Goal: Task Accomplishment & Management: Use online tool/utility

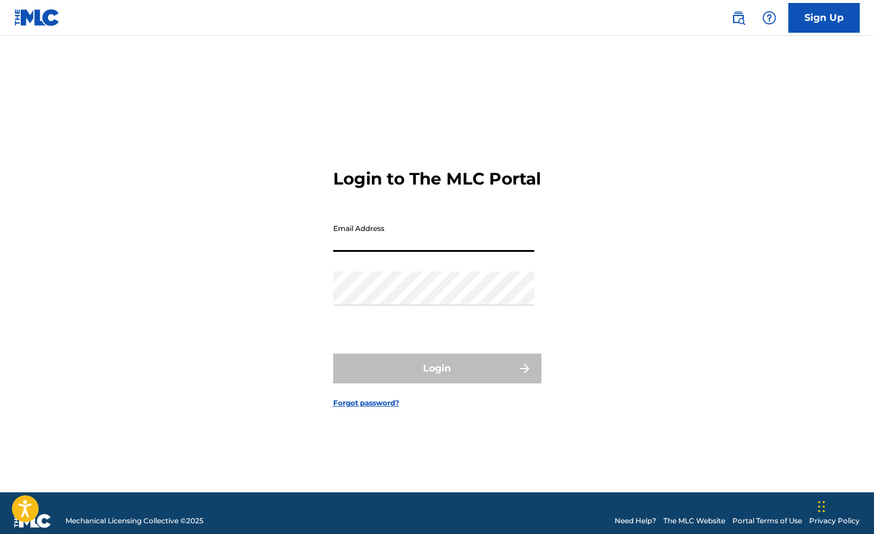
type input "creaturesonore@gmail.com"
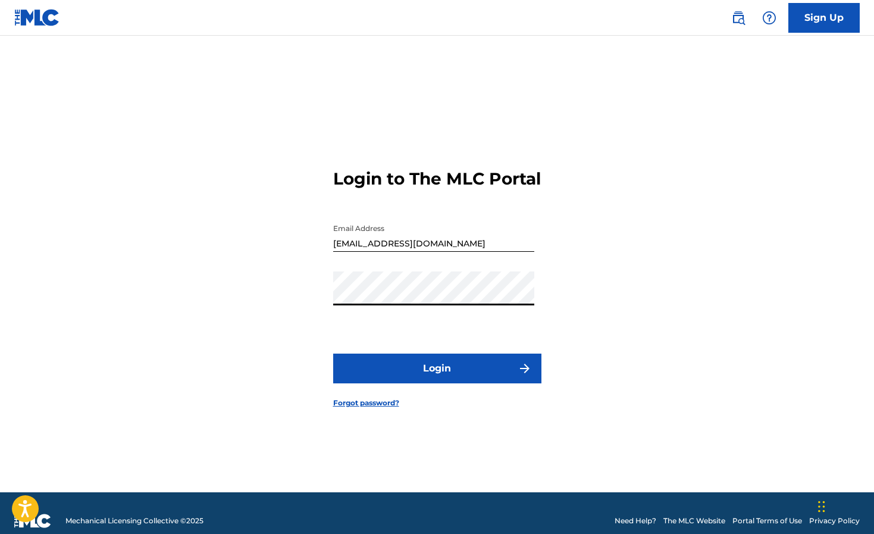
click at [437, 378] on button "Login" at bounding box center [437, 368] width 208 height 30
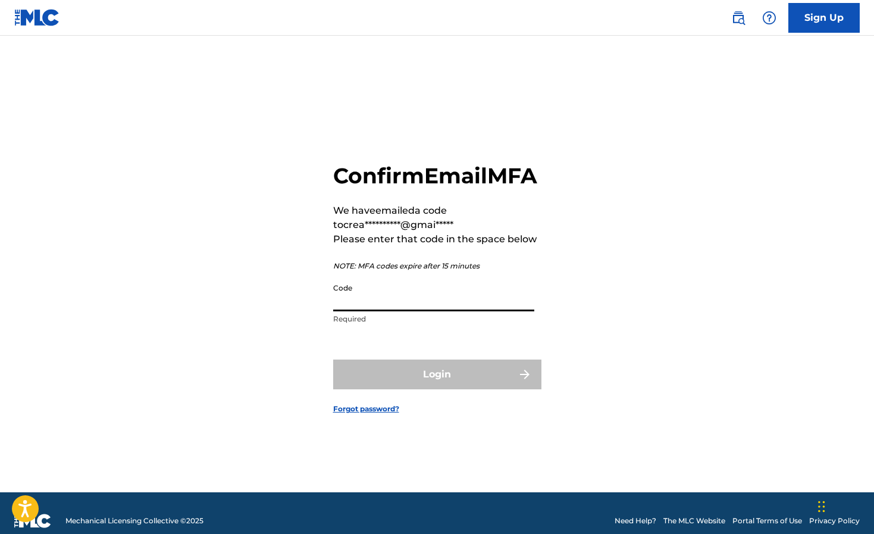
paste input "256521"
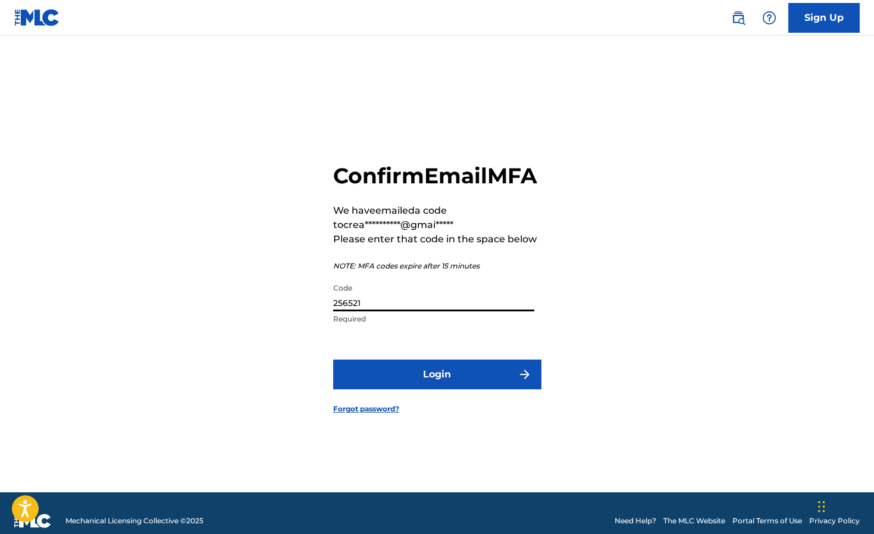
type input "256521"
click at [411, 387] on button "Login" at bounding box center [437, 374] width 208 height 30
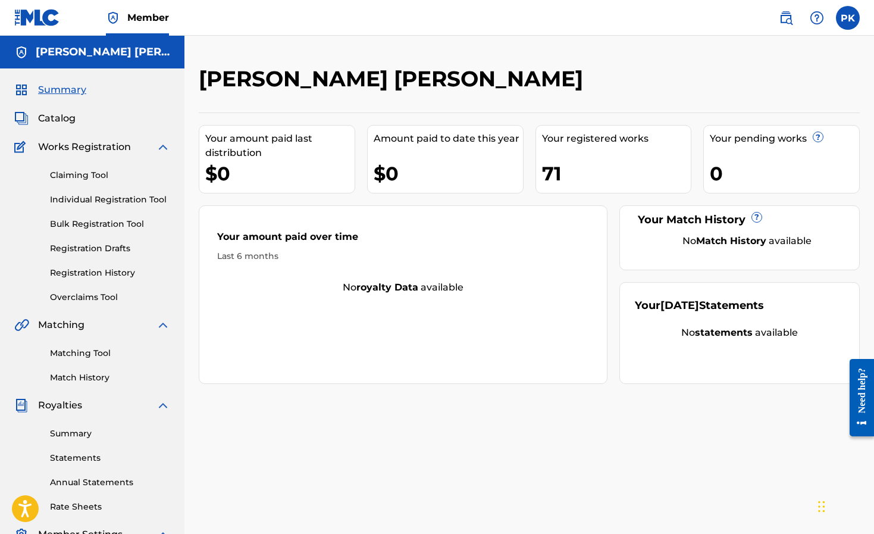
click at [76, 457] on link "Statements" at bounding box center [110, 458] width 120 height 12
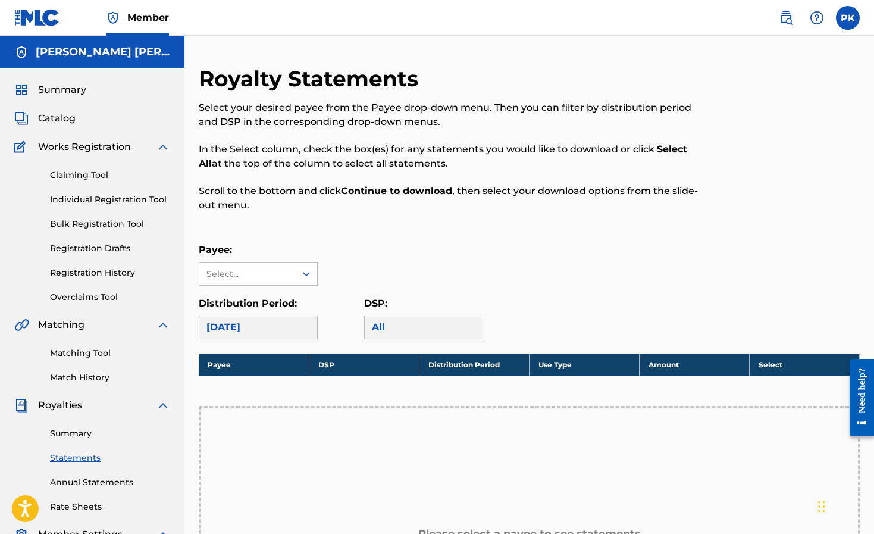
click at [77, 482] on link "Annual Statements" at bounding box center [110, 482] width 120 height 12
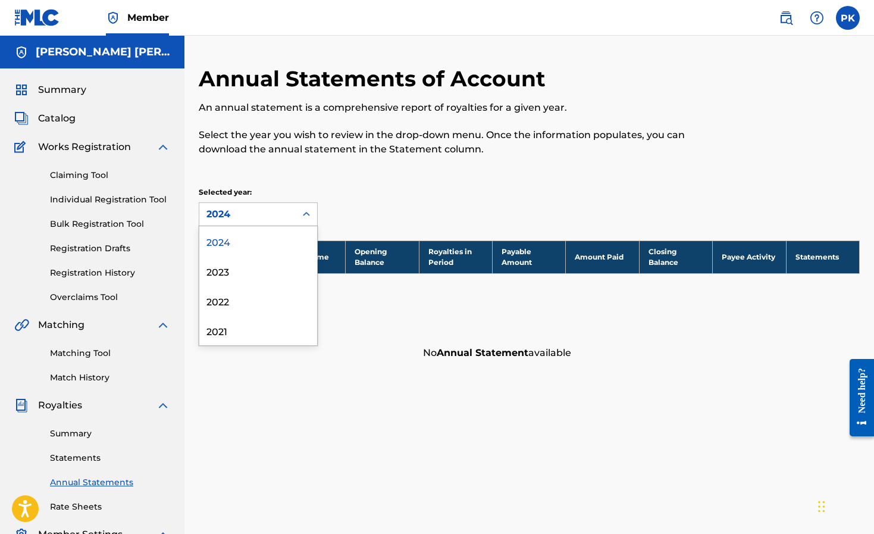
click at [255, 211] on div "2024" at bounding box center [247, 214] width 82 height 14
click at [241, 278] on div "2023" at bounding box center [258, 271] width 118 height 30
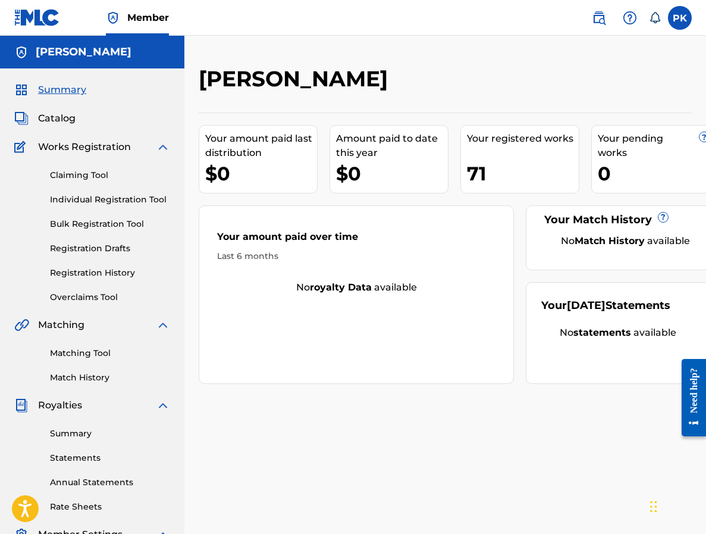
click at [68, 115] on span "Catalog" at bounding box center [56, 118] width 37 height 14
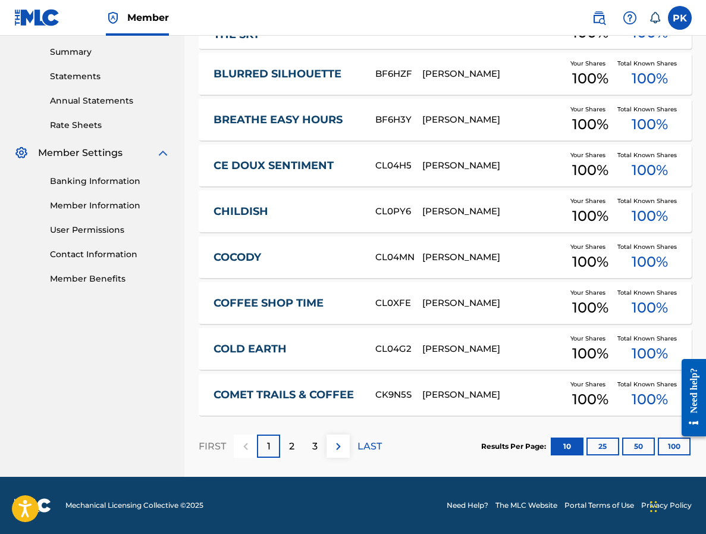
scroll to position [381, 0]
click at [633, 443] on section "Results Per Page: 10 25 50 100" at bounding box center [586, 446] width 211 height 18
click at [408, 308] on div "CL0XFE" at bounding box center [398, 303] width 47 height 14
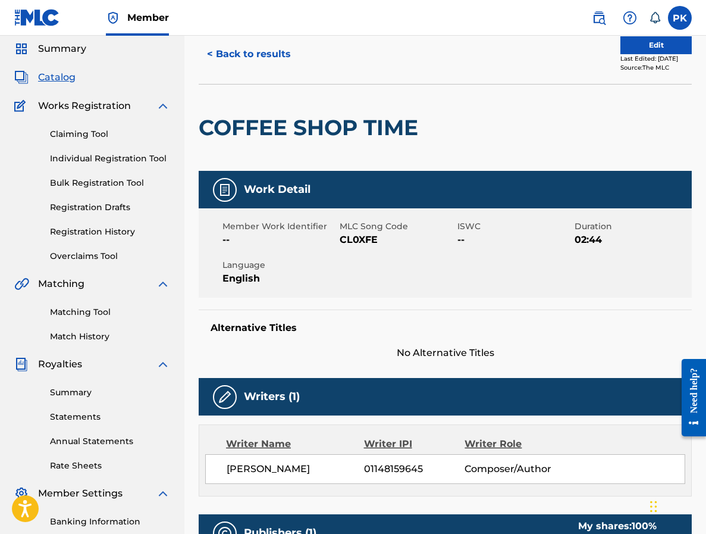
scroll to position [50, 0]
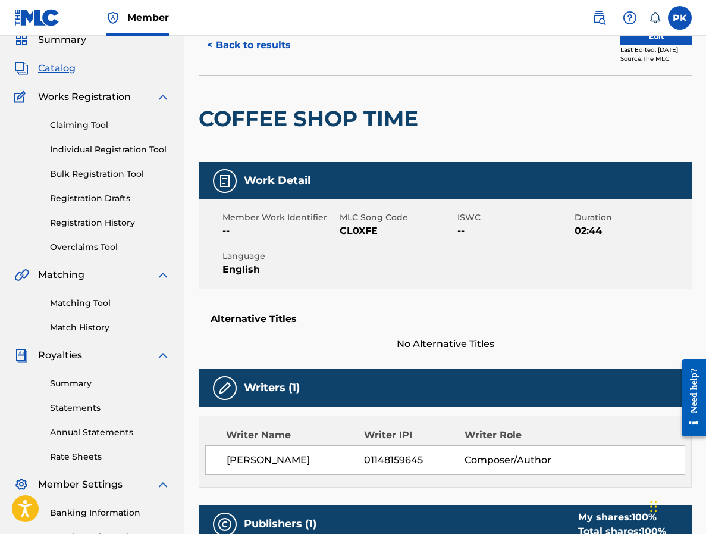
click at [82, 304] on link "Matching Tool" at bounding box center [110, 303] width 120 height 12
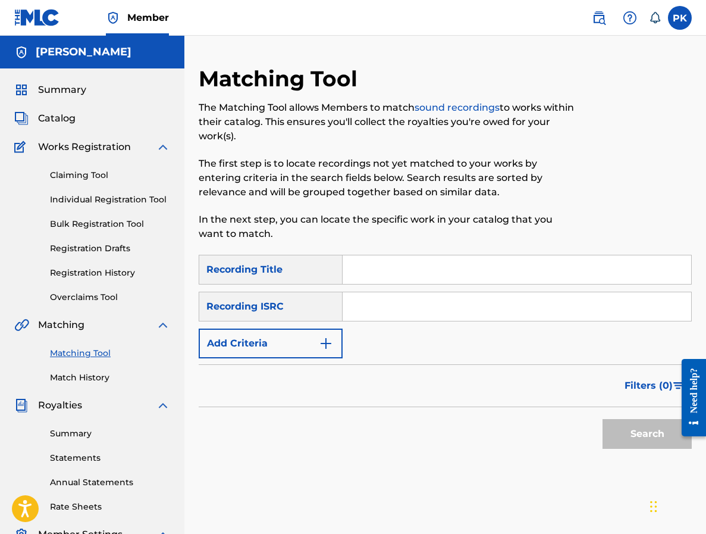
click at [299, 346] on button "Add Criteria" at bounding box center [271, 343] width 144 height 30
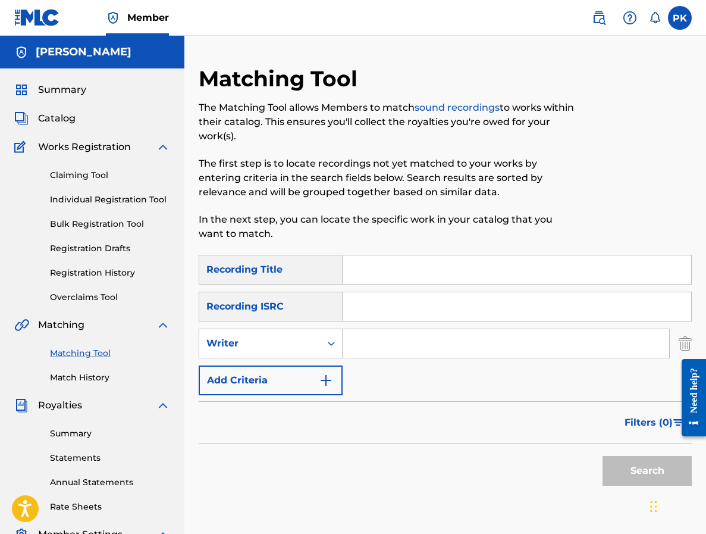
click at [377, 343] on input "Search Form" at bounding box center [506, 343] width 327 height 29
type input "[PERSON_NAME] [PERSON_NAME]"
click at [633, 471] on button "Search" at bounding box center [647, 471] width 89 height 30
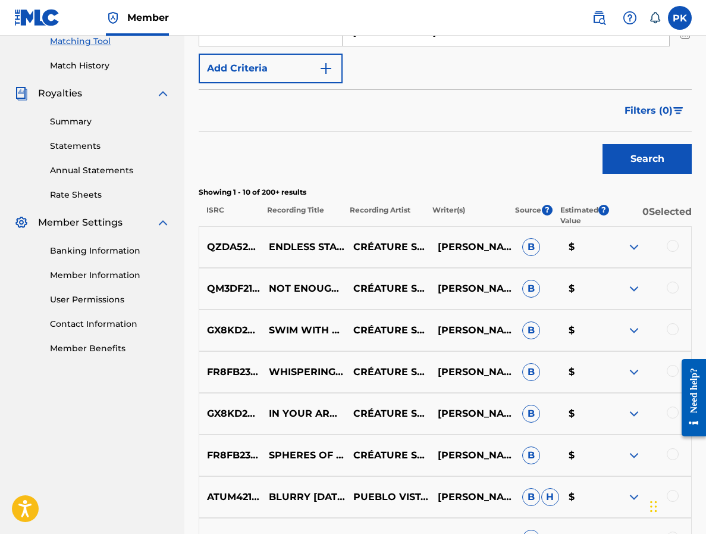
scroll to position [315, 1]
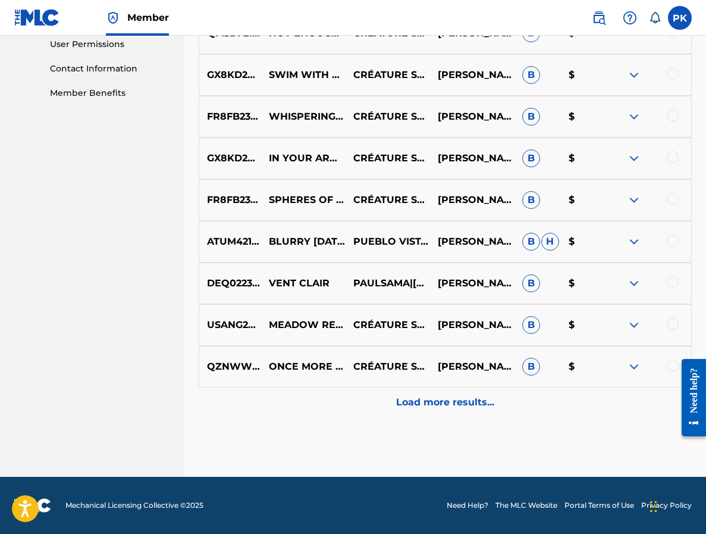
click at [400, 397] on p "Load more results..." at bounding box center [445, 402] width 98 height 14
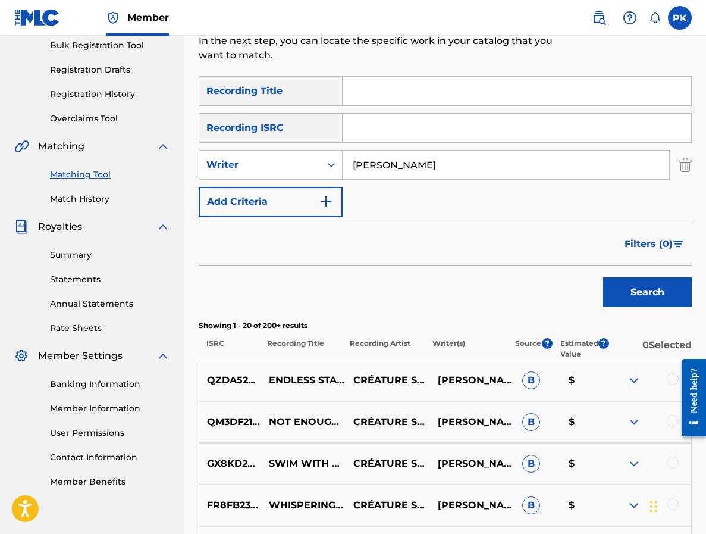
scroll to position [151, 0]
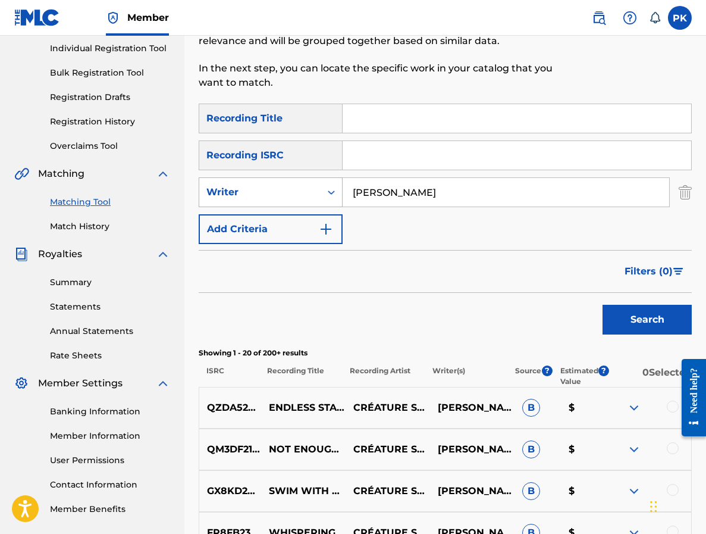
drag, startPoint x: 435, startPoint y: 193, endPoint x: 334, endPoint y: 192, distance: 101.1
click at [334, 192] on div "SearchWithCriteria950f9e87-8853-441e-8d43-b375ef17dbd7 Writer Paul Hervé Konaté" at bounding box center [445, 192] width 493 height 30
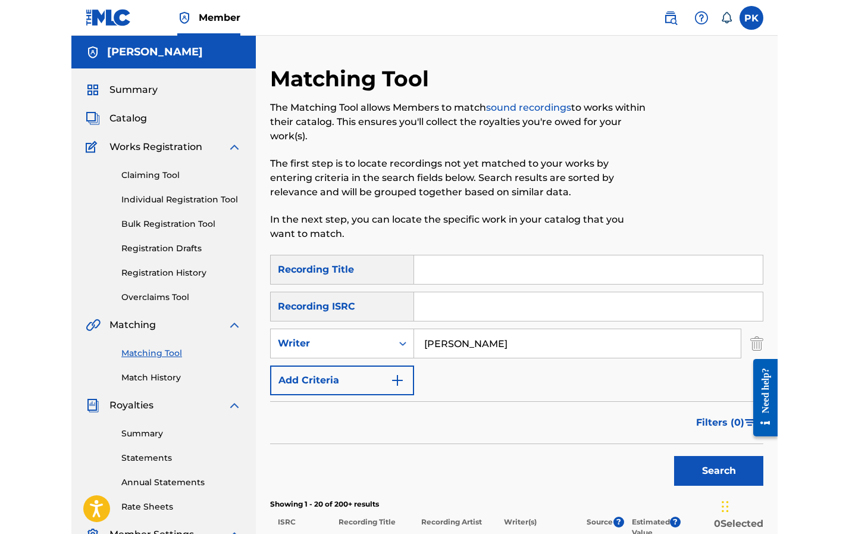
scroll to position [0, 0]
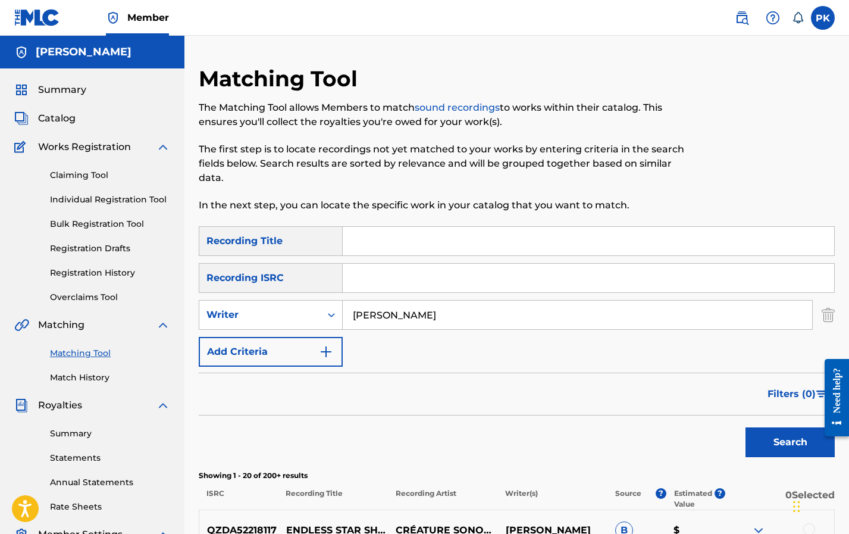
click at [62, 117] on span "Catalog" at bounding box center [56, 118] width 37 height 14
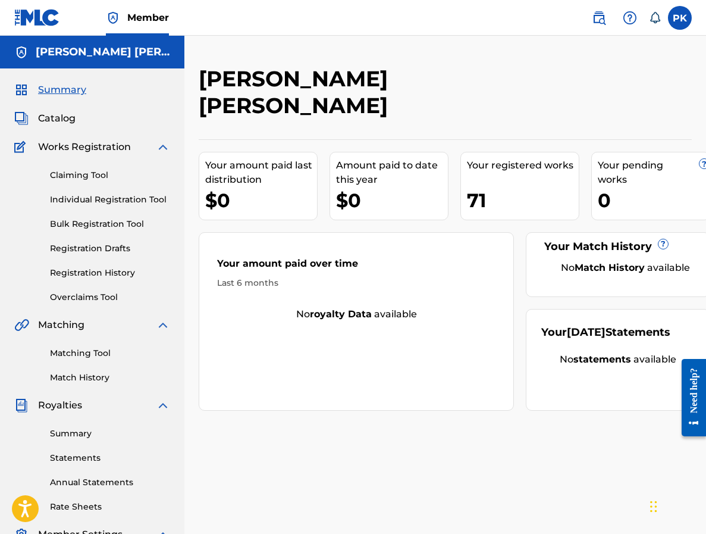
click at [590, 22] on link at bounding box center [599, 18] width 24 height 24
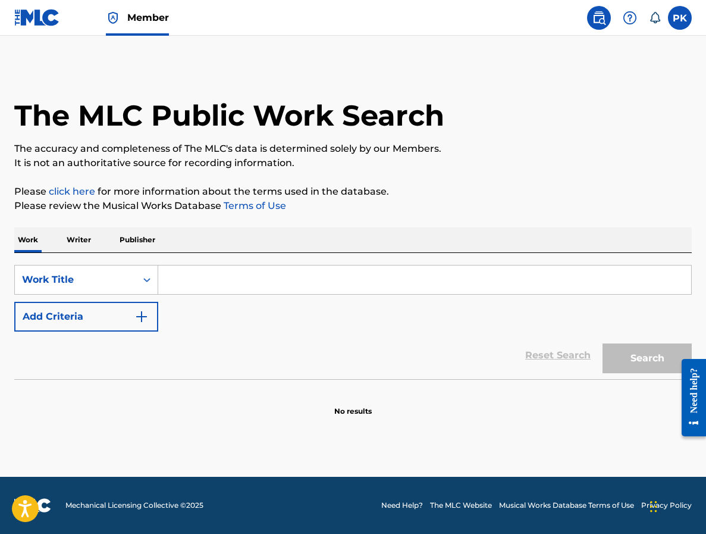
click at [87, 242] on p "Writer" at bounding box center [79, 239] width 32 height 25
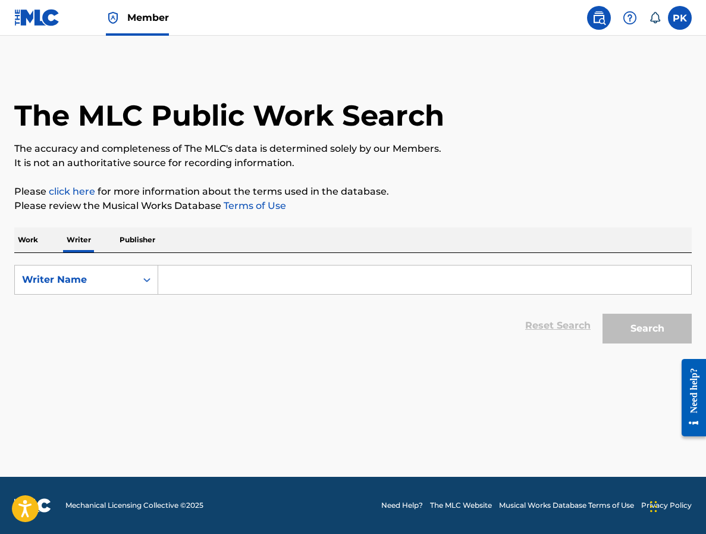
click at [187, 278] on input "Search Form" at bounding box center [424, 279] width 533 height 29
paste input "[PERSON_NAME] [PERSON_NAME]"
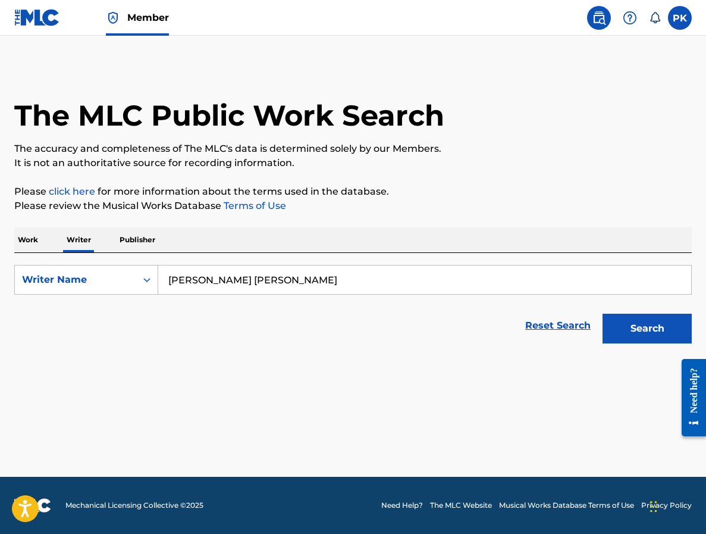
type input "[PERSON_NAME] [PERSON_NAME]"
click at [667, 340] on button "Search" at bounding box center [647, 329] width 89 height 30
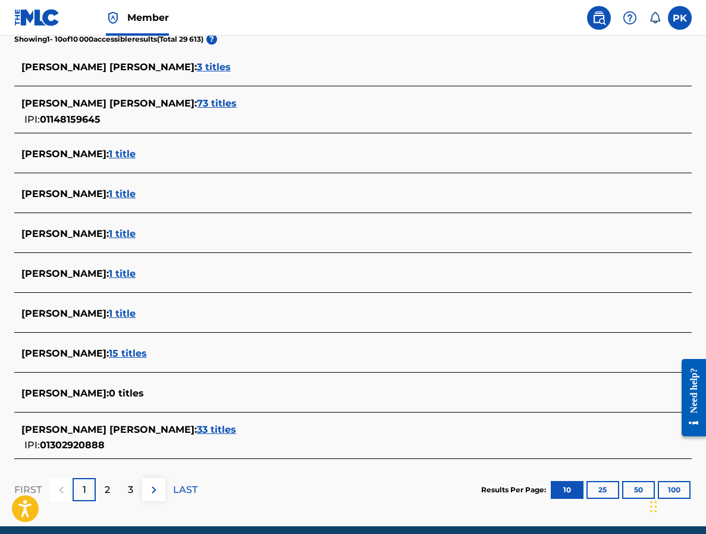
scroll to position [324, 0]
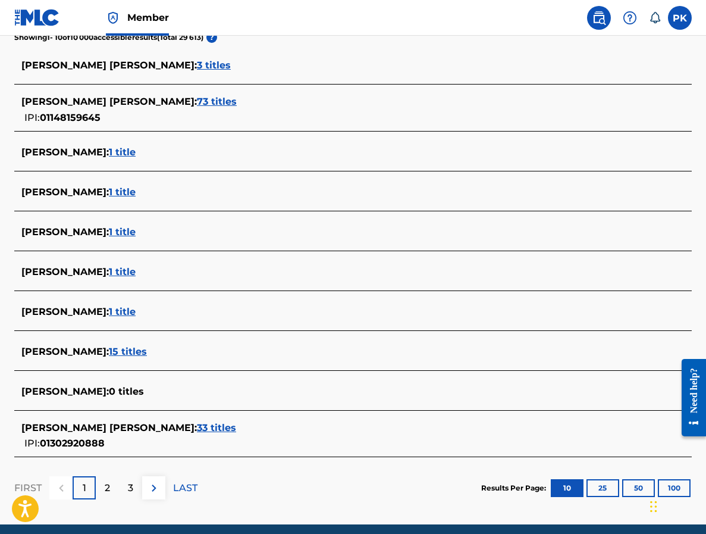
click at [197, 428] on span "33 titles" at bounding box center [216, 427] width 39 height 11
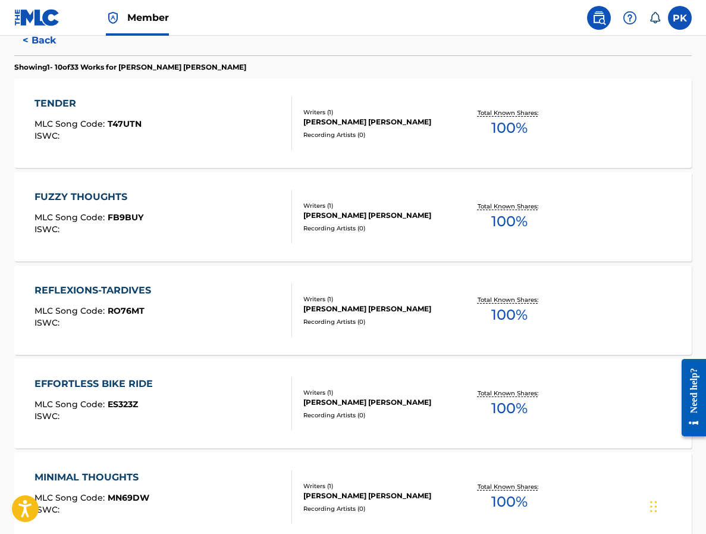
click at [243, 156] on div "TENDER MLC Song Code : T47UTN ISWC : Writers ( 1 ) PAUL HERVE KONATE Recording …" at bounding box center [353, 123] width 678 height 89
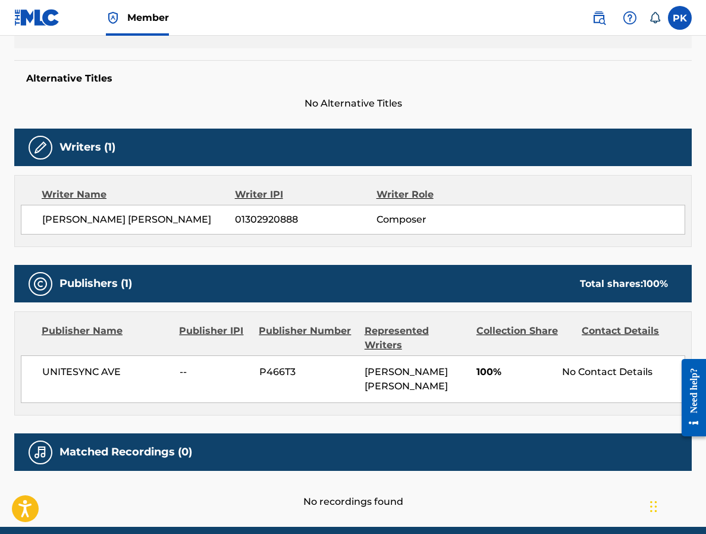
scroll to position [287, 0]
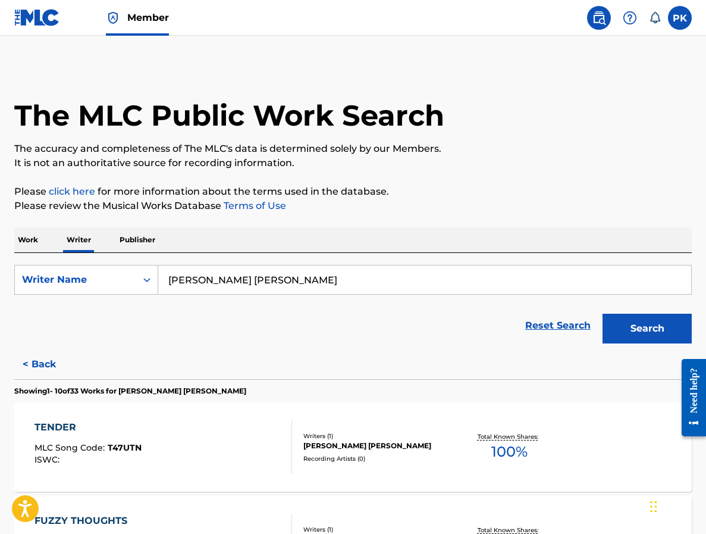
click at [37, 20] on img at bounding box center [37, 17] width 46 height 17
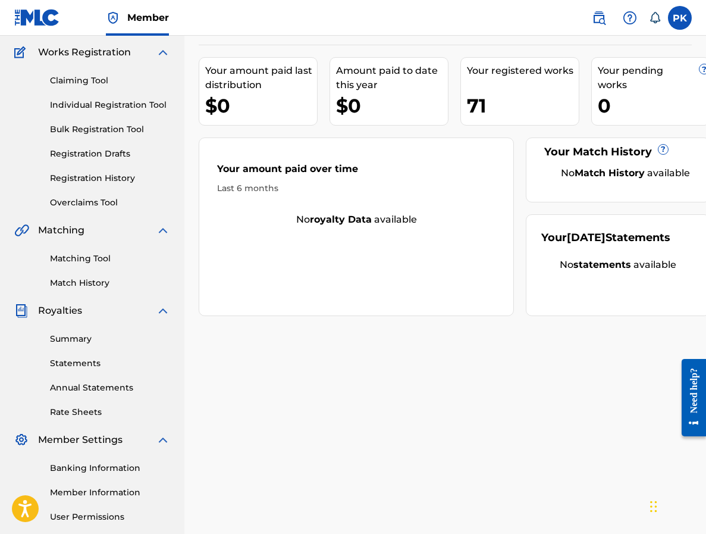
scroll to position [112, 0]
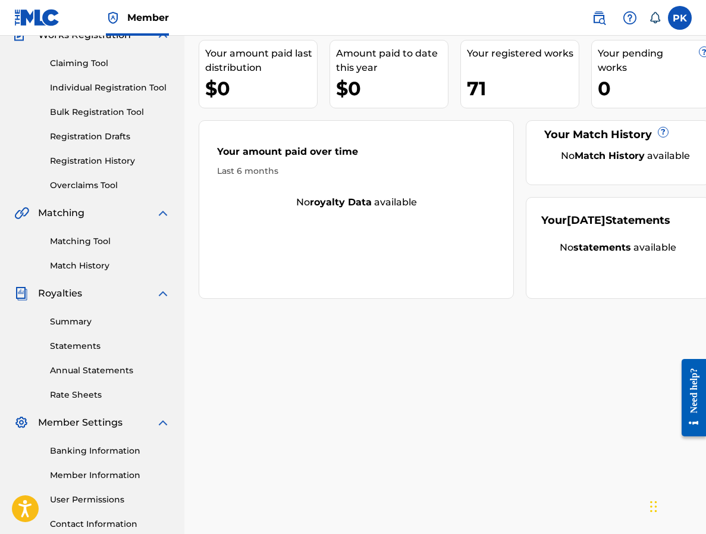
click at [82, 237] on link "Matching Tool" at bounding box center [110, 241] width 120 height 12
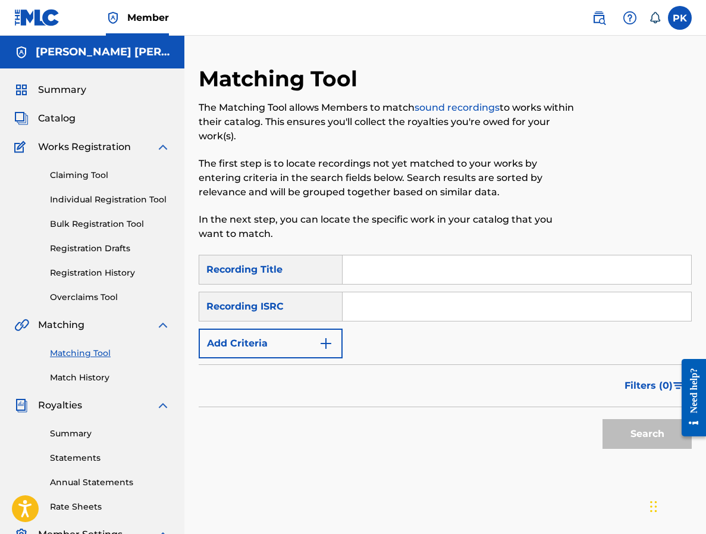
click at [256, 345] on button "Add Criteria" at bounding box center [271, 343] width 144 height 30
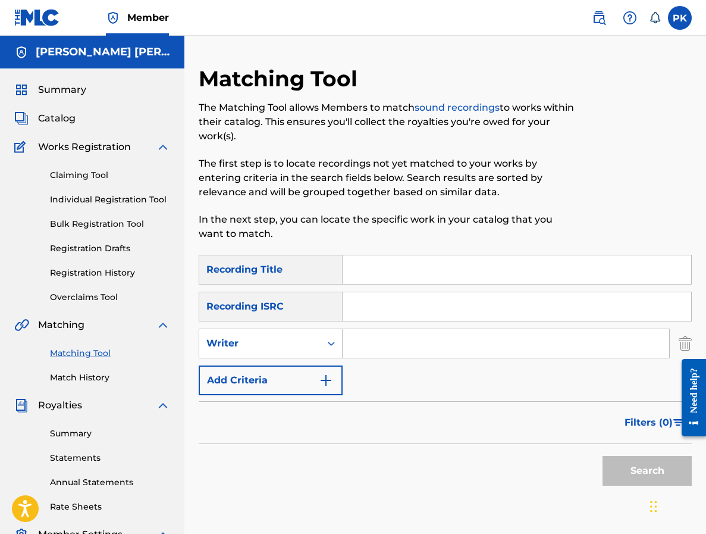
click at [70, 124] on span "Catalog" at bounding box center [56, 118] width 37 height 14
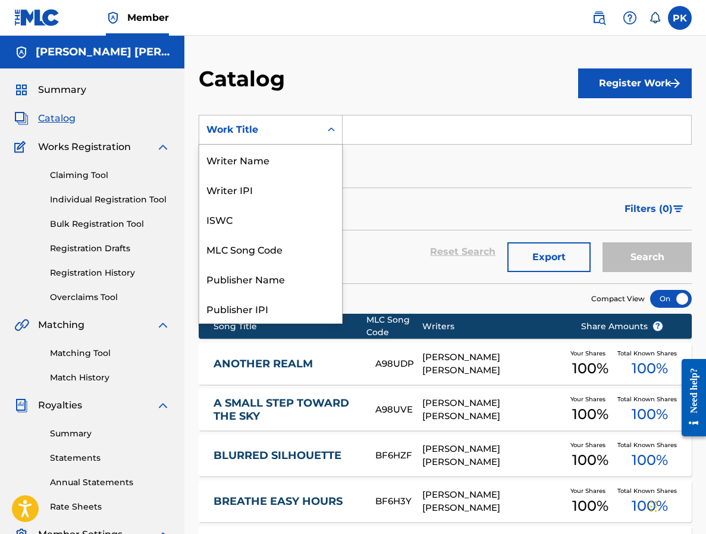
click at [308, 139] on div "Work Title" at bounding box center [259, 129] width 121 height 23
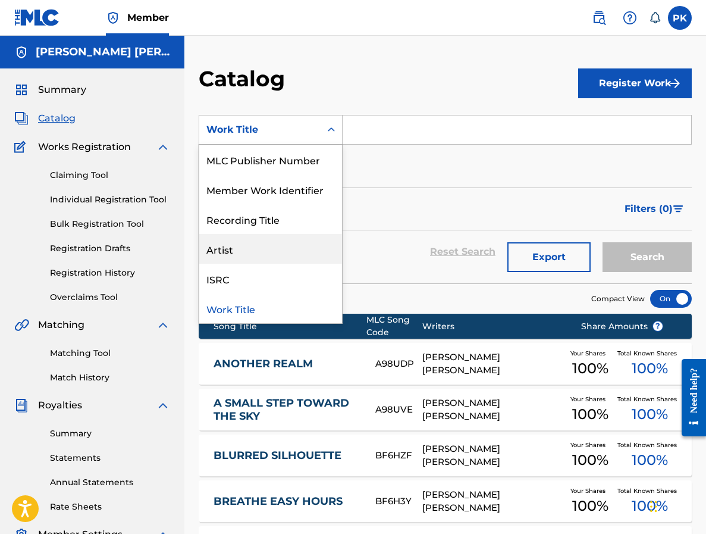
click at [265, 247] on div "Artist" at bounding box center [270, 249] width 143 height 30
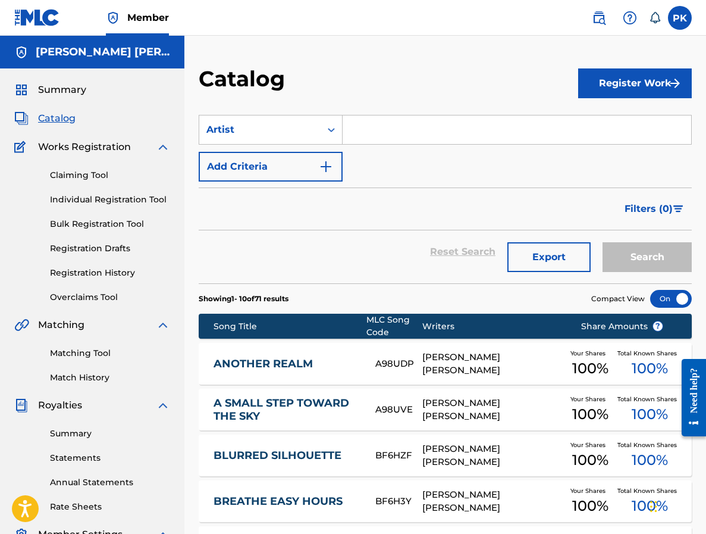
click at [410, 123] on input "Search Form" at bounding box center [517, 129] width 349 height 29
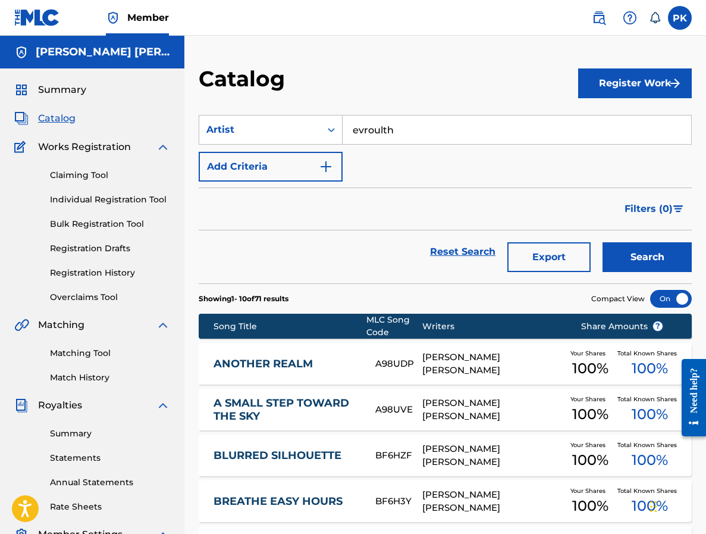
type input "evroulth"
click at [647, 257] on button "Search" at bounding box center [647, 257] width 89 height 30
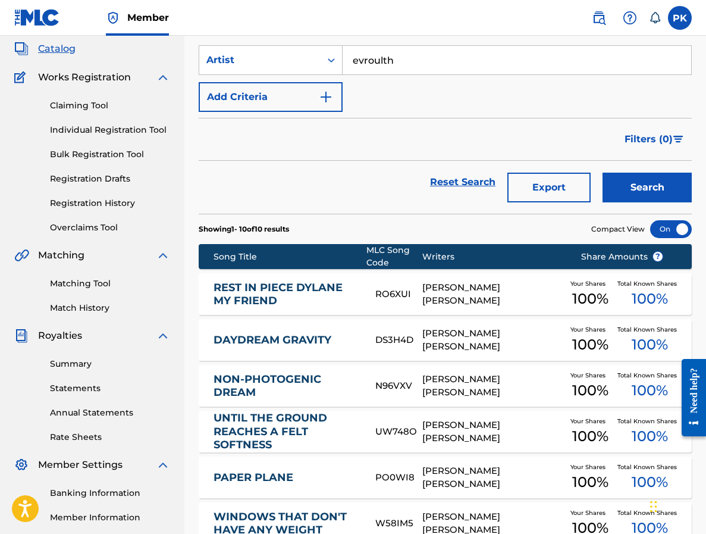
scroll to position [76, 0]
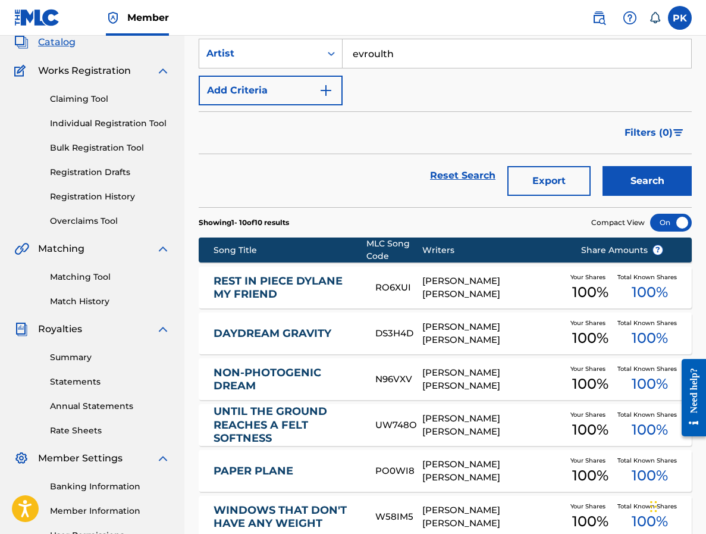
click at [413, 291] on div "RO6XUI" at bounding box center [398, 288] width 47 height 14
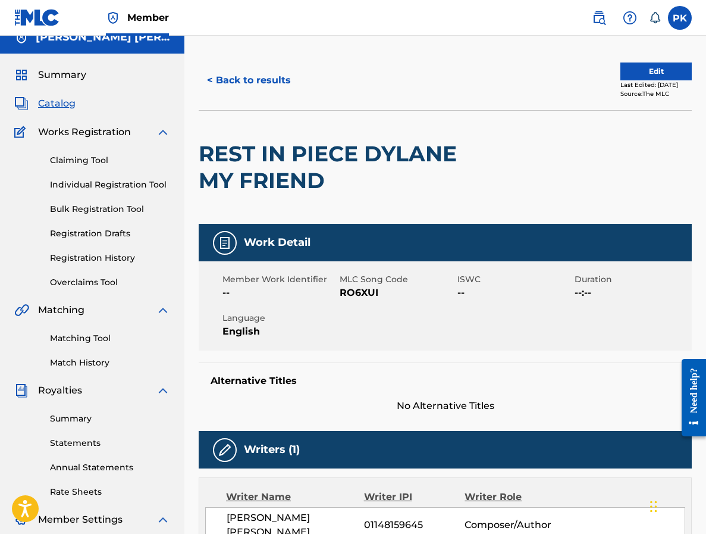
click at [241, 72] on button "< Back to results" at bounding box center [249, 80] width 101 height 30
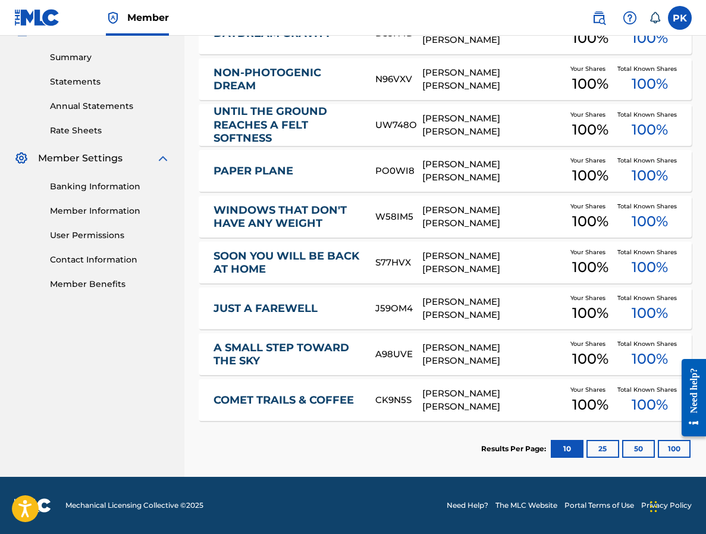
scroll to position [376, 0]
click at [665, 448] on button "100" at bounding box center [674, 449] width 33 height 18
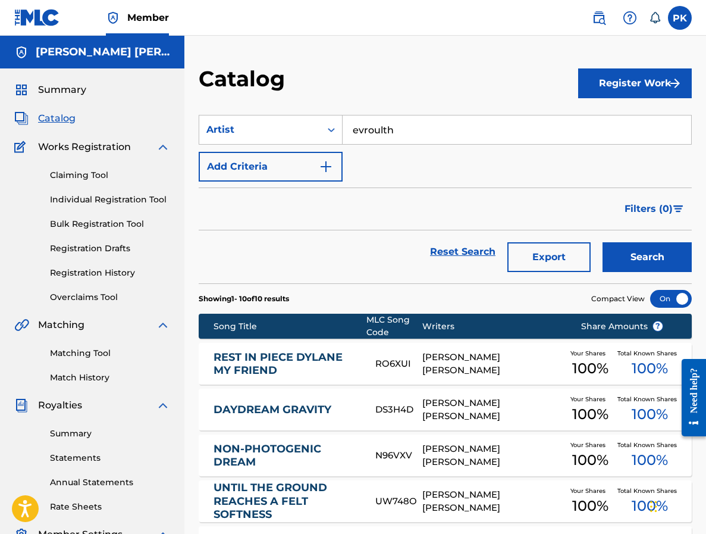
scroll to position [0, 0]
click at [59, 128] on div "Summary Catalog Works Registration Claiming Tool Individual Registration Tool B…" at bounding box center [92, 374] width 184 height 612
click at [59, 122] on span "Catalog" at bounding box center [56, 118] width 37 height 14
click at [68, 120] on span "Catalog" at bounding box center [56, 118] width 37 height 14
click at [66, 117] on span "Catalog" at bounding box center [56, 118] width 37 height 14
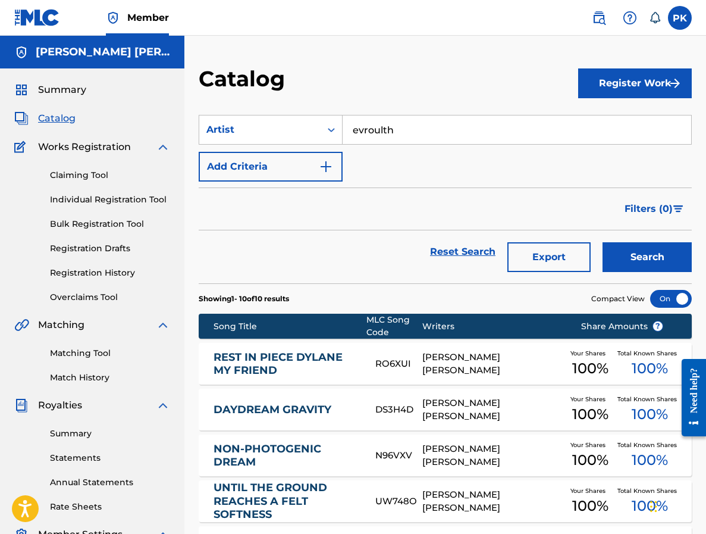
click at [56, 120] on span "Catalog" at bounding box center [56, 118] width 37 height 14
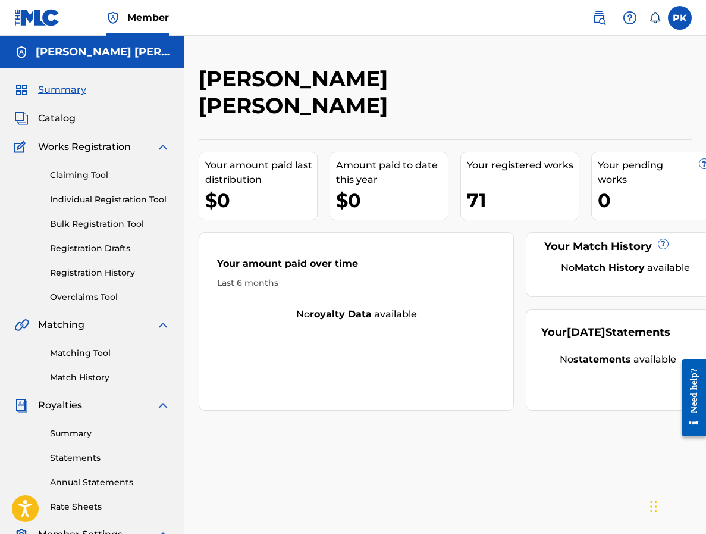
click at [57, 115] on span "Catalog" at bounding box center [56, 118] width 37 height 14
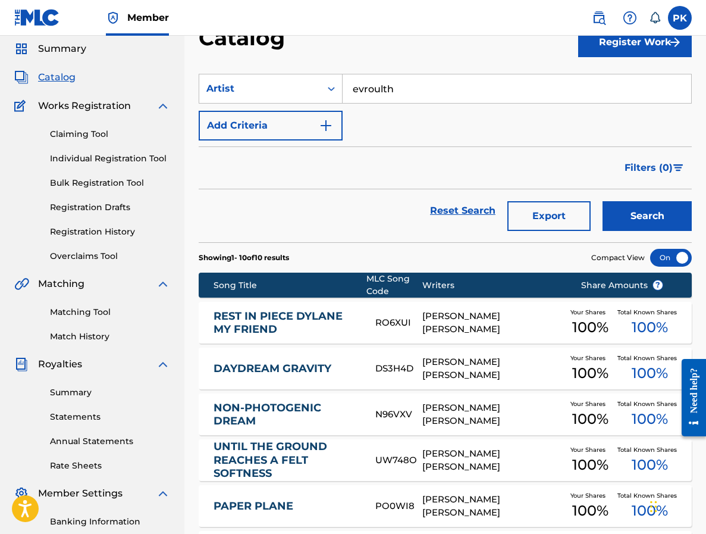
scroll to position [26, 0]
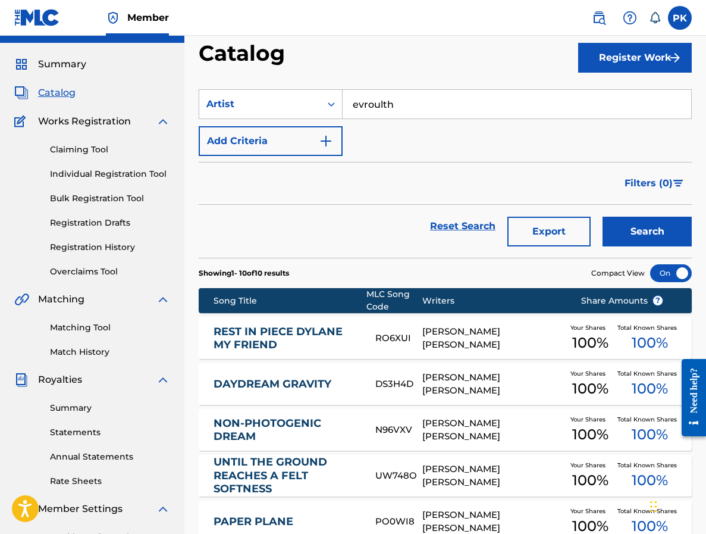
click at [403, 107] on input "evroulth" at bounding box center [517, 104] width 349 height 29
click at [345, 106] on input "Search Form" at bounding box center [517, 104] width 349 height 29
click at [331, 105] on icon "Search Form" at bounding box center [331, 104] width 12 height 12
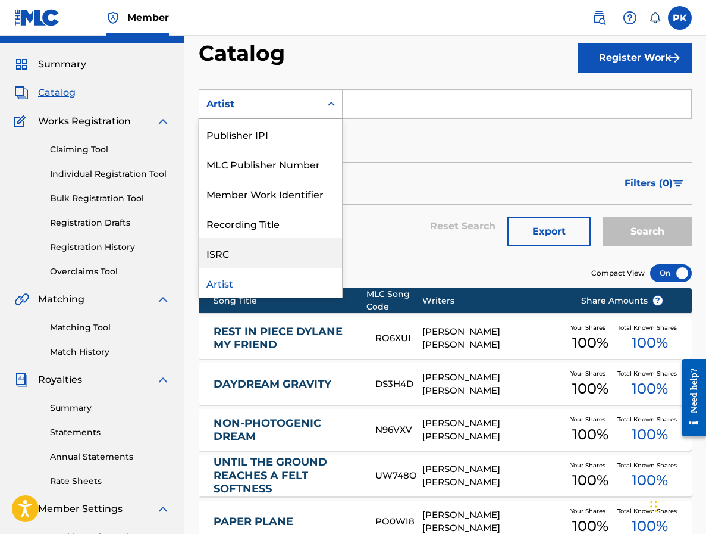
scroll to position [32, 0]
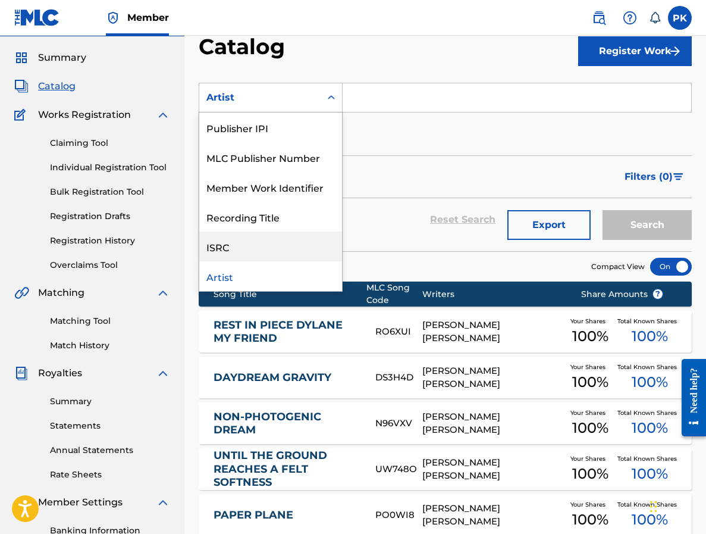
click at [89, 134] on div "Claiming Tool Individual Registration Tool Bulk Registration Tool Registration …" at bounding box center [92, 196] width 156 height 149
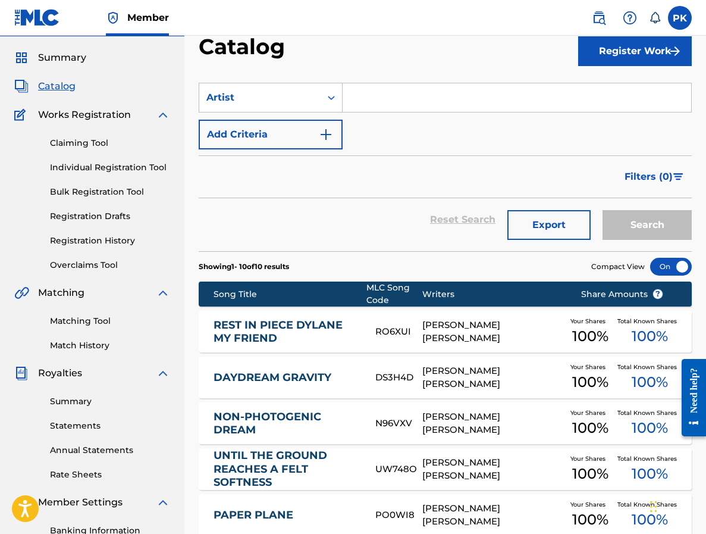
click at [87, 138] on link "Claiming Tool" at bounding box center [110, 143] width 120 height 12
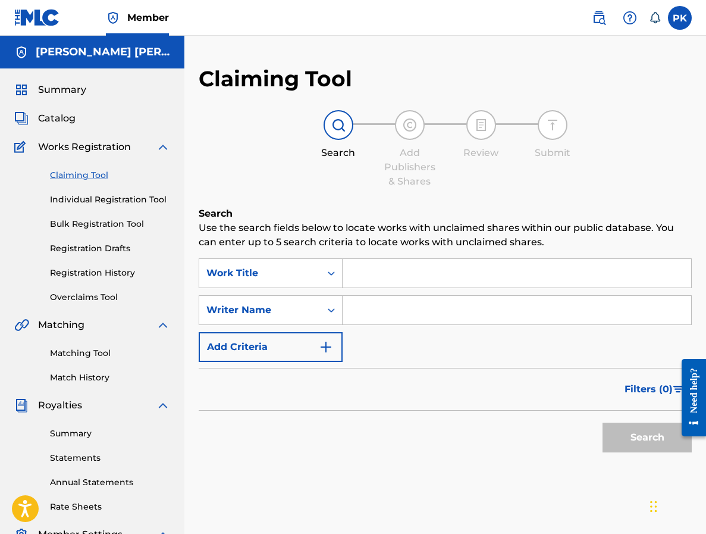
click at [75, 350] on link "Matching Tool" at bounding box center [110, 353] width 120 height 12
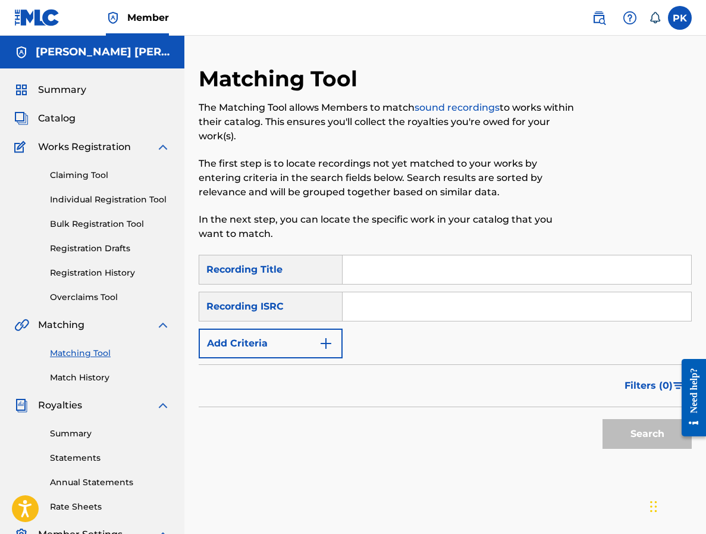
drag, startPoint x: 45, startPoint y: 17, endPoint x: 674, endPoint y: -35, distance: 631.5
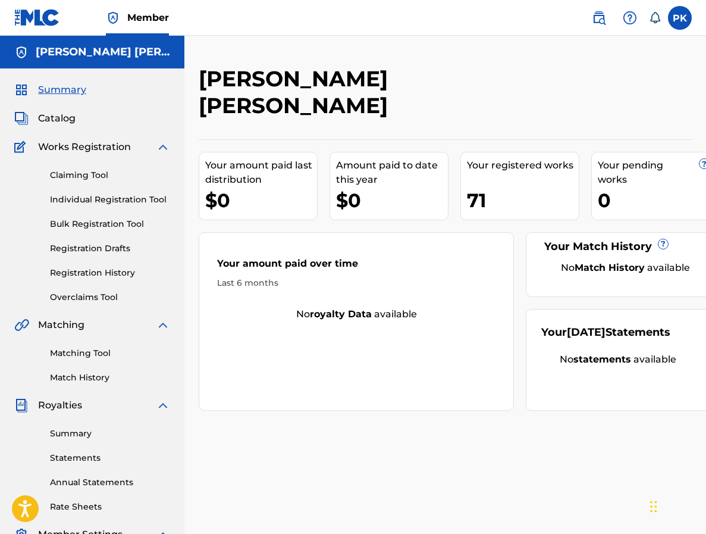
click at [59, 119] on span "Catalog" at bounding box center [56, 118] width 37 height 14
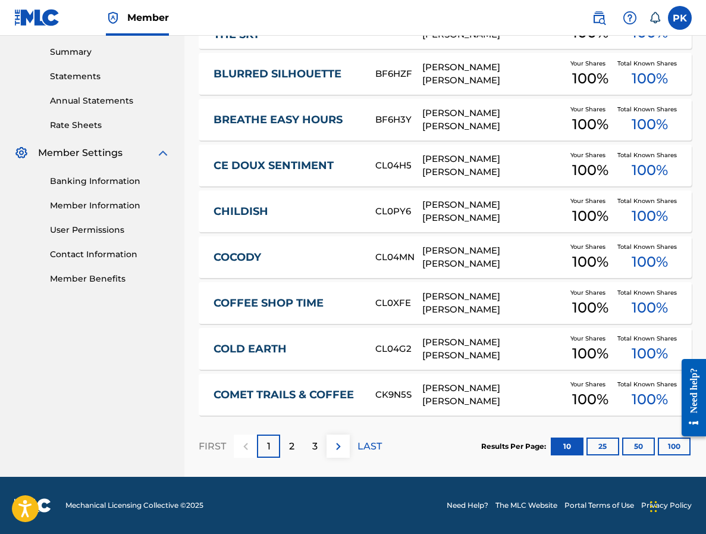
scroll to position [381, 0]
click at [373, 310] on div "COFFEE SHOP TIME CL0XFE PAUL HERVE KONATE Your Shares 100 % Total Known Shares …" at bounding box center [445, 303] width 493 height 42
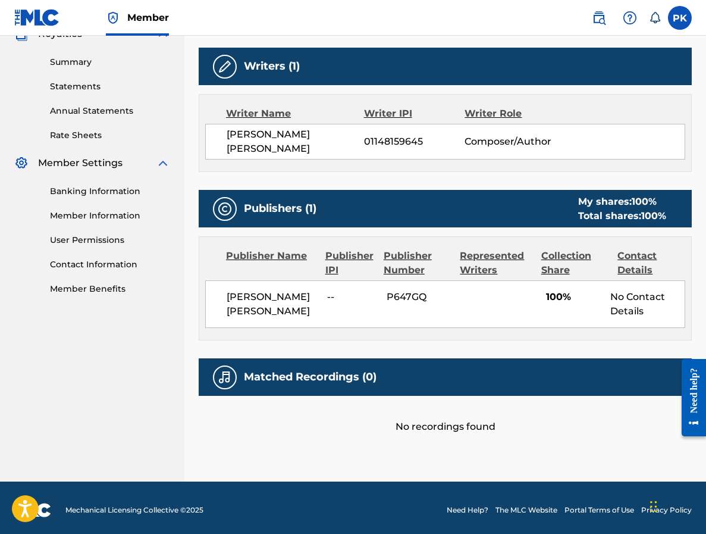
scroll to position [370, 0]
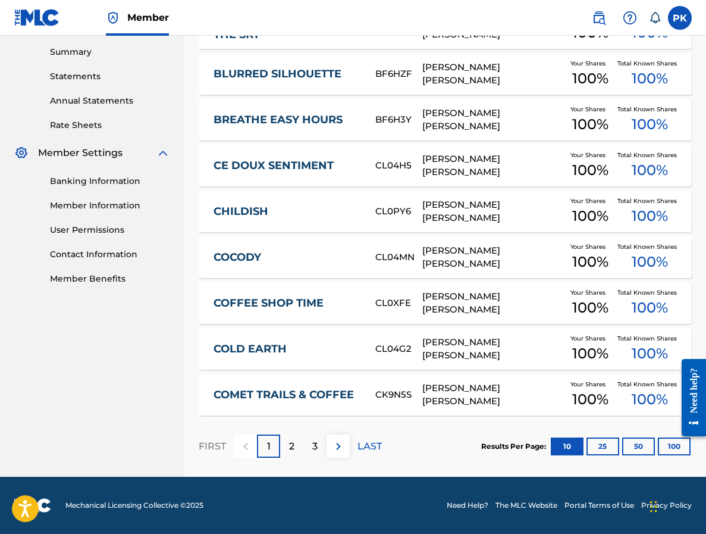
click at [662, 443] on button "100" at bounding box center [674, 446] width 33 height 18
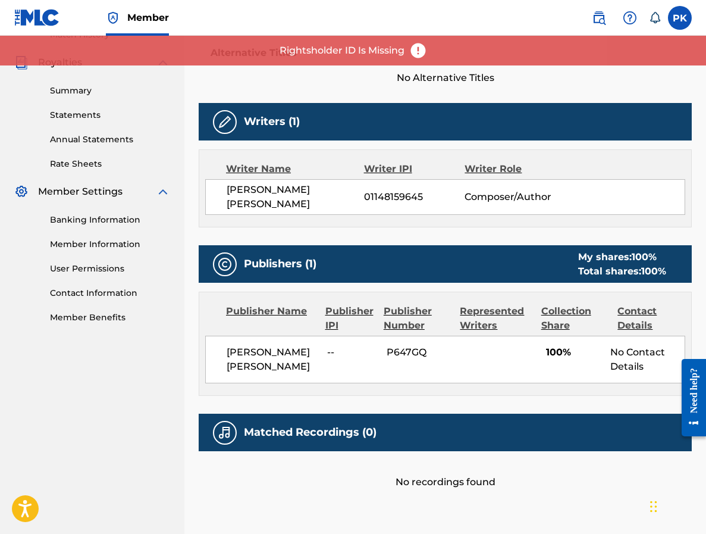
scroll to position [337, 0]
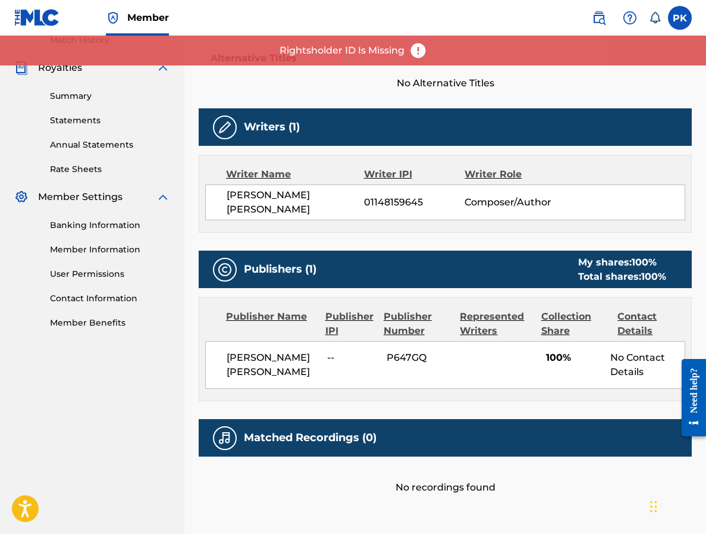
click at [422, 43] on img at bounding box center [418, 51] width 18 height 18
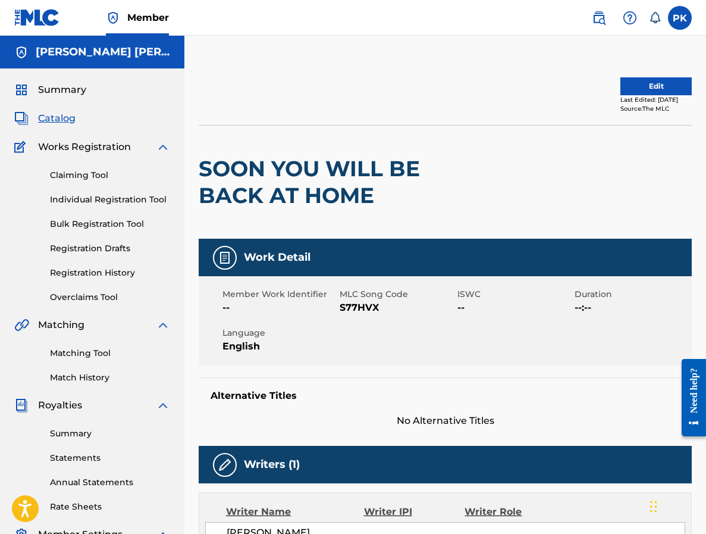
scroll to position [0, 0]
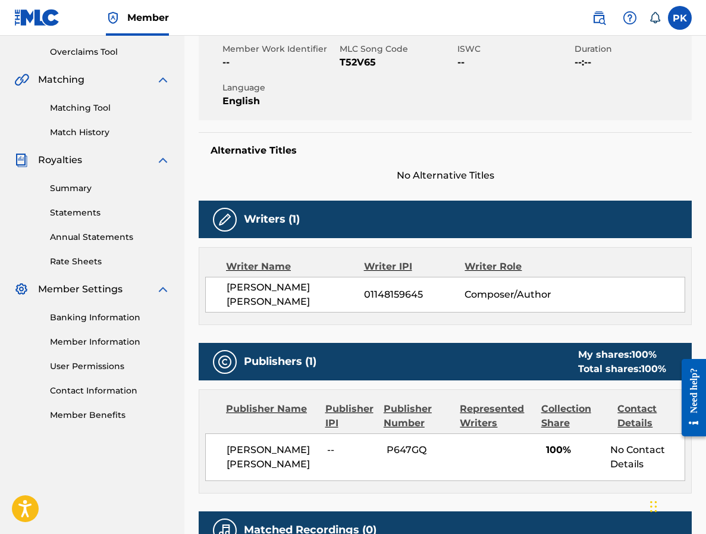
scroll to position [199, 0]
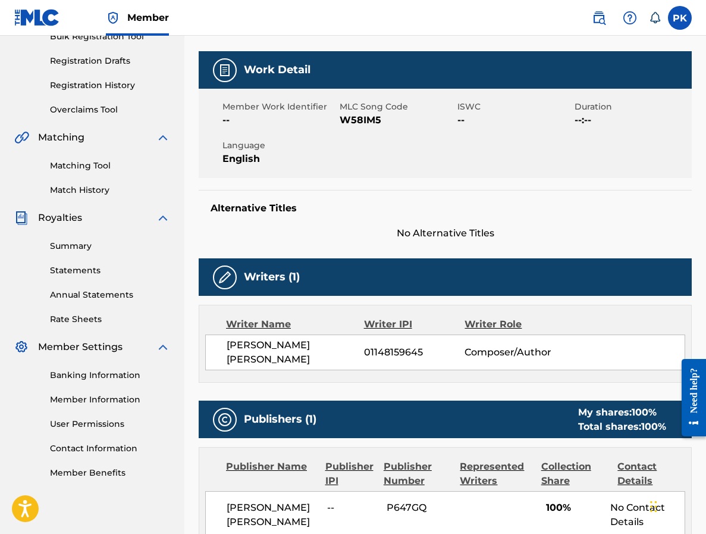
scroll to position [182, 0]
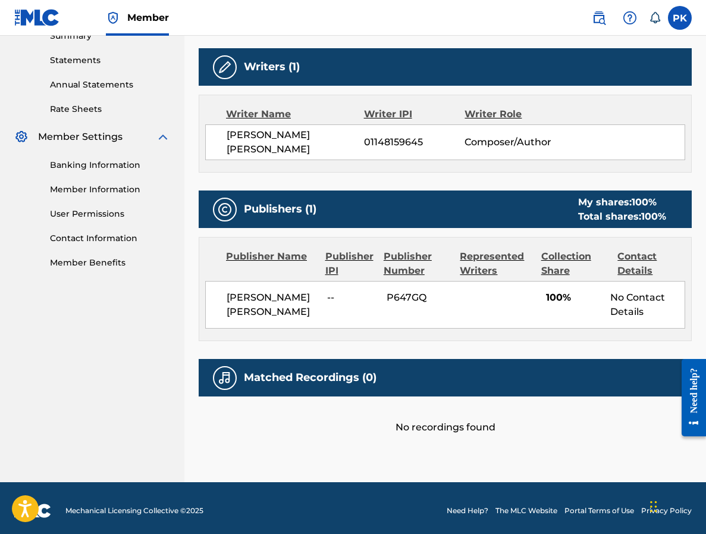
scroll to position [397, 0]
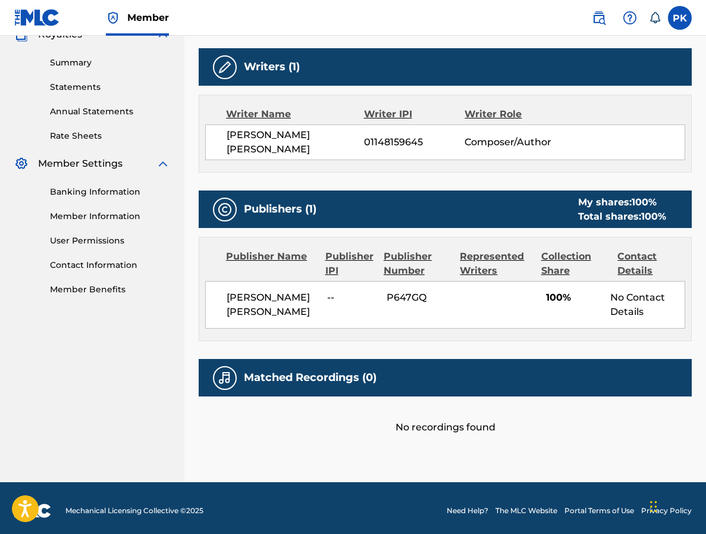
scroll to position [370, 0]
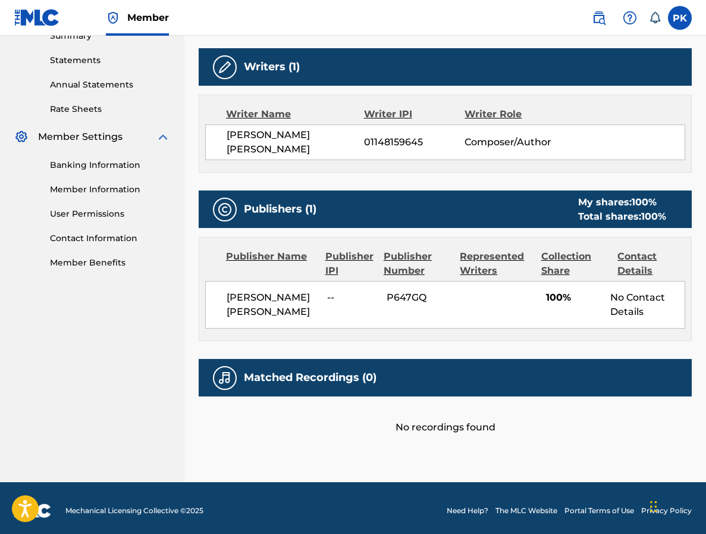
scroll to position [397, 0]
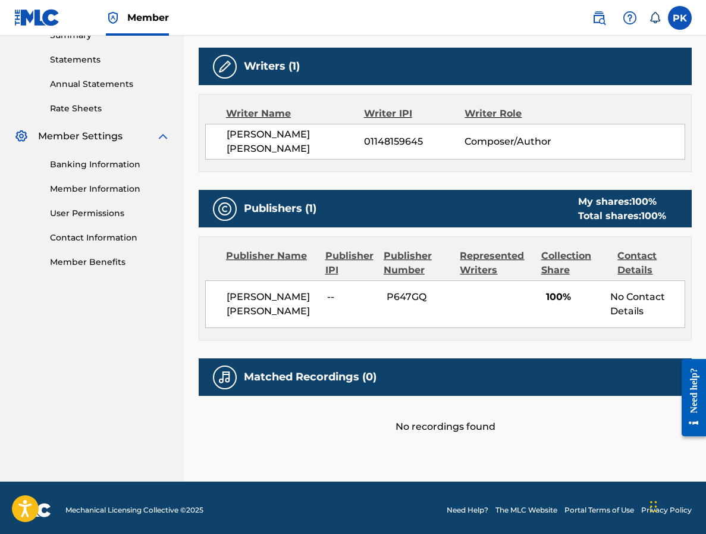
scroll to position [397, 0]
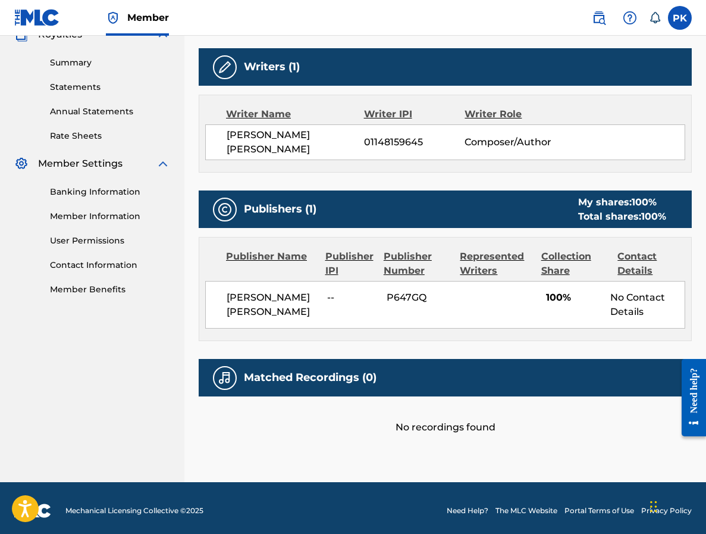
scroll to position [370, 0]
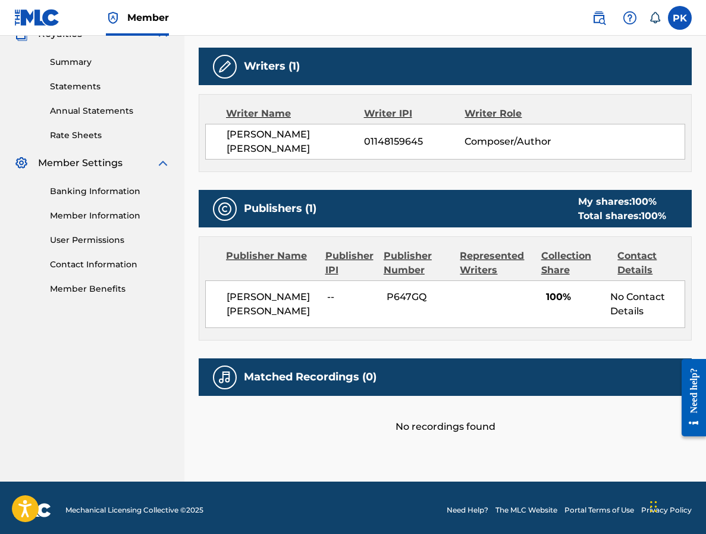
scroll to position [370, 0]
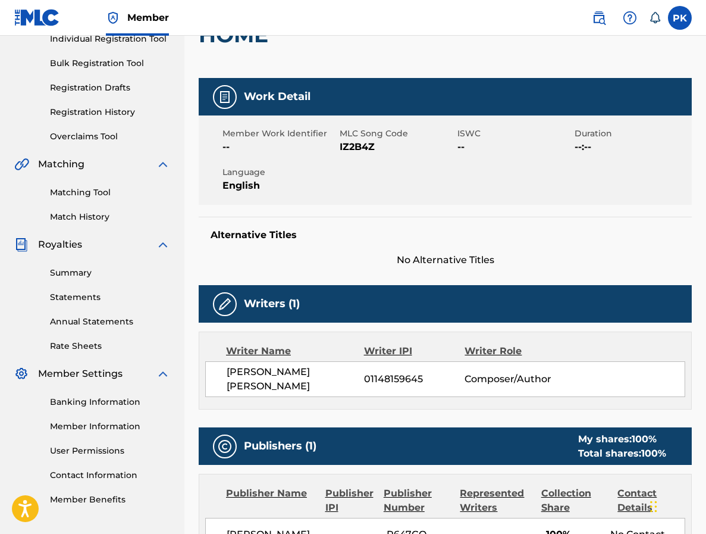
scroll to position [45, 0]
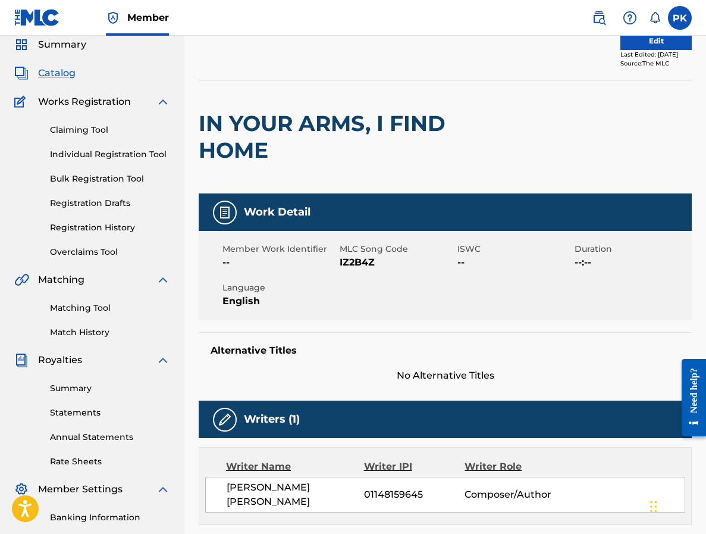
click at [70, 312] on link "Matching Tool" at bounding box center [110, 308] width 120 height 12
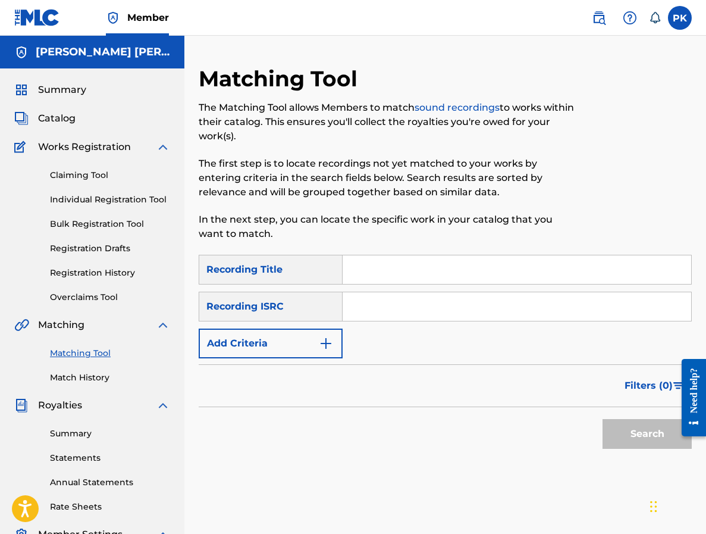
click at [267, 347] on button "Add Criteria" at bounding box center [271, 343] width 144 height 30
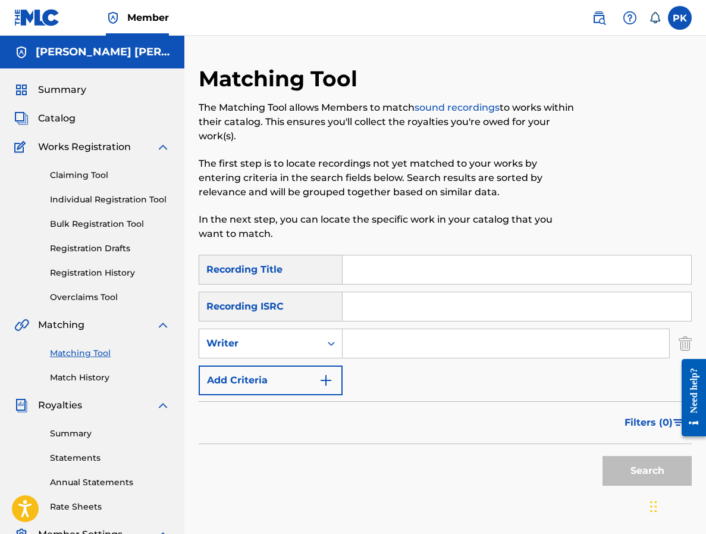
click at [389, 346] on input "Search Form" at bounding box center [506, 343] width 327 height 29
click at [304, 343] on div "Writer" at bounding box center [259, 343] width 107 height 14
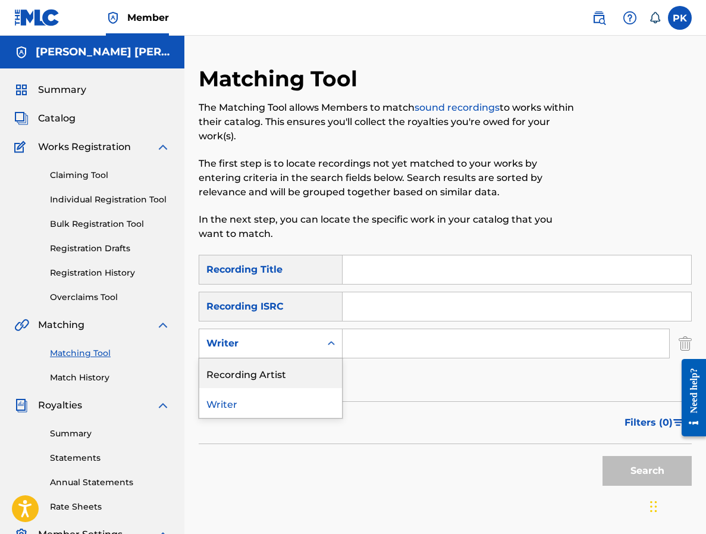
click at [288, 378] on div "Recording Artist" at bounding box center [270, 373] width 143 height 30
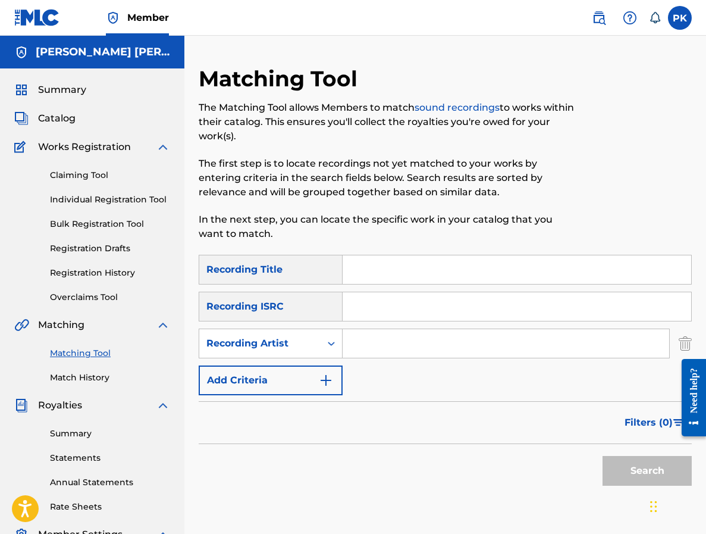
click at [364, 341] on input "Search Form" at bounding box center [506, 343] width 327 height 29
type input "evroulth"
click at [647, 471] on button "Search" at bounding box center [647, 471] width 89 height 30
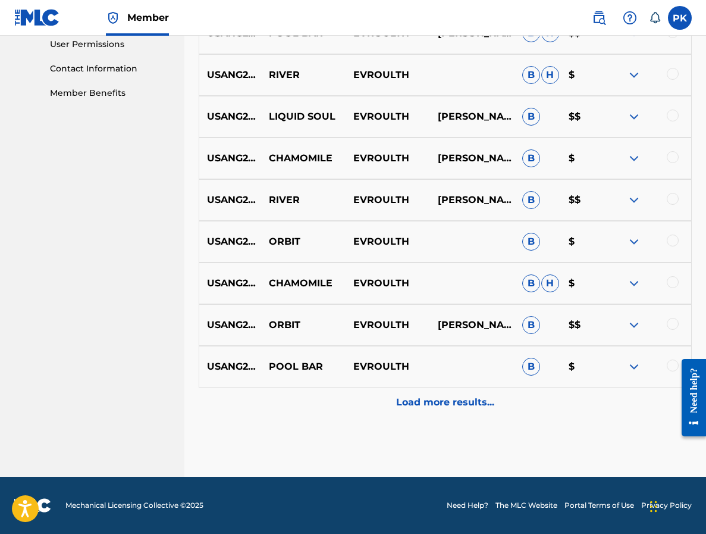
scroll to position [567, 0]
click at [638, 203] on img at bounding box center [634, 200] width 14 height 14
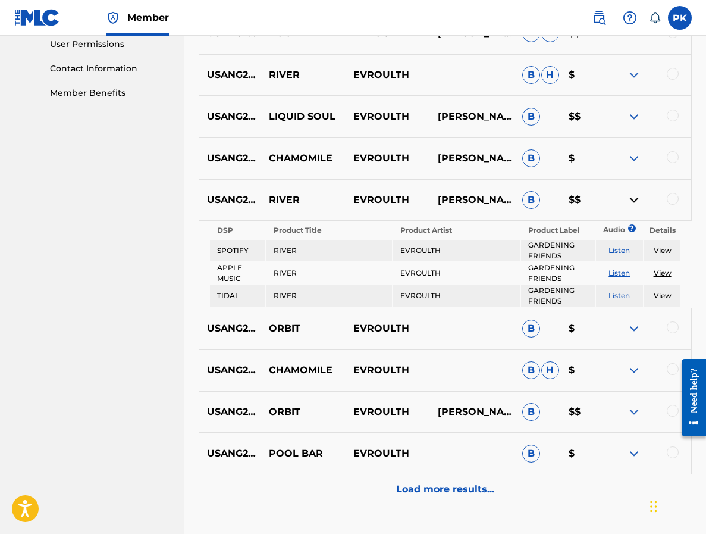
click at [637, 203] on img at bounding box center [634, 200] width 14 height 14
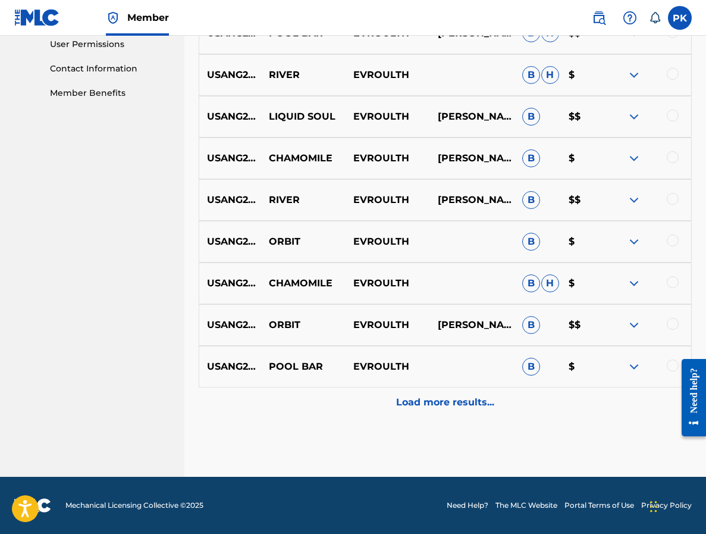
click at [673, 198] on div at bounding box center [673, 199] width 12 height 12
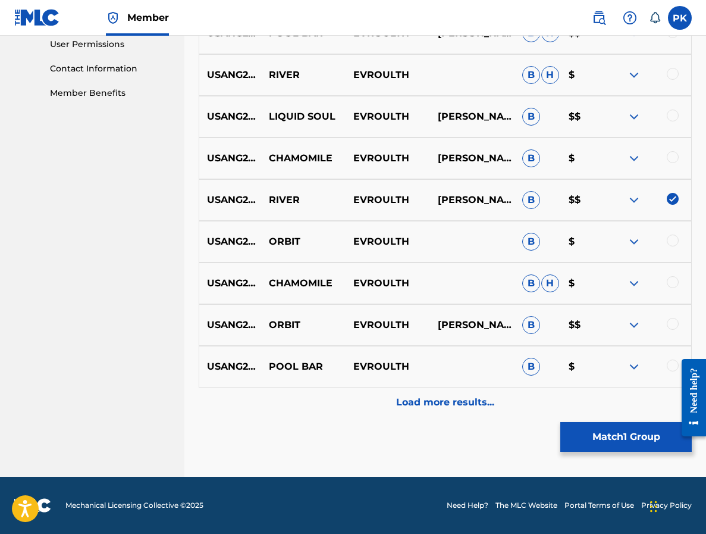
click at [606, 425] on button "Match 1 Group" at bounding box center [625, 437] width 131 height 30
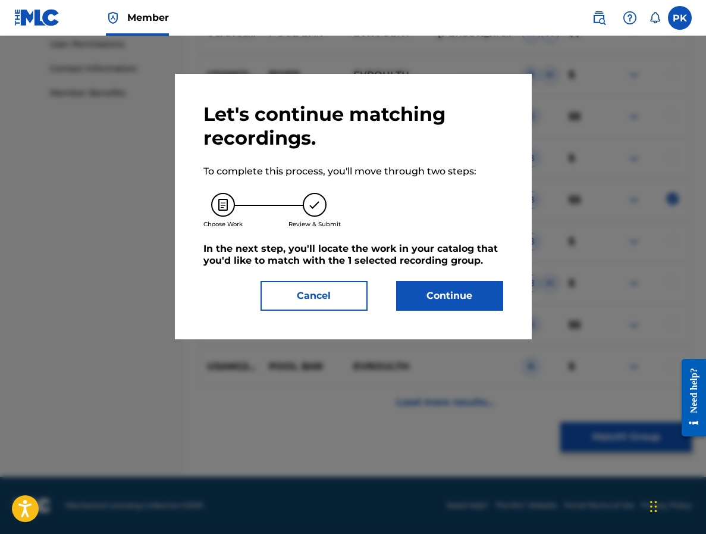
click at [459, 294] on button "Continue" at bounding box center [449, 296] width 107 height 30
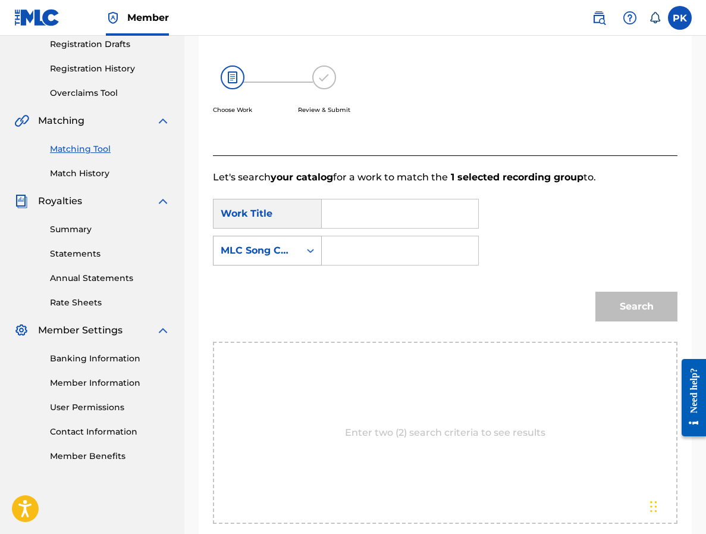
click at [281, 247] on div "MLC Song Code" at bounding box center [257, 250] width 72 height 14
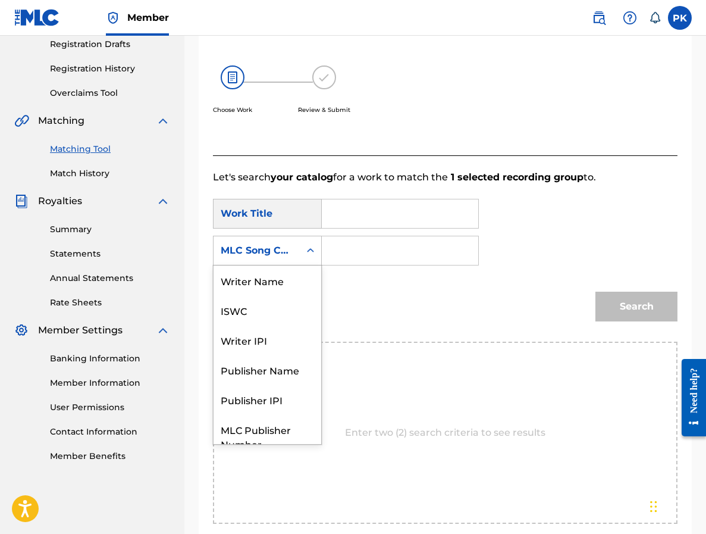
scroll to position [44, 0]
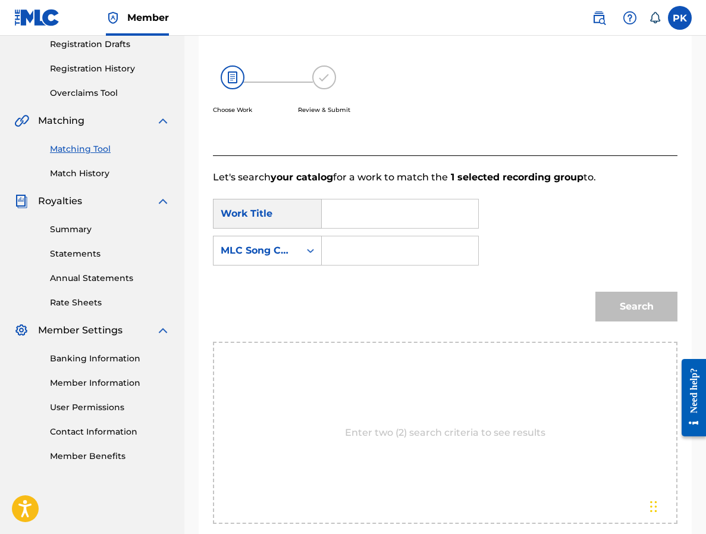
click at [283, 246] on div "MLC Song Code" at bounding box center [257, 250] width 72 height 14
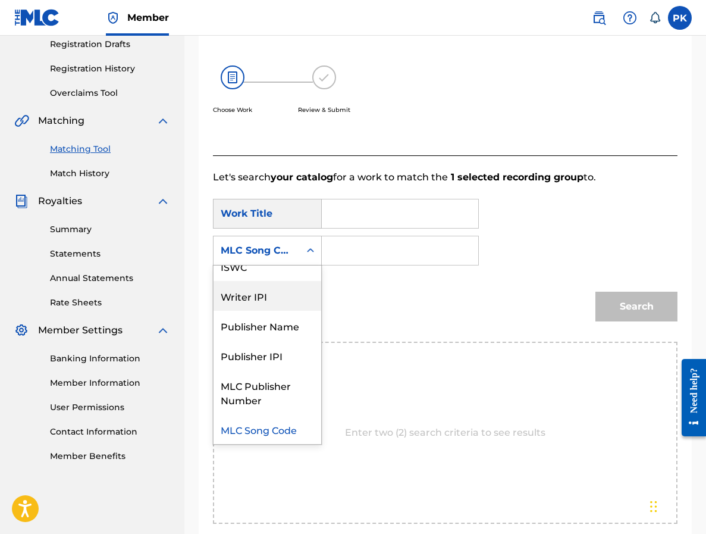
scroll to position [0, 0]
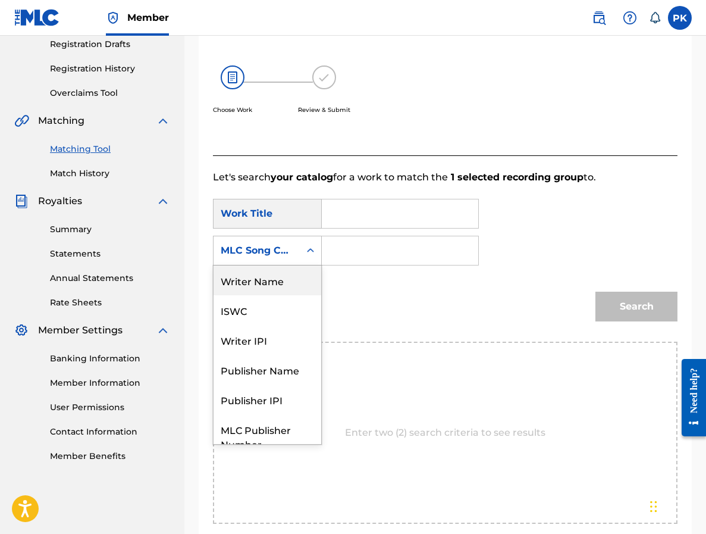
click at [310, 240] on div "Search Form" at bounding box center [310, 250] width 21 height 21
click at [257, 259] on div "MLC Song Code" at bounding box center [257, 250] width 86 height 23
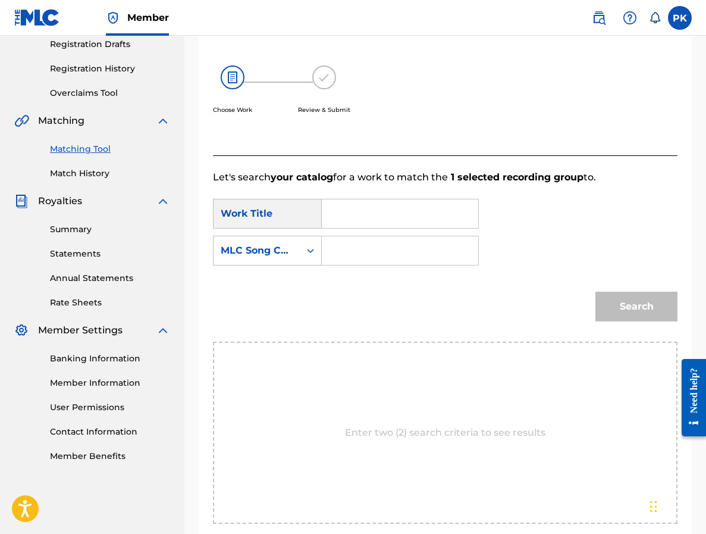
click at [333, 214] on input "Search Form" at bounding box center [400, 213] width 136 height 29
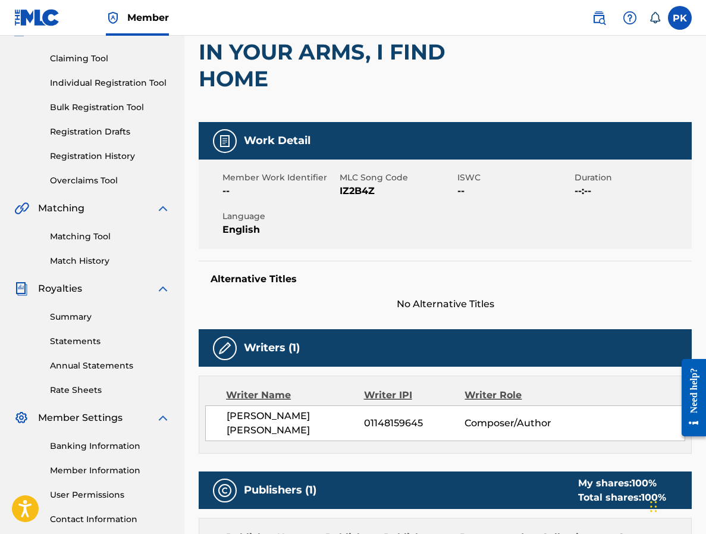
scroll to position [80, 0]
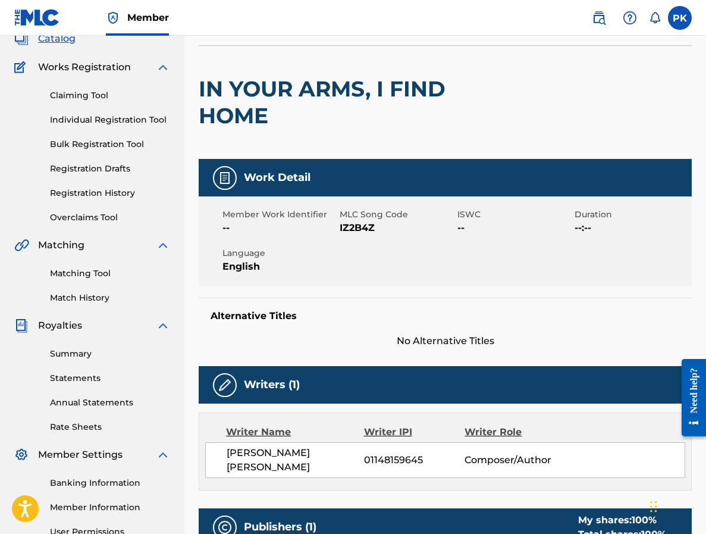
click at [86, 268] on link "Matching Tool" at bounding box center [110, 273] width 120 height 12
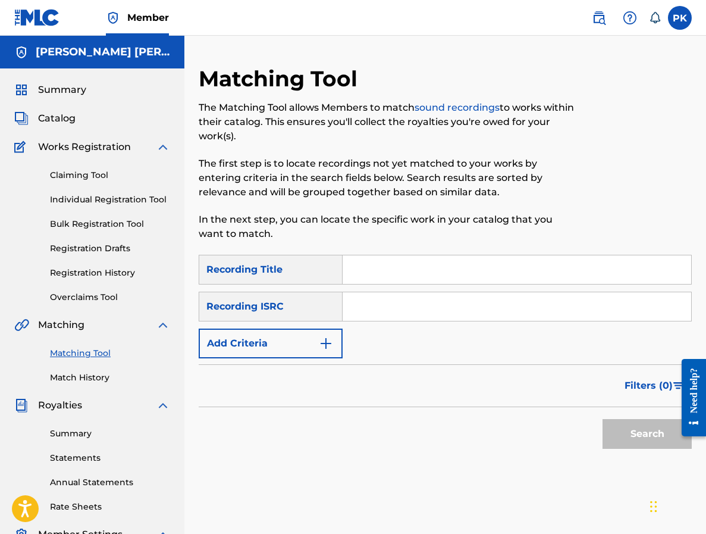
click at [286, 343] on button "Add Criteria" at bounding box center [271, 343] width 144 height 30
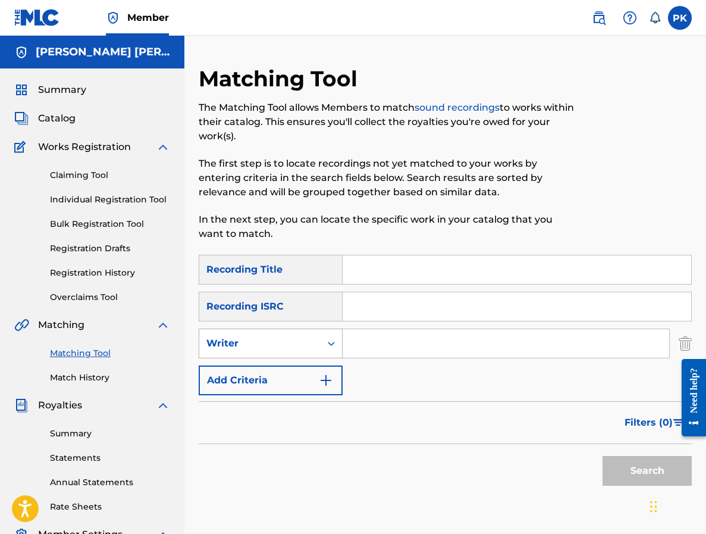
click at [281, 353] on div "Writer" at bounding box center [259, 343] width 121 height 23
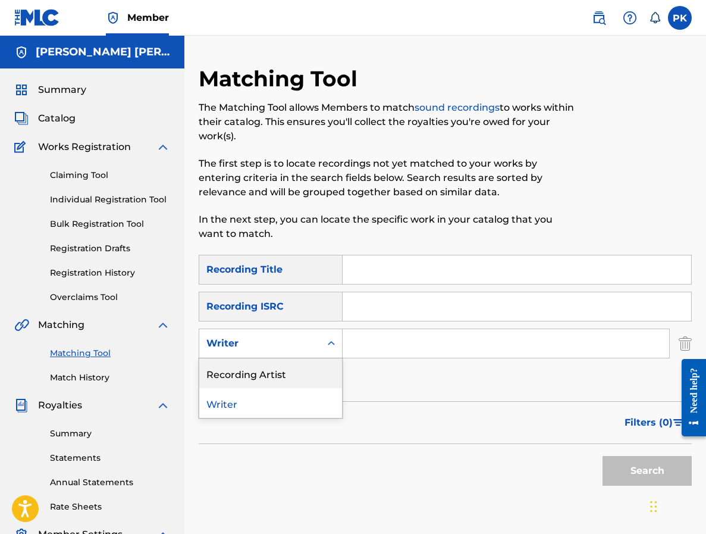
click at [285, 373] on div "Recording Artist" at bounding box center [270, 373] width 143 height 30
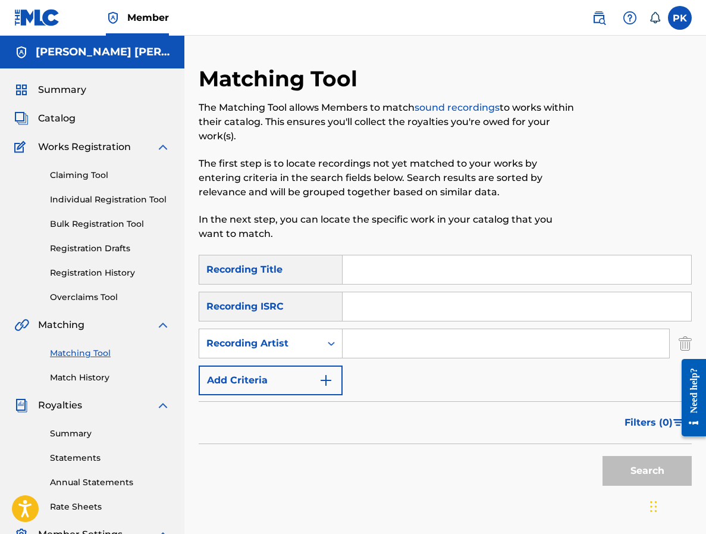
click at [383, 336] on input "Search Form" at bounding box center [506, 343] width 327 height 29
type input "evroulth"
click at [647, 471] on button "Search" at bounding box center [647, 471] width 89 height 30
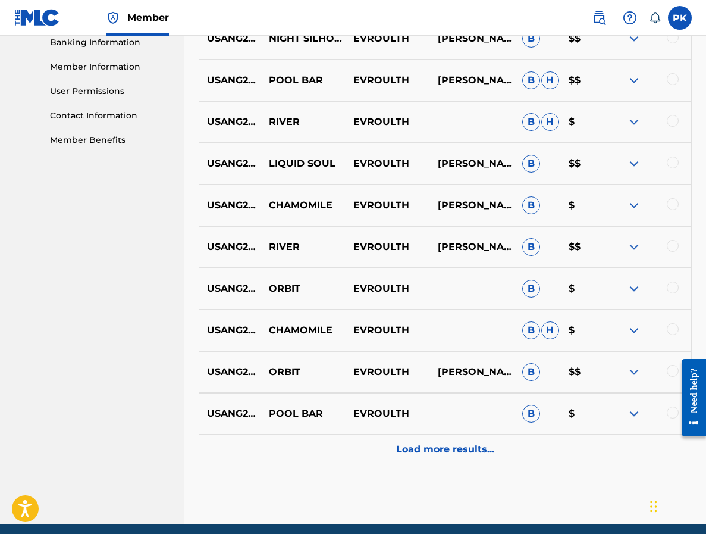
scroll to position [519, 0]
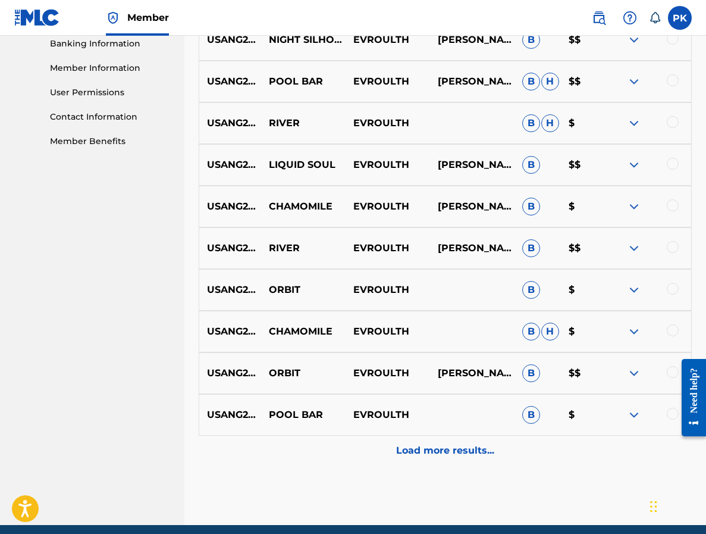
click at [416, 452] on p "Load more results..." at bounding box center [445, 450] width 98 height 14
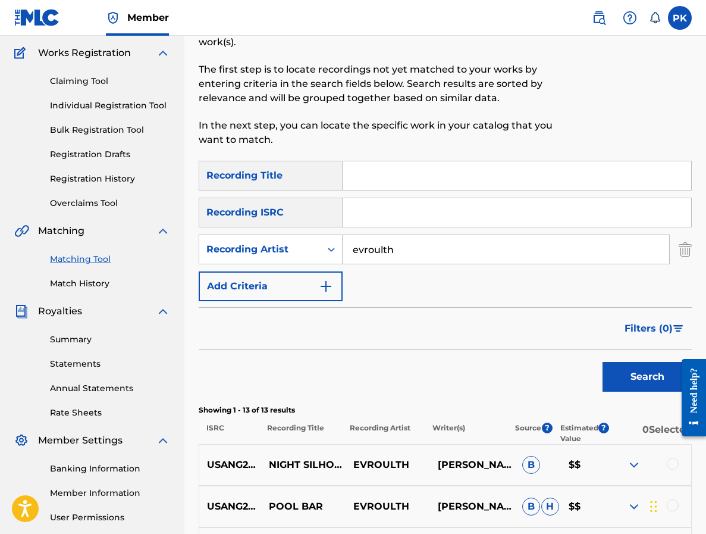
scroll to position [40, 0]
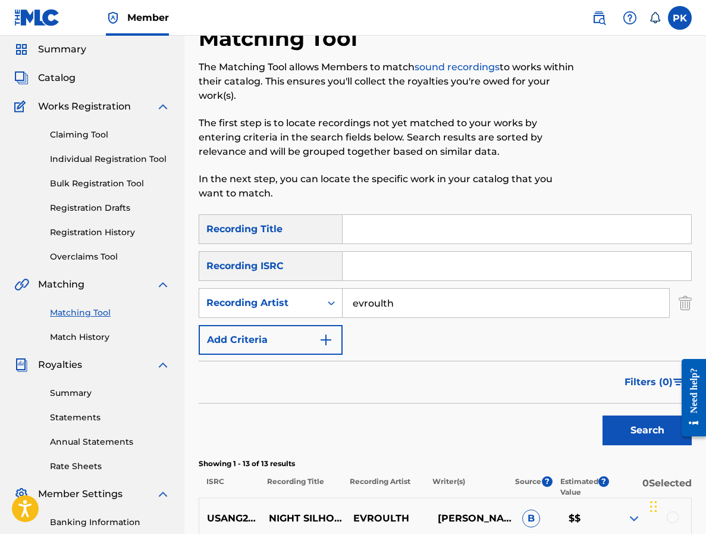
click at [64, 53] on span "Summary" at bounding box center [62, 49] width 48 height 14
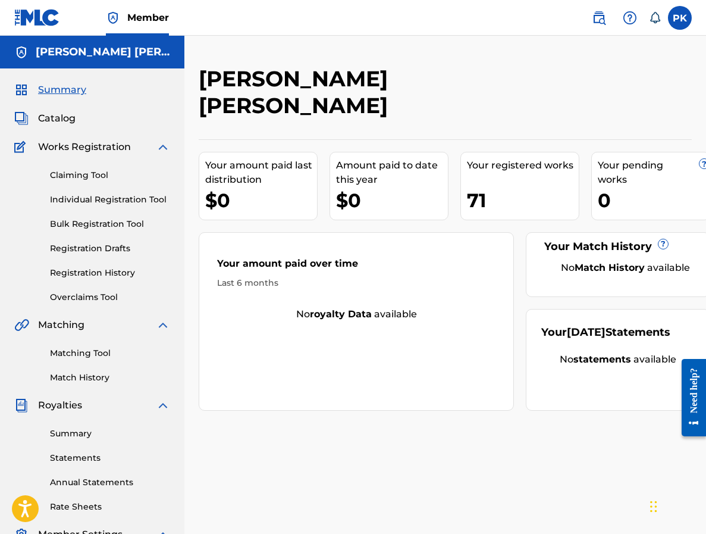
click at [66, 118] on span "Catalog" at bounding box center [56, 118] width 37 height 14
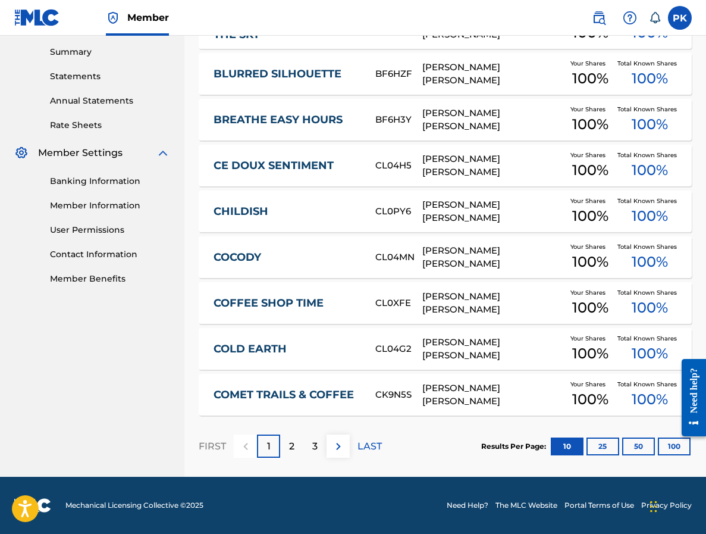
scroll to position [381, 0]
click at [667, 449] on button "100" at bounding box center [674, 446] width 33 height 18
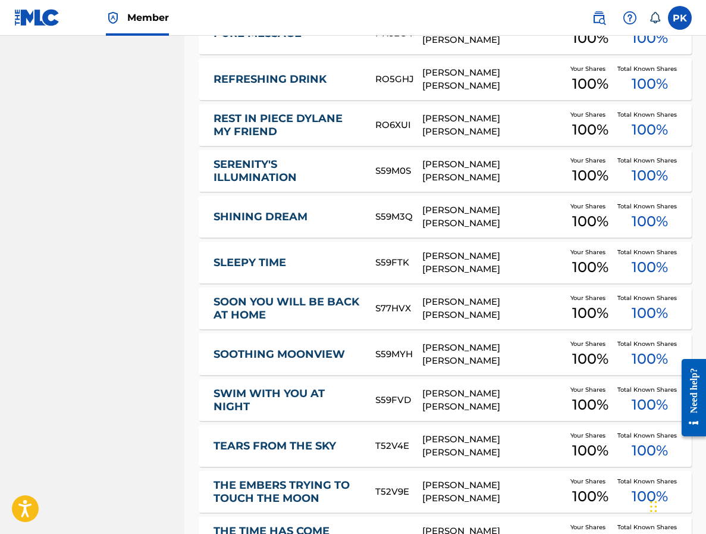
scroll to position [2822, 0]
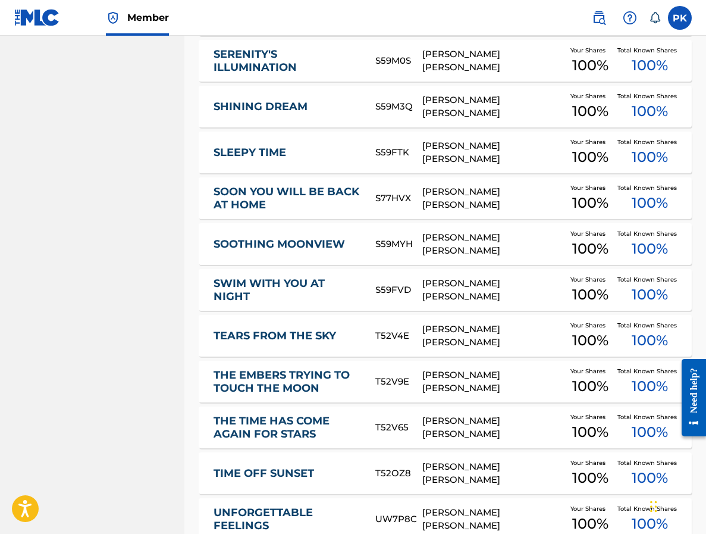
click at [293, 247] on link "SOOTHING MOONVIEW" at bounding box center [287, 244] width 146 height 14
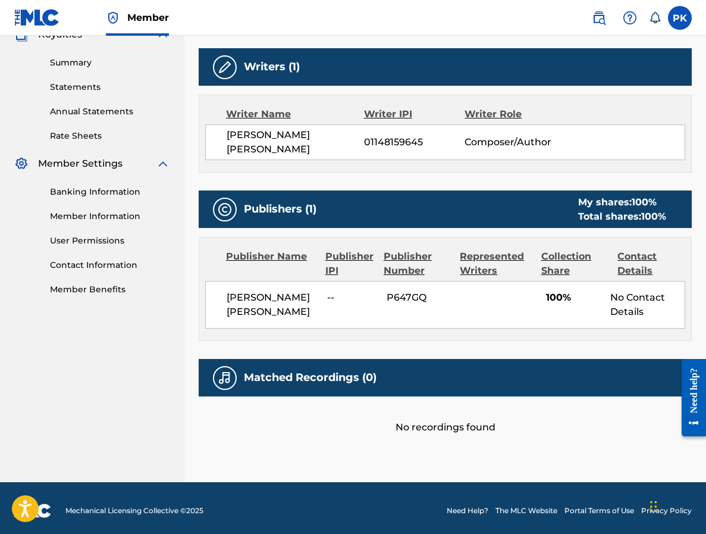
scroll to position [370, 0]
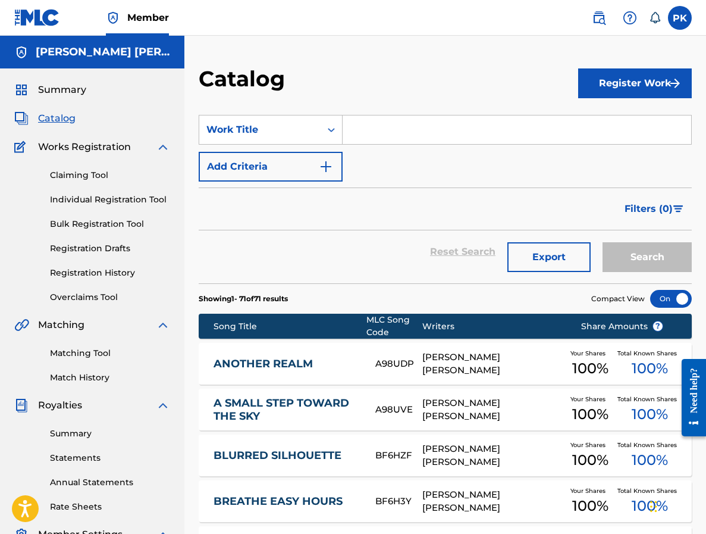
click at [73, 95] on span "Summary" at bounding box center [62, 90] width 48 height 14
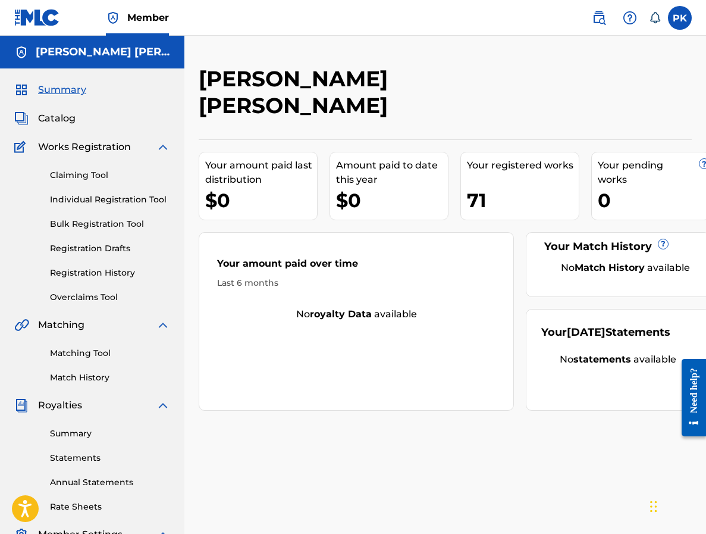
click at [72, 126] on div "Summary Catalog Works Registration Claiming Tool Individual Registration Tool B…" at bounding box center [92, 374] width 184 height 612
click at [70, 122] on span "Catalog" at bounding box center [56, 118] width 37 height 14
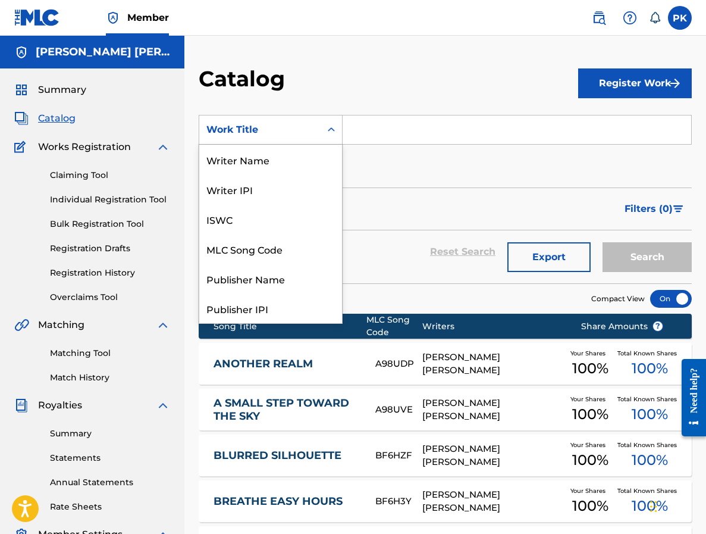
scroll to position [178, 0]
click at [293, 125] on div "Work Title" at bounding box center [259, 130] width 107 height 14
click at [293, 123] on div "Work Title" at bounding box center [259, 130] width 107 height 14
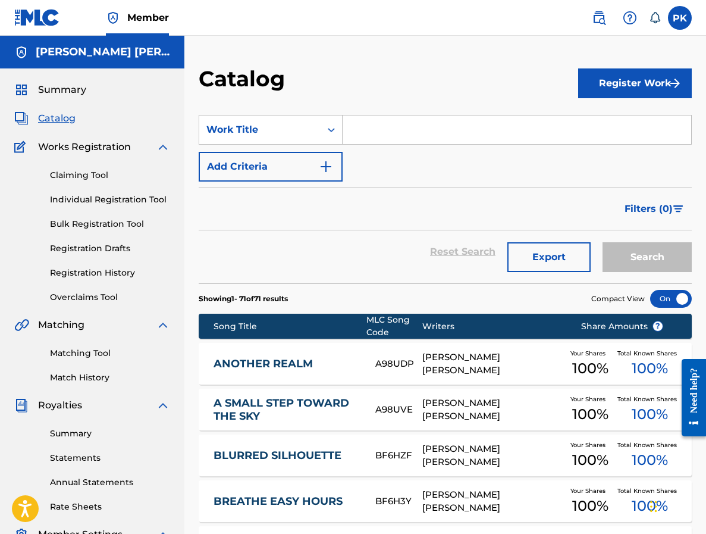
click at [686, 18] on label at bounding box center [680, 18] width 24 height 24
click at [680, 18] on input "PK Paul hervé Konaté creaturesonore@gmail.com Notification Preferences Profile …" at bounding box center [680, 18] width 0 height 0
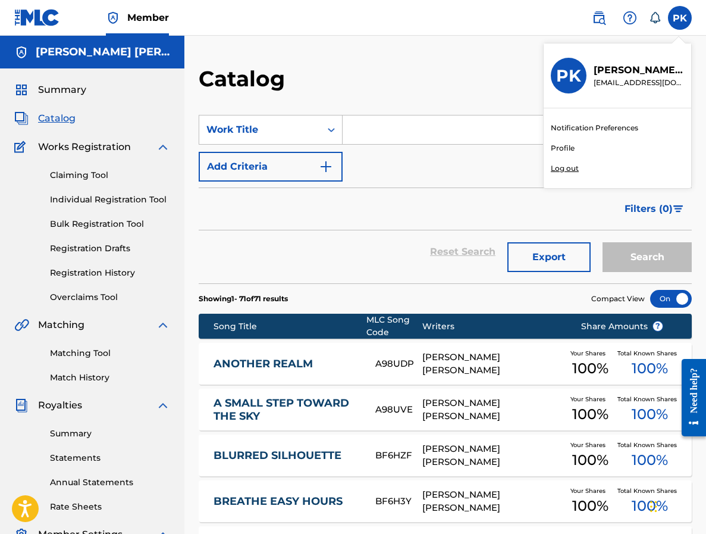
click at [562, 171] on p "Log out" at bounding box center [565, 168] width 28 height 11
click at [680, 18] on input "PK Paul hervé Konaté creaturesonore@gmail.com Notification Preferences Profile …" at bounding box center [680, 18] width 0 height 0
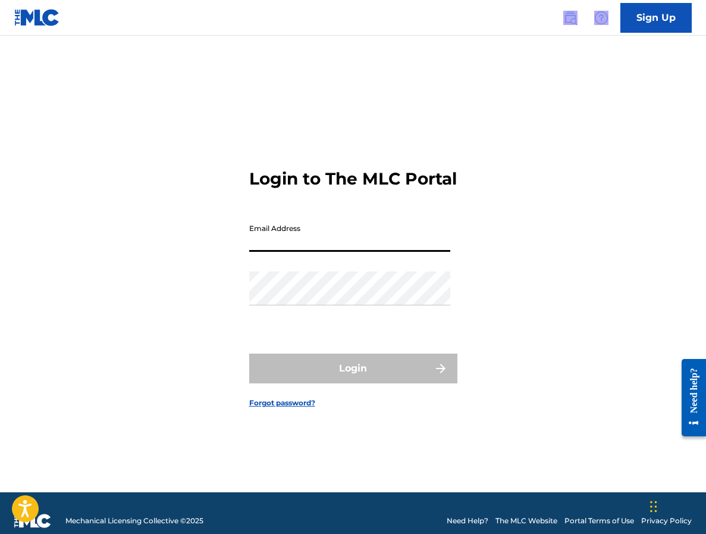
click at [581, 13] on div "Sign Up" at bounding box center [621, 18] width 140 height 30
click at [572, 15] on img at bounding box center [570, 18] width 14 height 14
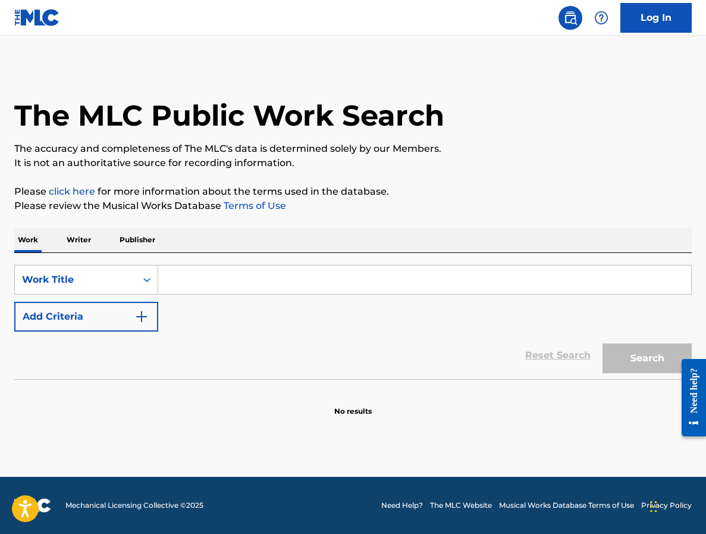
click at [148, 234] on p "Publisher" at bounding box center [137, 239] width 43 height 25
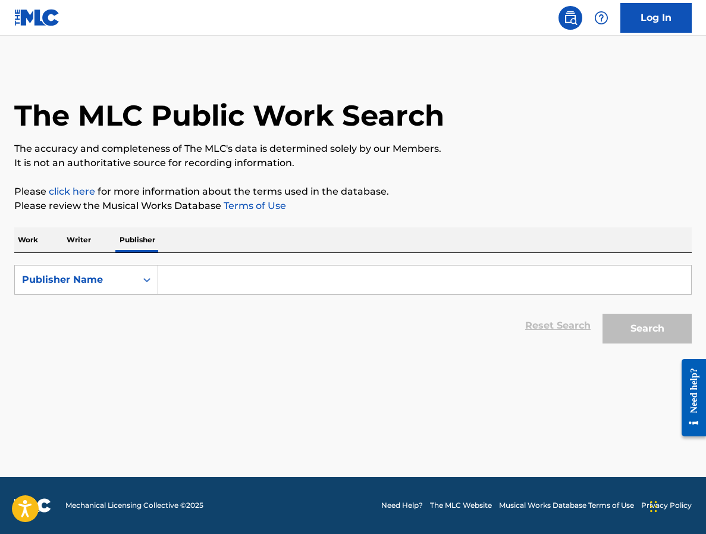
click at [170, 283] on input "Search Form" at bounding box center [424, 279] width 533 height 29
click at [91, 235] on p "Writer" at bounding box center [79, 239] width 32 height 25
click at [177, 274] on input "Search Form" at bounding box center [424, 279] width 533 height 29
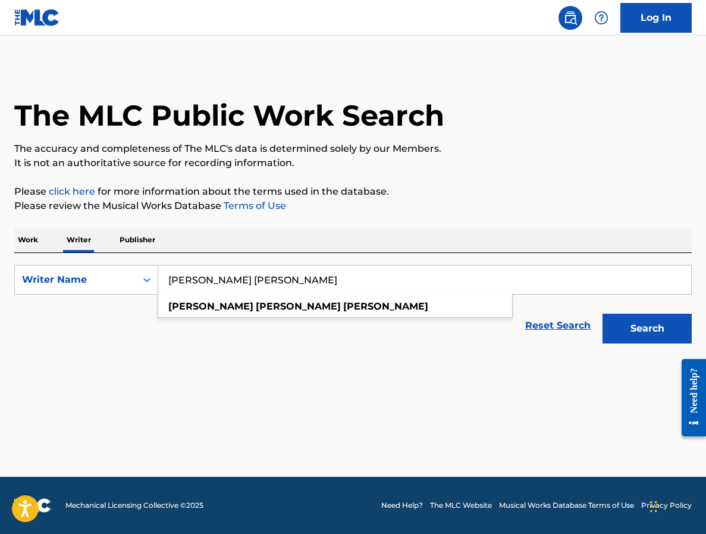
type input "Paul Hervé konate"
click at [647, 328] on button "Search" at bounding box center [647, 329] width 89 height 30
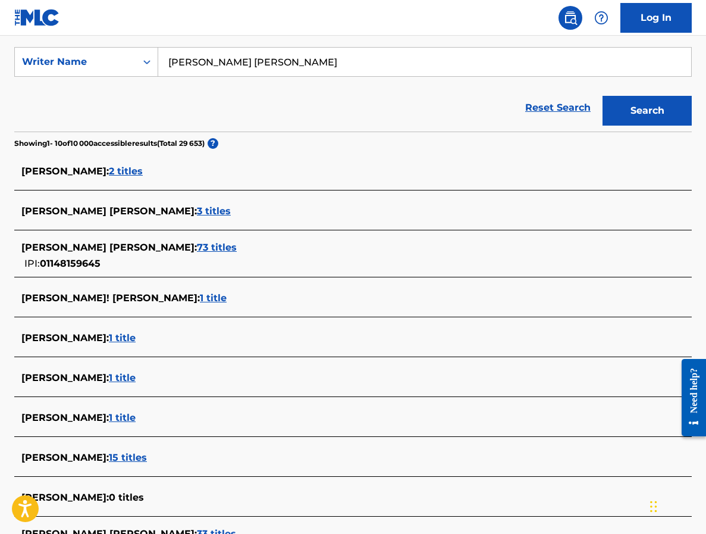
scroll to position [218, 0]
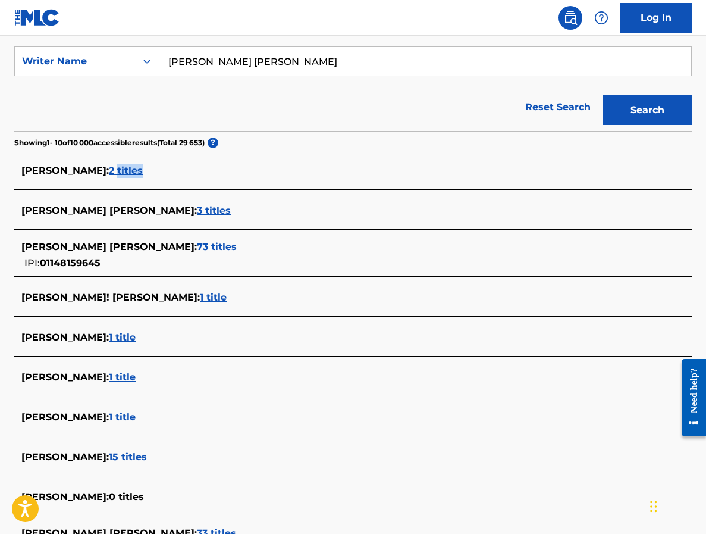
drag, startPoint x: 145, startPoint y: 170, endPoint x: 140, endPoint y: 158, distance: 13.6
click at [140, 158] on div "KONATE PAUL HERVE : 2 titles" at bounding box center [353, 172] width 678 height 28
click at [140, 172] on span "2 titles" at bounding box center [126, 170] width 34 height 11
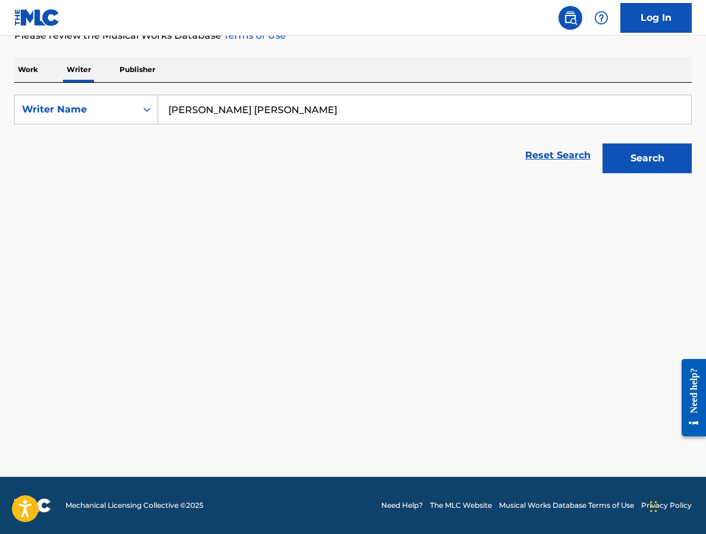
scroll to position [170, 0]
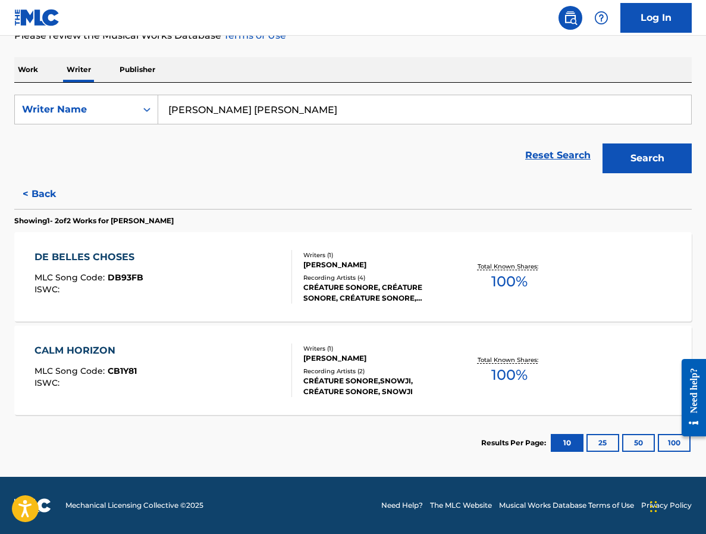
click at [169, 284] on div "DE BELLES CHOSES MLC Song Code : DB93FB ISWC :" at bounding box center [164, 277] width 258 height 54
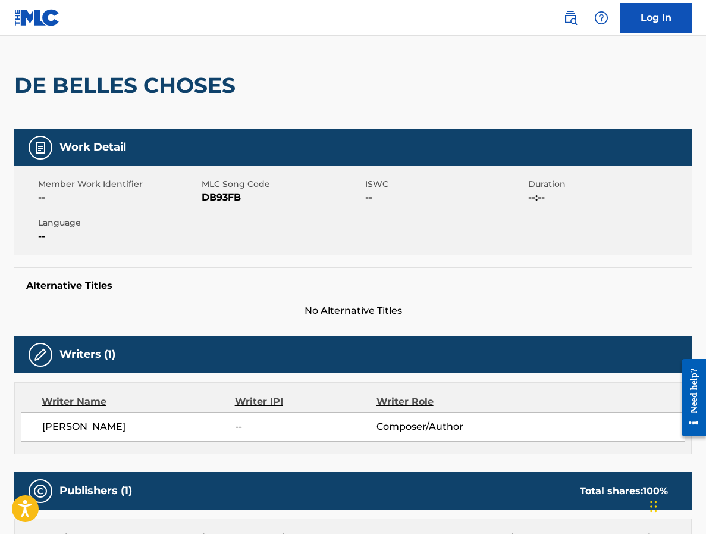
scroll to position [10, 0]
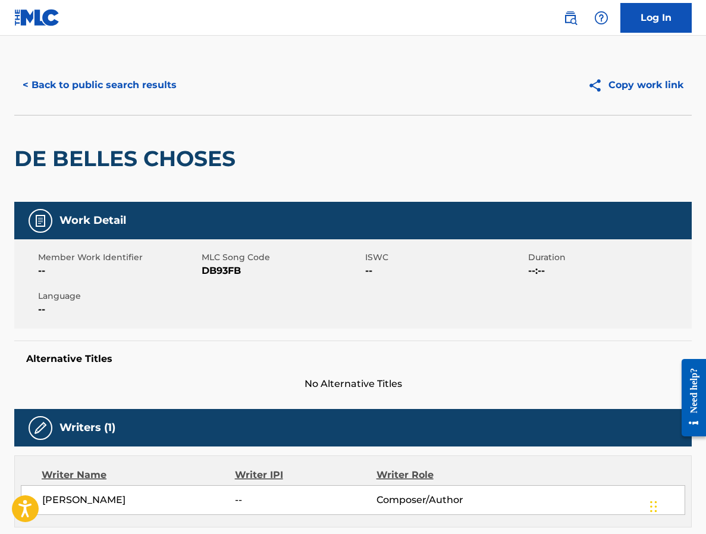
click at [66, 80] on button "< Back to public search results" at bounding box center [99, 85] width 171 height 30
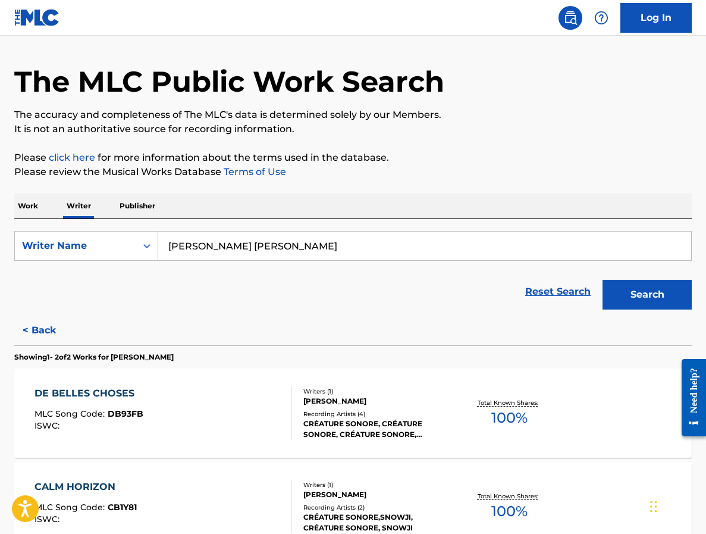
scroll to position [40, 0]
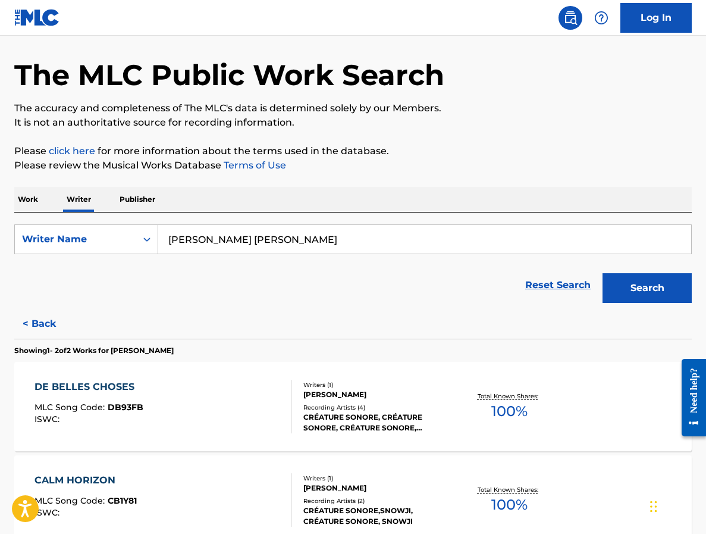
click at [31, 195] on p "Work" at bounding box center [27, 199] width 27 height 25
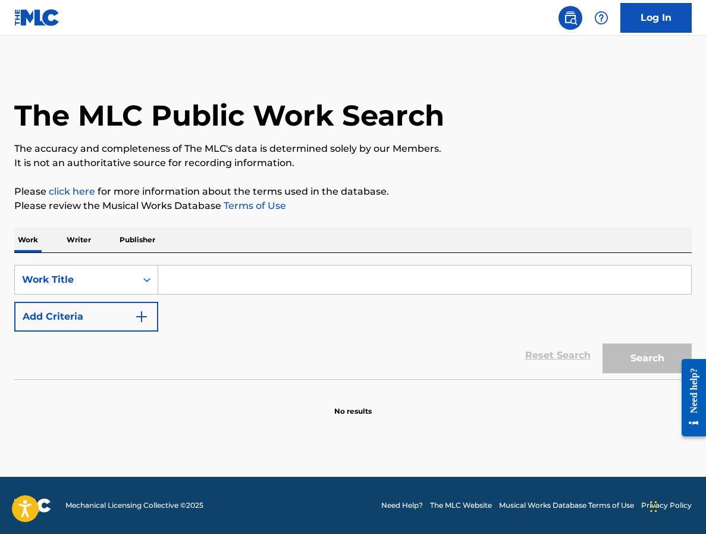
click at [64, 238] on p "Writer" at bounding box center [79, 239] width 32 height 25
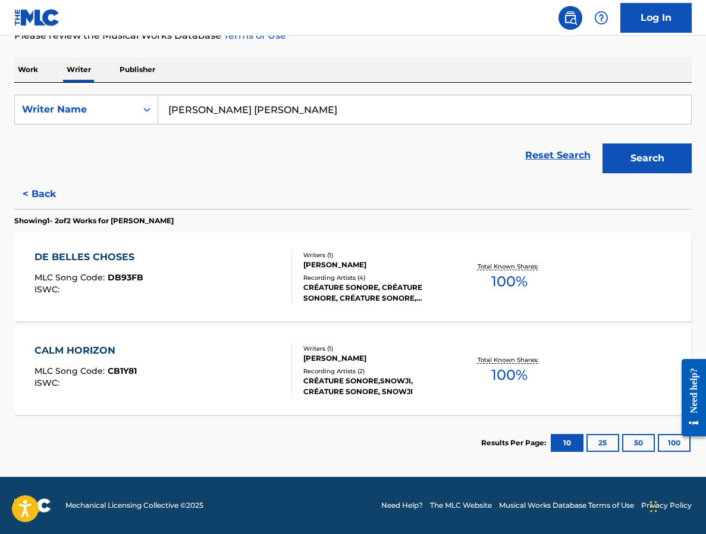
scroll to position [170, 0]
click at [101, 353] on div "CALM HORIZON" at bounding box center [86, 350] width 102 height 14
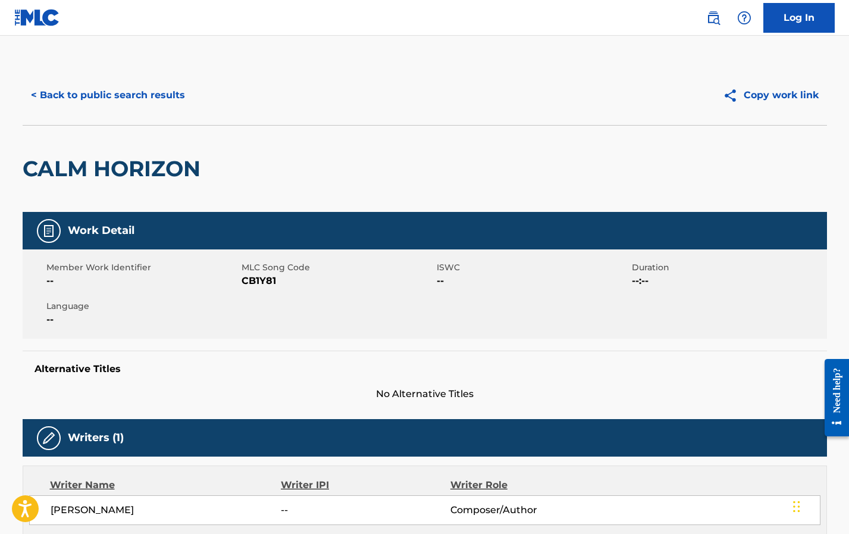
click at [130, 95] on button "< Back to public search results" at bounding box center [108, 95] width 171 height 30
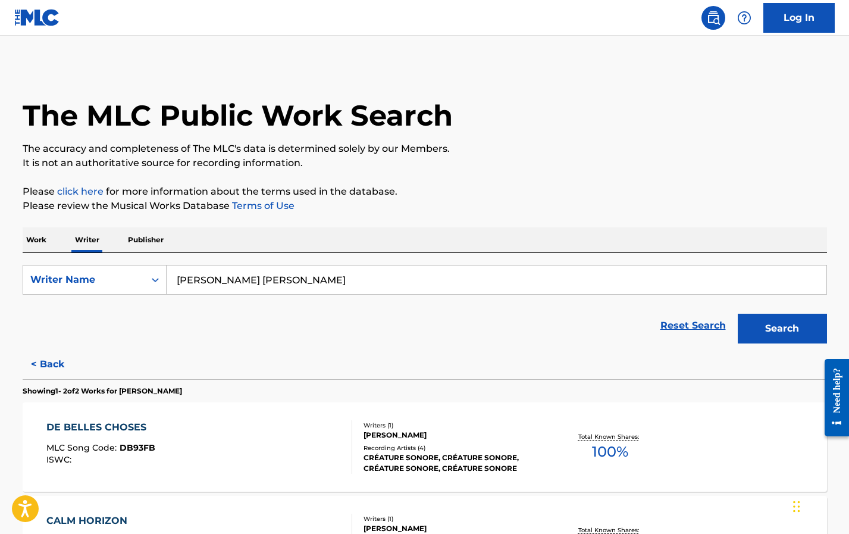
click at [39, 244] on p "Work" at bounding box center [36, 239] width 27 height 25
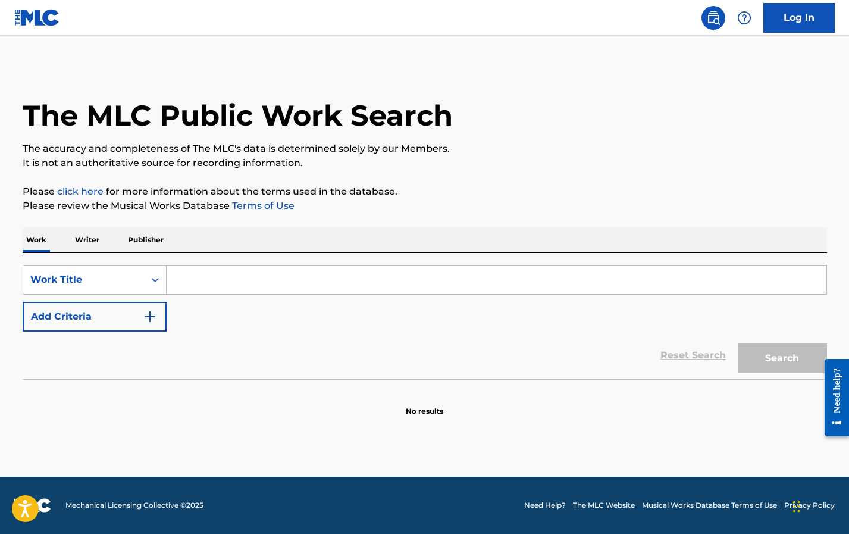
click at [205, 289] on input "Search Form" at bounding box center [497, 279] width 660 height 29
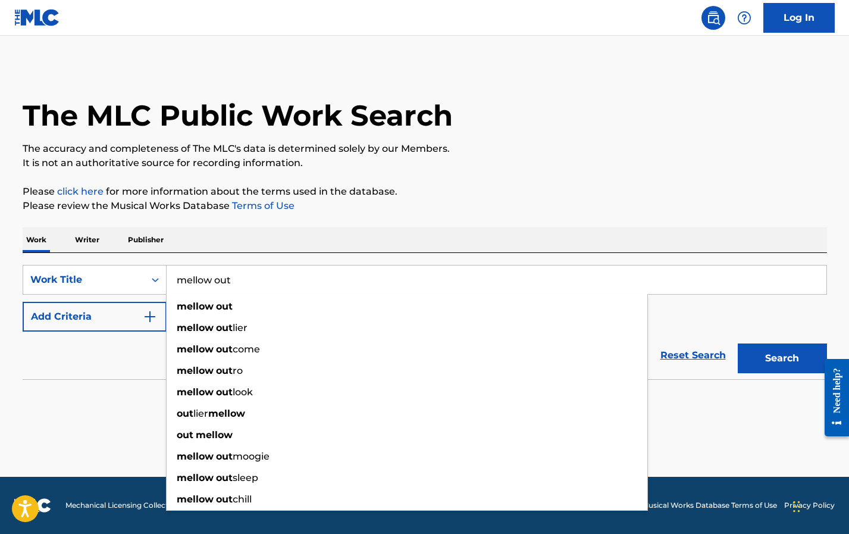
click at [706, 358] on button "Search" at bounding box center [782, 358] width 89 height 30
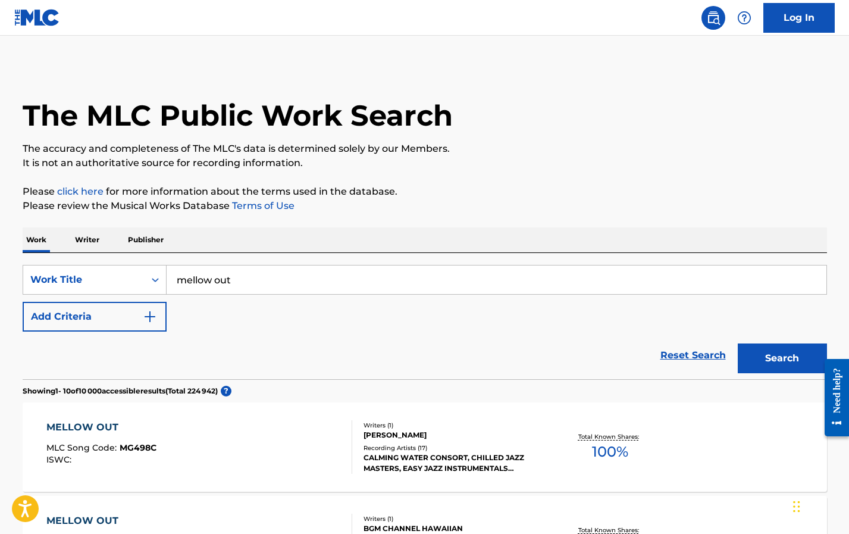
click at [265, 290] on input "mellow out" at bounding box center [497, 279] width 660 height 29
type input "mellow out spring"
click at [706, 358] on button "Search" at bounding box center [782, 358] width 89 height 30
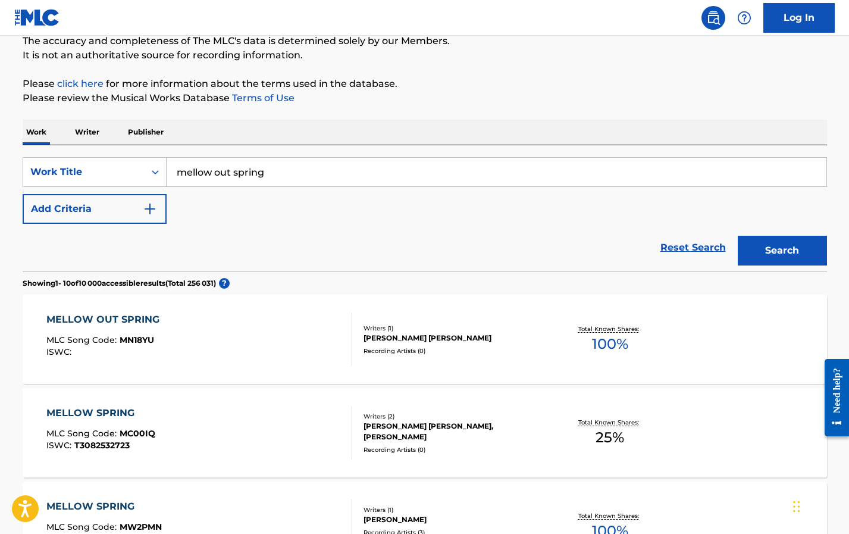
scroll to position [112, 0]
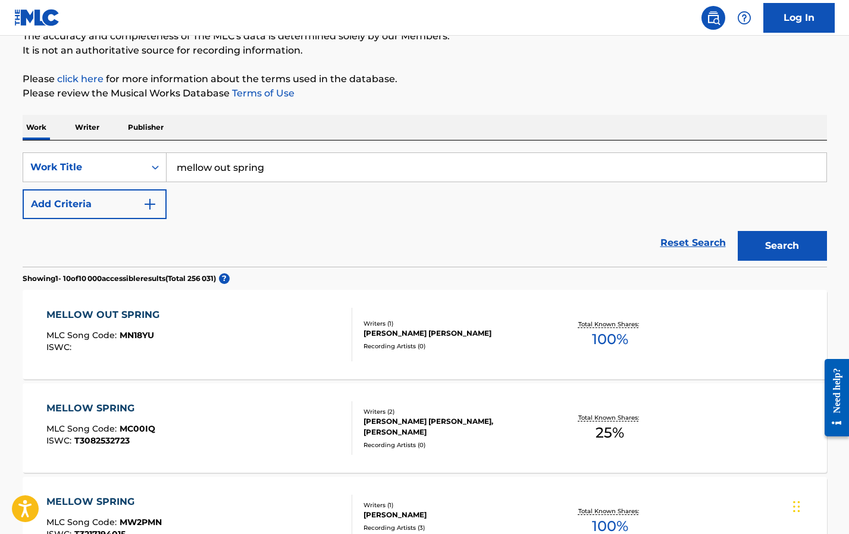
click at [278, 344] on div "MELLOW OUT SPRING MLC Song Code : MN18YU ISWC :" at bounding box center [199, 335] width 306 height 54
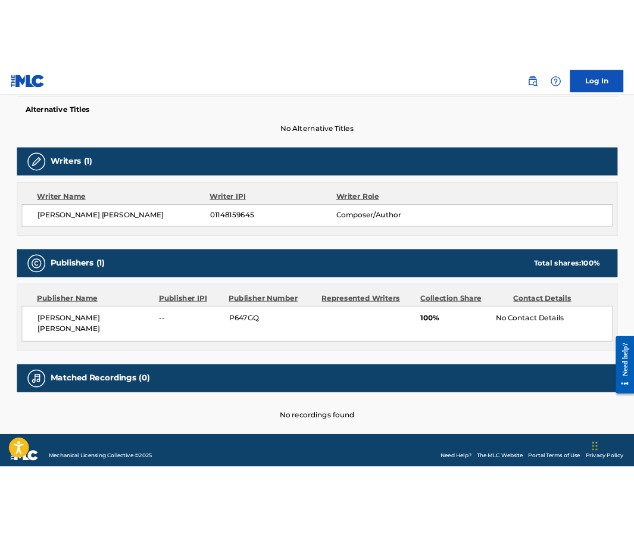
scroll to position [312, 0]
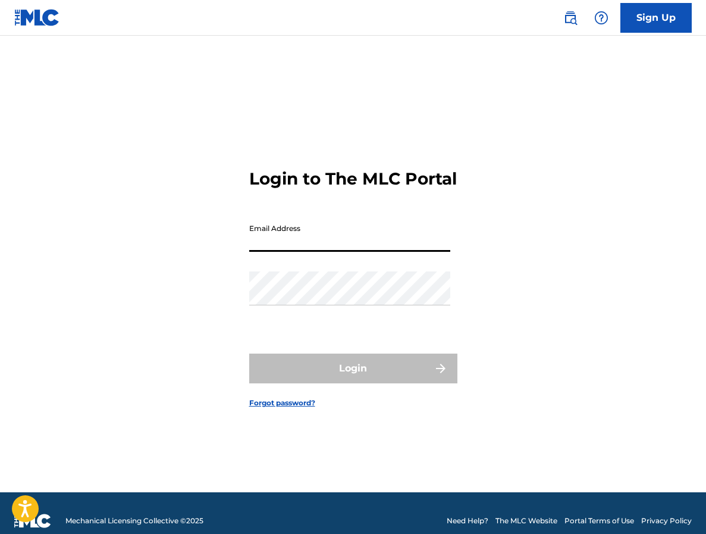
type input "[EMAIL_ADDRESS][DOMAIN_NAME]"
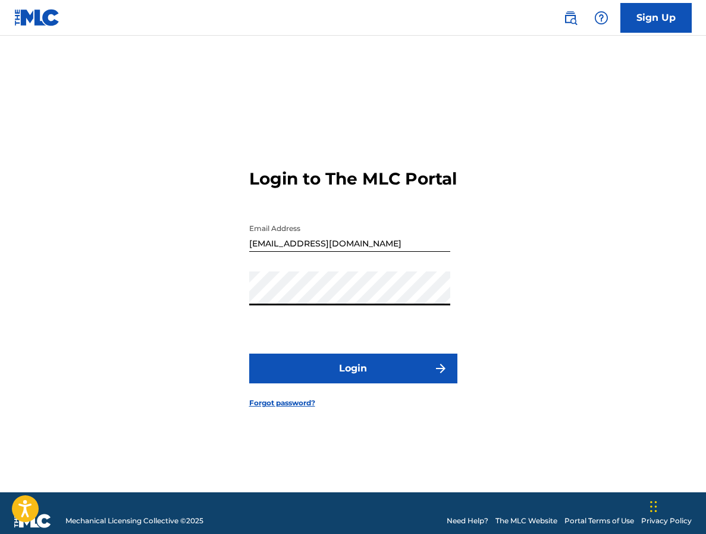
click at [333, 378] on button "Login" at bounding box center [353, 368] width 208 height 30
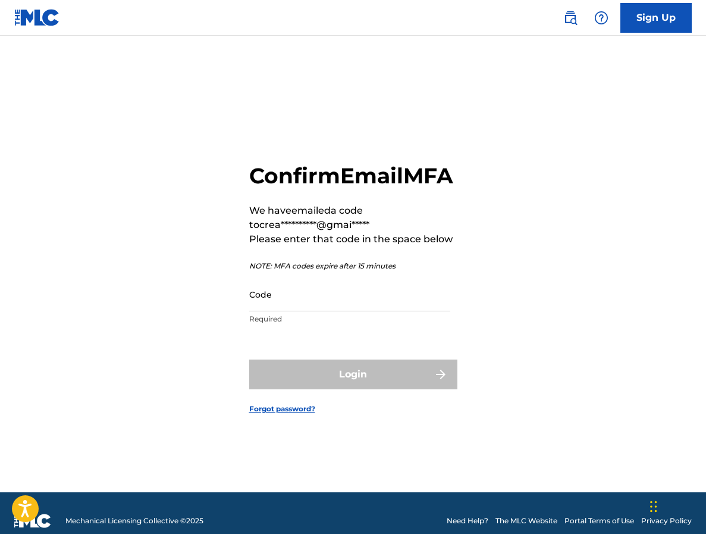
click at [320, 311] on input "Code" at bounding box center [349, 294] width 201 height 34
paste input "473521"
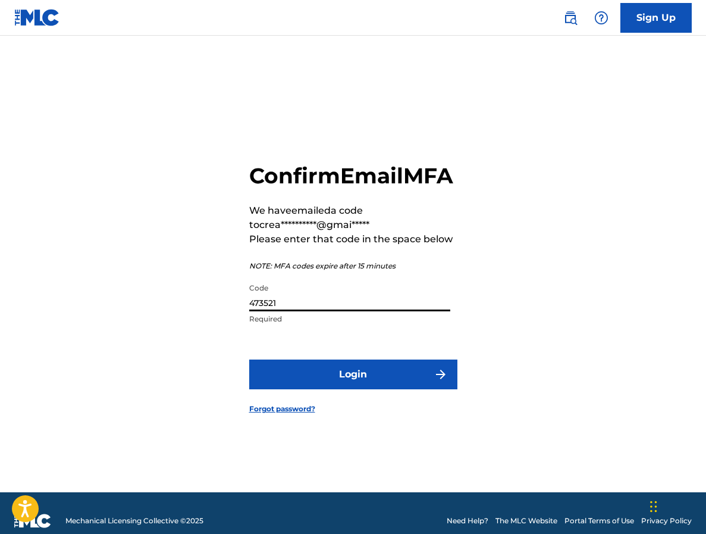
type input "473521"
click at [330, 383] on button "Login" at bounding box center [353, 374] width 208 height 30
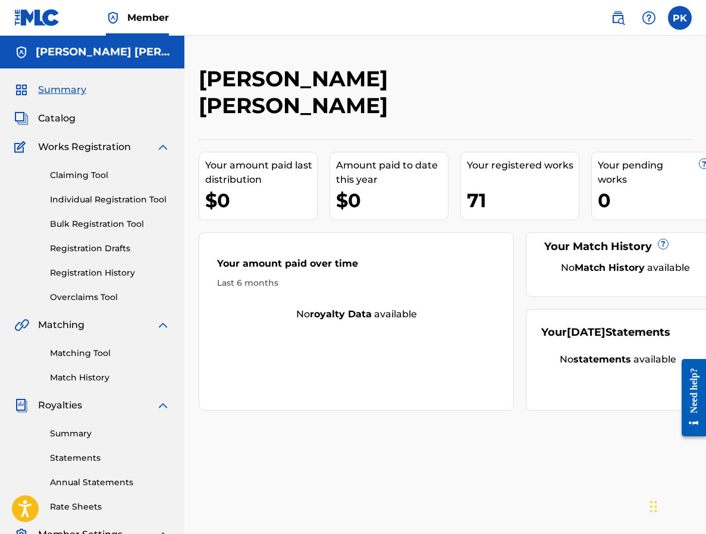
click at [86, 353] on link "Matching Tool" at bounding box center [110, 353] width 120 height 12
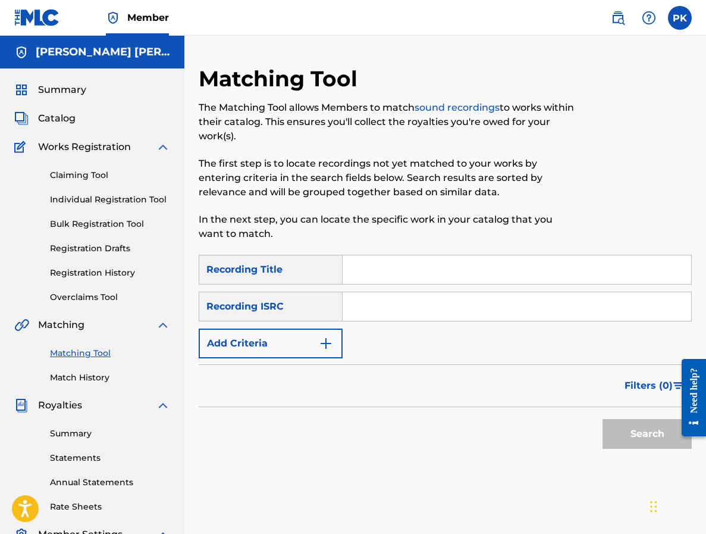
click at [274, 350] on button "Add Criteria" at bounding box center [271, 343] width 144 height 30
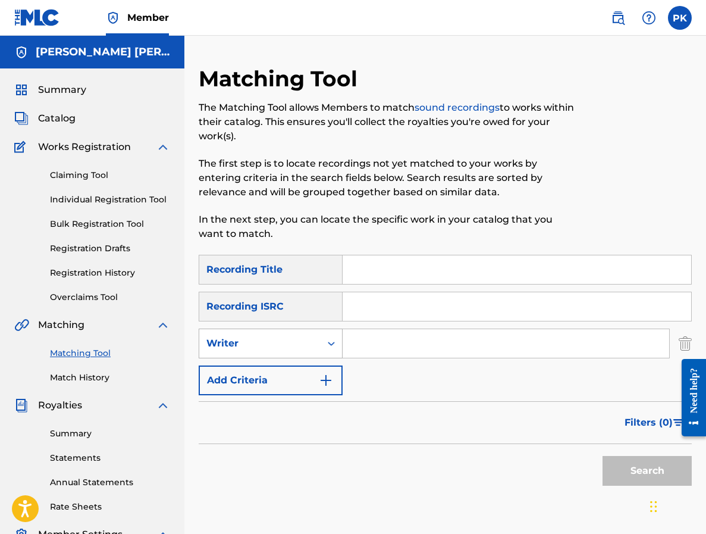
click at [307, 343] on div "Writer" at bounding box center [259, 343] width 107 height 14
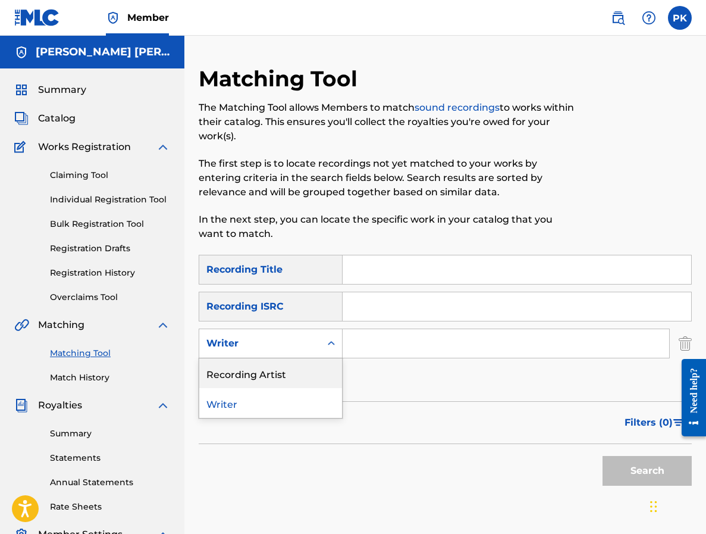
click at [283, 378] on div "Recording Artist" at bounding box center [270, 373] width 143 height 30
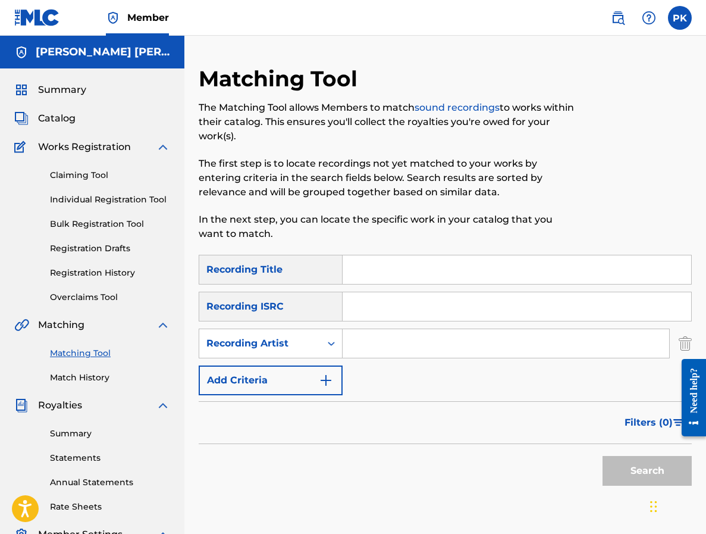
click at [353, 350] on input "Search Form" at bounding box center [506, 343] width 327 height 29
type input "creature sonore"
click at [647, 471] on button "Search" at bounding box center [647, 471] width 89 height 30
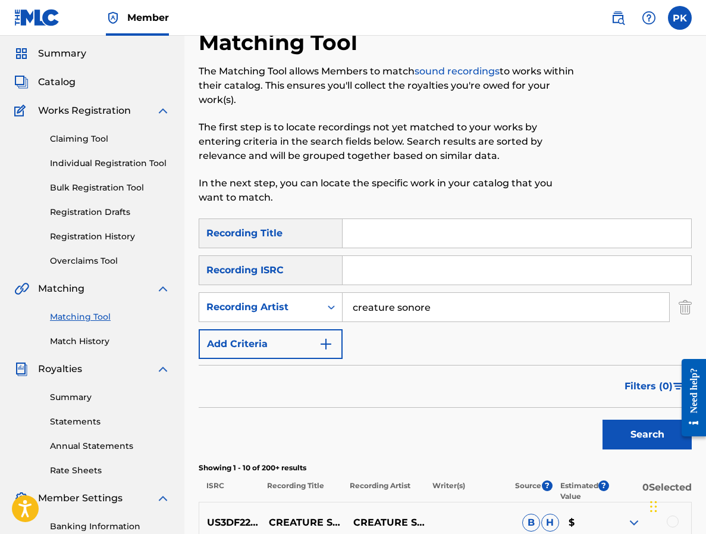
scroll to position [62, 0]
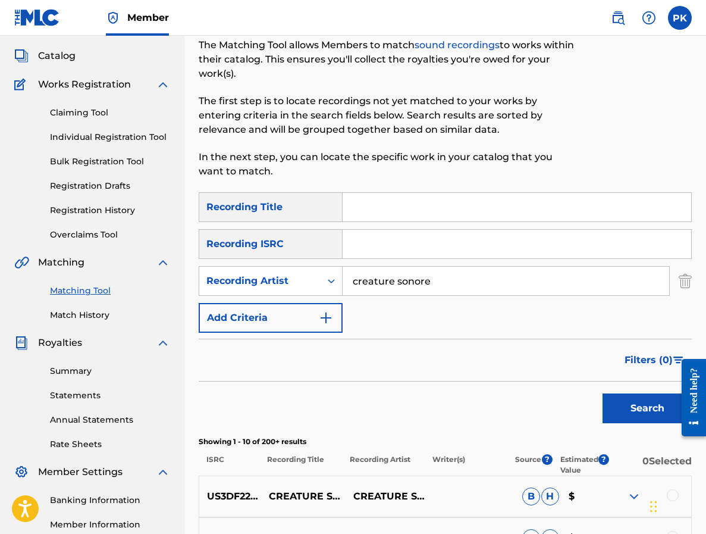
click at [627, 367] on button "Filters ( 0 )" at bounding box center [654, 360] width 74 height 30
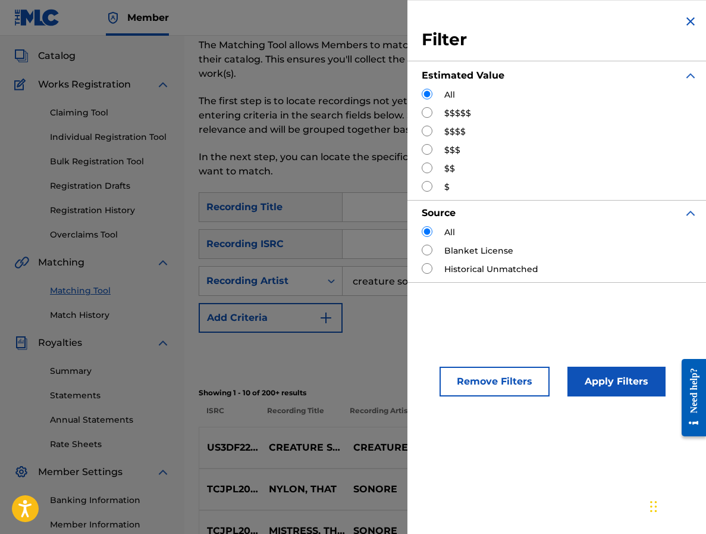
click at [440, 116] on div "$$$$$" at bounding box center [560, 113] width 276 height 12
click at [429, 114] on input "Search Form" at bounding box center [427, 112] width 11 height 11
radio input "true"
click at [598, 380] on button "Apply Filters" at bounding box center [617, 381] width 98 height 30
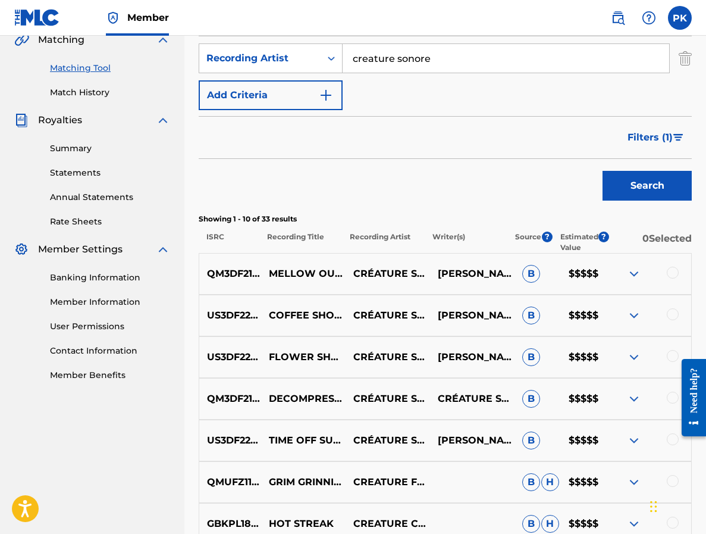
scroll to position [287, 0]
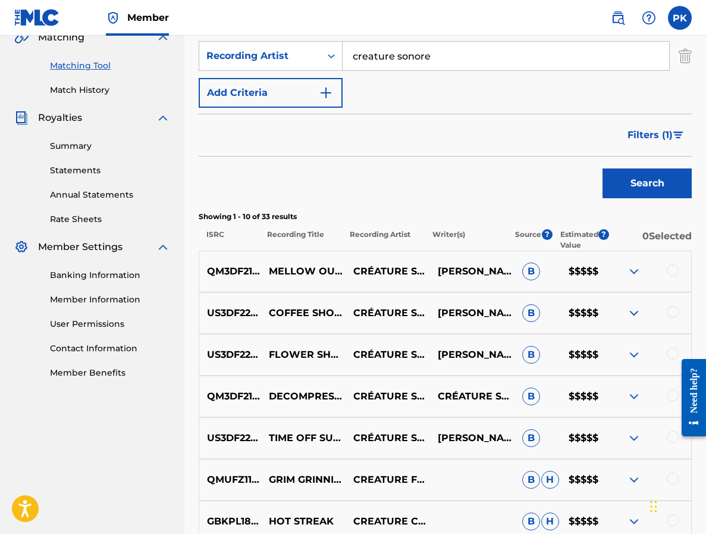
click at [628, 265] on img at bounding box center [634, 271] width 14 height 14
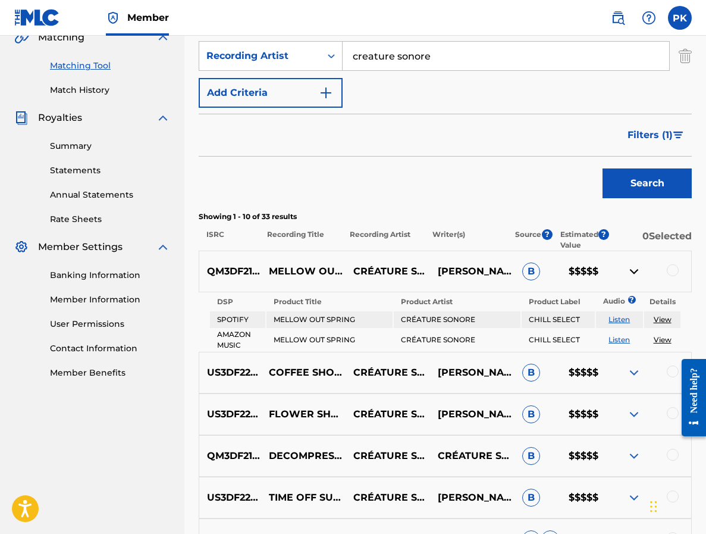
click at [638, 270] on img at bounding box center [634, 271] width 14 height 14
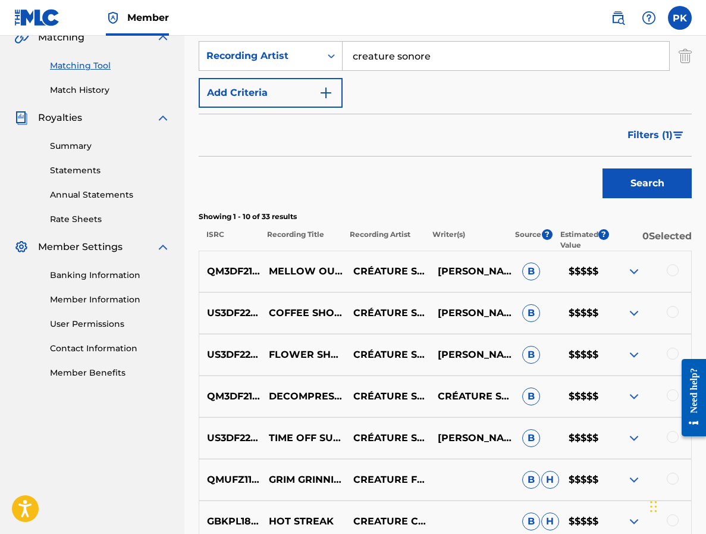
click at [667, 267] on div at bounding box center [673, 270] width 12 height 12
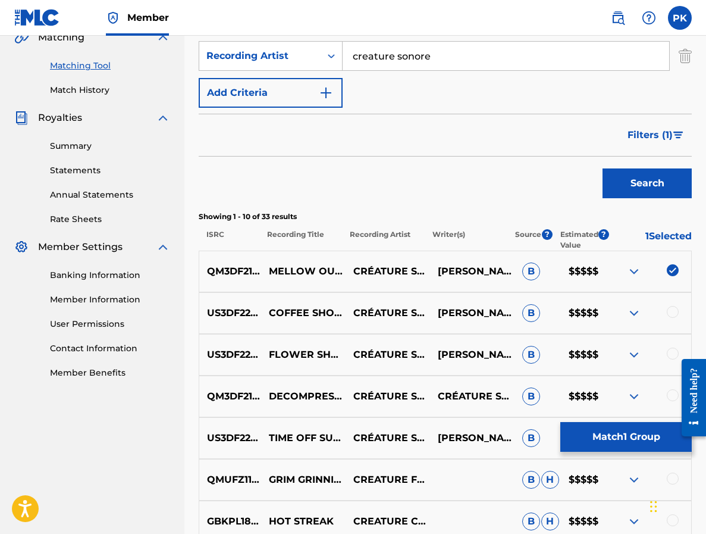
click at [626, 443] on button "Match 1 Group" at bounding box center [625, 437] width 131 height 30
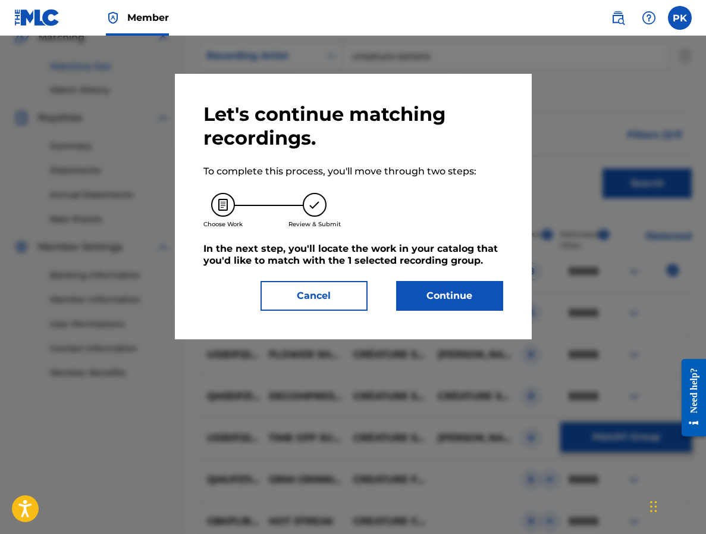
click at [425, 292] on button "Continue" at bounding box center [449, 296] width 107 height 30
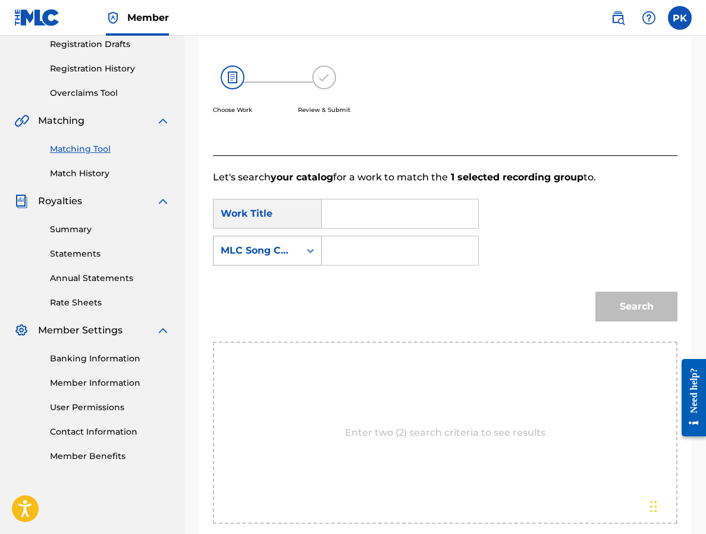
click at [292, 247] on div "MLC Song Code" at bounding box center [257, 250] width 72 height 14
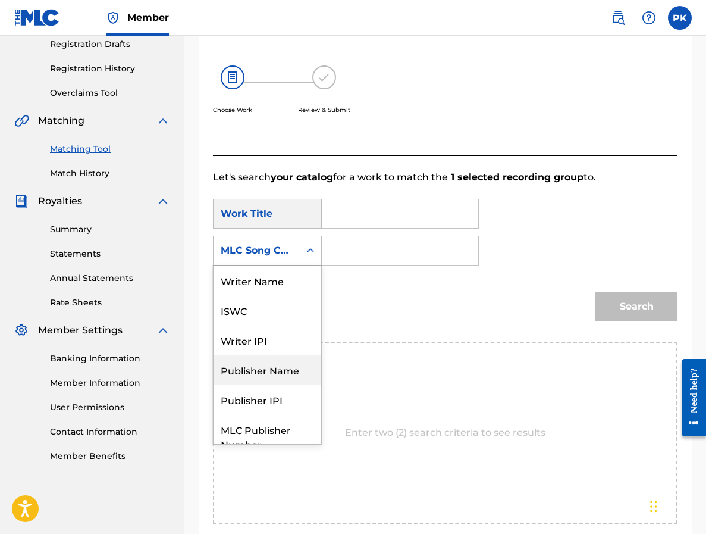
scroll to position [0, 0]
click at [277, 210] on div "Work Title" at bounding box center [267, 214] width 109 height 30
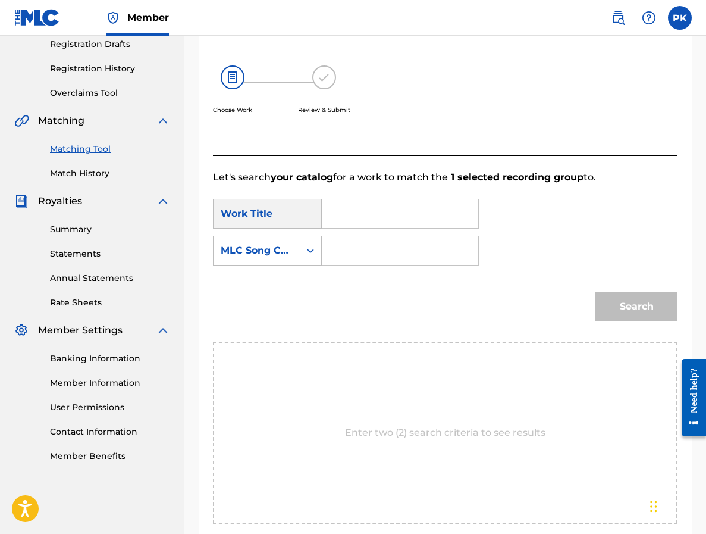
click at [337, 215] on input "Search Form" at bounding box center [400, 213] width 136 height 29
click at [361, 256] on input "Search Form" at bounding box center [400, 250] width 136 height 29
click at [375, 215] on input "[PERSON_NAME]" at bounding box center [400, 213] width 136 height 29
click at [358, 237] on strong "[PERSON_NAME]" at bounding box center [384, 239] width 85 height 11
type input "mellow out spring"
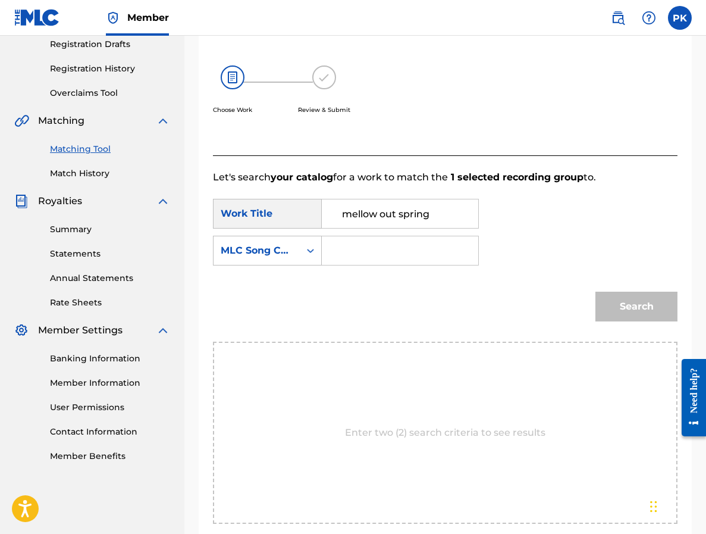
click at [466, 263] on input "Search Form" at bounding box center [400, 250] width 136 height 29
click at [268, 257] on div "MLC Song Code" at bounding box center [257, 250] width 86 height 23
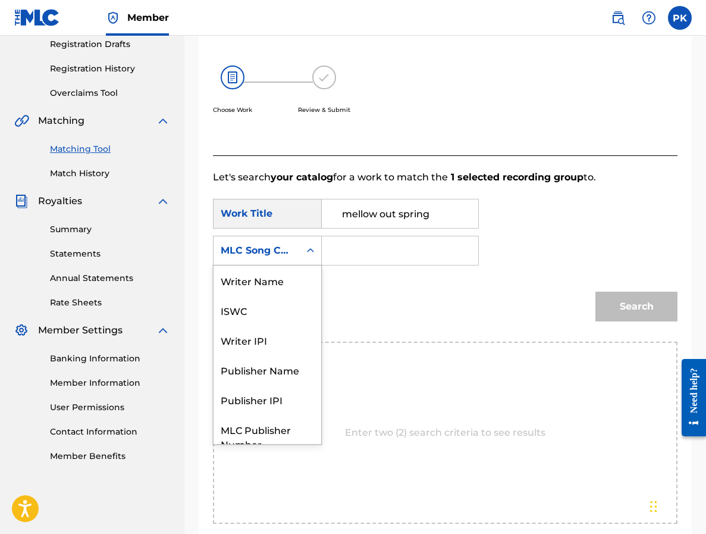
scroll to position [44, 0]
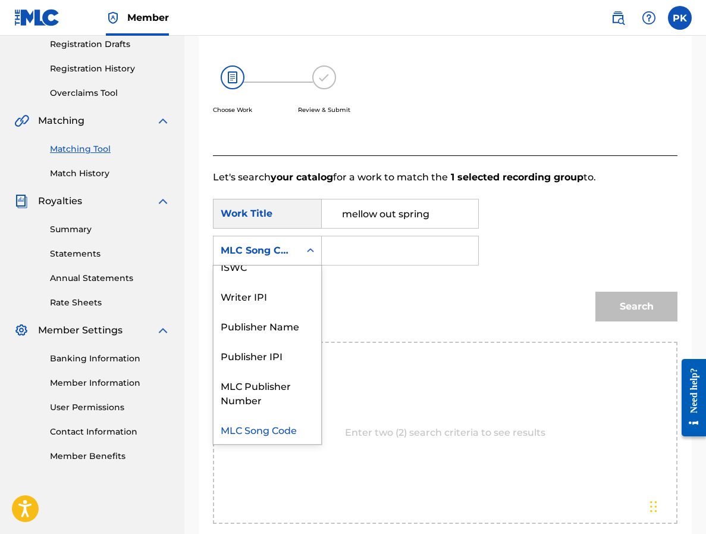
click at [282, 253] on div "MLC Song Code" at bounding box center [257, 250] width 72 height 14
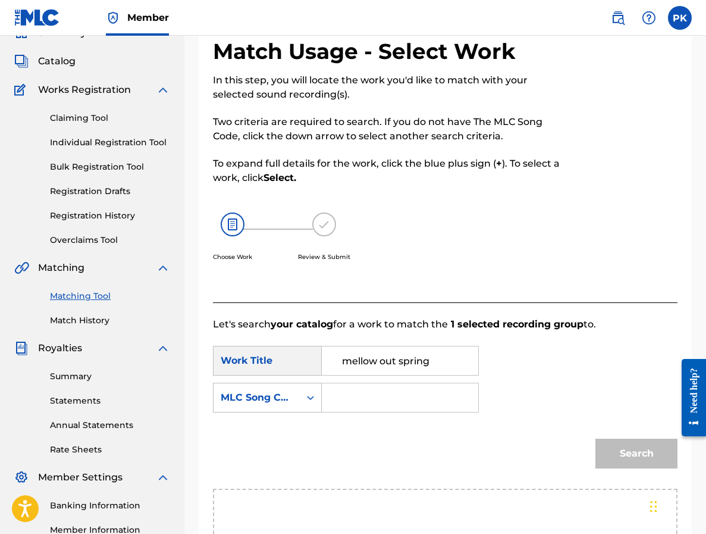
scroll to position [54, 0]
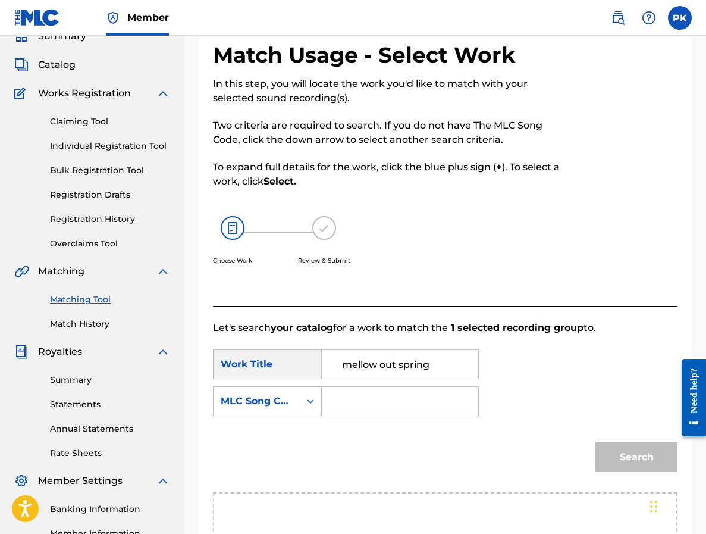
click at [370, 402] on input "Search Form" at bounding box center [400, 401] width 136 height 29
paste input "MN18YU"
type input "MN18YU"
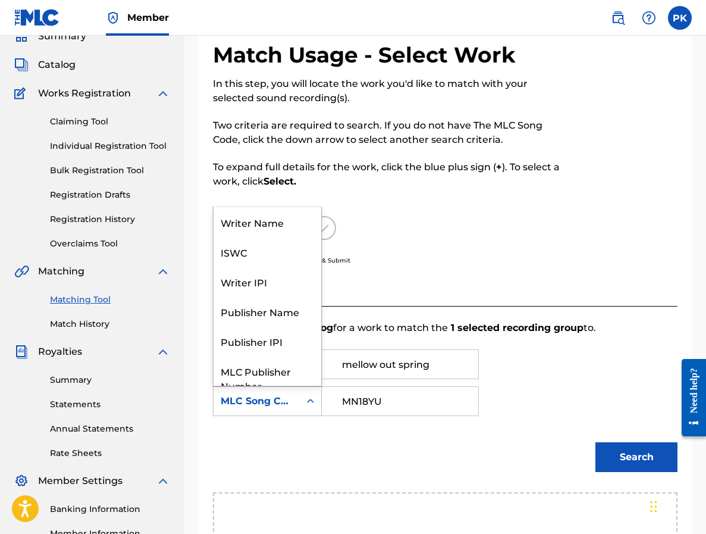
click at [299, 400] on div "MLC Song Code" at bounding box center [257, 401] width 86 height 23
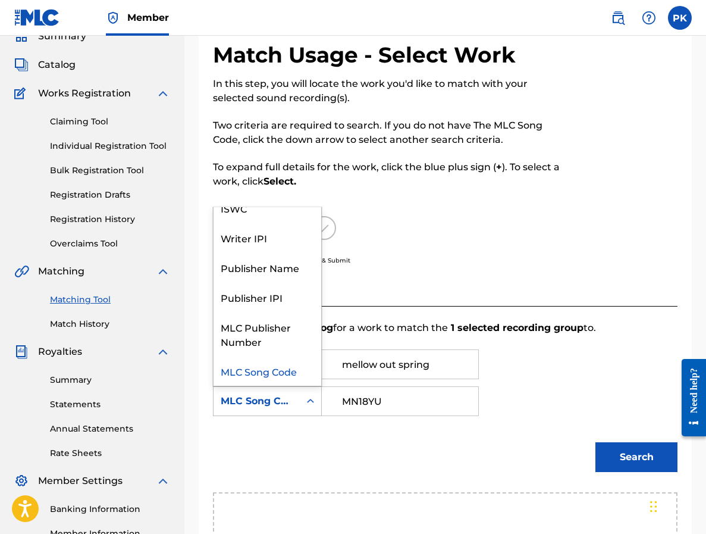
click at [521, 411] on div "SearchWithCriteriaaa37844b-dcb1-4a43-bc83-6821d555e0a6 Work Title mellow out sp…" at bounding box center [445, 386] width 465 height 74
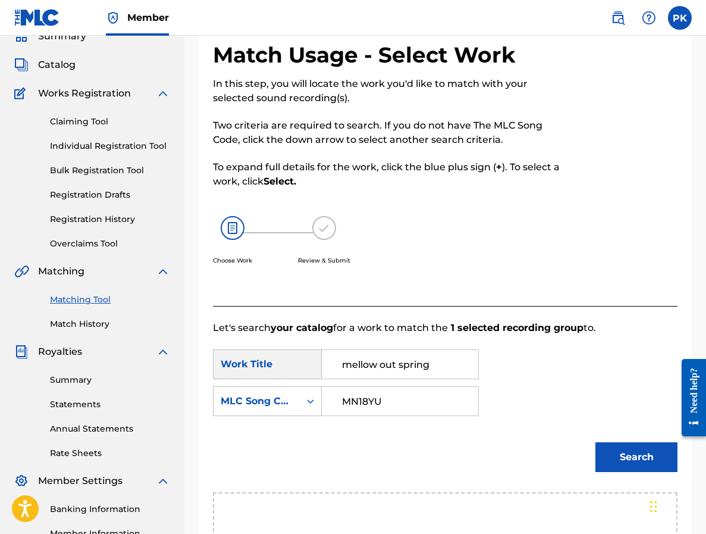
click at [615, 444] on button "Search" at bounding box center [636, 457] width 82 height 30
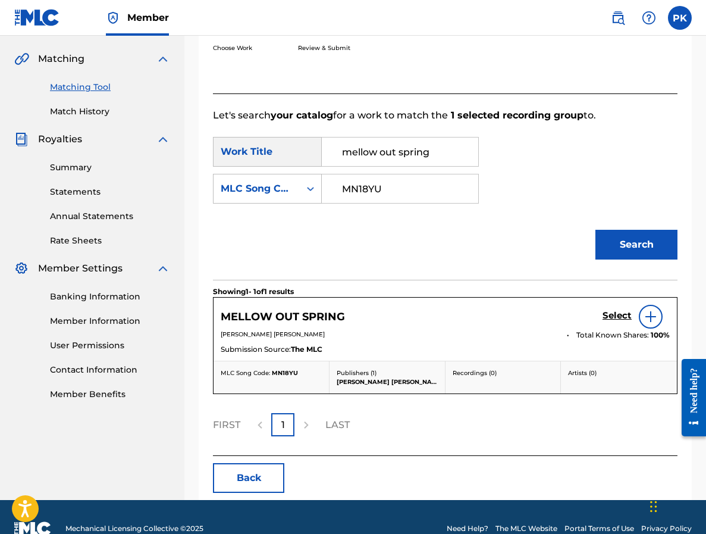
scroll to position [289, 0]
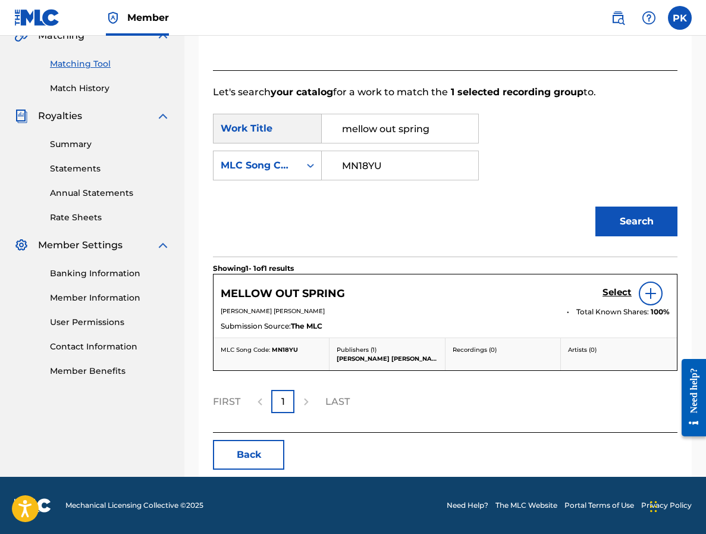
click at [649, 288] on img at bounding box center [651, 293] width 14 height 14
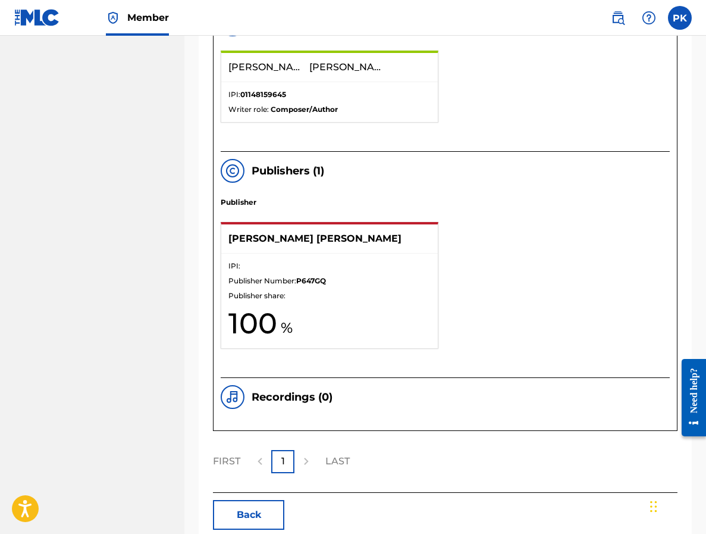
click at [513, 314] on div "Publisher [PERSON_NAME] [PERSON_NAME] IPI: Publisher Number: P647GQ Publisher s…" at bounding box center [445, 287] width 449 height 180
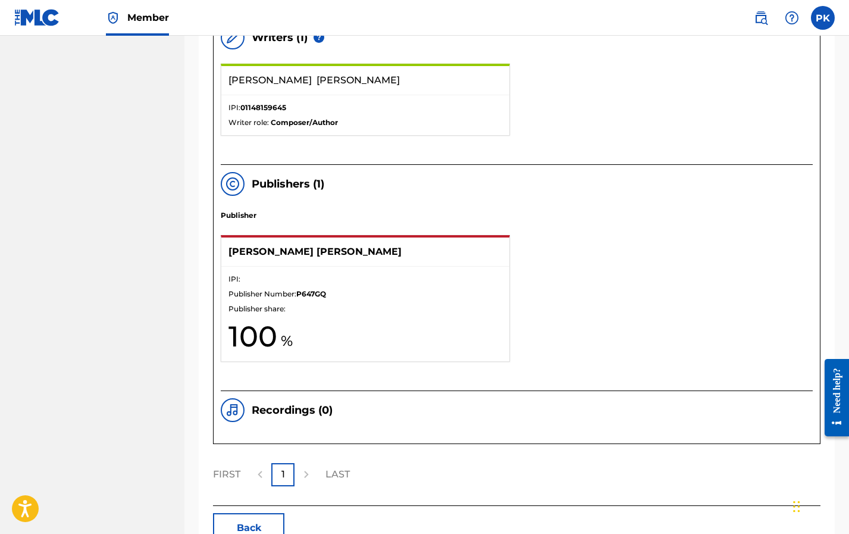
scroll to position [678, 0]
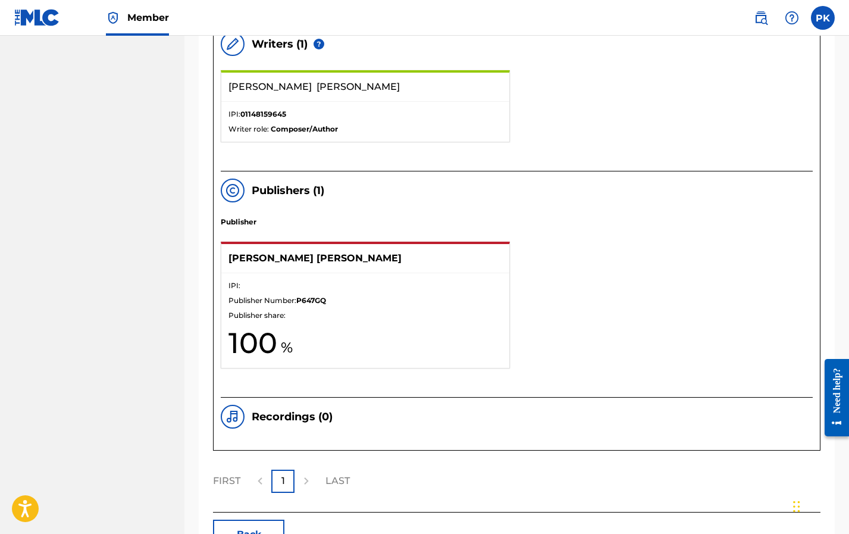
click at [496, 286] on p "IPI:" at bounding box center [365, 285] width 274 height 11
click at [267, 525] on button "Back" at bounding box center [248, 534] width 71 height 30
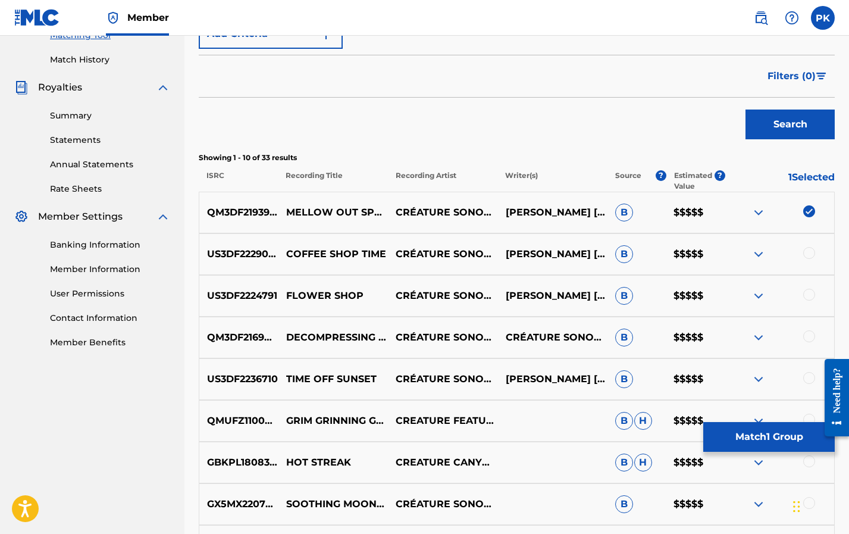
scroll to position [303, 0]
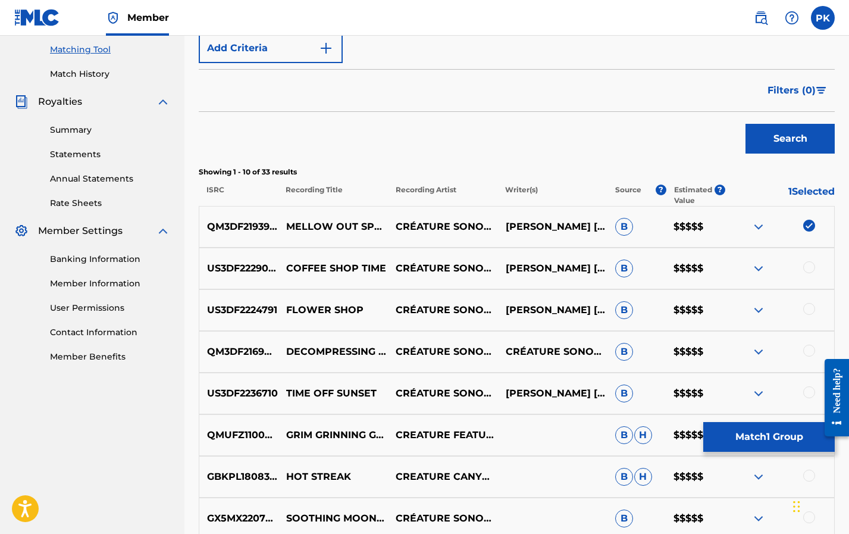
click at [706, 438] on button "Match 1 Group" at bounding box center [768, 437] width 131 height 30
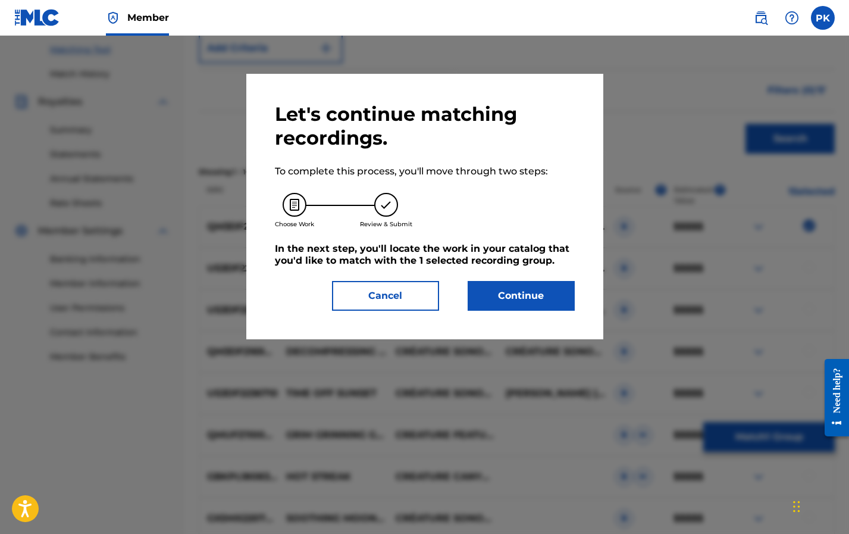
click at [530, 300] on button "Continue" at bounding box center [521, 296] width 107 height 30
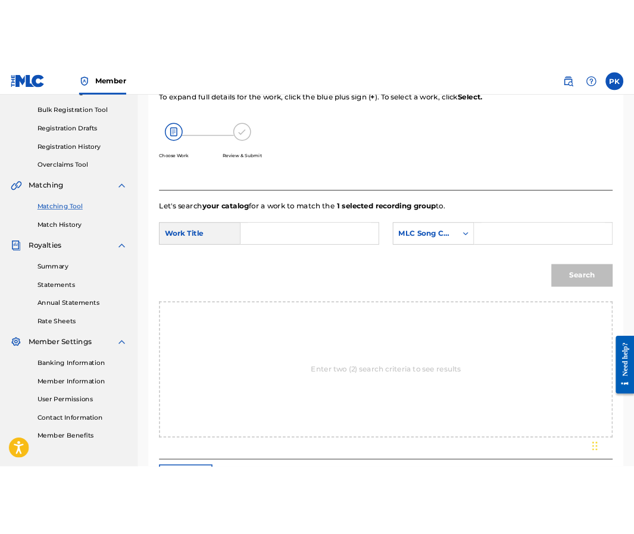
scroll to position [130, 0]
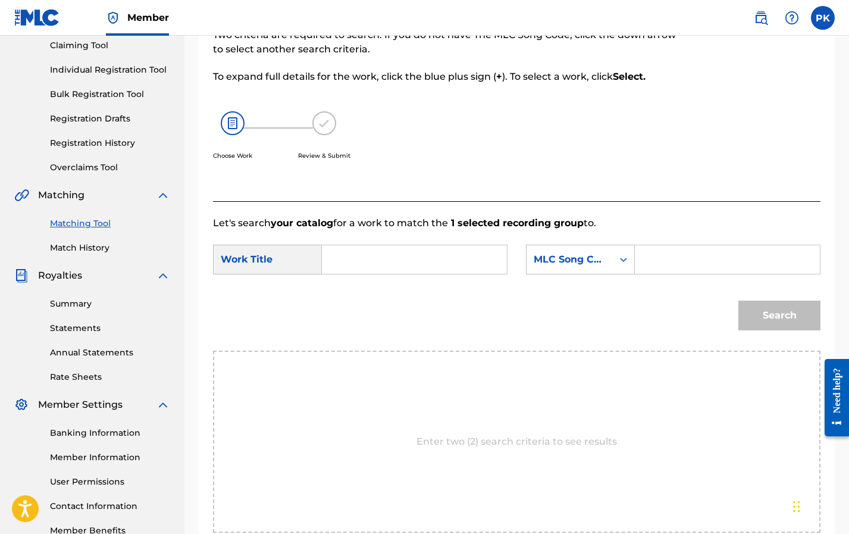
click at [406, 268] on input "Search Form" at bounding box center [414, 259] width 165 height 29
paste input "FLOWER SHOP"
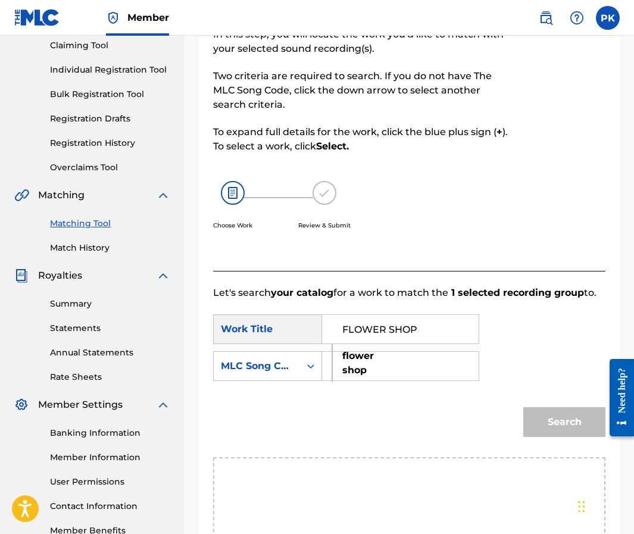
type input "FLOWER SHOP"
click at [80, 244] on link "Match History" at bounding box center [110, 248] width 120 height 12
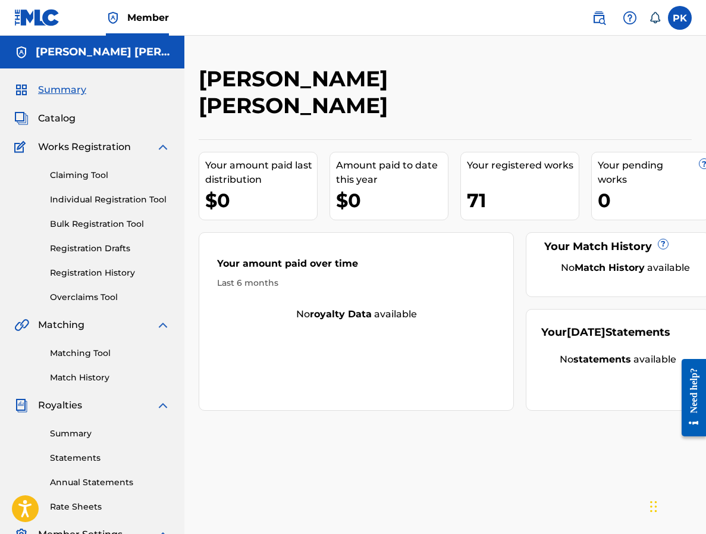
click at [63, 114] on span "Catalog" at bounding box center [56, 118] width 37 height 14
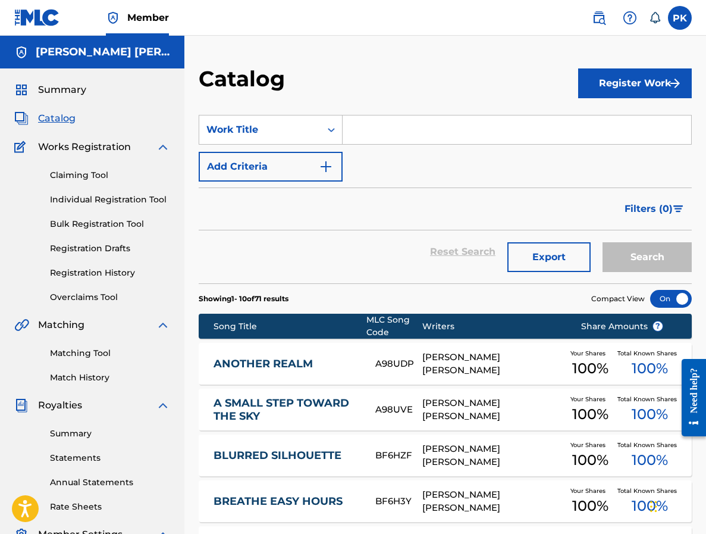
click at [370, 128] on input "Search Form" at bounding box center [517, 129] width 349 height 29
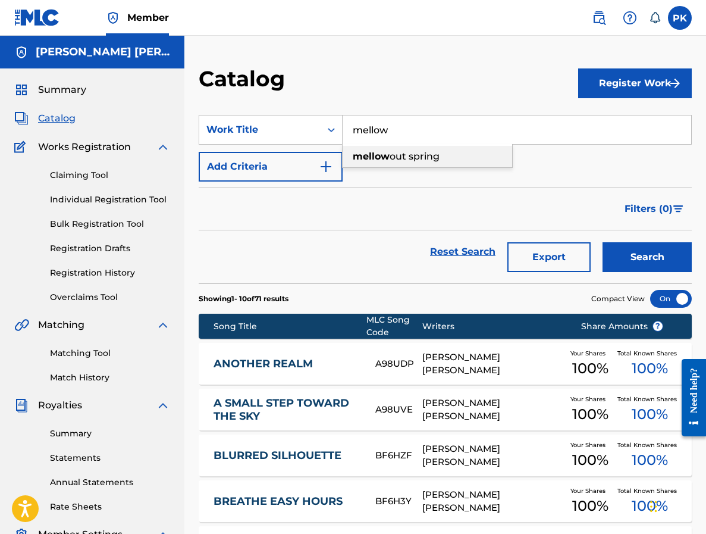
click at [369, 151] on strong "mellow" at bounding box center [371, 156] width 37 height 11
type input "mellow out spring"
click at [625, 256] on button "Search" at bounding box center [647, 257] width 89 height 30
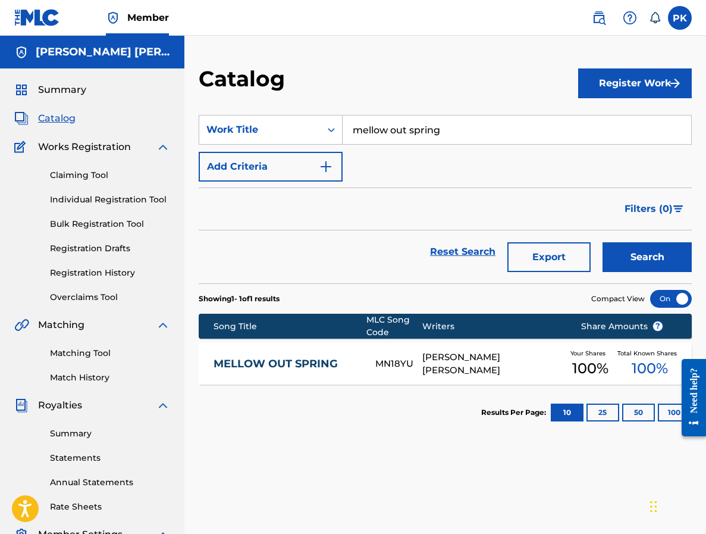
click at [397, 360] on div "MN18YU" at bounding box center [398, 364] width 47 height 14
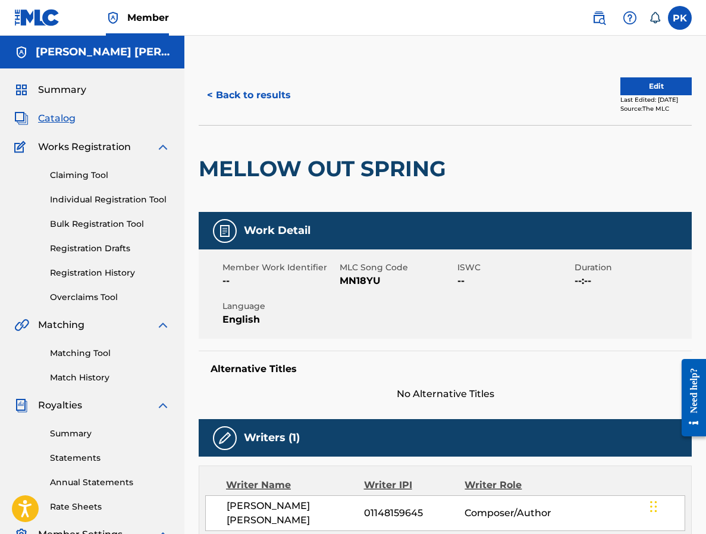
click at [365, 277] on span "MN18YU" at bounding box center [397, 281] width 114 height 14
copy span "MN18YU"
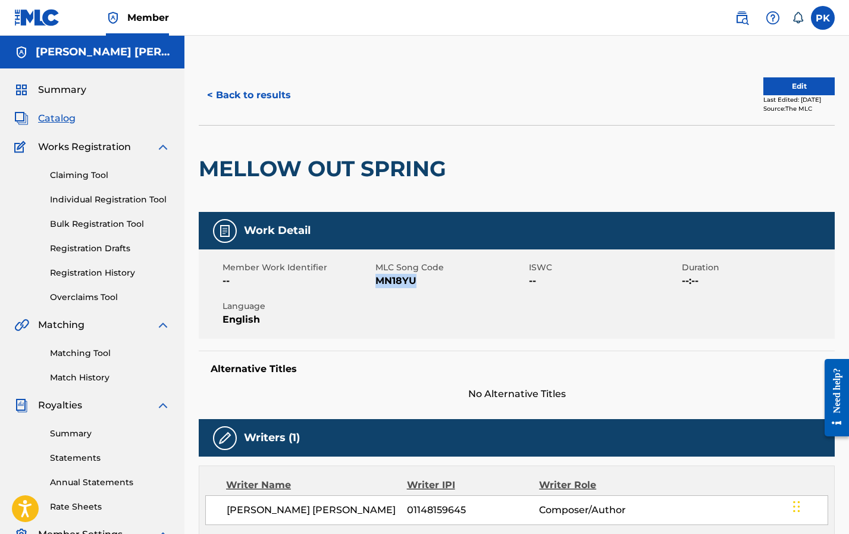
click at [265, 89] on button "< Back to results" at bounding box center [249, 95] width 101 height 30
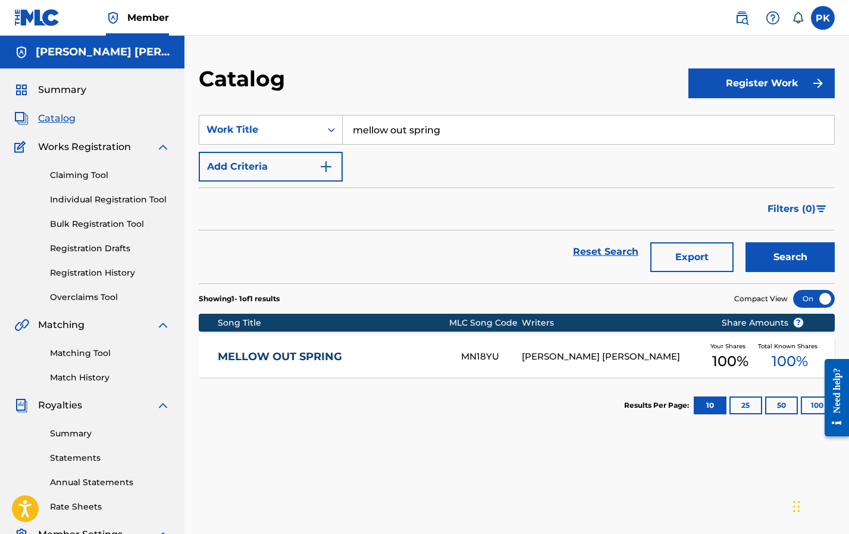
click at [84, 357] on link "Matching Tool" at bounding box center [110, 353] width 120 height 12
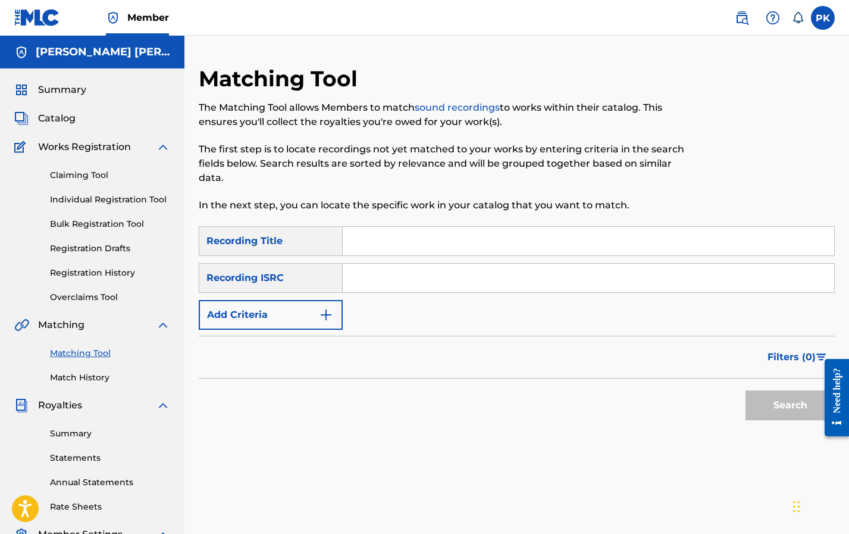
click at [296, 315] on button "Add Criteria" at bounding box center [271, 315] width 144 height 30
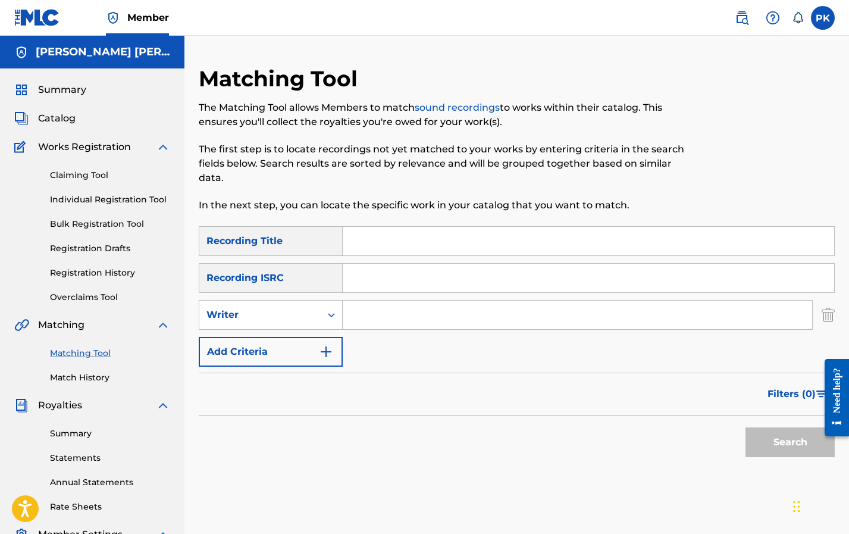
click at [355, 312] on input "Search Form" at bounding box center [577, 314] width 469 height 29
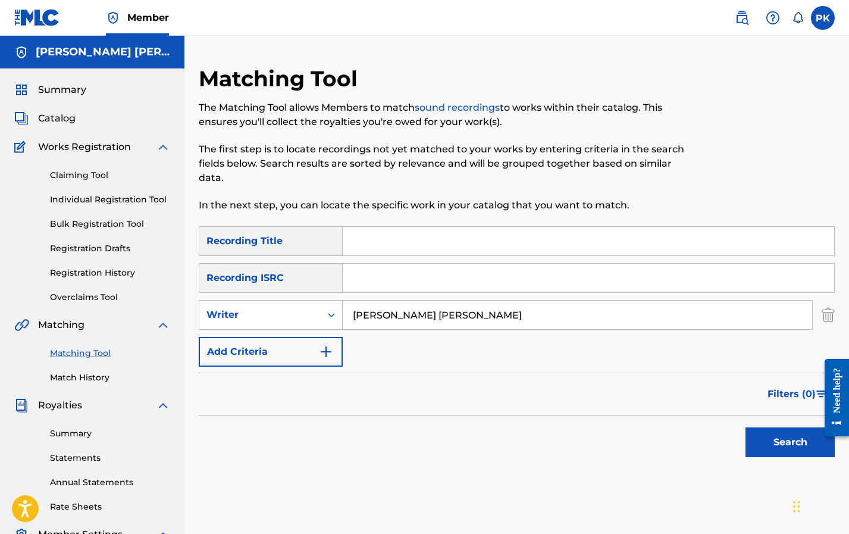
type input "[PERSON_NAME] [PERSON_NAME]"
click at [706, 442] on button "Search" at bounding box center [789, 442] width 89 height 30
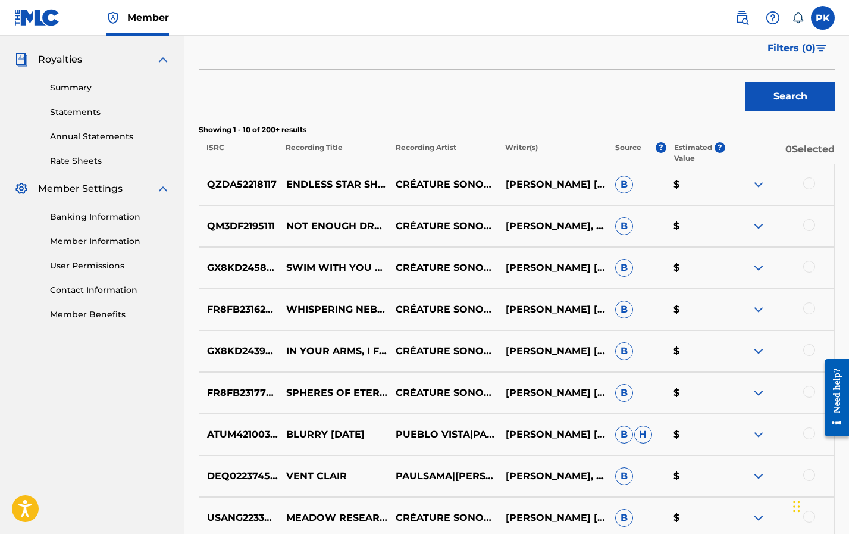
scroll to position [96, 0]
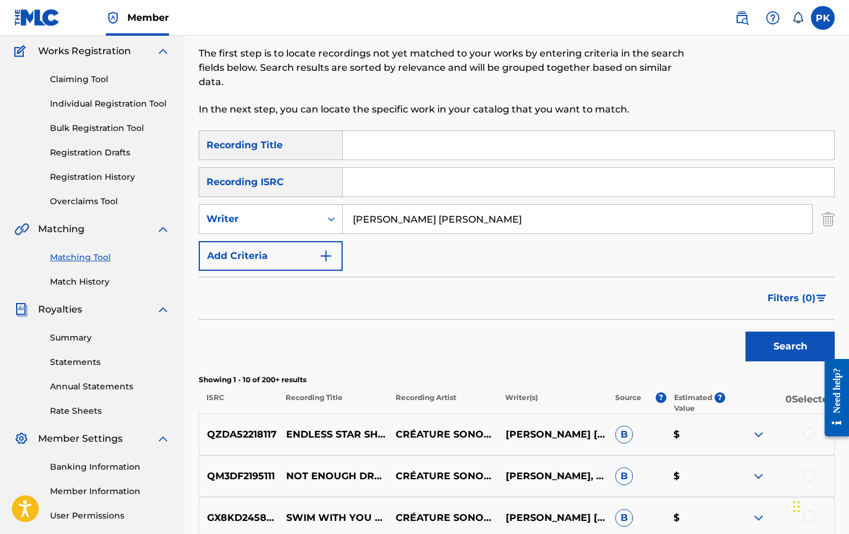
click at [706, 296] on span "Filters ( 0 )" at bounding box center [791, 298] width 48 height 14
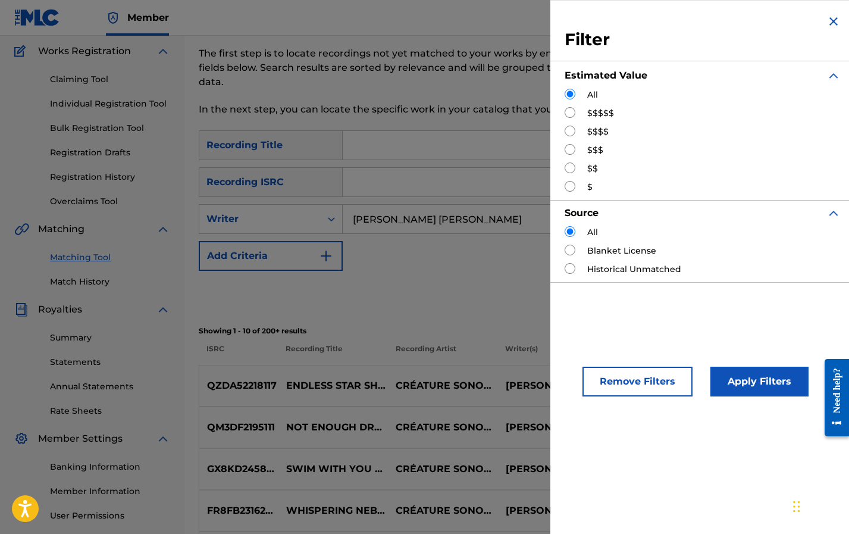
click at [586, 115] on div "$$$$$" at bounding box center [703, 113] width 276 height 12
click at [570, 111] on input "Search Form" at bounding box center [570, 112] width 11 height 11
radio input "true"
click at [706, 365] on div "Apply Filters" at bounding box center [741, 378] width 98 height 36
click at [706, 377] on button "Apply Filters" at bounding box center [759, 381] width 98 height 30
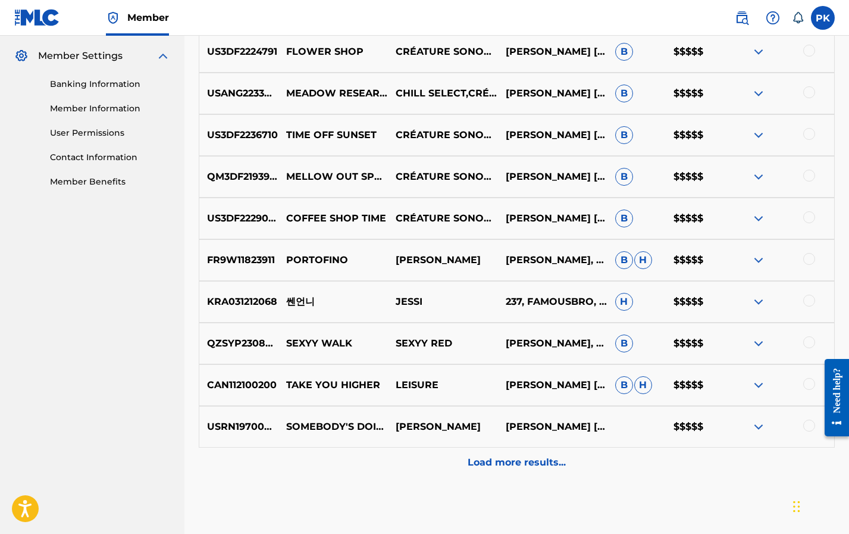
scroll to position [469, 0]
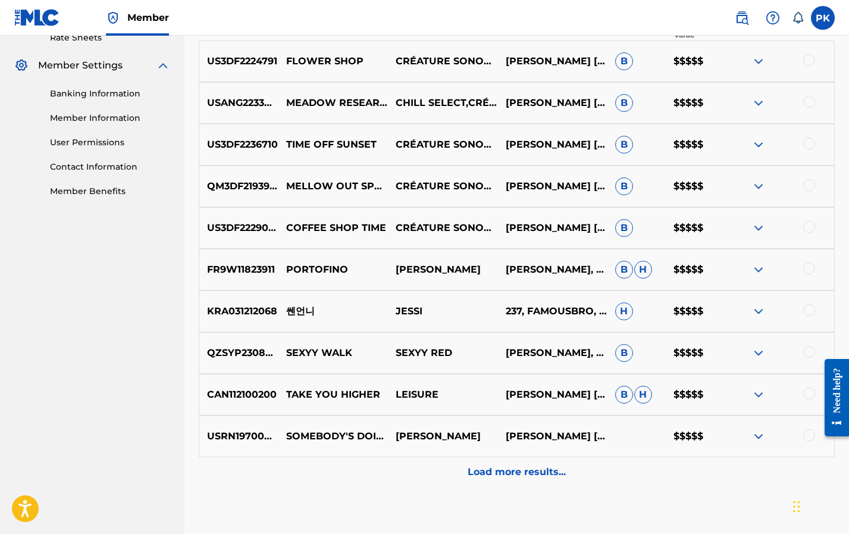
click at [706, 315] on img at bounding box center [758, 311] width 14 height 14
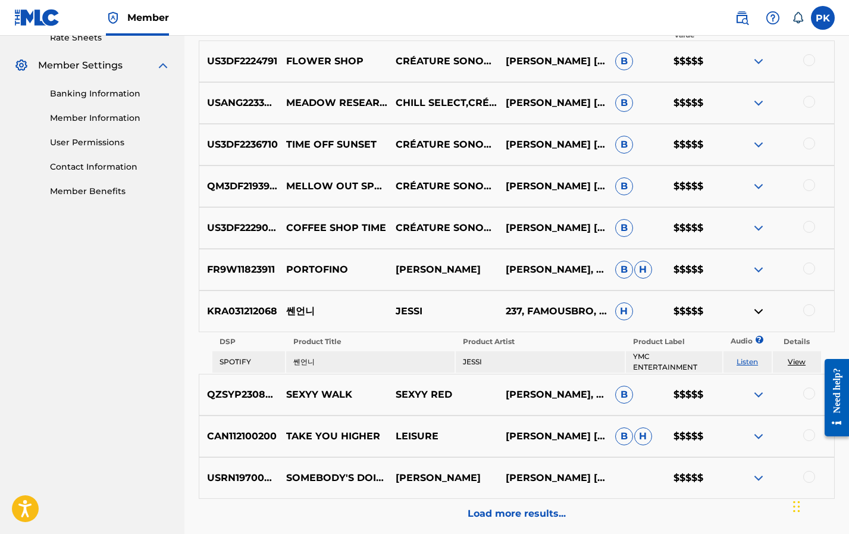
click at [706, 315] on img at bounding box center [758, 311] width 14 height 14
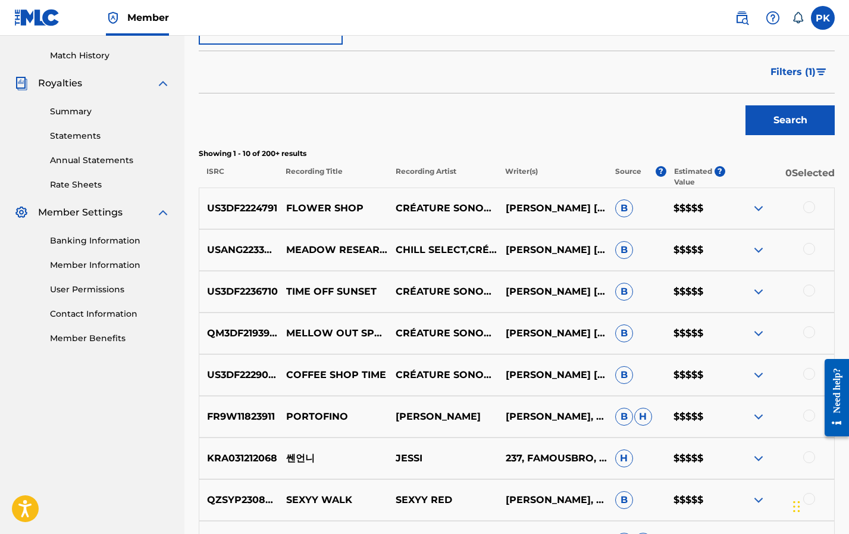
scroll to position [319, 0]
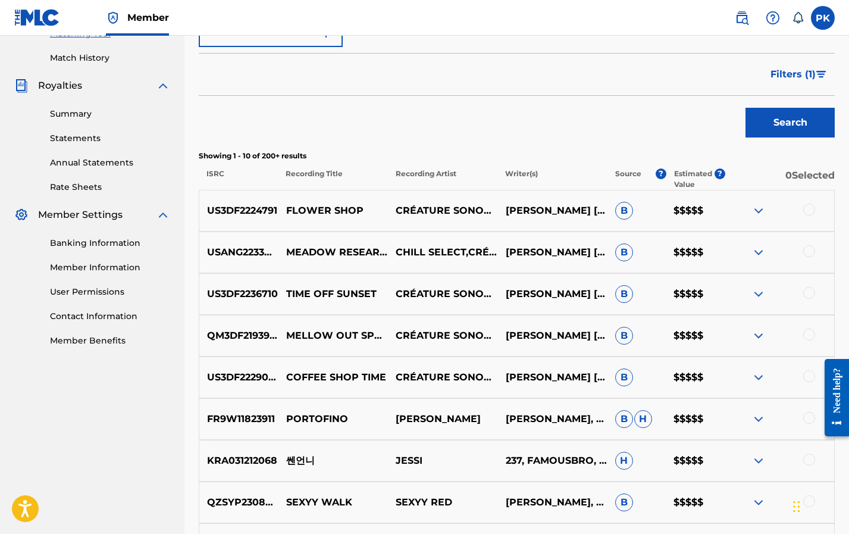
click at [706, 210] on div at bounding box center [809, 209] width 12 height 12
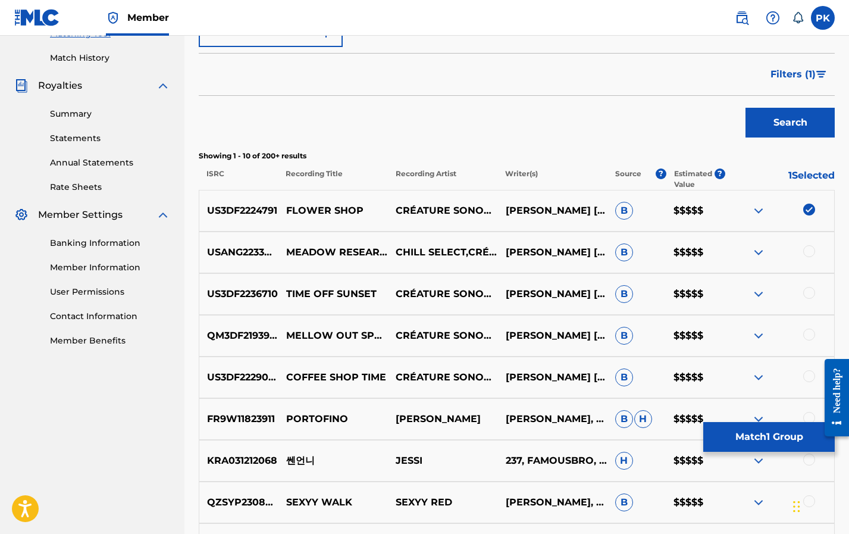
click at [706, 444] on button "Match 1 Group" at bounding box center [768, 437] width 131 height 30
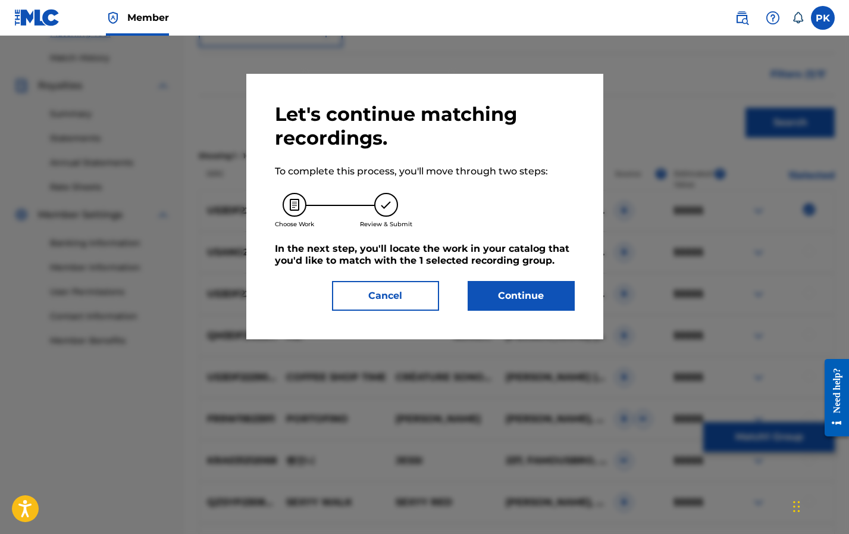
click at [494, 286] on button "Continue" at bounding box center [521, 296] width 107 height 30
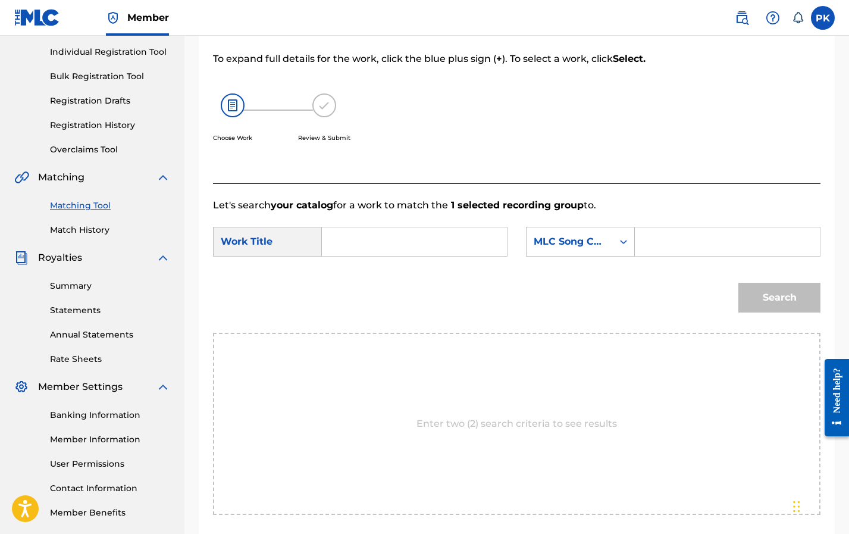
scroll to position [127, 0]
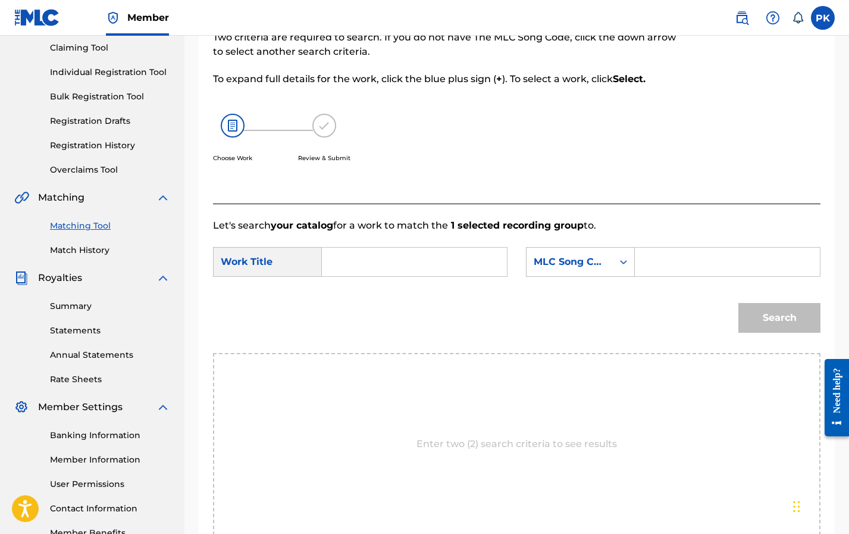
click at [425, 256] on input "Search Form" at bounding box center [414, 261] width 165 height 29
paste input "FB5SGV"
type input "FB5SGV"
click at [661, 263] on input "Search Form" at bounding box center [727, 261] width 165 height 29
paste input "FB5SGV"
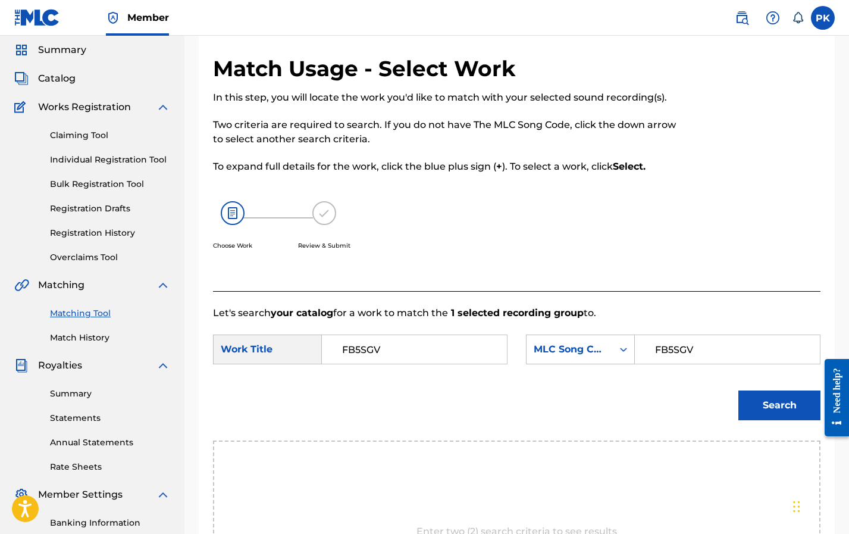
scroll to position [26, 0]
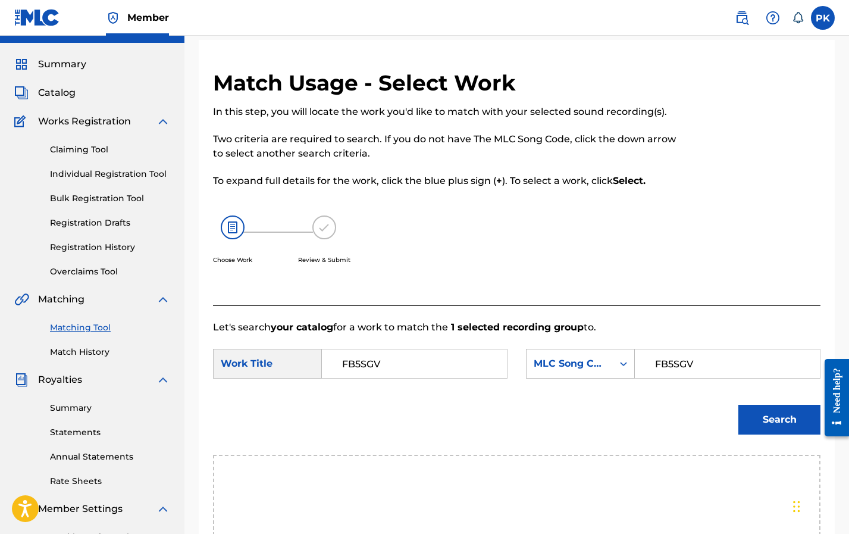
type input "FB5SGV"
click at [457, 353] on input "FB5SGV" at bounding box center [414, 363] width 165 height 29
click at [457, 358] on input "FB5SGV" at bounding box center [414, 363] width 165 height 29
click at [452, 365] on input "FB5SGV" at bounding box center [414, 363] width 165 height 29
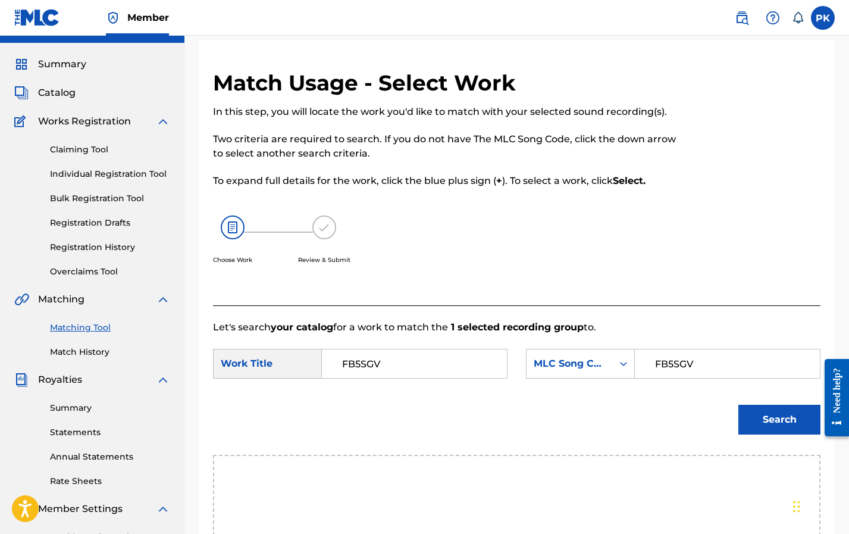
click at [452, 365] on input "FB5SGV" at bounding box center [414, 363] width 165 height 29
paste input "LOWER SHOP"
click at [358, 392] on strong "flower" at bounding box center [358, 389] width 32 height 11
type input "flower shop"
click at [706, 426] on button "Search" at bounding box center [779, 420] width 82 height 30
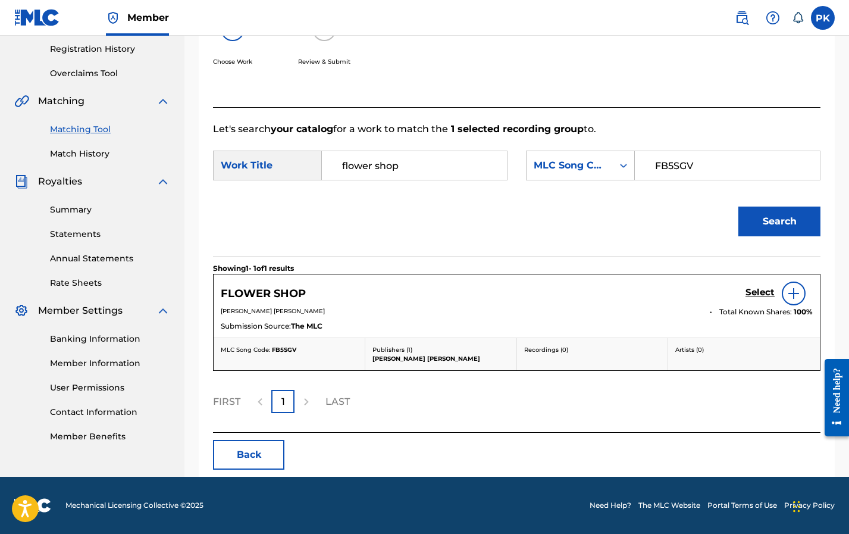
scroll to position [224, 0]
click at [706, 298] on img at bounding box center [793, 293] width 14 height 14
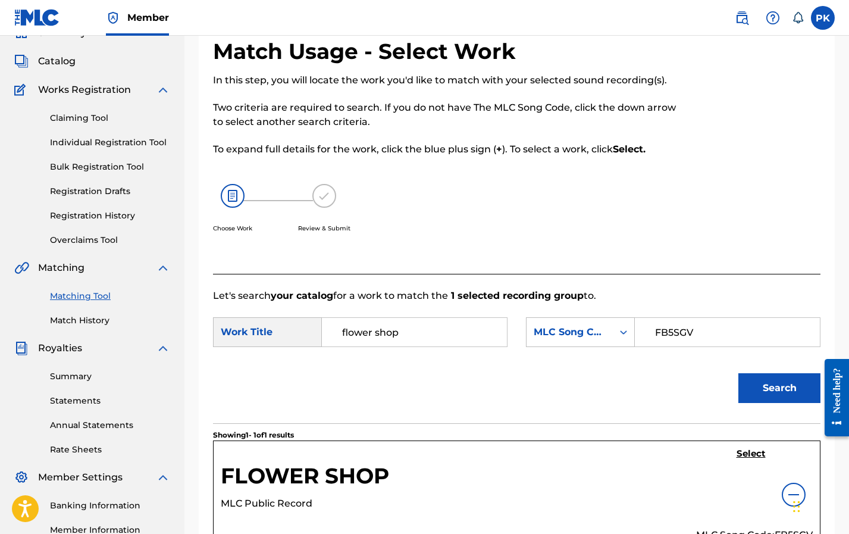
scroll to position [46, 0]
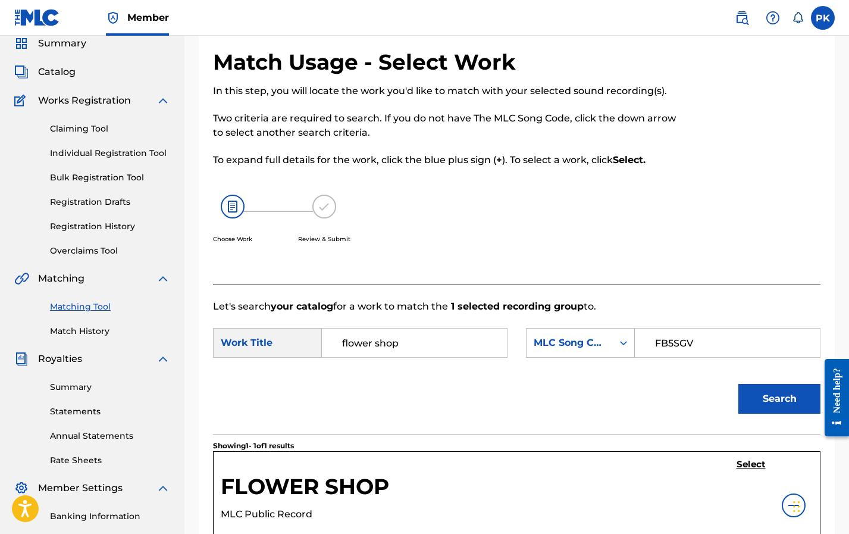
click at [319, 208] on img at bounding box center [324, 207] width 24 height 24
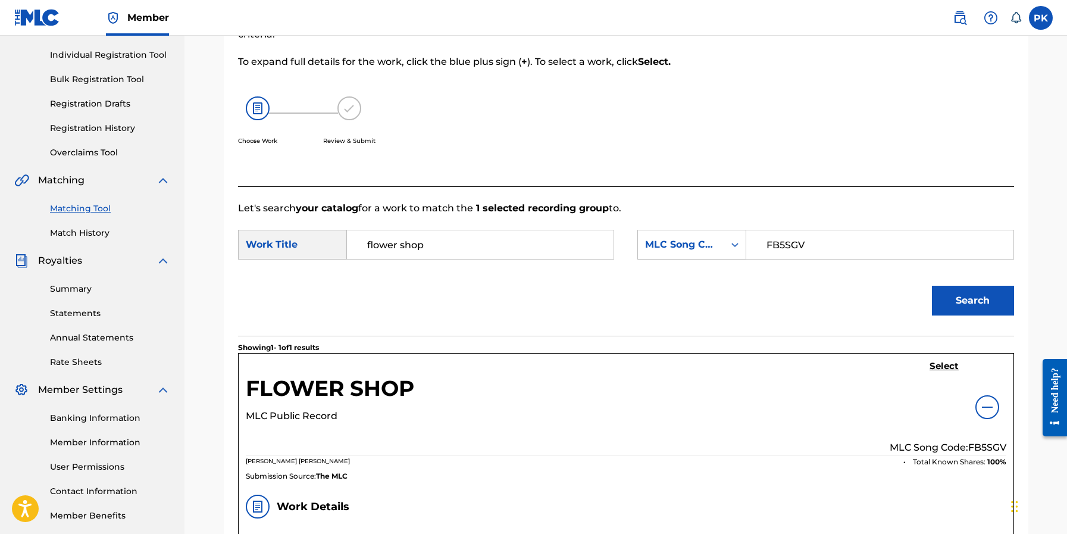
scroll to position [165, 0]
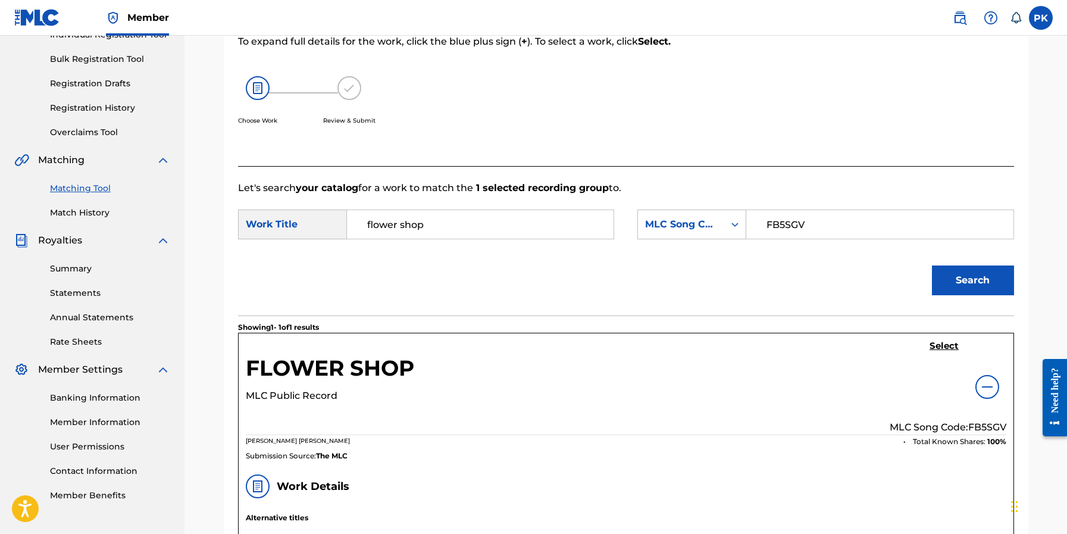
click at [706, 269] on button "Search" at bounding box center [973, 280] width 82 height 30
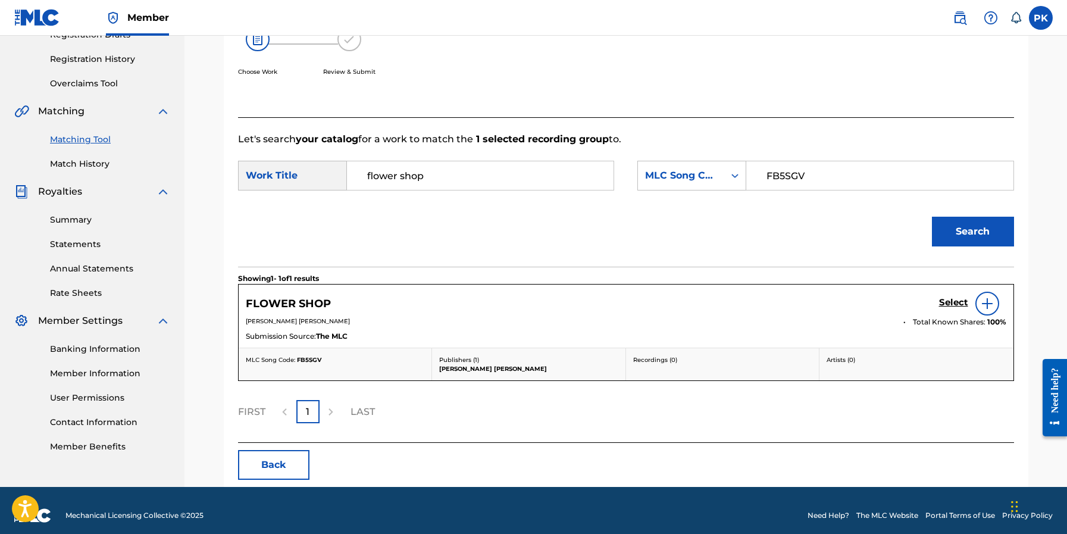
scroll to position [216, 0]
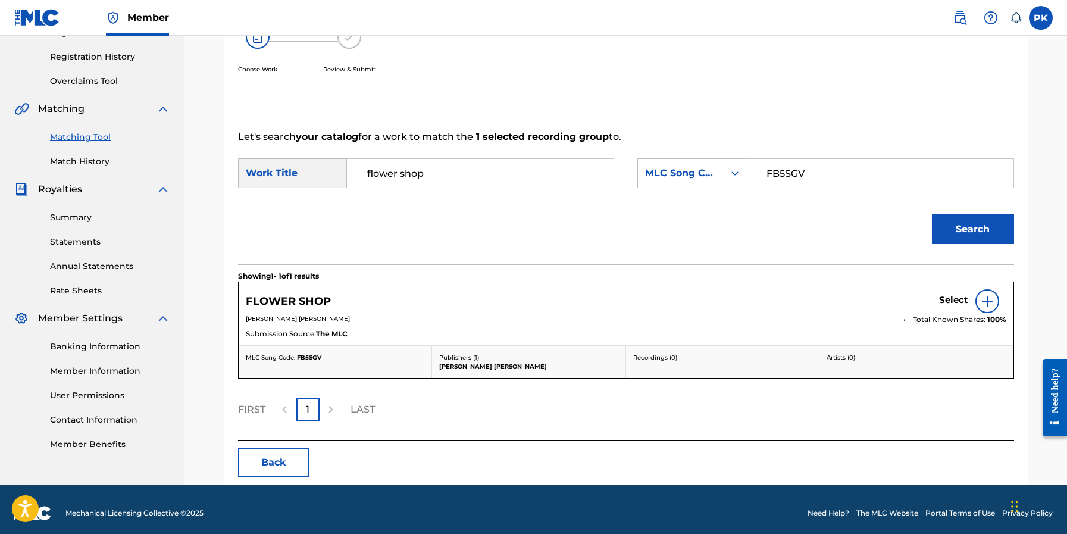
click at [706, 306] on img at bounding box center [987, 301] width 14 height 14
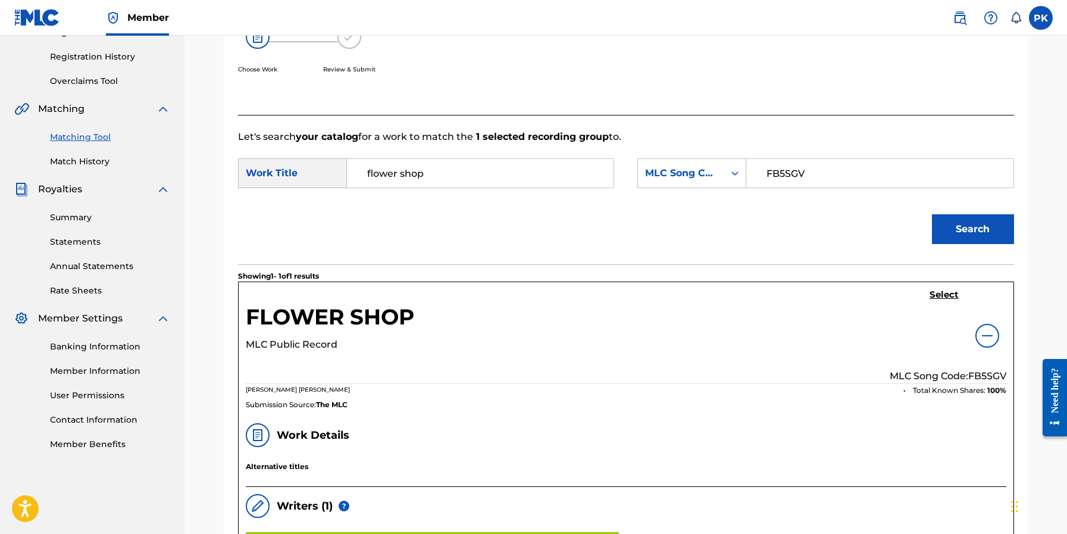
click at [706, 334] on img at bounding box center [987, 335] width 14 height 14
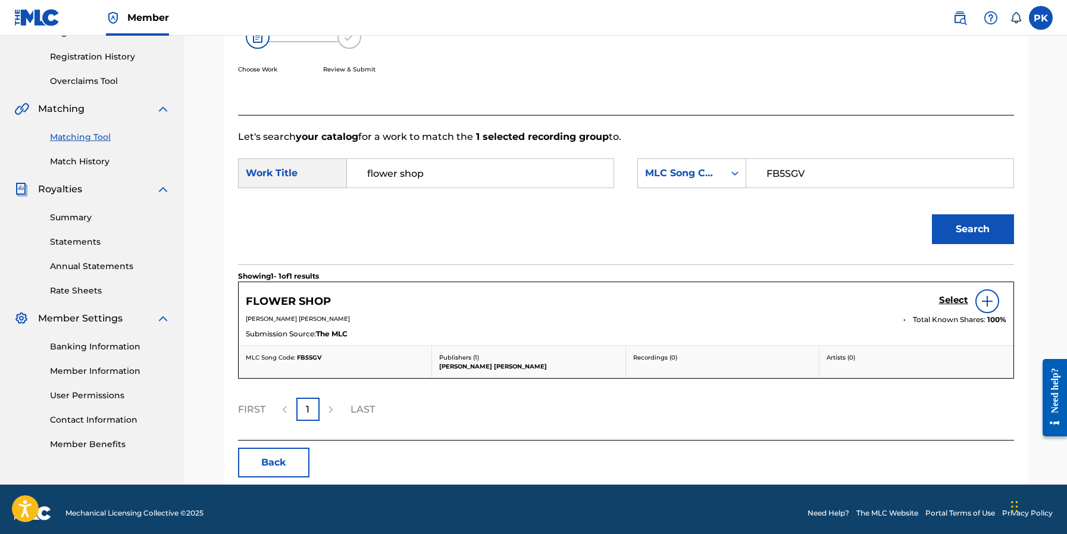
click at [706, 308] on div at bounding box center [987, 301] width 24 height 24
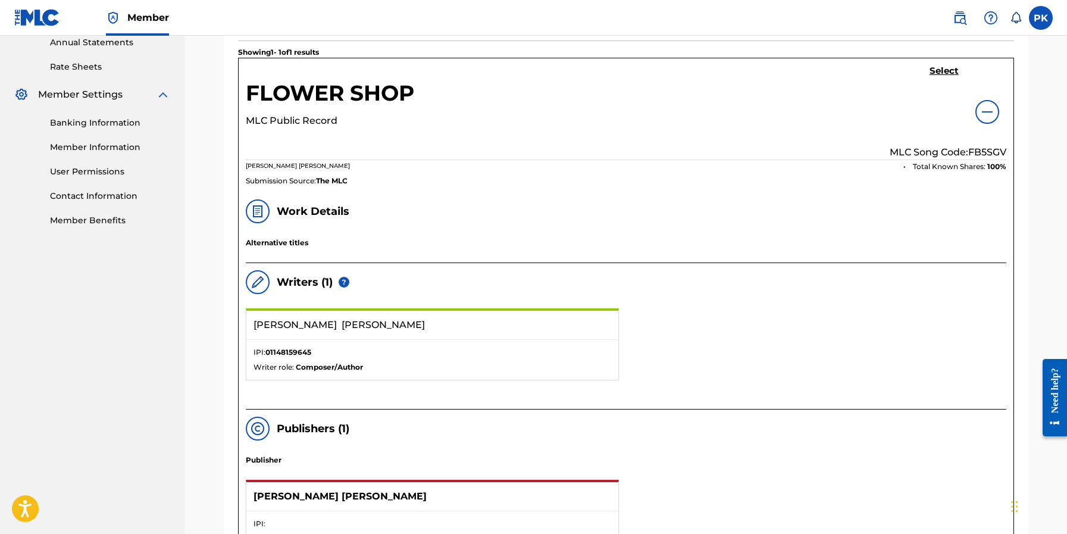
scroll to position [438, 0]
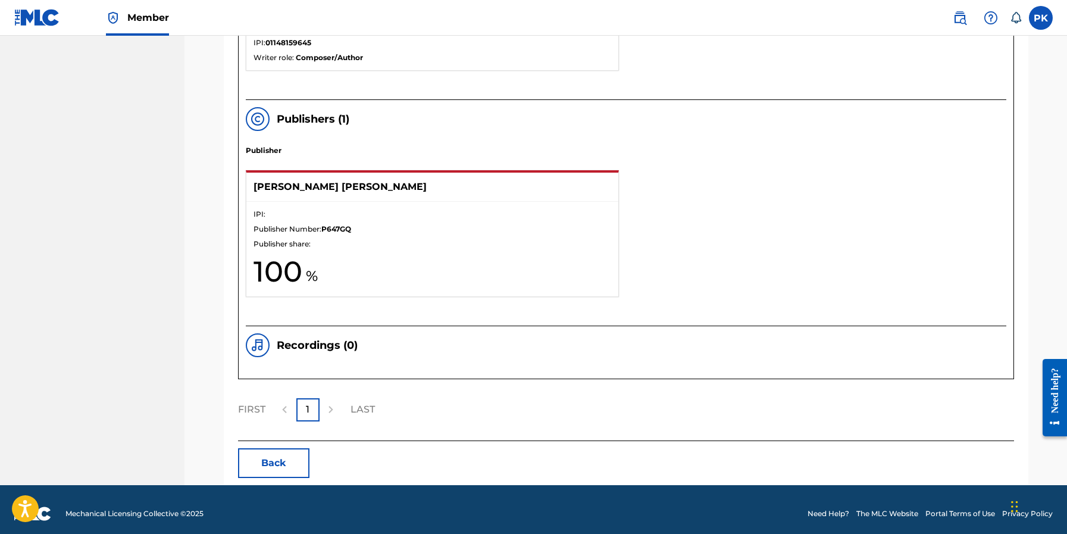
click at [279, 451] on button "Back" at bounding box center [273, 463] width 71 height 30
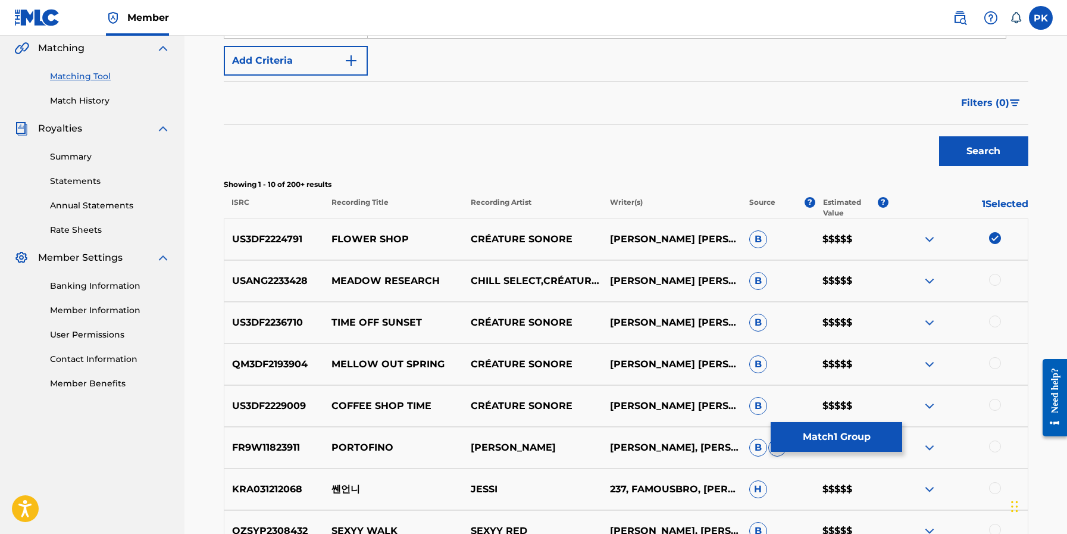
scroll to position [268, 0]
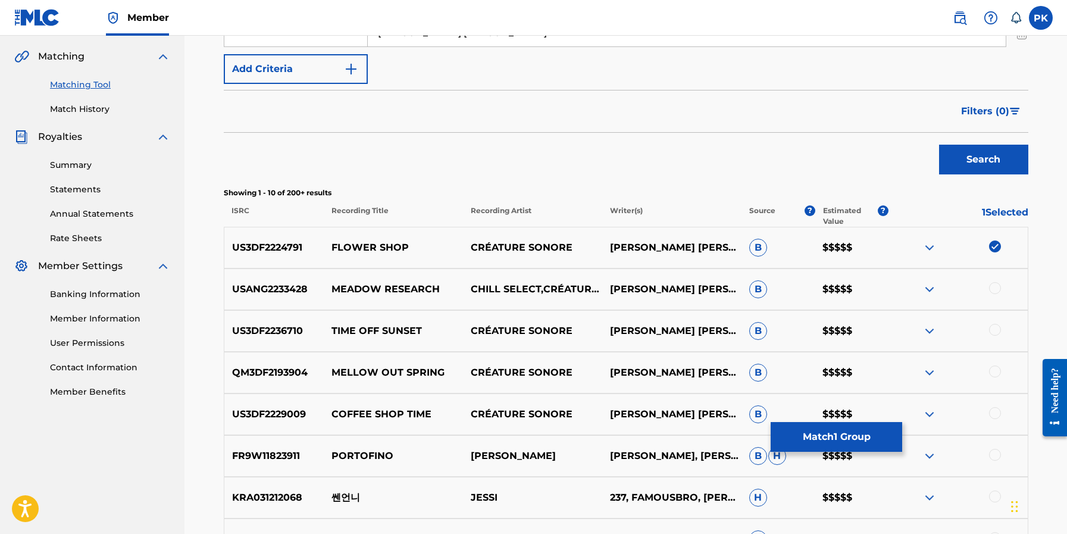
click at [706, 285] on div at bounding box center [995, 288] width 12 height 12
click at [706, 334] on div at bounding box center [995, 330] width 12 height 12
click at [706, 367] on div at bounding box center [995, 371] width 12 height 12
click at [706, 414] on div at bounding box center [995, 413] width 12 height 12
click at [706, 437] on button "Match 5 Groups" at bounding box center [835, 437] width 131 height 30
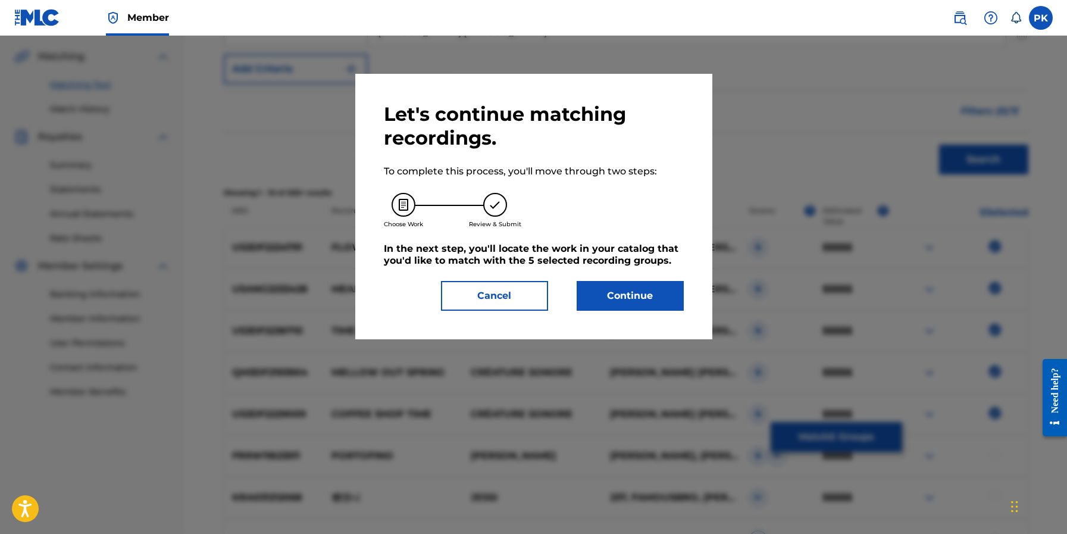
click at [656, 289] on button "Continue" at bounding box center [629, 296] width 107 height 30
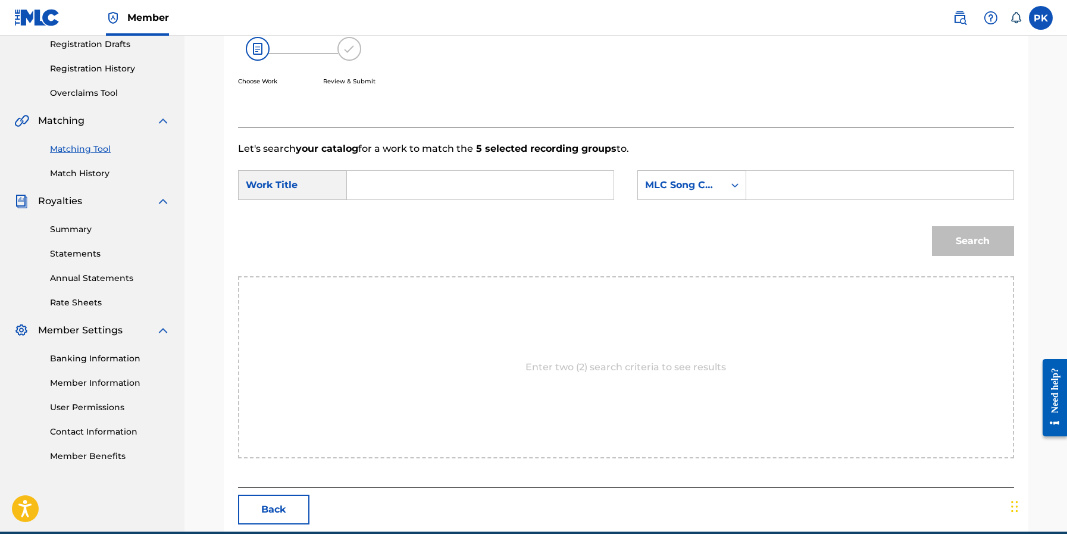
click at [526, 177] on input "Search Form" at bounding box center [480, 185] width 246 height 29
paste input "FLOWER SHOP"
click at [385, 213] on strong "flower" at bounding box center [383, 211] width 32 height 11
type input "flower shop"
click at [706, 184] on input "Search Form" at bounding box center [879, 185] width 246 height 29
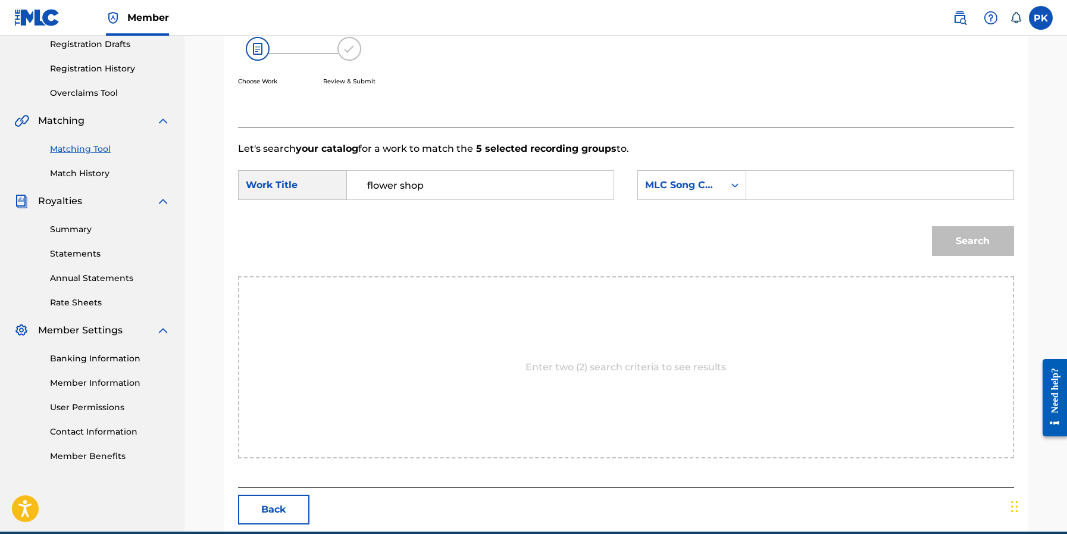
paste input "FB5SGV"
type input "FB5SGV"
click at [706, 244] on button "Search" at bounding box center [973, 241] width 82 height 30
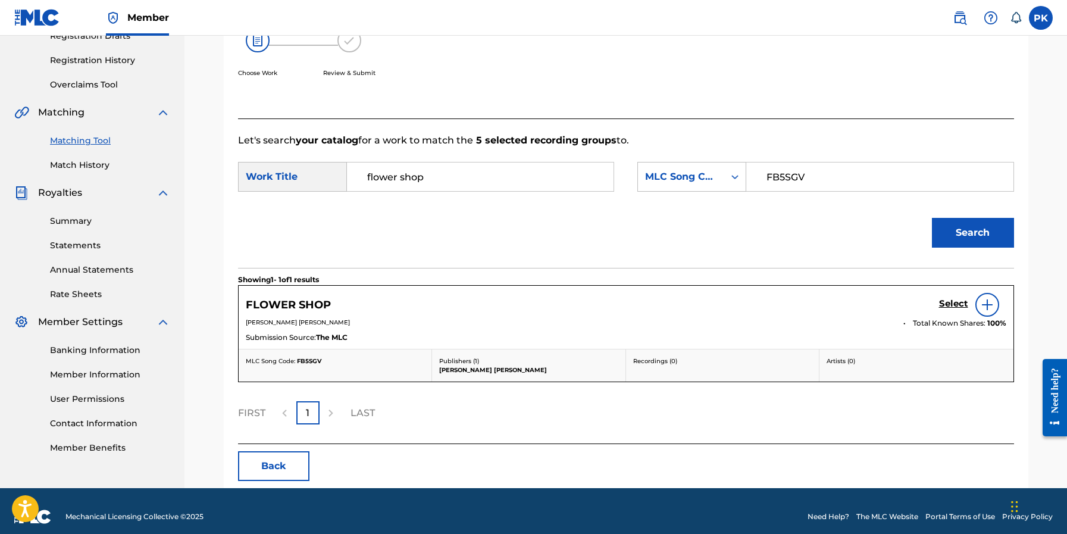
scroll to position [213, 0]
click at [706, 303] on img at bounding box center [987, 304] width 14 height 14
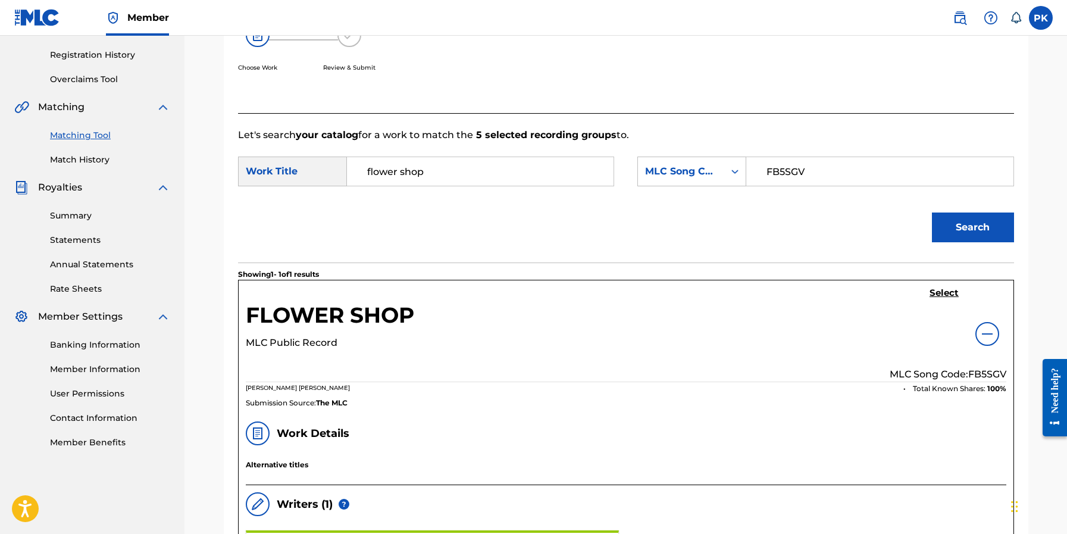
scroll to position [146, 0]
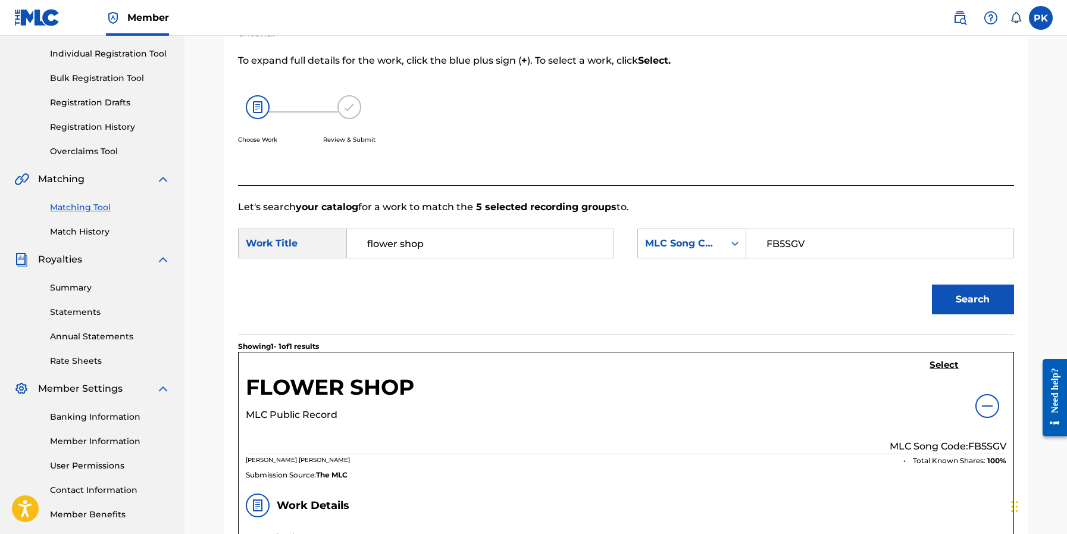
drag, startPoint x: 476, startPoint y: 253, endPoint x: 331, endPoint y: 232, distance: 147.3
click at [331, 232] on div "SearchWithCriteria25d39d76-9f36-4507-9a71-c5c8f6558459 Work Title flower shop" at bounding box center [426, 243] width 376 height 30
paste input "COFFEE SHOP TIM"
click at [385, 288] on strong "shop" at bounding box center [379, 283] width 24 height 11
type input "coffee shop time"
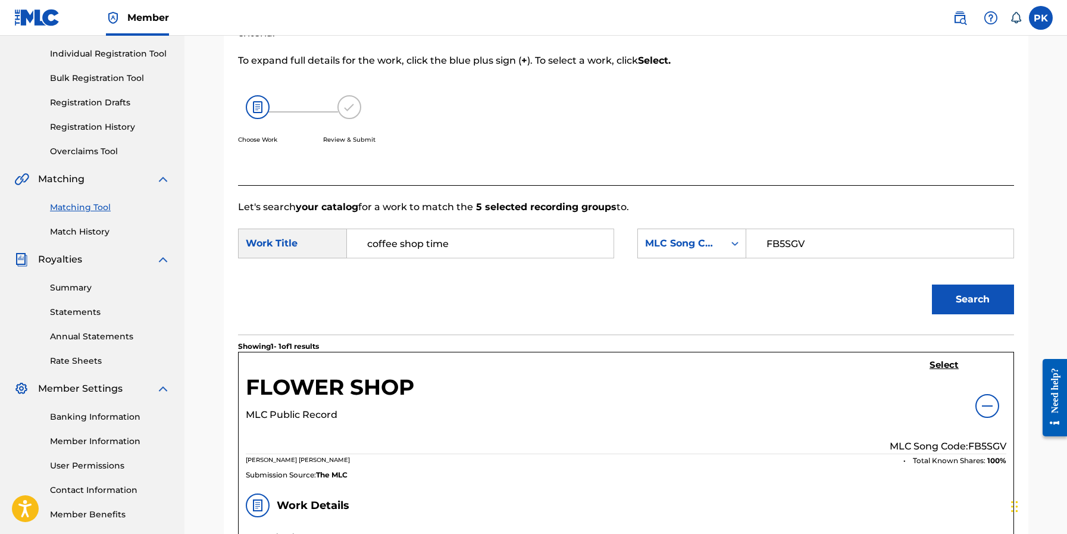
click at [706, 246] on input "FB5SGV" at bounding box center [879, 243] width 246 height 29
paste input "CL0XFE"
type input "CL0XFE"
click at [706, 292] on button "Search" at bounding box center [973, 299] width 82 height 30
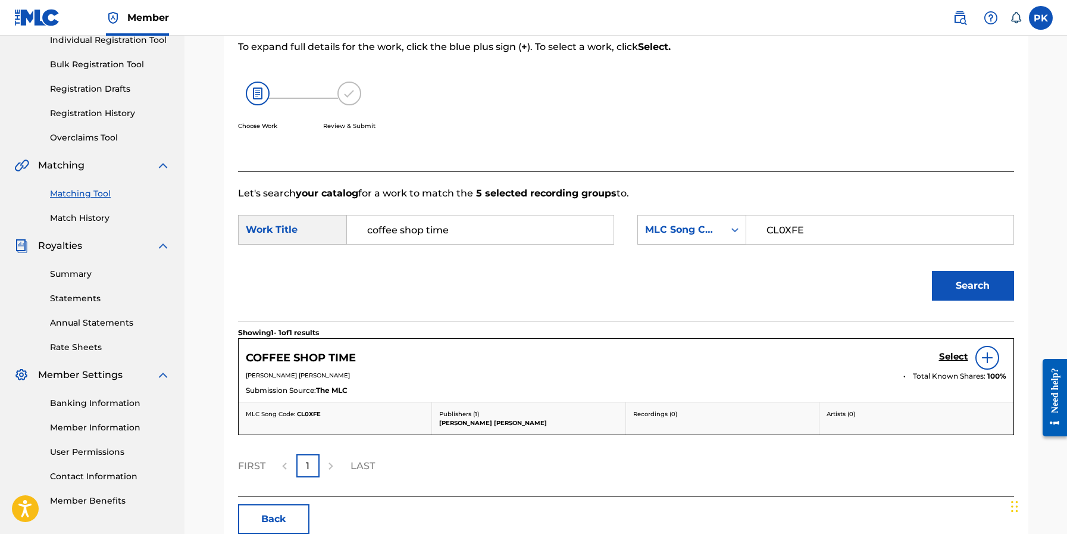
scroll to position [187, 0]
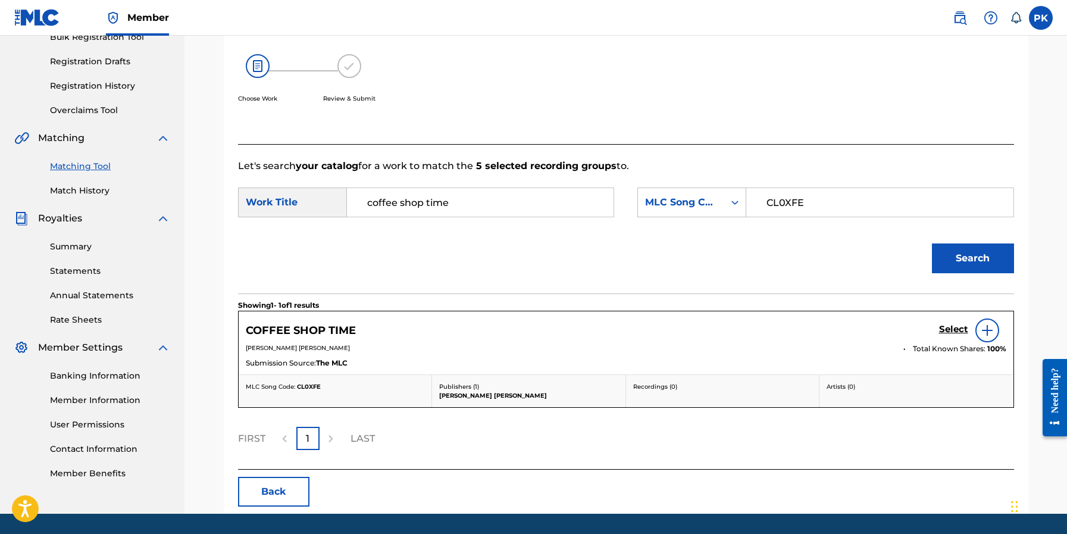
click at [706, 333] on img at bounding box center [987, 330] width 14 height 14
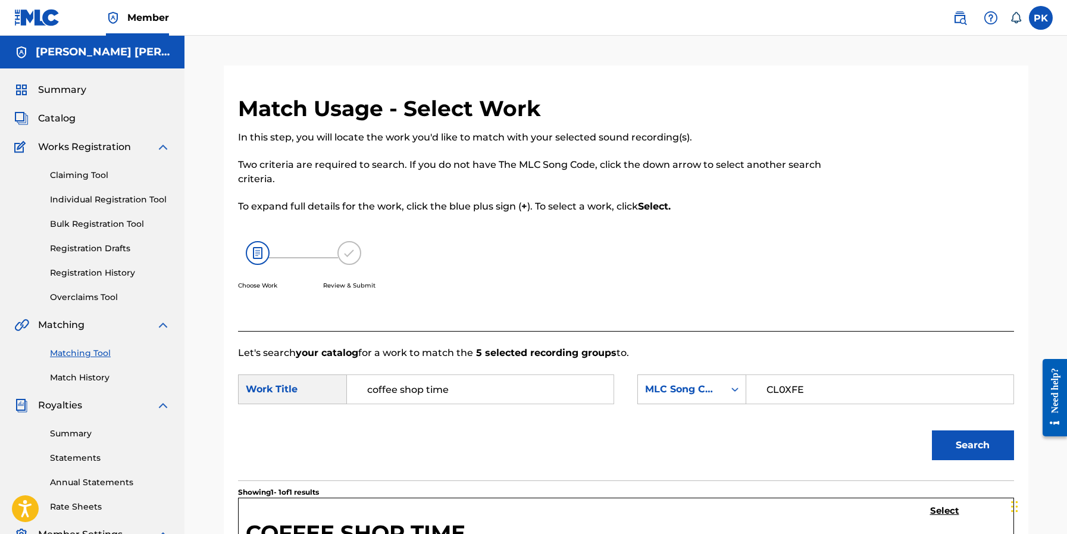
scroll to position [0, 0]
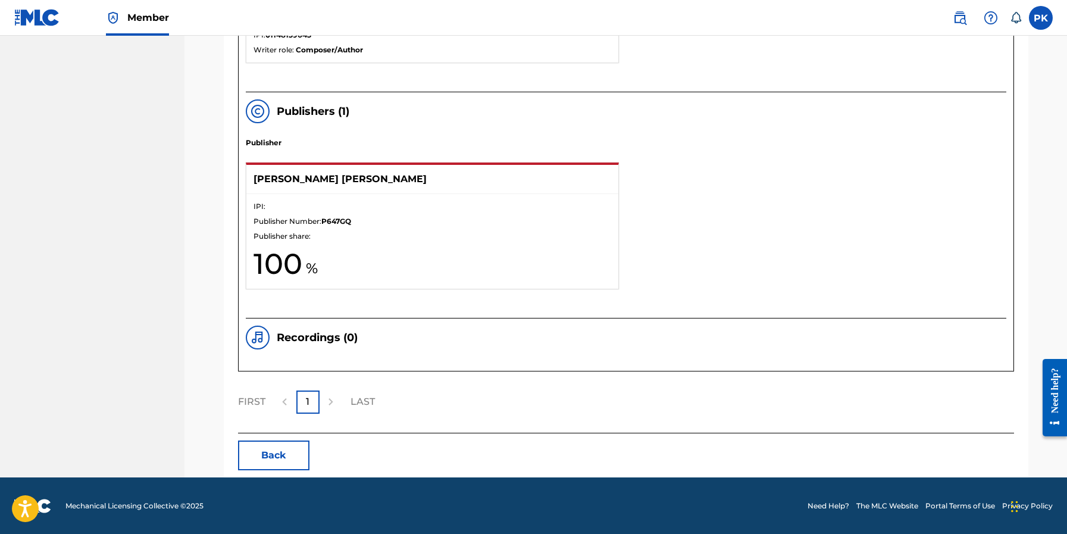
click at [284, 443] on button "Back" at bounding box center [273, 455] width 71 height 30
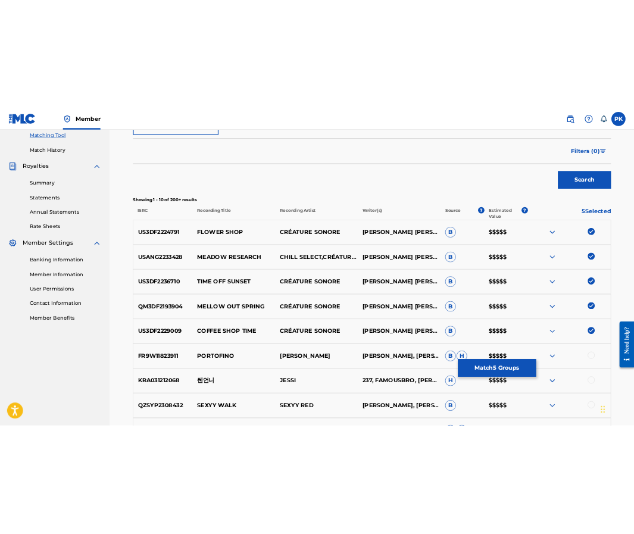
scroll to position [359, 0]
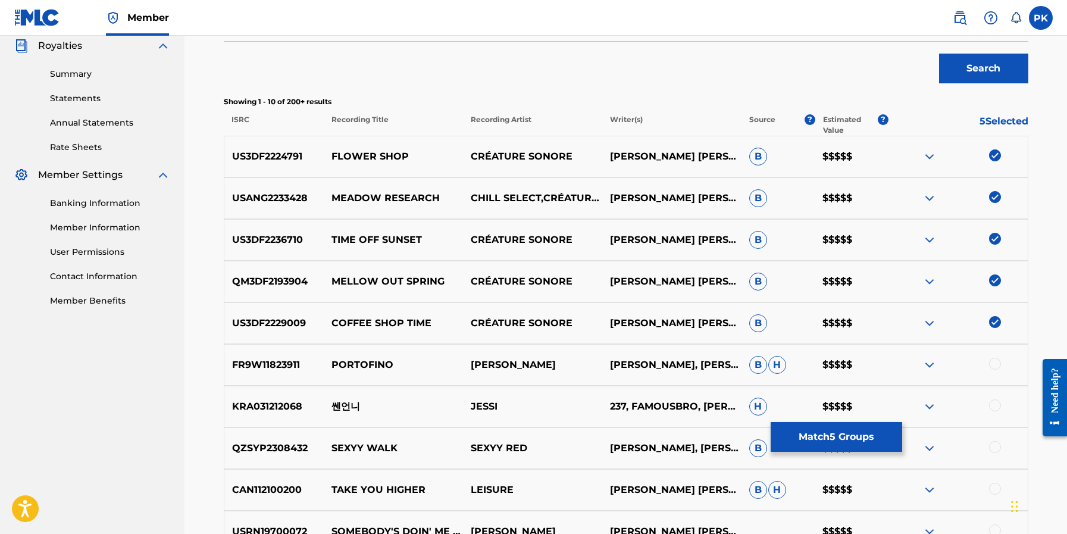
click at [706, 152] on img at bounding box center [929, 156] width 14 height 14
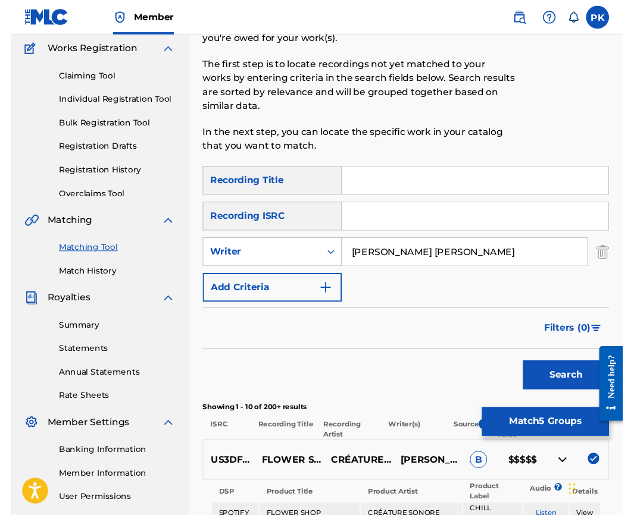
scroll to position [90, 0]
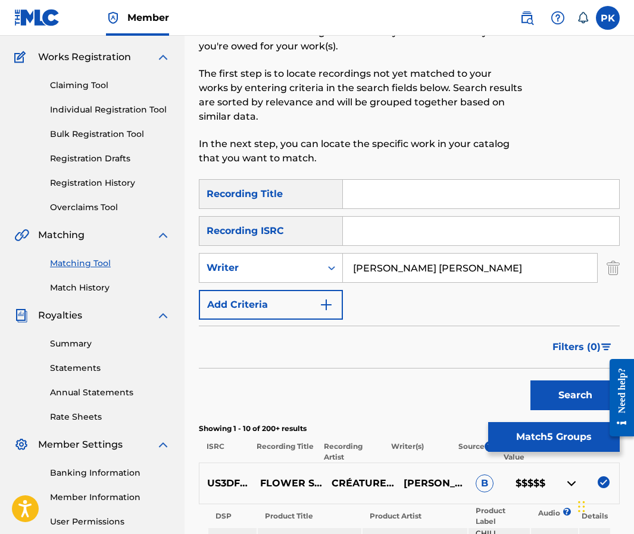
click at [424, 197] on input "Search Form" at bounding box center [481, 194] width 276 height 29
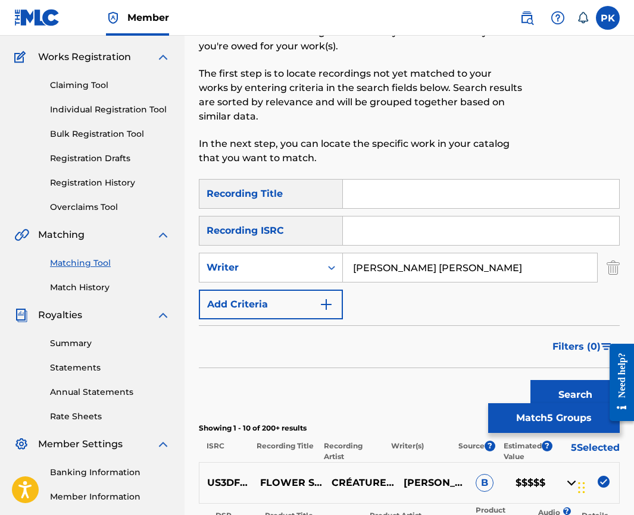
click at [424, 200] on input "Search Form" at bounding box center [481, 194] width 276 height 29
click at [96, 84] on link "Claiming Tool" at bounding box center [110, 85] width 120 height 12
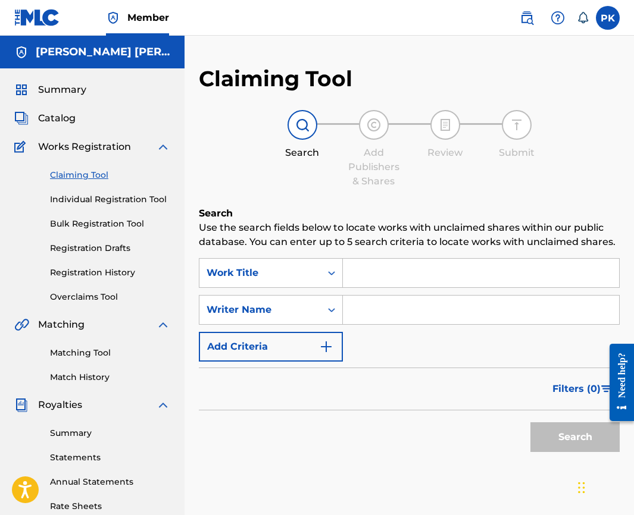
click at [528, 17] on img at bounding box center [526, 18] width 14 height 14
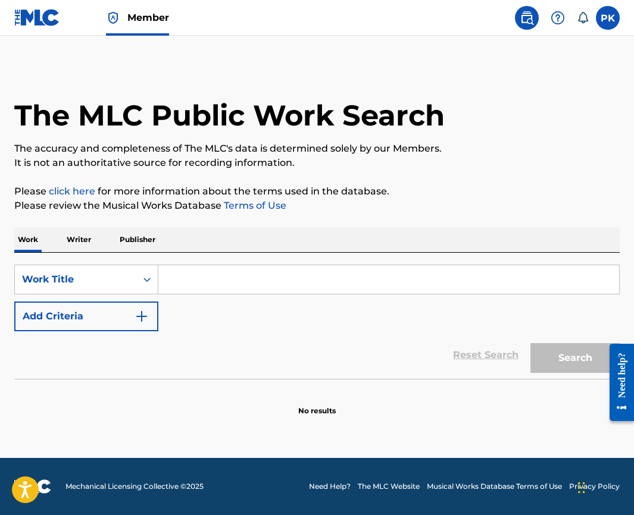
click at [221, 280] on input "Search Form" at bounding box center [388, 279] width 460 height 29
paste input "Latte Time"
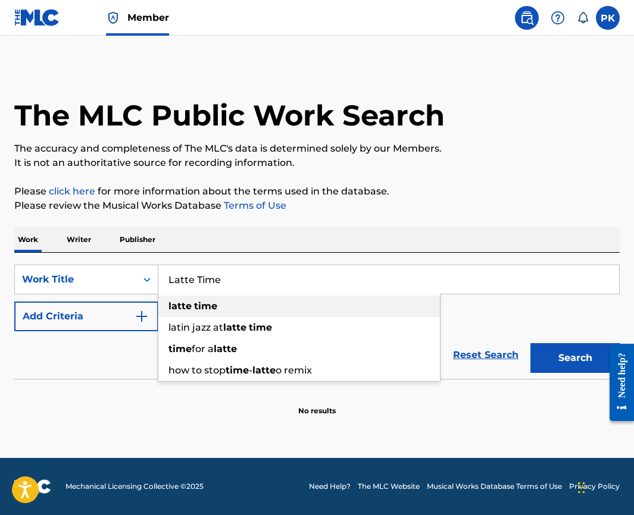
click at [269, 306] on div "latte time" at bounding box center [298, 306] width 281 height 21
type input "latte time"
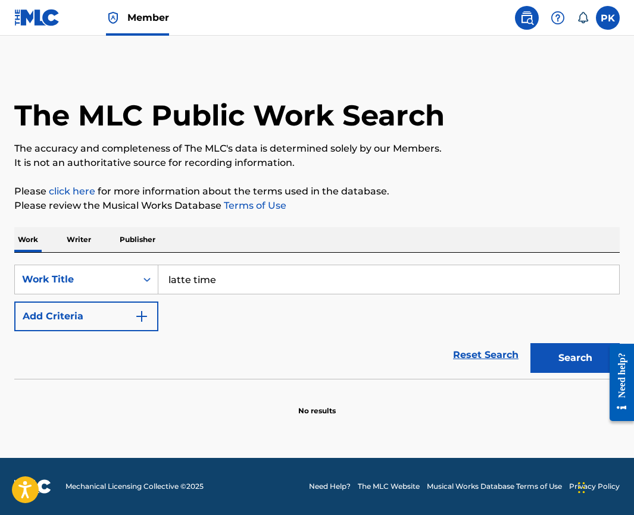
click at [547, 343] on div "Search" at bounding box center [571, 355] width 95 height 48
click at [547, 347] on button "Search" at bounding box center [574, 358] width 89 height 30
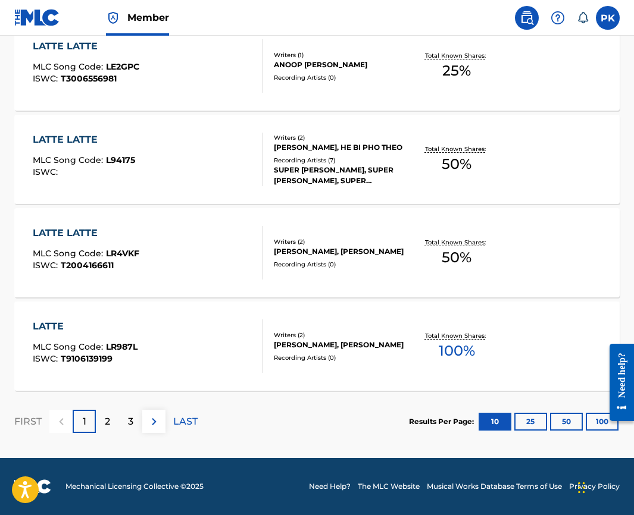
scroll to position [941, 0]
click at [591, 420] on button "100" at bounding box center [601, 422] width 33 height 18
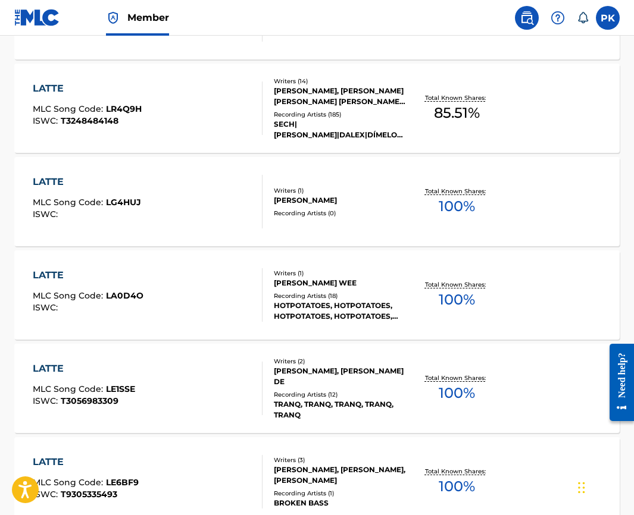
scroll to position [374, 0]
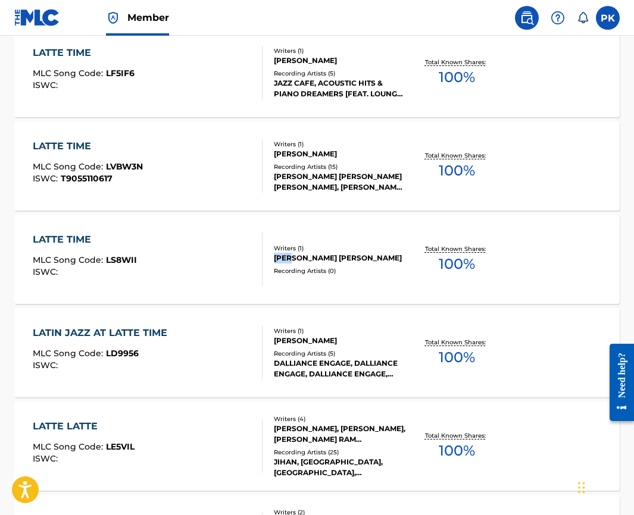
click at [296, 235] on div "LATTE TIME MLC Song Code : LS8WII ISWC : Writers ( 1 ) PAUL HERVE KONATE Record…" at bounding box center [316, 259] width 605 height 89
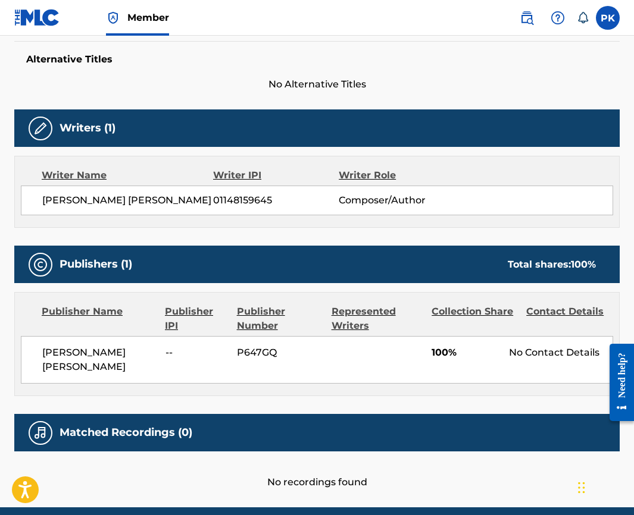
scroll to position [310, 0]
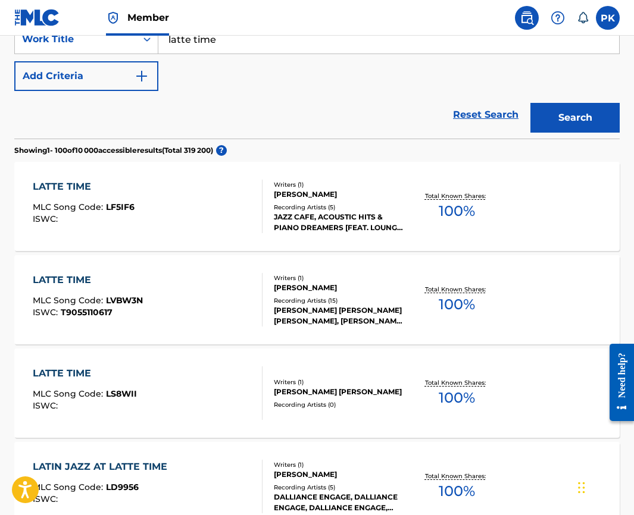
scroll to position [242, 0]
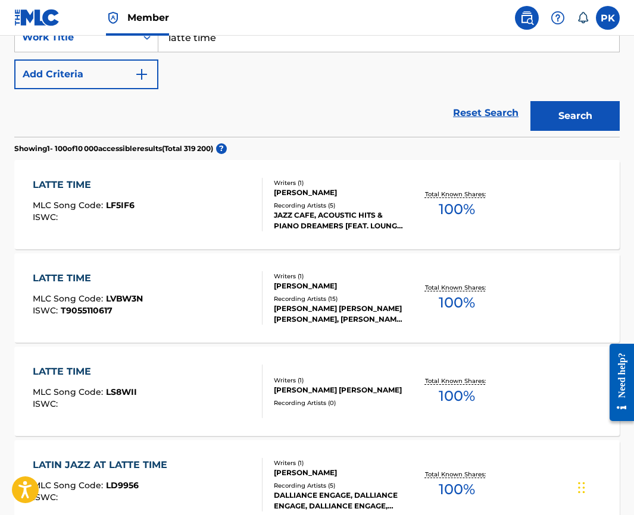
click at [221, 368] on div "LATTE TIME MLC Song Code : LS8WII ISWC :" at bounding box center [148, 392] width 230 height 54
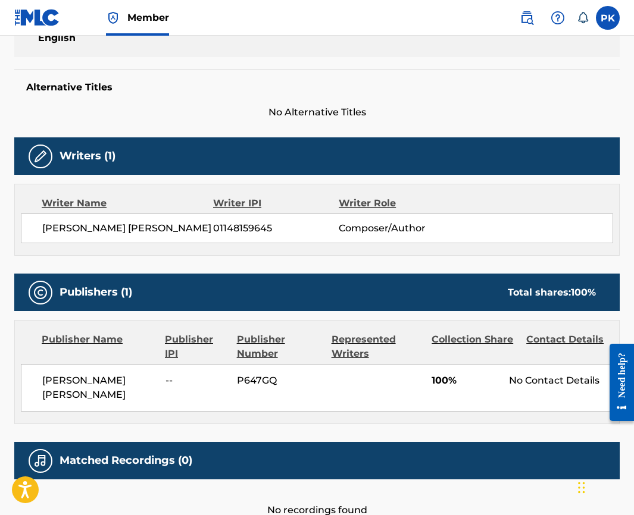
scroll to position [283, 0]
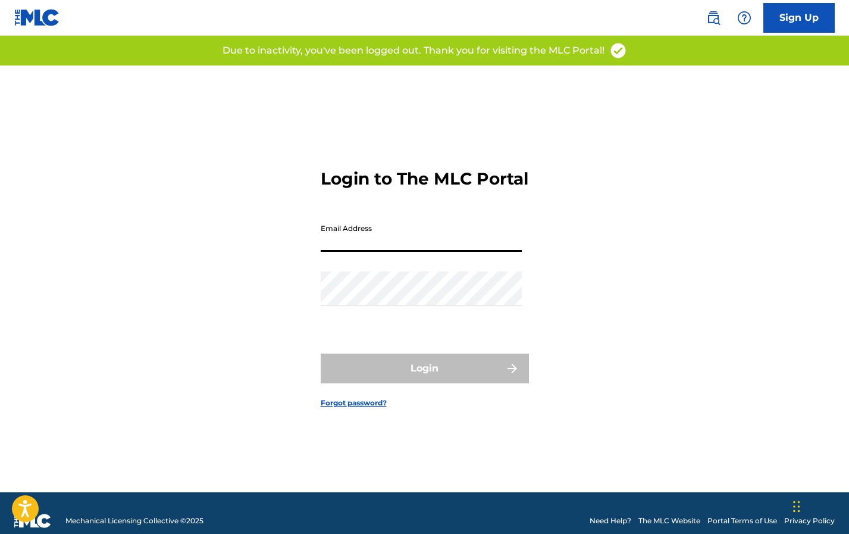
type input "[EMAIL_ADDRESS][DOMAIN_NAME]"
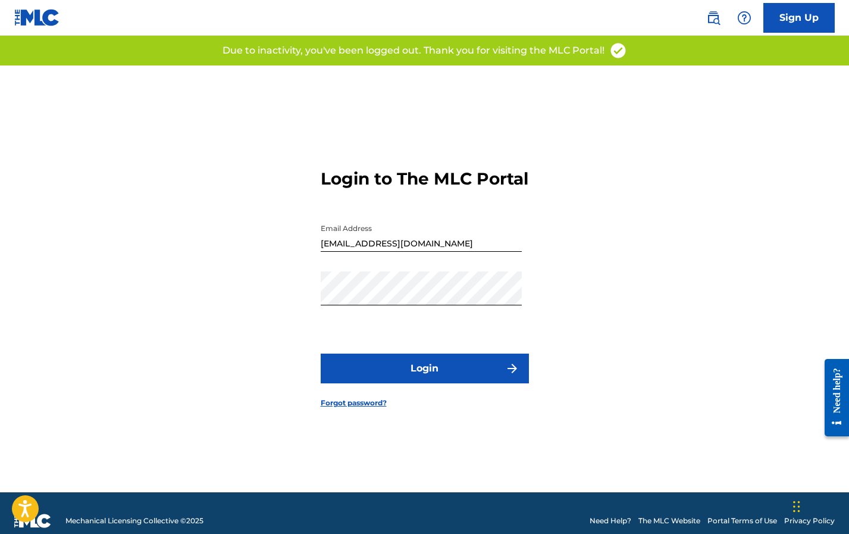
click at [388, 383] on button "Login" at bounding box center [425, 368] width 208 height 30
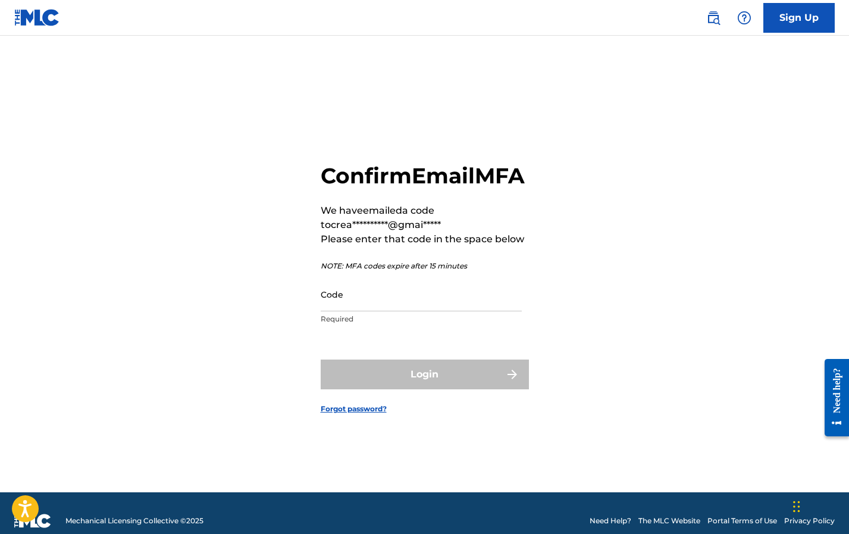
click at [427, 311] on input "Code" at bounding box center [421, 294] width 201 height 34
paste input "846251"
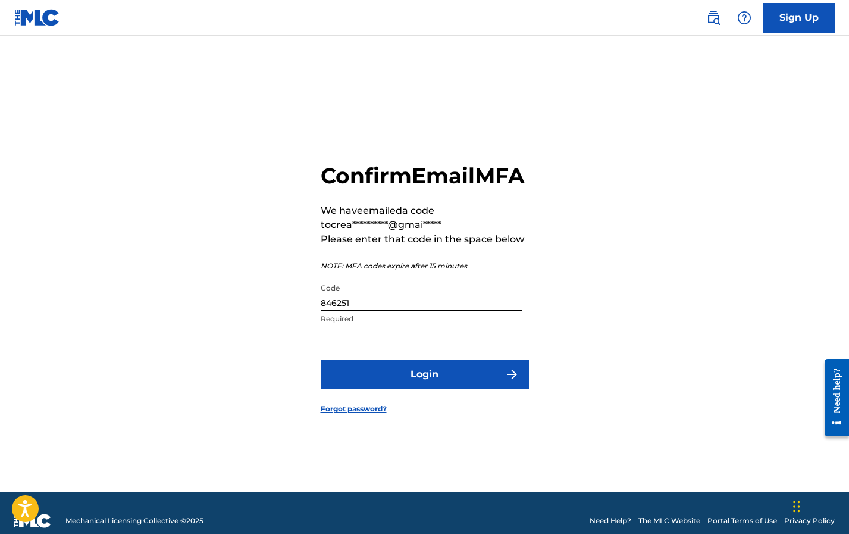
type input "846251"
click at [413, 382] on button "Login" at bounding box center [425, 374] width 208 height 30
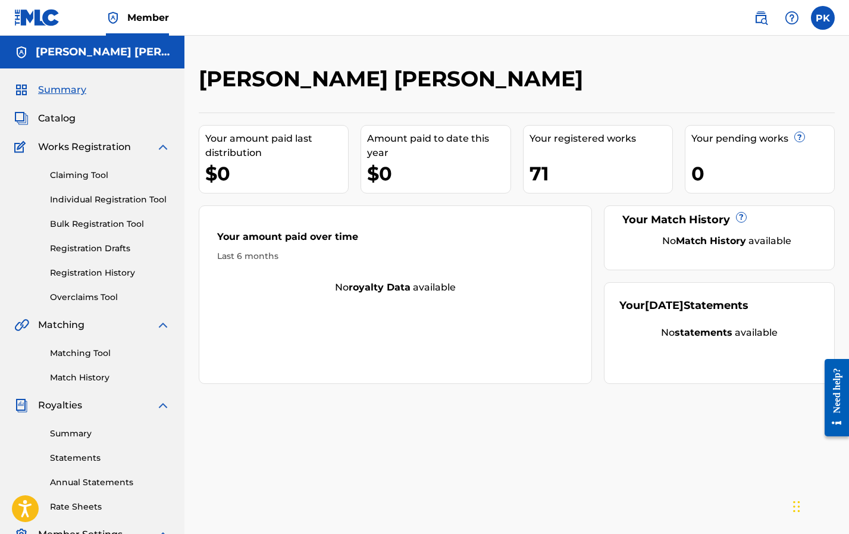
click at [66, 121] on span "Catalog" at bounding box center [56, 118] width 37 height 14
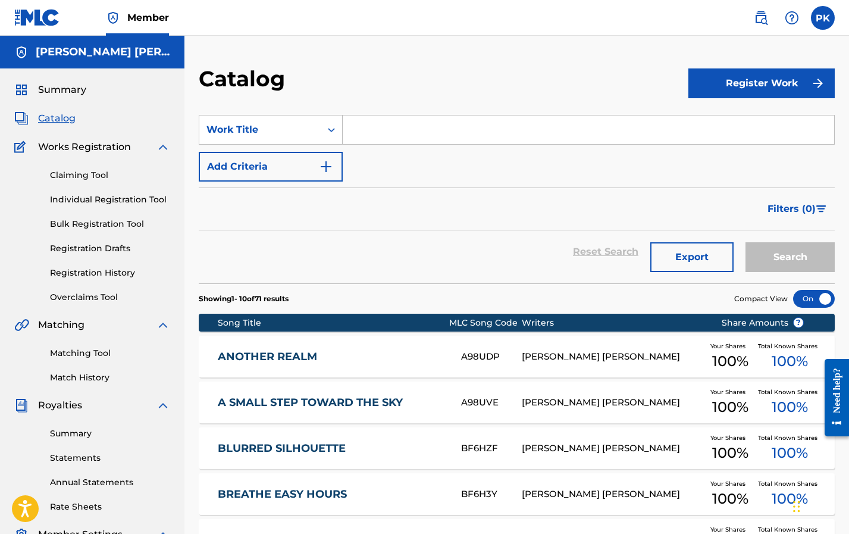
click at [418, 127] on input "Search Form" at bounding box center [588, 129] width 491 height 29
type input "flower shop"
click at [790, 257] on button "Search" at bounding box center [789, 257] width 89 height 30
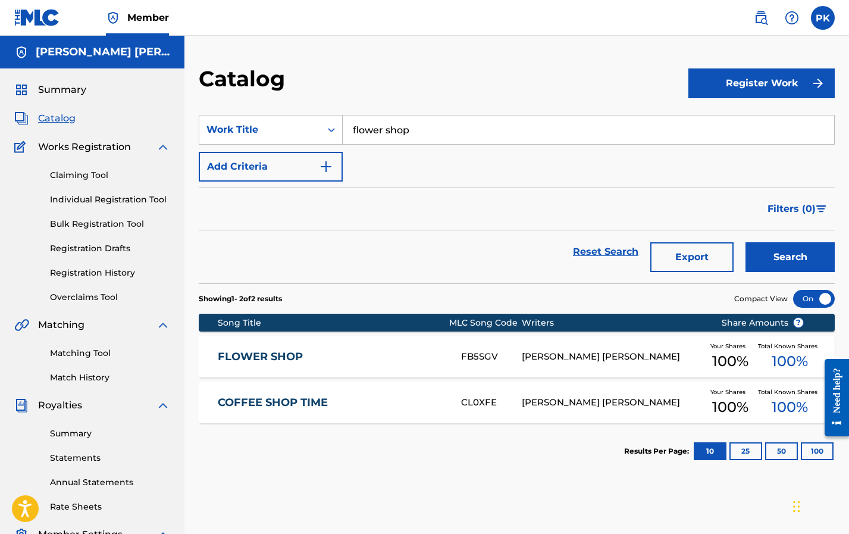
click at [397, 355] on link "FLOWER SHOP" at bounding box center [331, 357] width 227 height 14
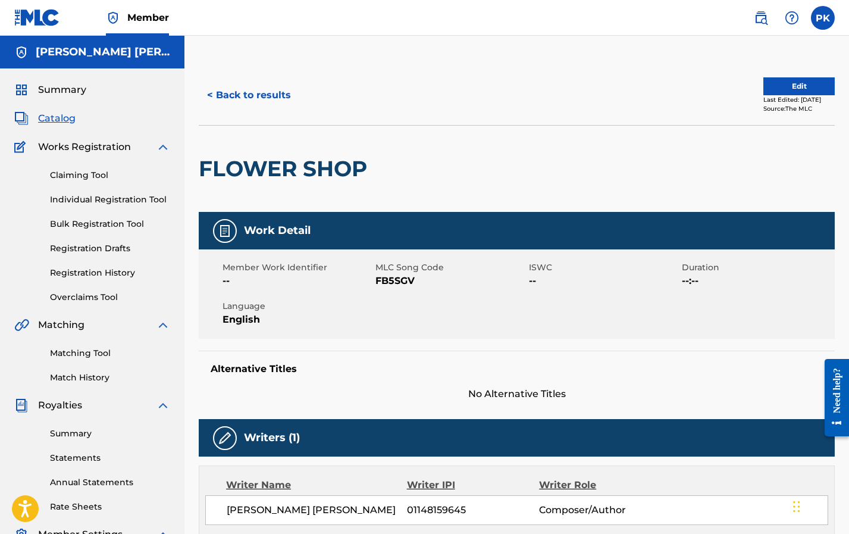
click at [396, 282] on span "FB5SGV" at bounding box center [450, 281] width 150 height 14
copy span "FB5SGV"
click at [353, 171] on h2 "FLOWER SHOP" at bounding box center [286, 168] width 174 height 27
drag, startPoint x: 363, startPoint y: 171, endPoint x: 199, endPoint y: 171, distance: 164.2
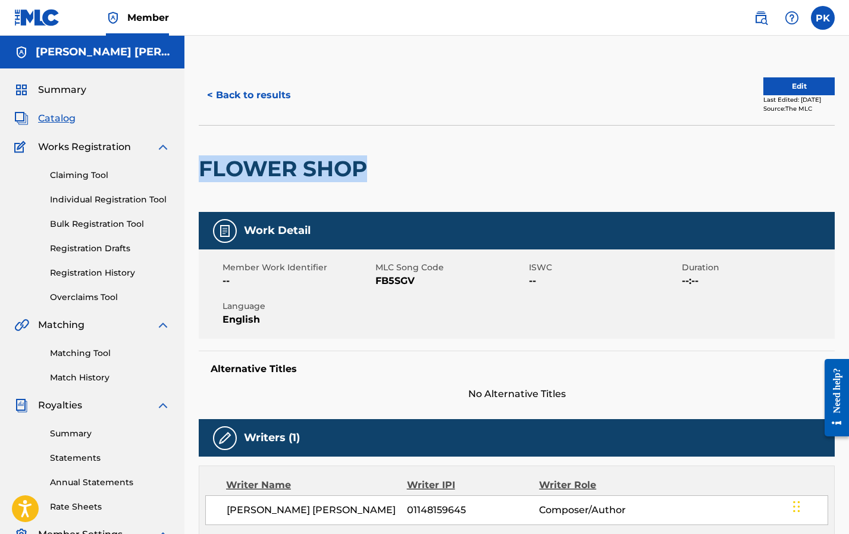
click at [199, 171] on h2 "FLOWER SHOP" at bounding box center [286, 168] width 174 height 27
copy h2 "FLOWER SHOP"
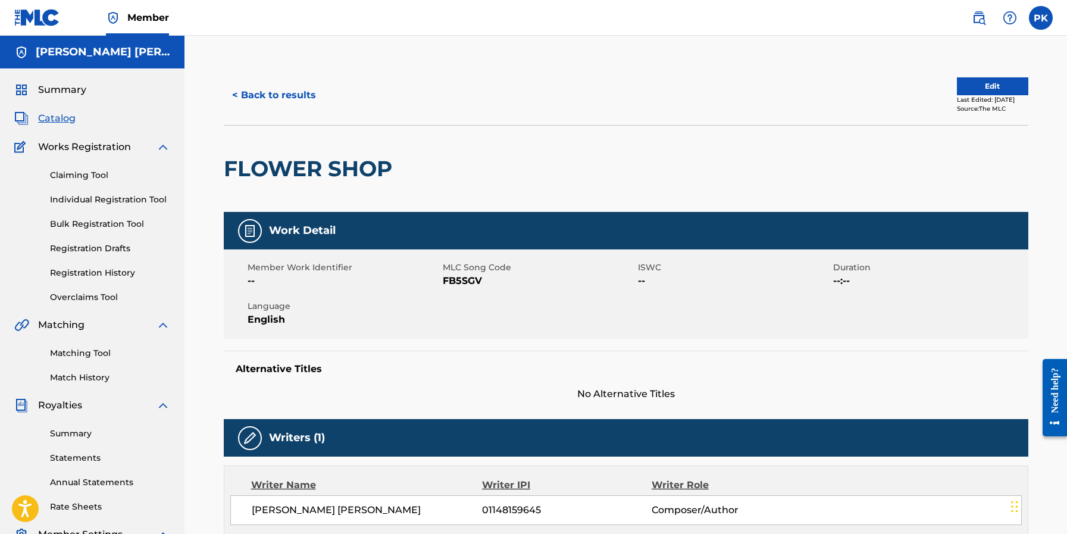
click at [470, 280] on span "FB5SGV" at bounding box center [539, 281] width 192 height 14
copy span "FB5SGV"
click at [260, 96] on button "< Back to results" at bounding box center [274, 95] width 101 height 30
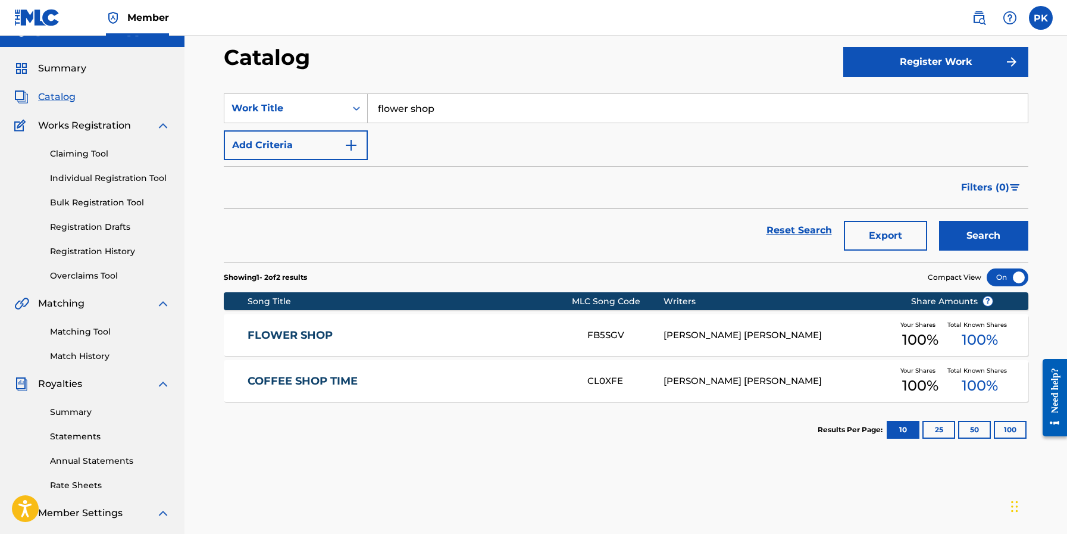
scroll to position [29, 0]
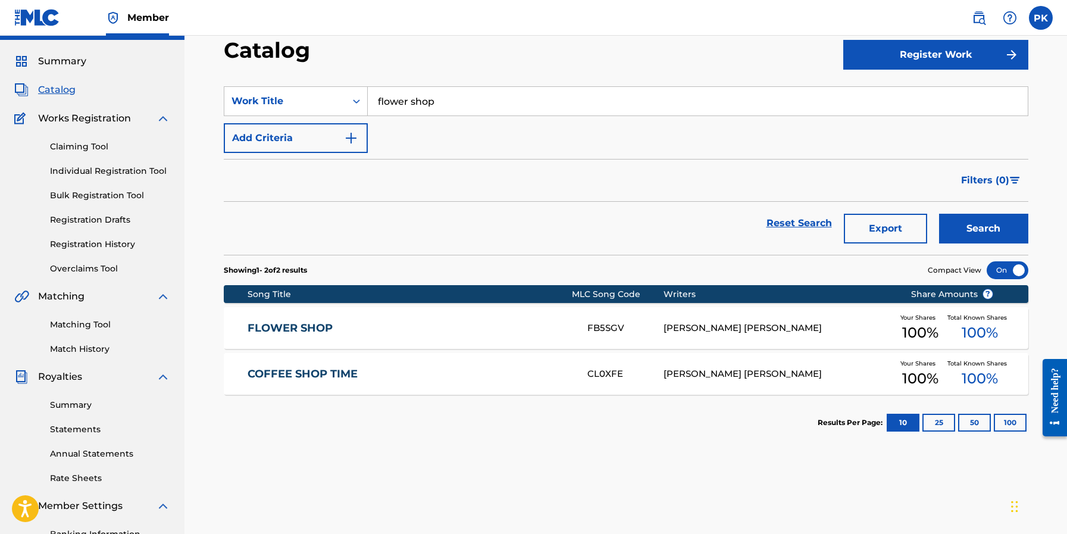
click at [409, 370] on link "COFFEE SHOP TIME" at bounding box center [409, 374] width 324 height 14
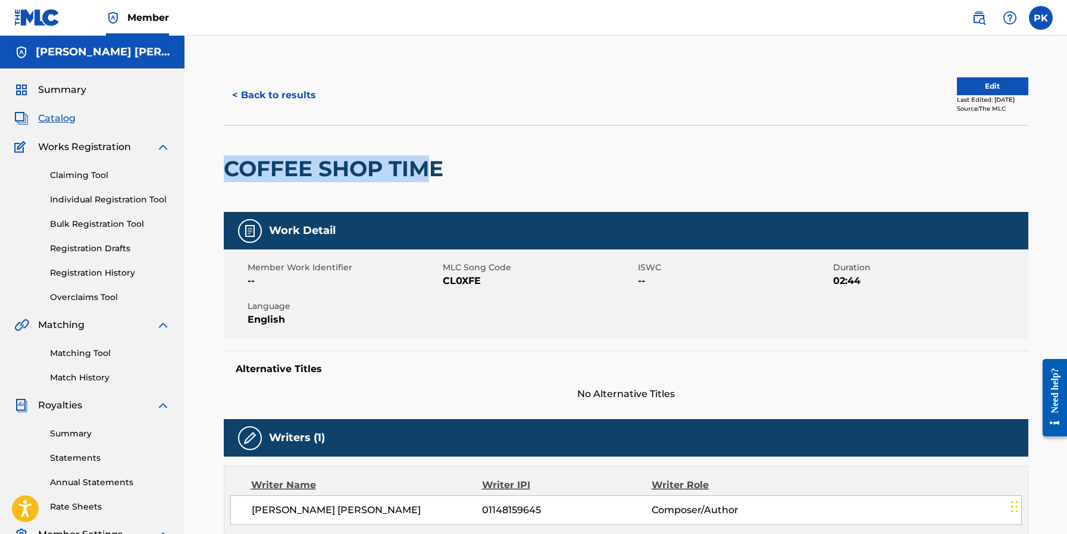
drag, startPoint x: 431, startPoint y: 174, endPoint x: 227, endPoint y: 174, distance: 203.4
click at [227, 174] on h2 "COFFEE SHOP TIME" at bounding box center [336, 168] width 225 height 27
copy h2 "COFFEE SHOP TIM"
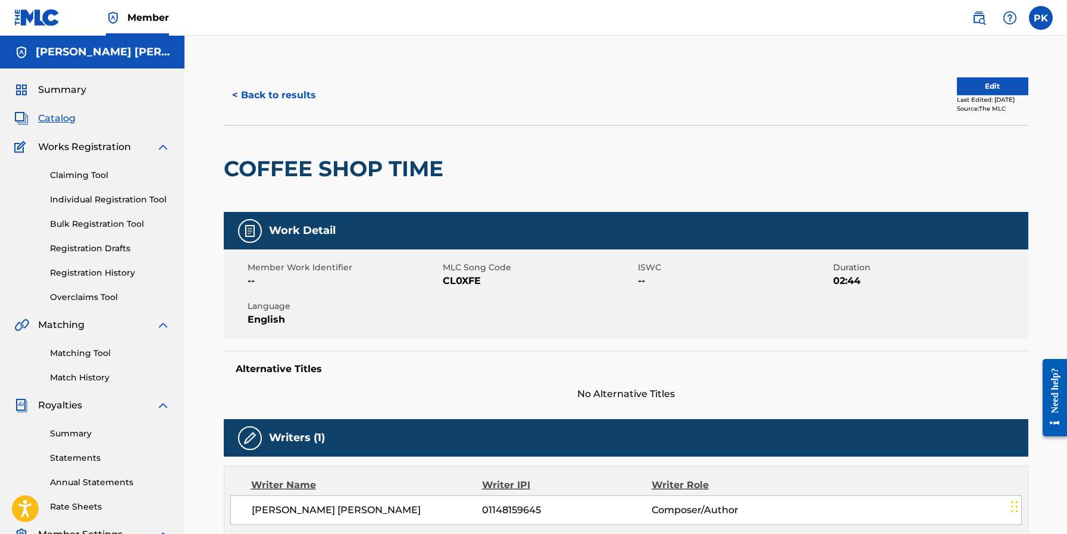
click at [453, 281] on span "CL0XFE" at bounding box center [539, 281] width 192 height 14
copy span "CL0XFE"
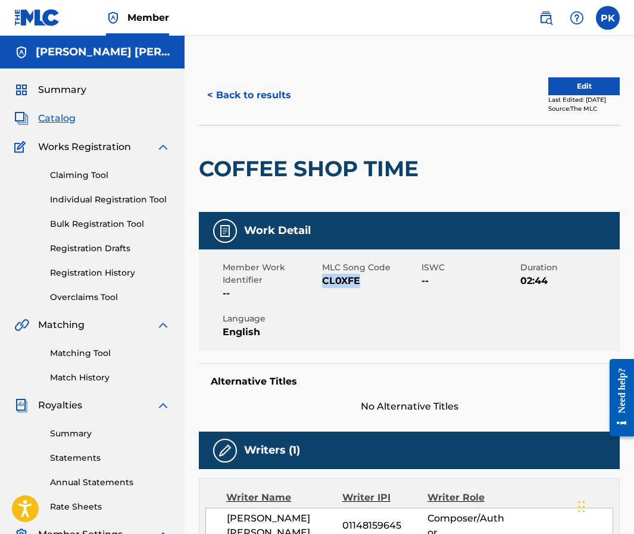
click at [548, 25] on link at bounding box center [546, 18] width 24 height 24
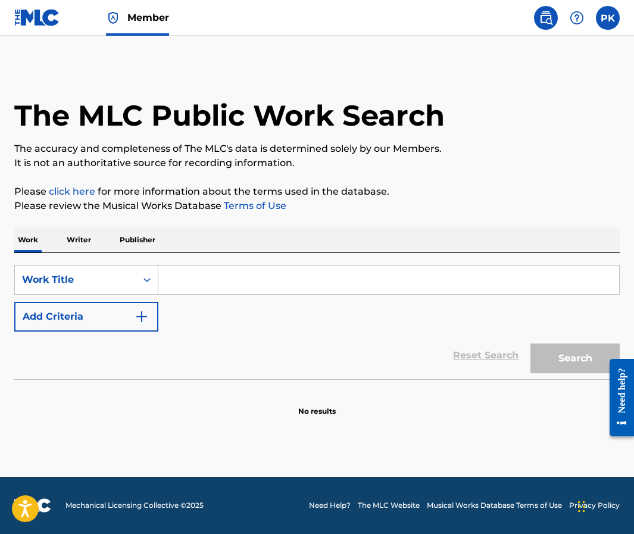
click at [603, 16] on label at bounding box center [607, 18] width 24 height 24
click at [607, 18] on input "[PERSON_NAME] [PERSON_NAME] [EMAIL_ADDRESS][DOMAIN_NAME] Notification Preferenc…" at bounding box center [607, 18] width 0 height 0
click at [120, 22] on link "Member" at bounding box center [137, 17] width 63 height 35
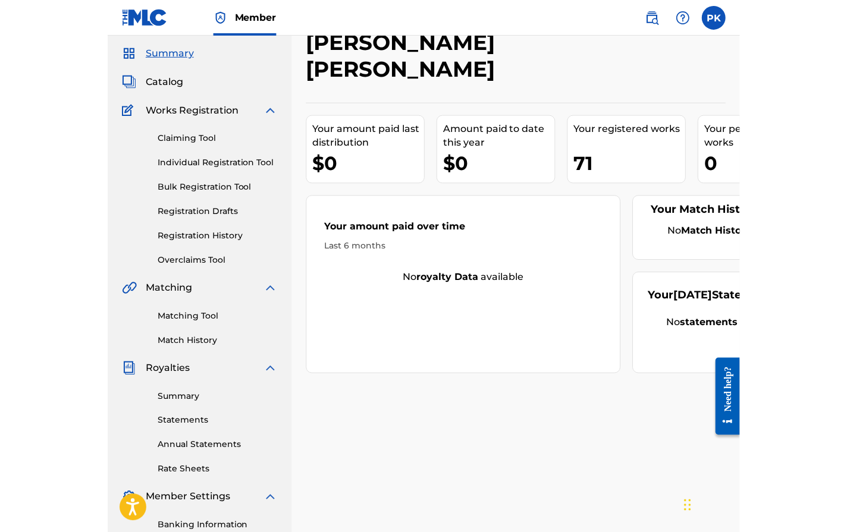
scroll to position [37, 0]
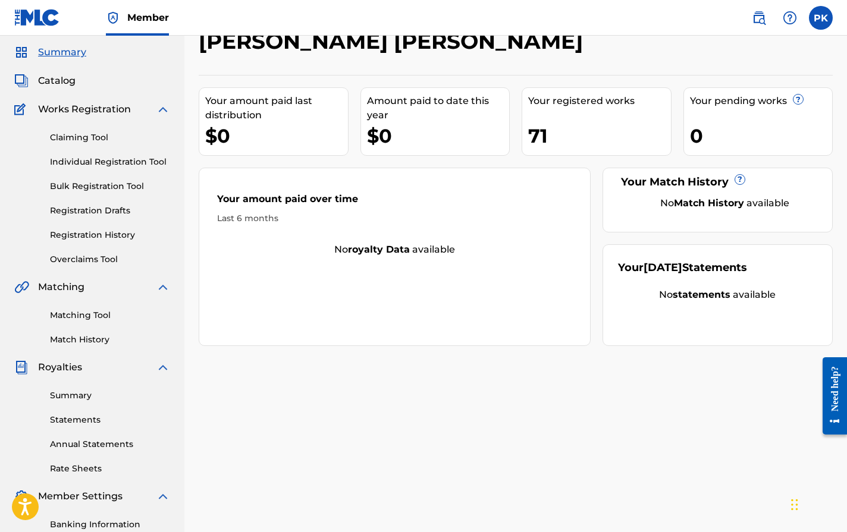
click at [82, 309] on div "Matching Tool Match History" at bounding box center [92, 320] width 156 height 52
click at [90, 312] on link "Matching Tool" at bounding box center [110, 315] width 120 height 12
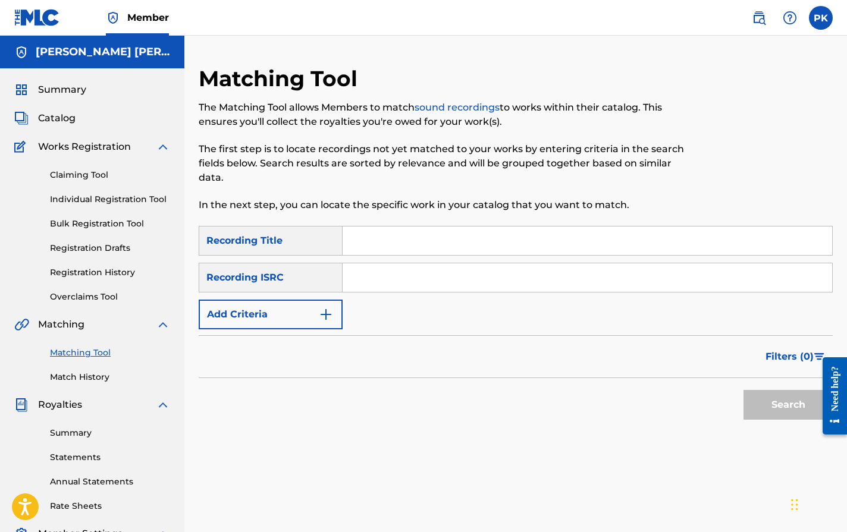
click at [452, 243] on input "Search Form" at bounding box center [588, 241] width 490 height 29
type input "c"
type input "mellow out spring"
click at [788, 405] on button "Search" at bounding box center [788, 405] width 89 height 30
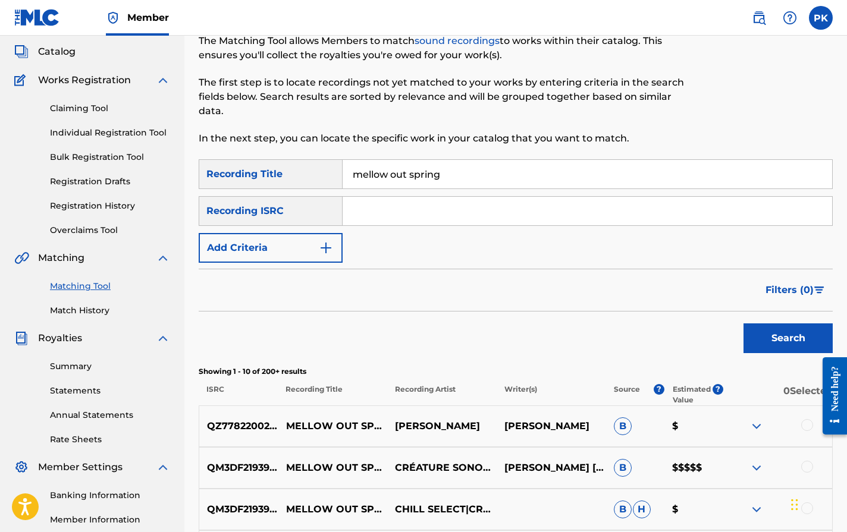
scroll to position [239, 0]
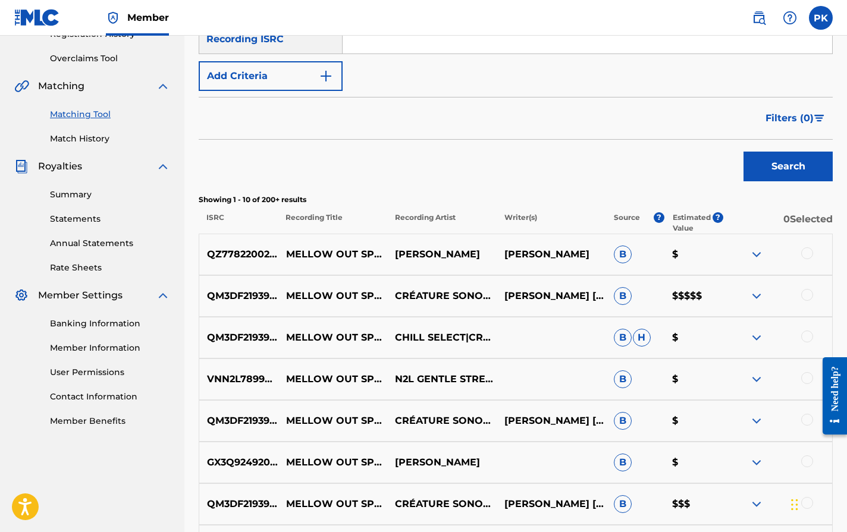
click at [805, 294] on div at bounding box center [807, 295] width 12 height 12
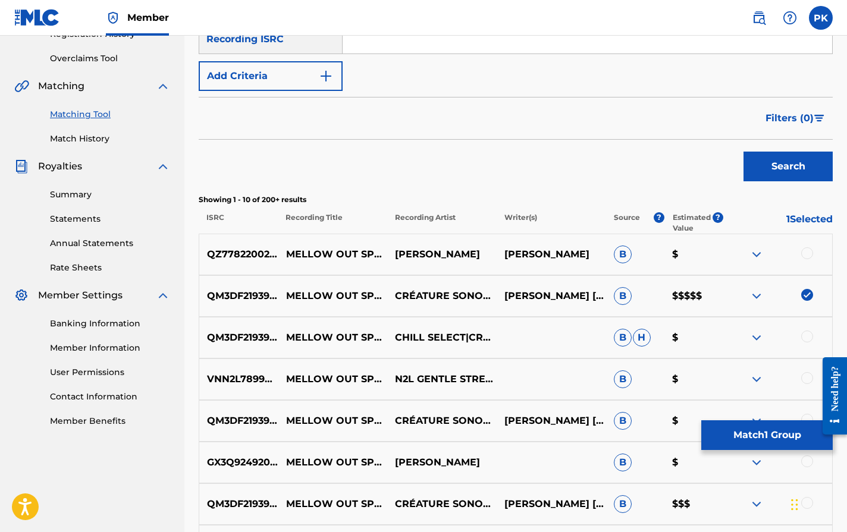
click at [739, 438] on button "Match 1 Group" at bounding box center [766, 436] width 131 height 30
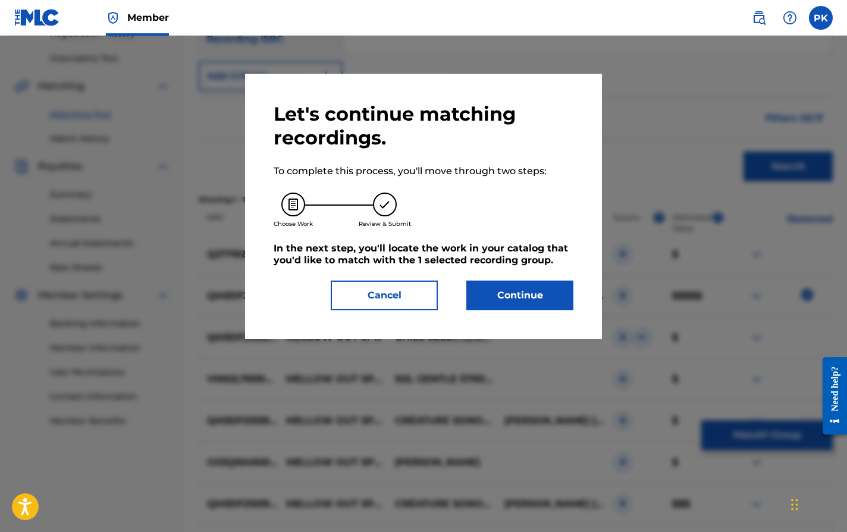
click at [513, 291] on button "Continue" at bounding box center [519, 296] width 107 height 30
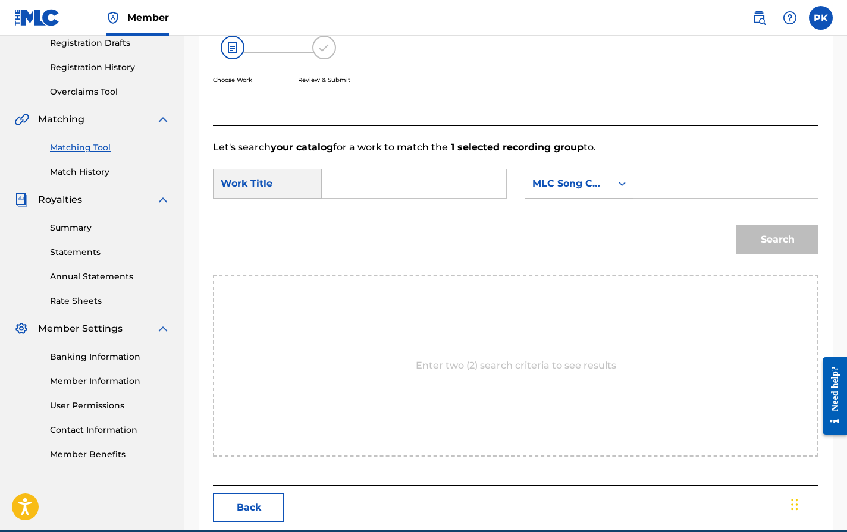
scroll to position [220, 0]
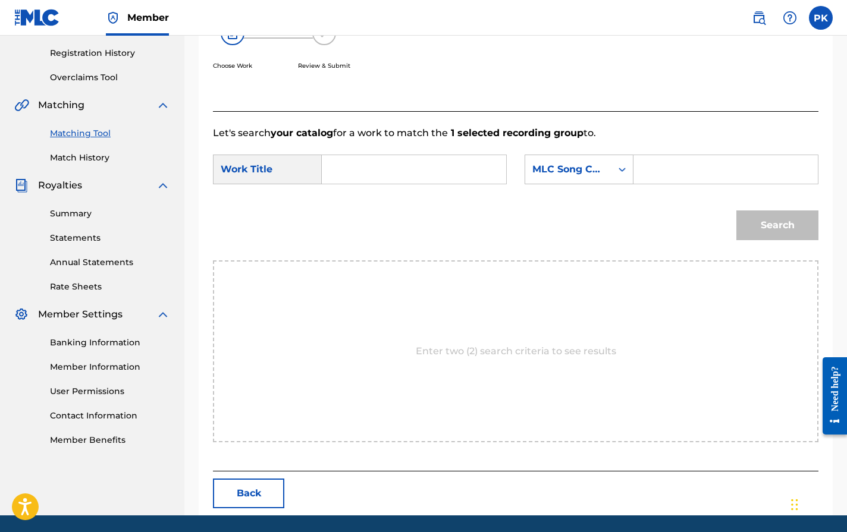
click at [656, 170] on input "Search Form" at bounding box center [726, 169] width 164 height 29
paste input "MN18YU"
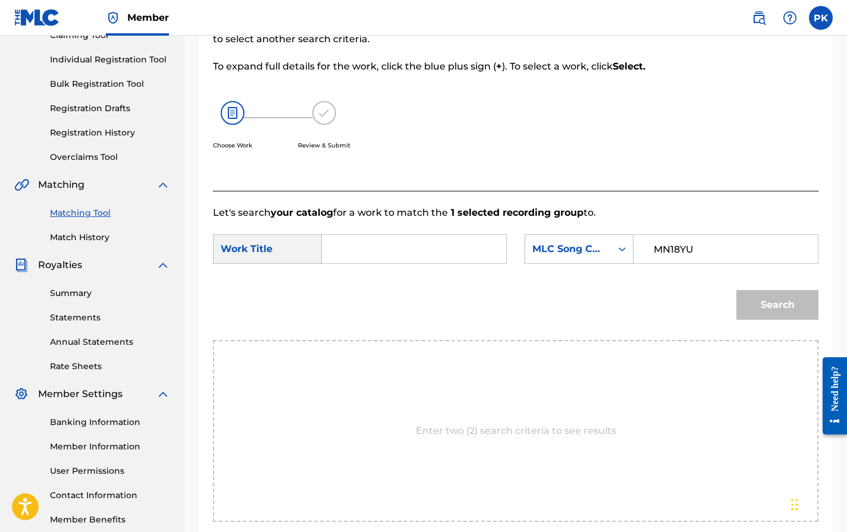
scroll to position [97, 0]
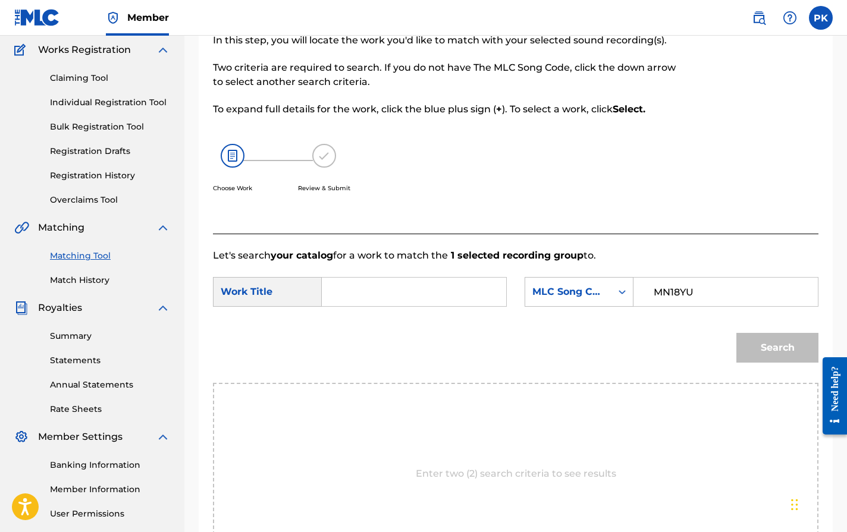
type input "MN18YU"
click at [403, 281] on input "Search Form" at bounding box center [414, 292] width 164 height 29
click at [376, 330] on div "Search" at bounding box center [516, 352] width 606 height 62
click at [375, 291] on input "mellow" at bounding box center [414, 292] width 164 height 29
click at [349, 339] on div "mellow out spring" at bounding box center [342, 326] width 20 height 36
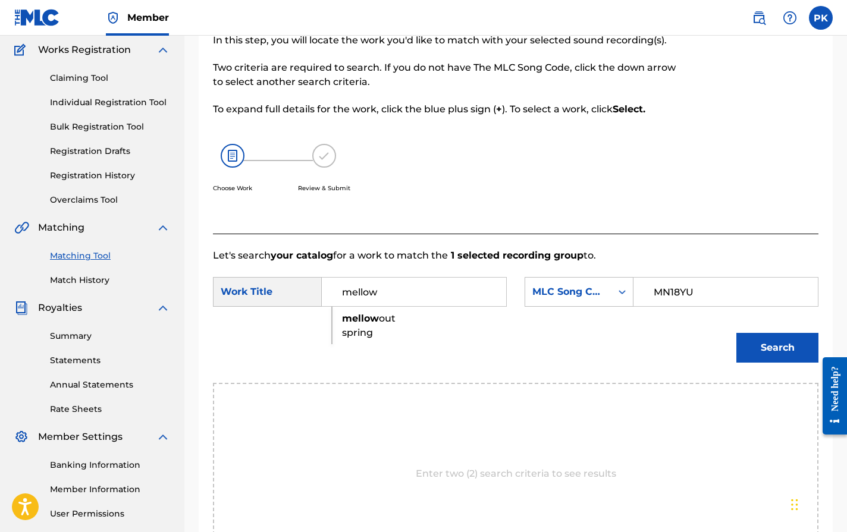
type input "mellow out spring"
click at [757, 345] on button "Search" at bounding box center [777, 348] width 82 height 30
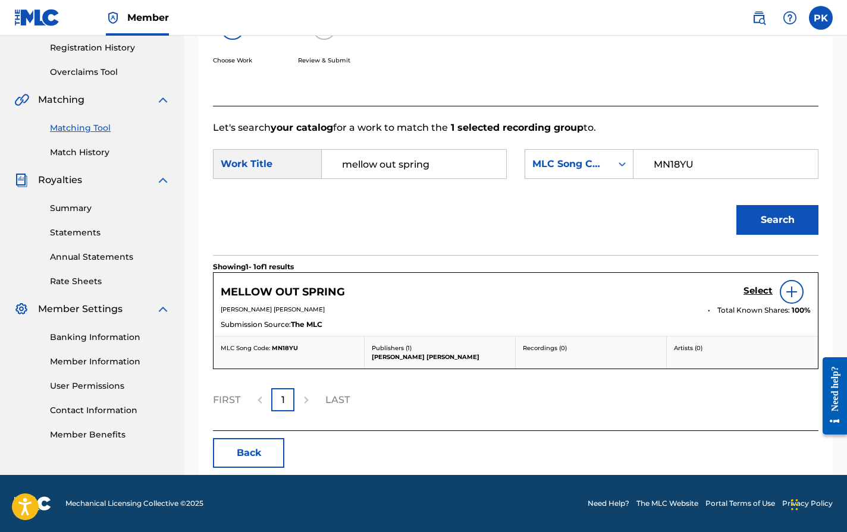
scroll to position [225, 0]
click at [748, 291] on h5 "Select" at bounding box center [758, 291] width 29 height 11
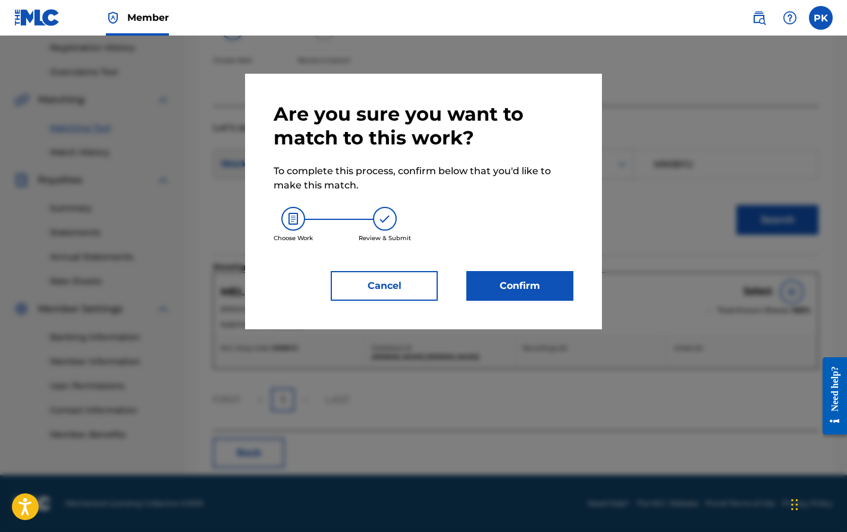
click at [543, 286] on button "Confirm" at bounding box center [519, 286] width 107 height 30
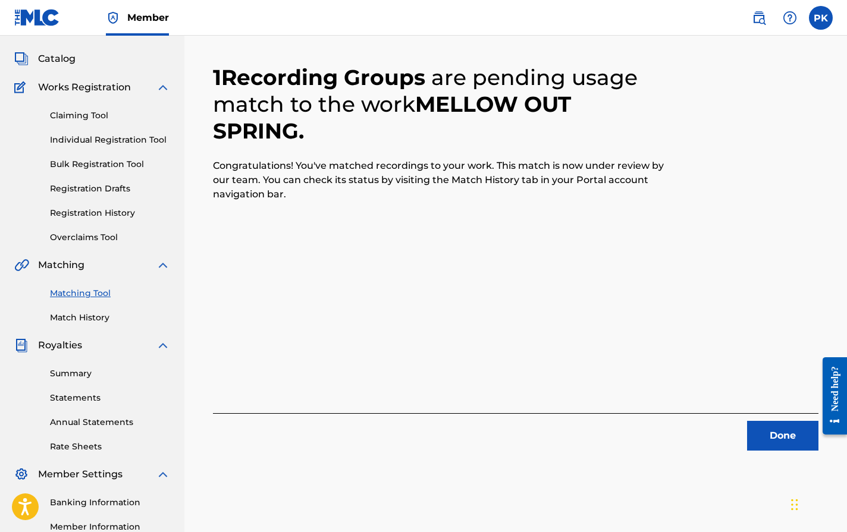
scroll to position [65, 0]
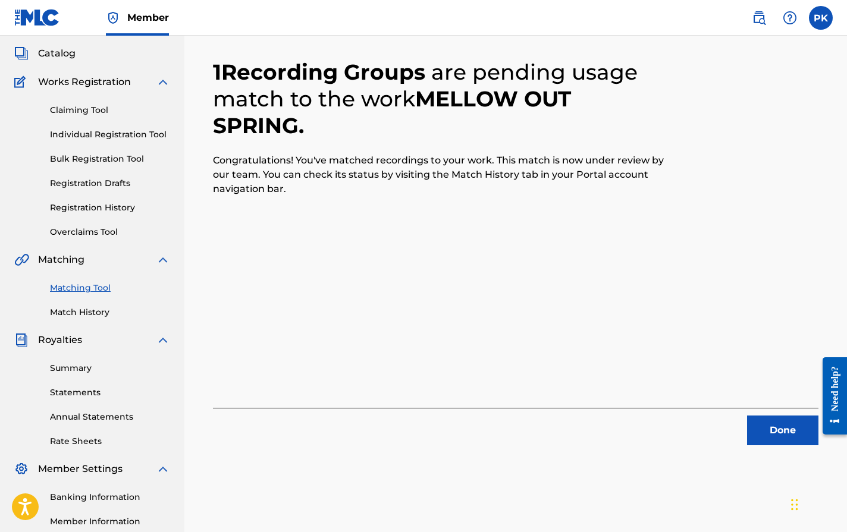
click at [764, 435] on button "Done" at bounding box center [782, 431] width 71 height 30
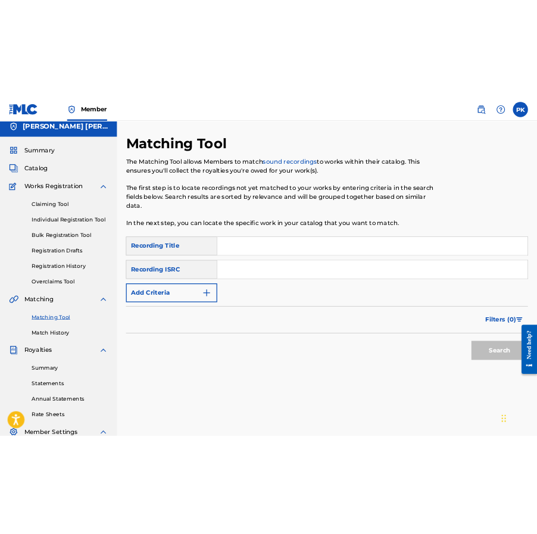
scroll to position [1, 0]
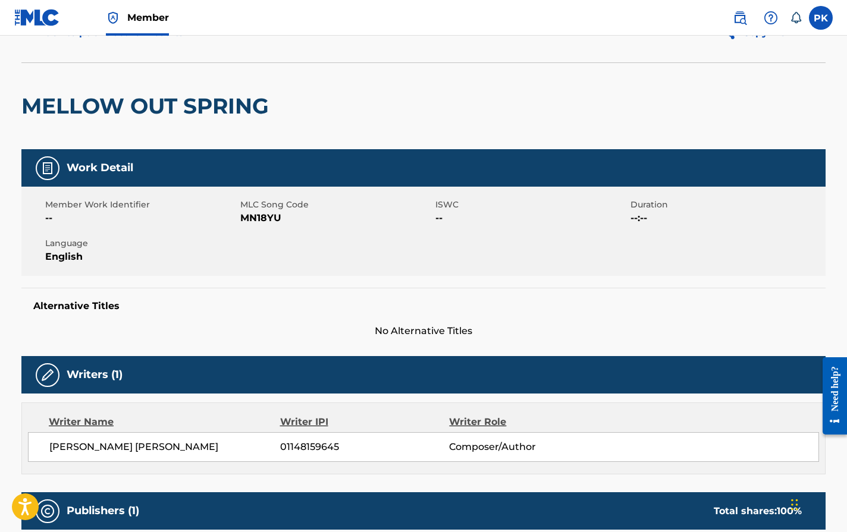
scroll to position [43, 0]
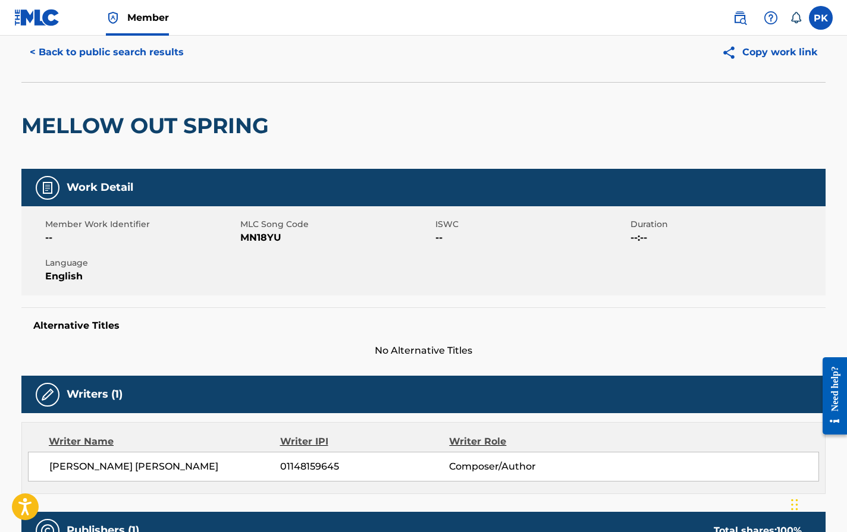
click at [251, 234] on span "MN18YU" at bounding box center [336, 238] width 192 height 14
copy span "MN18YU"
click at [93, 61] on button "< Back to public search results" at bounding box center [106, 52] width 171 height 30
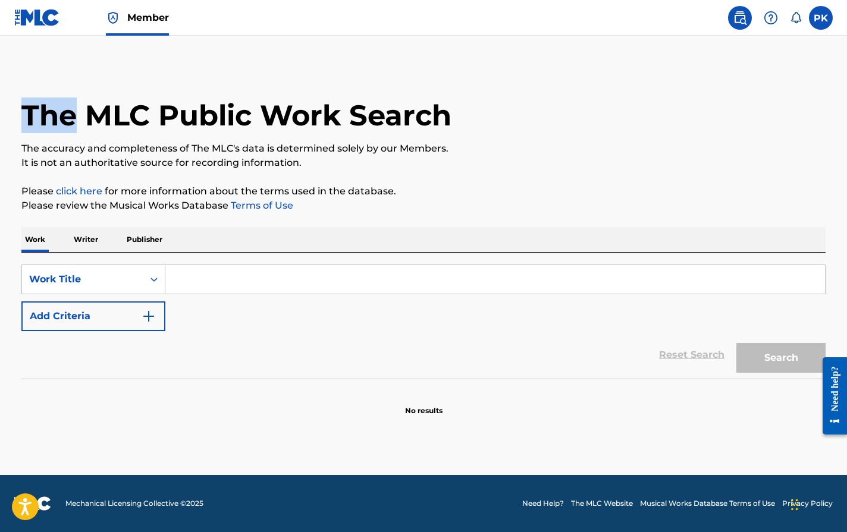
click at [633, 14] on label at bounding box center [821, 18] width 24 height 24
click at [633, 18] on input "[PERSON_NAME] [PERSON_NAME] [EMAIL_ADDRESS][DOMAIN_NAME] Notification Preferenc…" at bounding box center [821, 18] width 0 height 0
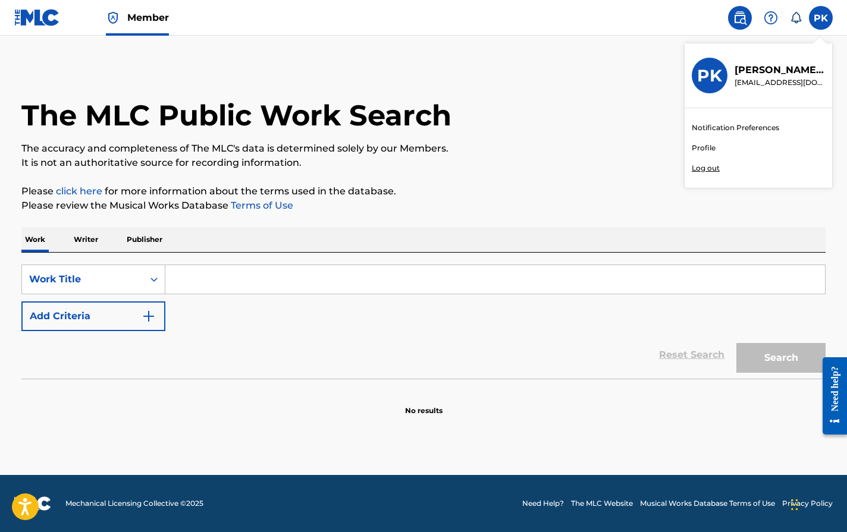
click at [633, 76] on h3 "PK" at bounding box center [709, 75] width 25 height 21
click at [633, 18] on input "[PERSON_NAME] [PERSON_NAME] [EMAIL_ADDRESS][DOMAIN_NAME] Notification Preferenc…" at bounding box center [821, 18] width 0 height 0
click at [126, 16] on link "Member" at bounding box center [137, 17] width 63 height 35
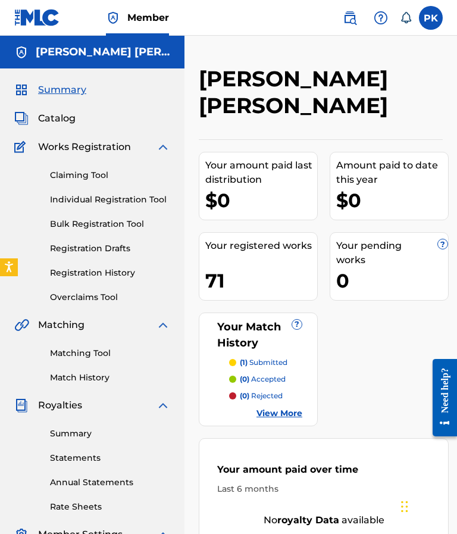
click at [43, 114] on span "Catalog" at bounding box center [56, 118] width 37 height 14
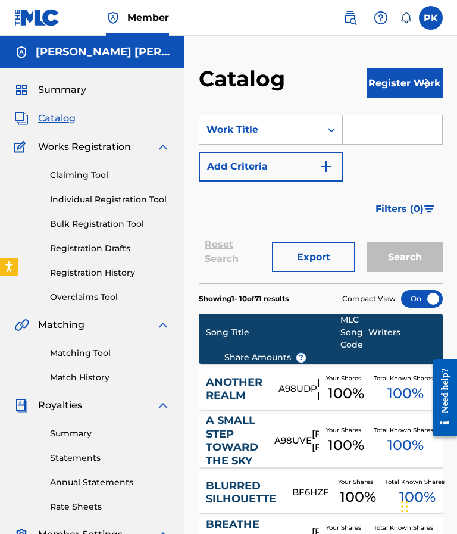
click at [350, 123] on input "Search Form" at bounding box center [392, 129] width 99 height 29
paste input "Coffee Shop Time"
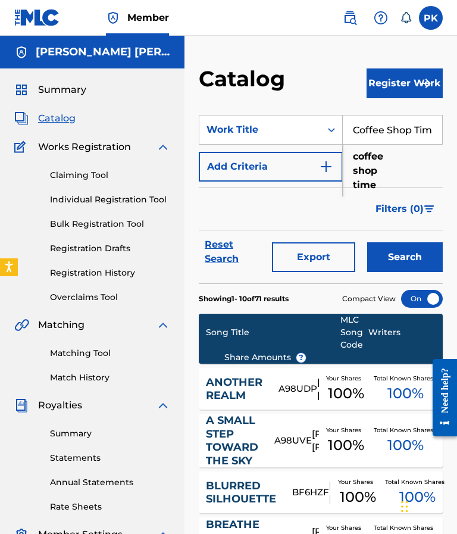
type input "Coffee Shop Time"
click at [385, 246] on button "Search" at bounding box center [405, 257] width 76 height 30
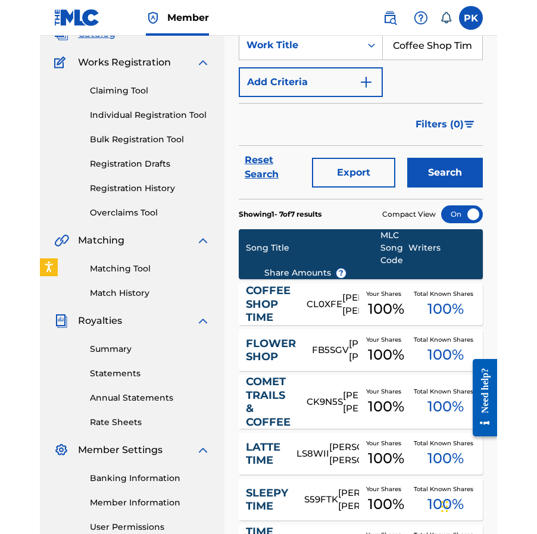
scroll to position [96, 0]
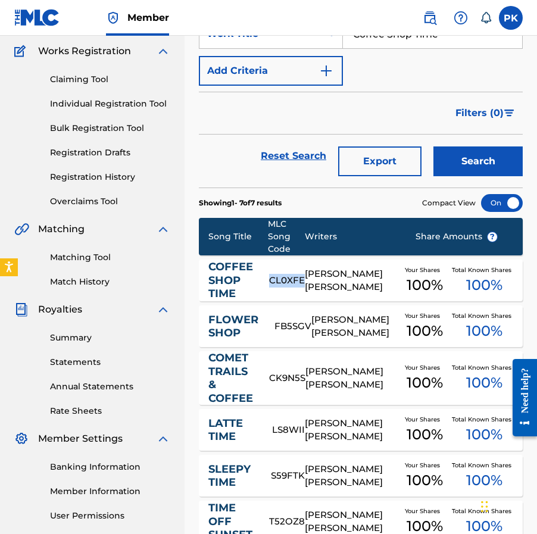
drag, startPoint x: 303, startPoint y: 281, endPoint x: 271, endPoint y: 280, distance: 32.7
click at [271, 280] on div "CL0XFE" at bounding box center [287, 281] width 36 height 14
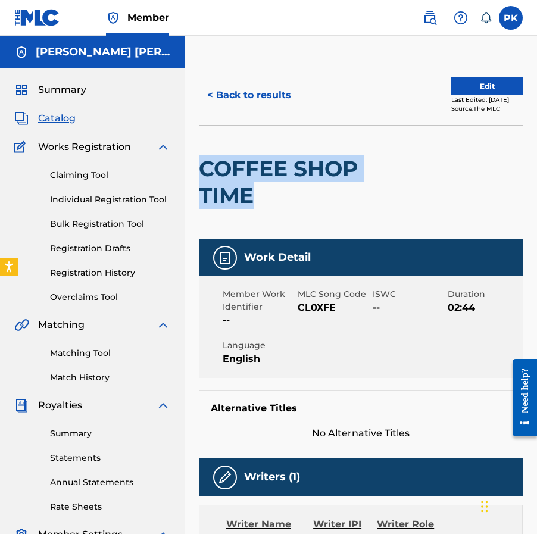
drag, startPoint x: 254, startPoint y: 193, endPoint x: 205, endPoint y: 156, distance: 61.2
click at [205, 156] on h2 "COFFEE SHOP TIME" at bounding box center [296, 182] width 194 height 54
copy h2 "COFFEE SHOP TIME"
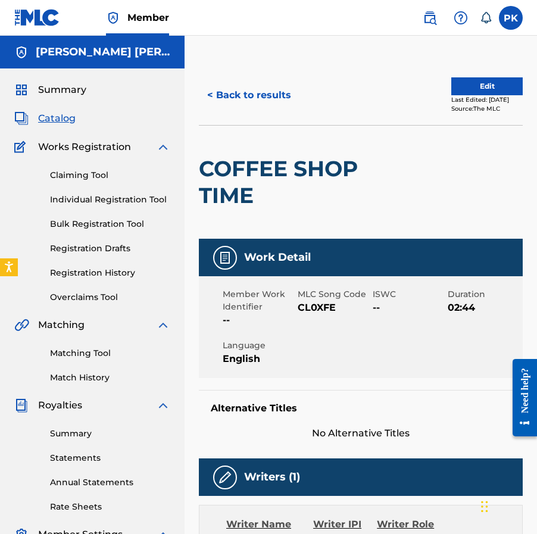
click at [318, 306] on span "CL0XFE" at bounding box center [333, 307] width 72 height 14
copy span "CL0XFE"
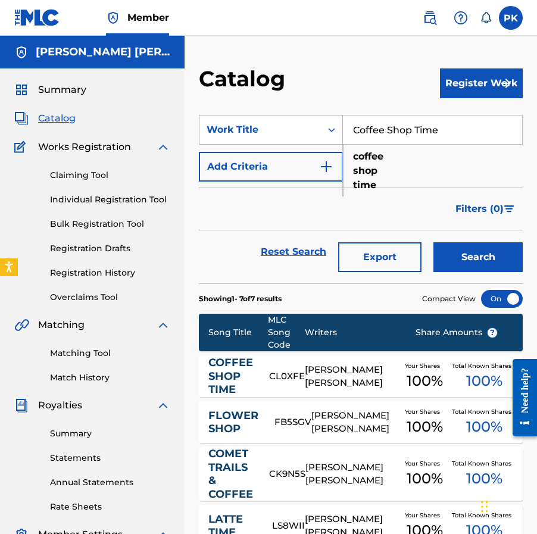
drag, startPoint x: 438, startPoint y: 134, endPoint x: 307, endPoint y: 127, distance: 131.7
click at [308, 127] on div "SearchWithCriteria3c5568ce-2e80-497b-ac26-43f6e1f3cbbc Work Title Coffee Shop T…" at bounding box center [361, 130] width 324 height 30
paste input "Time off Sunset"
type input "Time off Sunset"
click at [380, 171] on div "SearchWithCriteria3c5568ce-2e80-497b-ac26-43f6e1f3cbbc Work Title Time off Suns…" at bounding box center [361, 148] width 324 height 67
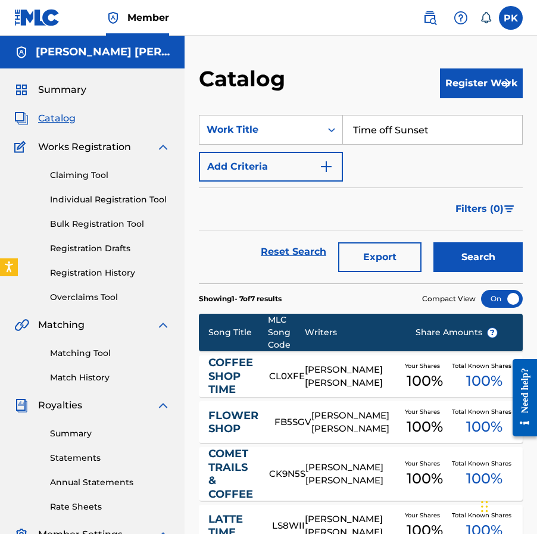
click at [440, 121] on input "Time off Sunset" at bounding box center [432, 129] width 179 height 29
click at [363, 164] on div "SearchWithCriteria3c5568ce-2e80-497b-ac26-43f6e1f3cbbc Work Title Time off Suns…" at bounding box center [361, 148] width 324 height 67
click at [463, 250] on button "Search" at bounding box center [477, 257] width 89 height 30
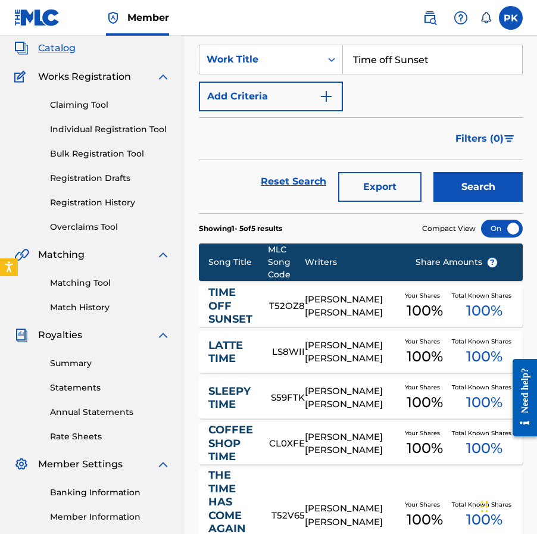
scroll to position [91, 0]
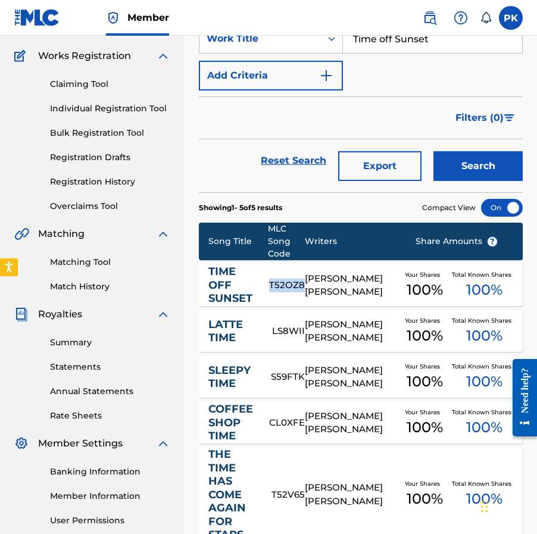
drag, startPoint x: 303, startPoint y: 287, endPoint x: 272, endPoint y: 286, distance: 31.5
click at [272, 286] on div "T52OZ8" at bounding box center [287, 285] width 36 height 14
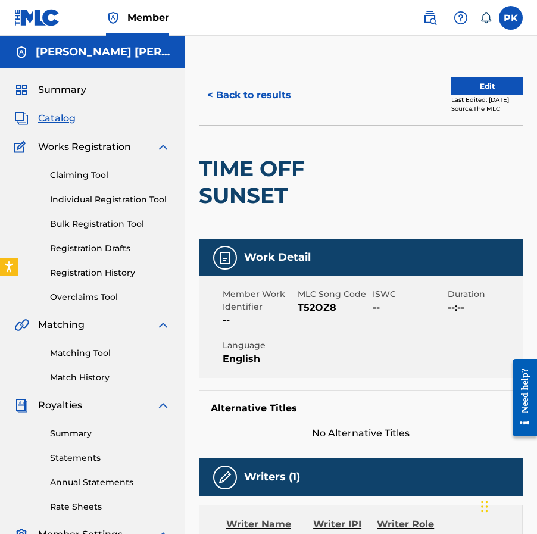
click at [315, 306] on span "T52OZ8" at bounding box center [333, 307] width 72 height 14
copy span "T52OZ8"
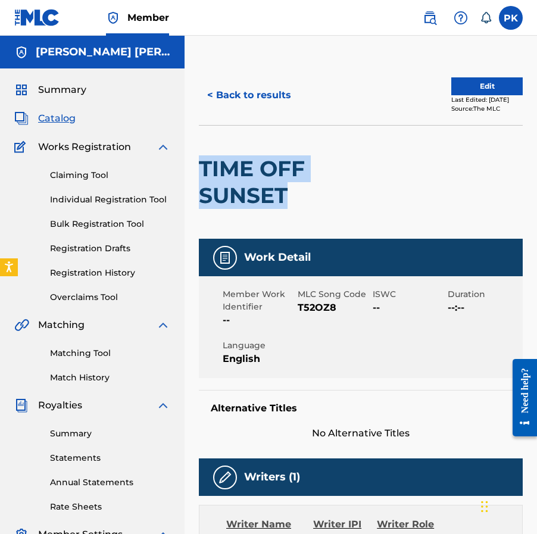
drag, startPoint x: 293, startPoint y: 195, endPoint x: 199, endPoint y: 162, distance: 99.5
click at [199, 162] on h2 "TIME OFF SUNSET" at bounding box center [296, 182] width 194 height 54
copy h2 "TIME OFF SUNSET"
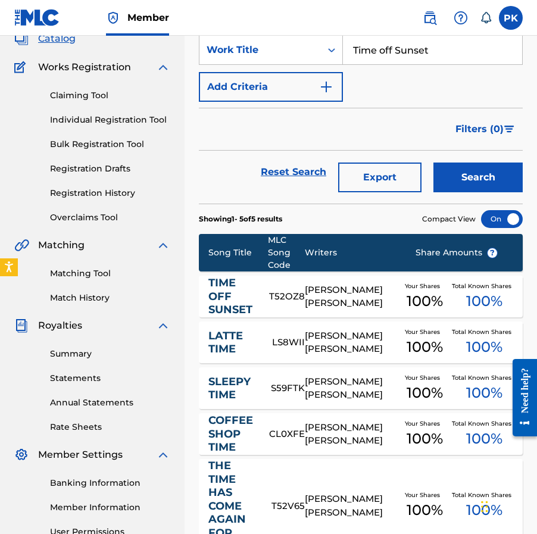
scroll to position [37, 0]
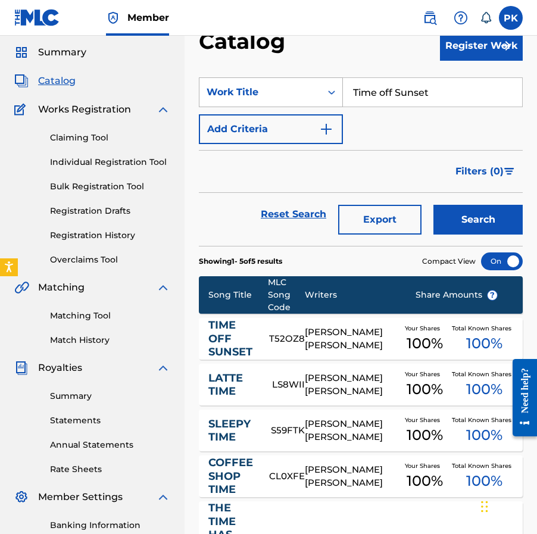
drag, startPoint x: 459, startPoint y: 93, endPoint x: 333, endPoint y: 89, distance: 126.2
click at [334, 89] on div "SearchWithCriteria3c5568ce-2e80-497b-ac26-43f6e1f3cbbc Work Title Time off Suns…" at bounding box center [361, 92] width 324 height 30
paste input "Flower Shop"
type input "Flower Shop"
click at [369, 124] on div "SearchWithCriteria3c5568ce-2e80-497b-ac26-43f6e1f3cbbc Work Title Flower Shop f…" at bounding box center [361, 110] width 324 height 67
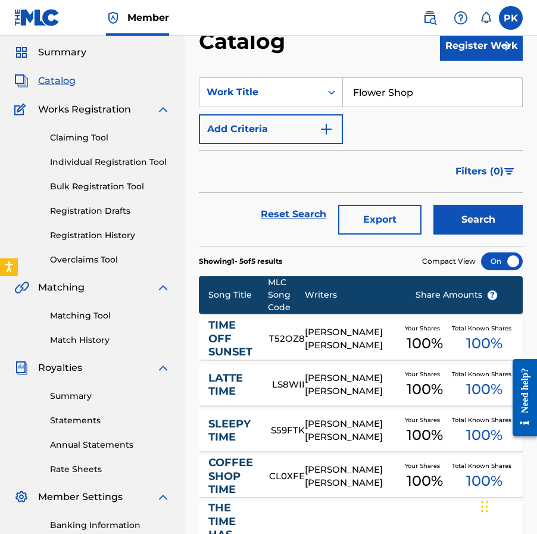
click at [468, 225] on button "Search" at bounding box center [477, 220] width 89 height 30
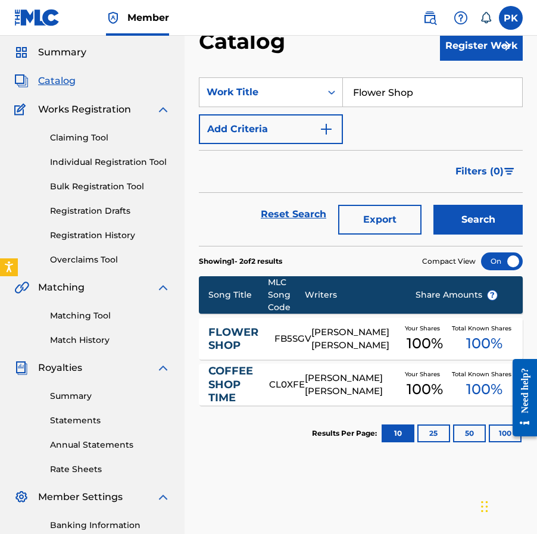
click at [248, 332] on link "FLOWER SHOP" at bounding box center [233, 338] width 50 height 27
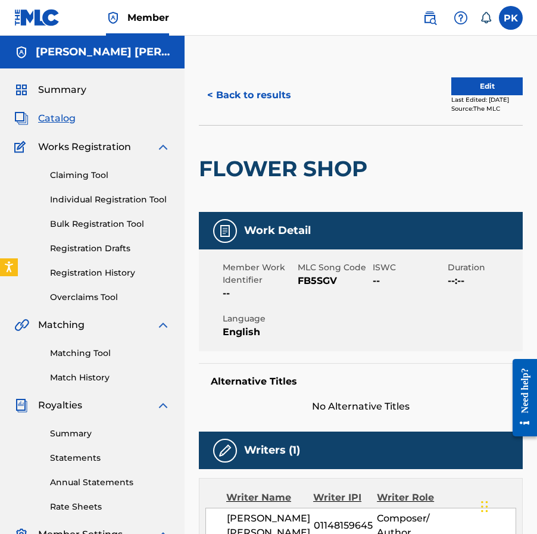
click at [325, 280] on span "FB5SGV" at bounding box center [333, 281] width 72 height 14
copy span "FB5SGV"
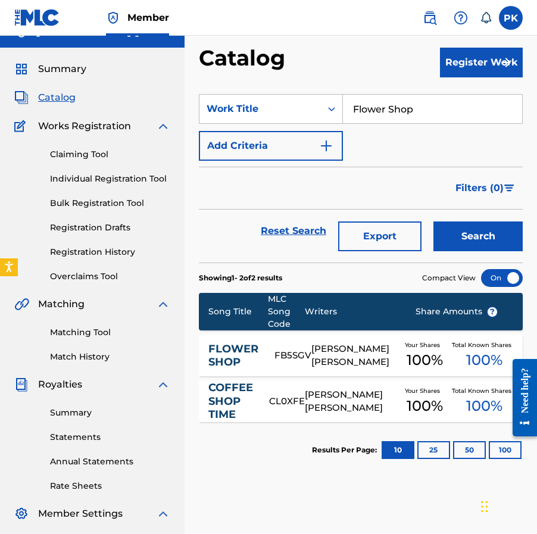
scroll to position [20, 0]
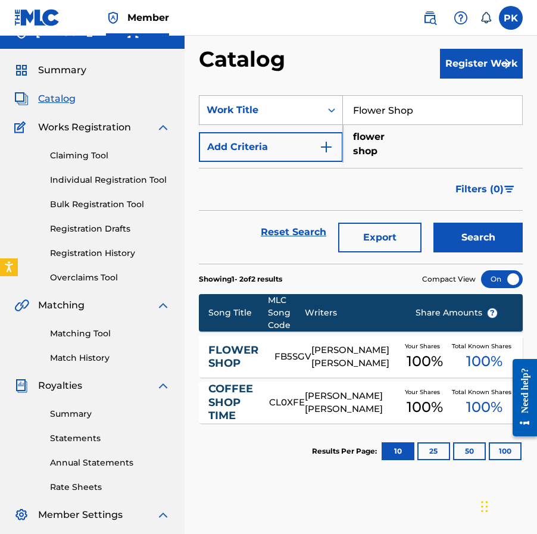
drag, startPoint x: 420, startPoint y: 113, endPoint x: 310, endPoint y: 107, distance: 110.2
click at [316, 107] on div "SearchWithCriteria3c5568ce-2e80-497b-ac26-43f6e1f3cbbc Work Title Flower Shop f…" at bounding box center [361, 110] width 324 height 30
paste input "Meadow Research"
click at [380, 138] on strong "meadow" at bounding box center [374, 136] width 43 height 11
type input "meadow research"
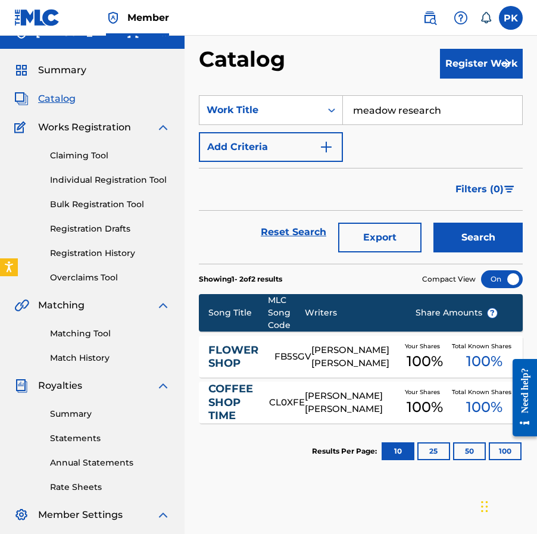
click at [478, 233] on button "Search" at bounding box center [477, 237] width 89 height 30
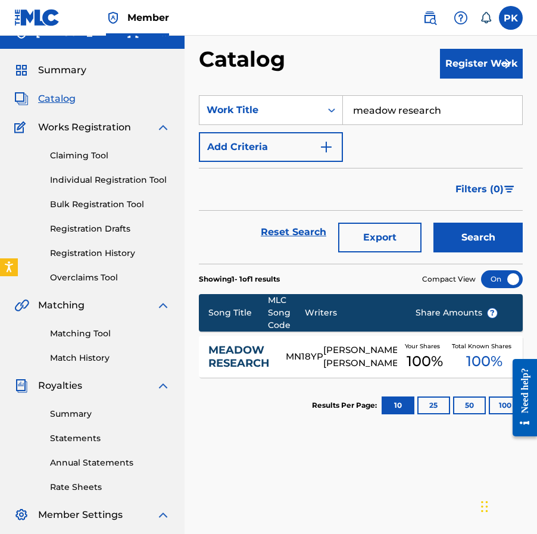
click at [323, 354] on div "[PERSON_NAME]" at bounding box center [360, 356] width 74 height 27
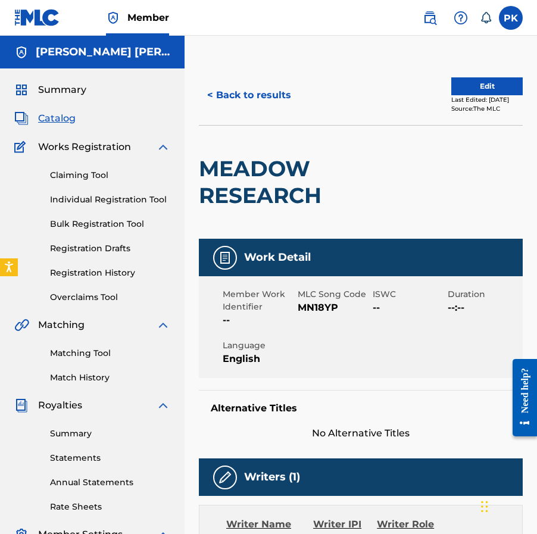
click at [308, 309] on span "MN18YP" at bounding box center [333, 307] width 72 height 14
copy span "MN18YP"
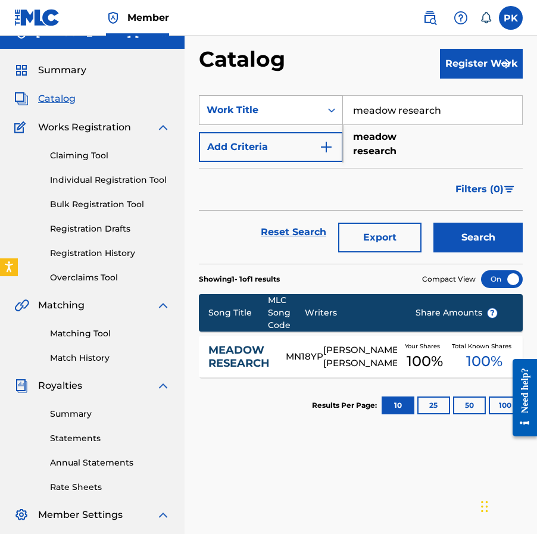
drag, startPoint x: 445, startPoint y: 117, endPoint x: 267, endPoint y: 116, distance: 178.5
click at [267, 116] on div "SearchWithCriteria3c5568ce-2e80-497b-ac26-43f6e1f3cbbc Work Title meadow resear…" at bounding box center [361, 110] width 324 height 30
drag, startPoint x: 462, startPoint y: 109, endPoint x: 322, endPoint y: 91, distance: 141.0
click at [330, 94] on section "SearchWithCriteria3c5568ce-2e80-497b-ac26-43f6e1f3cbbc Work Title meadow resear…" at bounding box center [361, 172] width 324 height 183
paste input "flocon"
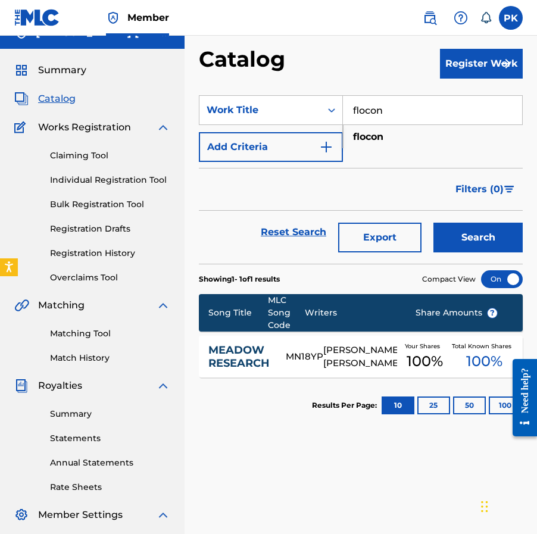
type input "flocon"
click at [372, 136] on strong "flocon" at bounding box center [368, 136] width 30 height 11
click at [478, 241] on button "Search" at bounding box center [477, 237] width 89 height 30
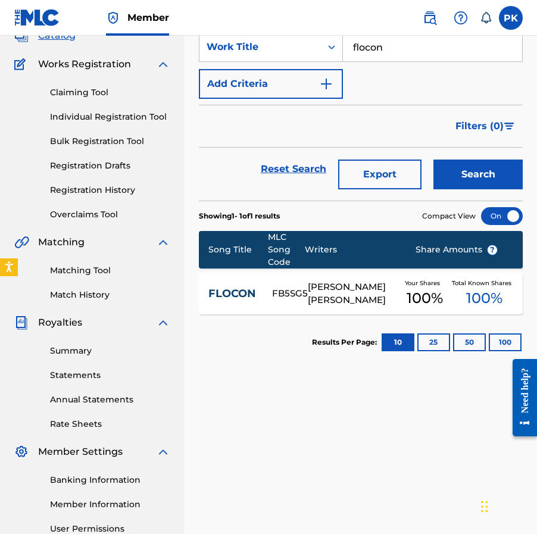
scroll to position [100, 0]
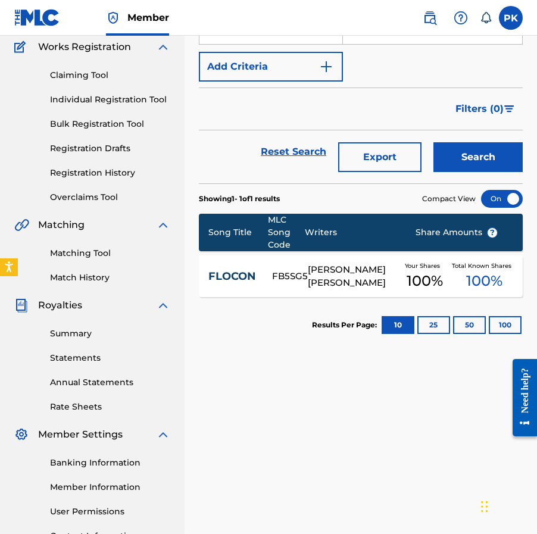
click at [328, 285] on div "[PERSON_NAME]" at bounding box center [352, 276] width 89 height 27
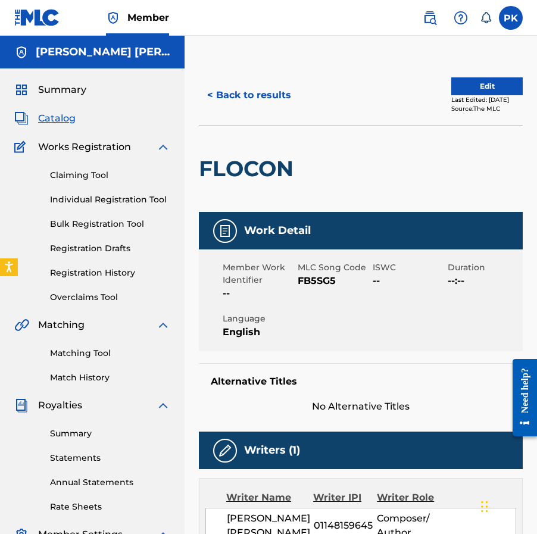
click at [313, 282] on span "FB5SG5" at bounding box center [333, 281] width 72 height 14
copy span "FB5SG5"
click at [254, 170] on h2 "FLOCON" at bounding box center [249, 168] width 101 height 27
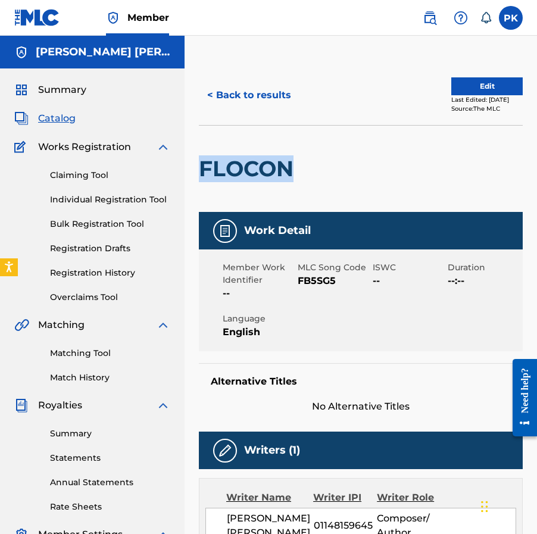
copy h2 "FLOCON"
click at [216, 94] on button "< Back to results" at bounding box center [249, 95] width 101 height 30
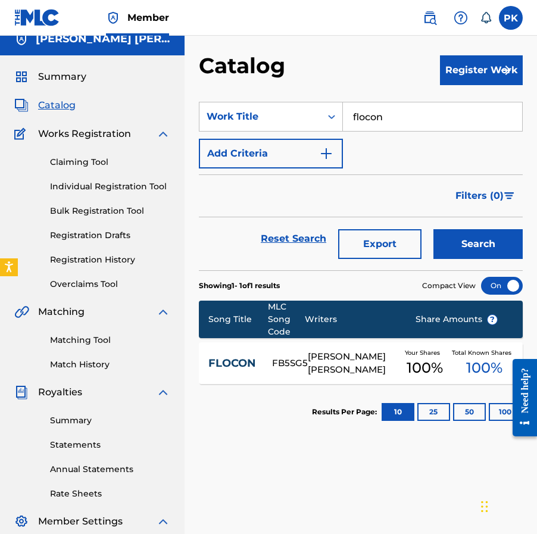
scroll to position [5, 0]
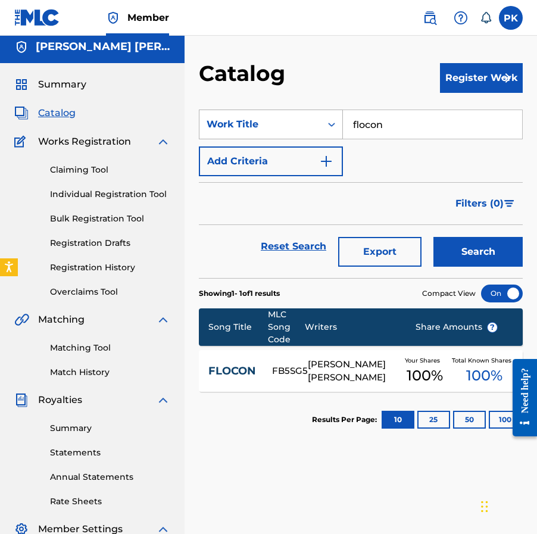
drag, startPoint x: 401, startPoint y: 124, endPoint x: 316, endPoint y: 114, distance: 85.1
click at [325, 115] on div "SearchWithCriteria3c5568ce-2e80-497b-ac26-43f6e1f3cbbc Work Title flocon" at bounding box center [361, 124] width 324 height 30
paste input "night medecine"
type input "night medecine"
click at [388, 161] on strong "medecine" at bounding box center [377, 164] width 49 height 11
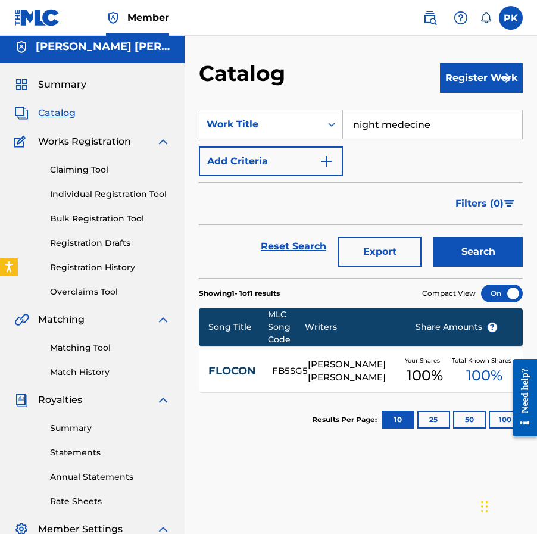
drag, startPoint x: 452, startPoint y: 219, endPoint x: 458, endPoint y: 244, distance: 26.4
click at [458, 244] on button "Search" at bounding box center [477, 252] width 89 height 30
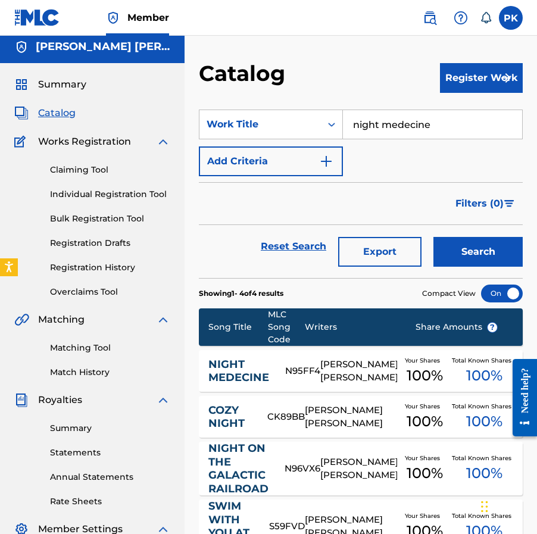
click at [297, 380] on div "NIGHT MEDECINE N95FF4 PAUL HERVE KONATE Your Shares 100 % Total Known Shares 10…" at bounding box center [361, 371] width 324 height 42
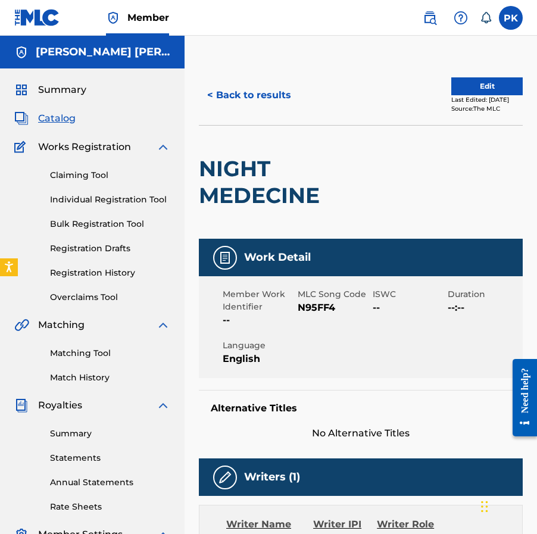
click at [316, 306] on span "N95FF4" at bounding box center [333, 307] width 72 height 14
copy span "N95FF4"
click at [253, 90] on button "< Back to results" at bounding box center [249, 95] width 101 height 30
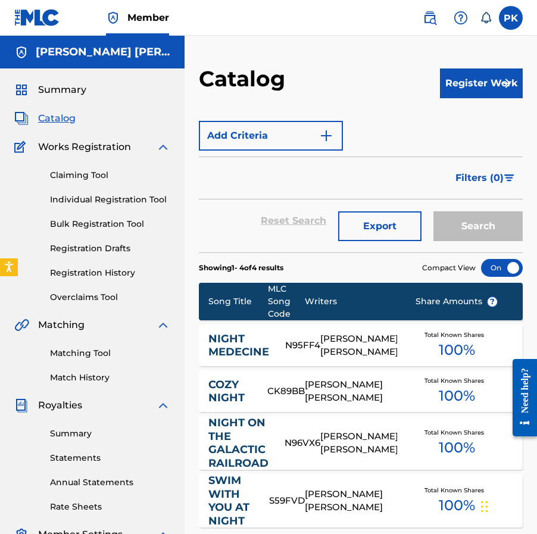
scroll to position [5, 0]
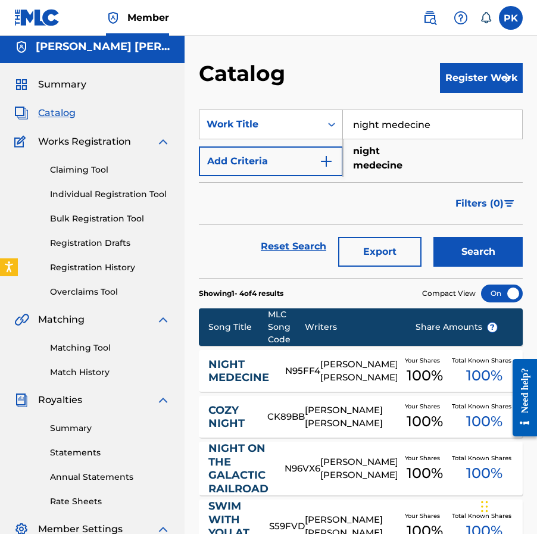
drag, startPoint x: 375, startPoint y: 118, endPoint x: 287, endPoint y: 111, distance: 88.3
click at [289, 112] on div "SearchWithCriteria3c5568ce-2e80-497b-ac26-43f6e1f3cbbc Work Title night medecin…" at bounding box center [361, 124] width 324 height 30
paste input "unforgettable feelings"
type input "unforgettable feelings"
click at [406, 159] on div "SearchWithCriteria3c5568ce-2e80-497b-ac26-43f6e1f3cbbc Work Title unforgettable…" at bounding box center [361, 142] width 324 height 67
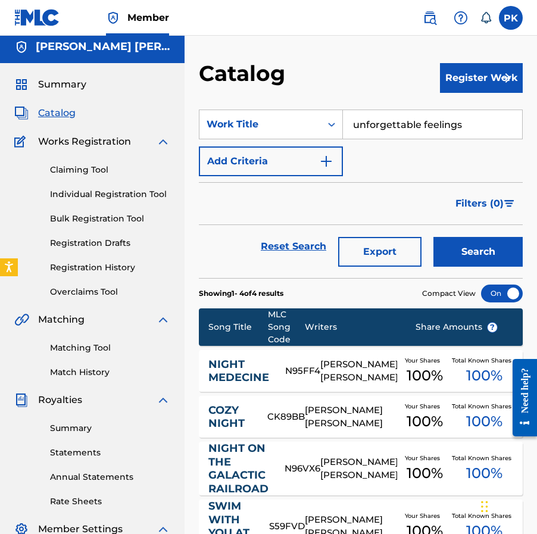
click at [456, 121] on input "unforgettable feelings" at bounding box center [432, 124] width 179 height 29
click at [472, 256] on button "Search" at bounding box center [477, 252] width 89 height 30
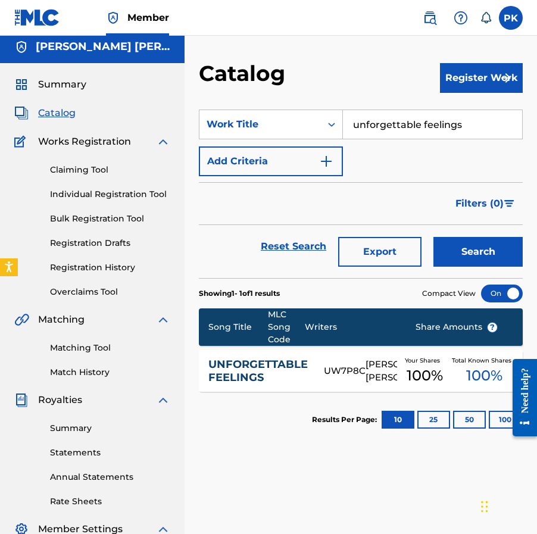
click at [412, 378] on span "100 %" at bounding box center [424, 375] width 36 height 21
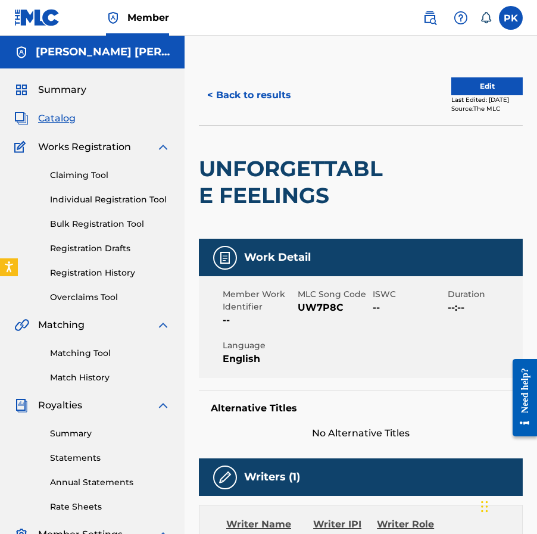
click at [316, 318] on div "MLC Song Code UW7P8C" at bounding box center [334, 307] width 75 height 39
click at [316, 311] on span "UW7P8C" at bounding box center [333, 307] width 72 height 14
click at [255, 95] on button "< Back to results" at bounding box center [249, 95] width 101 height 30
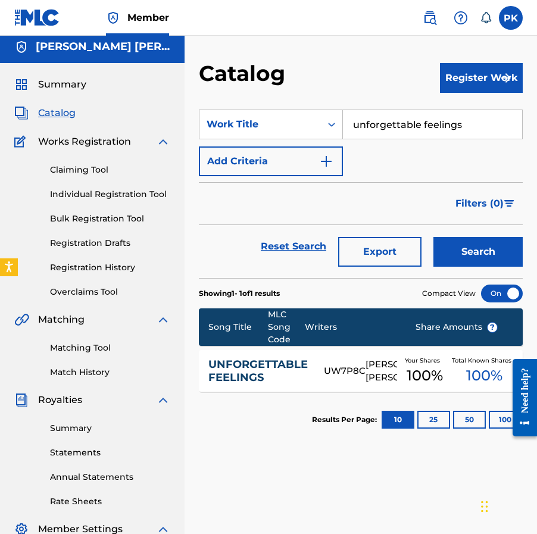
drag, startPoint x: 462, startPoint y: 127, endPoint x: 365, endPoint y: 117, distance: 97.4
click at [366, 118] on input "unforgettable feelings" at bounding box center [432, 124] width 179 height 29
paste input "another realm"
type input "another realm"
click at [453, 252] on button "Search" at bounding box center [477, 252] width 89 height 30
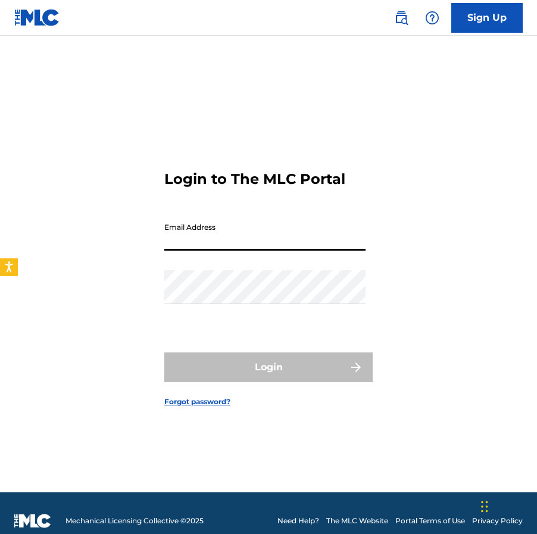
type input "[EMAIL_ADDRESS][DOMAIN_NAME]"
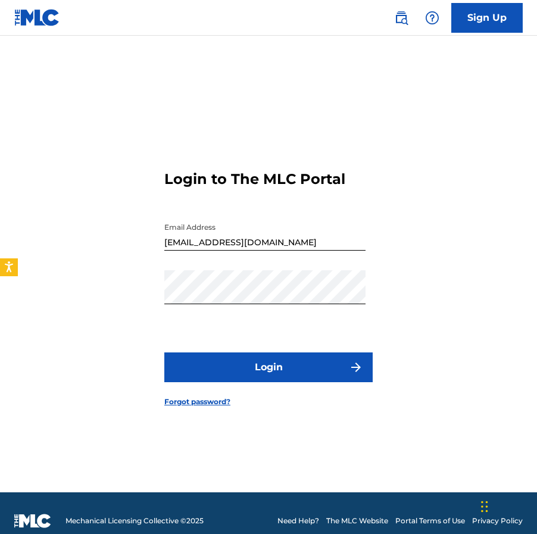
click at [247, 358] on button "Login" at bounding box center [268, 367] width 208 height 30
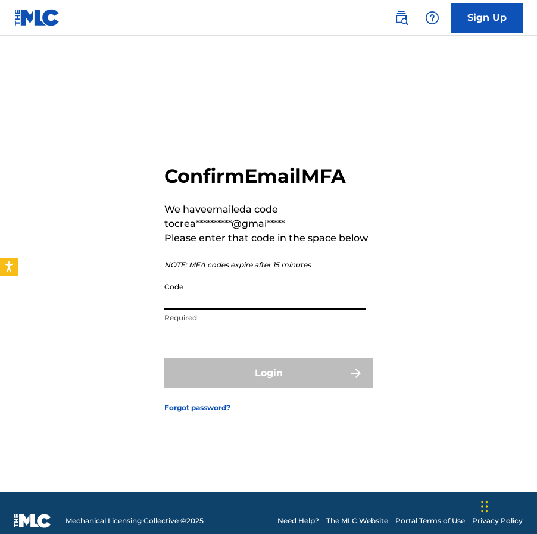
click at [226, 290] on input "Code" at bounding box center [264, 293] width 201 height 34
paste input "185248"
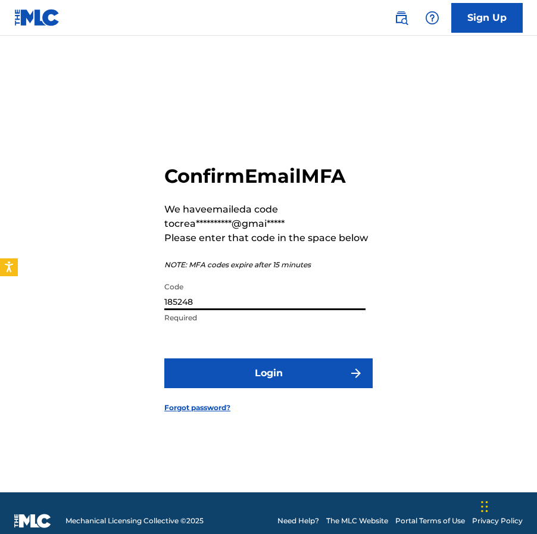
type input "185248"
click at [249, 372] on button "Login" at bounding box center [268, 373] width 208 height 30
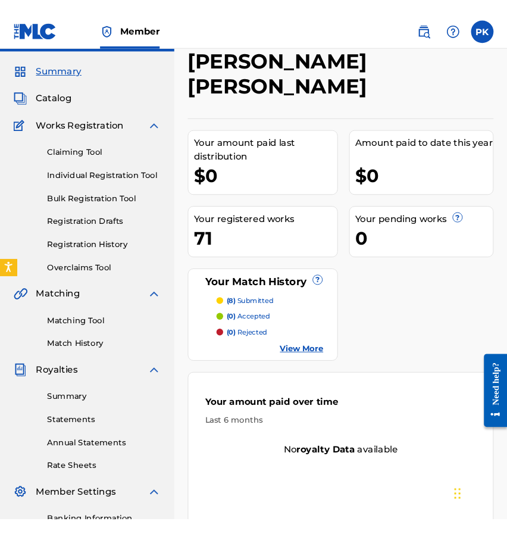
scroll to position [32, 0]
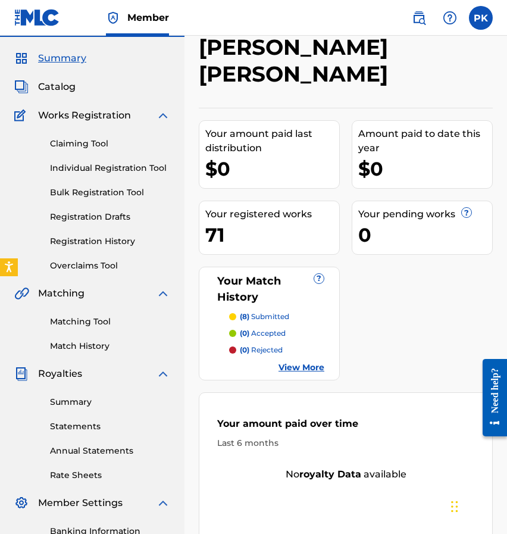
click at [61, 88] on span "Catalog" at bounding box center [56, 87] width 37 height 14
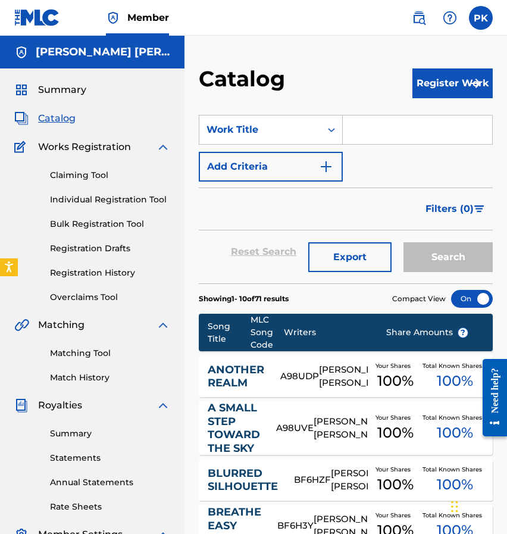
click at [284, 384] on div "ANOTHER REALM A98UDP PAUL HERVE KONATE Your Shares 100 % Total Known Shares 100…" at bounding box center [346, 376] width 294 height 42
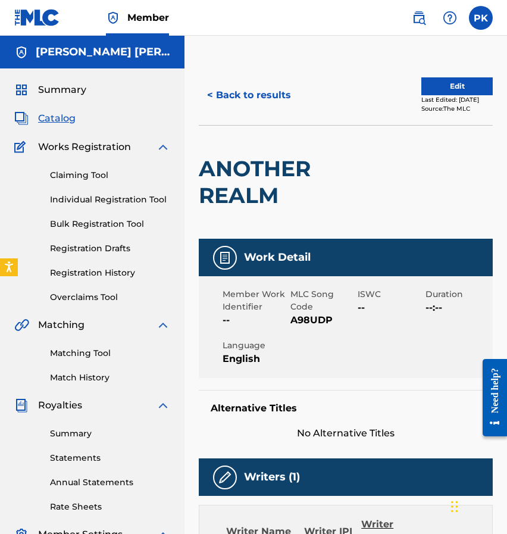
click at [310, 324] on span "A98UDP" at bounding box center [322, 320] width 65 height 14
copy span "A98UDP"
click at [56, 117] on span "Catalog" at bounding box center [56, 118] width 37 height 14
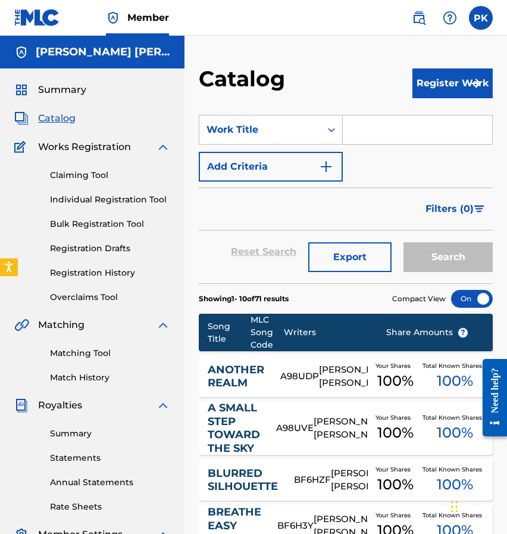
click at [360, 131] on input "Search Form" at bounding box center [417, 129] width 149 height 29
paste input "blurred silhouette"
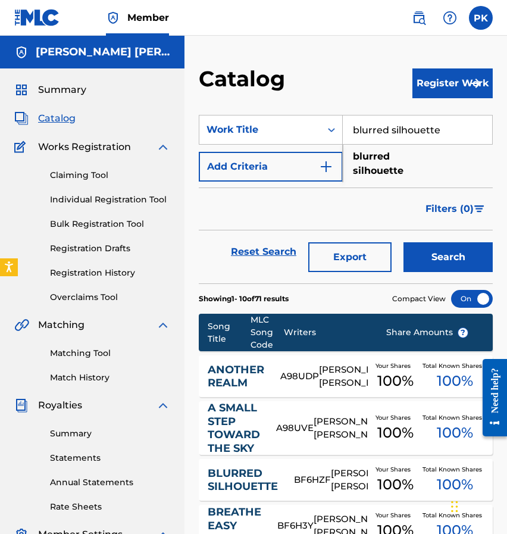
type input "blurred silhouette"
click at [432, 256] on button "Search" at bounding box center [447, 257] width 89 height 30
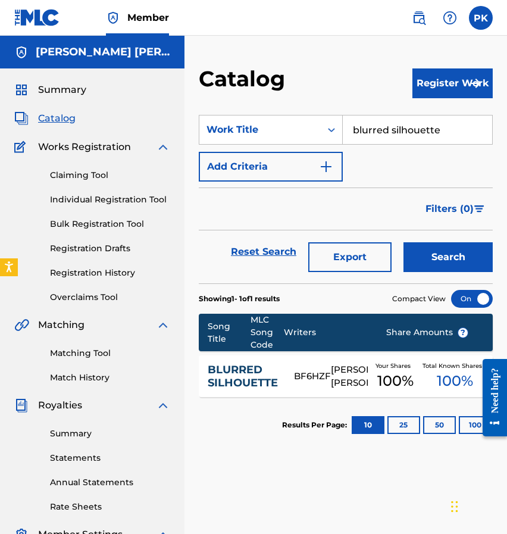
click at [321, 375] on div "BF6HZF" at bounding box center [312, 376] width 37 height 14
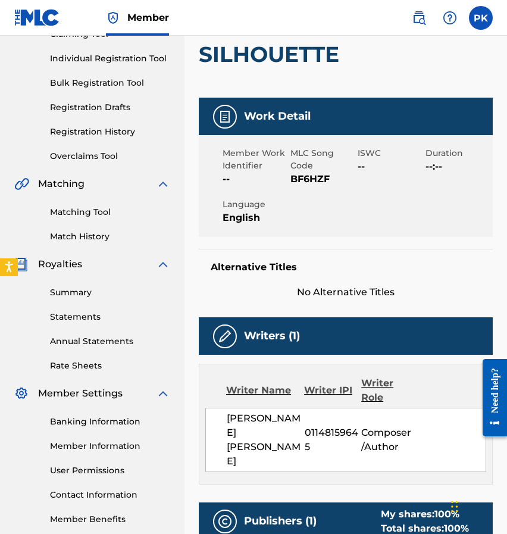
scroll to position [118, 0]
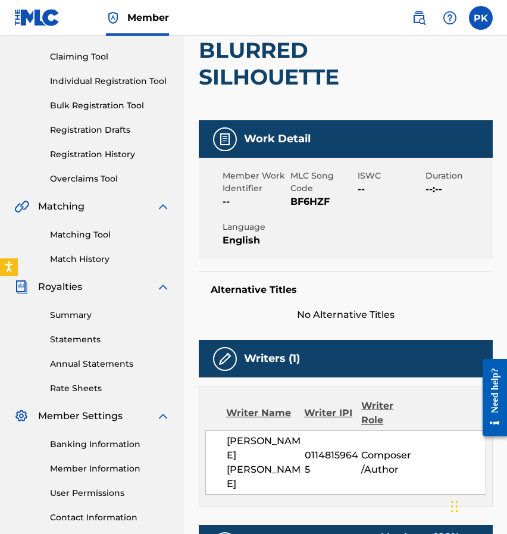
click at [305, 196] on span "BF6HZF" at bounding box center [322, 202] width 65 height 14
copy span "BF6HZF"
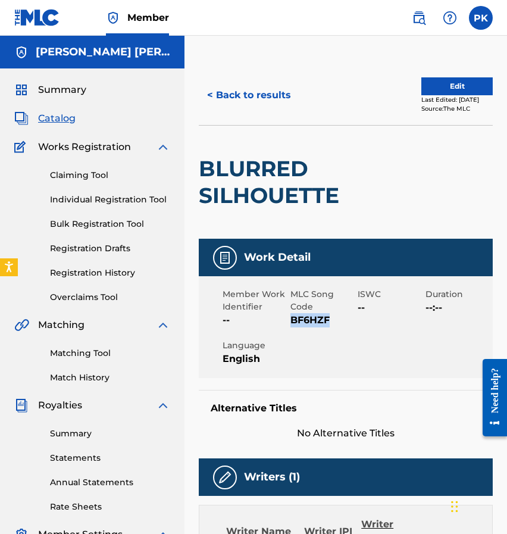
scroll to position [0, 0]
click at [63, 89] on span "Summary" at bounding box center [62, 90] width 48 height 14
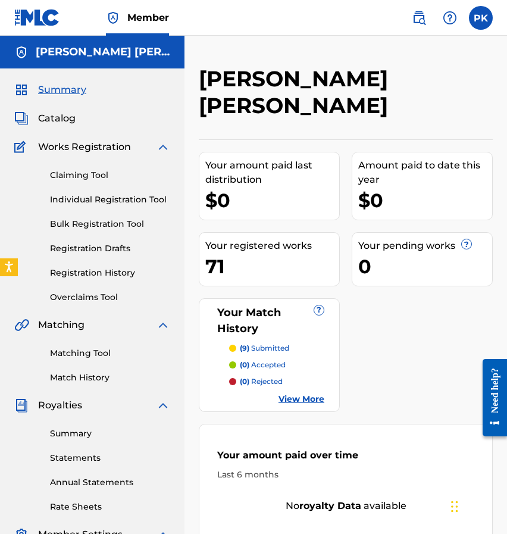
click at [285, 365] on div "(9) submitted (0) accepted (0) rejected View More" at bounding box center [269, 374] width 110 height 62
click at [285, 393] on link "View More" at bounding box center [301, 399] width 46 height 12
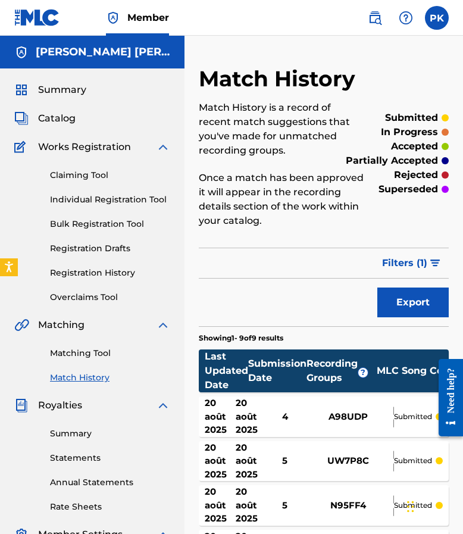
click at [58, 117] on span "Catalog" at bounding box center [56, 118] width 37 height 14
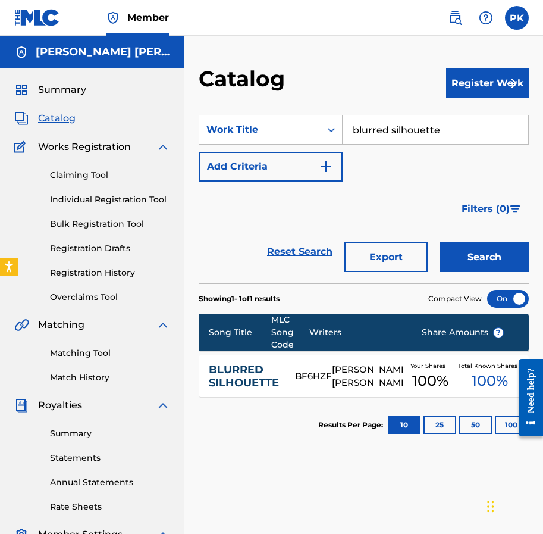
drag, startPoint x: 446, startPoint y: 134, endPoint x: 343, endPoint y: 124, distance: 104.0
click at [343, 124] on input "blurred silhouette" at bounding box center [436, 129] width 186 height 29
paste input "GX89G2285234"
click at [375, 0] on nav "Member PK PK Paul hervé Konaté creaturesonore@gmail.com Notification Preference…" at bounding box center [271, 18] width 543 height 36
click at [441, 131] on input "GX89G2285234" at bounding box center [436, 129] width 186 height 29
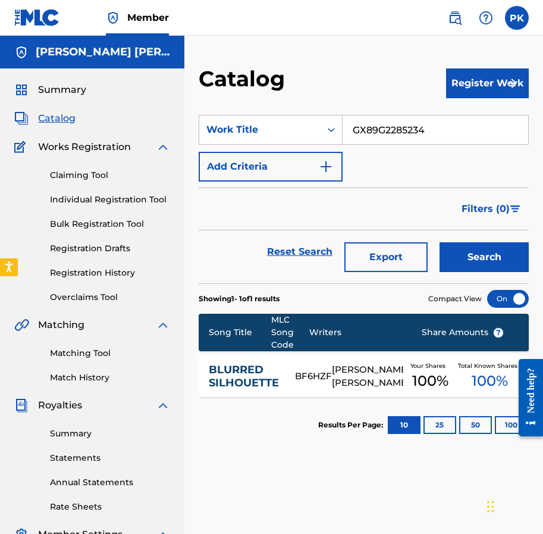
click at [441, 131] on input "GX89G2285234" at bounding box center [436, 129] width 186 height 29
paste input "ce doux sentiment"
paste input "Search Form"
drag, startPoint x: 439, startPoint y: 135, endPoint x: 303, endPoint y: 134, distance: 136.2
click at [306, 134] on div "SearchWithCriteria57be1b0c-84d6-4000-92cd-cc0b99090d0b Work Title GX89G2285234" at bounding box center [364, 130] width 330 height 30
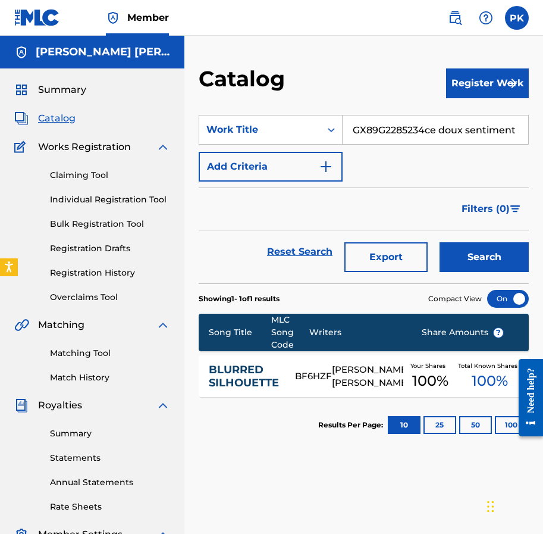
click at [425, 124] on input "GX89G2285234ce doux sentiment" at bounding box center [436, 129] width 186 height 29
drag, startPoint x: 427, startPoint y: 127, endPoint x: 300, endPoint y: 118, distance: 126.5
click at [300, 118] on div "SearchWithCriteria57be1b0c-84d6-4000-92cd-cc0b99090d0b Work Title GX89G2285234c…" at bounding box center [364, 130] width 330 height 30
type input "ce doux sentiment"
click at [484, 257] on button "Search" at bounding box center [484, 257] width 89 height 30
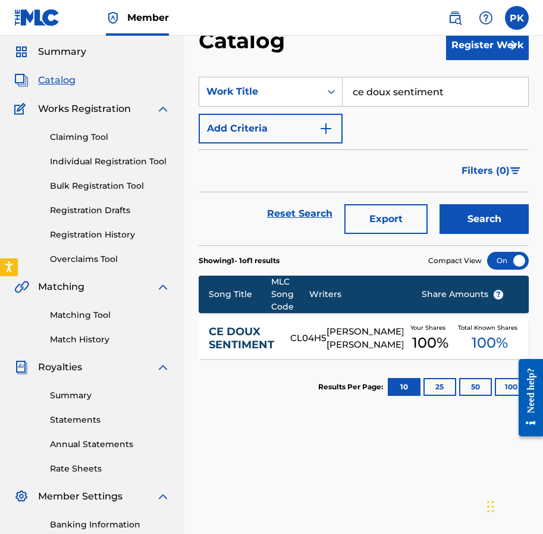
scroll to position [59, 0]
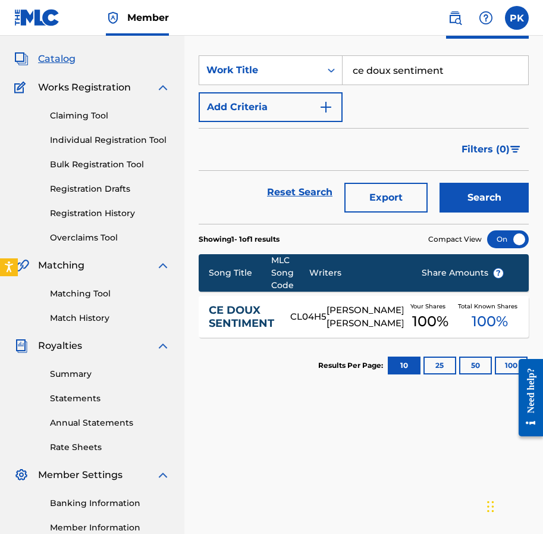
click at [327, 300] on div "CE DOUX SENTIMENT CL04H5 PAUL HERVE KONATE Your Shares 100 % Total Known Shares…" at bounding box center [364, 317] width 330 height 42
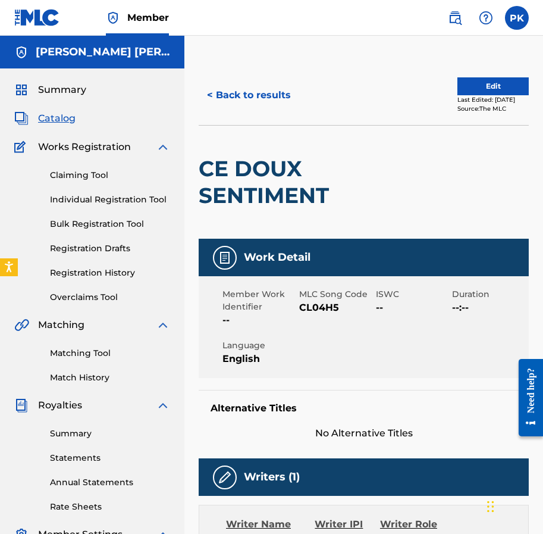
click at [308, 312] on span "CL04H5" at bounding box center [336, 307] width 74 height 14
copy span "CL04H5"
click at [319, 201] on h2 "CE DOUX SENTIMENT" at bounding box center [298, 182] width 198 height 54
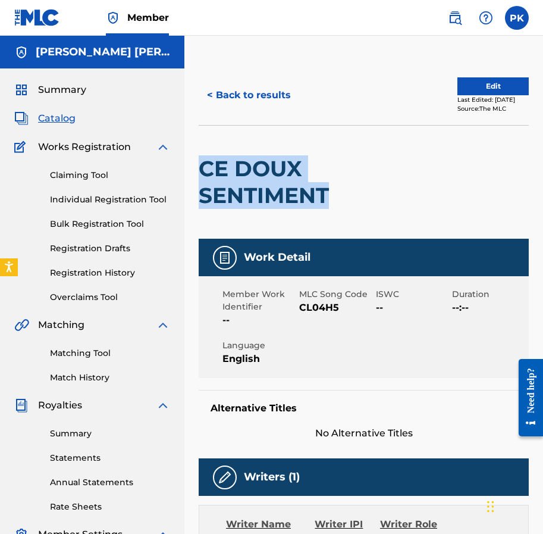
drag, startPoint x: 327, startPoint y: 201, endPoint x: 199, endPoint y: 174, distance: 130.8
click at [199, 174] on h2 "CE DOUX SENTIMENT" at bounding box center [298, 182] width 198 height 54
copy h2 "CE DOUX SENTIMENT"
click at [239, 96] on button "< Back to results" at bounding box center [249, 95] width 101 height 30
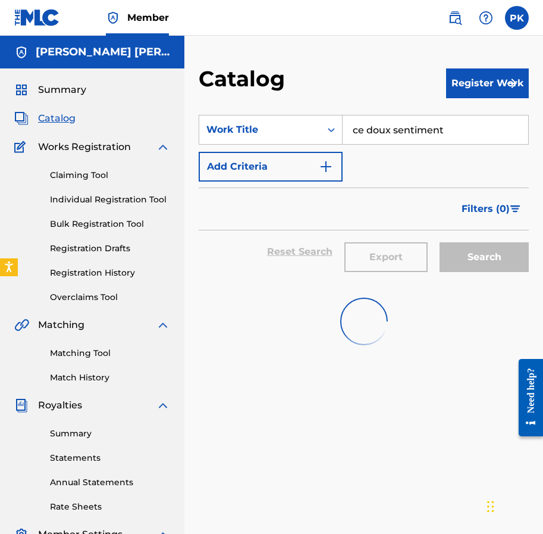
scroll to position [59, 0]
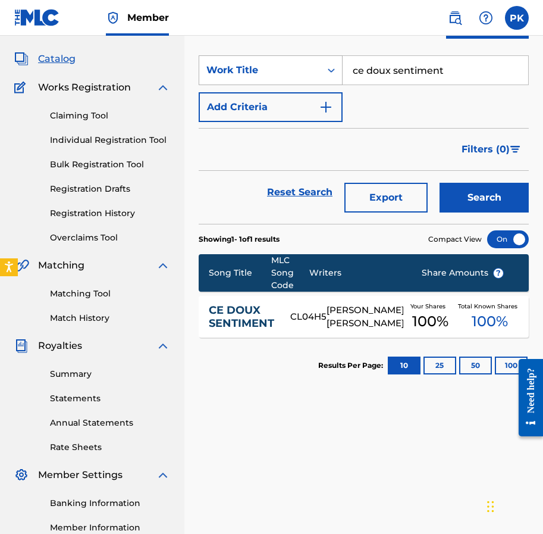
drag, startPoint x: 444, startPoint y: 71, endPoint x: 290, endPoint y: 71, distance: 154.1
click at [291, 71] on div "SearchWithCriteria57be1b0c-84d6-4000-92cd-cc0b99090d0b Work Title ce doux senti…" at bounding box center [364, 70] width 330 height 30
paste input "old earth"
type input "cold earth"
click at [478, 191] on button "Search" at bounding box center [484, 198] width 89 height 30
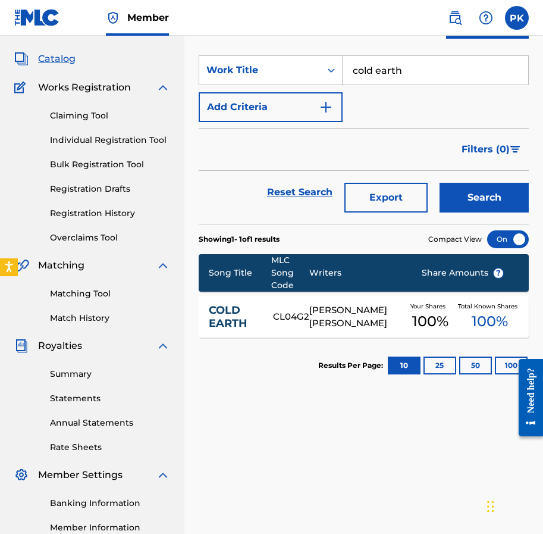
click at [287, 321] on div "CL04G2" at bounding box center [291, 317] width 36 height 14
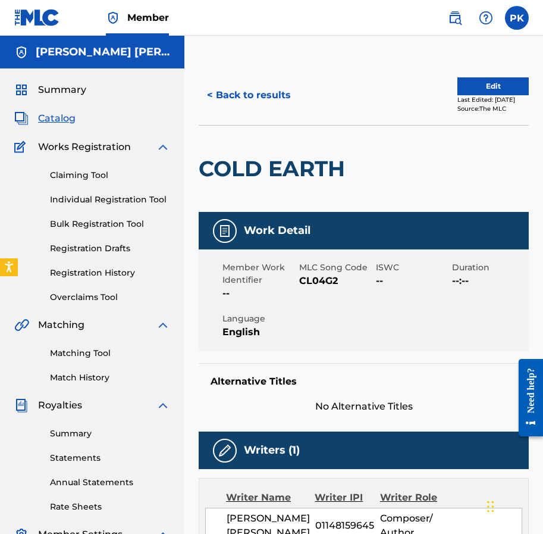
click at [311, 284] on span "CL04G2" at bounding box center [336, 281] width 74 height 14
copy span "CL04G2"
click at [241, 102] on button "< Back to results" at bounding box center [249, 95] width 101 height 30
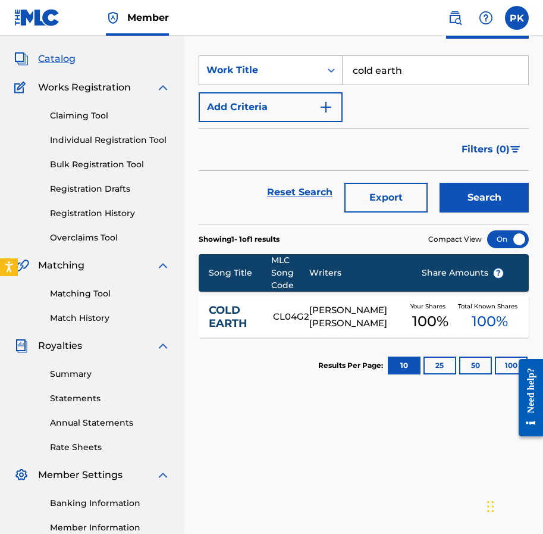
drag, startPoint x: 414, startPoint y: 81, endPoint x: 331, endPoint y: 73, distance: 83.0
click at [331, 73] on div "SearchWithCriteria57be1b0c-84d6-4000-92cd-cc0b99090d0b Work Title cold earth" at bounding box center [364, 70] width 330 height 30
paste input "deepest desires"
type input "deepest desires"
click at [451, 180] on div "Search" at bounding box center [481, 192] width 95 height 43
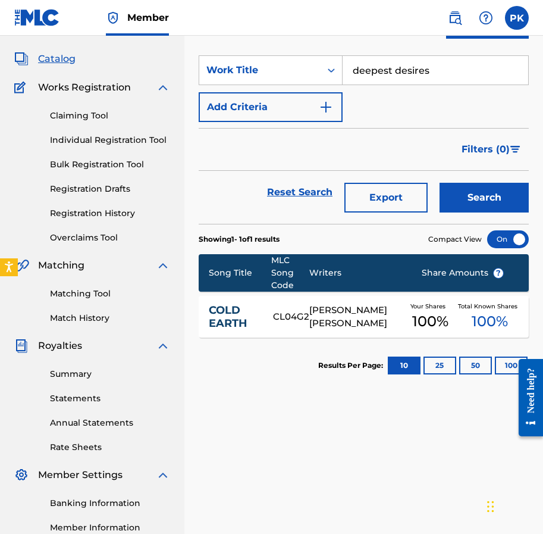
click at [448, 195] on button "Search" at bounding box center [484, 198] width 89 height 30
click at [311, 317] on div "DS3HOK" at bounding box center [295, 317] width 39 height 14
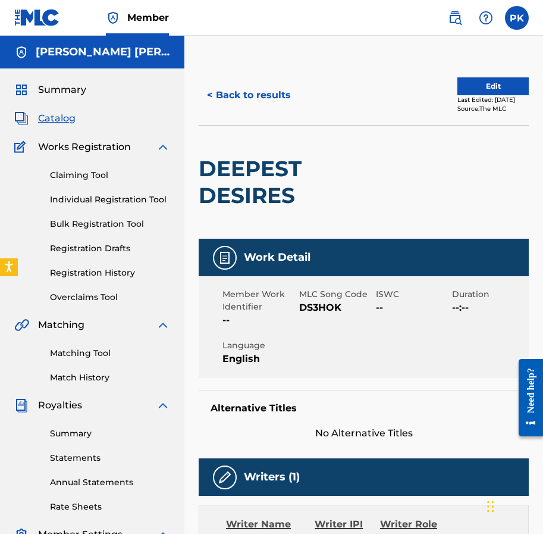
click at [311, 309] on span "DS3HOK" at bounding box center [336, 307] width 74 height 14
copy span "DS3HOK"
click at [276, 86] on button "< Back to results" at bounding box center [249, 95] width 101 height 30
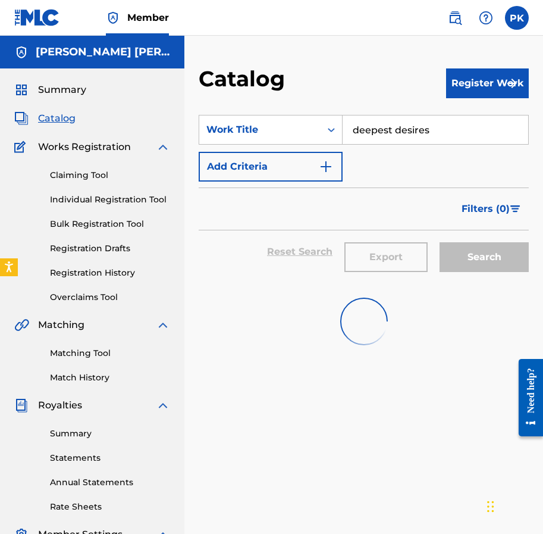
scroll to position [59, 0]
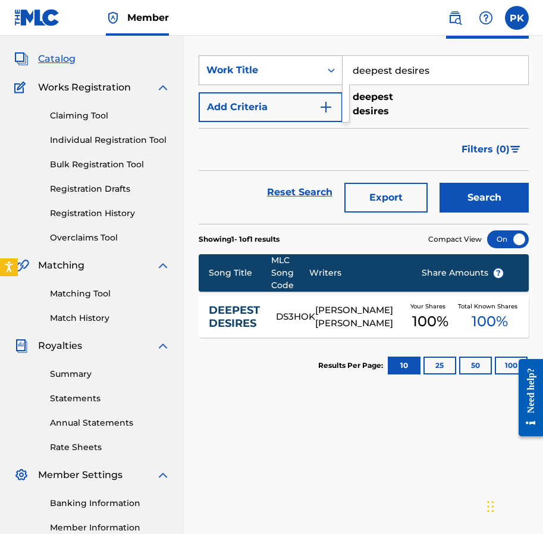
drag, startPoint x: 436, startPoint y: 71, endPoint x: 303, endPoint y: 62, distance: 133.5
click at [304, 64] on div "SearchWithCriteria57be1b0c-84d6-4000-92cd-cc0b99090d0b Work Title deepest desir…" at bounding box center [364, 70] width 330 height 30
paste input "jour froid"
type input "jour froid"
click at [453, 193] on button "Search" at bounding box center [484, 198] width 89 height 30
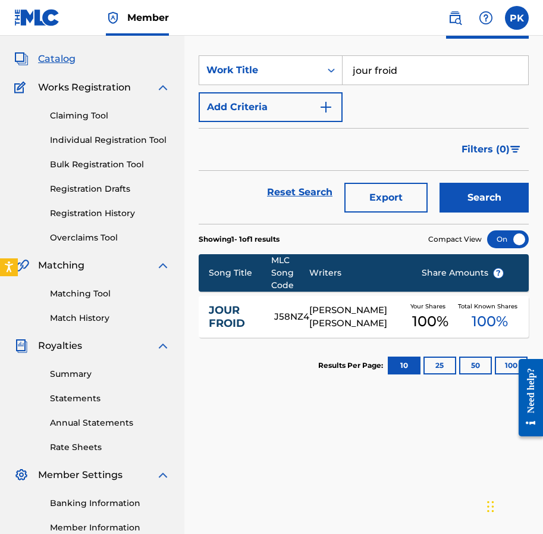
click at [309, 320] on div "[PERSON_NAME]" at bounding box center [356, 316] width 94 height 27
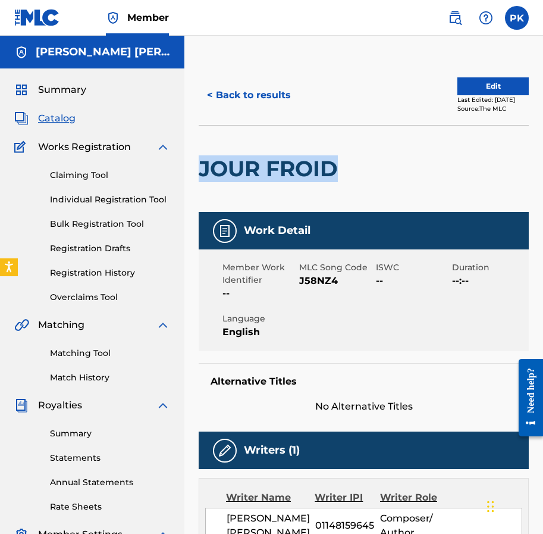
drag, startPoint x: 341, startPoint y: 174, endPoint x: 202, endPoint y: 168, distance: 138.8
click at [202, 168] on h2 "JOUR FROID" at bounding box center [271, 168] width 145 height 27
copy h2 "JOUR FROID"
click at [316, 278] on span "J58NZ4" at bounding box center [336, 281] width 74 height 14
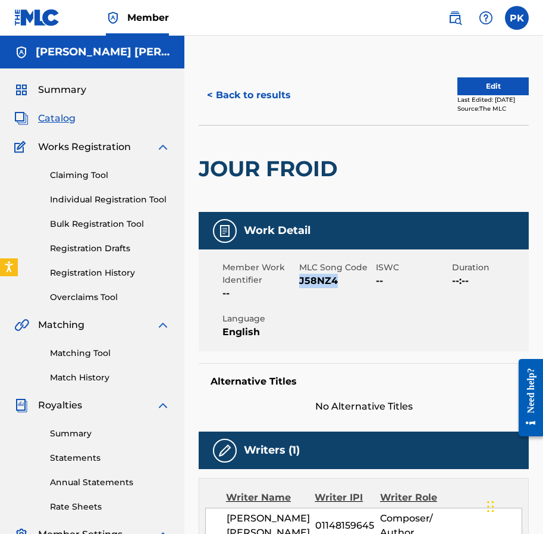
click at [316, 278] on span "J58NZ4" at bounding box center [336, 281] width 74 height 14
copy span "J58NZ4"
click at [239, 96] on button "< Back to results" at bounding box center [249, 95] width 101 height 30
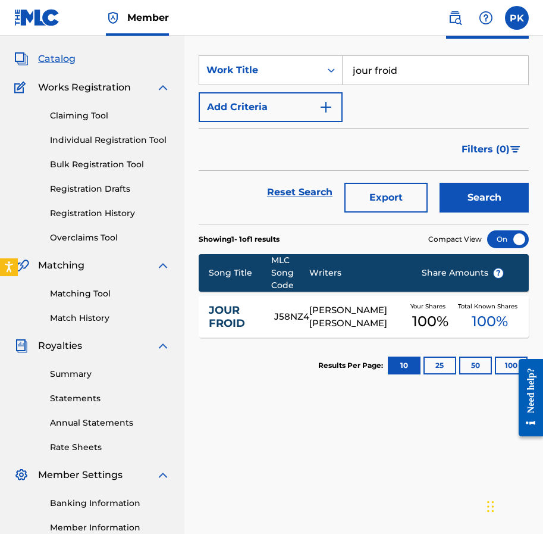
drag, startPoint x: 396, startPoint y: 73, endPoint x: 359, endPoint y: 70, distance: 37.0
click at [359, 70] on input "jour froid" at bounding box center [436, 70] width 186 height 29
paste input "majestic trees"
drag, startPoint x: 431, startPoint y: 67, endPoint x: 300, endPoint y: 60, distance: 131.1
click at [301, 61] on div "SearchWithCriteria57be1b0c-84d6-4000-92cd-cc0b99090d0b Work Title jomajestic tr…" at bounding box center [364, 70] width 330 height 30
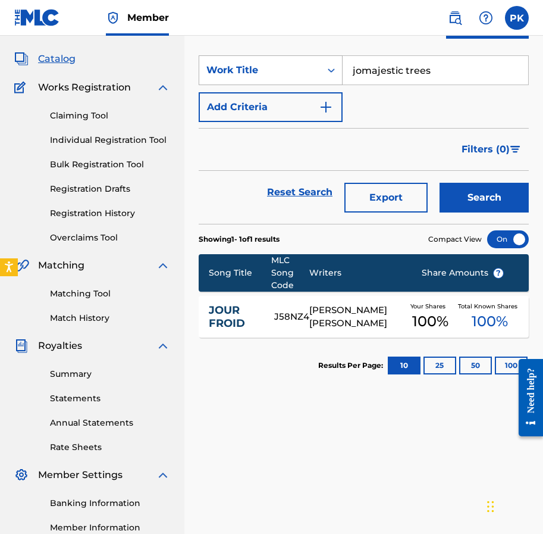
paste input "Search Form"
type input "majestic trees"
click at [472, 195] on button "Search" at bounding box center [484, 198] width 89 height 30
click at [373, 311] on div "[PERSON_NAME]" at bounding box center [359, 316] width 87 height 27
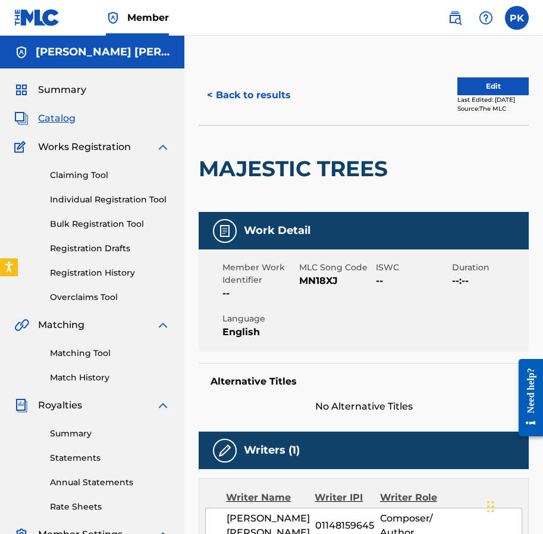
click at [311, 284] on span "MN18XJ" at bounding box center [336, 281] width 74 height 14
copy span "MN18XJ"
click at [258, 90] on button "< Back to results" at bounding box center [249, 95] width 101 height 30
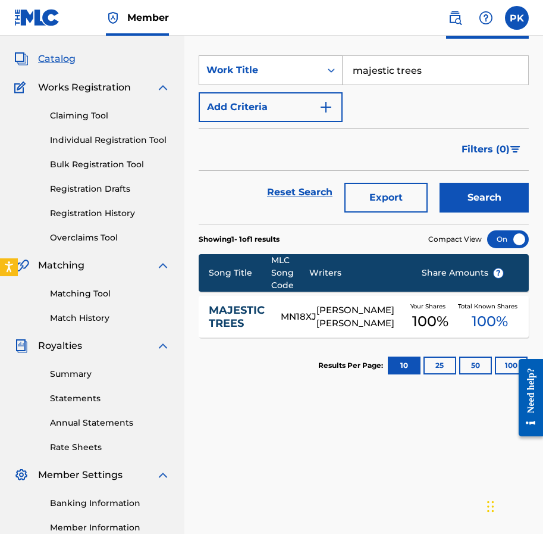
drag, startPoint x: 434, startPoint y: 71, endPoint x: 314, endPoint y: 59, distance: 120.8
click at [314, 59] on div "SearchWithCriteria57be1b0c-84d6-4000-92cd-cc0b99090d0b Work Title majestic trees" at bounding box center [364, 70] width 330 height 30
paste input "rchand de sable"
type input "marchand de sable"
click at [377, 178] on div "Export" at bounding box center [385, 192] width 95 height 43
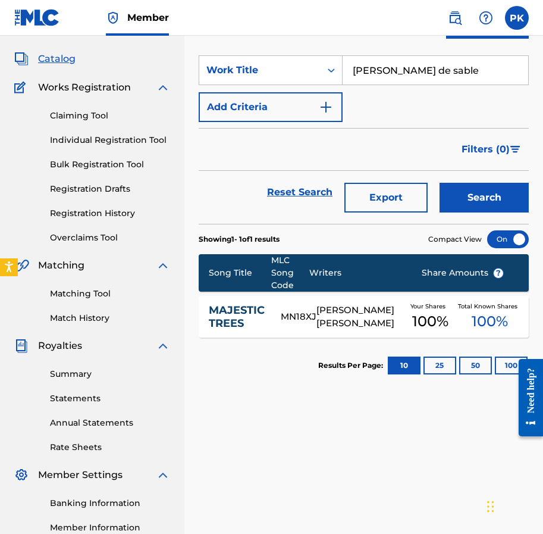
click at [478, 192] on button "Search" at bounding box center [484, 198] width 89 height 30
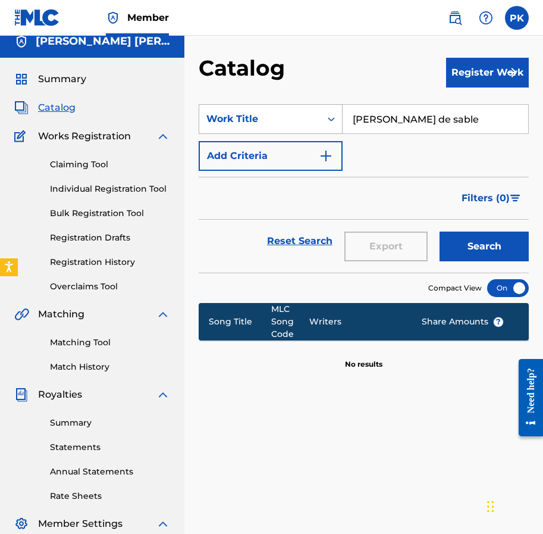
scroll to position [0, 0]
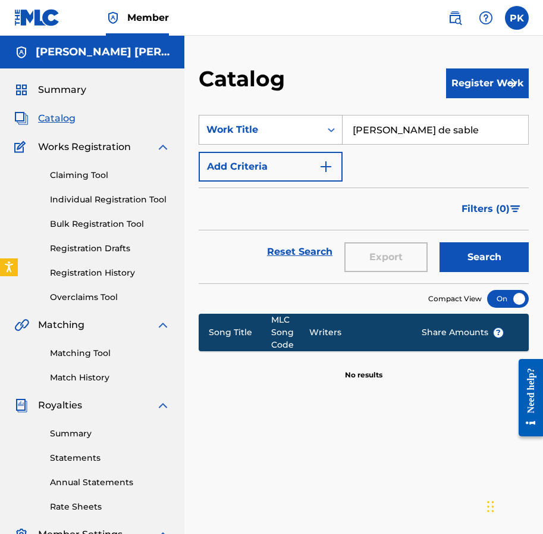
drag, startPoint x: 460, startPoint y: 133, endPoint x: 316, endPoint y: 134, distance: 144.0
click at [317, 134] on div "SearchWithCriteria57be1b0c-84d6-4000-92cd-cc0b99090d0b Work Title marchand de s…" at bounding box center [364, 130] width 330 height 30
click at [469, 258] on button "Search" at bounding box center [484, 257] width 89 height 30
click at [52, 123] on span "Catalog" at bounding box center [56, 118] width 37 height 14
click at [74, 97] on div "Summary Catalog Works Registration Claiming Tool Individual Registration Tool B…" at bounding box center [92, 374] width 184 height 612
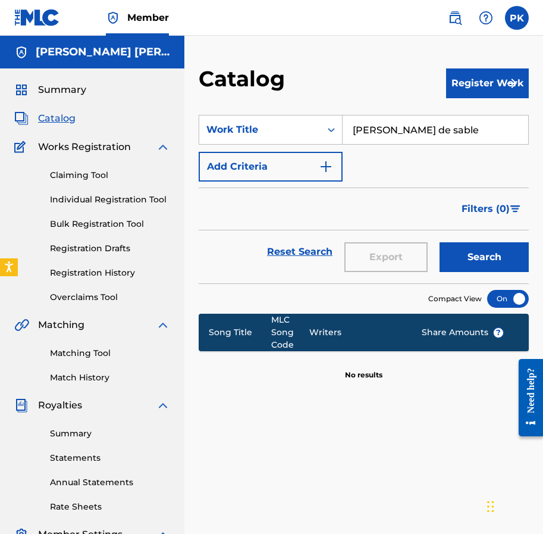
click at [74, 87] on span "Summary" at bounding box center [62, 90] width 48 height 14
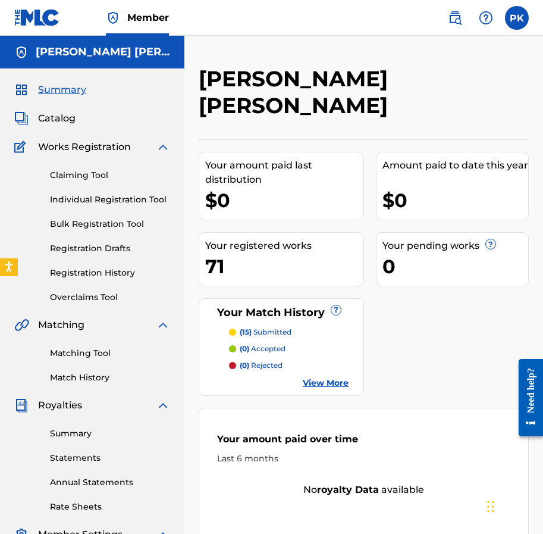
click at [56, 123] on span "Catalog" at bounding box center [56, 118] width 37 height 14
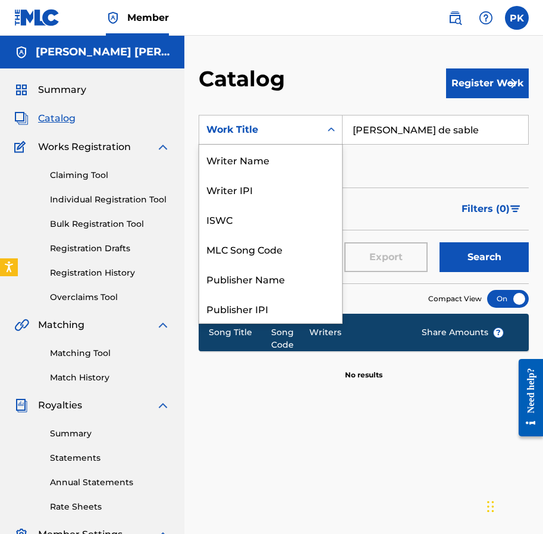
scroll to position [178, 0]
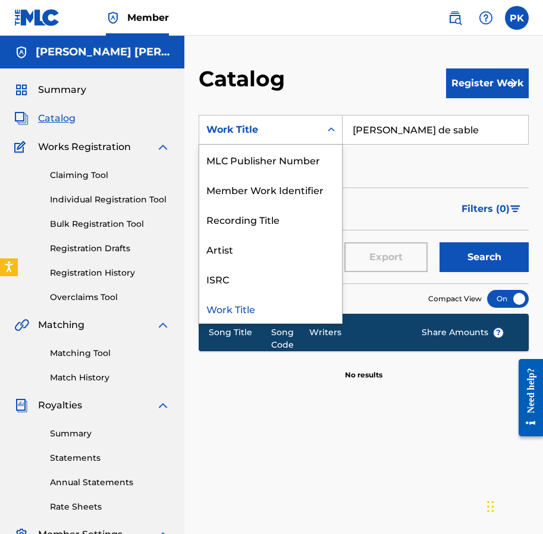
click at [326, 131] on icon "Search Form" at bounding box center [331, 130] width 12 height 12
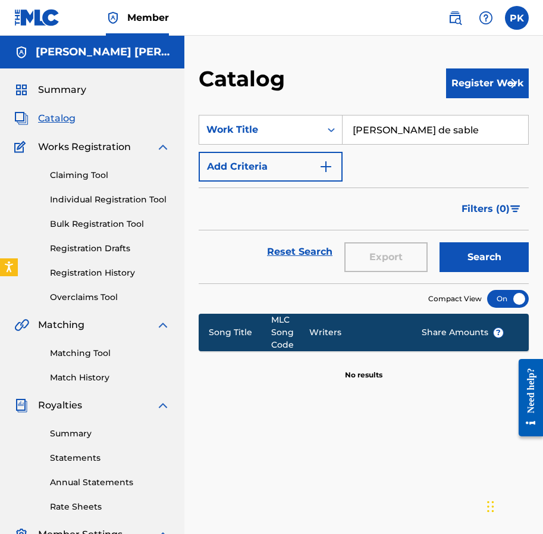
click at [326, 131] on icon "Search Form" at bounding box center [331, 130] width 12 height 12
click at [459, 256] on button "Search" at bounding box center [484, 257] width 89 height 30
click at [293, 251] on link "Reset Search" at bounding box center [299, 252] width 77 height 26
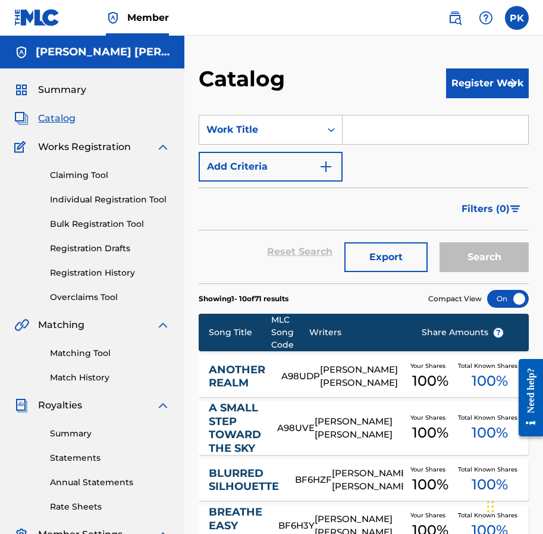
click at [397, 129] on input "Search Form" at bounding box center [436, 129] width 186 height 29
paste input "marchand de sable"
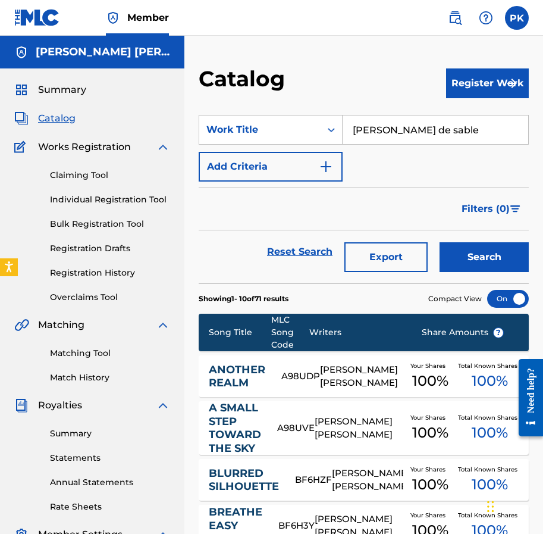
type input "marchand de sable"
click at [465, 258] on button "Search" at bounding box center [484, 257] width 89 height 30
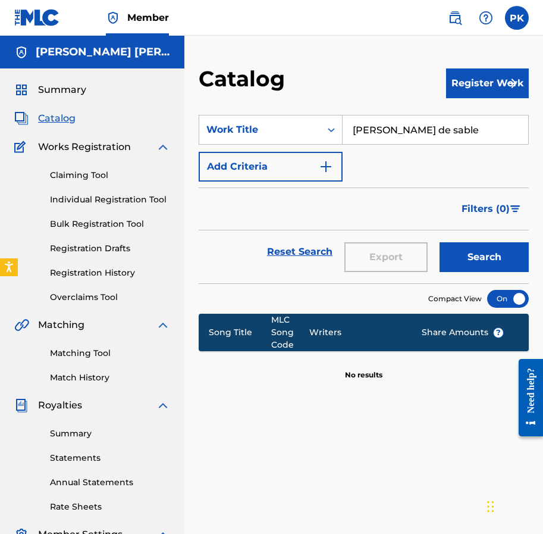
click at [315, 250] on link "Reset Search" at bounding box center [299, 252] width 77 height 26
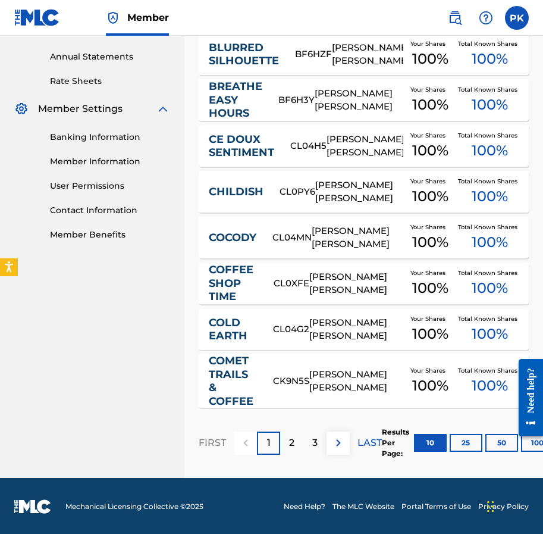
scroll to position [424, 0]
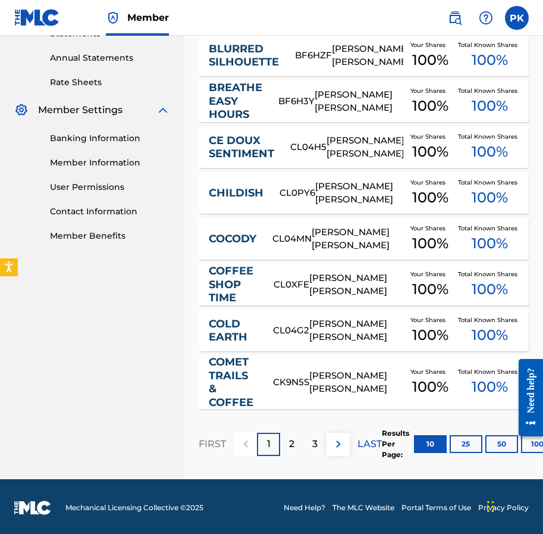
click html "Need help? Resource Center Help Get the help you need from our knowledge base N…"
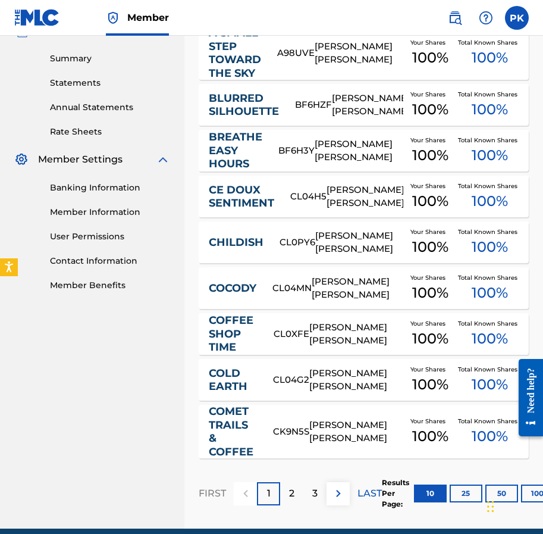
scroll to position [376, 0]
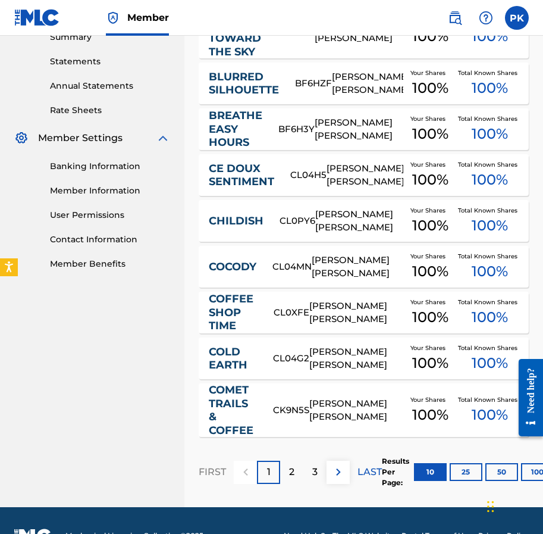
click at [529, 464] on button "100" at bounding box center [537, 472] width 33 height 18
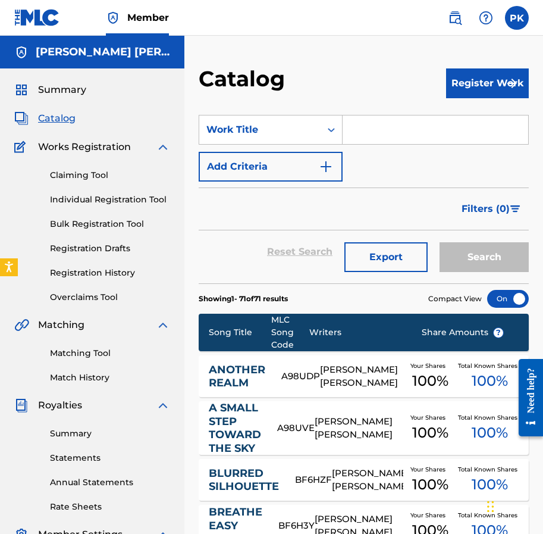
scroll to position [0, 0]
click at [456, 24] on link at bounding box center [455, 18] width 24 height 24
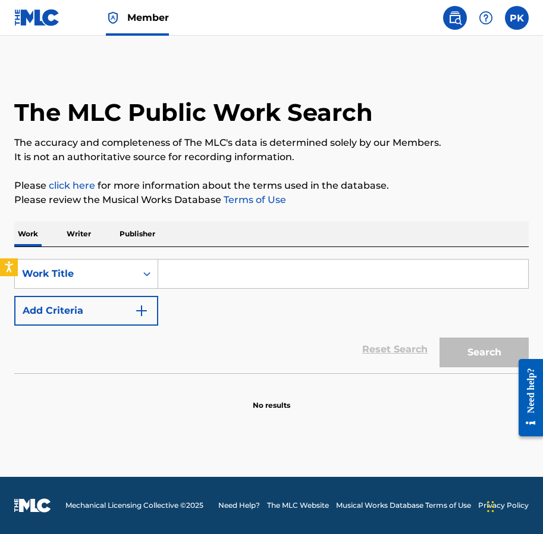
click at [200, 280] on input "Search Form" at bounding box center [343, 273] width 370 height 29
paste input "marchand de sable"
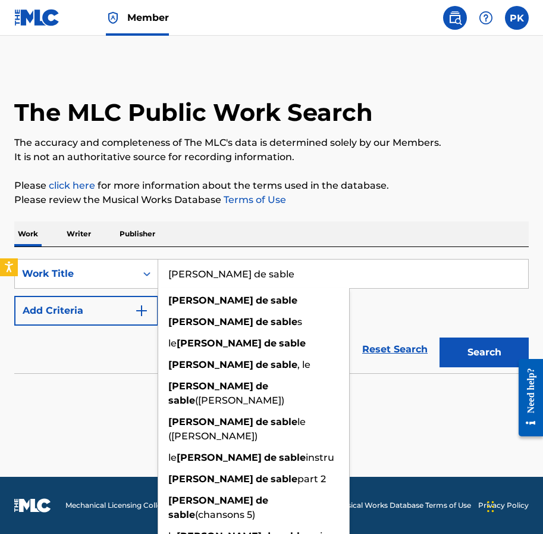
type input "marchand de sable"
click at [488, 361] on button "Search" at bounding box center [484, 352] width 89 height 30
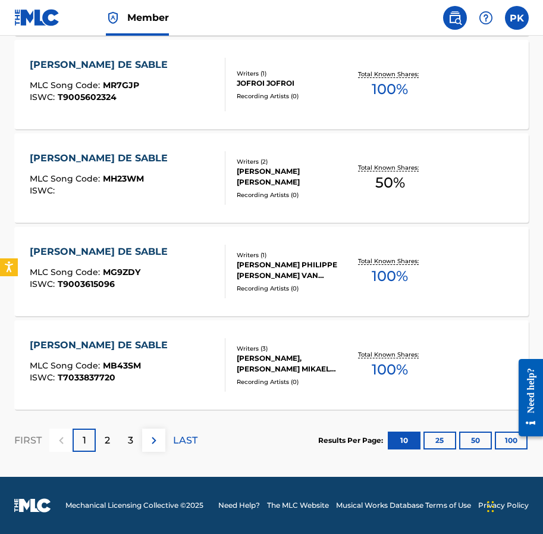
scroll to position [917, 0]
click html "Need help? Resource Center Help Get the help you need from our knowledge base N…"
click at [499, 444] on button "100" at bounding box center [511, 440] width 33 height 18
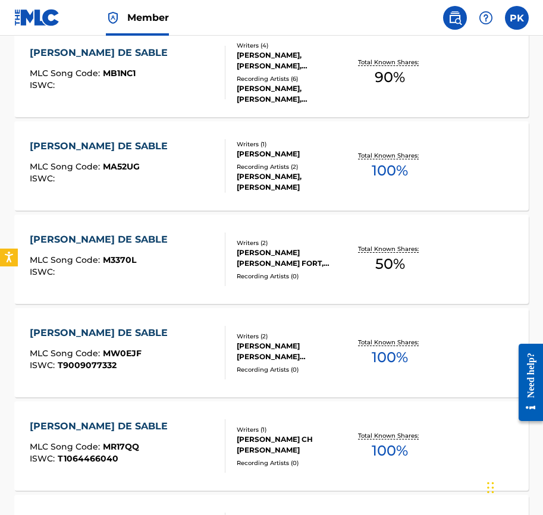
scroll to position [2983, 0]
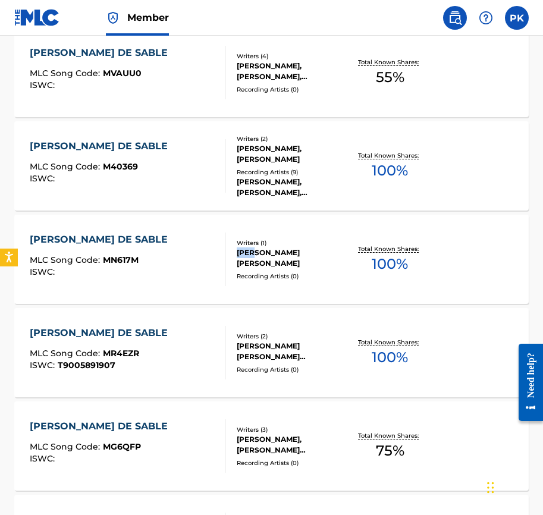
click at [275, 238] on div "MARCHAND DE SABLE MLC Song Code : MN617M ISWC : Writers ( 1 ) PAUL HERVE KONATE…" at bounding box center [271, 259] width 515 height 89
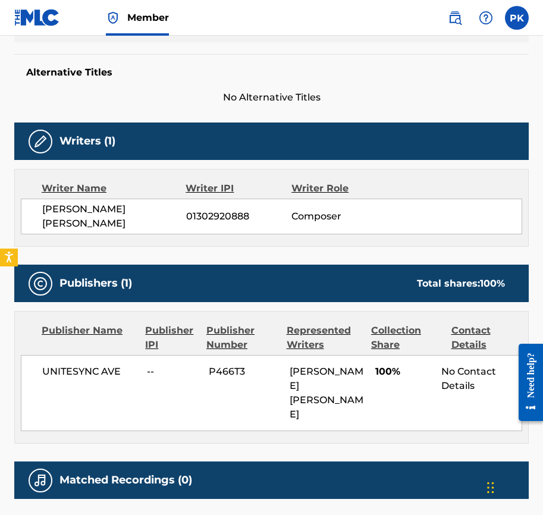
scroll to position [322, 0]
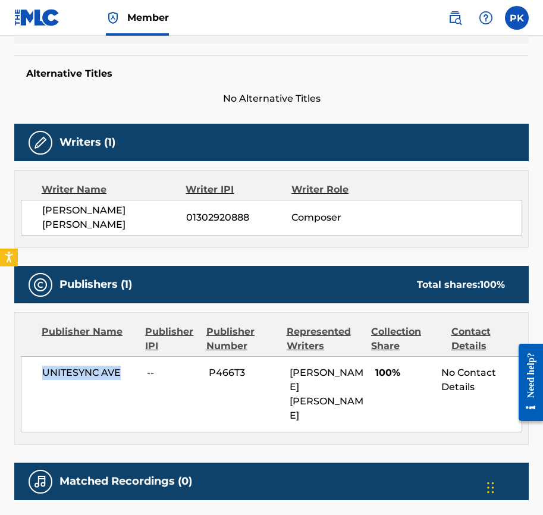
drag, startPoint x: 121, startPoint y: 337, endPoint x: 42, endPoint y: 338, distance: 79.7
click at [42, 356] on div "UNITESYNC AVE -- P466T3 PAUL HERVE KONATE 100% No Contact Details" at bounding box center [271, 394] width 501 height 76
copy span "UNITESYNC AVE"
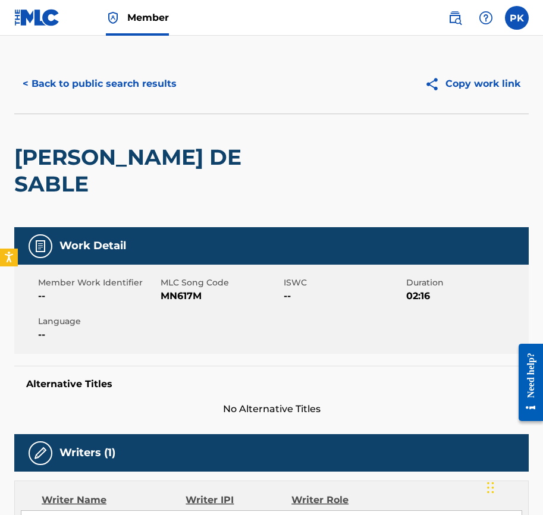
click at [70, 83] on button "< Back to public search results" at bounding box center [99, 84] width 171 height 30
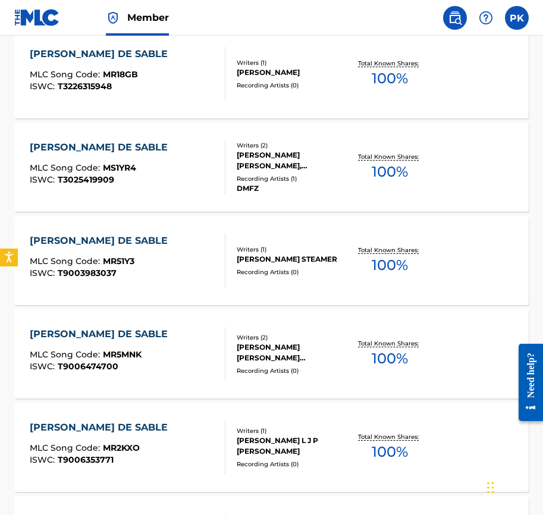
scroll to position [27, 0]
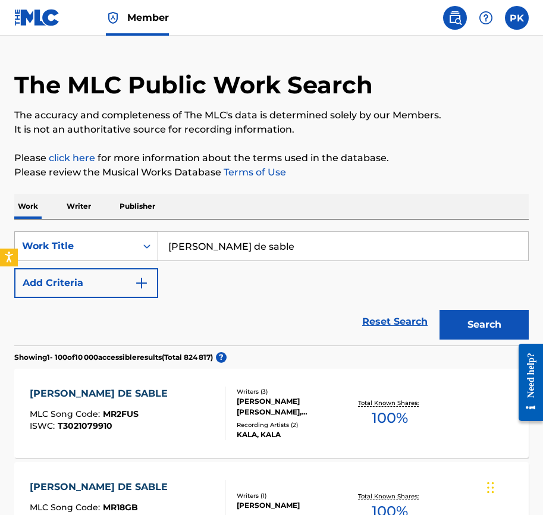
click at [86, 242] on div "Work Title" at bounding box center [75, 246] width 107 height 14
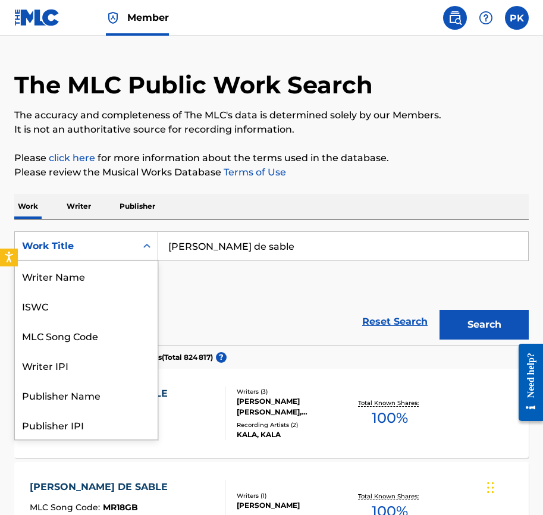
scroll to position [59, 0]
click at [130, 210] on p "Publisher" at bounding box center [137, 206] width 43 height 25
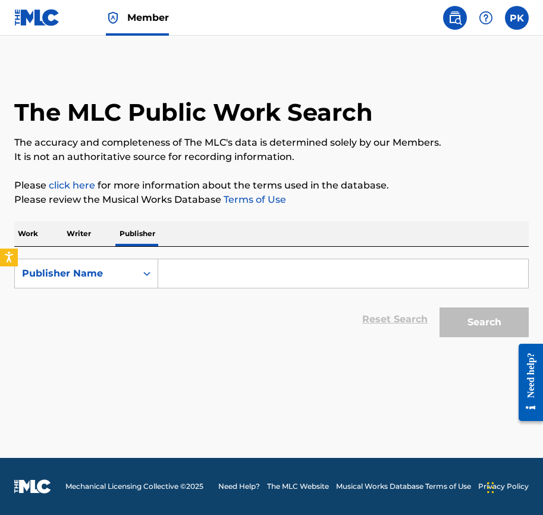
click at [184, 277] on input "Search Form" at bounding box center [343, 273] width 370 height 29
paste input "UNITESYNC AVE"
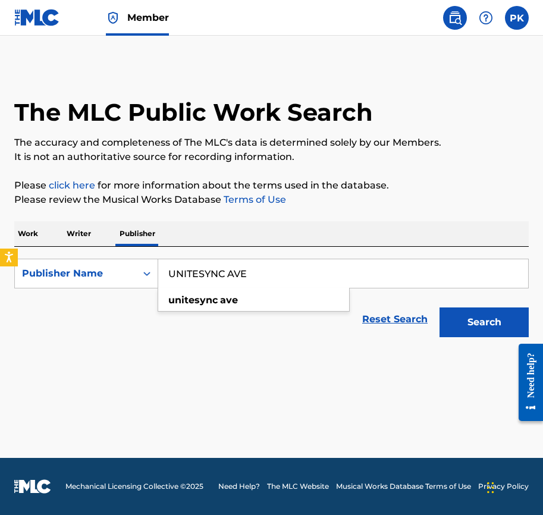
type input "UNITESYNC AVE"
click at [493, 333] on button "Search" at bounding box center [484, 323] width 89 height 30
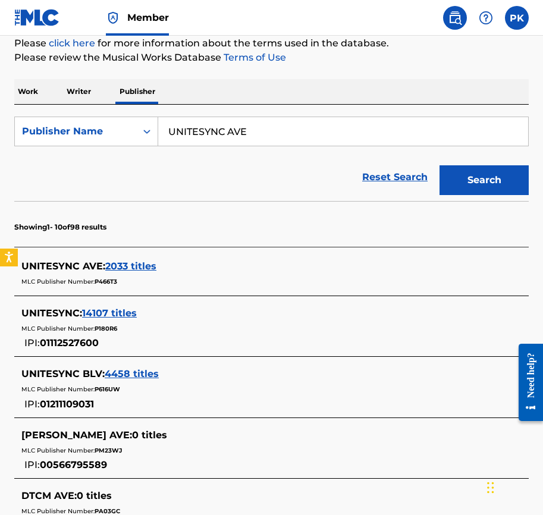
scroll to position [143, 0]
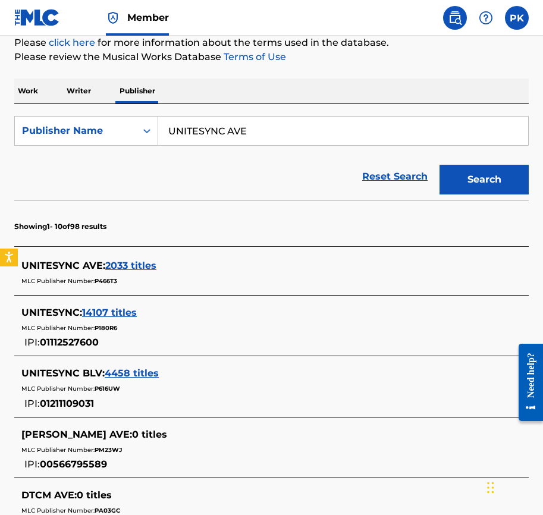
click at [148, 265] on span "2033 titles" at bounding box center [130, 265] width 51 height 11
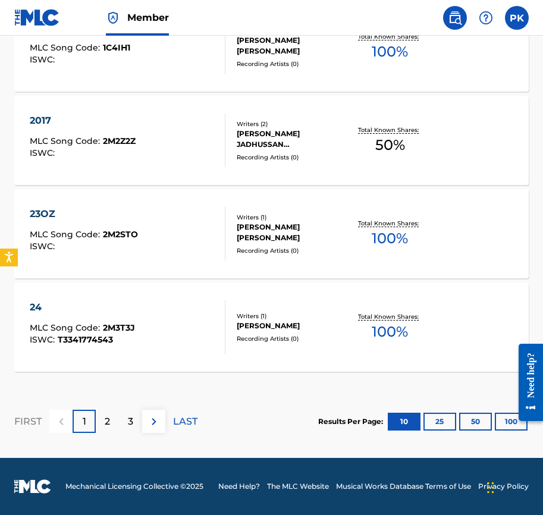
scroll to position [983, 0]
click at [244, 252] on div "23OZ MLC Song Code : 2M2STO ISWC : Writers ( 1 ) LOGAN LEE MACLEOD Recording Ar…" at bounding box center [271, 233] width 515 height 89
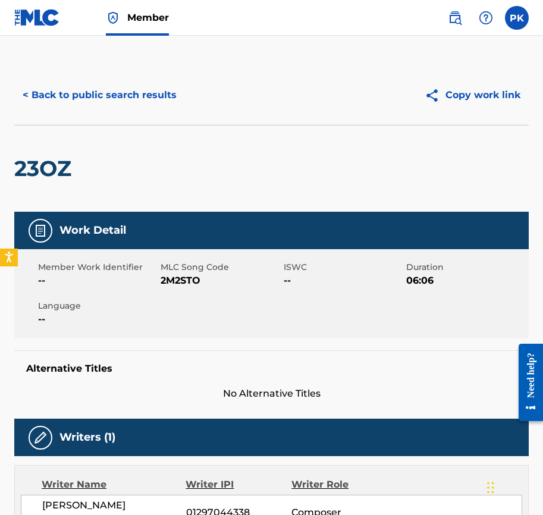
click at [71, 95] on button "< Back to public search results" at bounding box center [99, 95] width 171 height 30
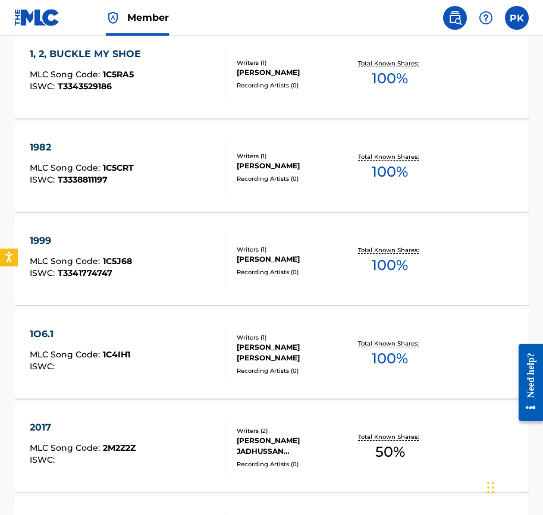
scroll to position [962, 0]
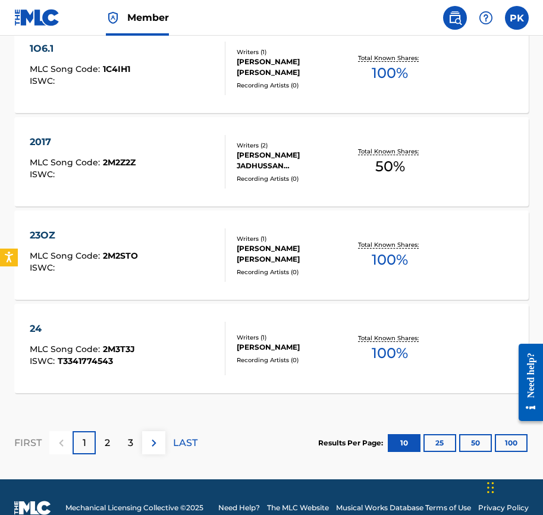
click at [159, 262] on div "23OZ MLC Song Code : 2M2STO ISWC :" at bounding box center [128, 255] width 196 height 54
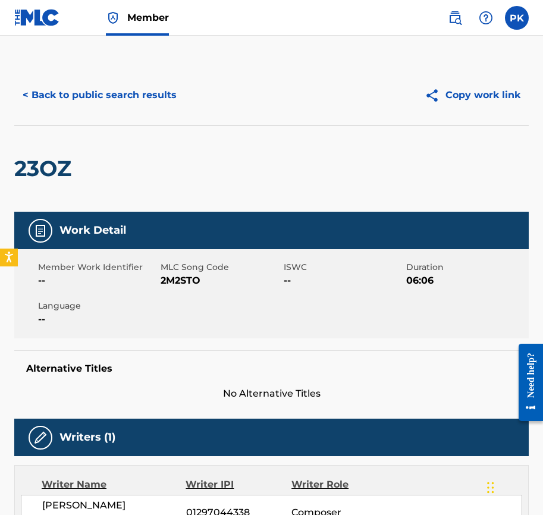
click at [59, 104] on button "< Back to public search results" at bounding box center [99, 95] width 171 height 30
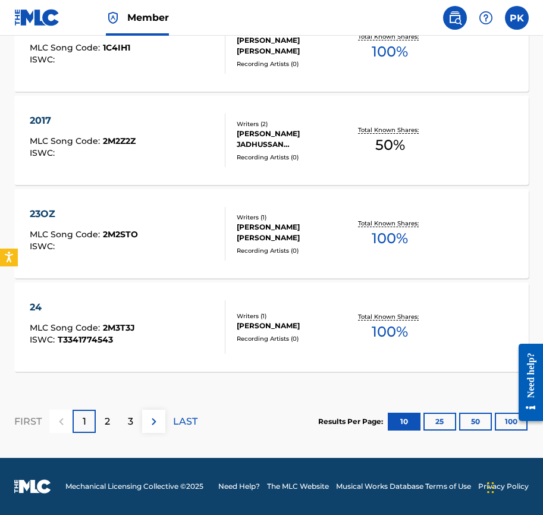
click at [495, 426] on button "100" at bounding box center [511, 422] width 33 height 18
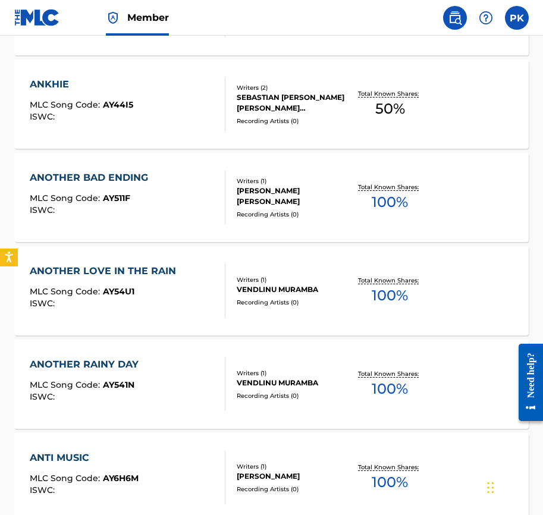
scroll to position [9389, 0]
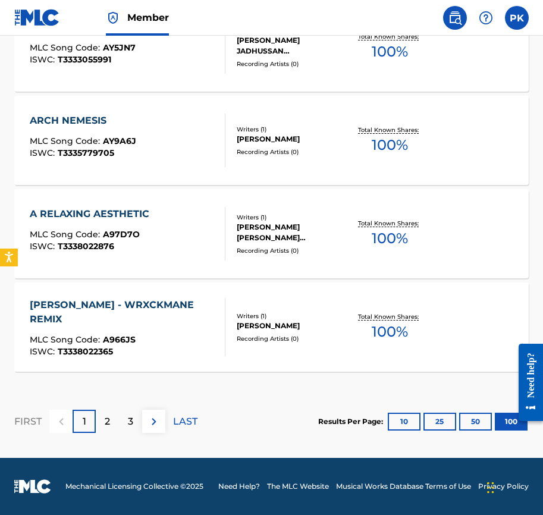
click at [180, 429] on div "LAST" at bounding box center [185, 421] width 24 height 23
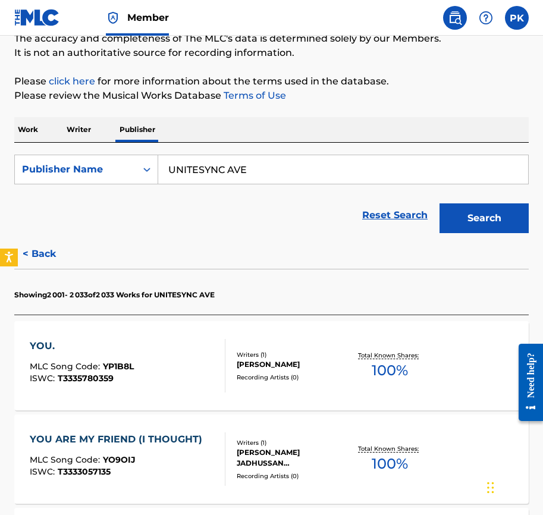
scroll to position [0, 0]
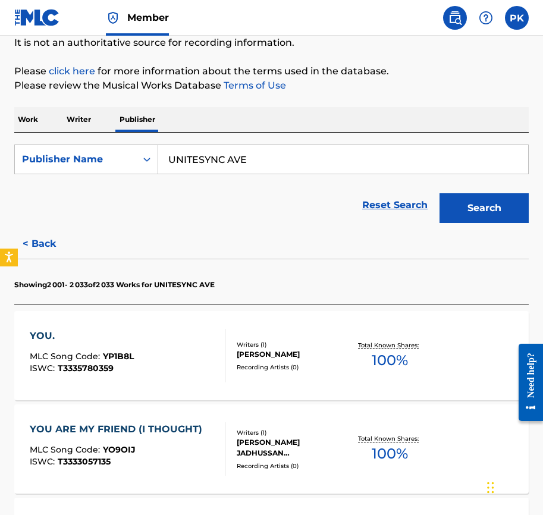
click at [128, 371] on div "ISWC : T3335780359" at bounding box center [82, 368] width 104 height 9
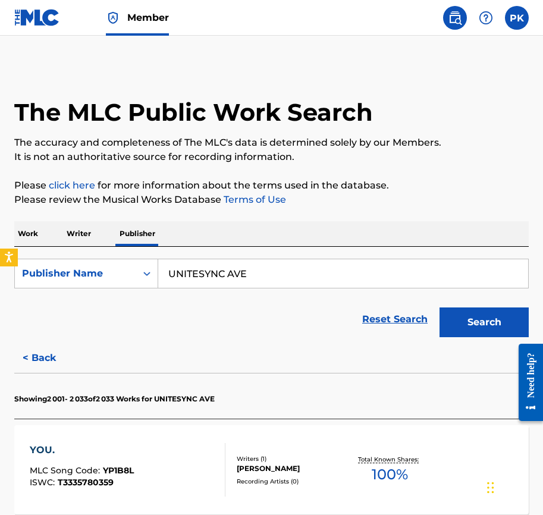
click at [40, 350] on button "< Back" at bounding box center [49, 358] width 71 height 30
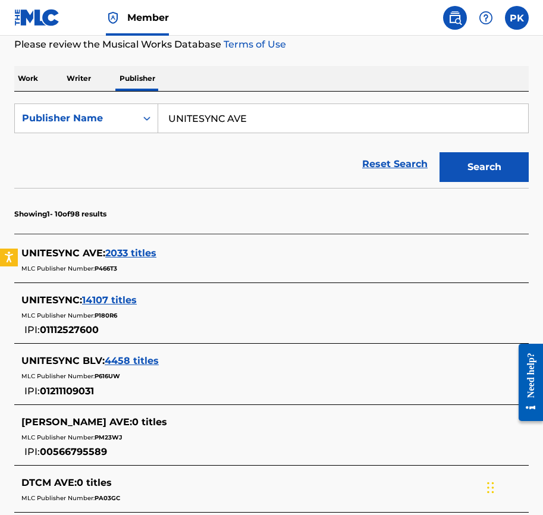
click at [117, 298] on span "14107 titles" at bounding box center [109, 299] width 55 height 11
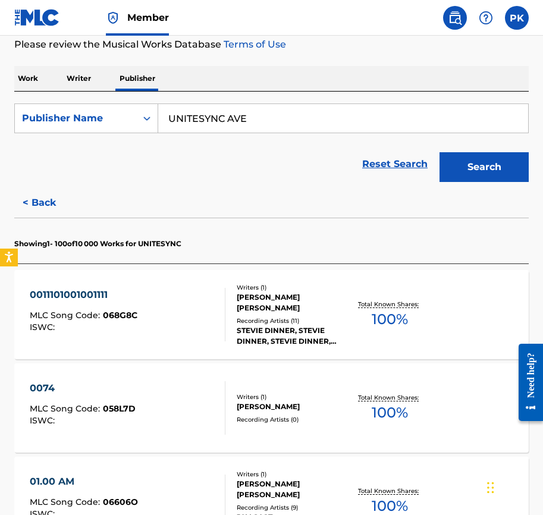
click at [222, 328] on div at bounding box center [220, 315] width 10 height 54
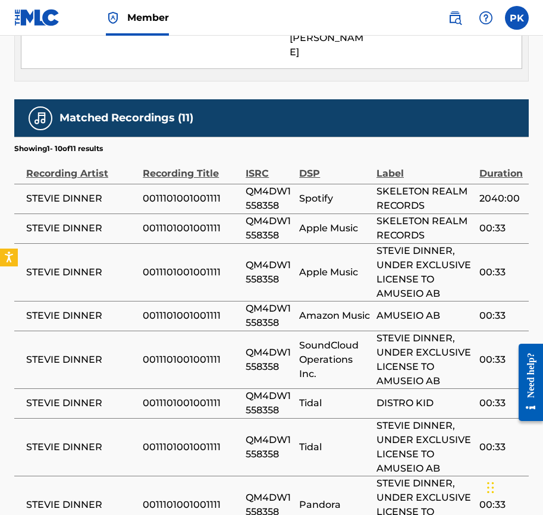
scroll to position [657, 0]
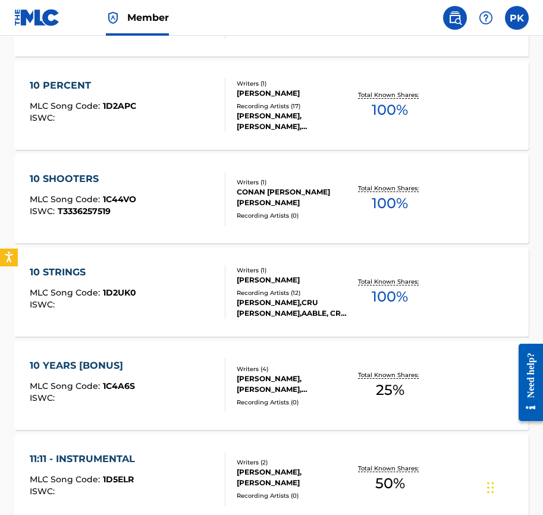
scroll to position [3104, 0]
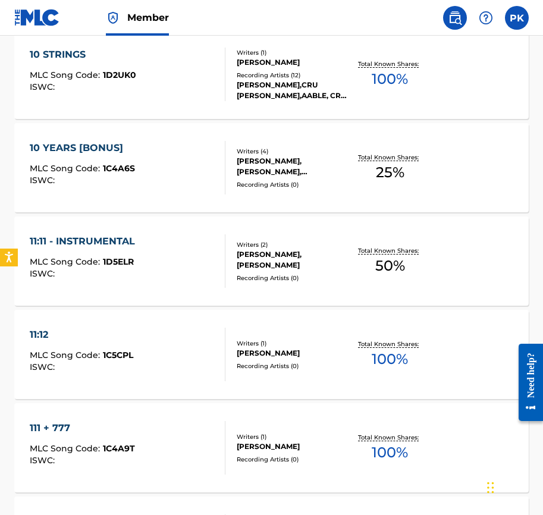
click at [190, 261] on div "11:11 - INSTRUMENTAL MLC Song Code : 1D5ELR ISWC :" at bounding box center [128, 261] width 196 height 54
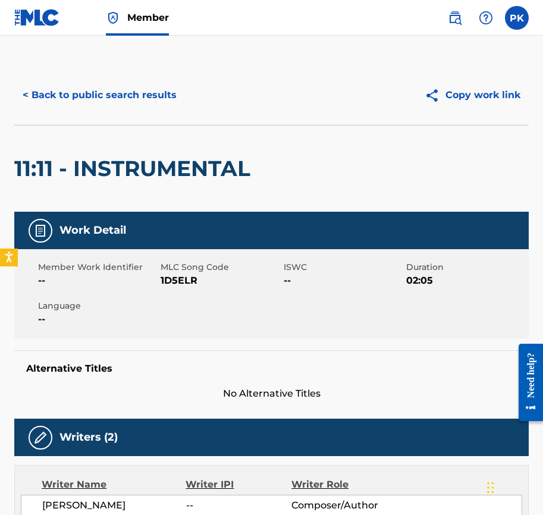
click at [99, 90] on button "< Back to public search results" at bounding box center [99, 95] width 171 height 30
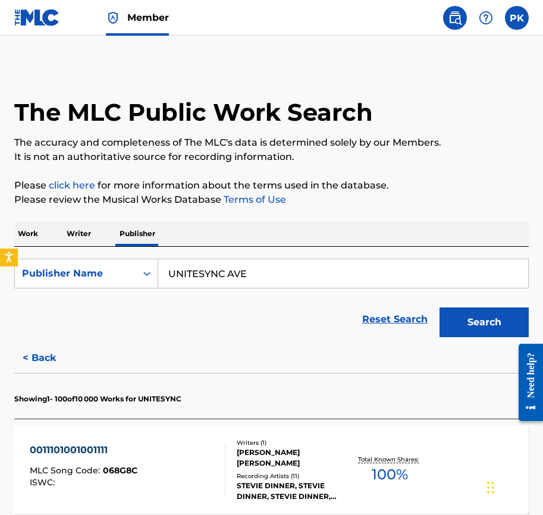
click at [32, 238] on p "Work" at bounding box center [27, 233] width 27 height 25
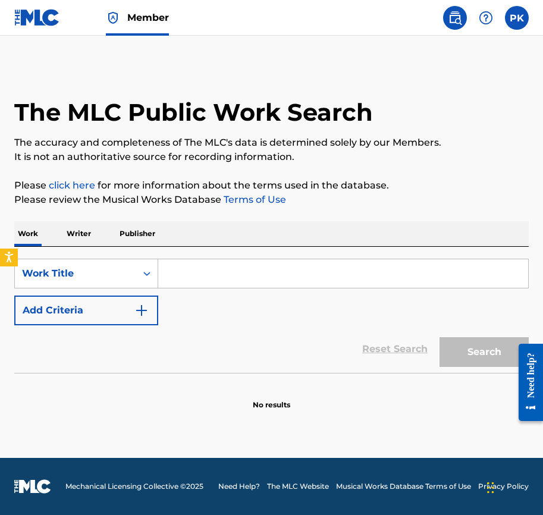
click at [68, 301] on button "Add Criteria" at bounding box center [86, 311] width 144 height 30
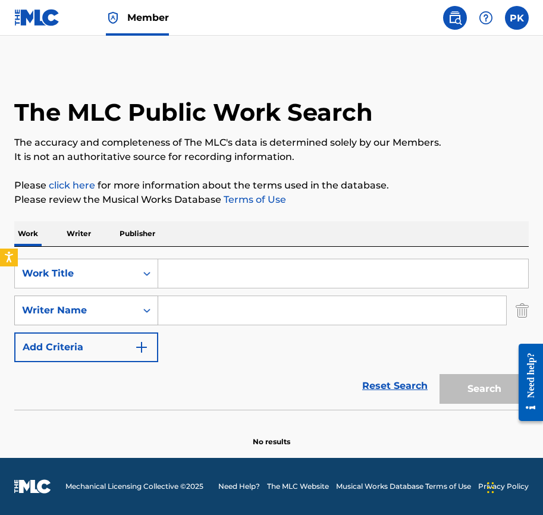
click at [75, 302] on div "Writer Name" at bounding box center [75, 310] width 121 height 23
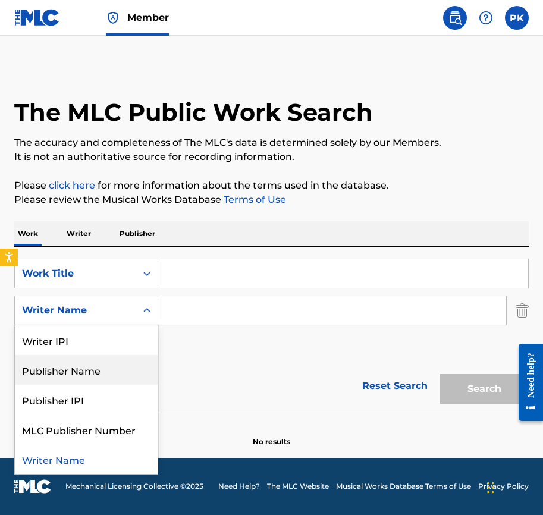
click at [71, 375] on div "Publisher Name" at bounding box center [86, 370] width 143 height 30
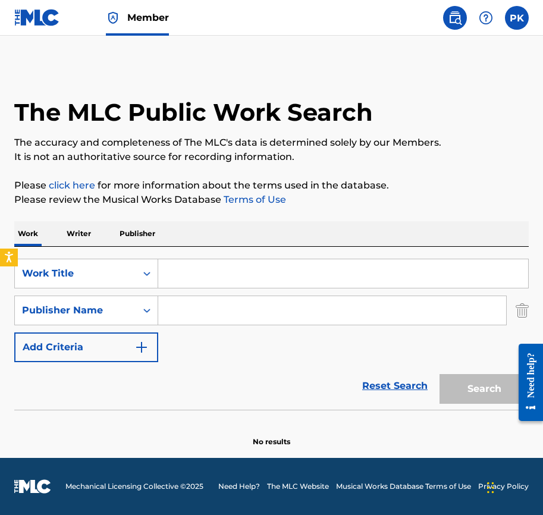
click at [183, 309] on input "Search Form" at bounding box center [332, 310] width 348 height 29
paste input "UNITESYNC AVE"
click at [238, 309] on input "UNITESYNC AVE" at bounding box center [332, 310] width 348 height 29
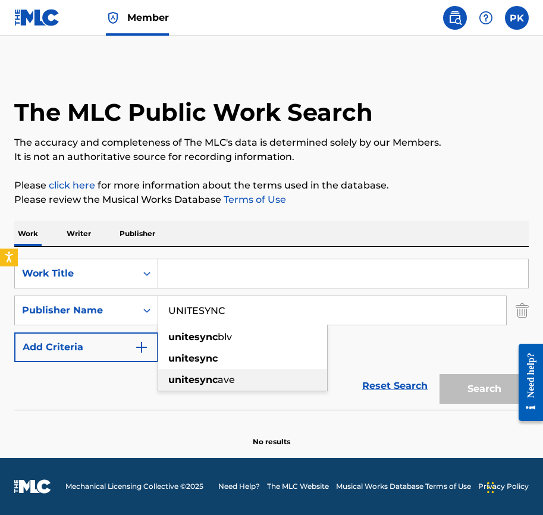
click at [242, 380] on div "unitesync ave" at bounding box center [242, 379] width 169 height 21
type input "unitesync ave"
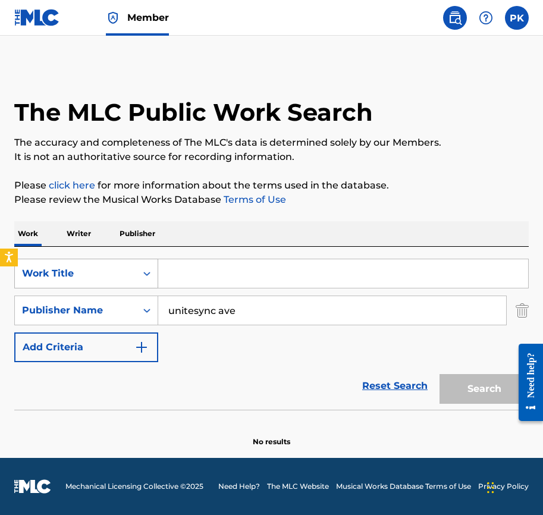
click at [93, 264] on div "Work Title" at bounding box center [75, 273] width 121 height 23
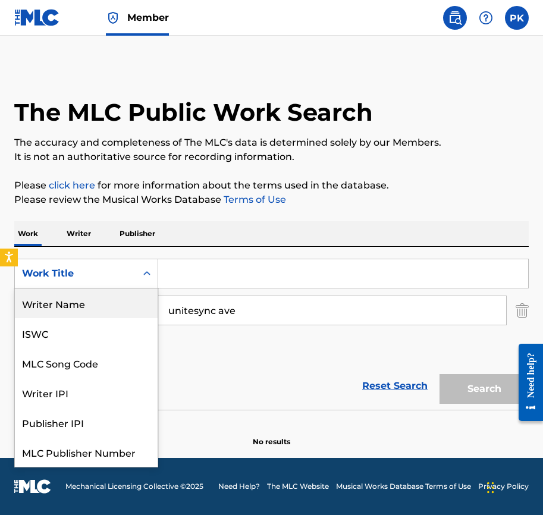
click at [89, 299] on div "Writer Name" at bounding box center [86, 304] width 143 height 30
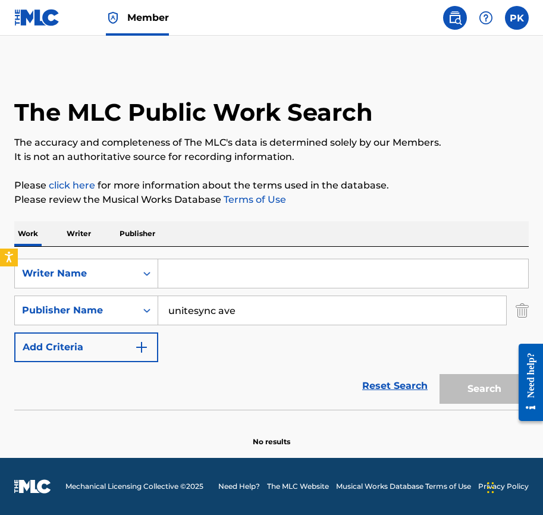
click at [181, 270] on input "Search Form" at bounding box center [343, 273] width 370 height 29
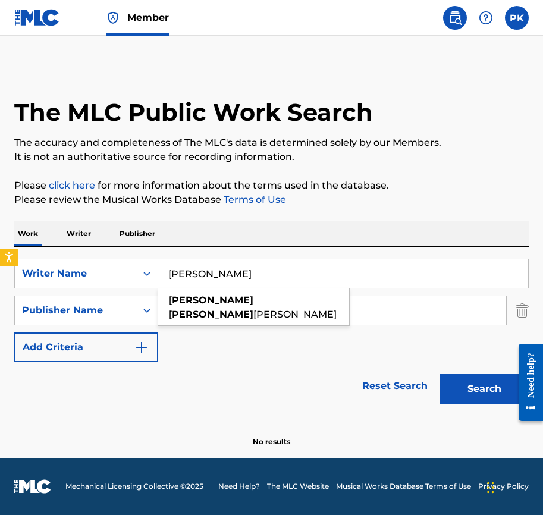
type input "Paul Hervé"
click at [484, 389] on button "Search" at bounding box center [484, 389] width 89 height 30
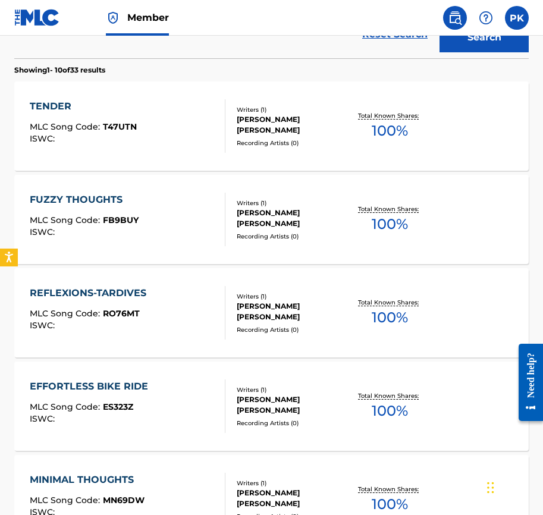
scroll to position [284, 0]
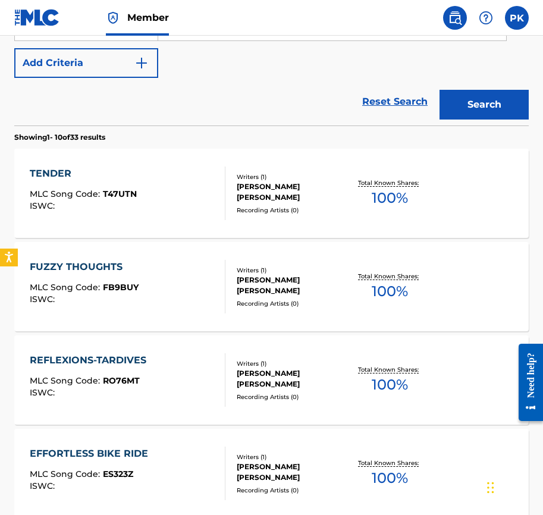
click at [89, 195] on span "MLC Song Code :" at bounding box center [66, 194] width 73 height 11
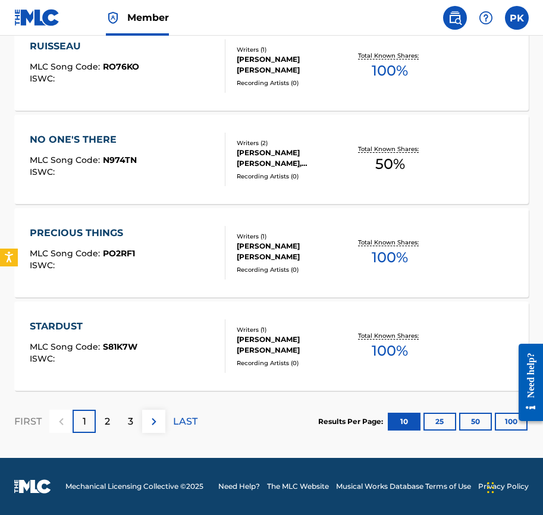
click at [497, 422] on button "100" at bounding box center [511, 422] width 33 height 18
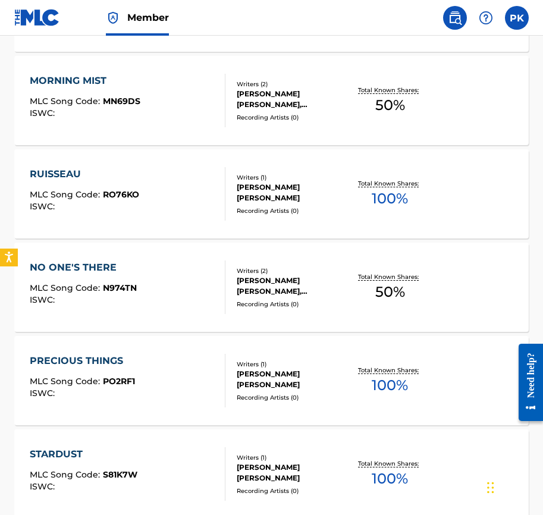
scroll to position [849, 0]
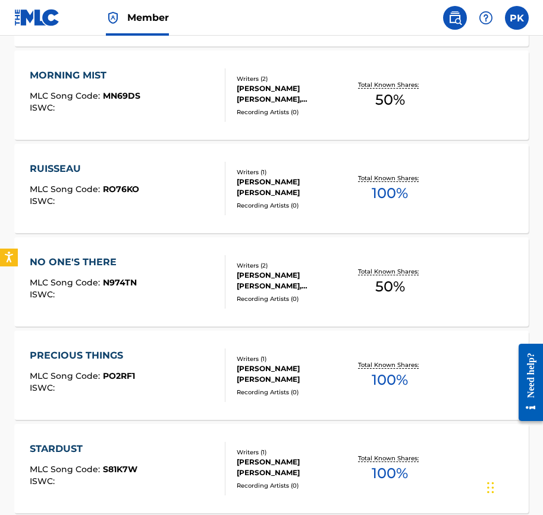
click at [92, 350] on div "PRECIOUS THINGS" at bounding box center [82, 356] width 105 height 14
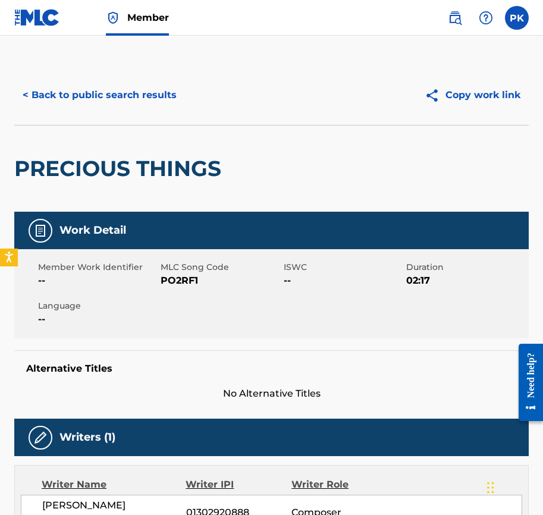
click at [83, 91] on button "< Back to public search results" at bounding box center [99, 95] width 171 height 30
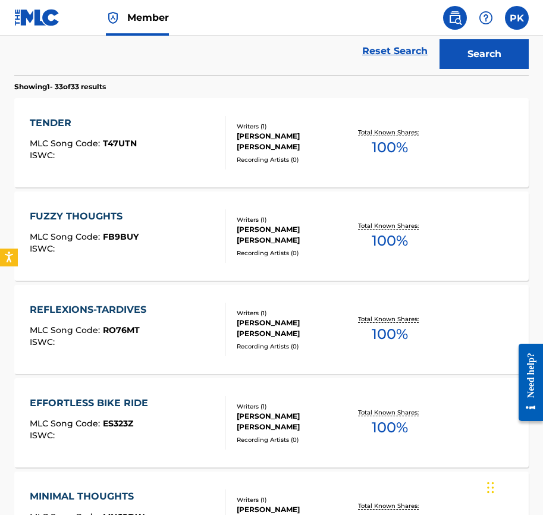
scroll to position [333, 0]
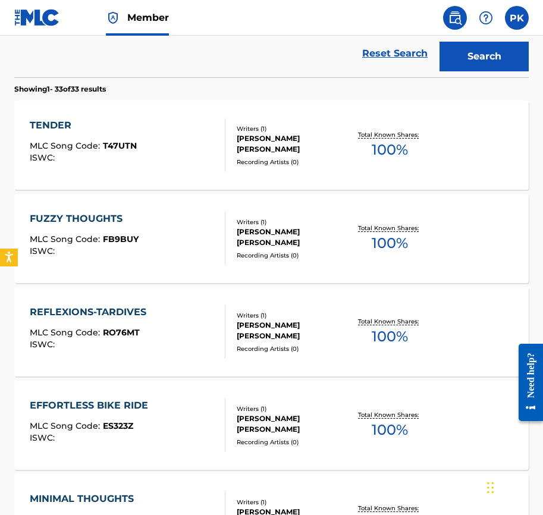
click at [86, 215] on div "FUZZY THOUGHTS" at bounding box center [84, 219] width 109 height 14
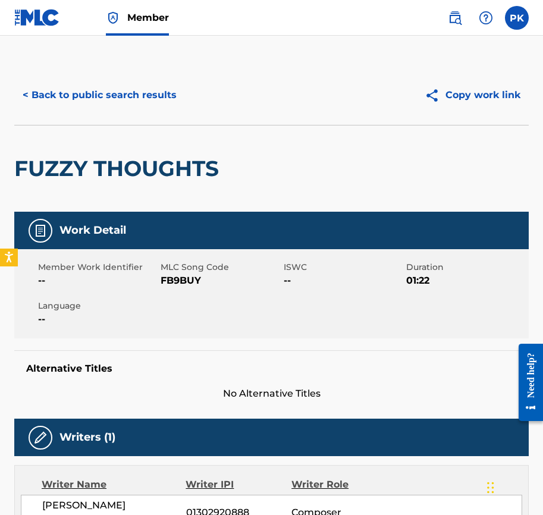
click at [113, 86] on button "< Back to public search results" at bounding box center [99, 95] width 171 height 30
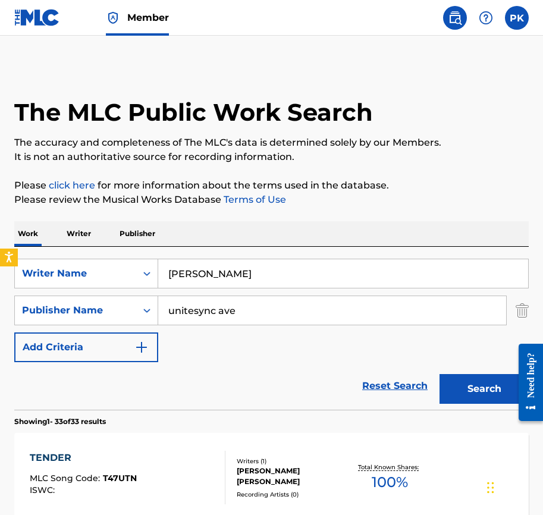
click at [127, 22] on link "Member" at bounding box center [137, 17] width 63 height 35
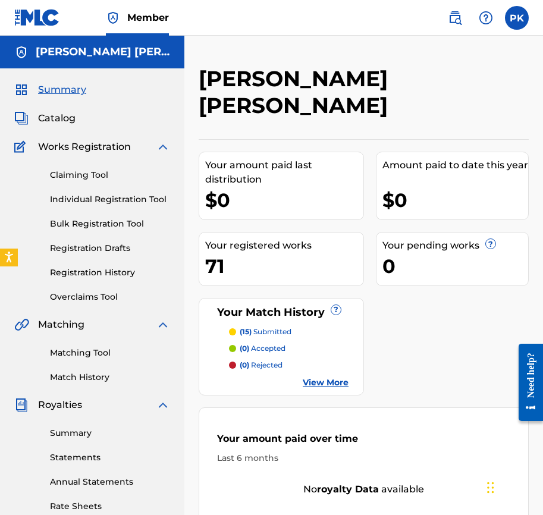
click at [60, 117] on span "Catalog" at bounding box center [56, 118] width 37 height 14
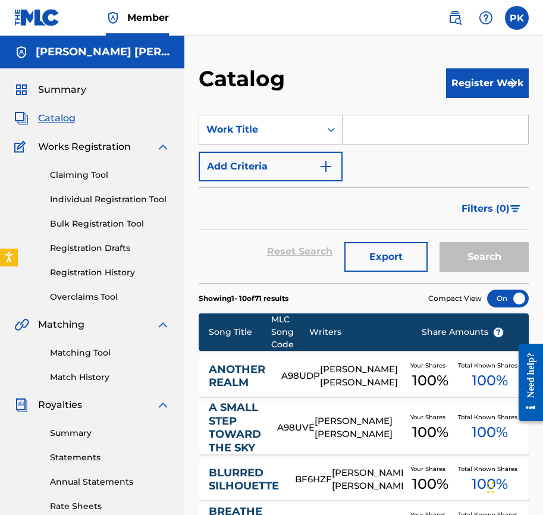
click at [387, 134] on input "Search Form" at bounding box center [436, 129] width 186 height 29
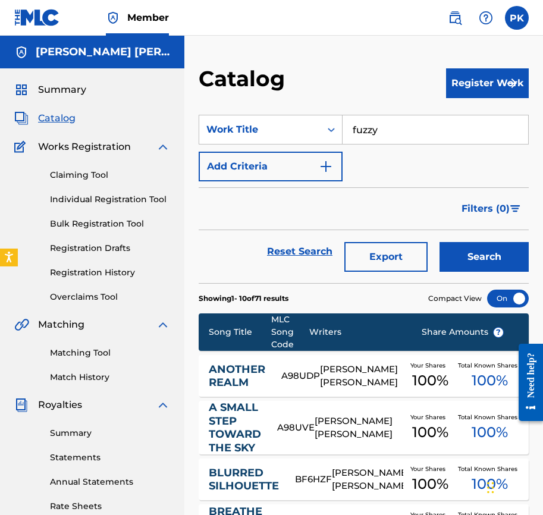
type input "fuzzy"
click at [484, 257] on button "Search" at bounding box center [484, 257] width 89 height 30
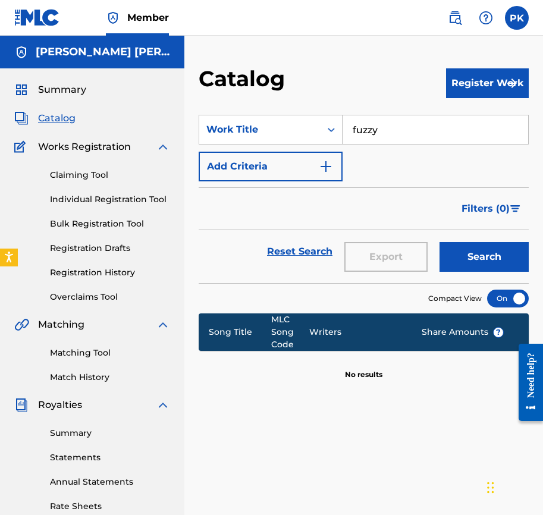
click at [388, 132] on input "fuzzy" at bounding box center [436, 129] width 186 height 29
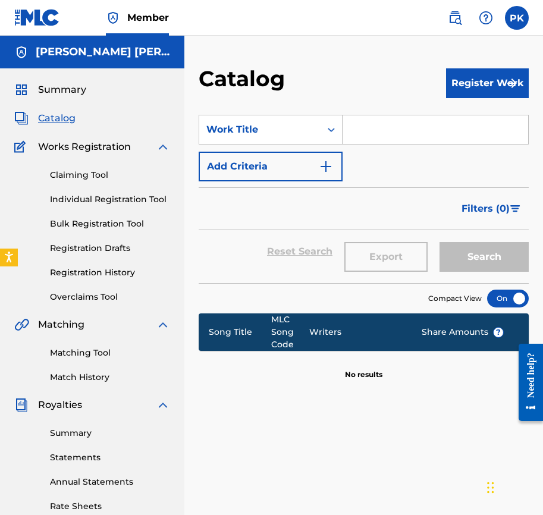
paste input "merci pour la lumière"
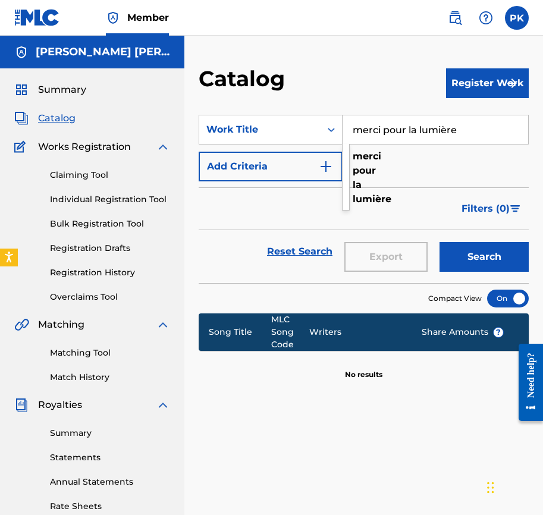
type input "merci pour la lumière"
click at [458, 252] on button "Search" at bounding box center [484, 257] width 89 height 30
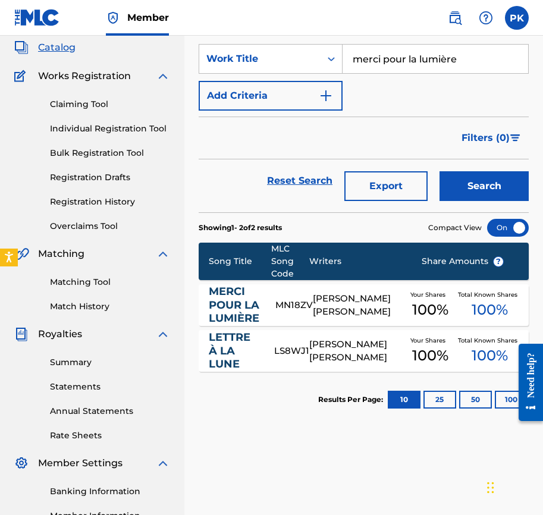
scroll to position [73, 0]
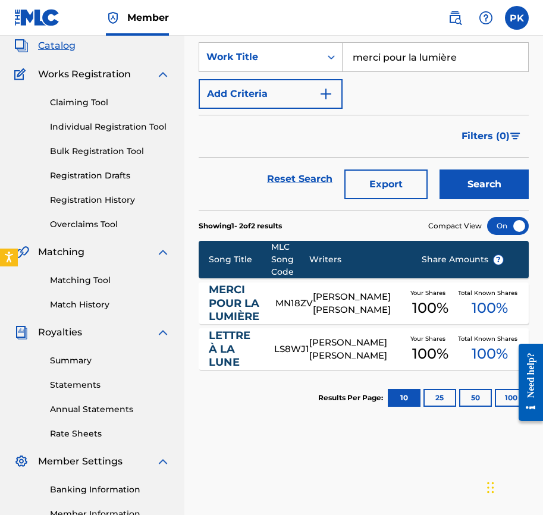
click at [275, 317] on div "MERCI POUR LA LUMIÈRE" at bounding box center [242, 303] width 67 height 40
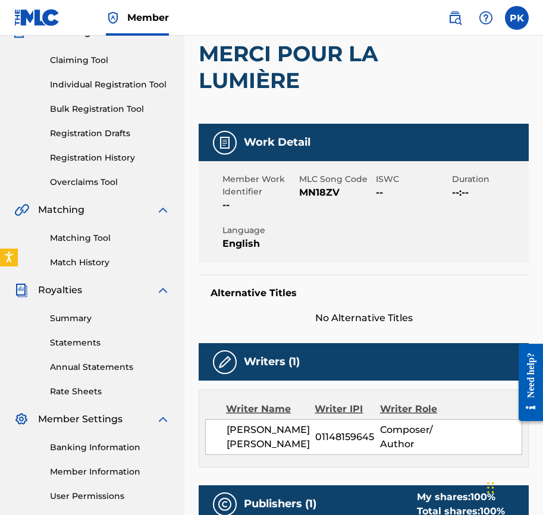
scroll to position [134, 0]
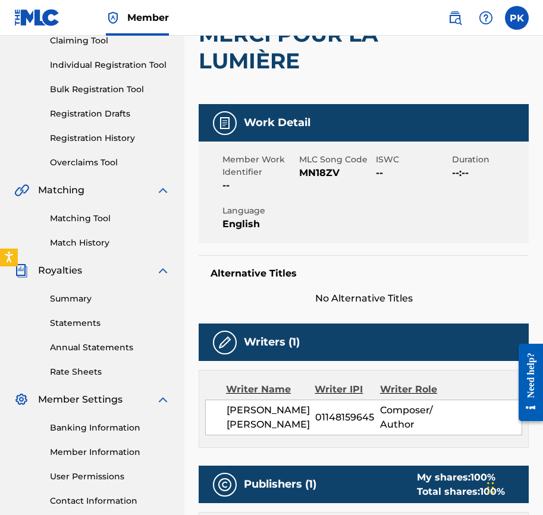
click at [322, 168] on span "MN18ZV" at bounding box center [336, 173] width 74 height 14
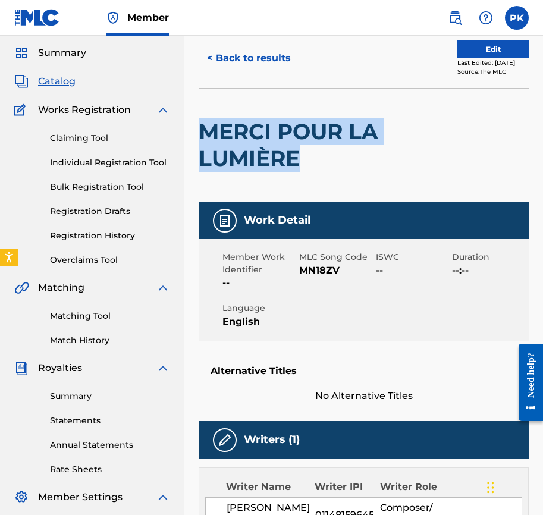
drag, startPoint x: 303, startPoint y: 162, endPoint x: 206, endPoint y: 131, distance: 101.8
click at [206, 131] on h2 "MERCI POUR LA LUMIÈRE" at bounding box center [298, 145] width 198 height 54
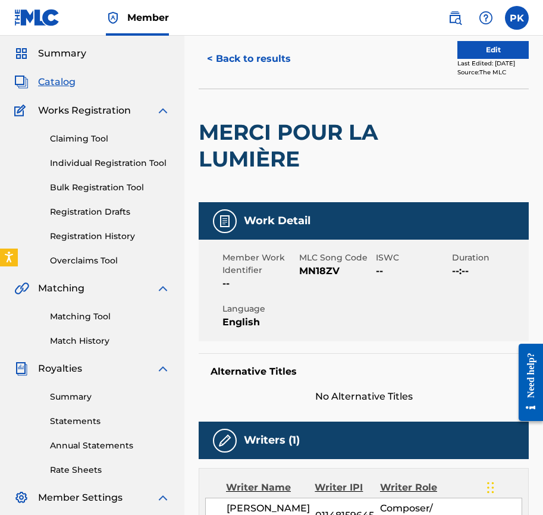
click at [308, 272] on span "MN18ZV" at bounding box center [336, 271] width 74 height 14
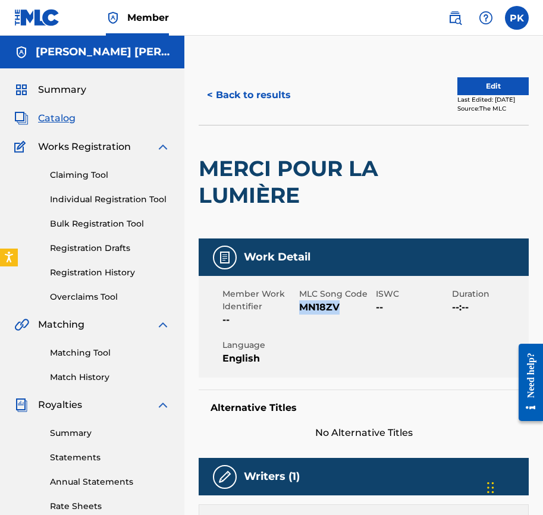
scroll to position [0, 0]
click at [265, 94] on button "< Back to results" at bounding box center [249, 95] width 101 height 30
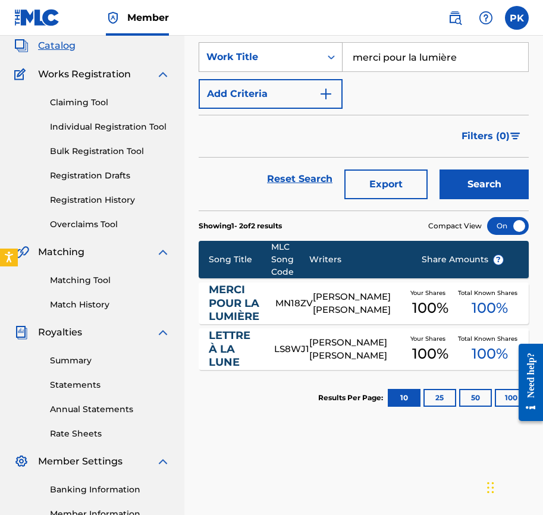
drag, startPoint x: 461, startPoint y: 57, endPoint x: 342, endPoint y: 49, distance: 119.2
click at [342, 49] on div "SearchWithCriteria57be1b0c-84d6-4000-92cd-cc0b99090d0b Work Title merci pour la…" at bounding box center [364, 57] width 330 height 30
paste input "nocturnal loneliness"
type input "nocturnal loneliness"
click at [479, 190] on button "Search" at bounding box center [484, 185] width 89 height 30
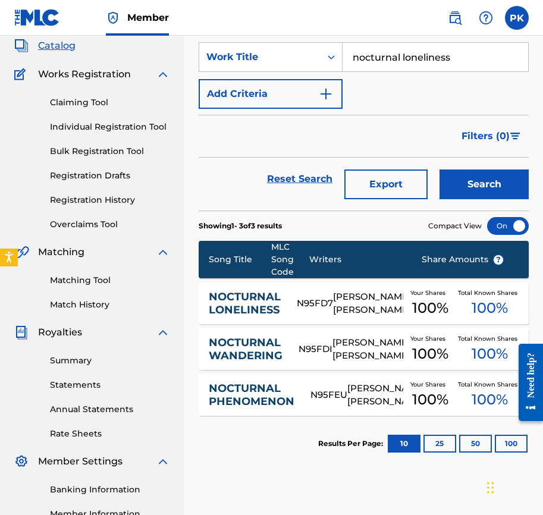
click at [297, 300] on div "N95FD7" at bounding box center [315, 304] width 36 height 14
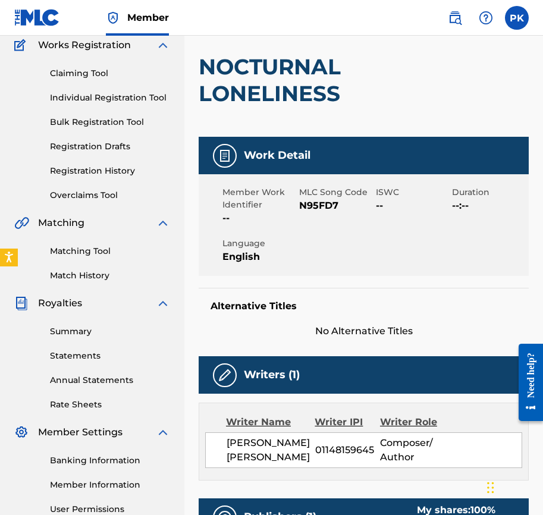
scroll to position [114, 0]
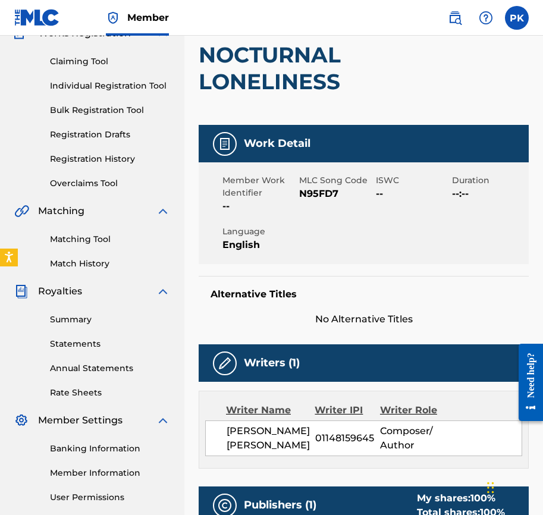
click at [313, 193] on span "N95FD7" at bounding box center [336, 194] width 74 height 14
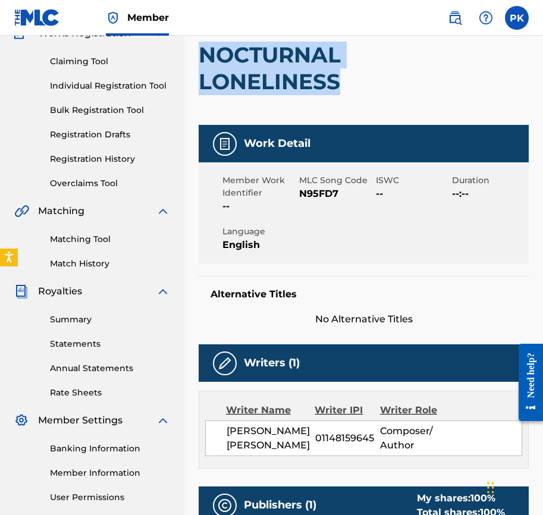
drag, startPoint x: 343, startPoint y: 83, endPoint x: 199, endPoint y: 59, distance: 146.0
click at [199, 59] on h2 "NOCTURNAL LONELINESS" at bounding box center [298, 69] width 198 height 54
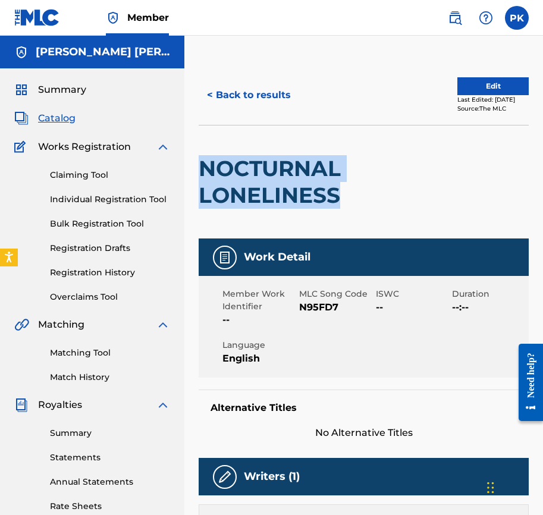
click at [224, 101] on button "< Back to results" at bounding box center [249, 95] width 101 height 30
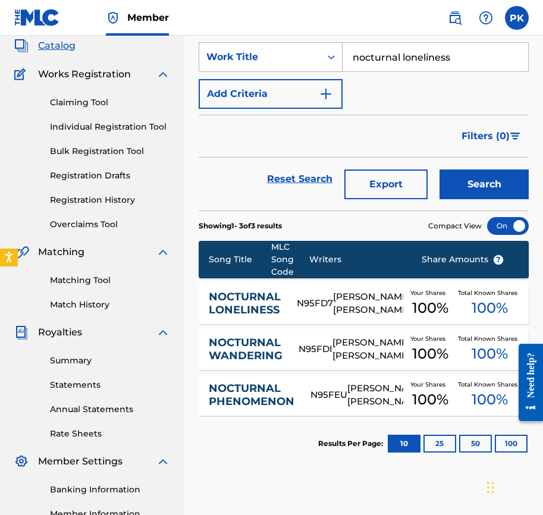
drag, startPoint x: 457, startPoint y: 58, endPoint x: 312, endPoint y: 56, distance: 145.2
click at [313, 56] on div "SearchWithCriteria57be1b0c-84d6-4000-92cd-cc0b99090d0b Work Title nocturnal lon…" at bounding box center [364, 57] width 330 height 30
paste input "stalgic texture"
type input "nostalgic texture"
click at [462, 178] on button "Search" at bounding box center [484, 185] width 89 height 30
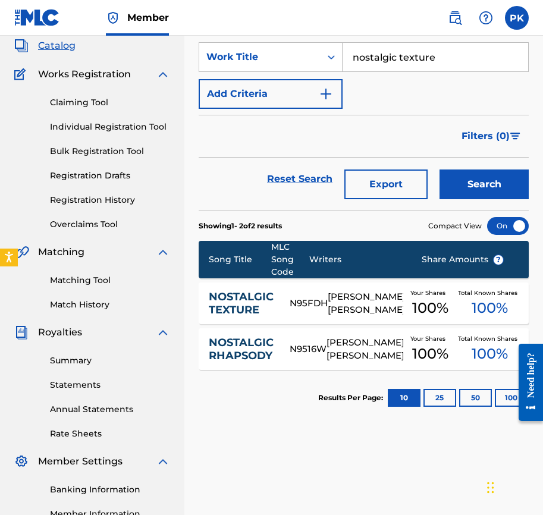
click at [328, 294] on div "[PERSON_NAME] [PERSON_NAME]" at bounding box center [366, 303] width 76 height 27
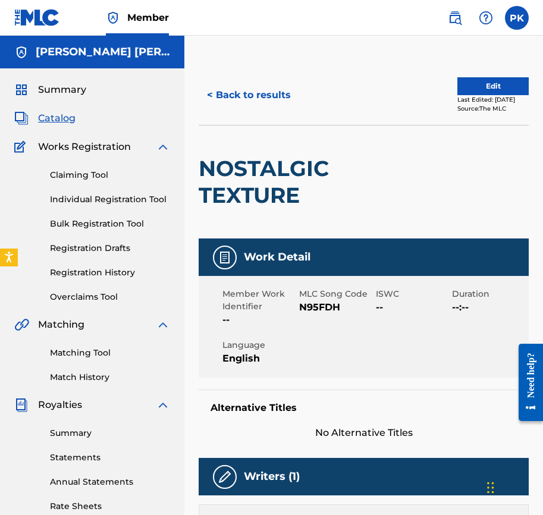
click at [305, 307] on span "N95FDH" at bounding box center [336, 307] width 74 height 14
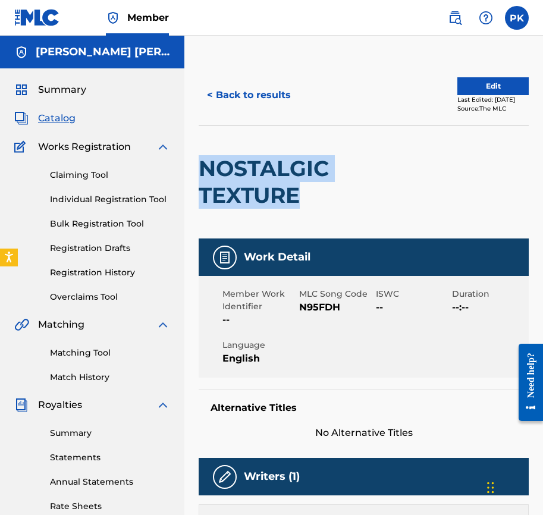
drag, startPoint x: 303, startPoint y: 200, endPoint x: 207, endPoint y: 164, distance: 102.4
click at [207, 164] on h2 "NOSTALGIC TEXTURE" at bounding box center [298, 182] width 198 height 54
click at [238, 92] on button "< Back to results" at bounding box center [249, 95] width 101 height 30
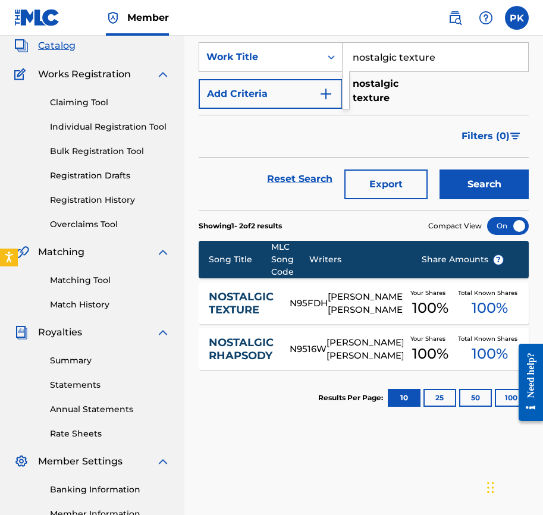
drag, startPoint x: 436, startPoint y: 48, endPoint x: 461, endPoint y: 62, distance: 28.8
click at [461, 62] on input "nostalgic texture" at bounding box center [436, 57] width 186 height 29
paste input "vivid harmony"
type input "vivid harmony"
click at [471, 190] on button "Search" at bounding box center [484, 185] width 89 height 30
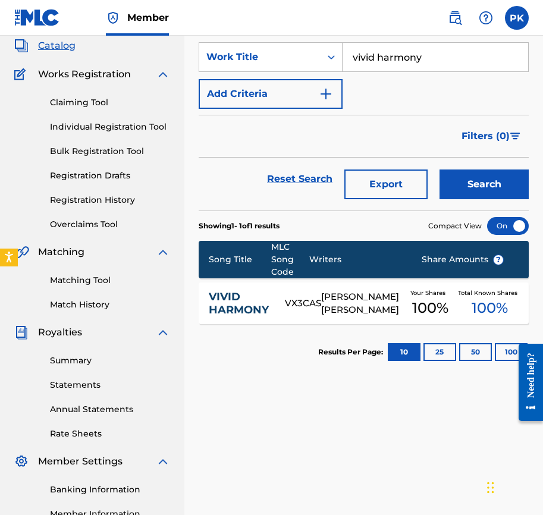
click at [337, 302] on div "[PERSON_NAME] [PERSON_NAME]" at bounding box center [362, 303] width 82 height 27
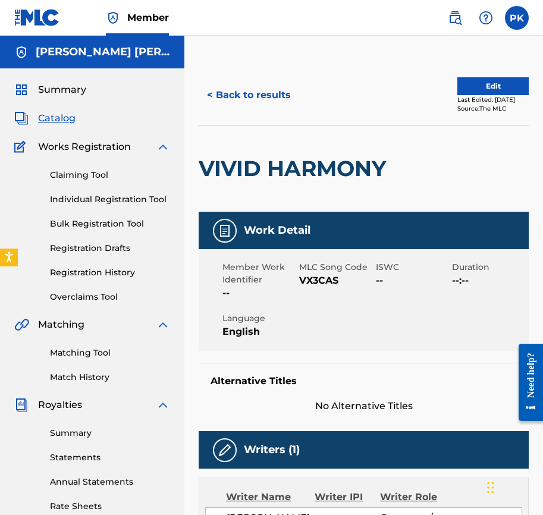
click at [309, 281] on span "VX3CAS" at bounding box center [336, 281] width 74 height 14
click at [214, 90] on button "< Back to results" at bounding box center [249, 95] width 101 height 30
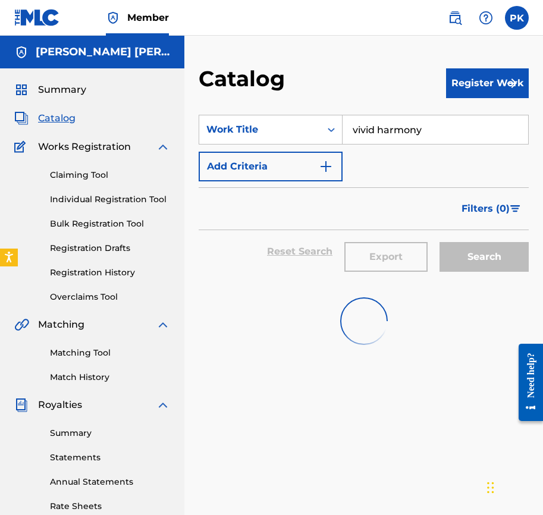
scroll to position [73, 0]
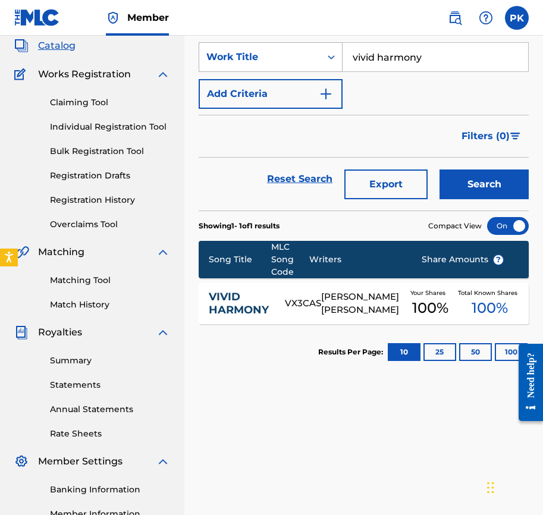
drag, startPoint x: 422, startPoint y: 64, endPoint x: 288, endPoint y: 54, distance: 134.2
click at [289, 54] on div "SearchWithCriteria57be1b0c-84d6-4000-92cd-cc0b99090d0b Work Title vivid harmony" at bounding box center [364, 57] width 330 height 30
paste input "nocturnal phenomenon"
type input "nocturnal phenomenon"
click at [459, 179] on button "Search" at bounding box center [484, 185] width 89 height 30
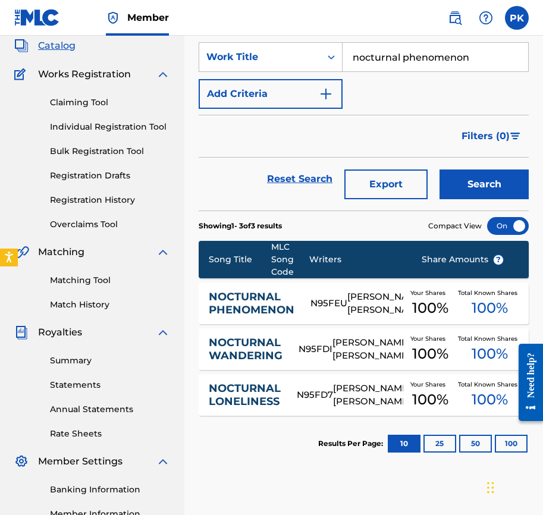
click at [80, 304] on link "Match History" at bounding box center [110, 305] width 120 height 12
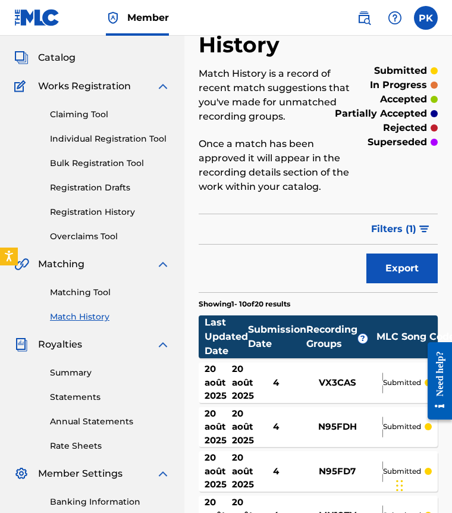
scroll to position [46, 0]
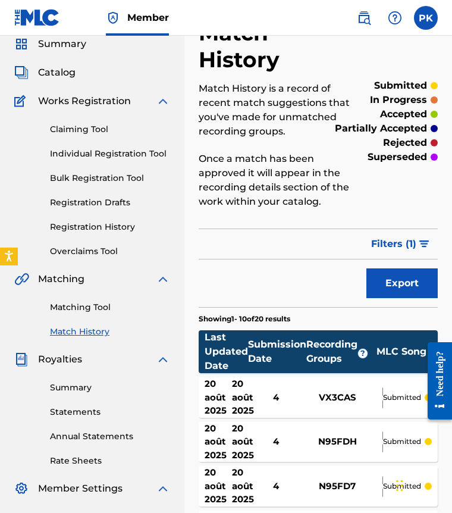
click at [55, 72] on span "Catalog" at bounding box center [56, 72] width 37 height 14
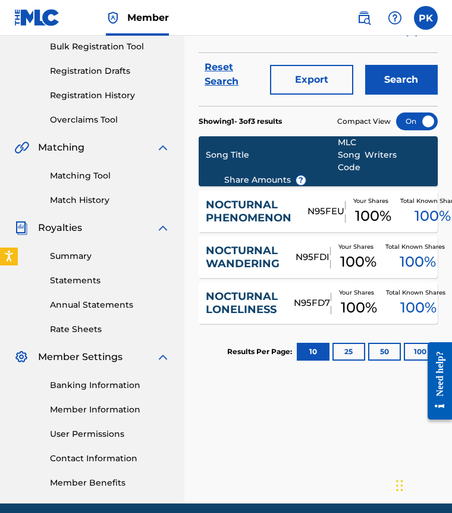
scroll to position [190, 0]
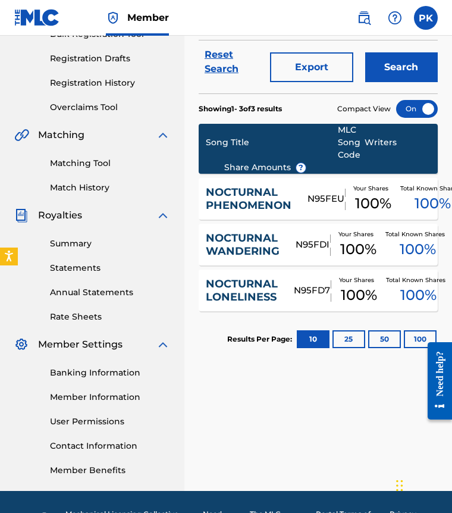
click at [257, 198] on link "NOCTURNAL PHENOMENON" at bounding box center [249, 199] width 86 height 27
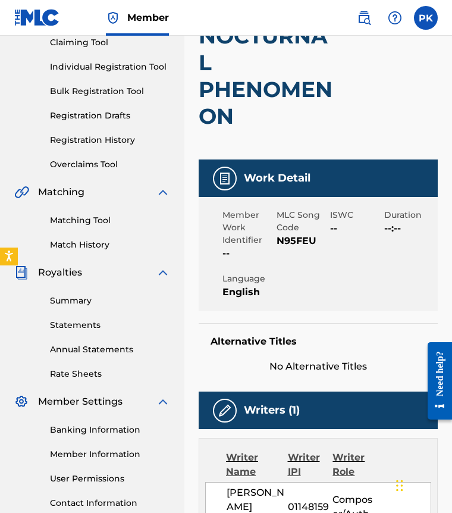
scroll to position [167, 0]
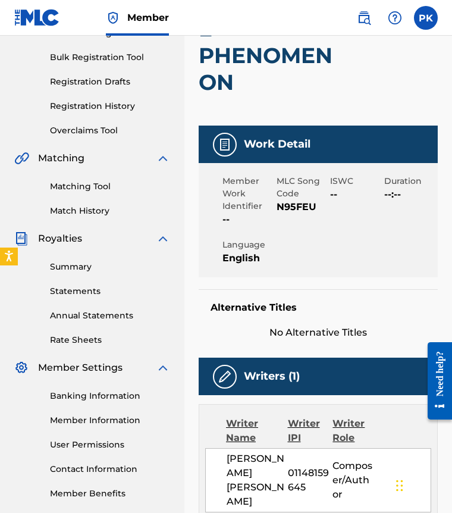
click at [300, 210] on span "N95FEU" at bounding box center [302, 207] width 51 height 14
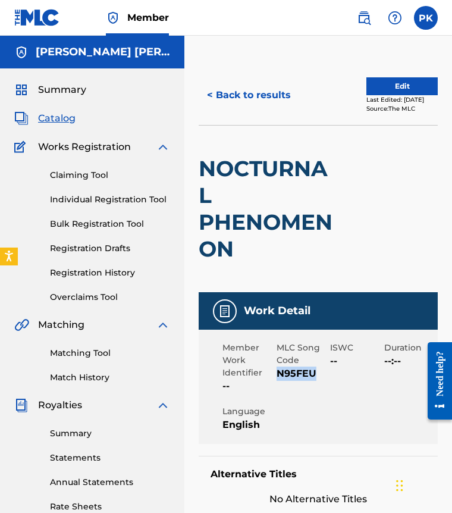
scroll to position [0, 0]
click at [251, 97] on button "< Back to results" at bounding box center [249, 95] width 101 height 30
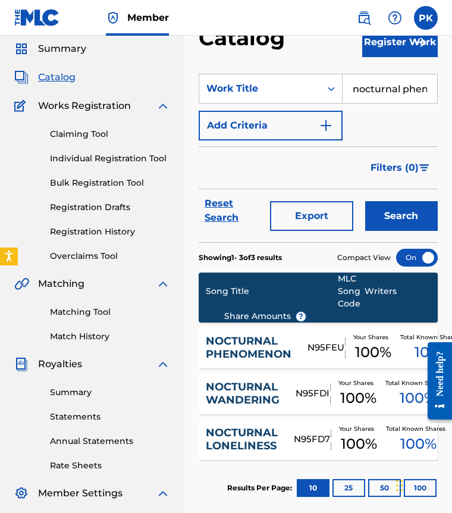
scroll to position [14, 0]
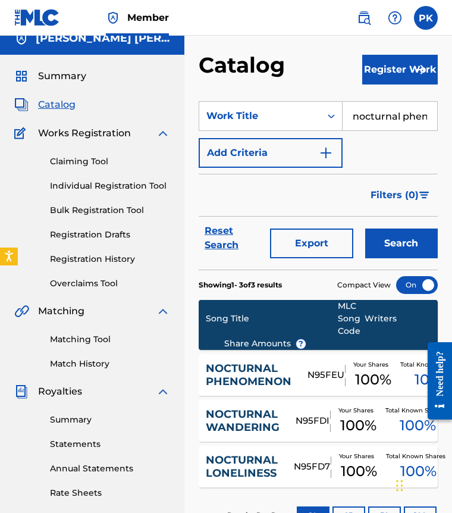
click at [369, 114] on input "nocturnal phenomenon" at bounding box center [390, 116] width 95 height 29
paste input "lettre à la lune"
type input "lettre à la lune"
click at [368, 161] on div "SearchWithCriteria57be1b0c-84d6-4000-92cd-cc0b99090d0b Work Title lettre à la l…" at bounding box center [318, 134] width 239 height 67
click at [378, 238] on button "Search" at bounding box center [401, 243] width 73 height 30
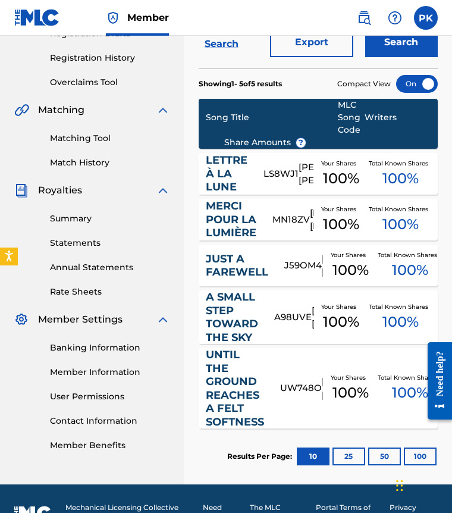
scroll to position [249, 0]
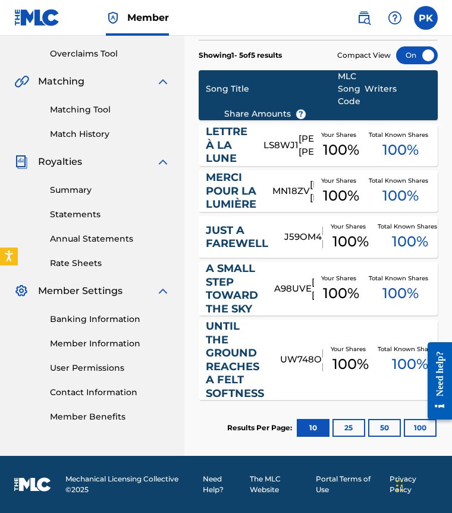
click at [259, 158] on div "LETTRE À LA LUNE" at bounding box center [235, 145] width 58 height 40
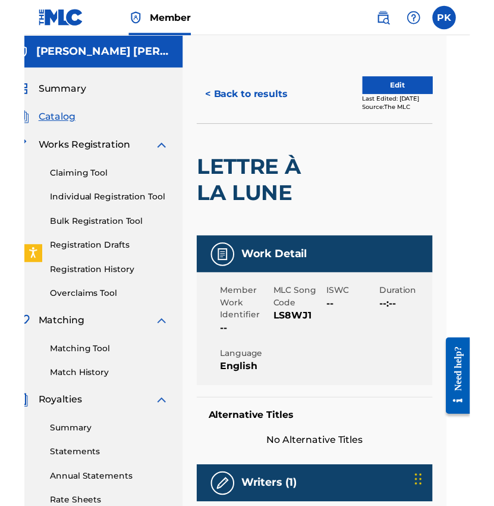
scroll to position [0, 24]
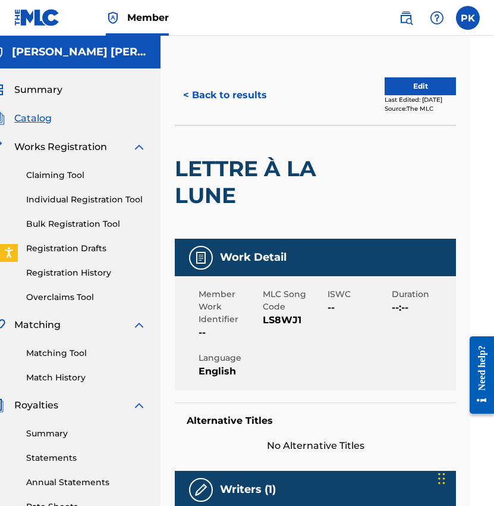
click at [274, 322] on span "LS8WJ1" at bounding box center [293, 320] width 61 height 14
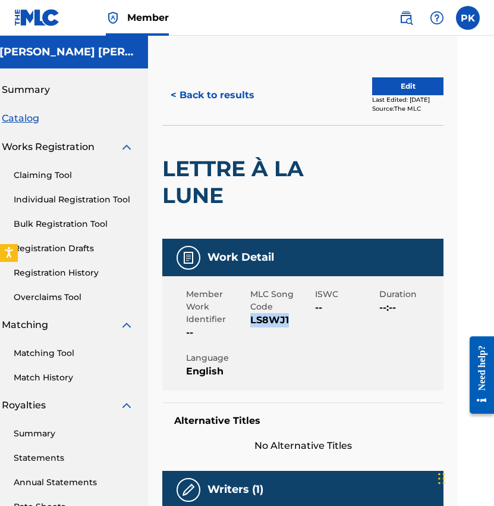
scroll to position [0, 36]
click at [18, 123] on span "Catalog" at bounding box center [20, 118] width 37 height 14
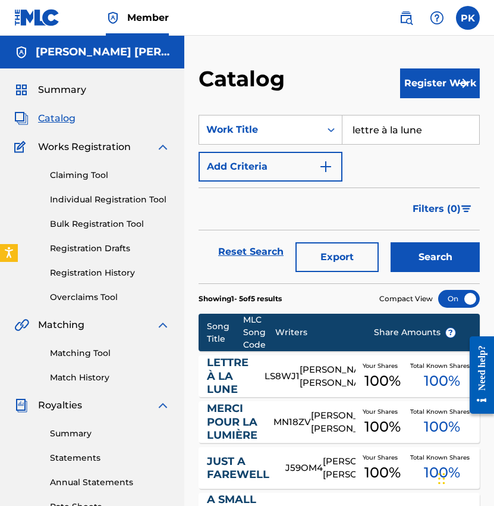
click at [432, 138] on input "lettre à la lune" at bounding box center [411, 129] width 137 height 29
paste input "the embers trying to touch the moon"
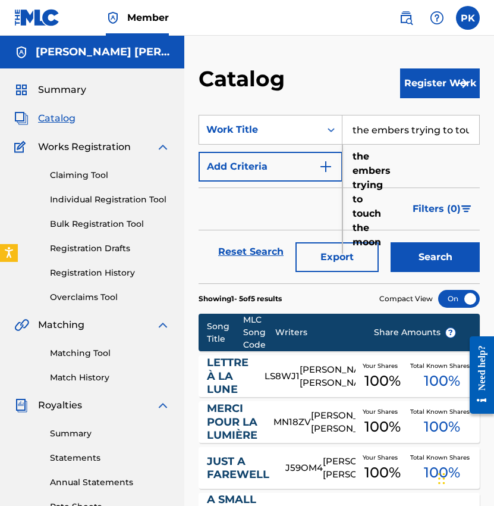
type input "the embers trying to touch the moon"
click at [289, 203] on div "Filters ( 0 )" at bounding box center [339, 208] width 281 height 43
click at [440, 271] on button "Search" at bounding box center [435, 257] width 89 height 30
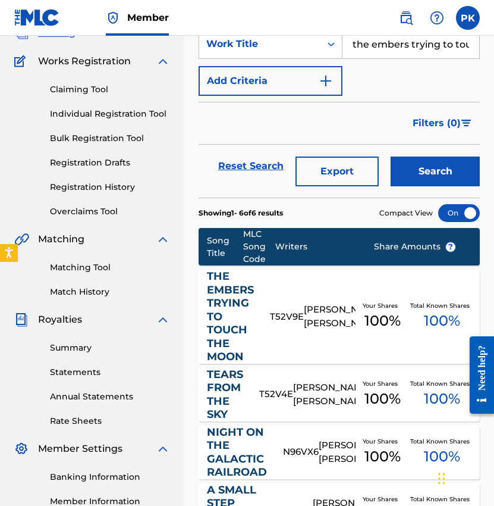
scroll to position [86, 0]
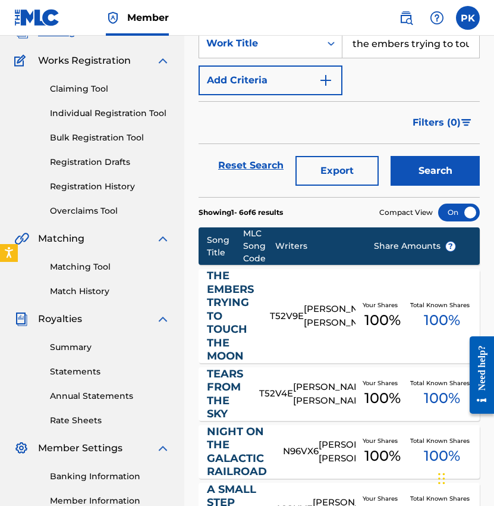
click at [369, 284] on div "THE EMBERS TRYING TO TOUCH THE MOON T52V9E PAUL HERVE KONATE Your Shares 100 % …" at bounding box center [339, 316] width 281 height 94
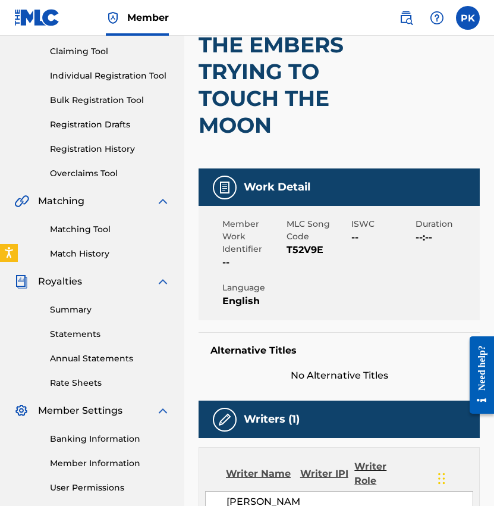
scroll to position [74, 0]
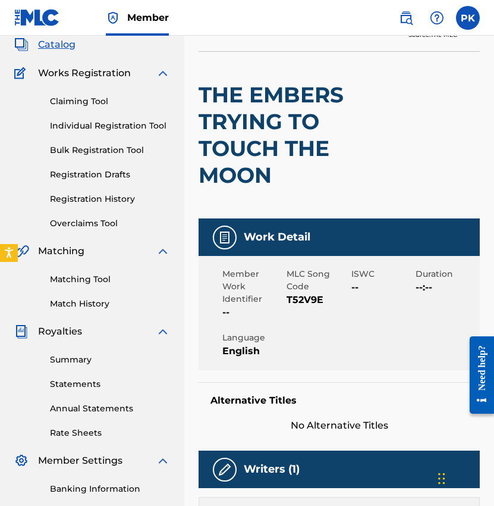
click at [309, 299] on span "T52V9E" at bounding box center [317, 300] width 61 height 14
click at [301, 297] on span "T52V9E" at bounding box center [317, 300] width 61 height 14
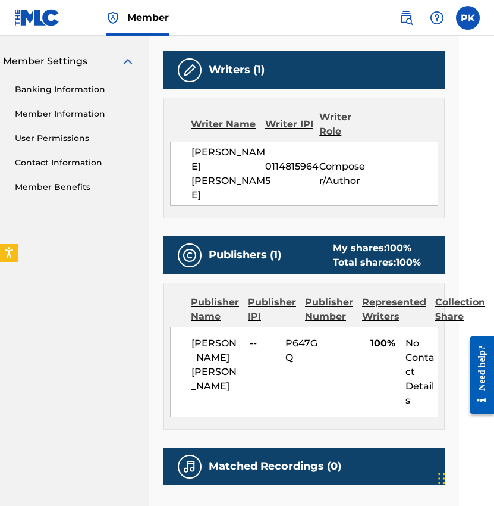
scroll to position [473, 54]
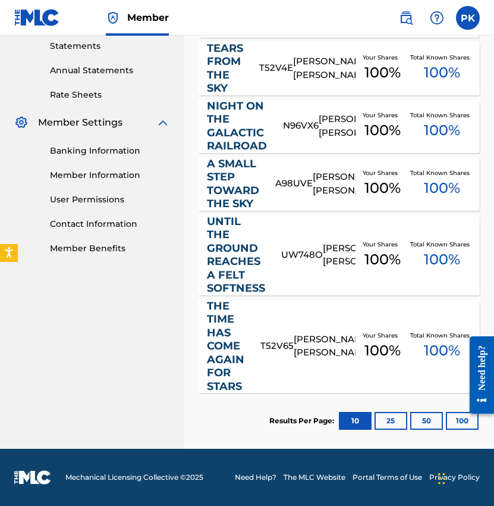
scroll to position [472, 54]
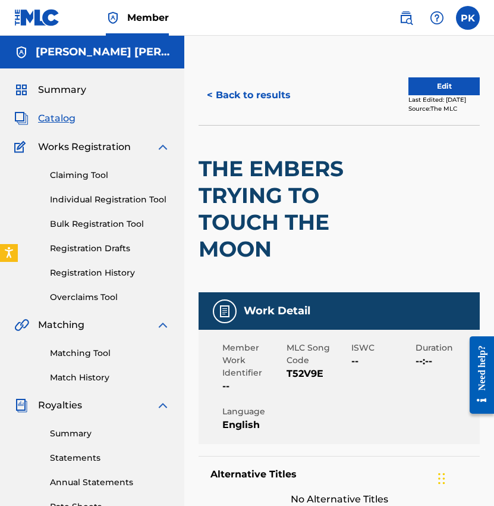
click at [253, 96] on button "< Back to results" at bounding box center [249, 95] width 101 height 30
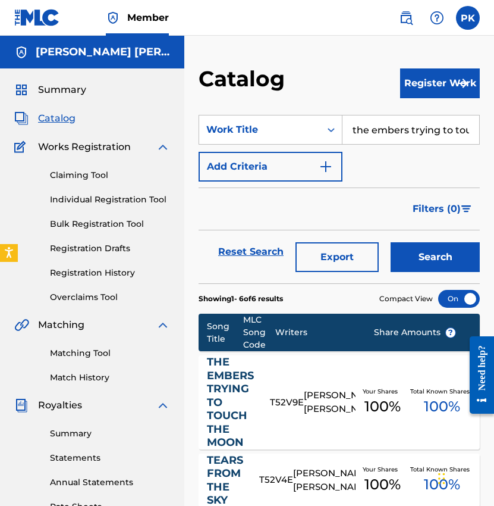
click at [395, 134] on input "the embers trying to touch the moon" at bounding box center [411, 129] width 137 height 29
paste input "drowsiness"
type input "drowsiness"
click at [410, 250] on button "Search" at bounding box center [435, 257] width 89 height 30
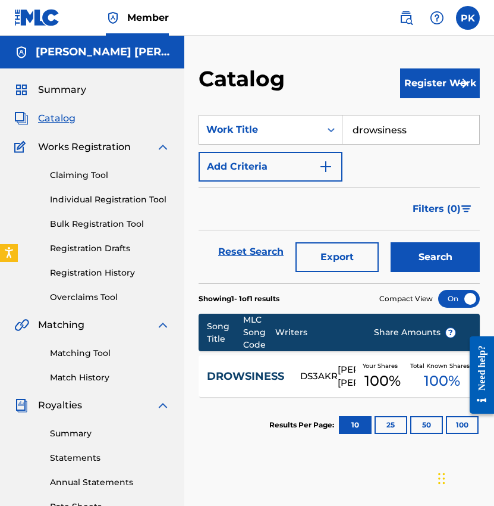
click at [308, 363] on div "DROWSINESS DS3AKR PAUL HERVE KONATE Your Shares 100 % Total Known Shares 100 %" at bounding box center [339, 376] width 281 height 42
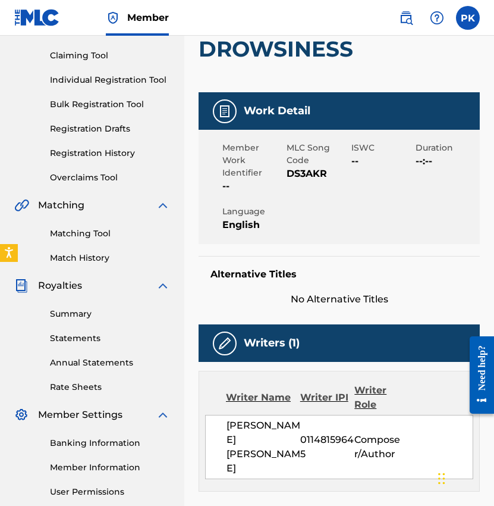
scroll to position [90, 0]
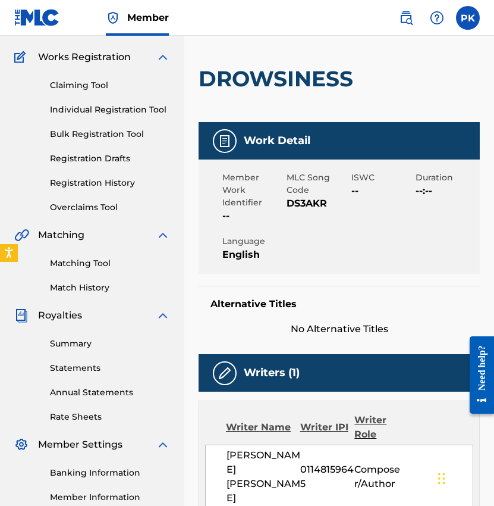
click at [312, 202] on span "DS3AKR" at bounding box center [317, 203] width 61 height 14
click at [316, 87] on h2 "DROWSINESS" at bounding box center [279, 78] width 161 height 27
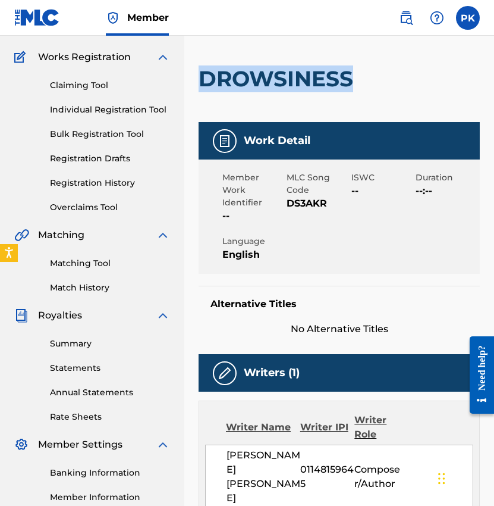
click at [316, 87] on h2 "DROWSINESS" at bounding box center [279, 78] width 161 height 27
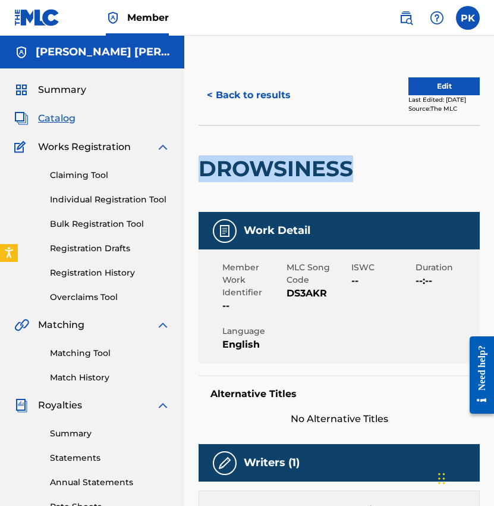
scroll to position [-1, 0]
click at [231, 95] on button "< Back to results" at bounding box center [249, 95] width 101 height 30
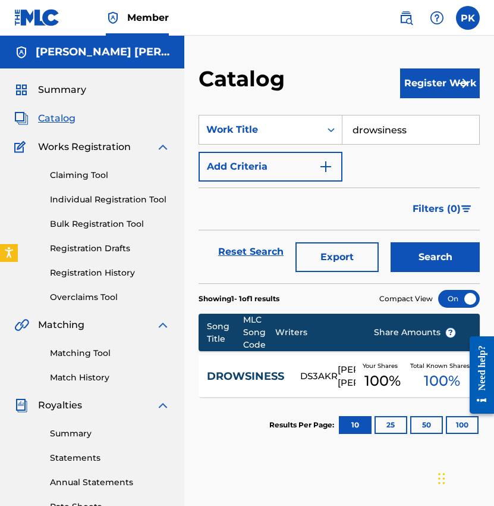
click at [436, 134] on input "drowsiness" at bounding box center [411, 129] width 137 height 29
paste input "gravity"
type input "gravity"
click at [416, 246] on button "Search" at bounding box center [435, 257] width 89 height 30
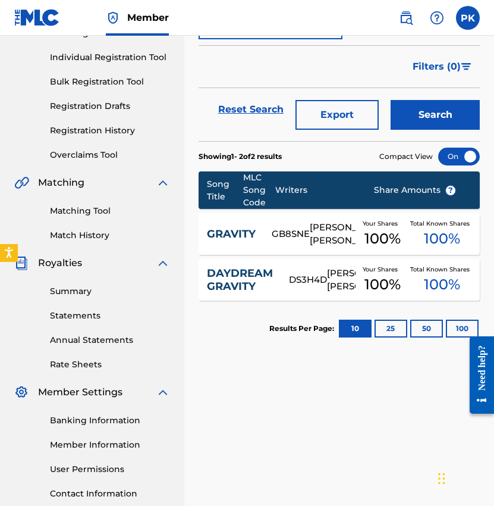
scroll to position [179, 0]
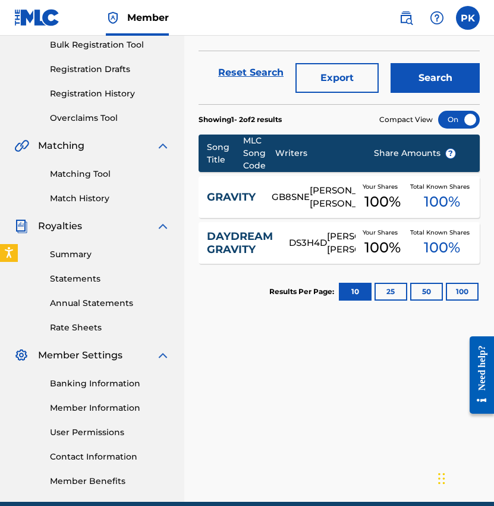
click at [350, 202] on div "[PERSON_NAME] [PERSON_NAME]" at bounding box center [332, 197] width 45 height 27
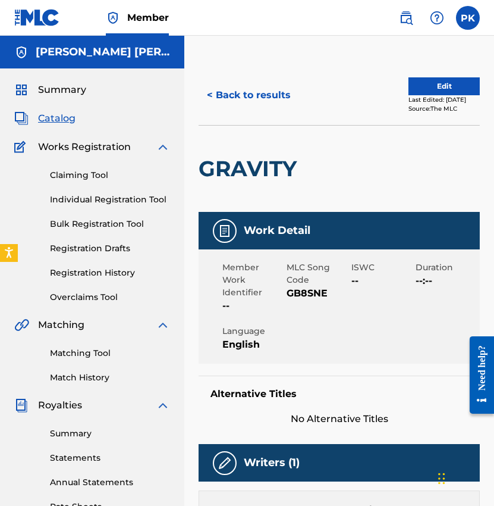
click at [299, 293] on span "GB8SNE" at bounding box center [317, 293] width 61 height 14
click at [263, 96] on button "< Back to results" at bounding box center [249, 95] width 101 height 30
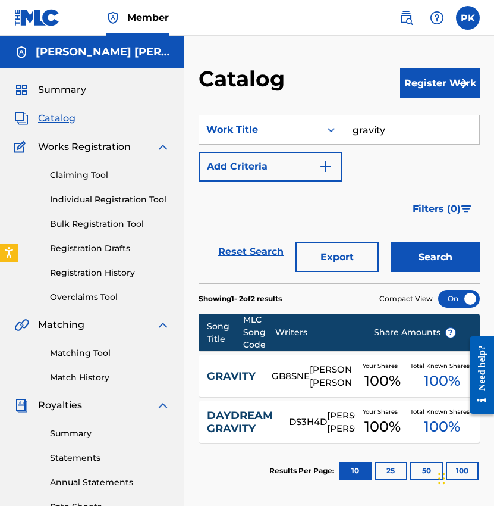
click at [396, 130] on input "gravity" at bounding box center [411, 129] width 137 height 29
paste input "nocturnal wandering"
type input "nocturnal wandering"
click at [405, 255] on button "Search" at bounding box center [435, 257] width 89 height 30
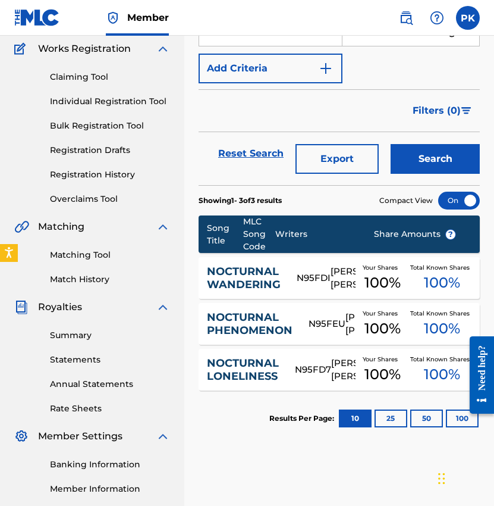
scroll to position [118, 0]
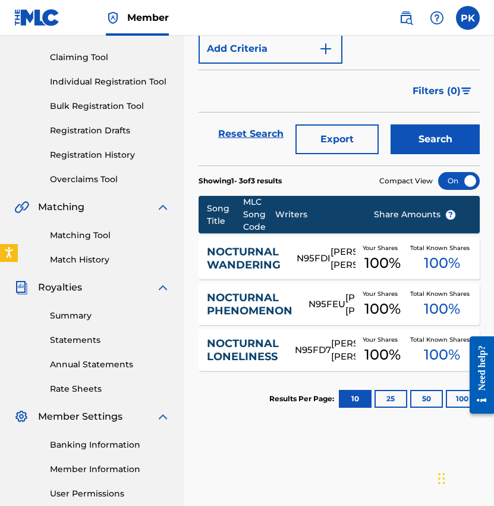
click at [318, 258] on div "N95FDI" at bounding box center [314, 259] width 34 height 14
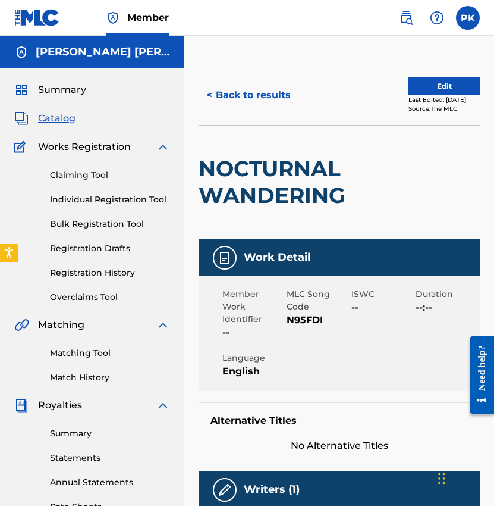
click at [305, 321] on span "N95FDI" at bounding box center [317, 320] width 61 height 14
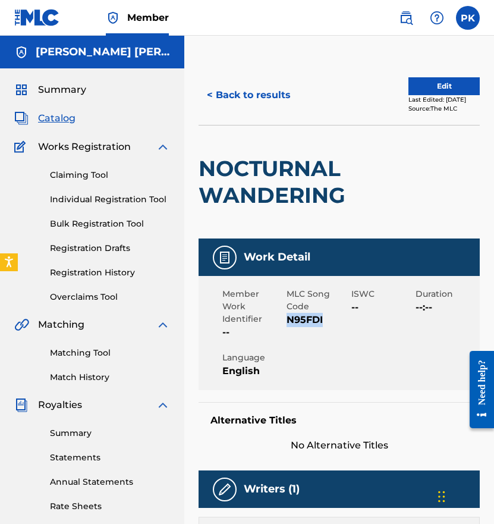
click at [262, 99] on button "< Back to results" at bounding box center [249, 95] width 101 height 30
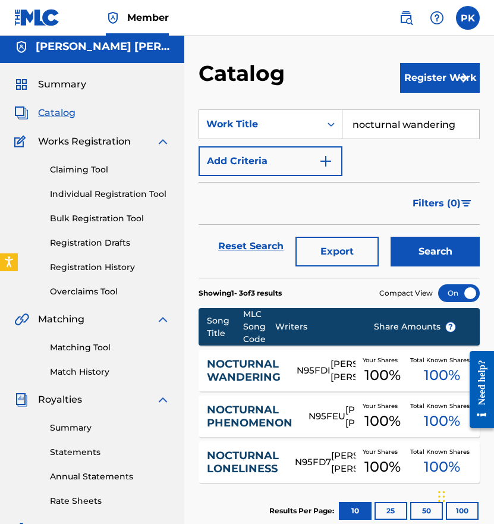
scroll to position [5, 0]
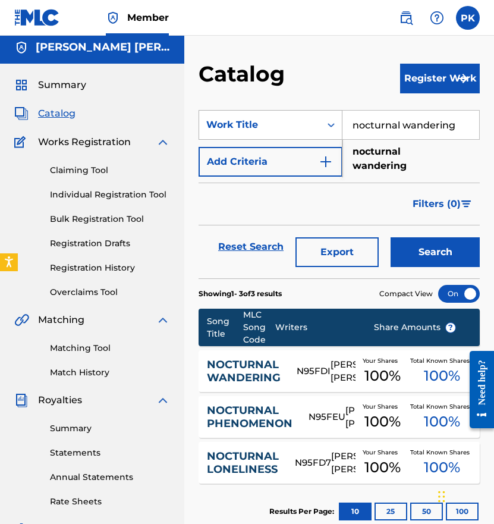
drag, startPoint x: 457, startPoint y: 130, endPoint x: 330, endPoint y: 129, distance: 127.3
click at [331, 129] on div "SearchWithCriteria57be1b0c-84d6-4000-92cd-cc0b99090d0b Work Title nocturnal wan…" at bounding box center [339, 125] width 281 height 30
paste input "soothing moonview"
type input "soothing moonview"
click at [412, 251] on button "Search" at bounding box center [435, 252] width 89 height 30
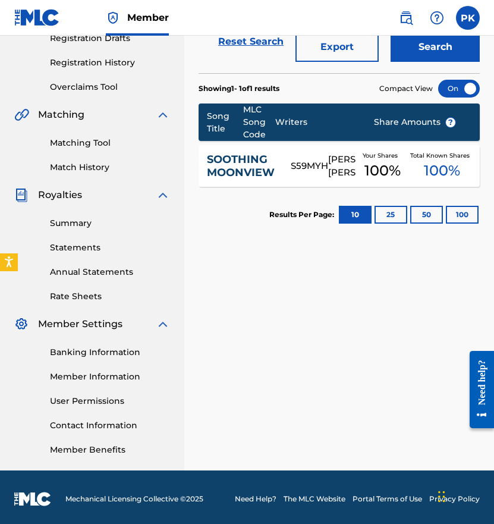
scroll to position [214, 0]
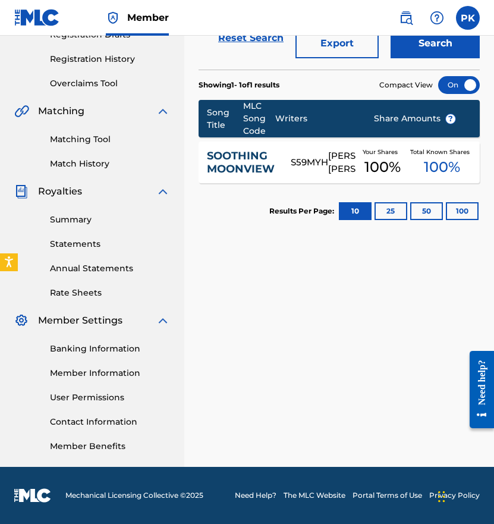
click at [295, 164] on div "S59MYH" at bounding box center [309, 163] width 37 height 14
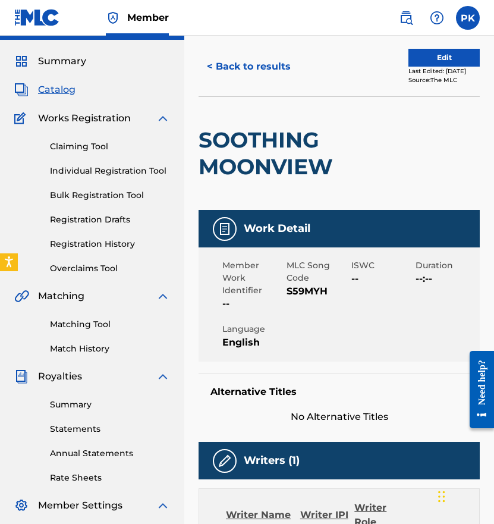
scroll to position [30, 0]
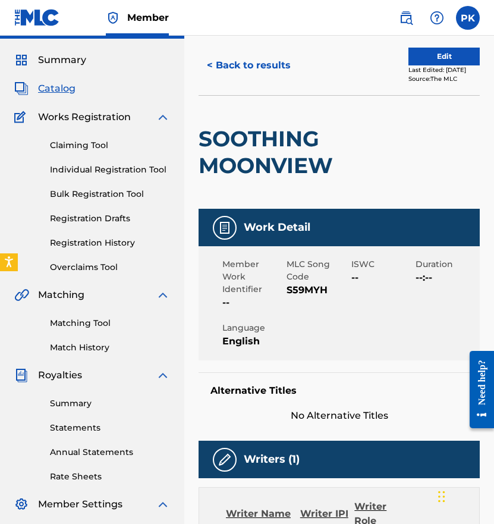
click at [312, 286] on span "S59MYH" at bounding box center [317, 290] width 61 height 14
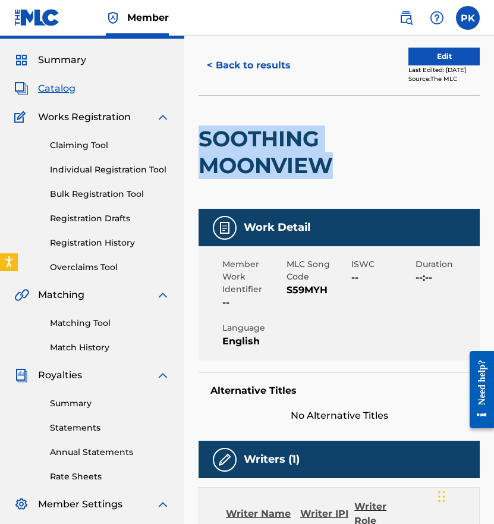
drag, startPoint x: 335, startPoint y: 167, endPoint x: 205, endPoint y: 142, distance: 132.7
click at [205, 142] on h2 "SOOTHING MOONVIEW" at bounding box center [283, 153] width 169 height 54
click at [256, 59] on button "< Back to results" at bounding box center [249, 66] width 101 height 30
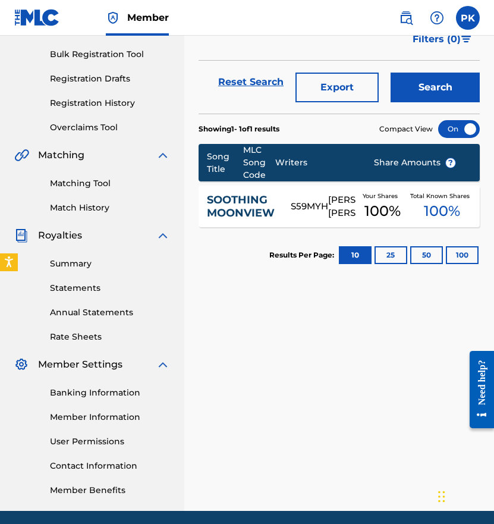
scroll to position [28, 0]
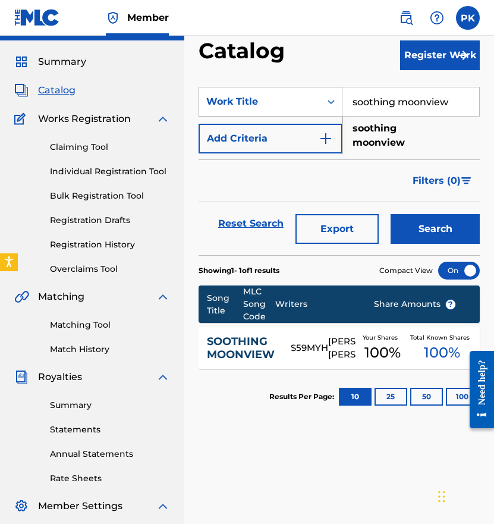
drag, startPoint x: 453, startPoint y: 108, endPoint x: 287, endPoint y: 96, distance: 166.4
click at [288, 96] on div "SearchWithCriteria57be1b0c-84d6-4000-92cd-cc0b99090d0b Work Title soothing moon…" at bounding box center [339, 102] width 281 height 30
paste input "GX5MX2207860"
click at [434, 105] on input "GX5MX2207860" at bounding box center [411, 101] width 137 height 29
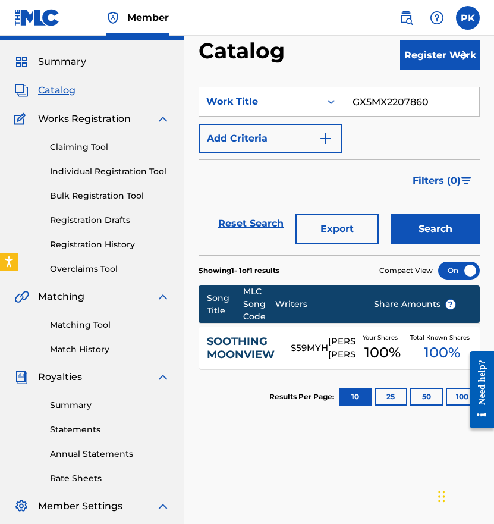
paste input "stardust"
click at [417, 222] on button "Search" at bounding box center [435, 229] width 89 height 30
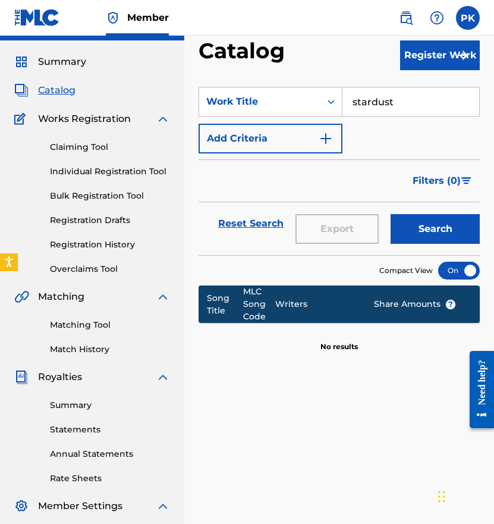
click at [394, 109] on input "stardust" at bounding box center [411, 101] width 137 height 29
paste input "Tears From The Sky"
type input "Tears From The Sky"
click at [416, 224] on button "Search" at bounding box center [435, 229] width 89 height 30
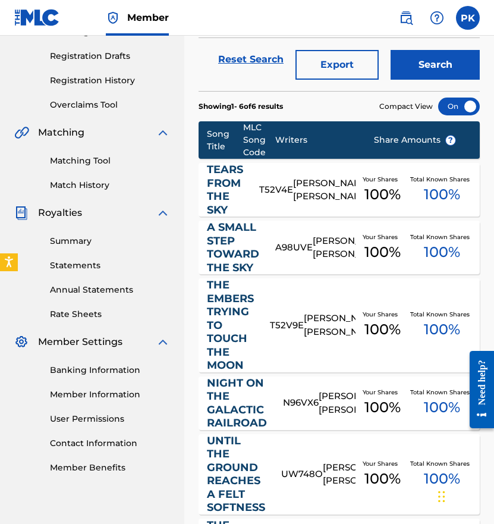
scroll to position [178, 0]
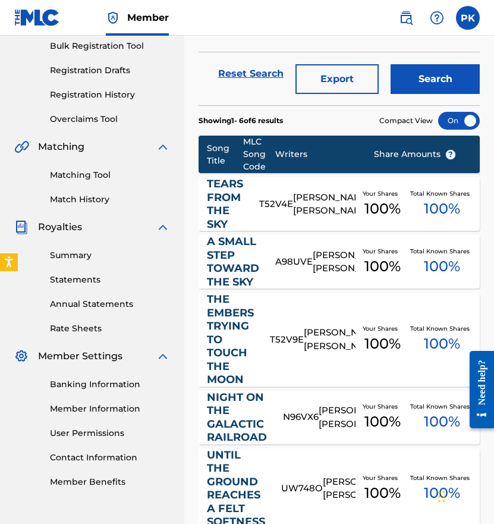
click at [305, 207] on div "[PERSON_NAME] [PERSON_NAME]" at bounding box center [324, 204] width 62 height 27
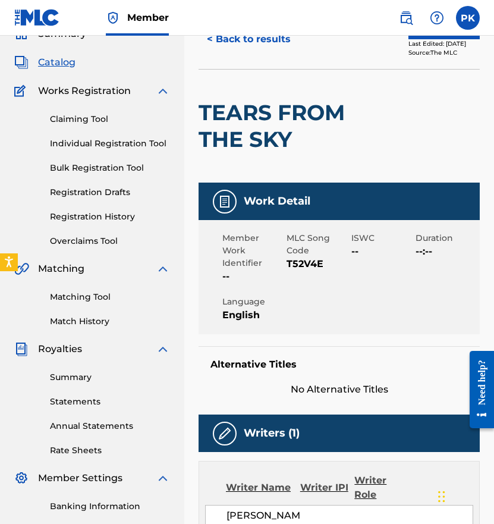
scroll to position [65, 0]
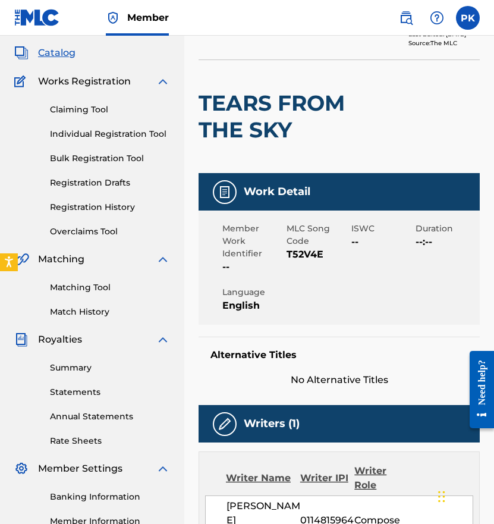
click at [290, 131] on h2 "TEARS FROM THE SKY" at bounding box center [283, 117] width 169 height 54
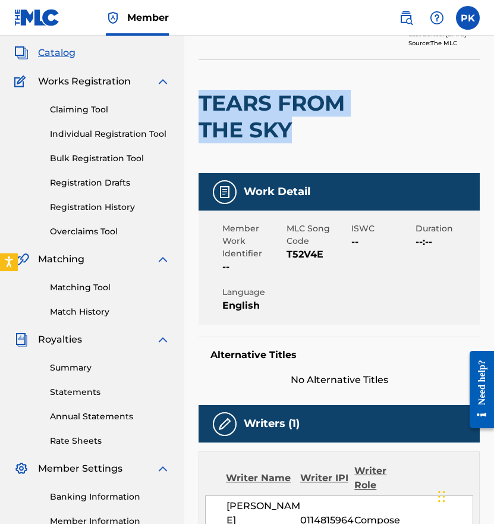
drag, startPoint x: 292, startPoint y: 132, endPoint x: 187, endPoint y: 110, distance: 107.6
click at [187, 110] on div "< Back to results Edit Last Edited: July 30, 2025 Source: The MLC TEARS FROM TH…" at bounding box center [339, 462] width 310 height 924
click at [308, 250] on span "T52V4E" at bounding box center [317, 254] width 61 height 14
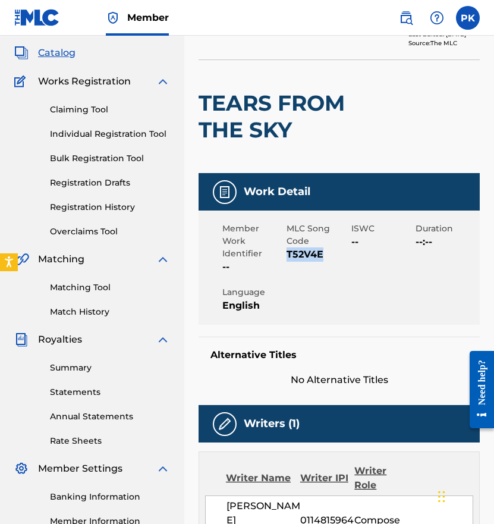
click at [308, 250] on span "T52V4E" at bounding box center [317, 254] width 61 height 14
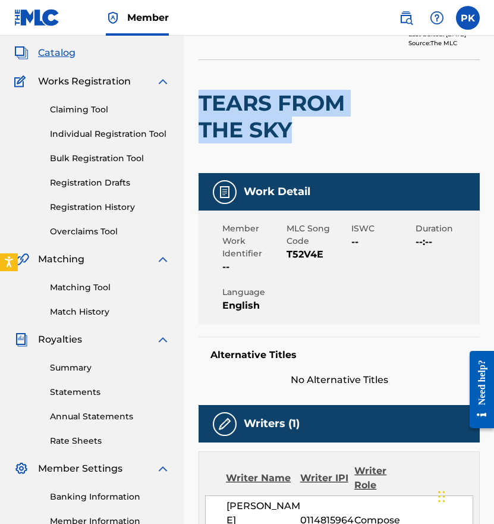
drag, startPoint x: 290, startPoint y: 127, endPoint x: 197, endPoint y: 101, distance: 97.0
click at [197, 101] on div "< Back to results Edit Last Edited: July 30, 2025 Source: The MLC TEARS FROM TH…" at bounding box center [339, 462] width 310 height 924
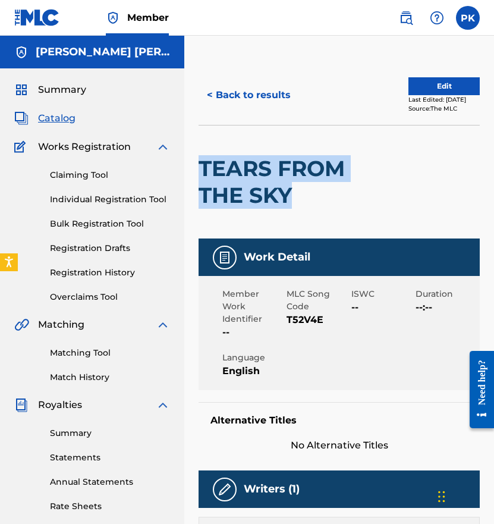
scroll to position [0, 0]
click at [240, 92] on button "< Back to results" at bounding box center [249, 95] width 101 height 30
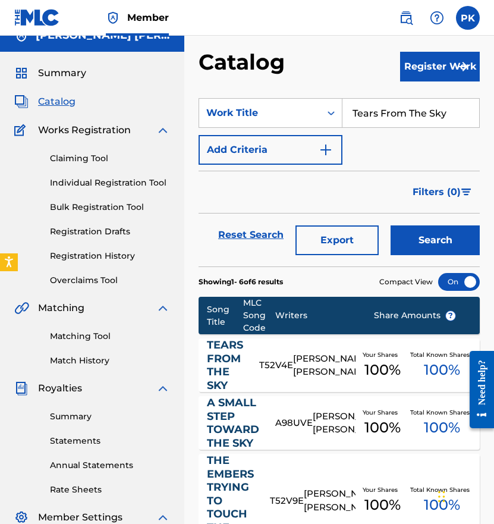
scroll to position [20, 0]
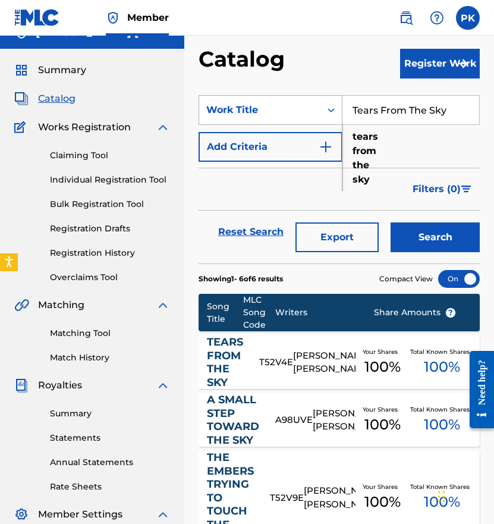
drag, startPoint x: 448, startPoint y: 115, endPoint x: 322, endPoint y: 115, distance: 125.5
click at [323, 115] on div "SearchWithCriteria57be1b0c-84d6-4000-92cd-cc0b99090d0b Work Title Tears From Th…" at bounding box center [339, 110] width 281 height 30
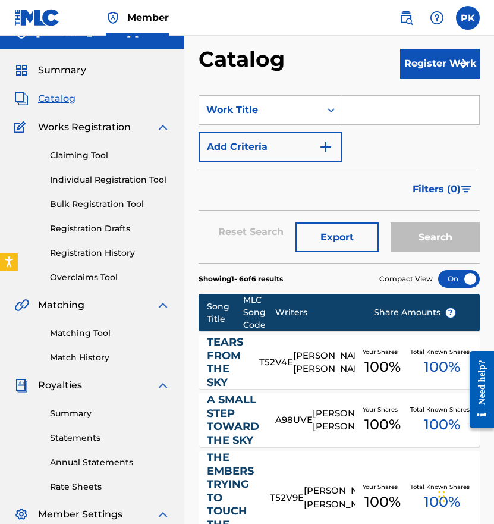
click at [360, 167] on form "SearchWithCriteria57be1b0c-84d6-4000-92cd-cc0b99090d0b Work Title Add Criteria …" at bounding box center [339, 179] width 281 height 168
click at [59, 97] on span "Catalog" at bounding box center [56, 99] width 37 height 14
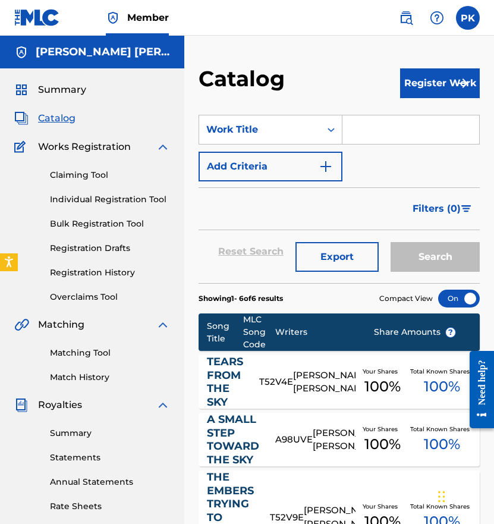
scroll to position [0, 0]
click at [419, 74] on button "Register Work" at bounding box center [440, 83] width 80 height 30
click at [414, 117] on link "Individual" at bounding box center [440, 122] width 80 height 29
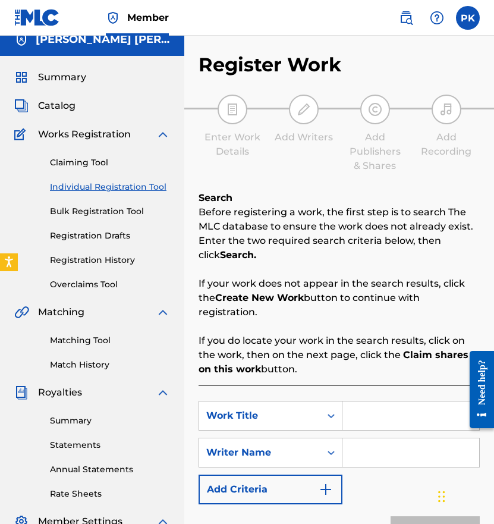
scroll to position [10, 0]
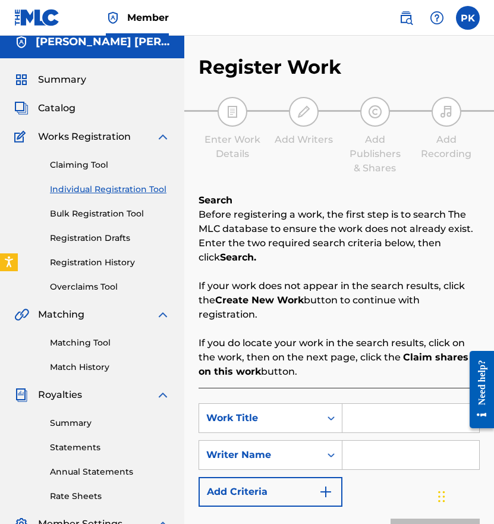
click at [53, 102] on span "Catalog" at bounding box center [56, 108] width 37 height 14
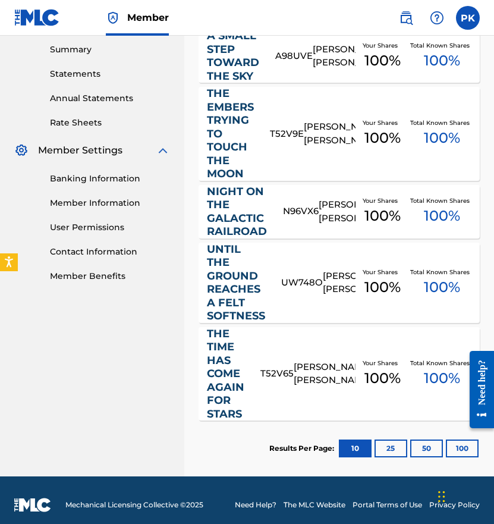
click at [455, 440] on button "100" at bounding box center [462, 449] width 33 height 18
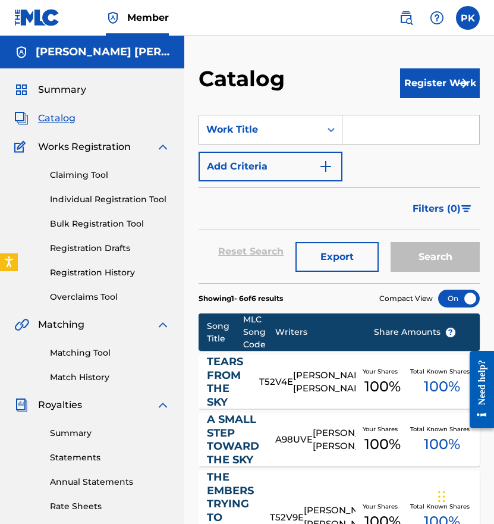
click at [367, 125] on input "Search Form" at bounding box center [411, 129] width 137 height 29
paste input "the time has come again for stars"
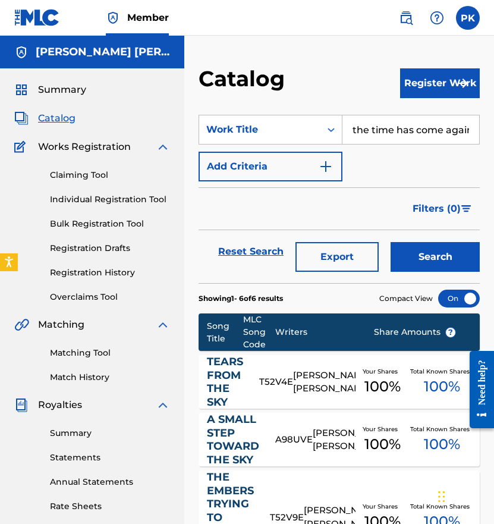
type input "the time has come again for stars"
click at [417, 255] on button "Search" at bounding box center [435, 257] width 89 height 30
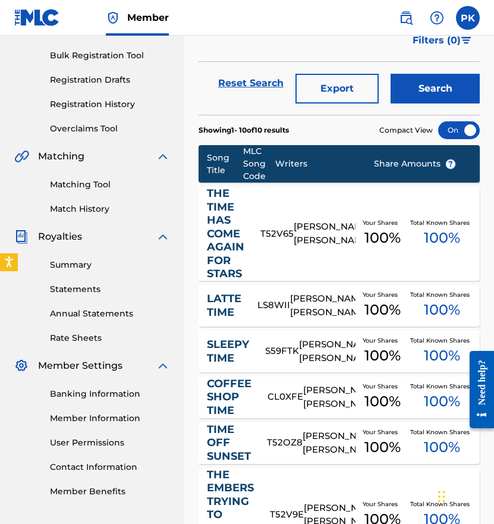
scroll to position [169, 0]
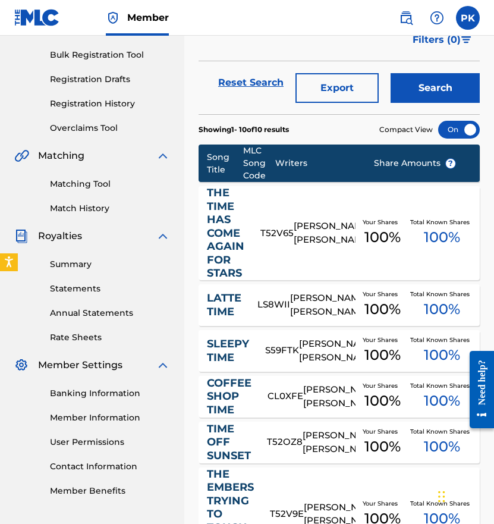
click at [312, 247] on div "THE TIME HAS COME AGAIN FOR STARS T52V65 PAUL HERVE KONATE Your Shares 100 % To…" at bounding box center [339, 233] width 281 height 94
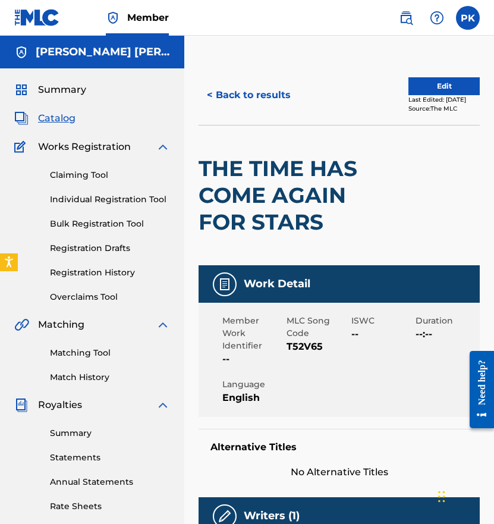
click at [251, 85] on button "< Back to results" at bounding box center [249, 95] width 101 height 30
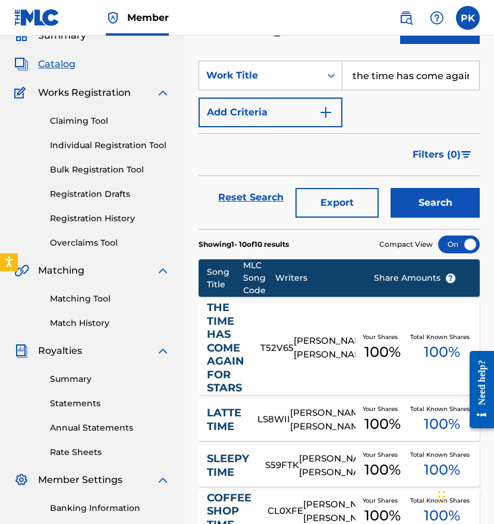
scroll to position [48, 0]
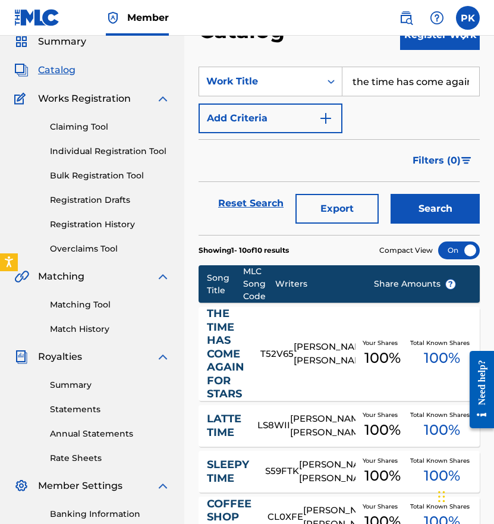
click at [377, 83] on input "the time has come again for stars" at bounding box center [411, 81] width 137 height 29
click at [425, 204] on button "Search" at bounding box center [435, 209] width 89 height 30
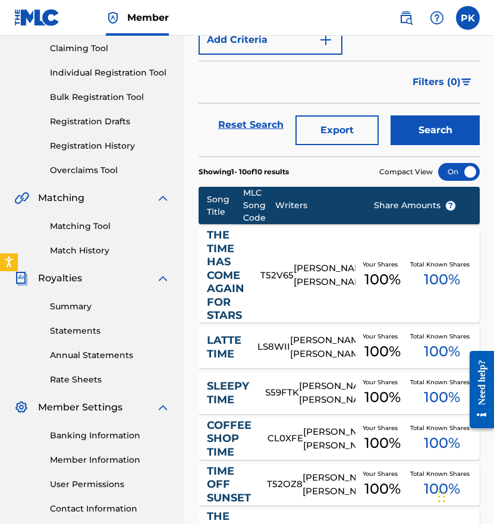
scroll to position [143, 0]
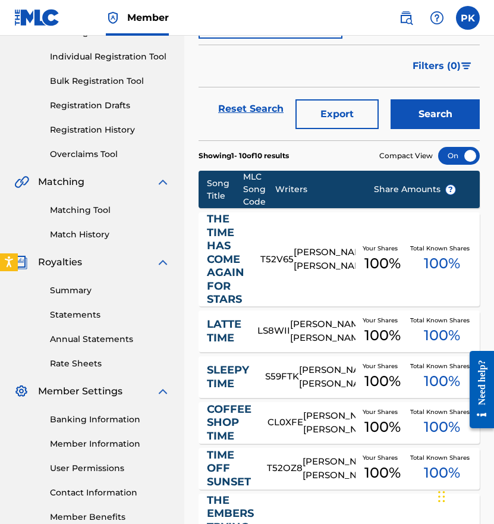
click at [359, 254] on div "Your Shares 100 %" at bounding box center [383, 259] width 55 height 36
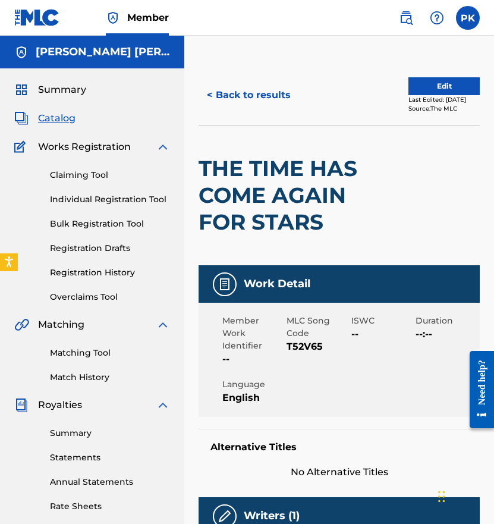
click at [295, 346] on span "T52V65" at bounding box center [317, 347] width 61 height 14
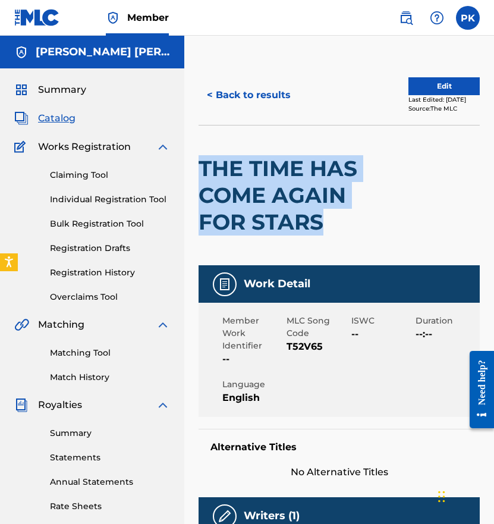
drag, startPoint x: 320, startPoint y: 225, endPoint x: 187, endPoint y: 172, distance: 143.1
click at [224, 97] on button "< Back to results" at bounding box center [249, 95] width 101 height 30
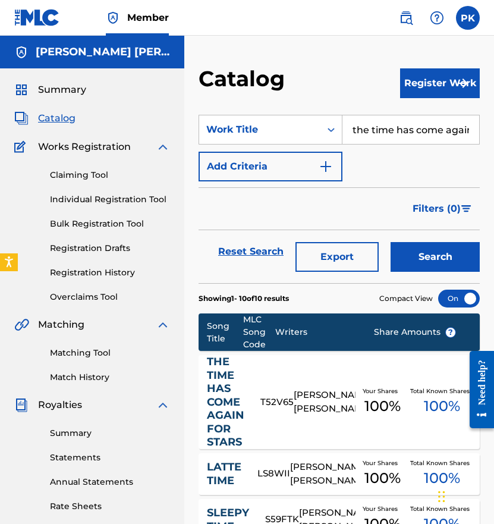
click at [396, 137] on input "the time has come again for stars" at bounding box center [411, 129] width 137 height 29
click at [375, 120] on input "the time has come again for stars" at bounding box center [411, 129] width 137 height 29
paste input "decompressing environnement"
type input "decompressing environnement"
click at [379, 164] on div "SearchWithCriteria57be1b0c-84d6-4000-92cd-cc0b99090d0b Work Title decompressing…" at bounding box center [339, 148] width 281 height 67
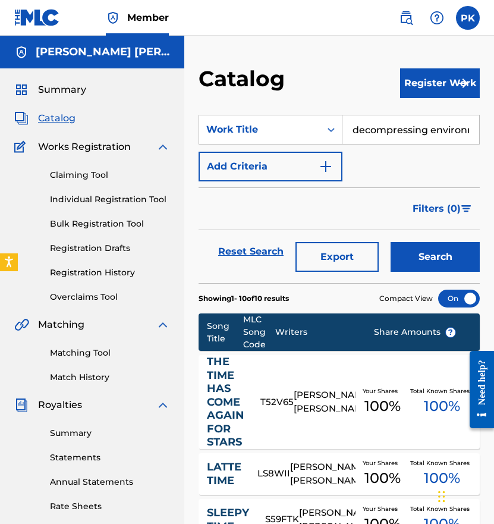
click at [410, 264] on button "Search" at bounding box center [435, 257] width 89 height 30
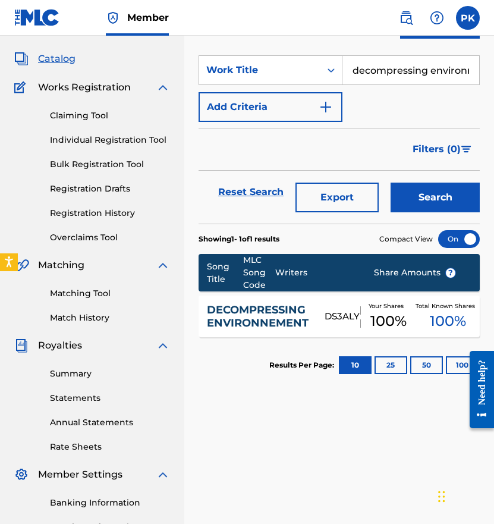
scroll to position [81, 0]
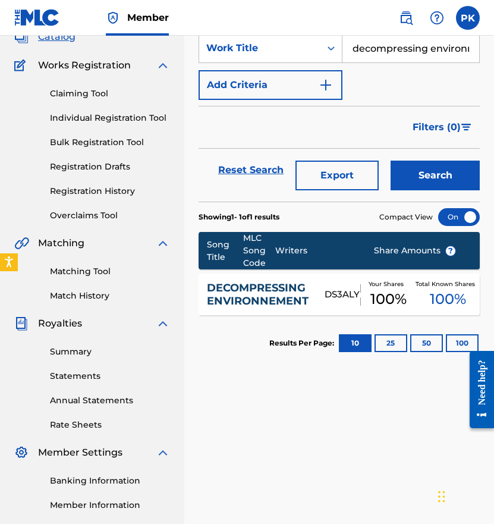
click at [315, 298] on div "DECOMPRESSING ENVIRONNEMENT" at bounding box center [266, 294] width 118 height 27
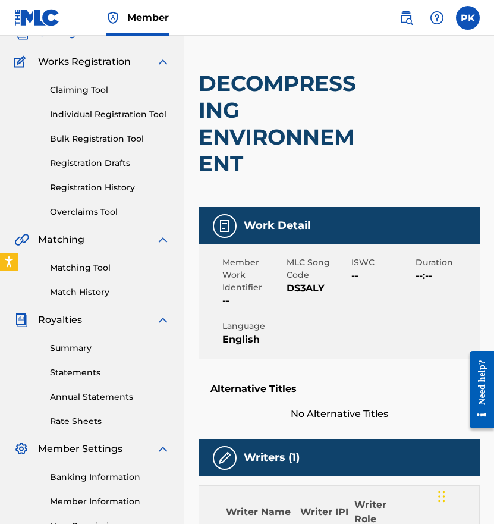
scroll to position [95, 0]
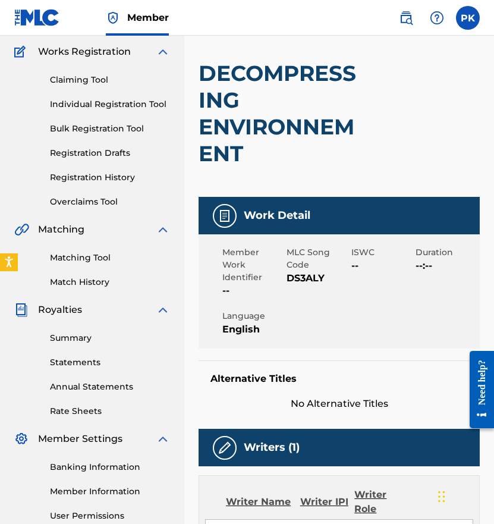
click at [300, 280] on span "DS3ALY" at bounding box center [317, 278] width 61 height 14
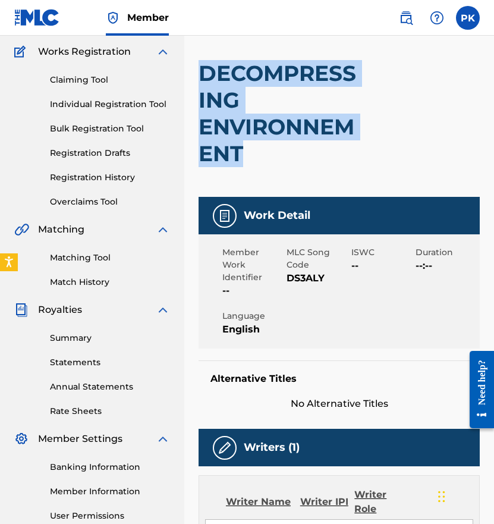
drag, startPoint x: 248, startPoint y: 155, endPoint x: 200, endPoint y: 74, distance: 94.2
click at [200, 74] on h2 "DECOMPRESSING ENVIRONNEMENT" at bounding box center [283, 113] width 169 height 107
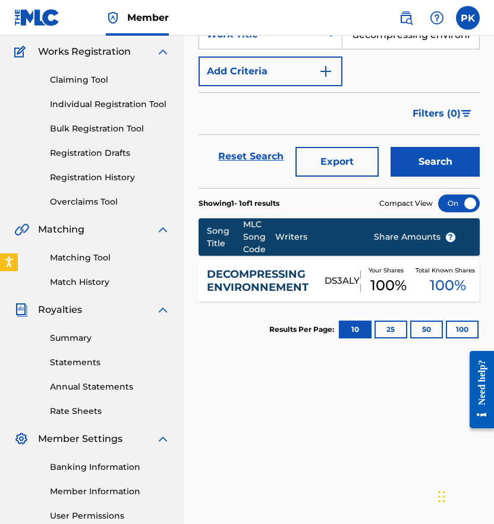
scroll to position [81, 0]
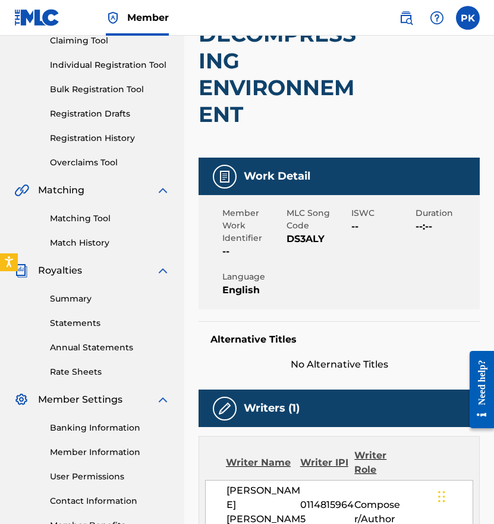
scroll to position [169, 0]
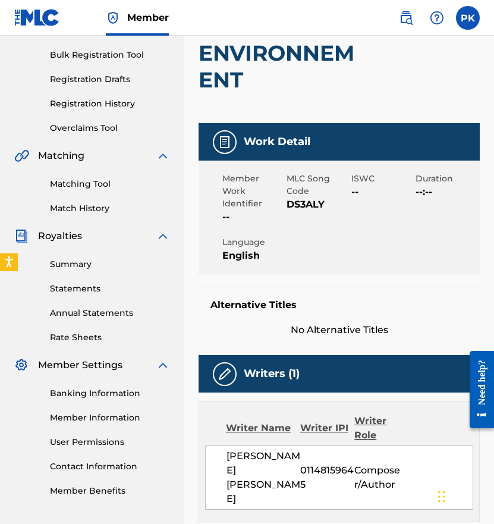
click at [293, 199] on span "DS3ALY" at bounding box center [317, 205] width 61 height 14
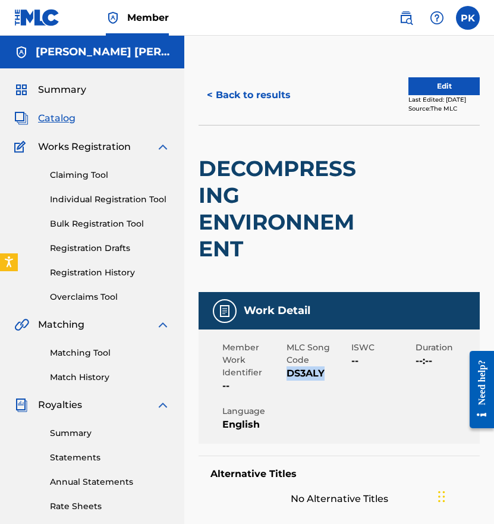
click at [250, 99] on button "< Back to results" at bounding box center [249, 95] width 101 height 30
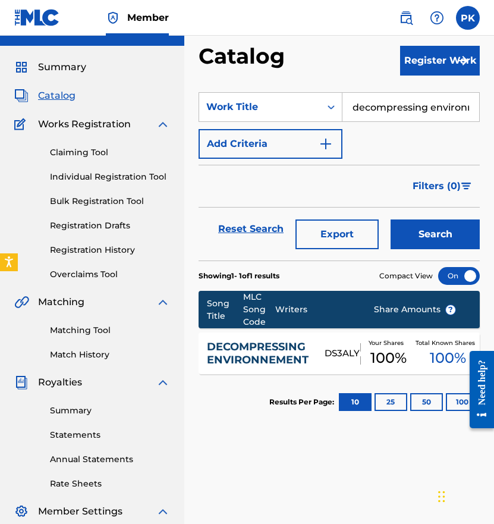
scroll to position [6, 0]
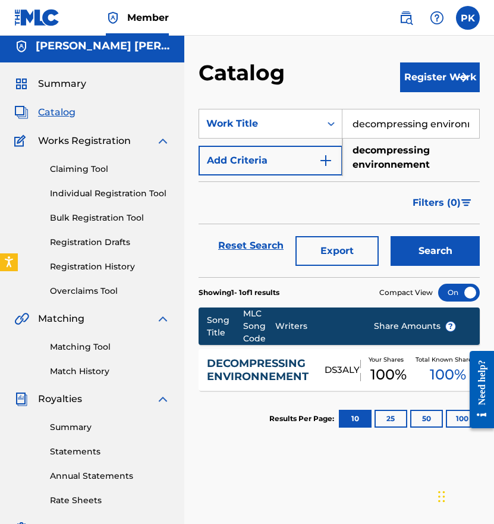
drag, startPoint x: 352, startPoint y: 124, endPoint x: 502, endPoint y: 112, distance: 150.4
click at [494, 112] on html "Accessibility Screen-Reader Guide, Feedback, and Issue Reporting | New window M…" at bounding box center [247, 256] width 494 height 524
paste input "Hyacinth"
click at [423, 253] on button "Search" at bounding box center [435, 251] width 89 height 30
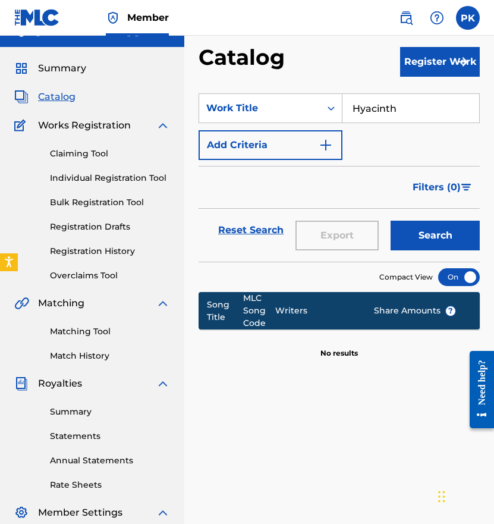
scroll to position [0, 0]
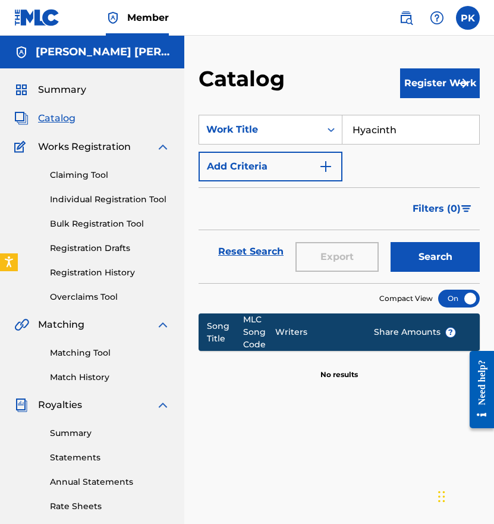
click at [386, 126] on input "Hyacinth" at bounding box center [411, 129] width 137 height 29
paste input "GRATITUDE"
type input "GRATITUDE"
click at [410, 262] on button "Search" at bounding box center [435, 257] width 89 height 30
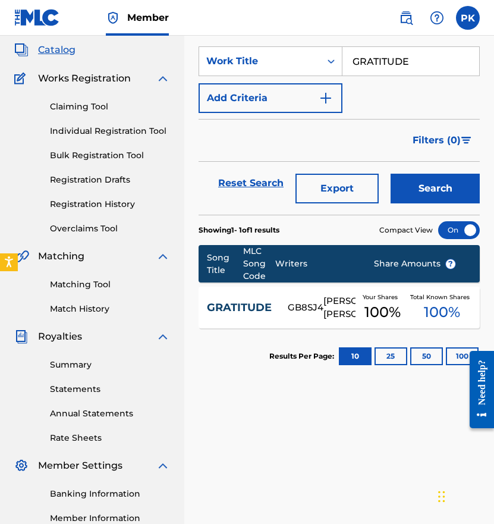
scroll to position [86, 0]
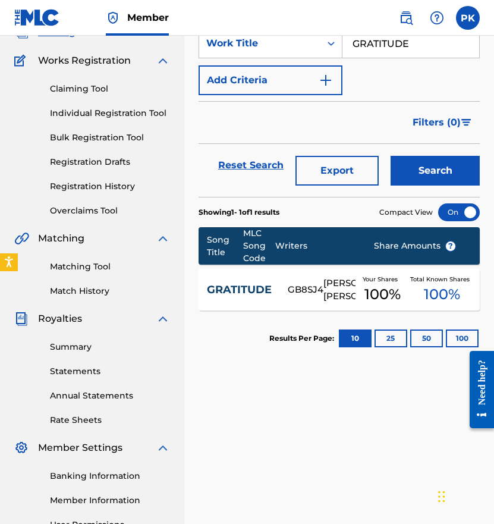
click at [328, 297] on div "[PERSON_NAME] [PERSON_NAME]" at bounding box center [340, 290] width 32 height 27
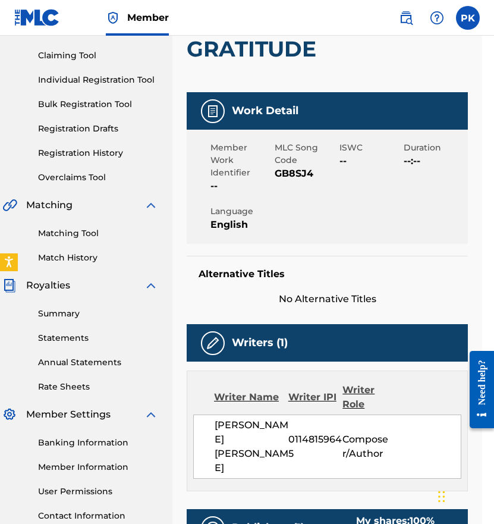
scroll to position [92, 12]
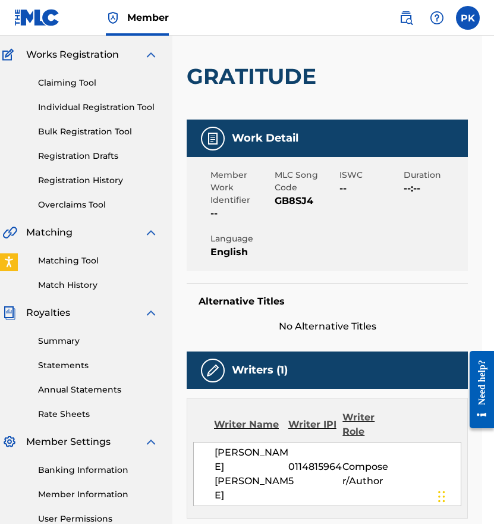
click at [290, 198] on span "GB8SJ4" at bounding box center [305, 201] width 61 height 14
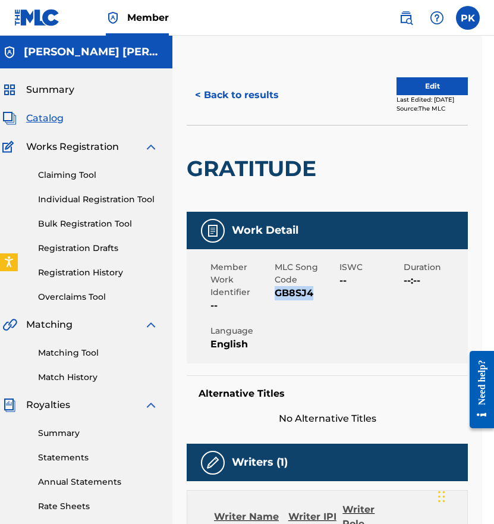
scroll to position [0, 12]
click at [232, 85] on button "< Back to results" at bounding box center [237, 95] width 101 height 30
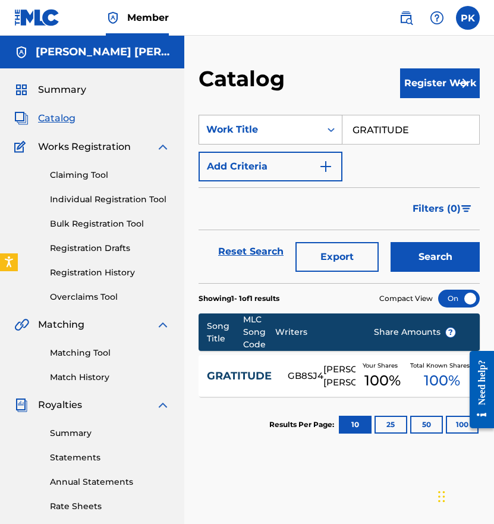
drag, startPoint x: 399, startPoint y: 127, endPoint x: 333, endPoint y: 121, distance: 66.4
click at [333, 121] on div "SearchWithCriteria57be1b0c-84d6-4000-92cd-cc0b99090d0b Work Title GRATITUDE" at bounding box center [339, 130] width 281 height 30
paste input "Well being"
type input "Well being"
click at [427, 242] on button "Search" at bounding box center [435, 257] width 89 height 30
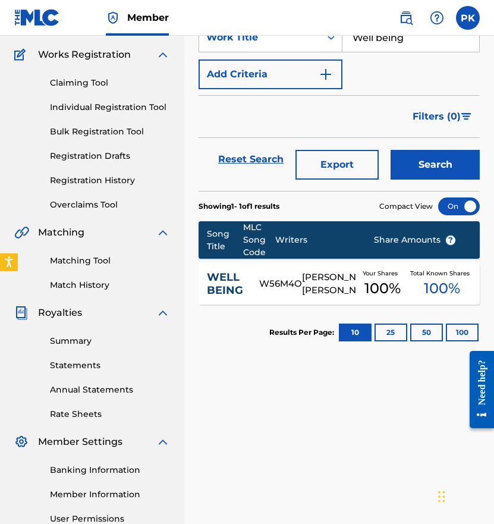
scroll to position [109, 0]
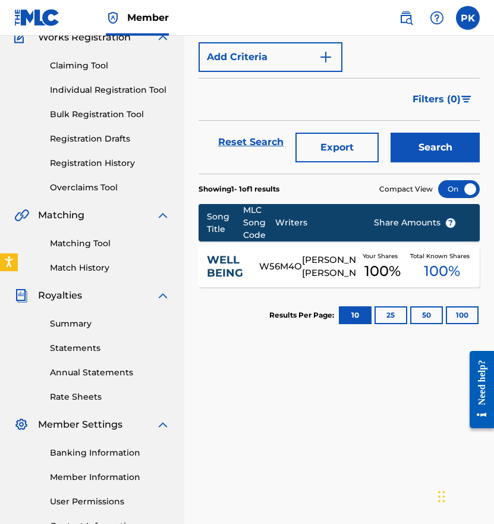
click at [327, 263] on div "[PERSON_NAME] [PERSON_NAME]" at bounding box center [328, 266] width 53 height 27
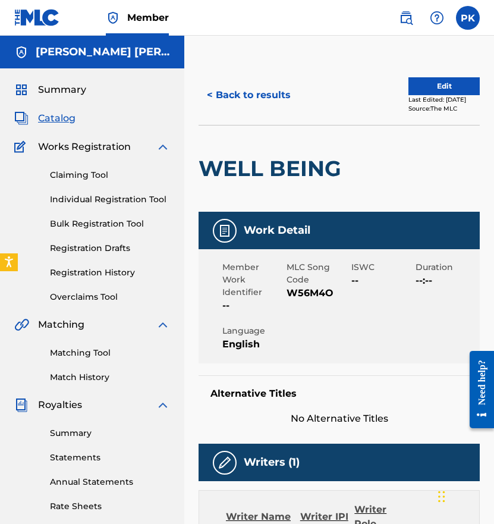
click at [331, 170] on h2 "WELL BEING" at bounding box center [273, 168] width 149 height 27
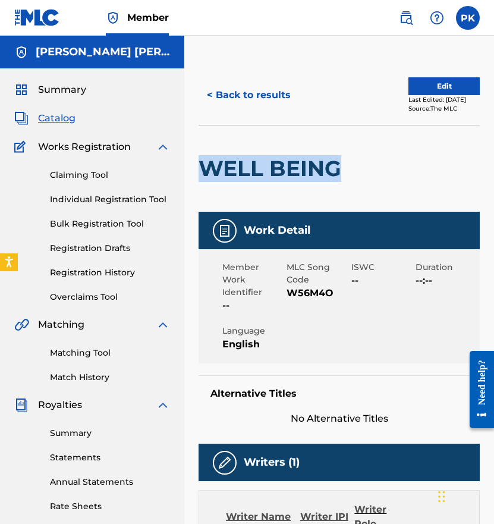
drag, startPoint x: 341, startPoint y: 170, endPoint x: 204, endPoint y: 171, distance: 136.8
click at [204, 171] on h2 "WELL BEING" at bounding box center [273, 168] width 149 height 27
click at [299, 293] on span "W56M4O" at bounding box center [317, 293] width 61 height 14
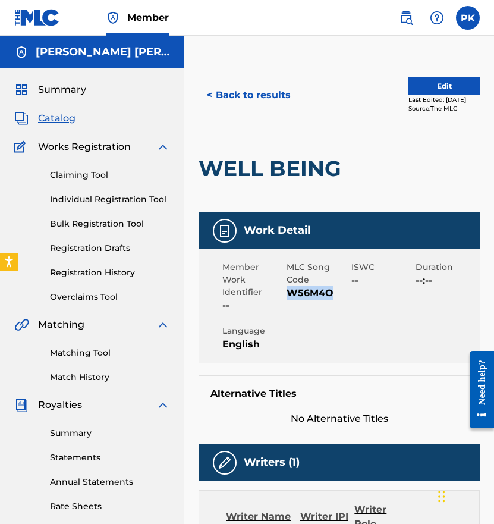
click at [299, 293] on span "W56M4O" at bounding box center [317, 293] width 61 height 14
click at [262, 103] on button "< Back to results" at bounding box center [249, 95] width 101 height 30
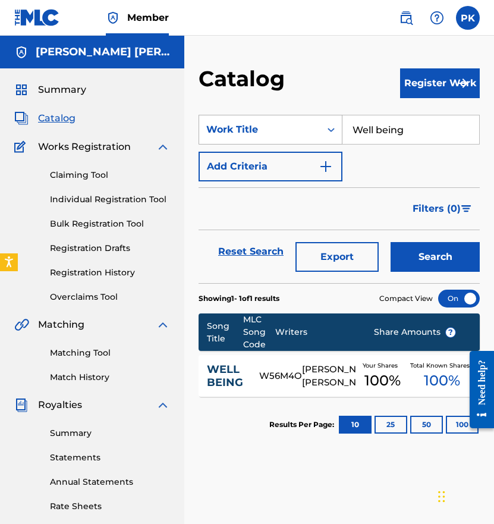
drag, startPoint x: 411, startPoint y: 130, endPoint x: 334, endPoint y: 122, distance: 77.2
click at [335, 123] on div "SearchWithCriteria57be1b0c-84d6-4000-92cd-cc0b99090d0b Work Title Well being" at bounding box center [339, 130] width 281 height 30
paste input "I love you madly"
type input "I love you madly"
click at [415, 269] on button "Search" at bounding box center [435, 257] width 89 height 30
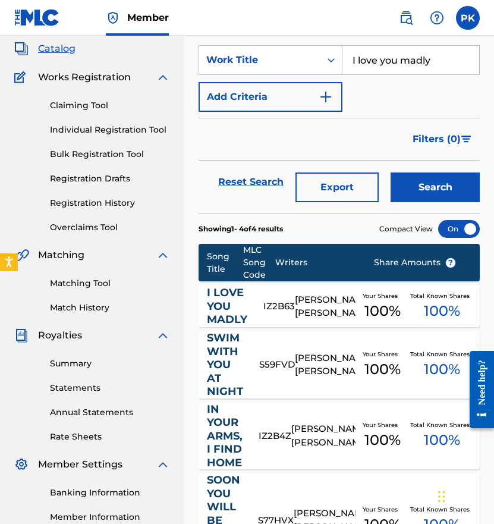
scroll to position [85, 0]
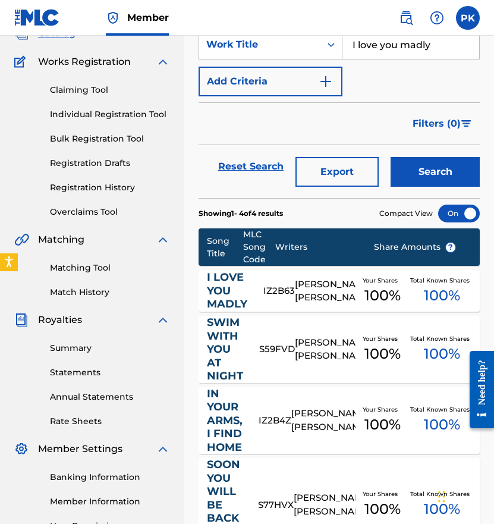
click at [326, 298] on div "[PERSON_NAME] [PERSON_NAME]" at bounding box center [325, 291] width 60 height 27
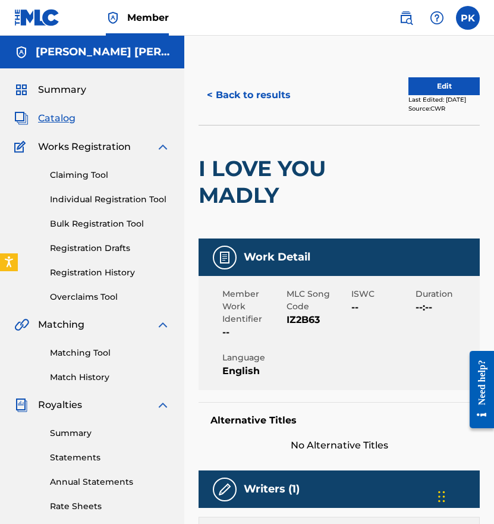
click at [300, 315] on span "IZ2B63" at bounding box center [317, 320] width 61 height 14
click at [264, 84] on button "< Back to results" at bounding box center [249, 95] width 101 height 30
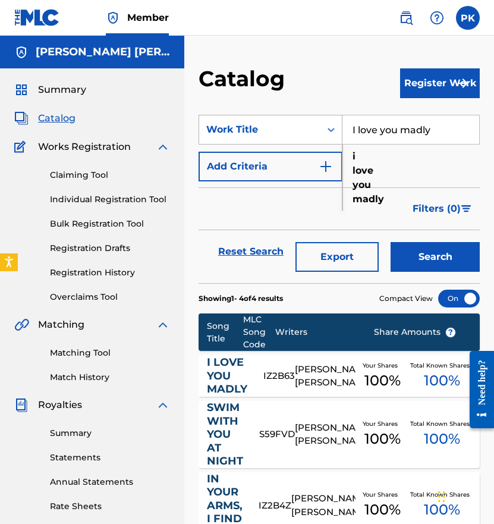
drag, startPoint x: 432, startPoint y: 139, endPoint x: 322, endPoint y: 123, distance: 110.5
click at [324, 123] on div "SearchWithCriteria57be1b0c-84d6-4000-92cd-cc0b99090d0b Work Title I love you ma…" at bounding box center [339, 130] width 281 height 30
paste input "n Your Arms, I Find Home"
type input "In Your Arms, I Find Home"
click at [408, 253] on button "Search" at bounding box center [435, 257] width 89 height 30
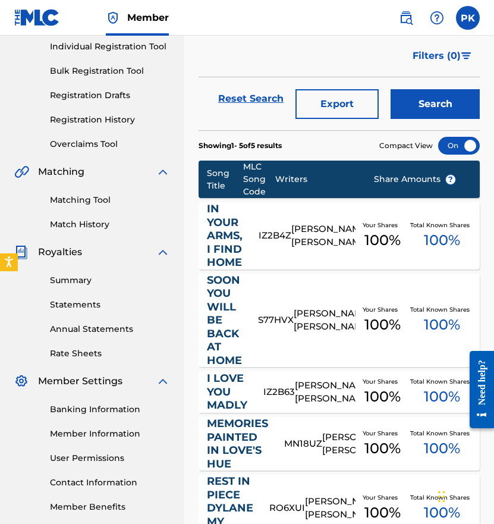
scroll to position [163, 0]
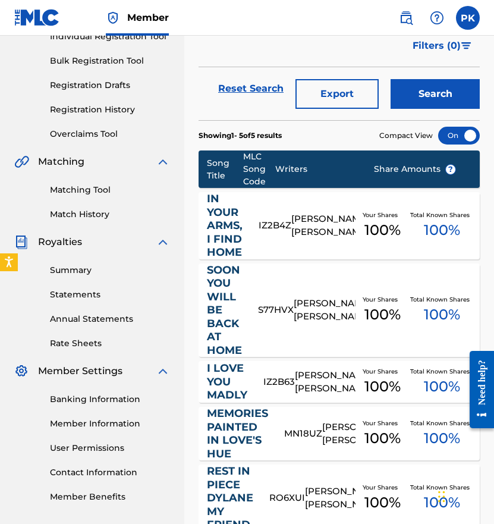
click at [292, 243] on div "IN YOUR ARMS, I FIND HOME IZ2B4Z PAUL HERVE KONATE Your Shares 100 % Total Know…" at bounding box center [339, 225] width 281 height 67
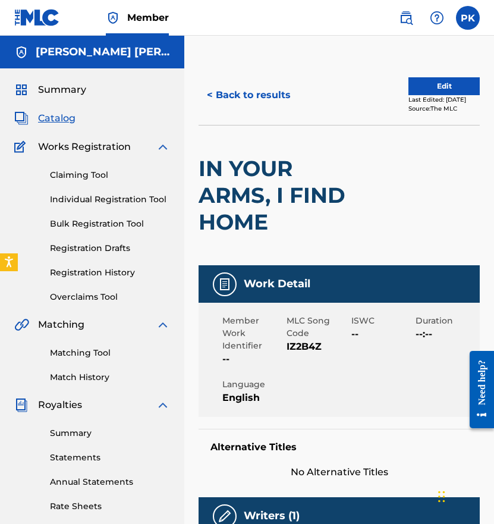
click at [294, 347] on span "IZ2B4Z" at bounding box center [317, 347] width 61 height 14
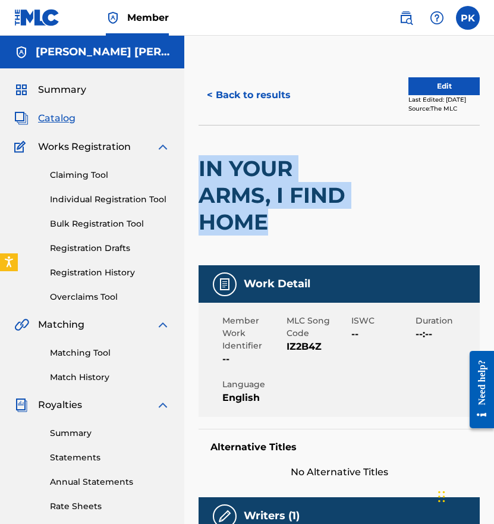
drag, startPoint x: 198, startPoint y: 165, endPoint x: 278, endPoint y: 215, distance: 95.4
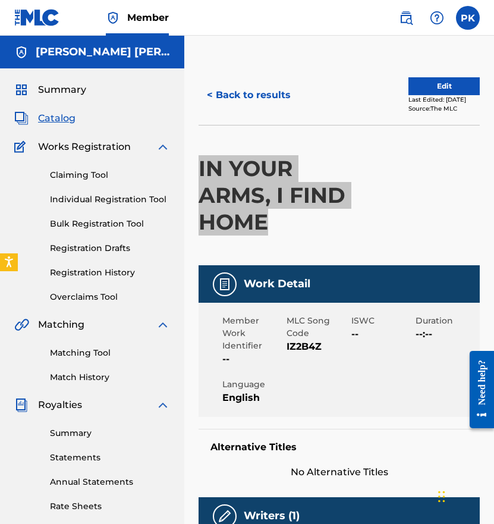
click at [320, 206] on h2 "IN YOUR ARMS, I FIND HOME" at bounding box center [283, 195] width 169 height 80
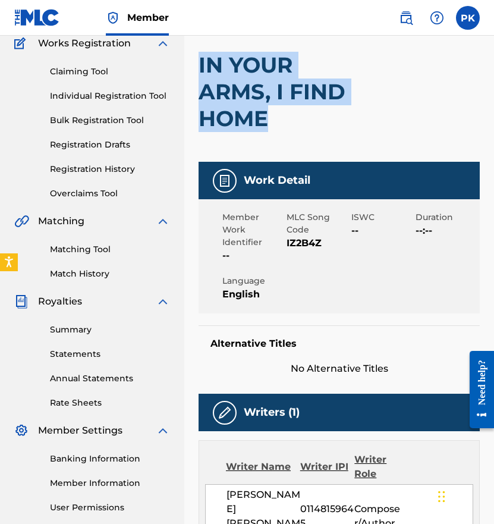
scroll to position [127, 0]
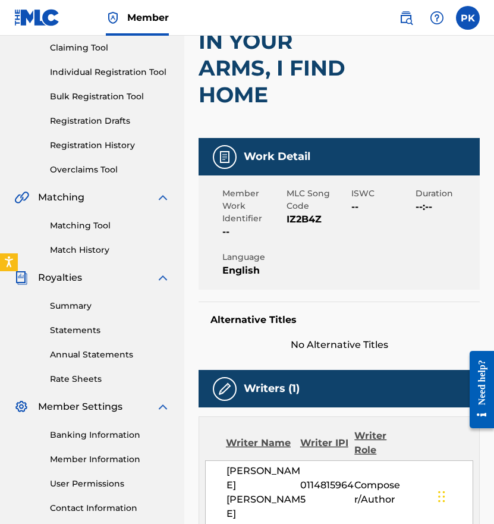
click at [305, 218] on span "IZ2B4Z" at bounding box center [317, 219] width 61 height 14
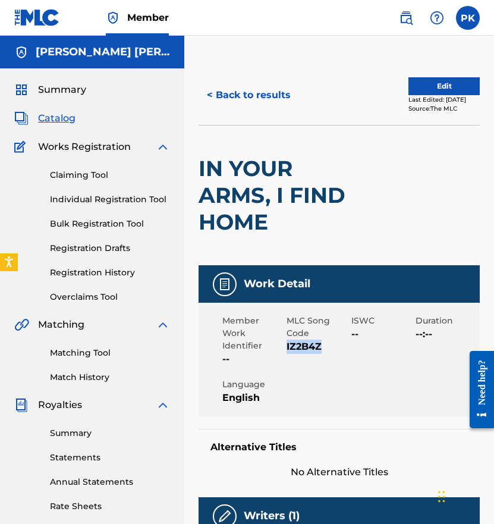
click at [240, 95] on button "< Back to results" at bounding box center [249, 95] width 101 height 30
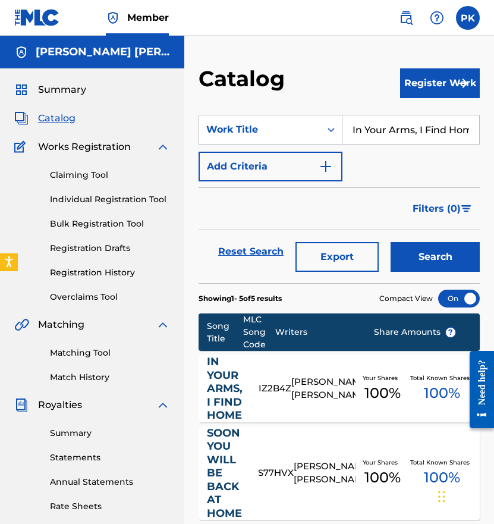
click at [398, 134] on input "In Your Arms, I Find Home" at bounding box center [411, 129] width 137 height 29
paste input "memories painted in love's hu"
type input "memories painted in love's hue"
click at [413, 265] on button "Search" at bounding box center [435, 257] width 89 height 30
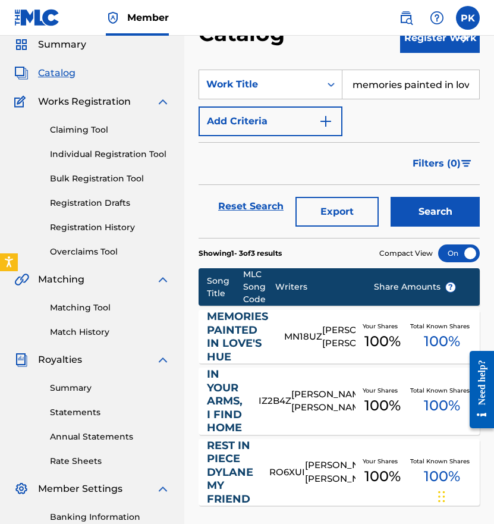
scroll to position [117, 0]
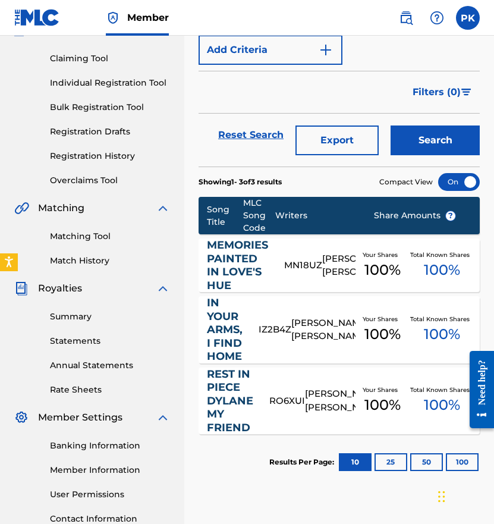
click at [301, 269] on div "MN18UZ" at bounding box center [303, 266] width 38 height 14
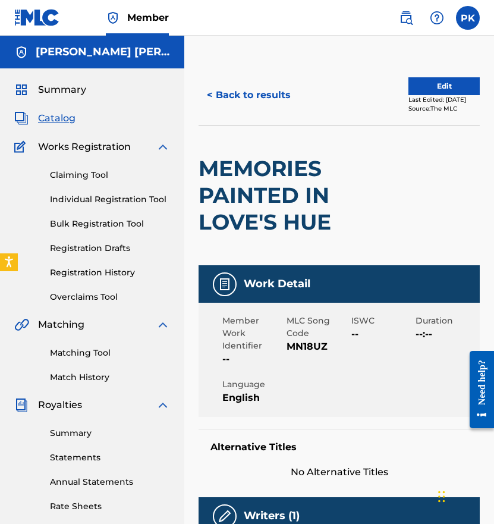
click at [298, 349] on span "MN18UZ" at bounding box center [317, 347] width 61 height 14
click at [61, 86] on span "Summary" at bounding box center [62, 90] width 48 height 14
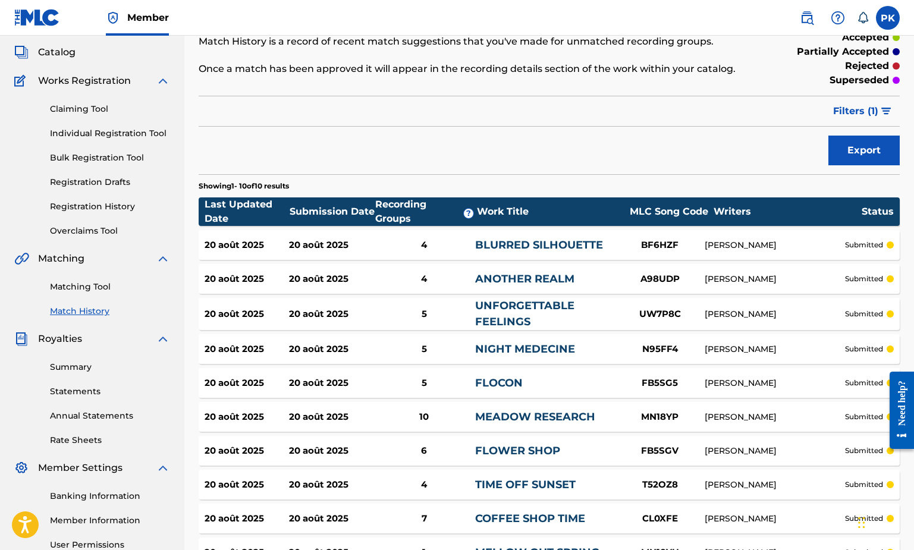
scroll to position [65, 0]
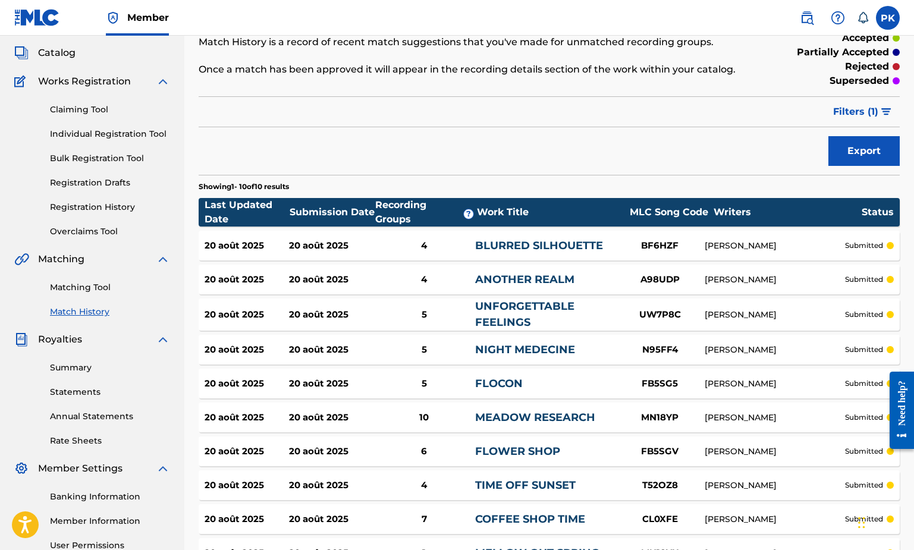
click at [93, 282] on link "Matching Tool" at bounding box center [110, 287] width 120 height 12
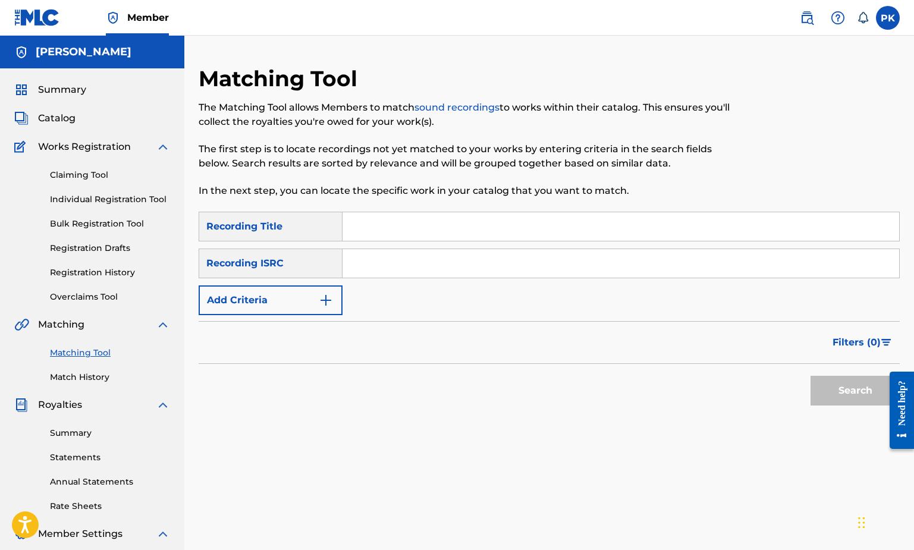
click at [417, 231] on input "Search Form" at bounding box center [621, 226] width 557 height 29
paste input "ce doux sentiment"
type input "ce doux sentiment"
click at [447, 267] on input "Search Form" at bounding box center [621, 263] width 557 height 29
paste input "GX89G2285234"
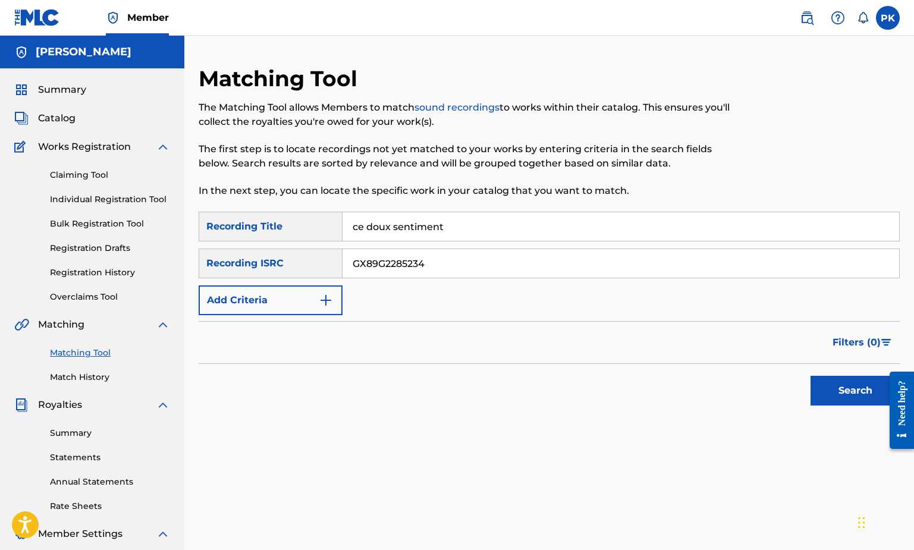
type input "GX89G2285234"
click at [835, 379] on button "Search" at bounding box center [855, 391] width 89 height 30
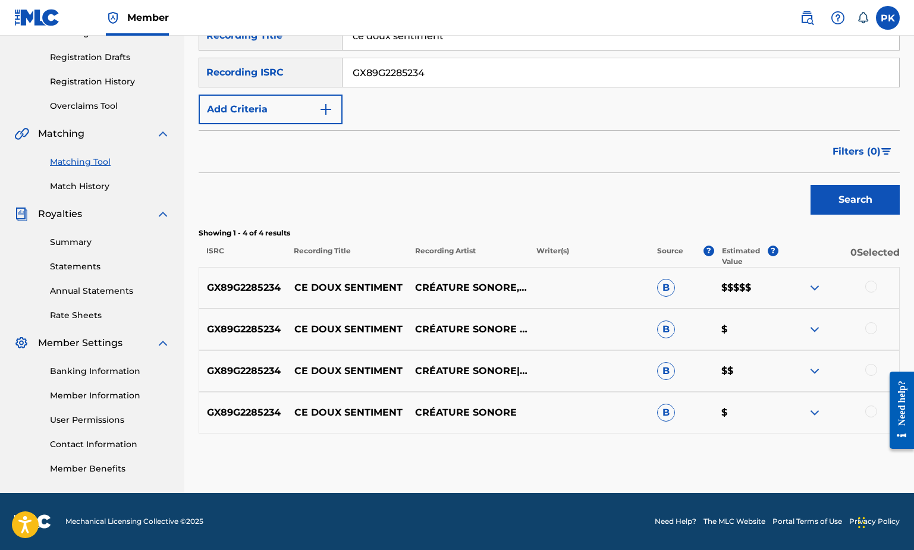
scroll to position [191, 0]
click at [878, 288] on div at bounding box center [839, 288] width 121 height 14
click at [872, 288] on div at bounding box center [872, 287] width 12 height 12
click at [870, 322] on div "GX89G2285234 CE DOUX SENTIMENT CRÉATURE SONORE & CHILLHOP WORLD B $" at bounding box center [549, 330] width 701 height 42
click at [870, 324] on div at bounding box center [872, 328] width 12 height 12
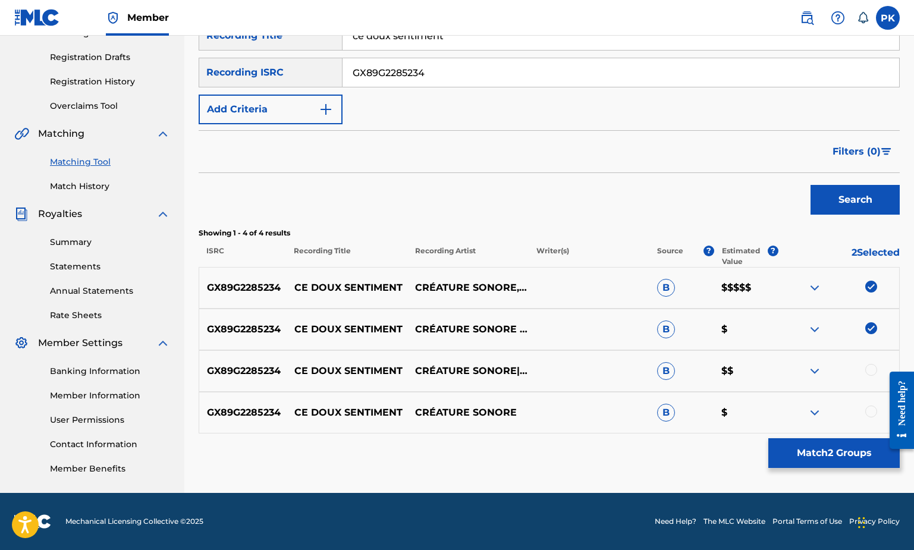
click at [871, 370] on div at bounding box center [872, 370] width 12 height 12
click at [867, 408] on div at bounding box center [872, 412] width 12 height 12
click at [848, 454] on button "Match 4 Groups" at bounding box center [834, 453] width 131 height 30
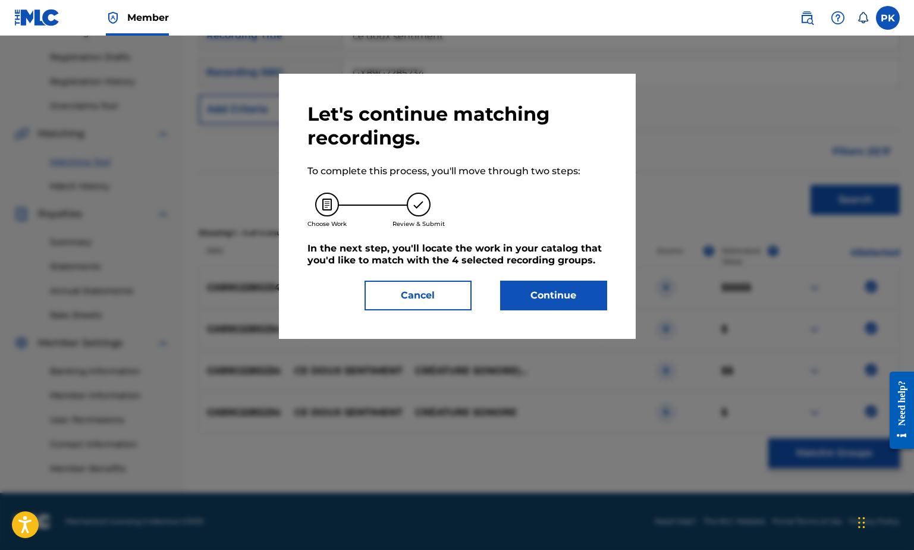
click at [575, 299] on button "Continue" at bounding box center [553, 296] width 107 height 30
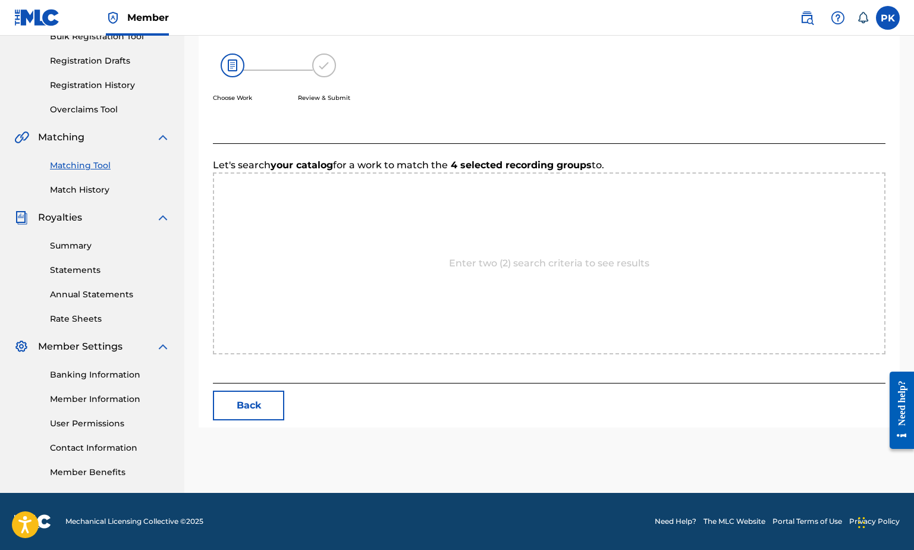
scroll to position [187, 0]
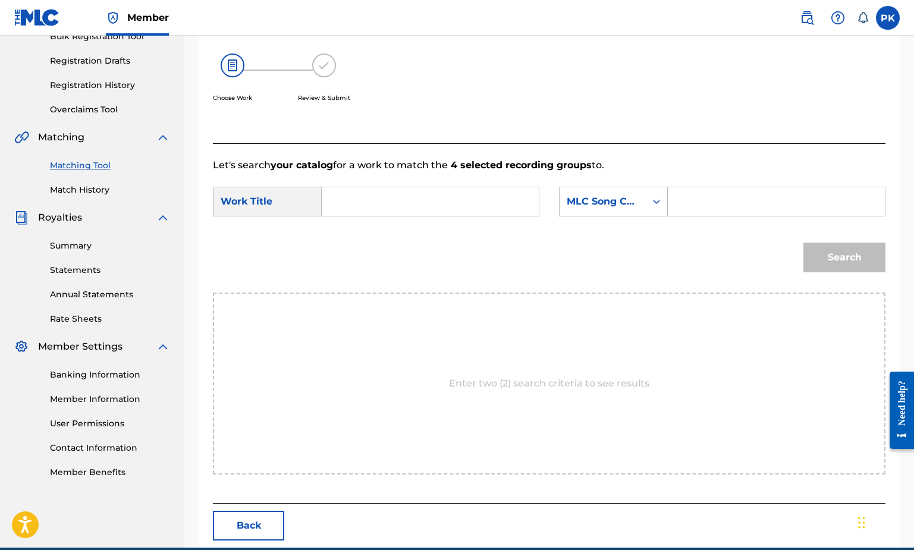
click at [703, 198] on input "Search Form" at bounding box center [776, 201] width 197 height 29
paste input "CL04H5"
type input "CL04H5"
click at [399, 209] on input "Search Form" at bounding box center [430, 201] width 197 height 29
paste input "CE DOUX SENTIMENT"
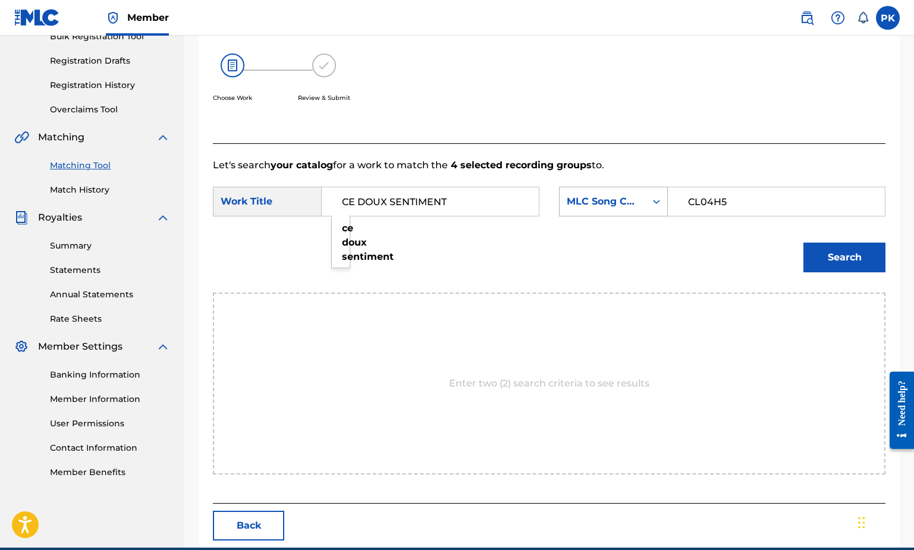
type input "CE DOUX SENTIMENT"
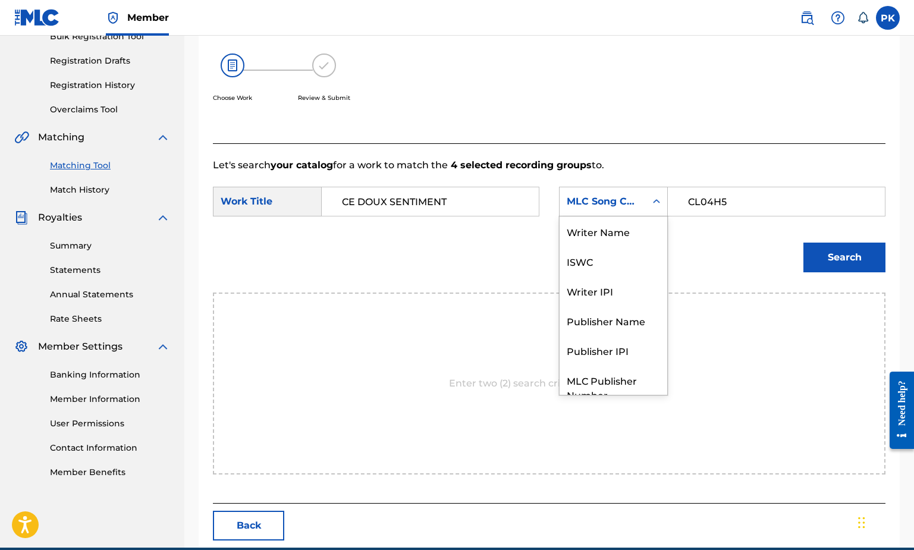
click at [649, 199] on div "Search Form" at bounding box center [656, 201] width 21 height 21
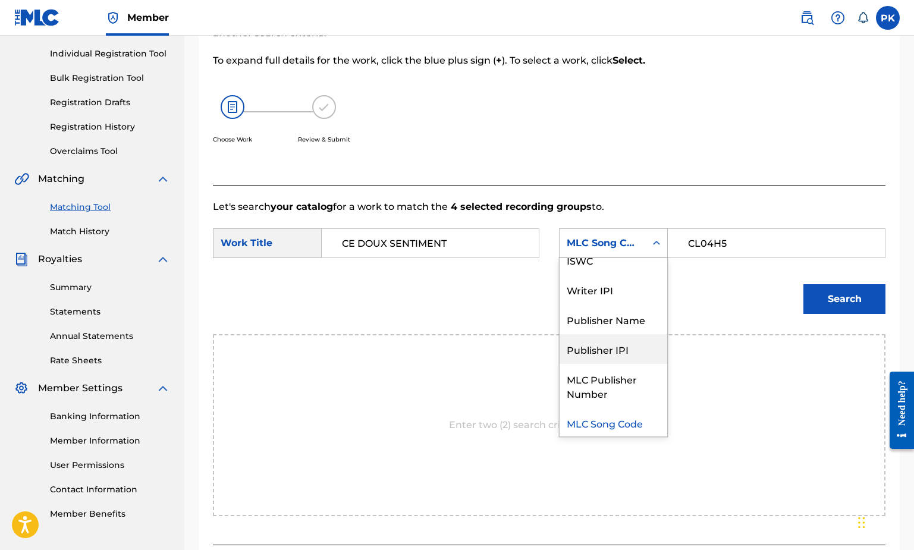
scroll to position [148, 0]
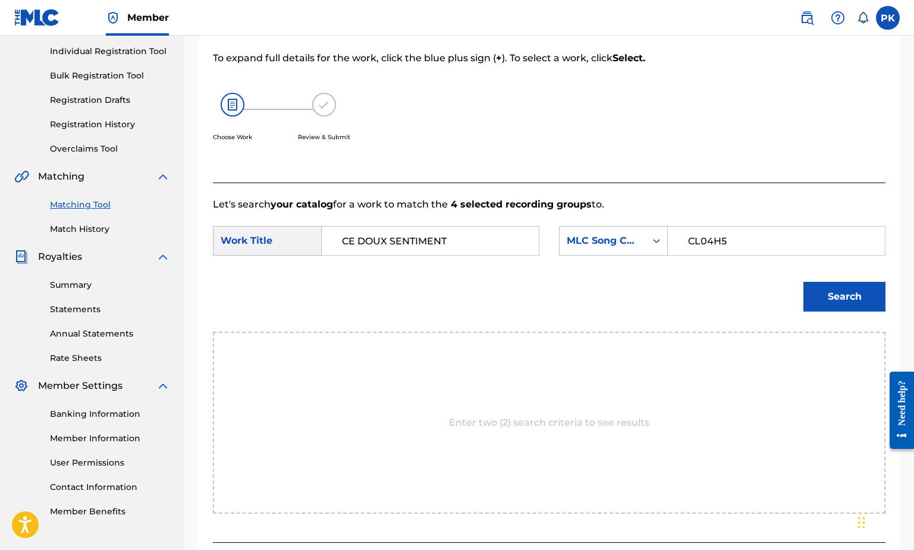
click at [712, 281] on div "Search" at bounding box center [549, 301] width 673 height 62
click at [827, 287] on button "Search" at bounding box center [845, 297] width 82 height 30
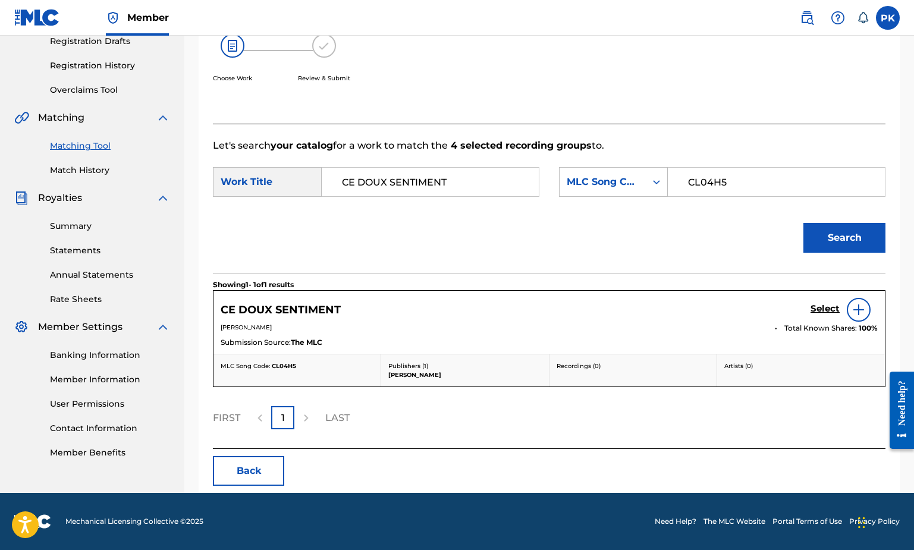
scroll to position [207, 0]
click at [819, 314] on h5 "Select" at bounding box center [825, 308] width 29 height 11
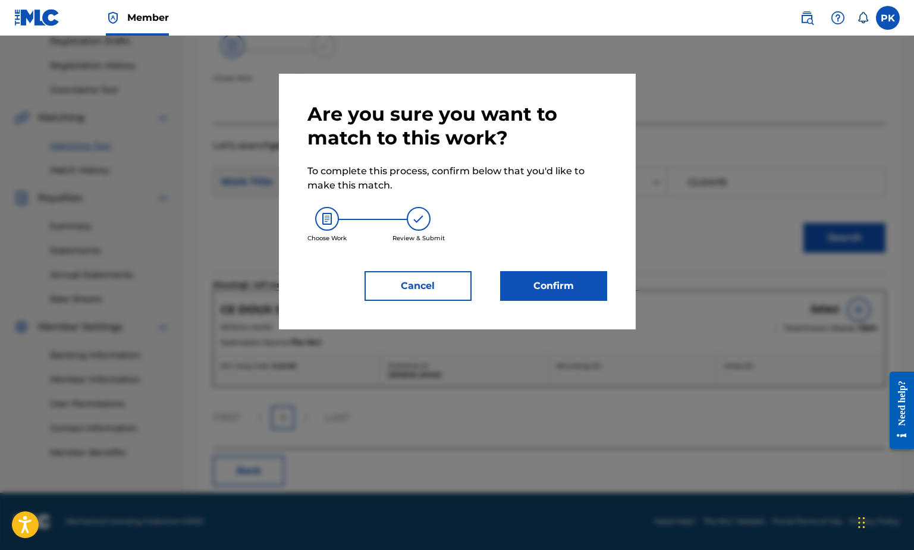
click at [560, 299] on button "Confirm" at bounding box center [553, 286] width 107 height 30
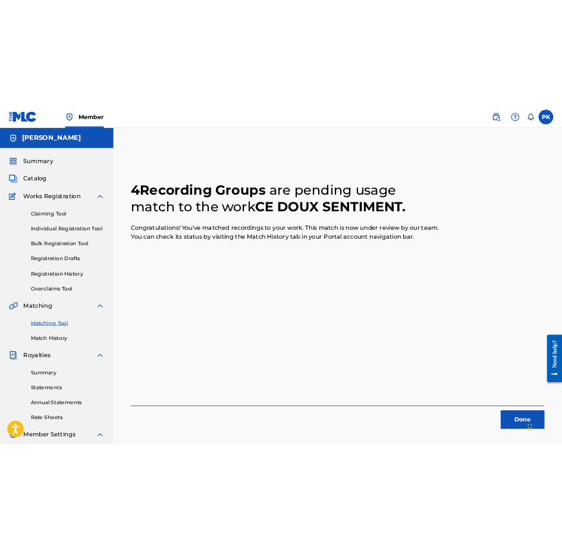
scroll to position [0, 0]
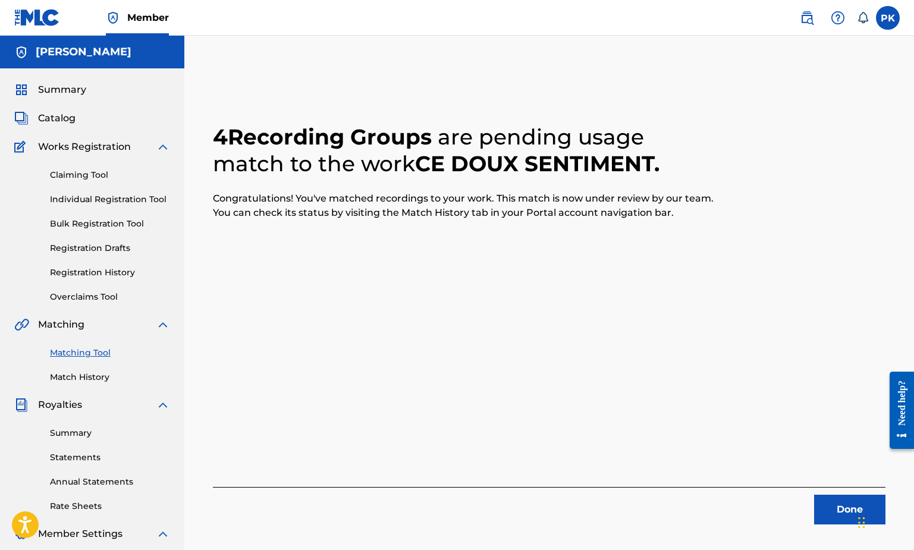
click at [84, 358] on link "Matching Tool" at bounding box center [110, 353] width 120 height 12
click at [815, 505] on button "Done" at bounding box center [849, 510] width 71 height 30
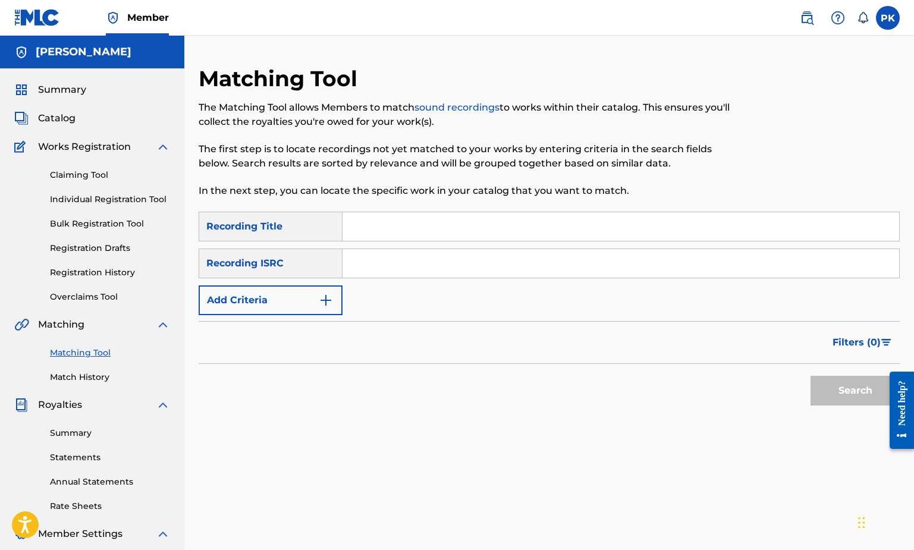
click at [484, 231] on input "Search Form" at bounding box center [621, 226] width 557 height 29
paste input "cold earth"
type input "cold earth"
click at [479, 267] on input "Search Form" at bounding box center [621, 263] width 557 height 29
paste input "GX5MY2228427"
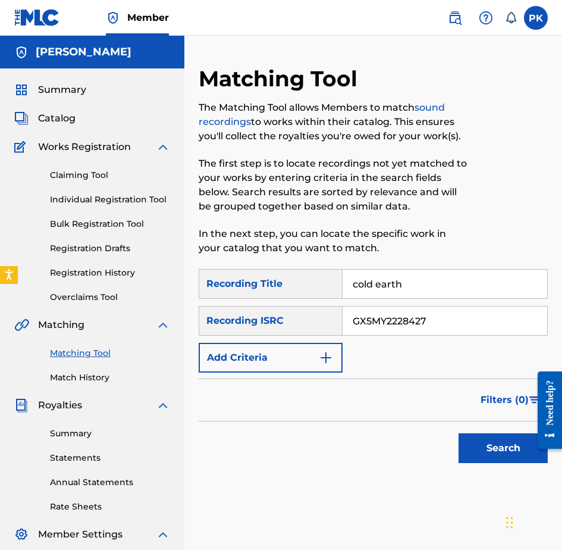
type input "GX5MY2228427"
click at [471, 440] on button "Search" at bounding box center [503, 448] width 89 height 30
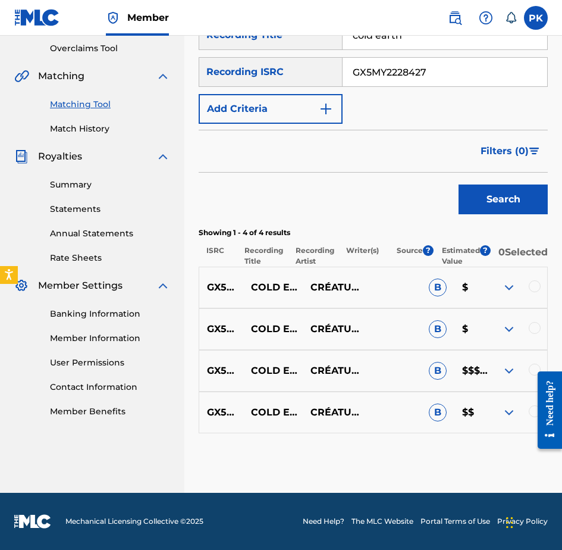
scroll to position [256, 0]
click at [531, 413] on div at bounding box center [545, 409] width 33 height 98
click at [532, 410] on div at bounding box center [545, 409] width 33 height 98
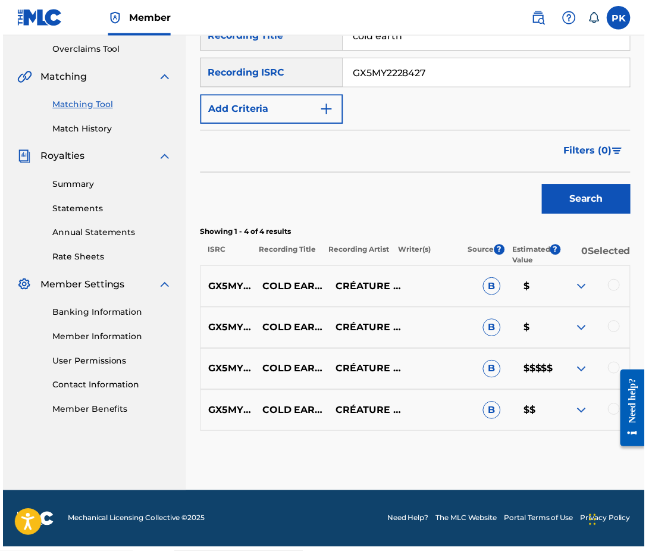
scroll to position [233, 0]
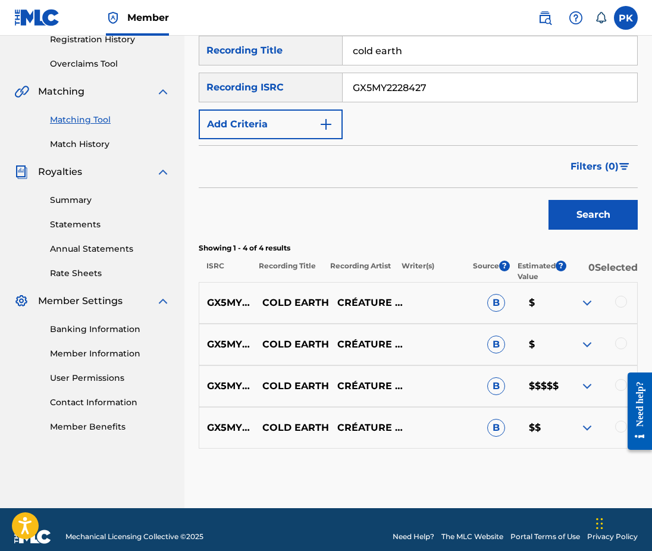
click at [619, 413] on div at bounding box center [635, 411] width 33 height 98
click at [616, 421] on div at bounding box center [621, 427] width 12 height 12
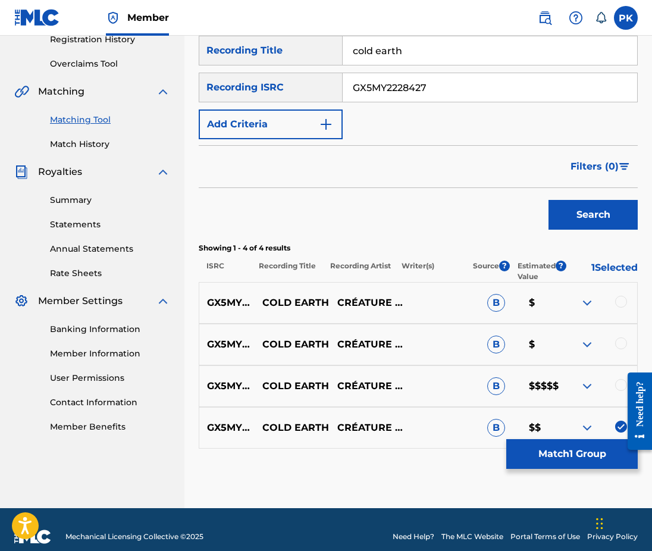
click at [610, 379] on div at bounding box center [599, 386] width 75 height 14
click at [619, 372] on div at bounding box center [635, 411] width 33 height 98
click at [617, 379] on div at bounding box center [621, 385] width 12 height 12
click at [617, 337] on div at bounding box center [599, 344] width 75 height 14
click at [619, 337] on div at bounding box center [621, 343] width 12 height 12
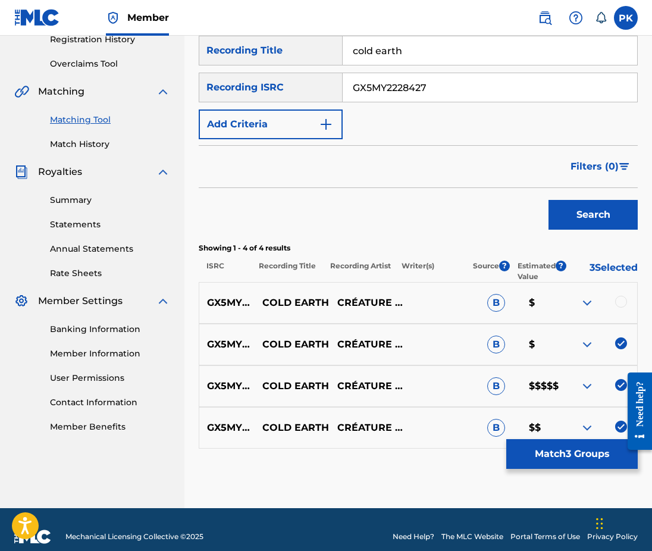
click at [619, 296] on div at bounding box center [621, 302] width 12 height 12
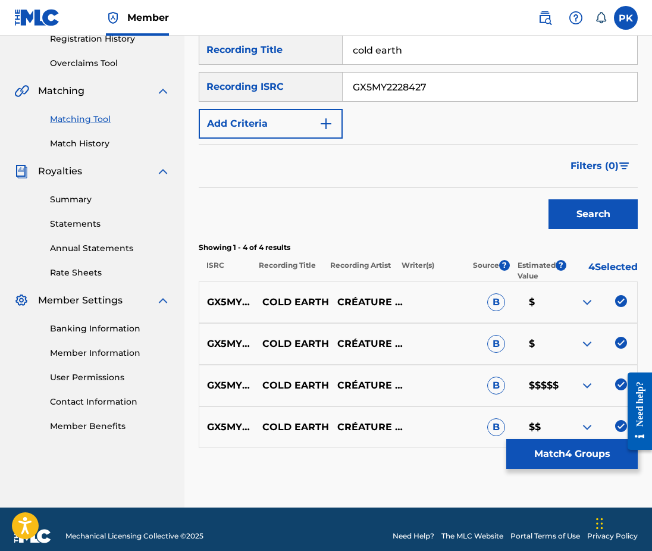
click at [570, 459] on button "Match 4 Groups" at bounding box center [571, 454] width 131 height 30
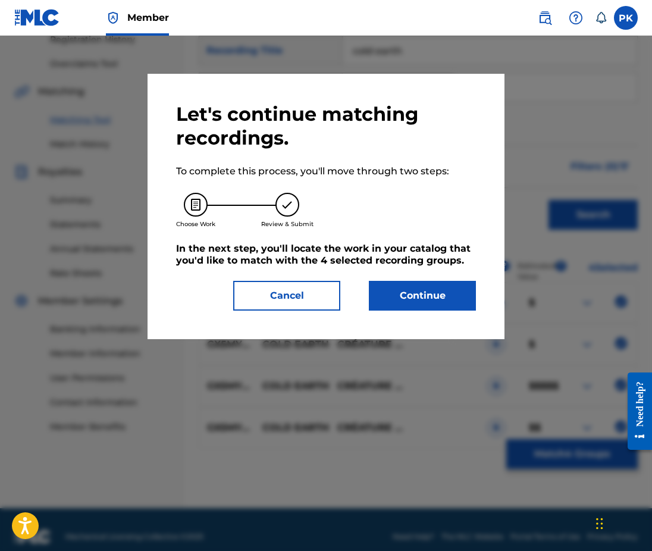
click at [440, 291] on button "Continue" at bounding box center [422, 296] width 107 height 30
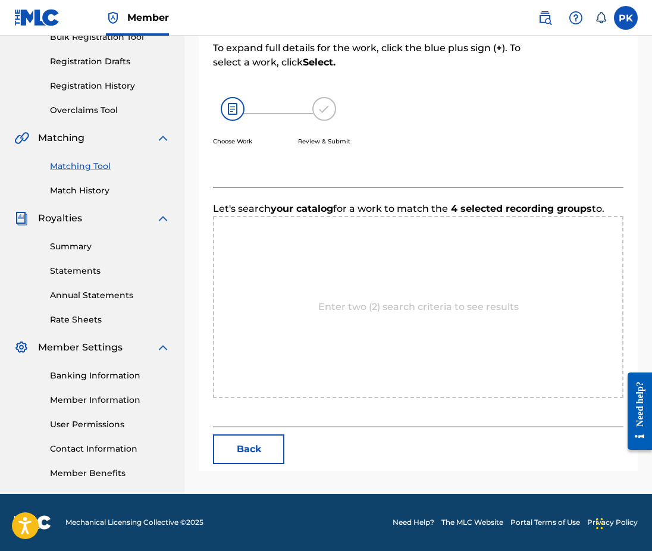
scroll to position [187, 0]
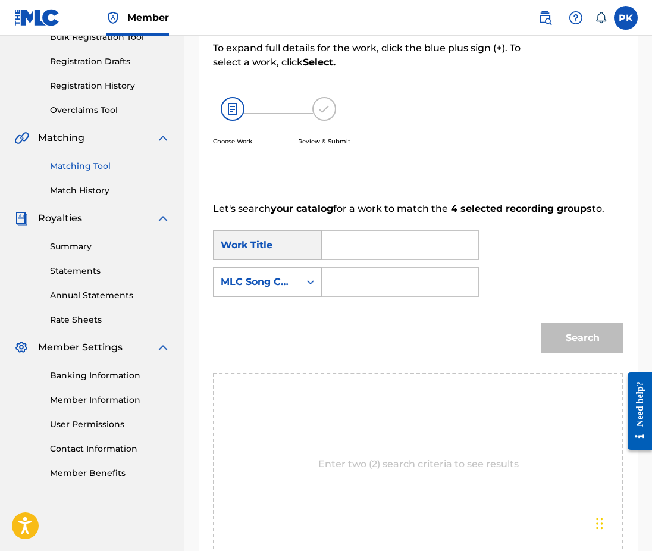
click at [463, 233] on input "Search Form" at bounding box center [400, 245] width 136 height 29
paste input "cold earth"
type input "cold earth"
click at [360, 280] on strong "earth" at bounding box center [355, 285] width 27 height 11
click at [364, 269] on input "Search Form" at bounding box center [400, 282] width 136 height 29
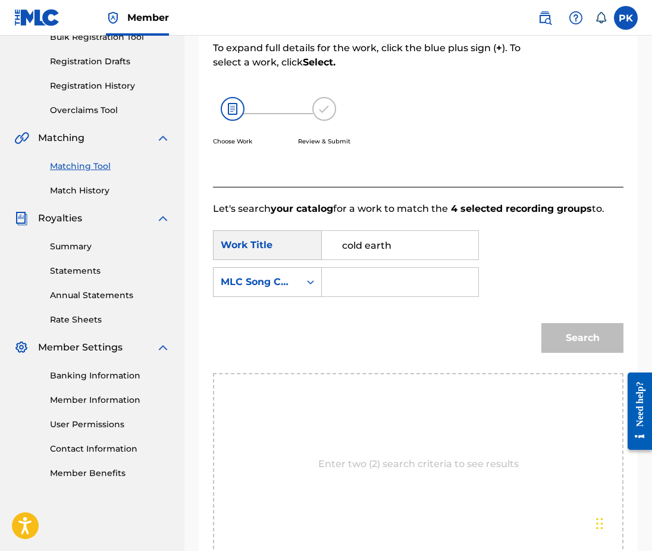
paste input "CL04G2"
type input "CL04G2"
click at [583, 323] on button "Search" at bounding box center [582, 338] width 82 height 30
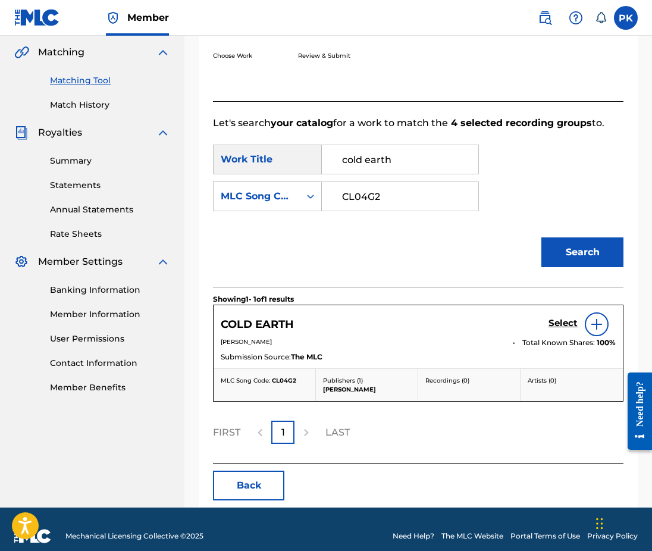
scroll to position [272, 0]
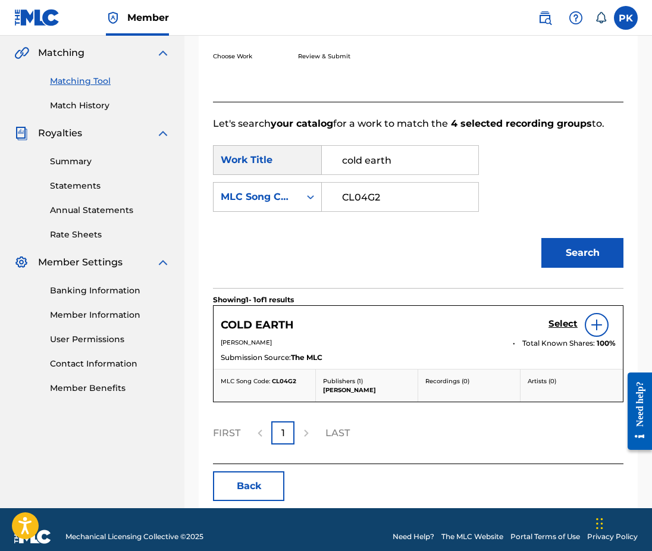
click at [567, 318] on h5 "Select" at bounding box center [562, 323] width 29 height 11
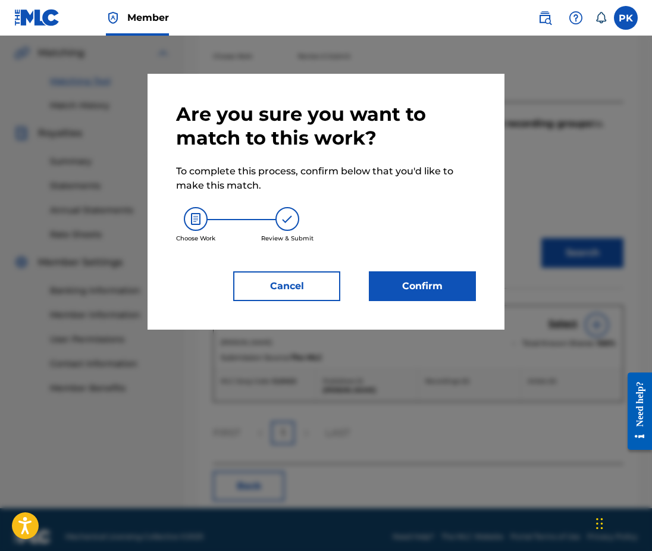
click at [419, 289] on button "Confirm" at bounding box center [422, 286] width 107 height 30
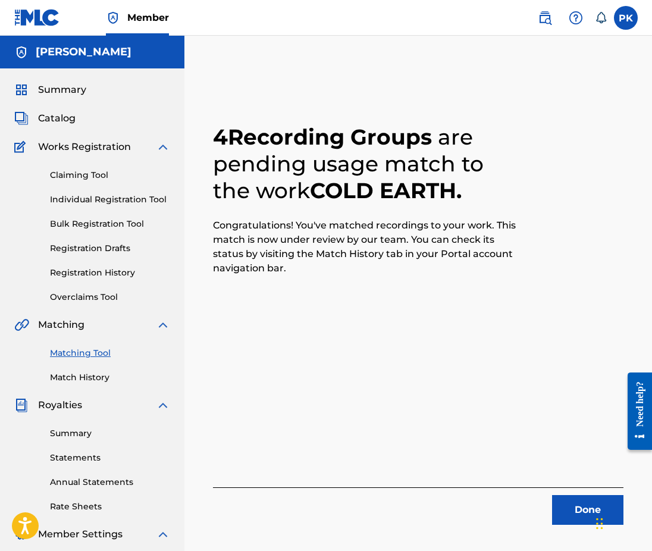
scroll to position [0, 0]
click at [571, 505] on button "Done" at bounding box center [587, 510] width 71 height 30
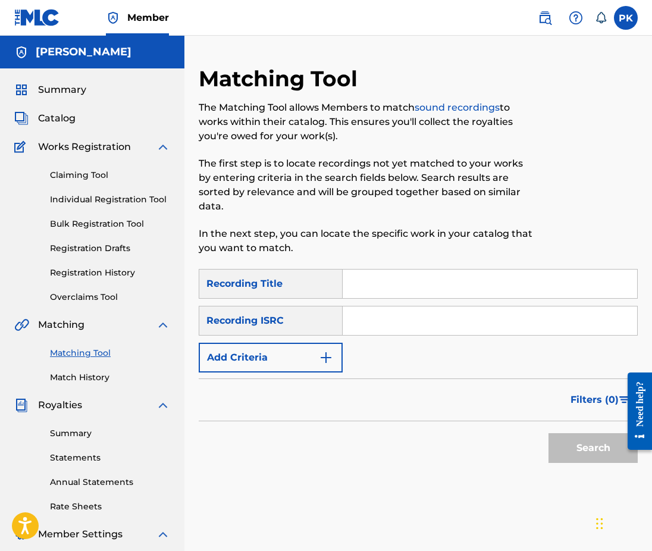
click at [430, 269] on input "Search Form" at bounding box center [490, 283] width 294 height 29
paste input "deepest desires"
type input "deepest desires"
click at [486, 307] on input "Search Form" at bounding box center [490, 320] width 294 height 29
paste input "GX89G2285224"
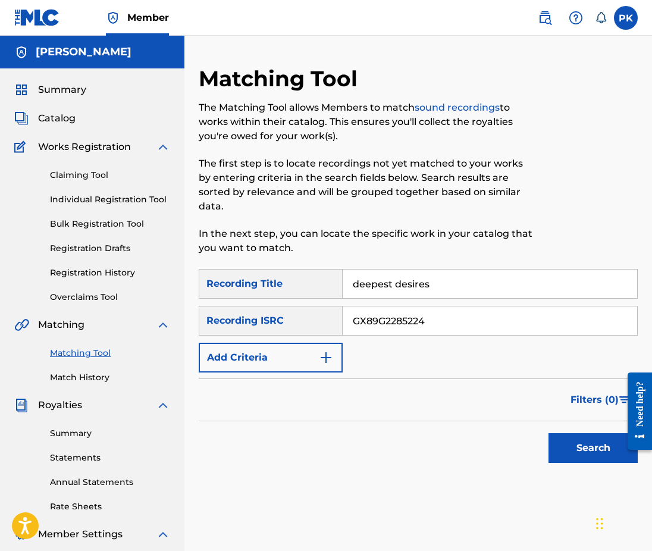
type input "GX89G2285224"
click at [590, 435] on button "Search" at bounding box center [592, 448] width 89 height 30
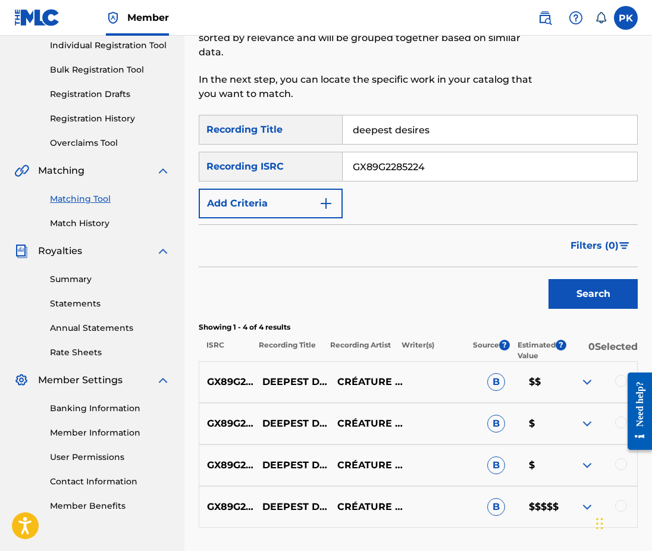
scroll to position [159, 0]
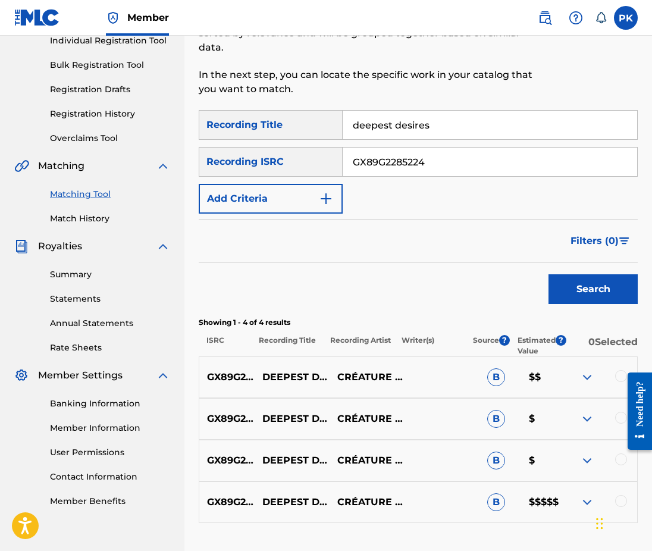
click at [617, 495] on div at bounding box center [621, 501] width 12 height 12
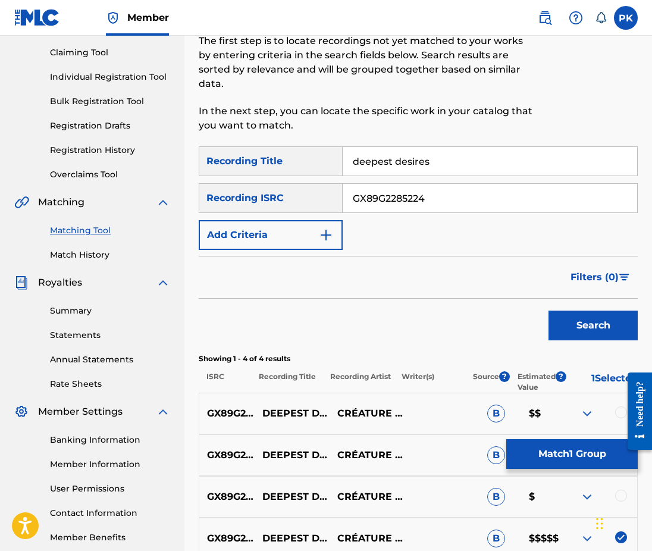
scroll to position [114, 0]
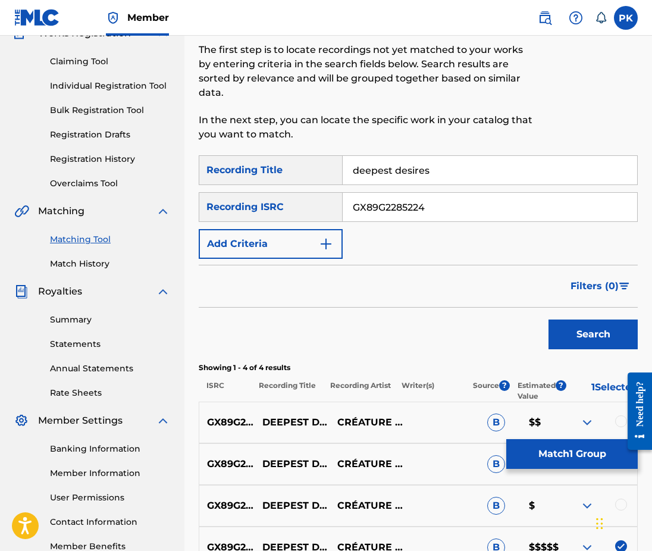
click at [620, 499] on div at bounding box center [621, 505] width 12 height 12
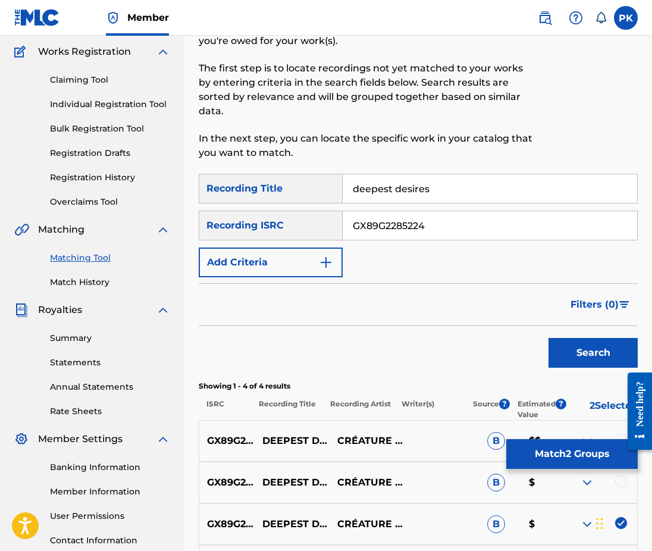
scroll to position [84, 0]
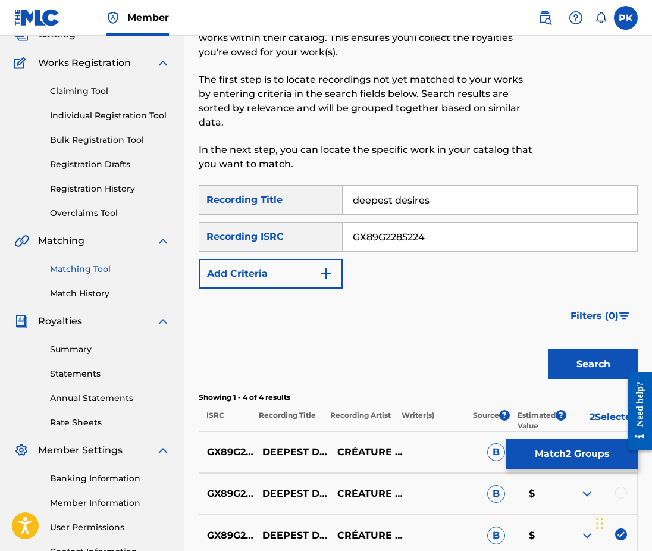
click at [621, 487] on div at bounding box center [621, 493] width 12 height 12
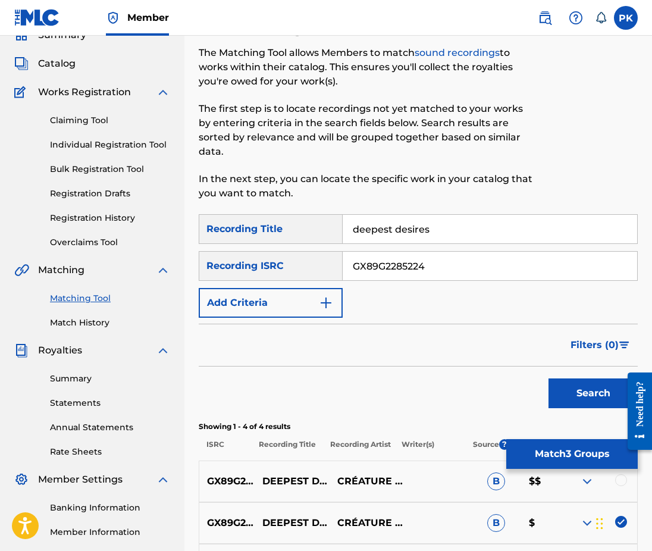
scroll to position [47, 0]
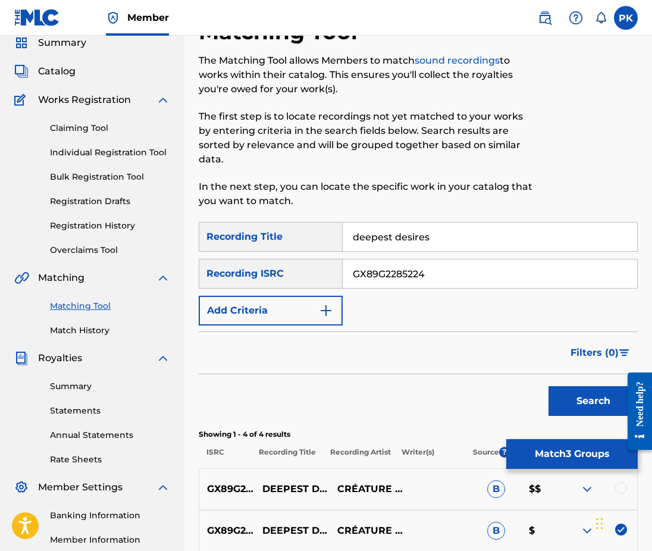
click at [619, 482] on div at bounding box center [621, 488] width 12 height 12
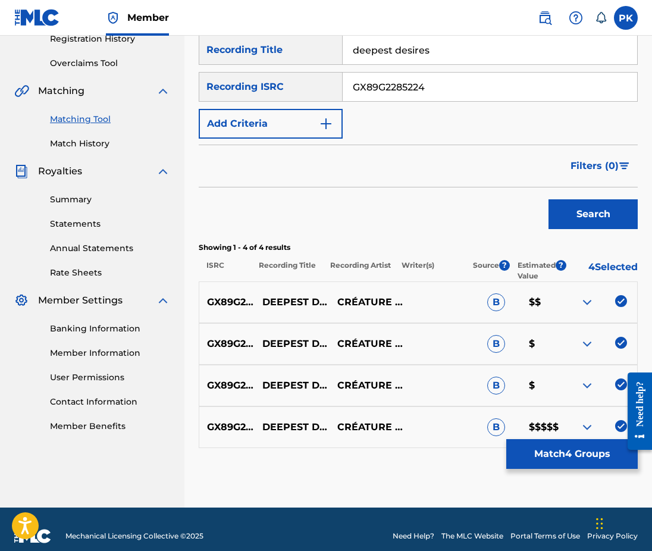
scroll to position [233, 0]
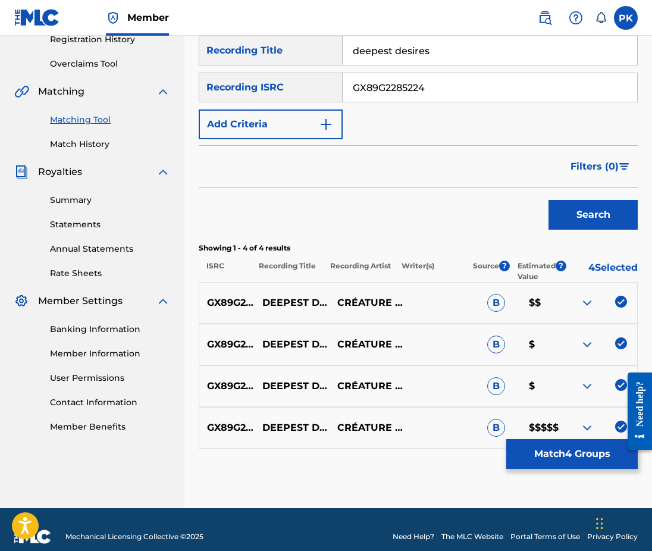
click at [562, 456] on button "Match 4 Groups" at bounding box center [571, 454] width 131 height 30
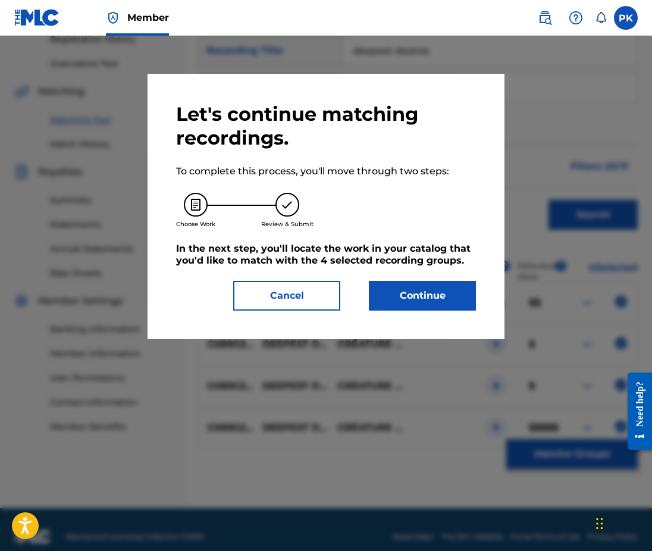
click at [430, 296] on button "Continue" at bounding box center [422, 296] width 107 height 30
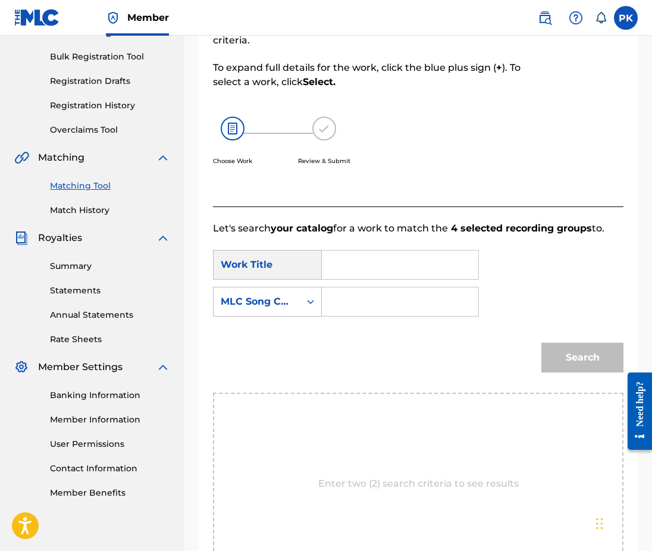
scroll to position [166, 0]
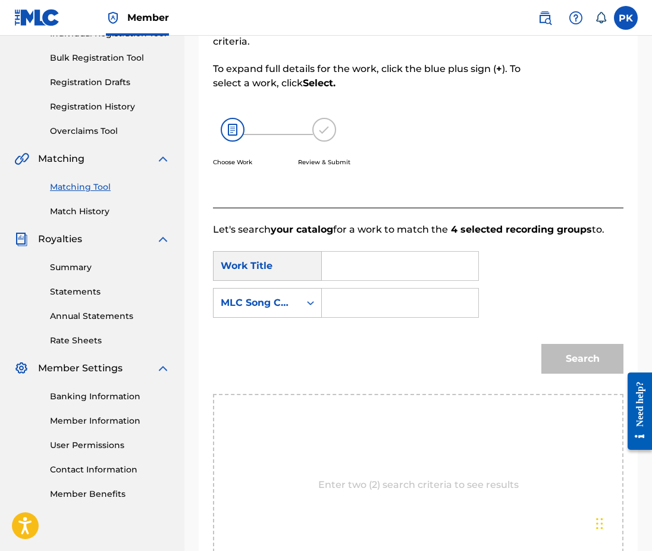
click at [424, 262] on input "Search Form" at bounding box center [400, 266] width 136 height 29
paste input "deepest desires"
type input "deepest desires"
click at [388, 289] on input "Search Form" at bounding box center [400, 303] width 136 height 29
click at [375, 289] on input "Search Form" at bounding box center [400, 303] width 136 height 29
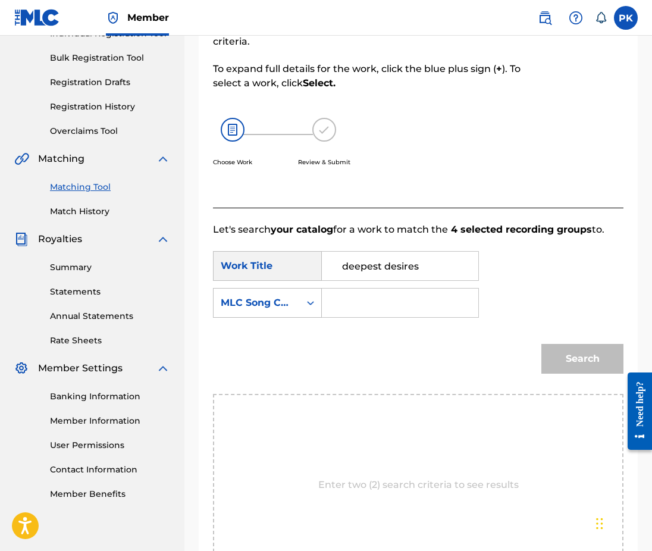
paste input "DS3HOK"
type input "DS3HOK"
click at [594, 344] on button "Search" at bounding box center [582, 359] width 82 height 30
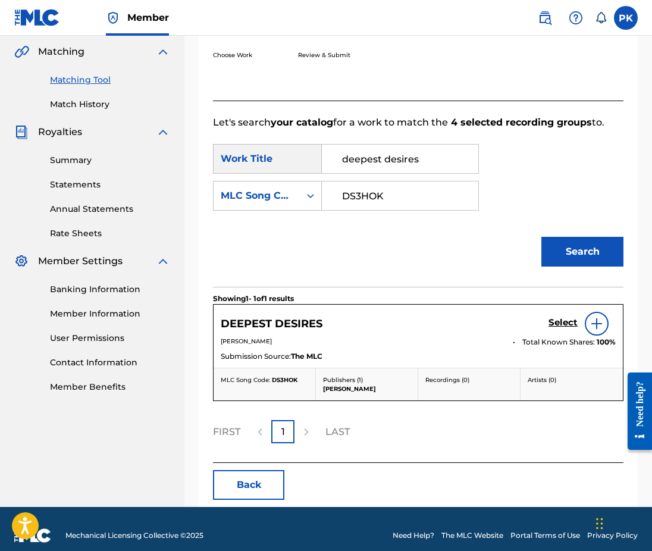
scroll to position [272, 0]
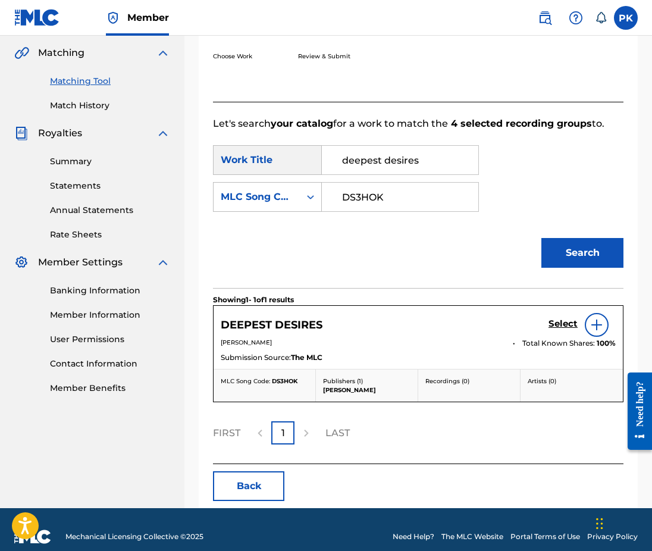
click at [560, 318] on h5 "Select" at bounding box center [562, 323] width 29 height 11
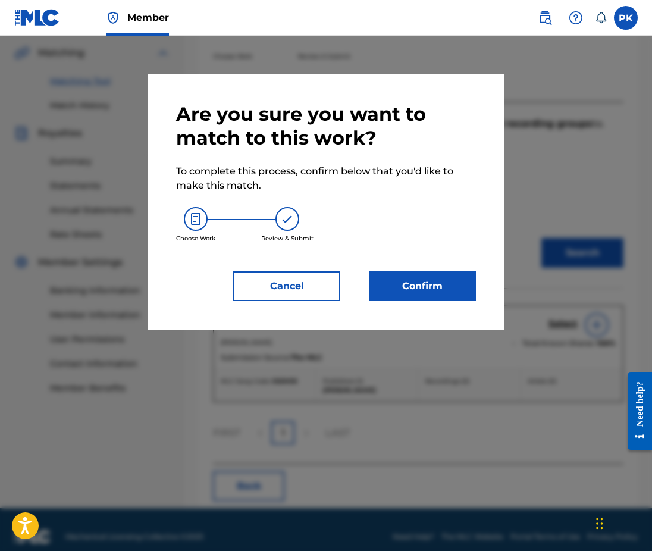
click at [461, 289] on button "Confirm" at bounding box center [422, 286] width 107 height 30
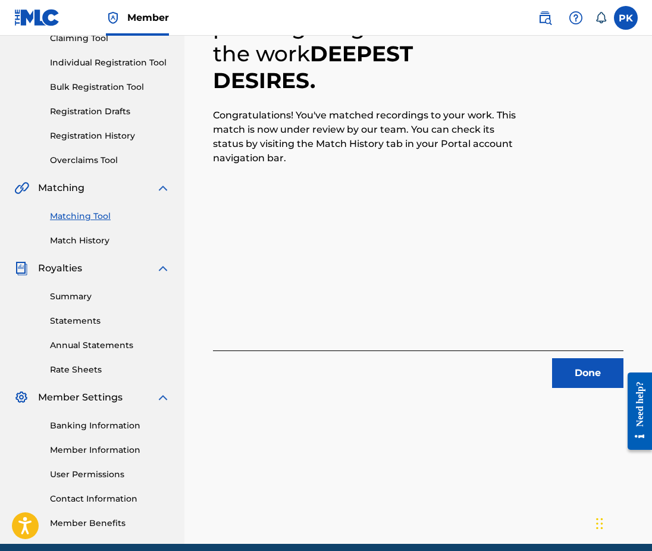
scroll to position [121, 0]
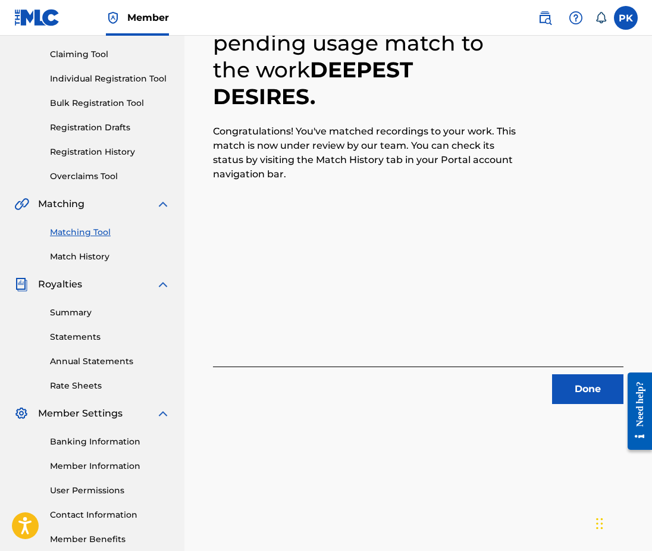
click at [567, 390] on button "Done" at bounding box center [587, 389] width 71 height 30
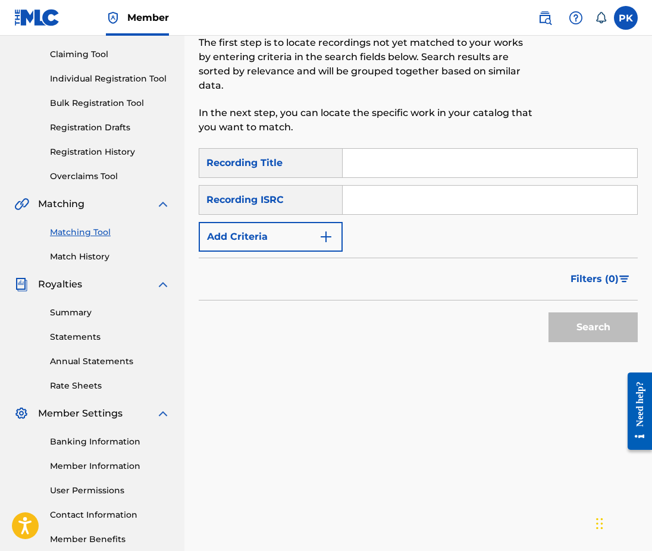
click at [390, 150] on input "Search Form" at bounding box center [490, 163] width 294 height 29
paste input "jour froid"
type input "jour froid"
click at [441, 186] on input "Search Form" at bounding box center [490, 200] width 294 height 29
paste input "GX89G2285161"
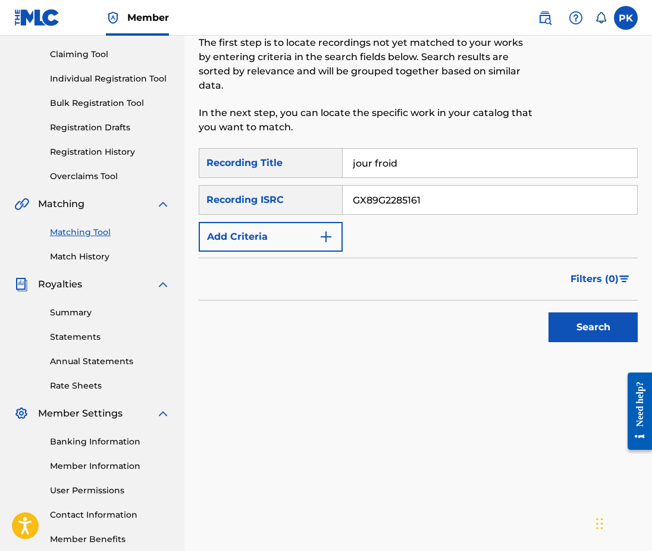
type input "GX89G2285161"
click at [577, 312] on button "Search" at bounding box center [592, 327] width 89 height 30
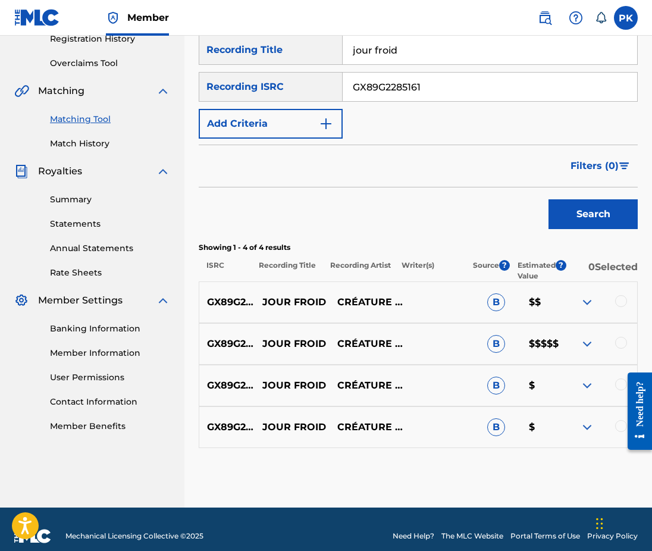
scroll to position [233, 0]
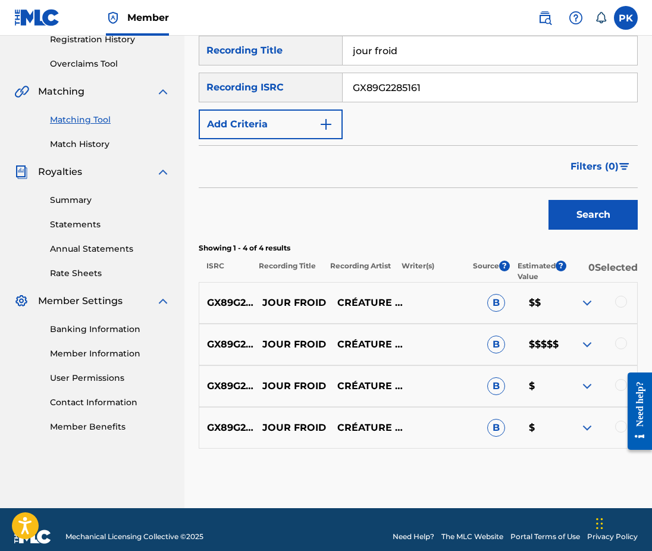
click at [619, 413] on div at bounding box center [635, 411] width 33 height 98
click at [616, 421] on div at bounding box center [621, 427] width 12 height 12
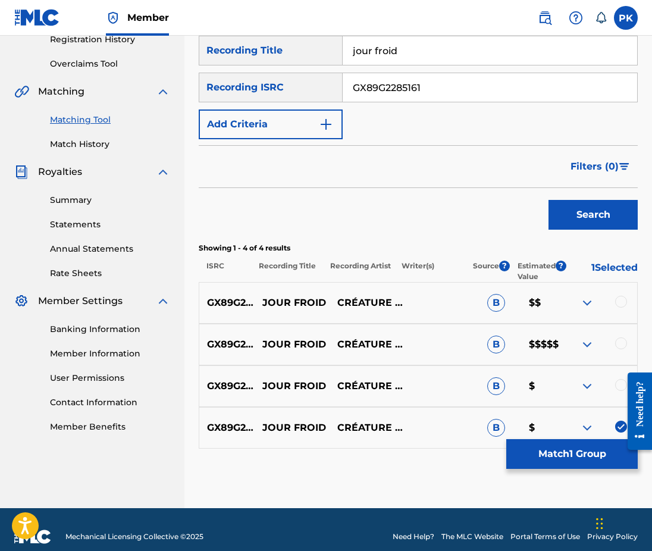
click at [618, 379] on div at bounding box center [621, 385] width 12 height 12
click at [620, 337] on div at bounding box center [621, 343] width 12 height 12
click at [618, 296] on div at bounding box center [621, 302] width 12 height 12
click at [546, 465] on button "Match 4 Groups" at bounding box center [571, 454] width 131 height 30
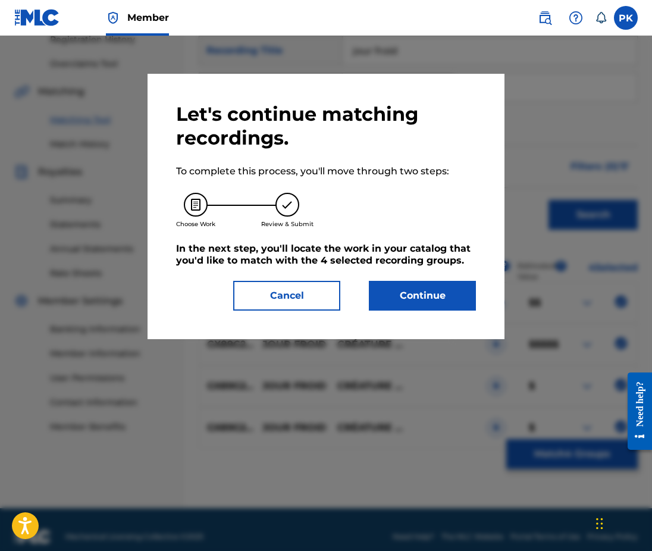
click at [434, 294] on button "Continue" at bounding box center [422, 296] width 107 height 30
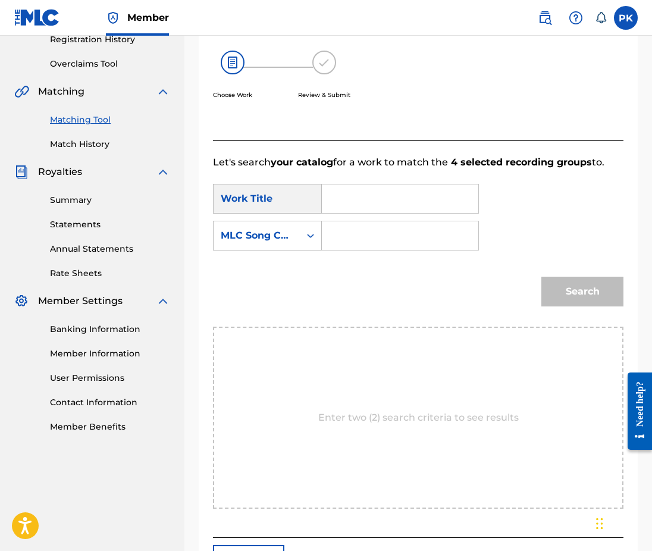
scroll to position [187, 0]
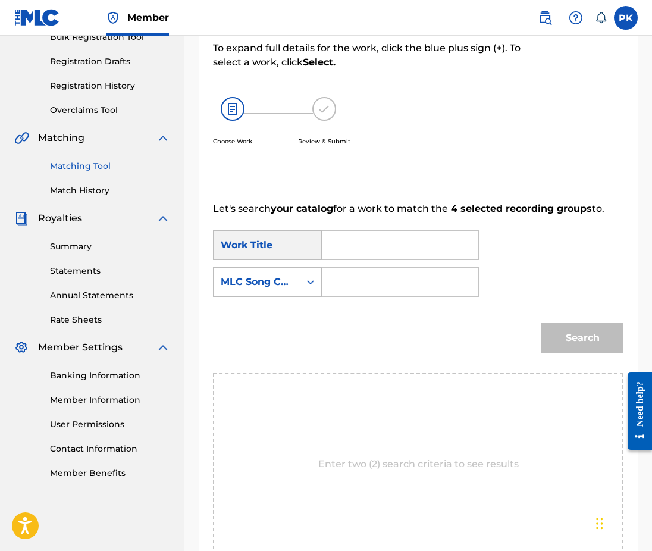
click at [448, 244] on input "Search Form" at bounding box center [400, 245] width 136 height 29
paste input "JOUR FROID"
click at [355, 280] on strong "froid" at bounding box center [353, 285] width 23 height 11
type input "jour froid"
click at [355, 269] on input "Search Form" at bounding box center [400, 282] width 136 height 29
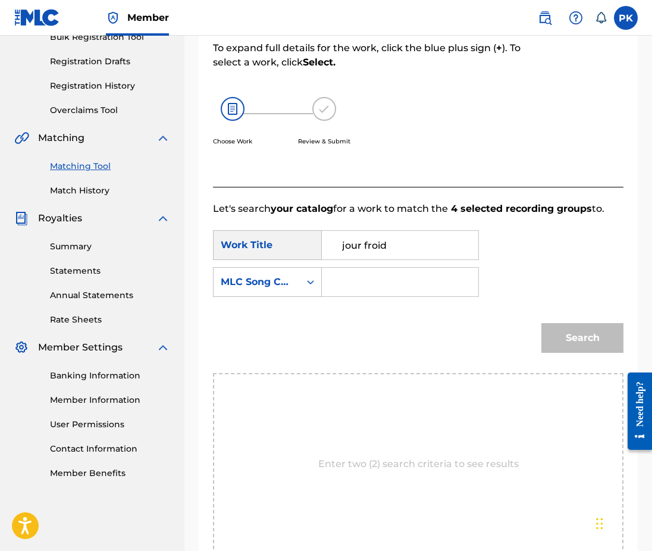
paste input "J58NZ4"
type input "J58NZ4"
click at [565, 328] on button "Search" at bounding box center [582, 338] width 82 height 30
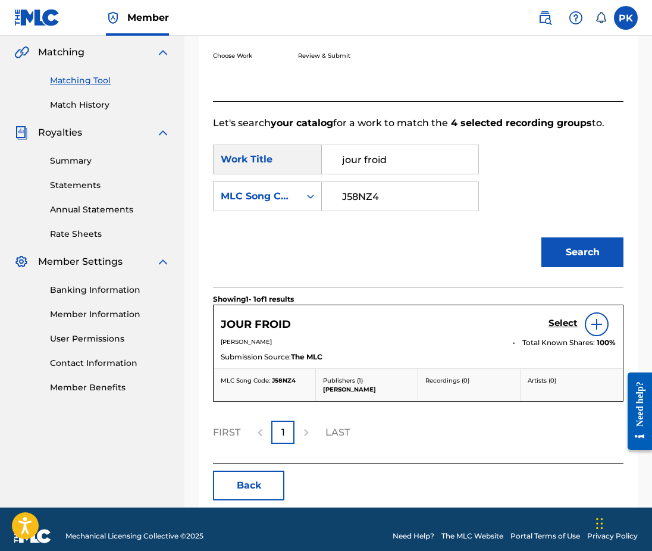
scroll to position [272, 0]
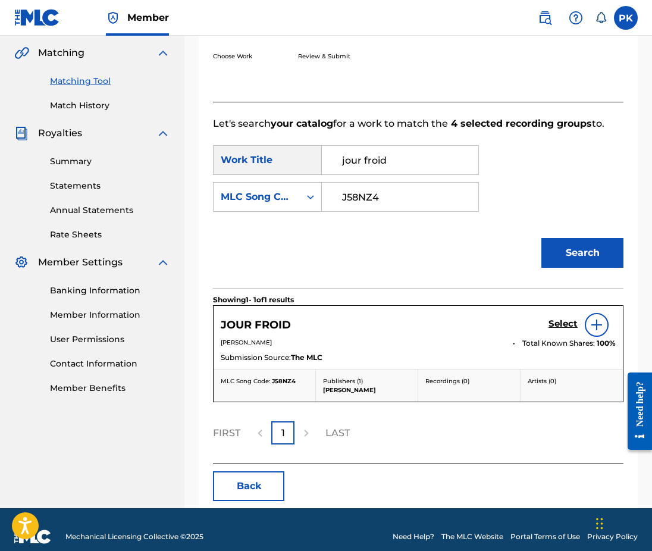
click at [565, 318] on h5 "Select" at bounding box center [562, 323] width 29 height 11
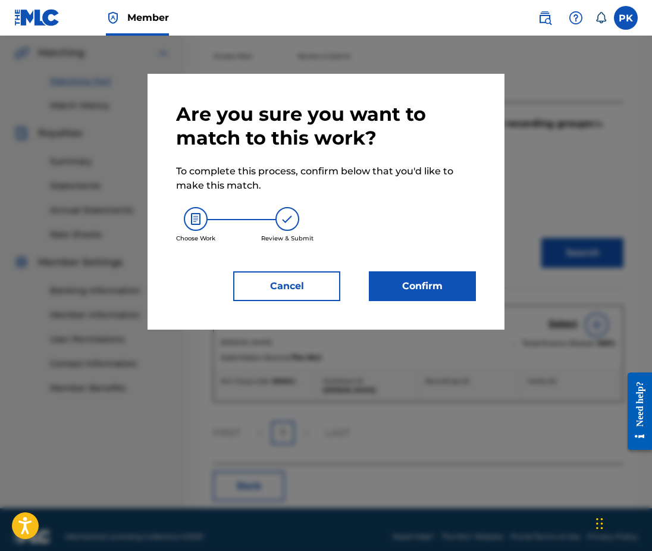
click at [410, 296] on button "Confirm" at bounding box center [422, 286] width 107 height 30
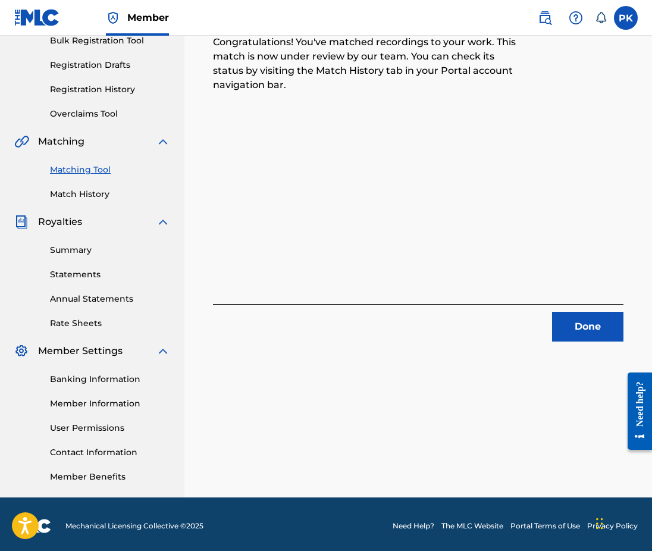
scroll to position [182, 0]
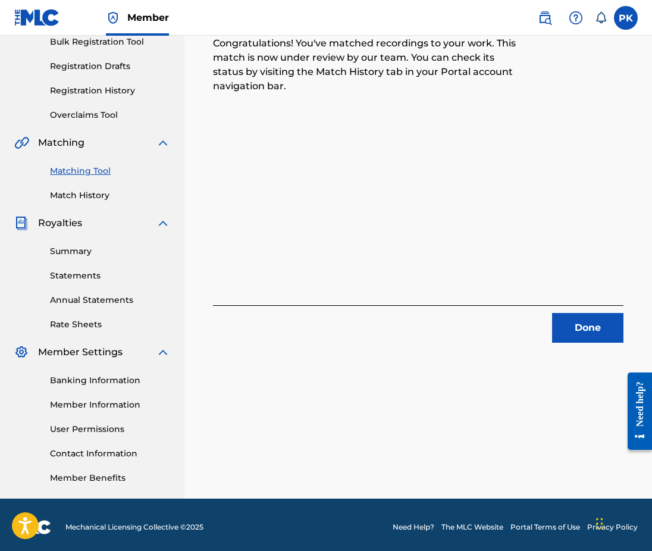
click at [569, 334] on button "Done" at bounding box center [587, 328] width 71 height 30
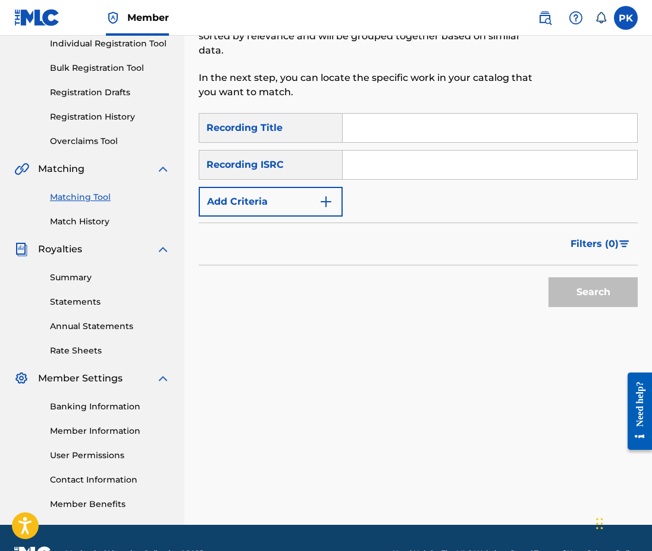
scroll to position [155, 0]
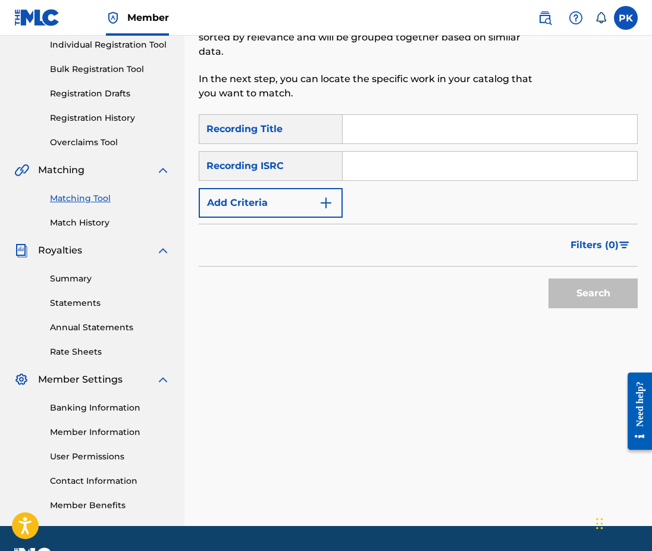
click at [440, 118] on input "Search Form" at bounding box center [490, 129] width 294 height 29
paste input "majestic trees"
type input "majestic trees"
click at [402, 152] on input "Search Form" at bounding box center [490, 166] width 294 height 29
paste input "GX5MY2228422"
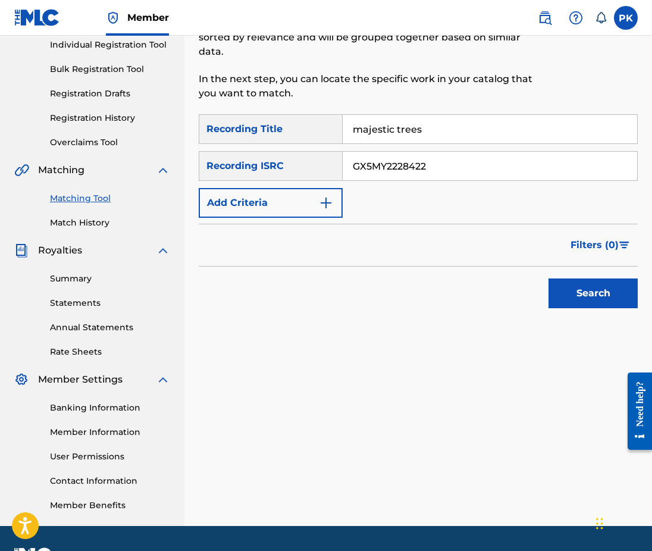
type input "GX5MY2228422"
click at [566, 278] on button "Search" at bounding box center [592, 293] width 89 height 30
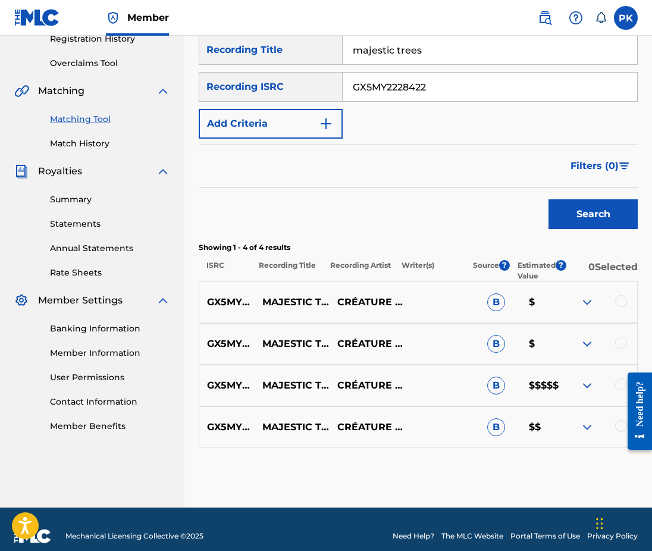
scroll to position [233, 0]
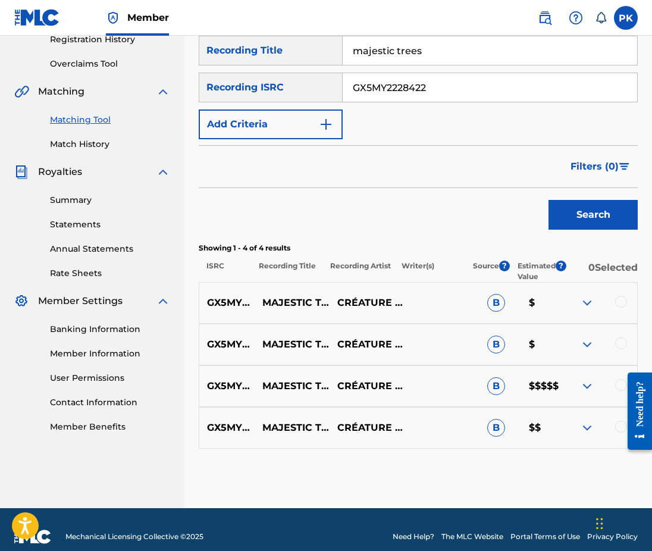
click at [618, 421] on div at bounding box center [621, 427] width 12 height 12
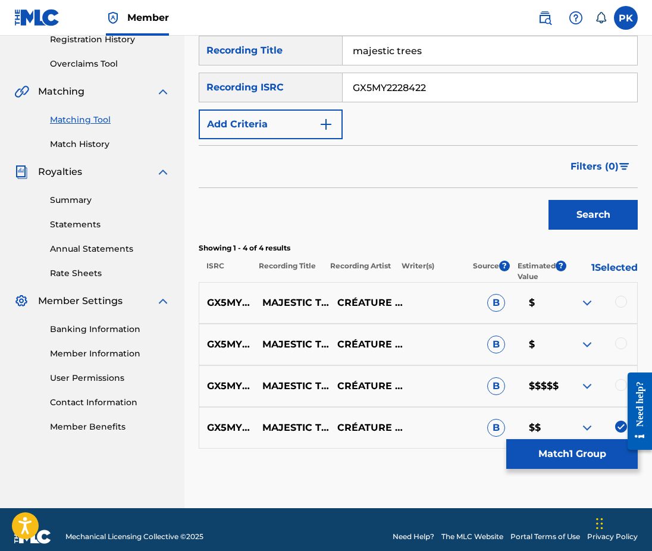
click at [618, 379] on div at bounding box center [621, 385] width 12 height 12
click at [619, 337] on div at bounding box center [621, 343] width 12 height 12
click at [621, 296] on div at bounding box center [621, 302] width 12 height 12
click at [562, 447] on button "Match 4 Groups" at bounding box center [571, 454] width 131 height 30
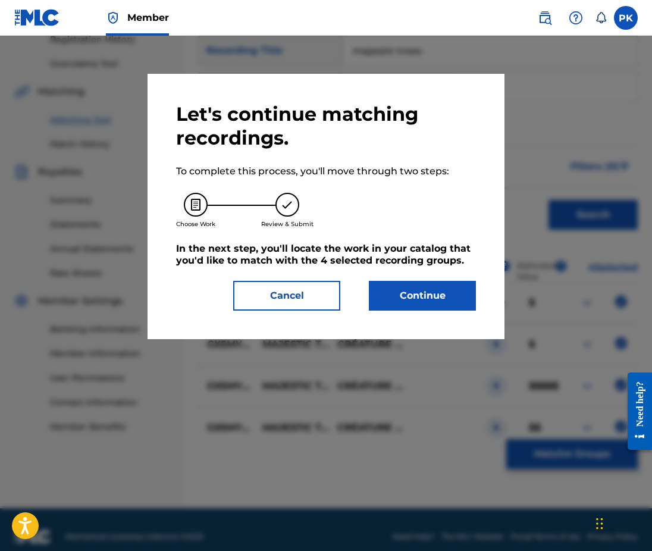
click at [437, 295] on button "Continue" at bounding box center [422, 296] width 107 height 30
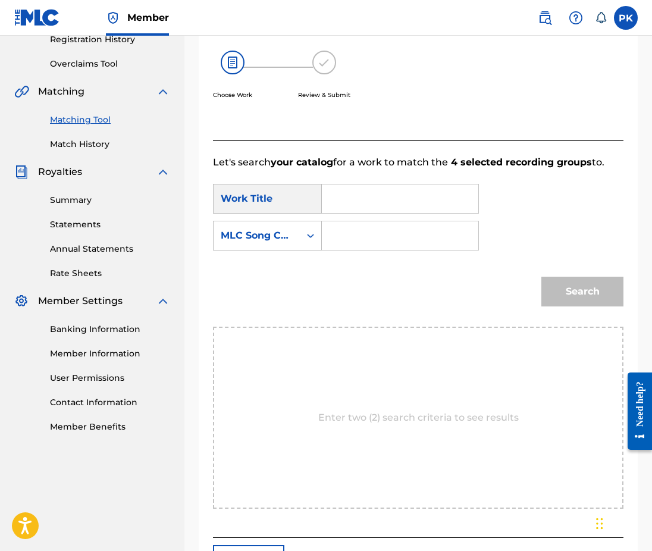
scroll to position [187, 0]
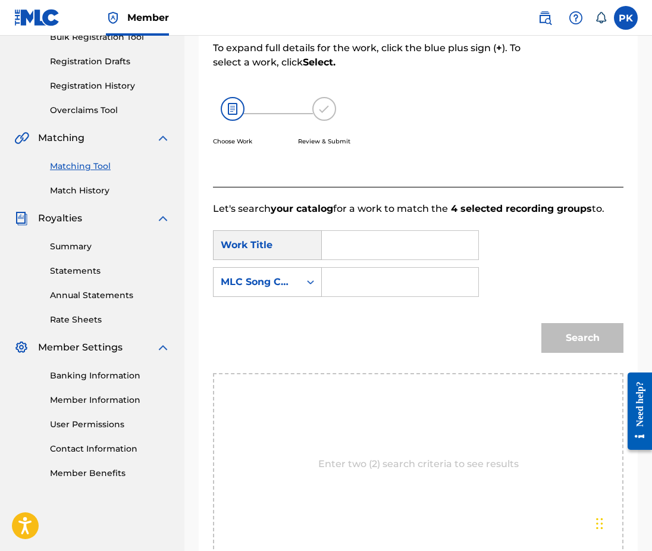
click at [385, 231] on input "Search Form" at bounding box center [400, 245] width 136 height 29
paste input "majestic trees"
type input "majestic trees"
click at [367, 268] on input "Search Form" at bounding box center [400, 282] width 136 height 29
click at [366, 272] on input "Search Form" at bounding box center [400, 282] width 136 height 29
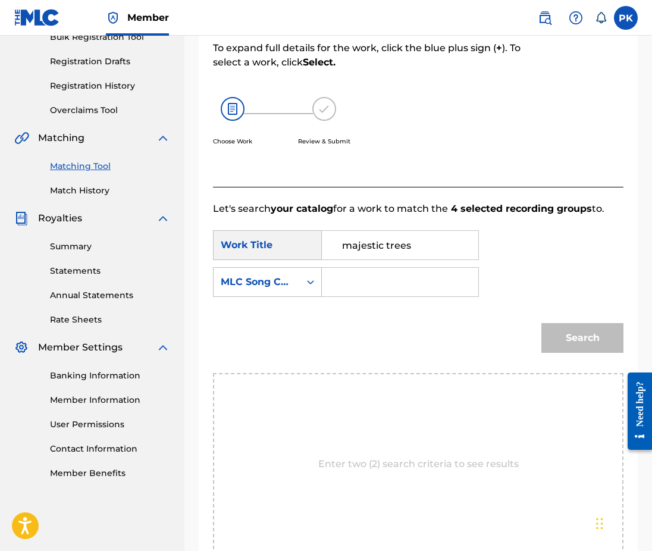
paste input "MN18XJ"
type input "MN18XJ"
click at [588, 323] on button "Search" at bounding box center [582, 338] width 82 height 30
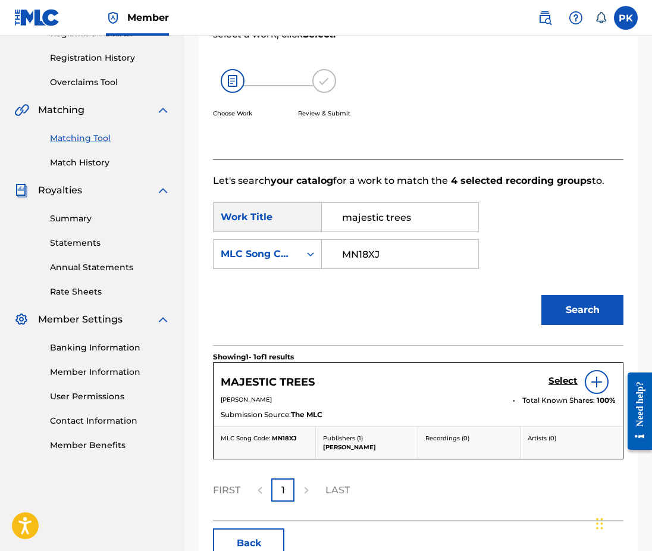
scroll to position [261, 0]
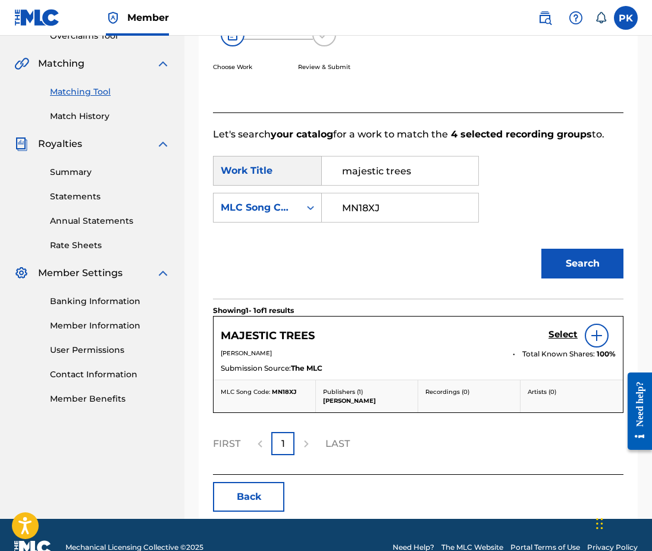
click at [552, 329] on h5 "Select" at bounding box center [562, 334] width 29 height 11
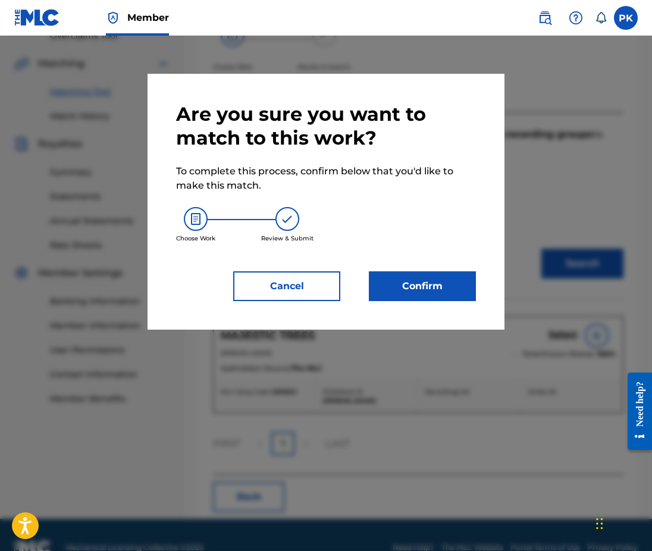
click at [444, 293] on button "Confirm" at bounding box center [422, 286] width 107 height 30
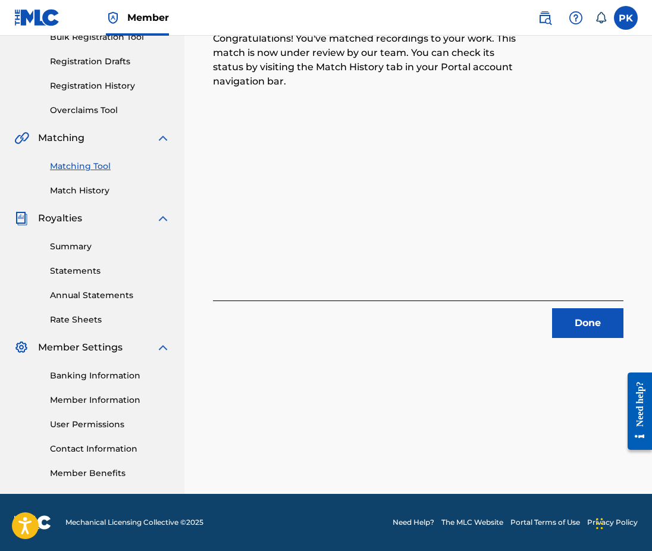
click at [583, 321] on button "Done" at bounding box center [587, 323] width 71 height 30
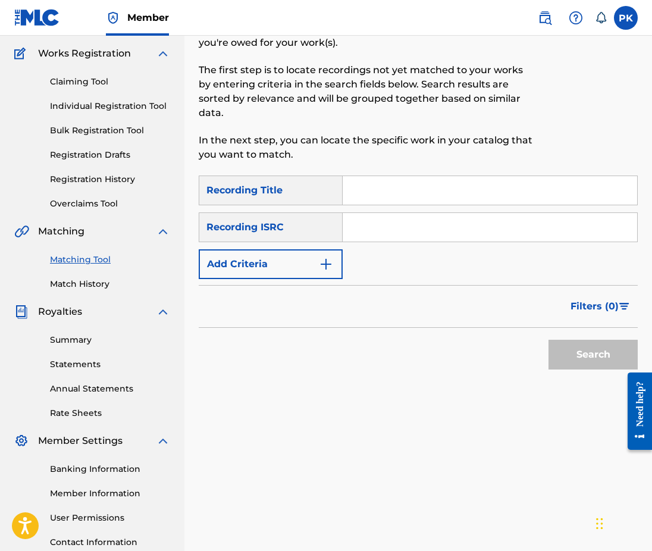
scroll to position [87, 0]
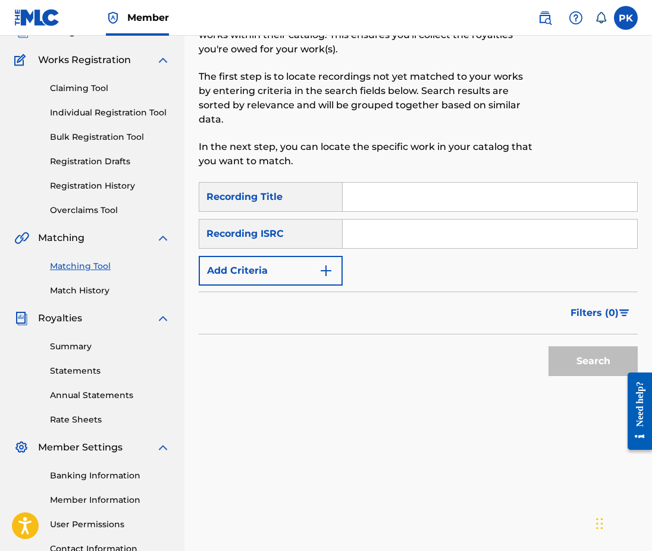
click at [400, 188] on input "Search Form" at bounding box center [490, 197] width 294 height 29
paste input "marchand de sable"
type input "marchand de sable"
click at [465, 222] on input "Search Form" at bounding box center [490, 234] width 294 height 29
paste input "GX5MY2228426"
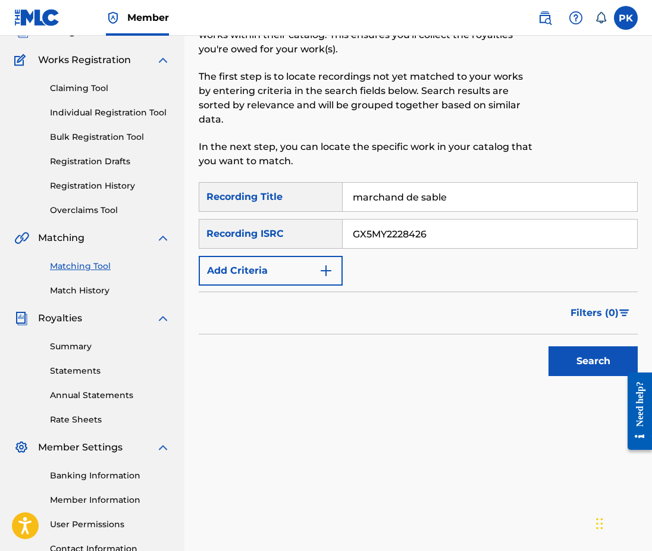
type input "GX5MY2228426"
click at [582, 353] on button "Search" at bounding box center [592, 361] width 89 height 30
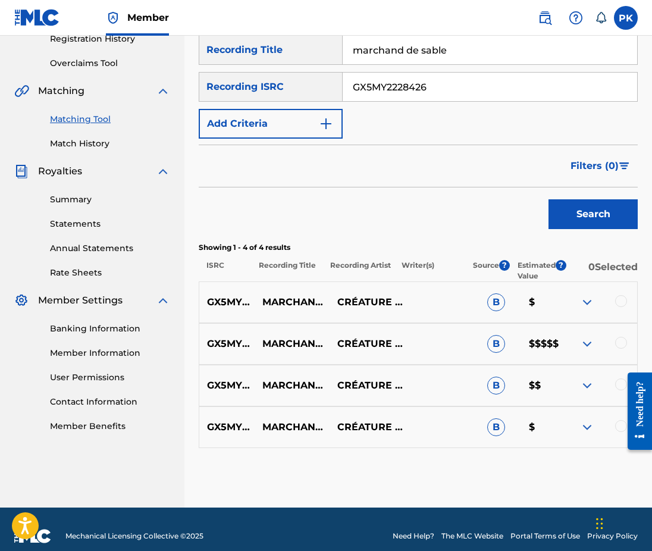
scroll to position [233, 0]
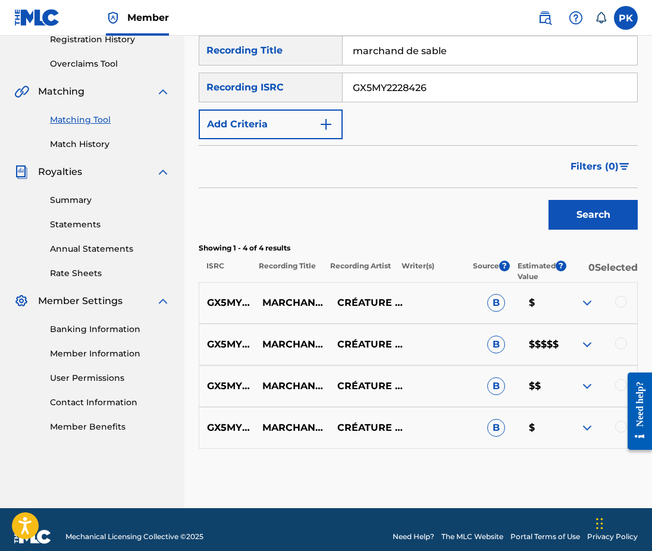
click at [619, 410] on div at bounding box center [635, 411] width 33 height 98
click at [617, 421] on div at bounding box center [621, 427] width 12 height 12
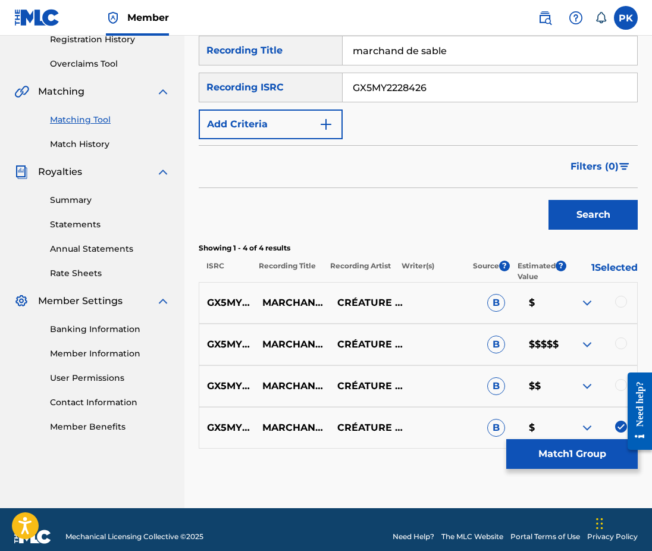
click at [617, 379] on div at bounding box center [621, 385] width 12 height 12
click at [619, 337] on div at bounding box center [621, 343] width 12 height 12
click at [619, 296] on div at bounding box center [621, 302] width 12 height 12
click at [565, 447] on button "Match 4 Groups" at bounding box center [571, 454] width 131 height 30
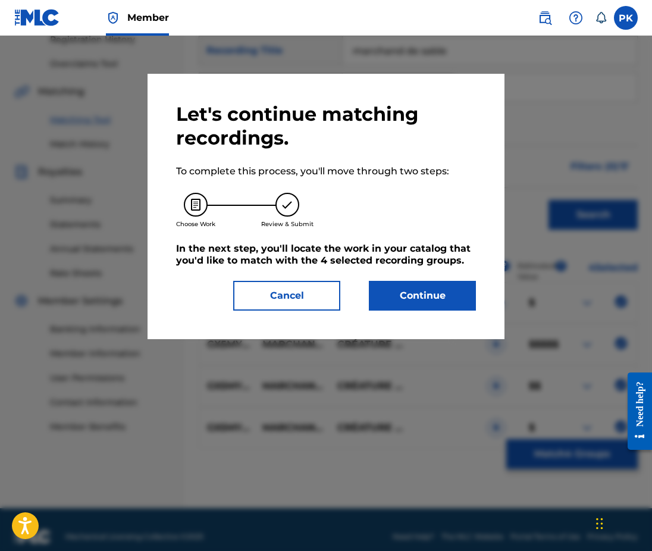
click at [430, 304] on button "Continue" at bounding box center [422, 296] width 107 height 30
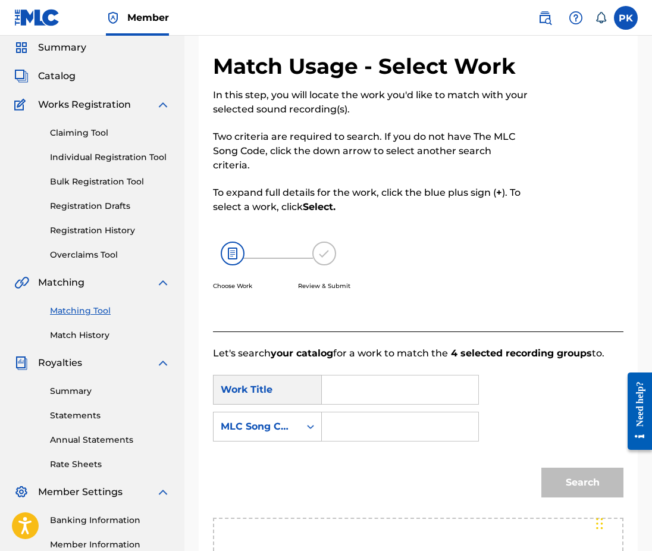
scroll to position [66, 0]
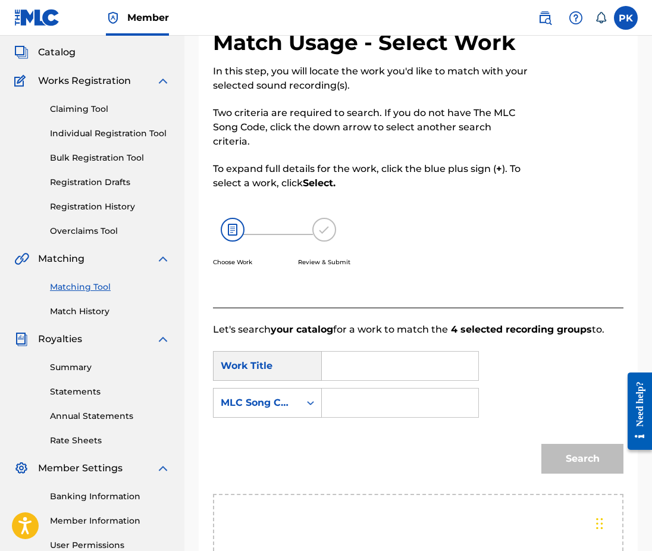
click at [355, 356] on input "Search Form" at bounding box center [400, 366] width 136 height 29
paste input "merci pour la lumière"
type input "merci pour la lumière"
click at [359, 399] on input "Search Form" at bounding box center [400, 402] width 136 height 29
click at [410, 394] on input "Search Form" at bounding box center [400, 402] width 136 height 29
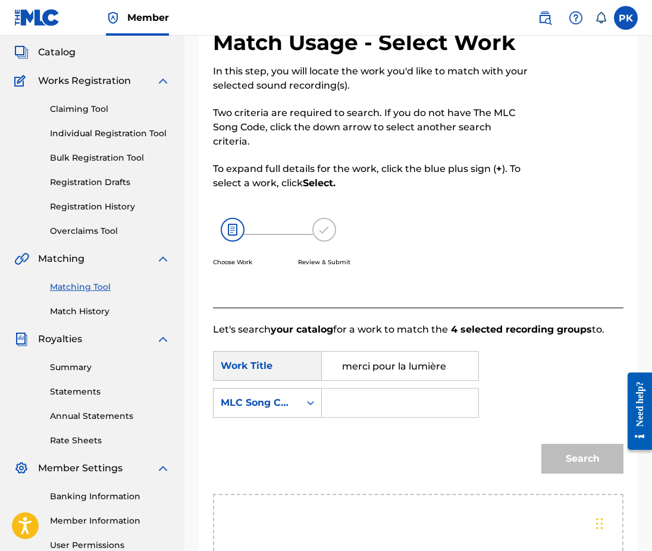
click at [410, 394] on input "Search Form" at bounding box center [400, 402] width 136 height 29
paste input "MN18ZV"
type input "MN18ZV"
click at [566, 452] on button "Search" at bounding box center [582, 459] width 82 height 30
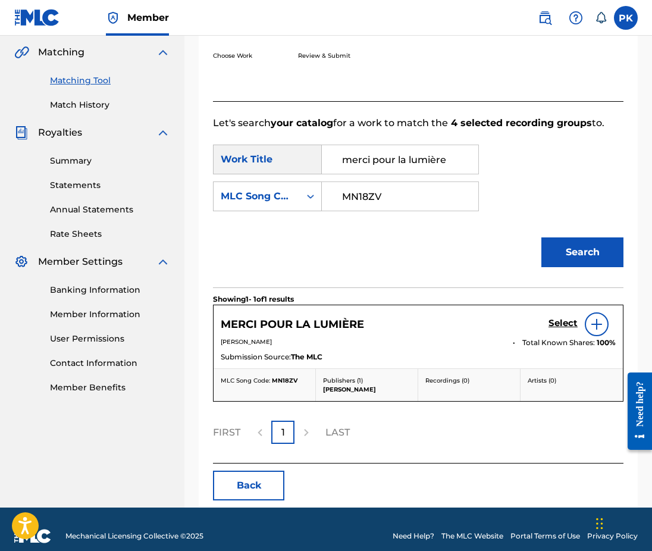
scroll to position [272, 0]
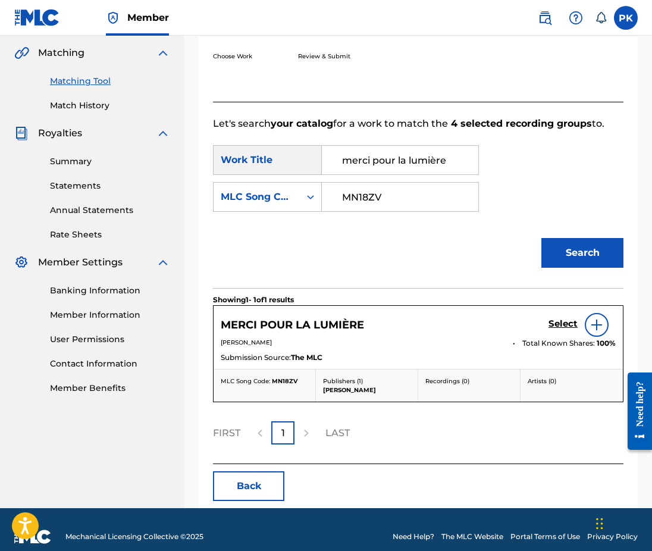
click at [564, 318] on h5 "Select" at bounding box center [562, 323] width 29 height 11
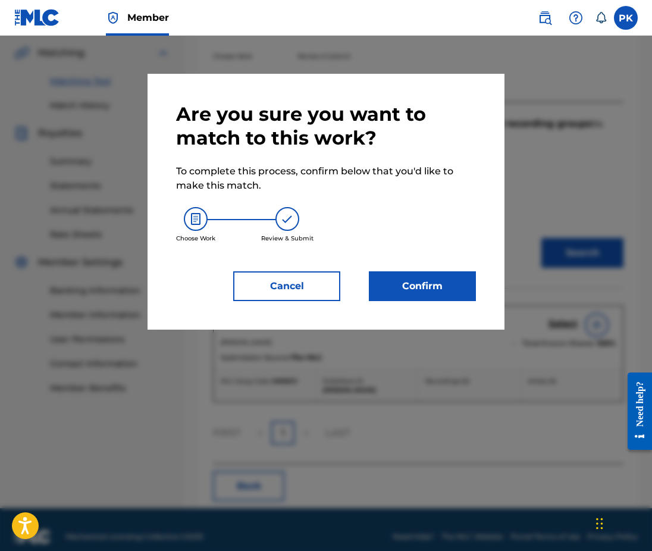
click at [436, 293] on button "Confirm" at bounding box center [422, 286] width 107 height 30
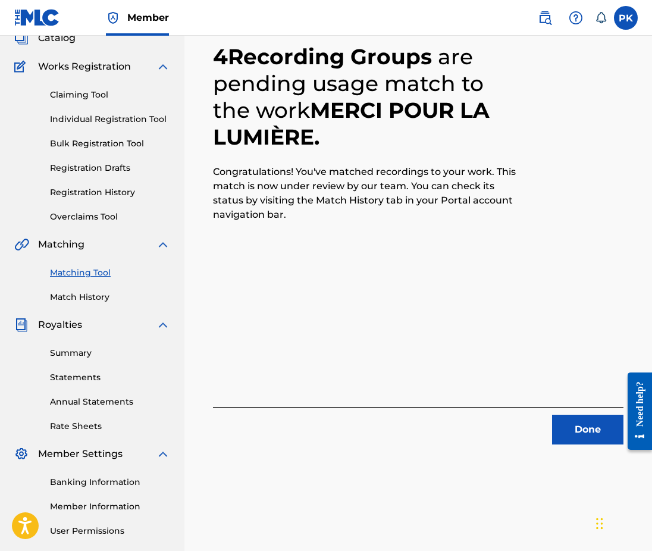
scroll to position [84, 0]
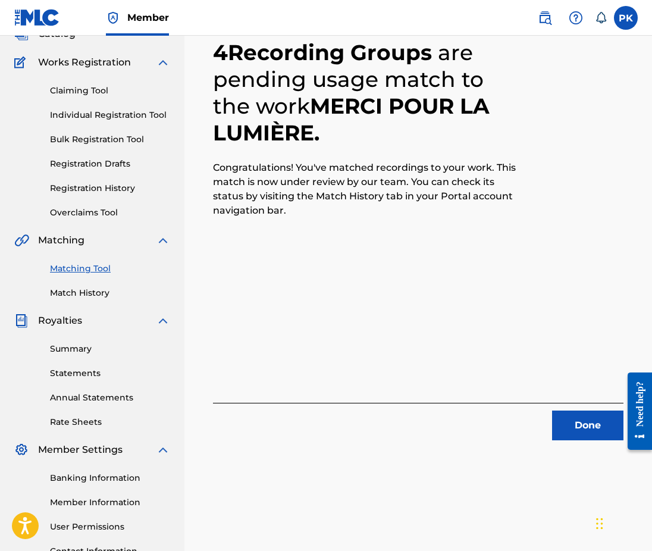
click at [89, 296] on link "Match History" at bounding box center [110, 293] width 120 height 12
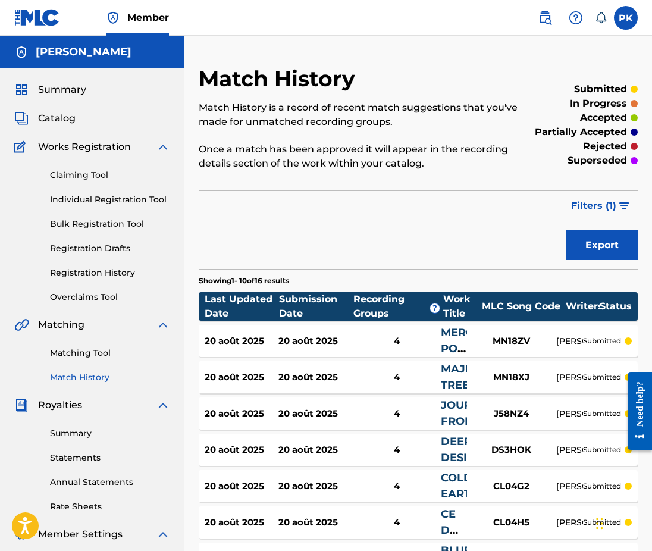
click at [501, 334] on div "20 août 2025 20 août 2025 4 MERCI POUR LA LUMIÈRE MN18ZV PAUL HERVE KONATE subm…" at bounding box center [418, 341] width 439 height 32
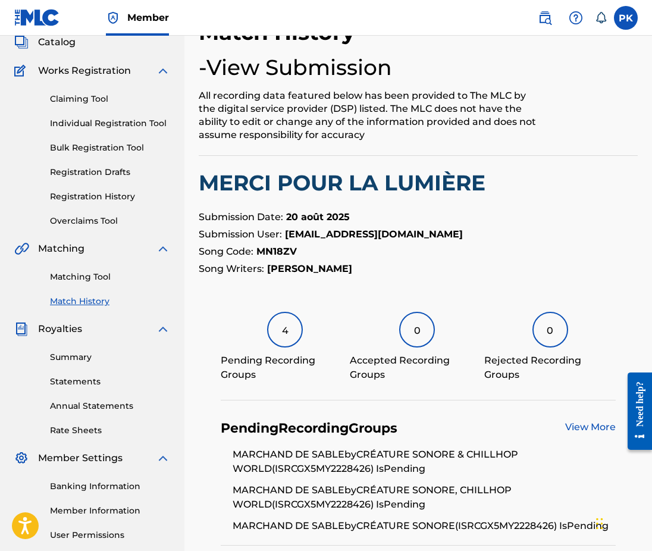
scroll to position [152, 0]
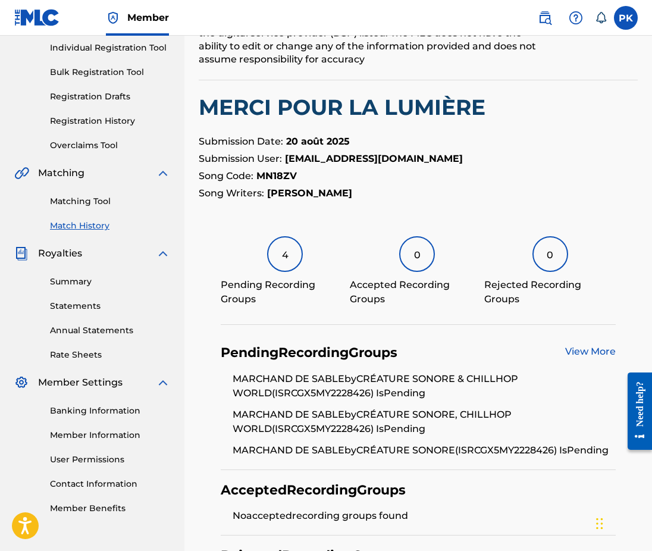
click at [580, 349] on link "View More" at bounding box center [590, 351] width 51 height 11
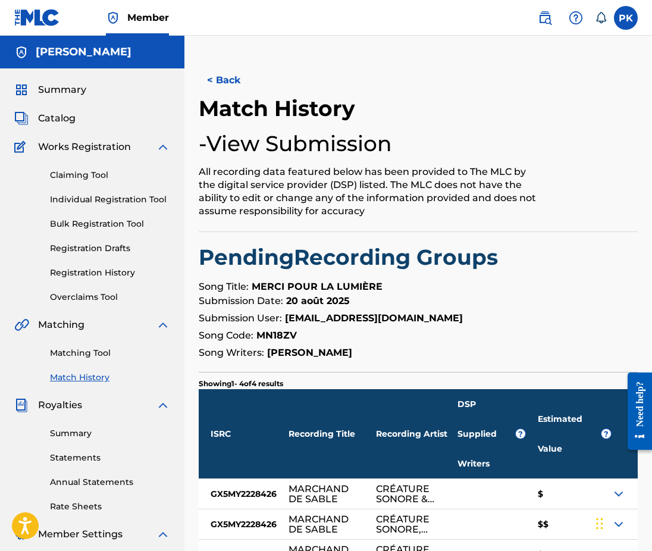
click at [230, 86] on button "< Back" at bounding box center [234, 80] width 71 height 30
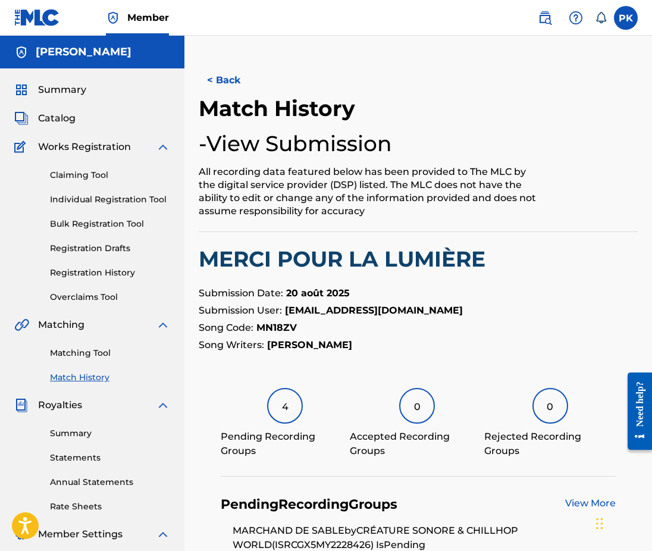
click at [98, 357] on link "Matching Tool" at bounding box center [110, 353] width 120 height 12
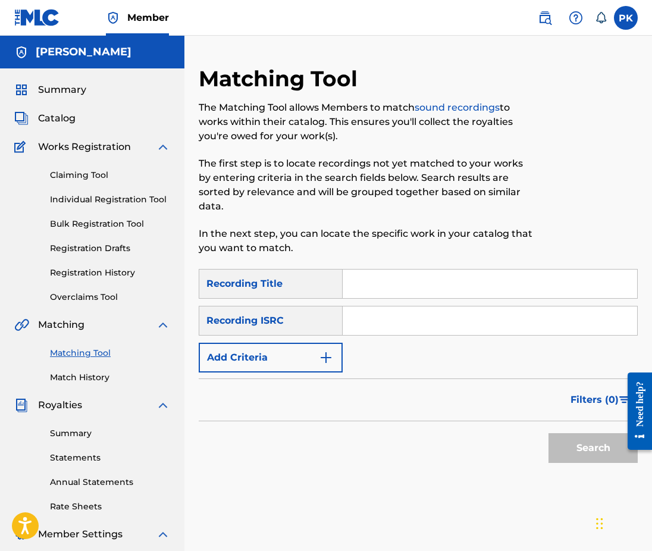
click at [401, 269] on input "Search Form" at bounding box center [490, 283] width 294 height 29
paste input "MN18ZV"
click at [369, 277] on input "MN18ZV" at bounding box center [490, 283] width 294 height 29
click at [374, 269] on input "MN18ZV" at bounding box center [490, 283] width 294 height 29
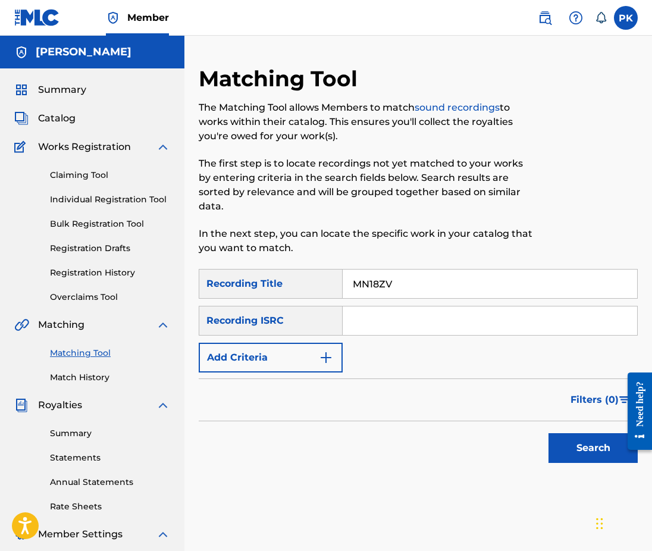
click at [374, 269] on input "MN18ZV" at bounding box center [490, 283] width 294 height 29
paste input "ERCI POUR LA LUMIÈRE"
type input "MERCI POUR LA LUMIÈRE"
click at [419, 309] on input "Search Form" at bounding box center [490, 320] width 294 height 29
paste input "GX89G2285240"
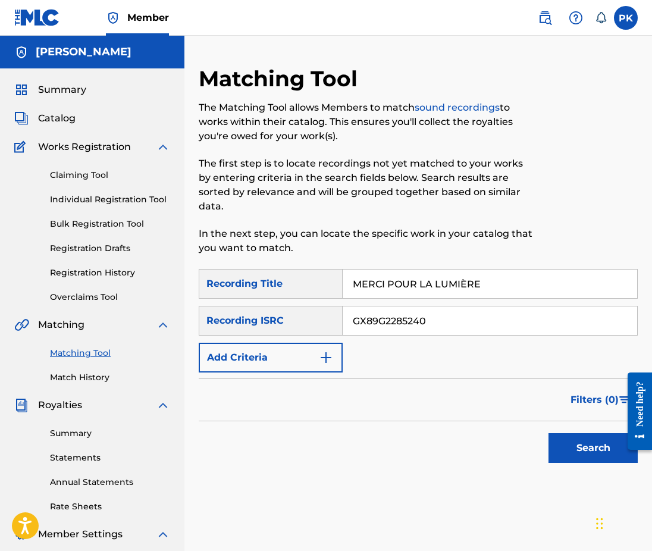
type input "GX89G2285240"
click at [566, 440] on button "Search" at bounding box center [592, 448] width 89 height 30
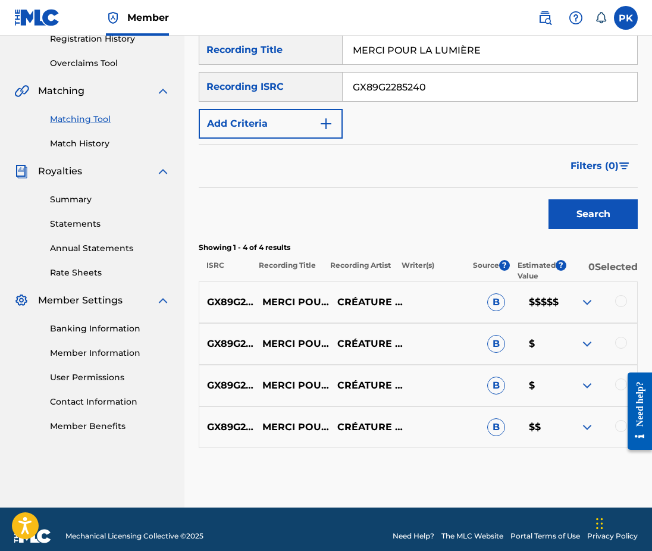
scroll to position [233, 0]
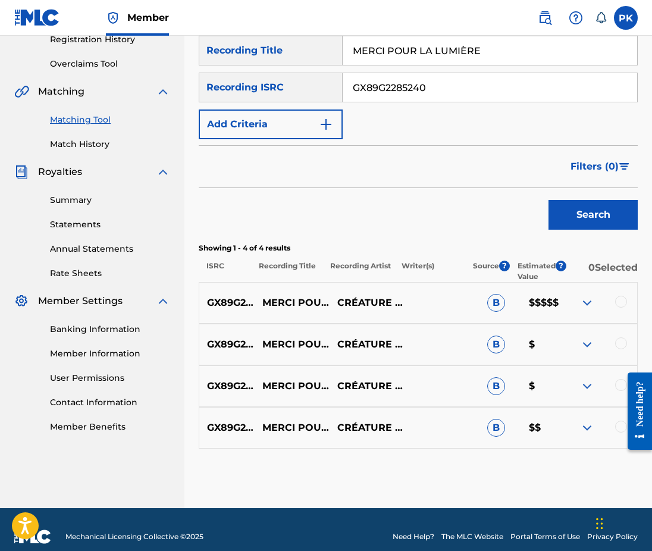
click at [621, 296] on div at bounding box center [621, 302] width 12 height 12
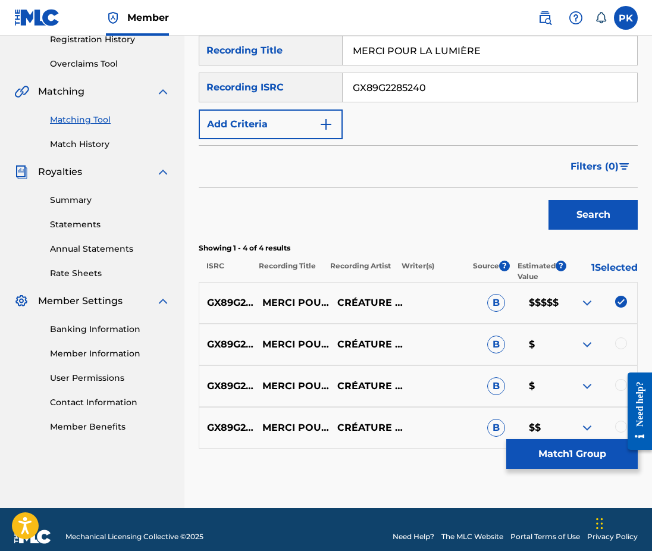
click at [619, 337] on div at bounding box center [621, 343] width 12 height 12
click at [618, 379] on div at bounding box center [621, 385] width 12 height 12
click at [616, 421] on div at bounding box center [621, 427] width 12 height 12
click at [581, 458] on button "Match 4 Groups" at bounding box center [571, 454] width 131 height 30
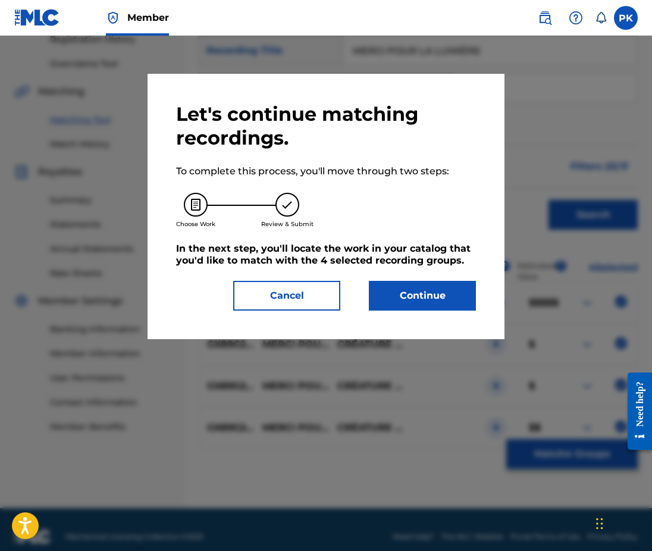
click at [415, 293] on button "Continue" at bounding box center [422, 296] width 107 height 30
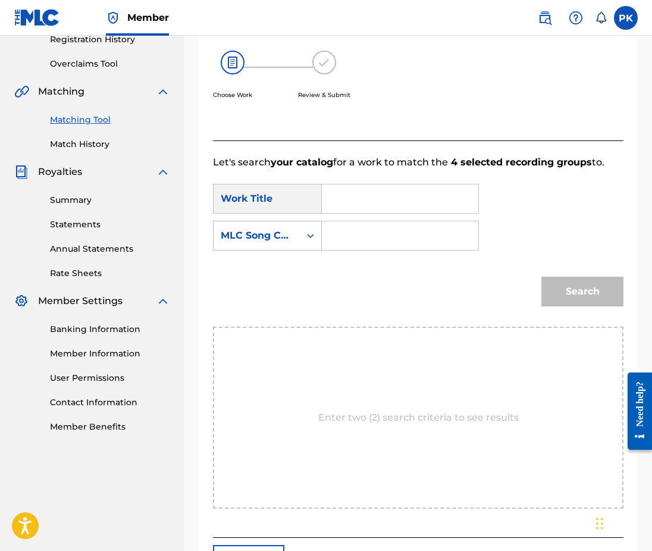
scroll to position [187, 0]
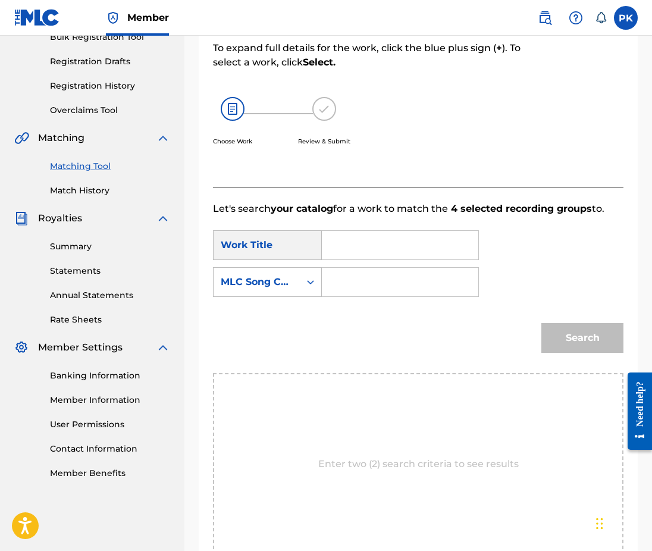
click at [351, 231] on input "Search Form" at bounding box center [400, 245] width 136 height 29
paste input "merci pour la lumière"
type input "merci pour la lumière"
click at [442, 271] on input "Search Form" at bounding box center [400, 282] width 136 height 29
paste input "MN18ZV"
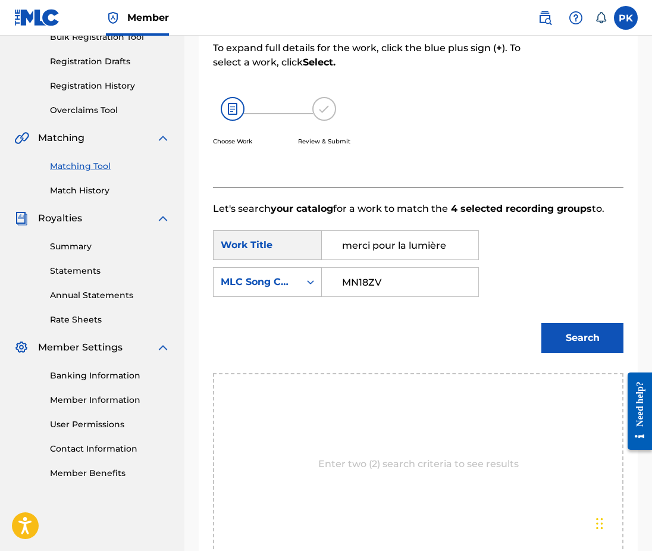
type input "MN18ZV"
click at [578, 333] on button "Search" at bounding box center [582, 338] width 82 height 30
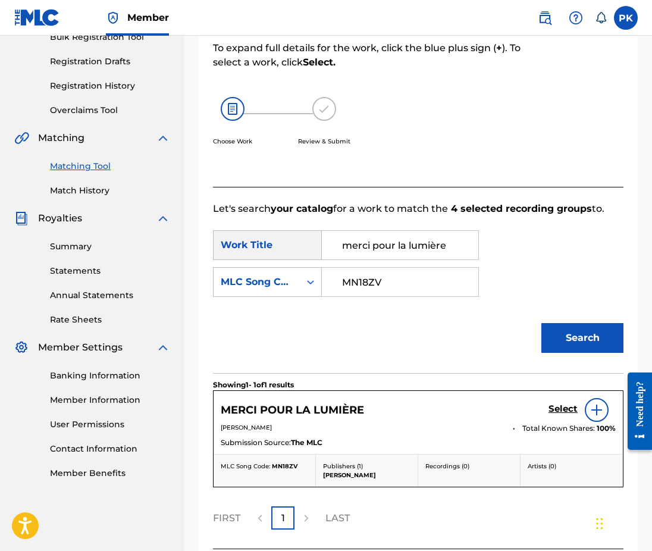
click at [553, 403] on h5 "Select" at bounding box center [562, 408] width 29 height 11
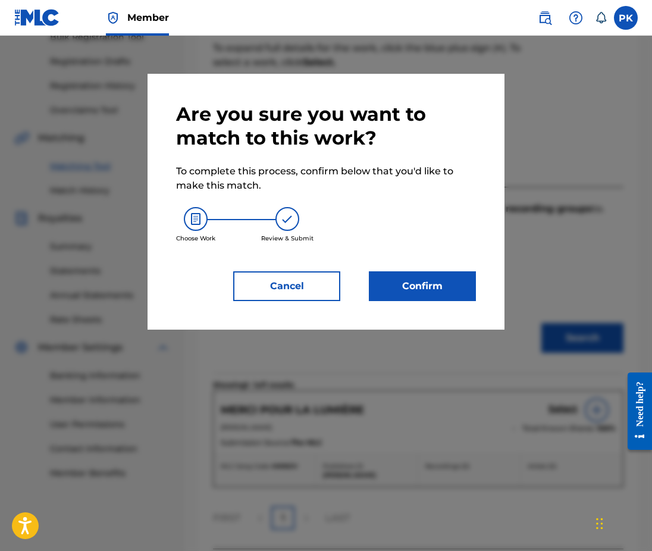
click at [420, 280] on button "Confirm" at bounding box center [422, 286] width 107 height 30
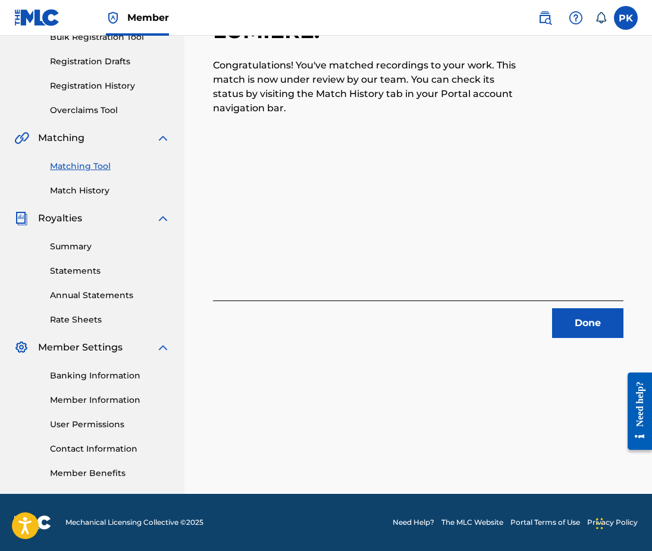
click at [65, 162] on link "Matching Tool" at bounding box center [110, 166] width 120 height 12
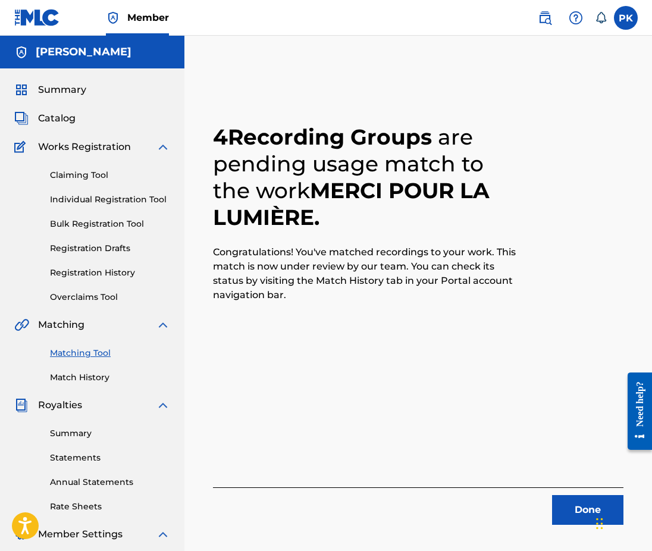
click at [91, 353] on link "Matching Tool" at bounding box center [110, 353] width 120 height 12
click at [559, 501] on button "Done" at bounding box center [587, 510] width 71 height 30
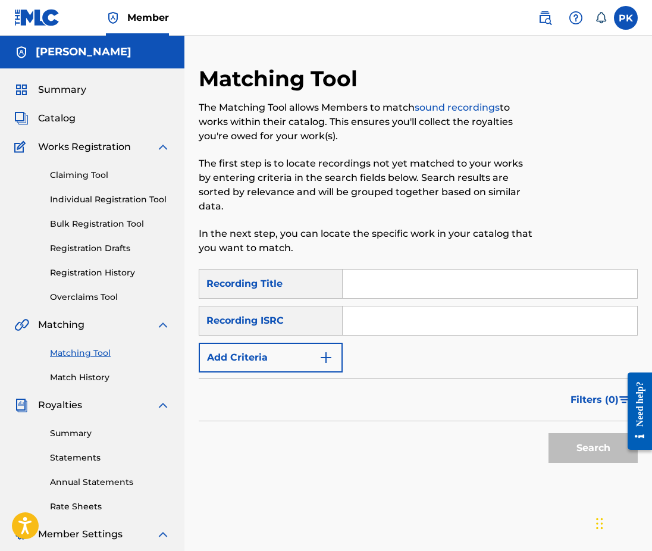
click at [444, 274] on input "Search Form" at bounding box center [490, 283] width 294 height 29
paste input "nocturnal loneliness"
type input "nocturnal loneliness"
click at [401, 315] on input "Search Form" at bounding box center [490, 320] width 294 height 29
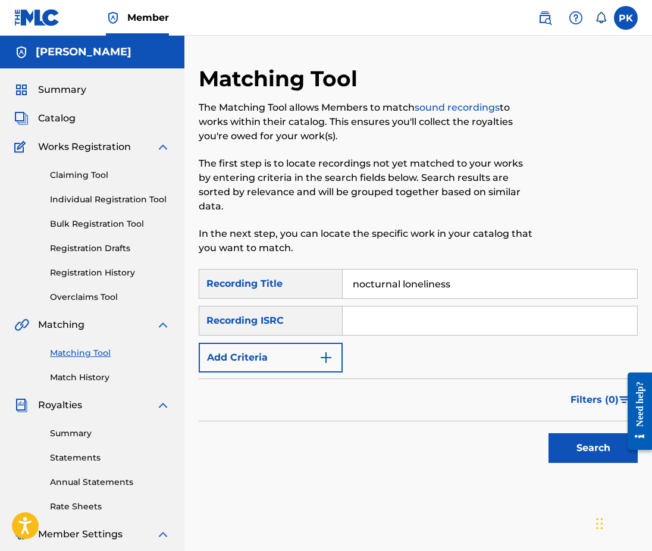
paste input "GX5MY2228423"
type input "GX5MY2228423"
click at [580, 443] on button "Search" at bounding box center [592, 448] width 89 height 30
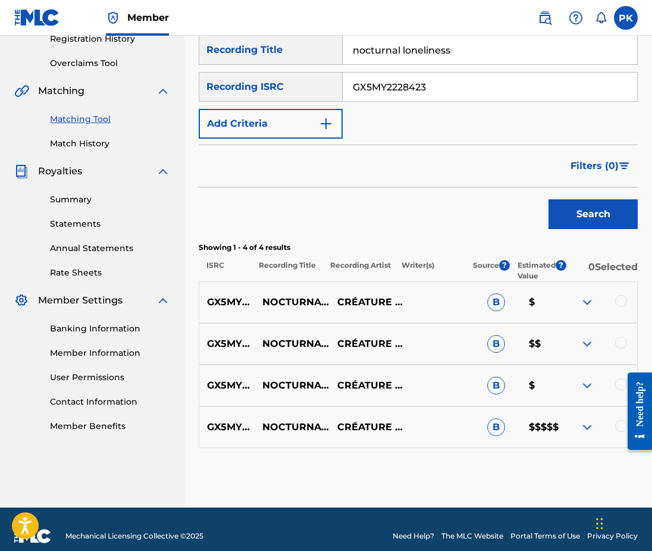
scroll to position [233, 0]
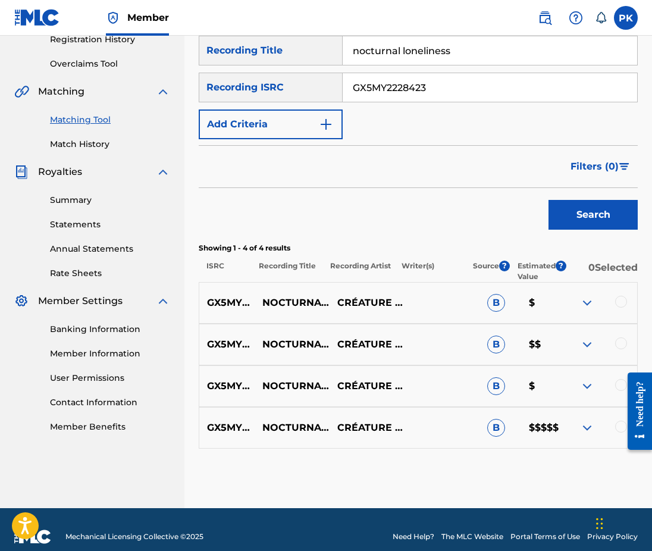
click at [623, 296] on div at bounding box center [621, 302] width 12 height 12
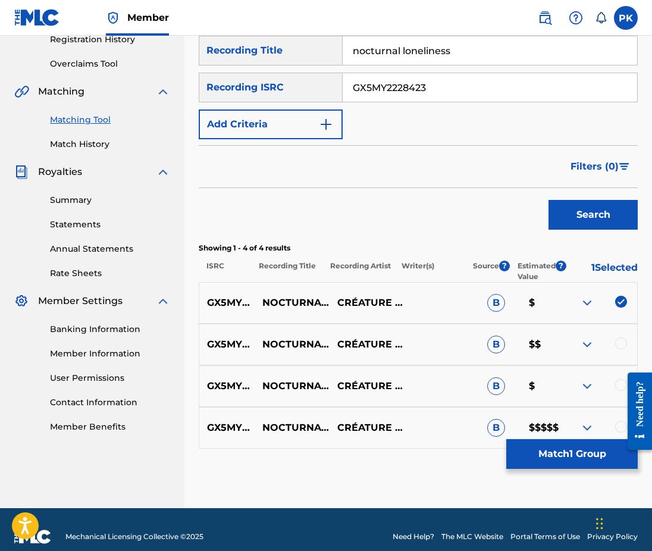
click at [619, 324] on div "GX5MY2228423 NOCTURNAL LONELINESS CRÉATURE SONORE|CHILLHOP WORLD B $$" at bounding box center [418, 345] width 439 height 42
click at [619, 337] on div at bounding box center [621, 343] width 12 height 12
click at [616, 379] on div at bounding box center [621, 385] width 12 height 12
click at [619, 413] on div at bounding box center [635, 411] width 33 height 98
click at [617, 421] on div at bounding box center [621, 427] width 12 height 12
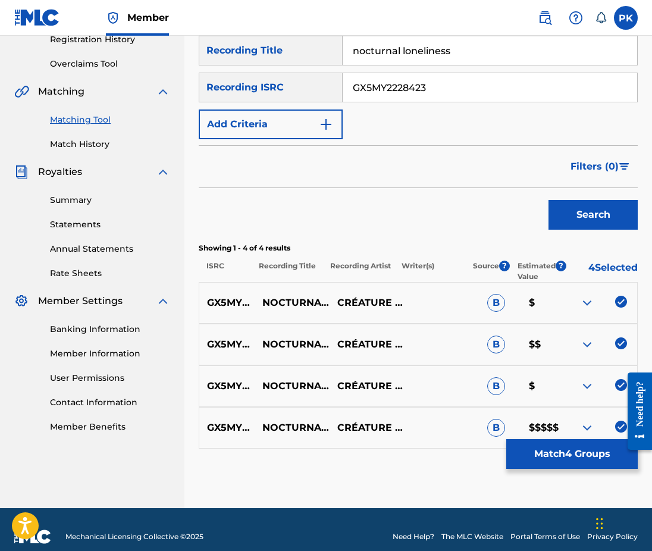
click at [587, 454] on button "Match 4 Groups" at bounding box center [571, 454] width 131 height 30
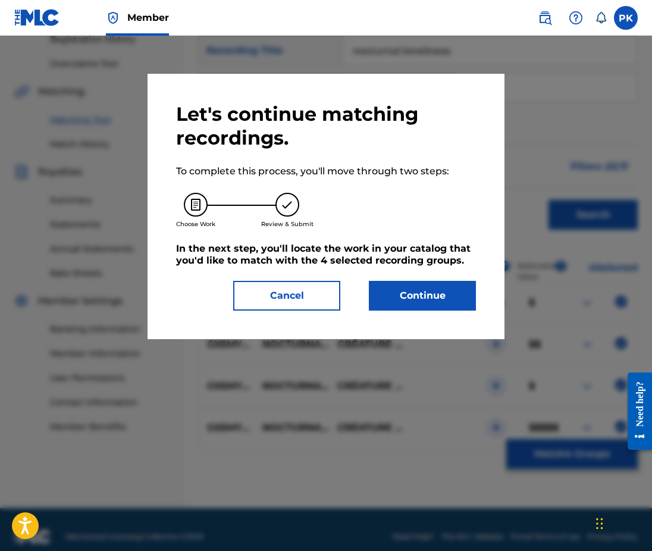
click at [403, 290] on button "Continue" at bounding box center [422, 296] width 107 height 30
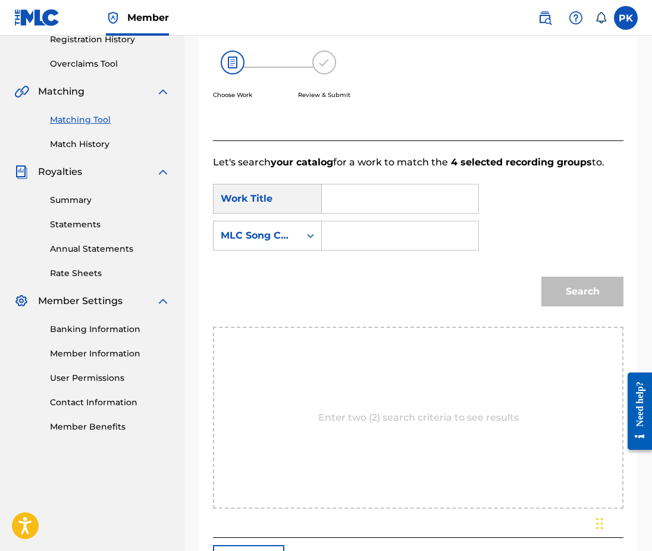
scroll to position [187, 0]
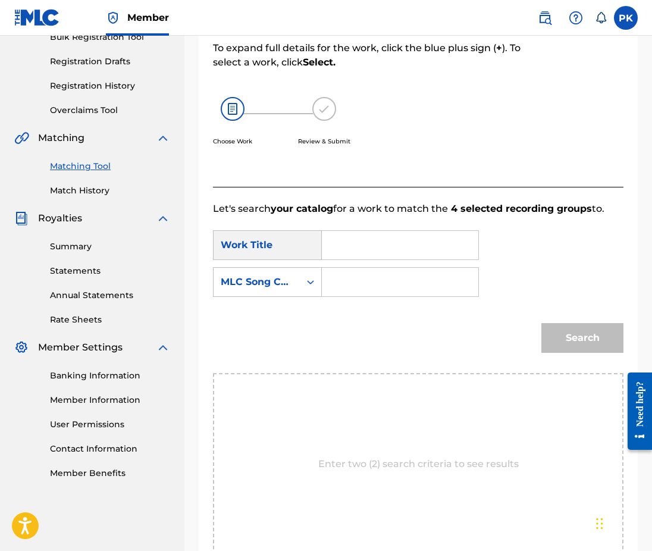
click at [382, 232] on input "Search Form" at bounding box center [400, 245] width 136 height 29
paste input "N95FD7"
type input "N95FD7"
click at [403, 268] on input "Search Form" at bounding box center [400, 282] width 136 height 29
paste input "N95FD7"
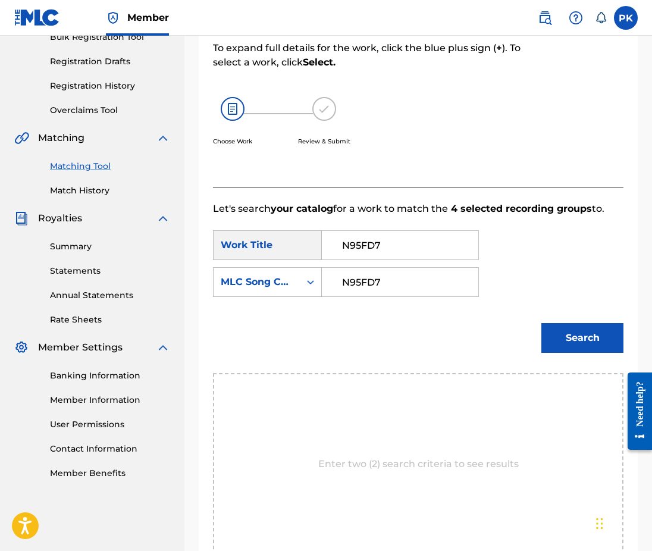
type input "N95FD7"
click at [381, 234] on input "N95FD7" at bounding box center [400, 245] width 136 height 29
paste input "NOCTURNAL LONELINESS"
paste input "Search Form"
click at [378, 266] on strong "nocturnal" at bounding box center [366, 271] width 48 height 11
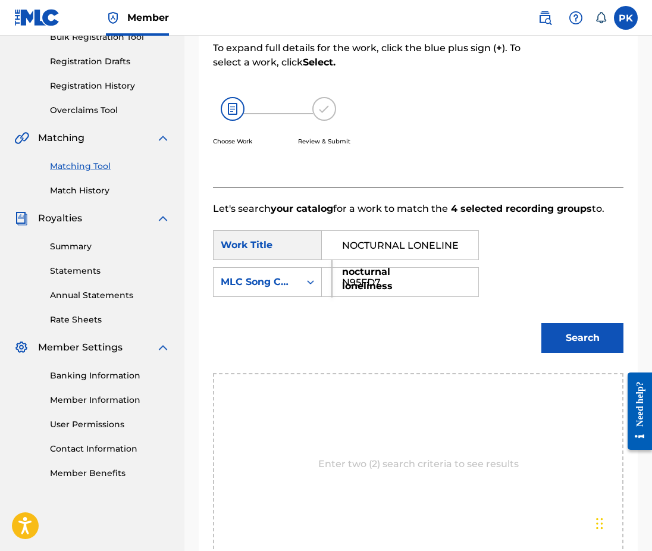
type input "nocturnal loneliness"
click at [557, 323] on button "Search" at bounding box center [582, 338] width 82 height 30
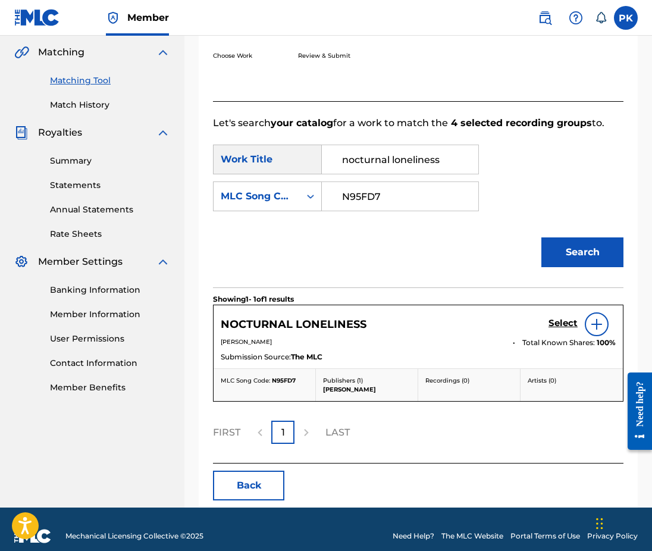
scroll to position [272, 0]
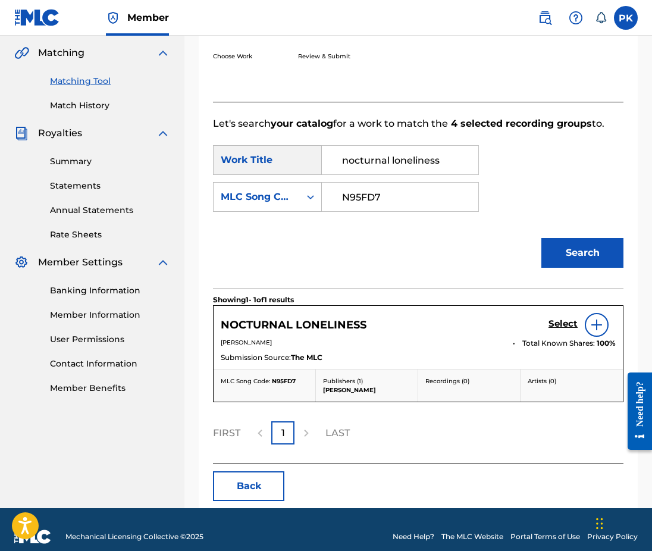
click at [561, 318] on h5 "Select" at bounding box center [562, 323] width 29 height 11
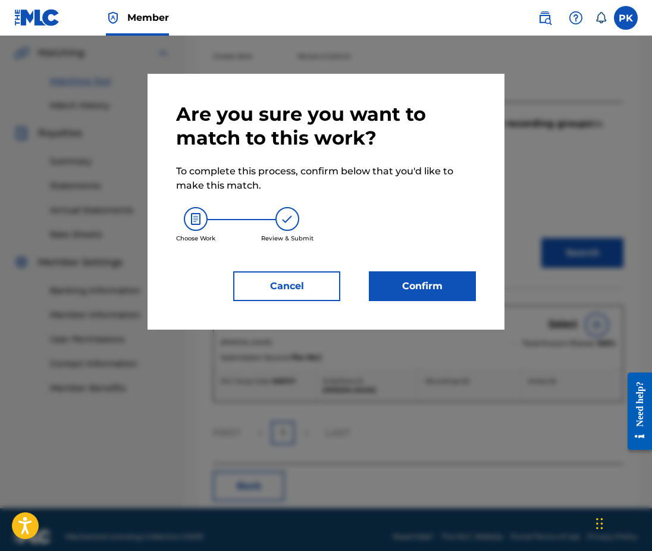
click at [431, 289] on button "Confirm" at bounding box center [422, 286] width 107 height 30
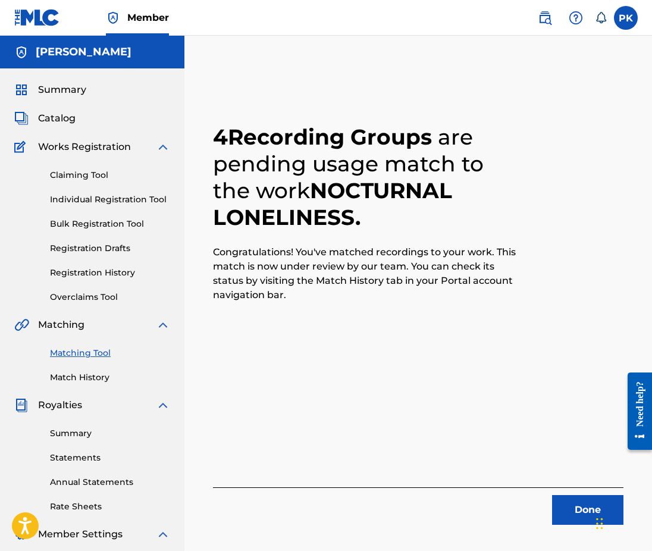
scroll to position [0, 0]
click at [78, 354] on link "Matching Tool" at bounding box center [110, 353] width 120 height 12
click at [561, 508] on button "Done" at bounding box center [587, 510] width 71 height 30
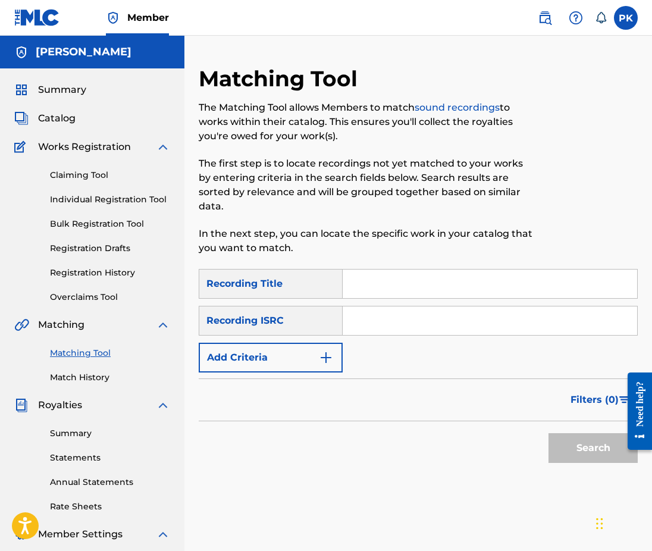
click at [411, 272] on input "Search Form" at bounding box center [490, 283] width 294 height 29
paste input "nostalgic texture"
type input "nostalgic texture"
click at [448, 306] on input "Search Form" at bounding box center [490, 320] width 294 height 29
paste input "nostalgic texture"
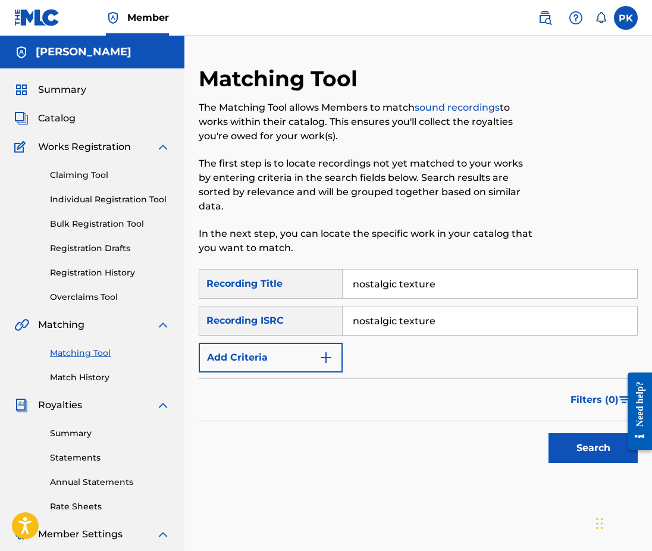
click at [491, 310] on input "nostalgic texture" at bounding box center [490, 320] width 294 height 29
drag, startPoint x: 491, startPoint y: 310, endPoint x: 358, endPoint y: 308, distance: 133.3
click at [358, 308] on input "nostalgic texture" at bounding box center [490, 320] width 294 height 29
paste input "GX89G2285238"
type input "GX89G2285238"
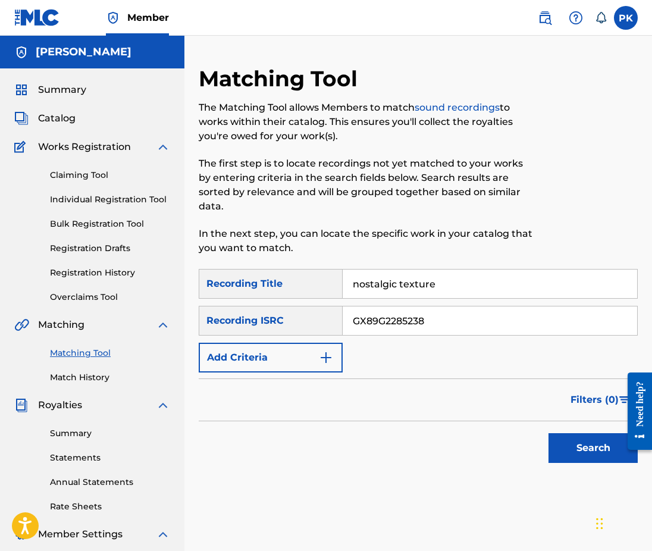
click at [566, 433] on button "Search" at bounding box center [592, 448] width 89 height 30
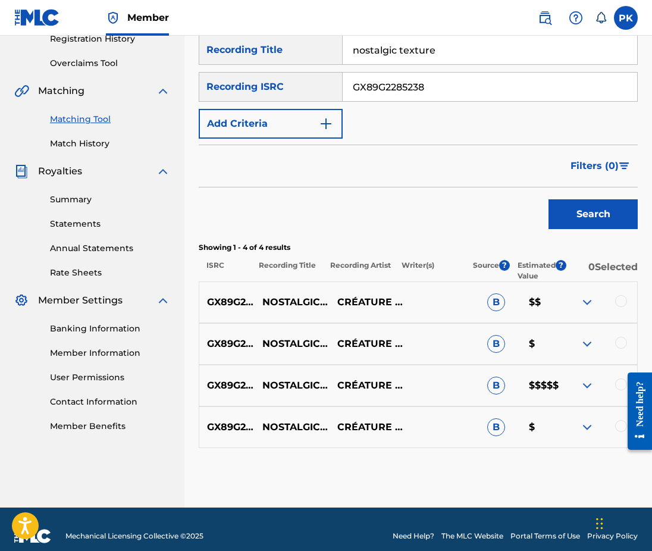
scroll to position [233, 0]
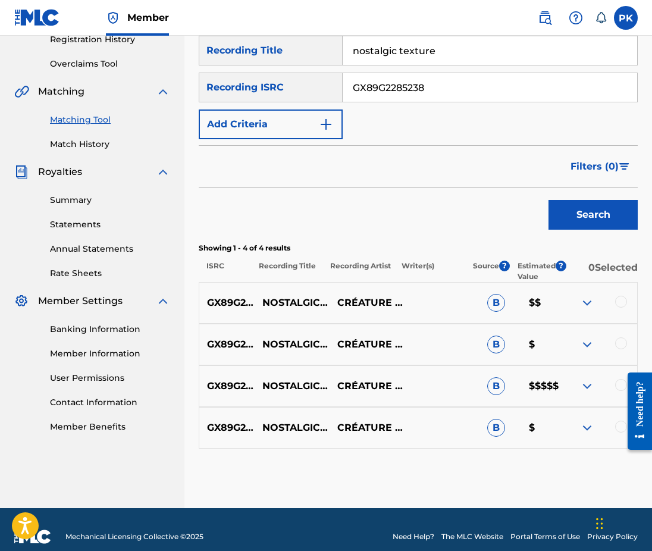
click at [618, 296] on div at bounding box center [621, 302] width 12 height 12
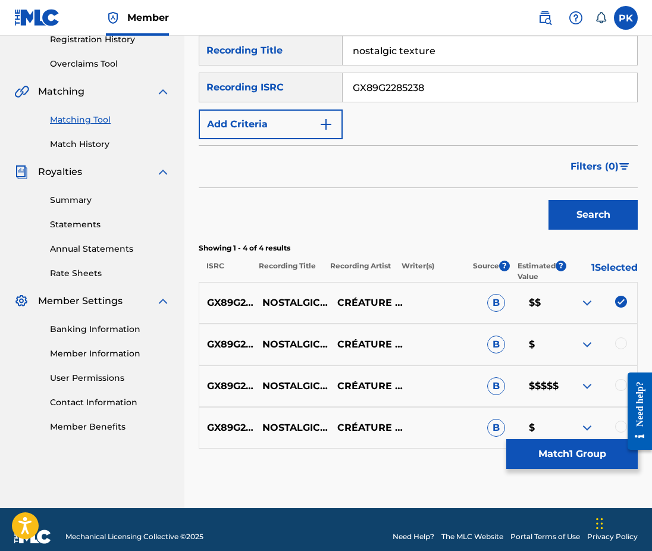
click at [617, 337] on div at bounding box center [621, 343] width 12 height 12
click at [617, 379] on div at bounding box center [621, 385] width 12 height 12
click at [620, 413] on div at bounding box center [635, 411] width 33 height 98
click at [616, 421] on div at bounding box center [621, 427] width 12 height 12
click at [573, 459] on button "Match 4 Groups" at bounding box center [571, 454] width 131 height 30
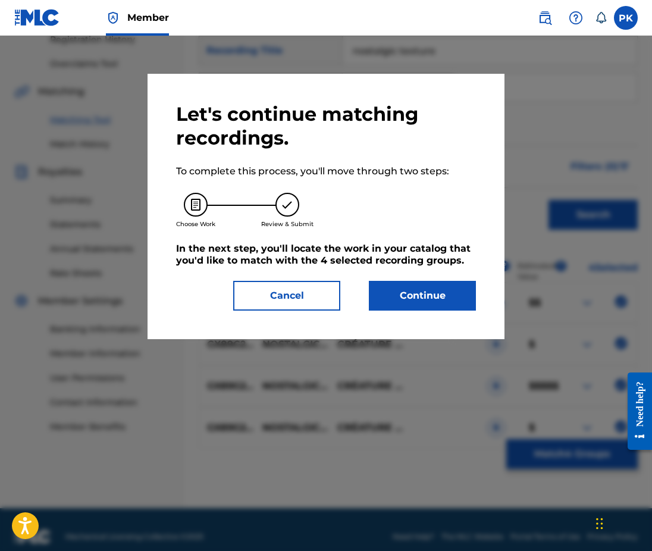
click at [426, 303] on button "Continue" at bounding box center [422, 296] width 107 height 30
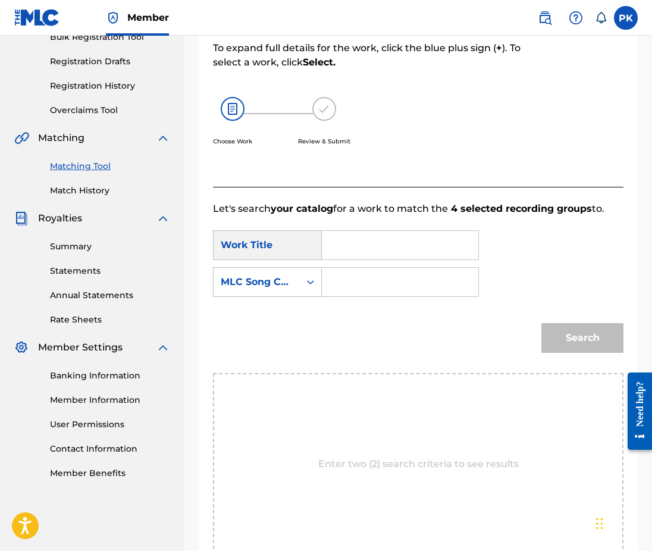
click at [413, 268] on input "Search Form" at bounding box center [400, 282] width 136 height 29
paste input "N95FDH"
type input "N95FDH"
click at [407, 231] on input "Search Form" at bounding box center [400, 245] width 136 height 29
paste input "NOSTALGIC TEXTURE"
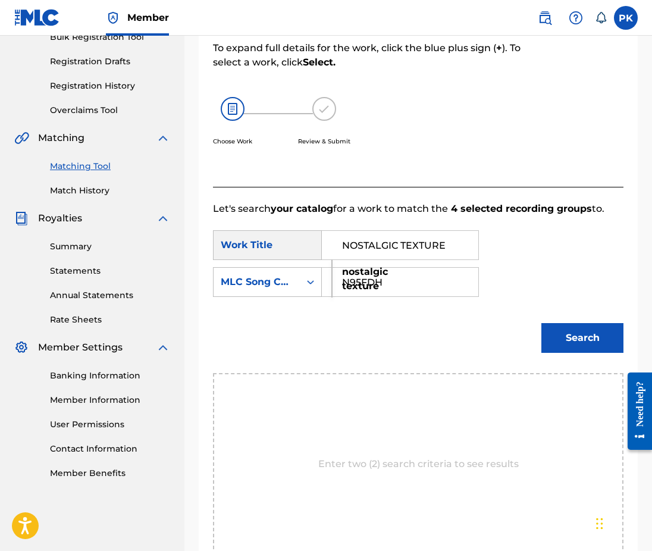
type input "NOSTALGIC TEXTURE"
click at [560, 323] on button "Search" at bounding box center [582, 338] width 82 height 30
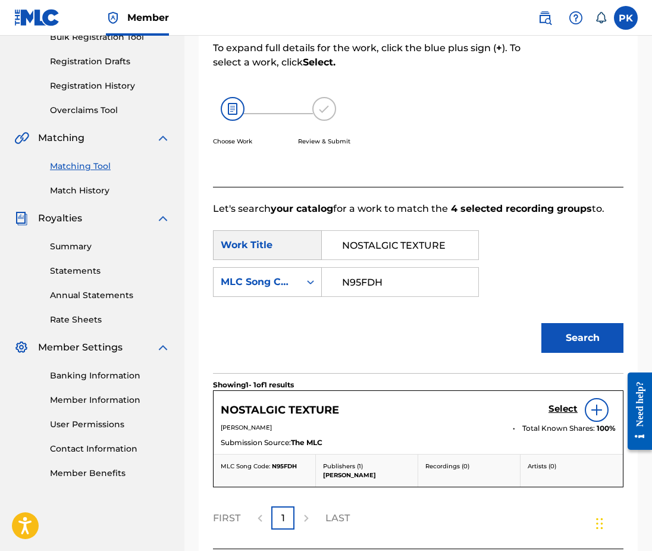
click at [556, 403] on h5 "Select" at bounding box center [562, 408] width 29 height 11
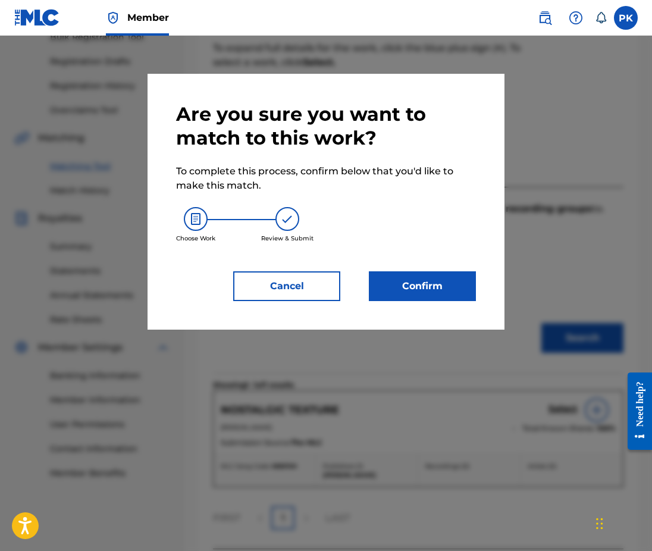
click at [422, 272] on button "Confirm" at bounding box center [422, 286] width 107 height 30
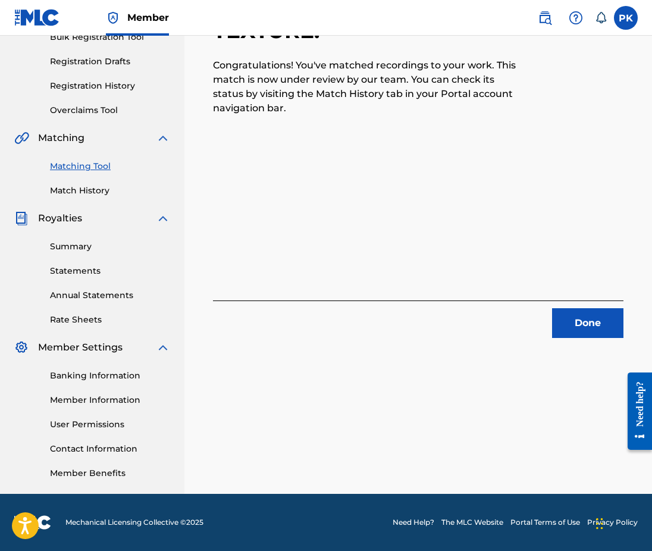
click at [573, 327] on button "Done" at bounding box center [587, 323] width 71 height 30
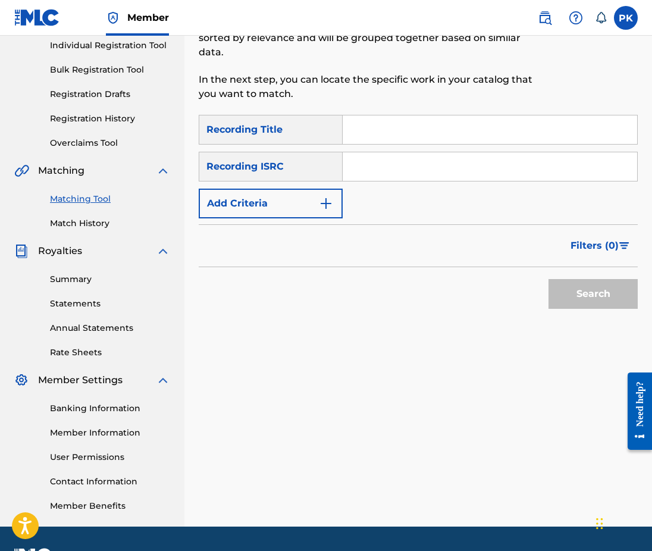
scroll to position [128, 0]
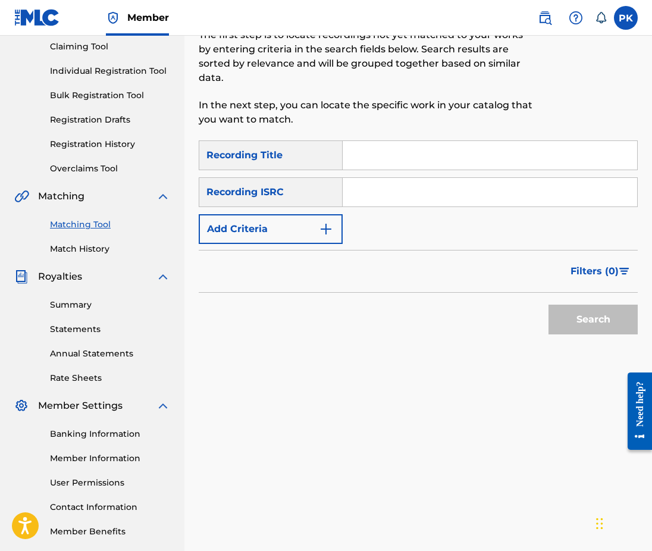
click at [430, 141] on input "Search Form" at bounding box center [490, 155] width 294 height 29
paste input "vivid harmony"
type input "vivid harmony"
click at [433, 178] on input "Search Form" at bounding box center [490, 192] width 294 height 29
paste input "GX89G2285232"
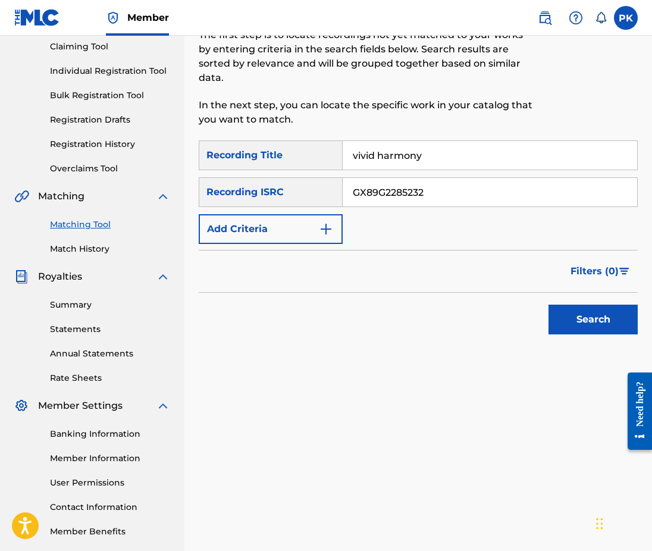
type input "GX89G2285232"
click at [559, 305] on button "Search" at bounding box center [592, 320] width 89 height 30
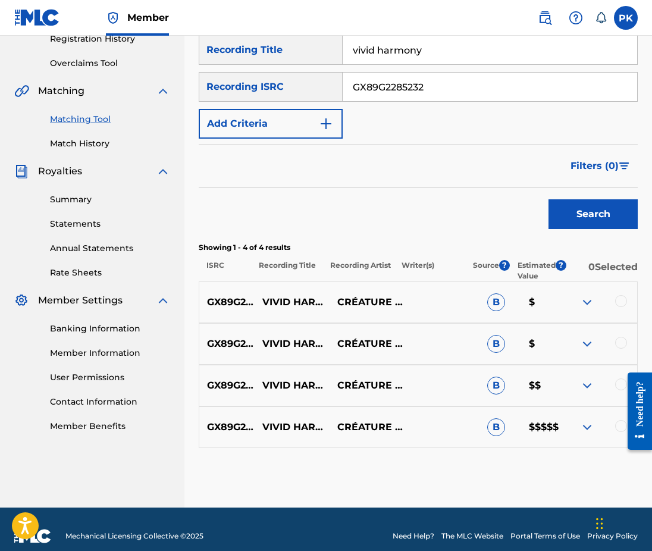
scroll to position [233, 0]
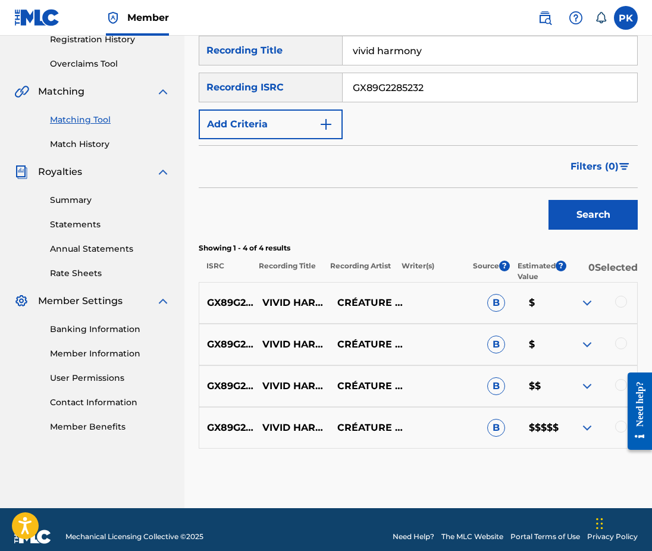
click at [622, 296] on div at bounding box center [621, 302] width 12 height 12
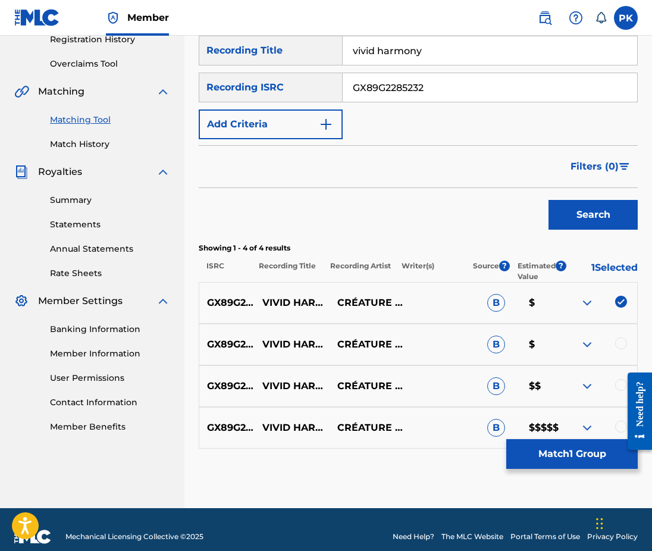
click at [620, 337] on div at bounding box center [621, 343] width 12 height 12
click at [620, 372] on div at bounding box center [635, 411] width 33 height 98
click at [616, 379] on div at bounding box center [621, 385] width 12 height 12
click at [616, 421] on div at bounding box center [621, 427] width 12 height 12
click at [569, 454] on button "Match 4 Groups" at bounding box center [571, 454] width 131 height 30
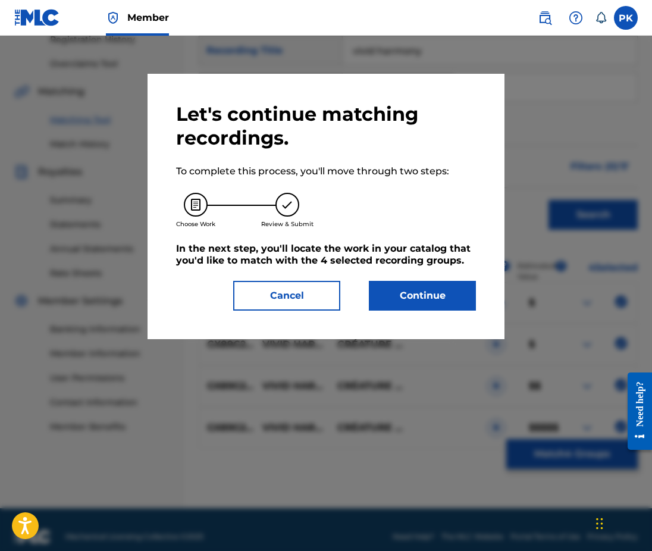
click at [428, 300] on button "Continue" at bounding box center [422, 296] width 107 height 30
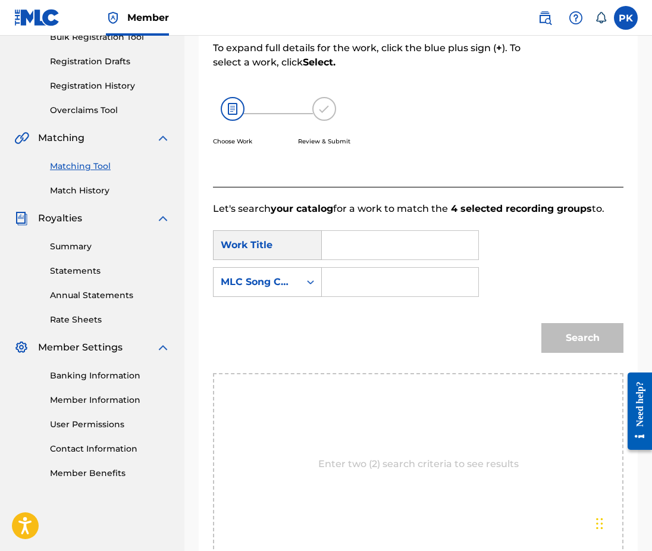
click at [355, 231] on input "Search Form" at bounding box center [400, 245] width 136 height 29
paste input "vivid harmony"
type input "vivid harmony"
click at [402, 269] on input "Search Form" at bounding box center [400, 282] width 136 height 29
click at [361, 270] on input "Search Form" at bounding box center [400, 282] width 136 height 29
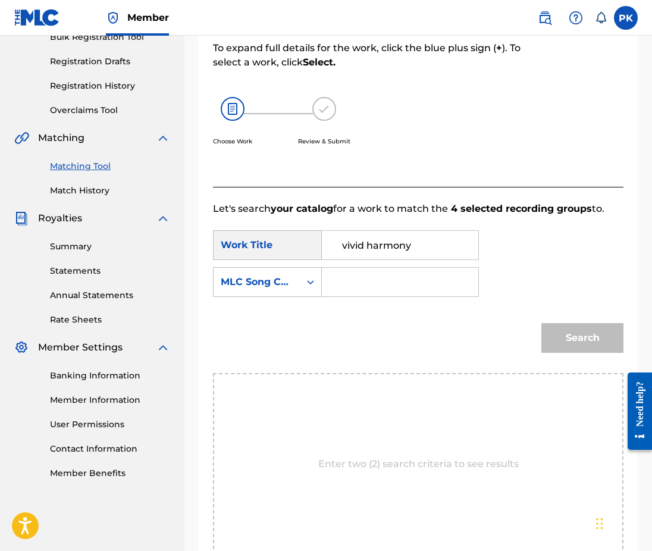
click at [361, 270] on input "Search Form" at bounding box center [400, 282] width 136 height 29
paste input "VX3CAS"
type input "VX3CAS"
click at [587, 337] on button "Search" at bounding box center [582, 338] width 82 height 30
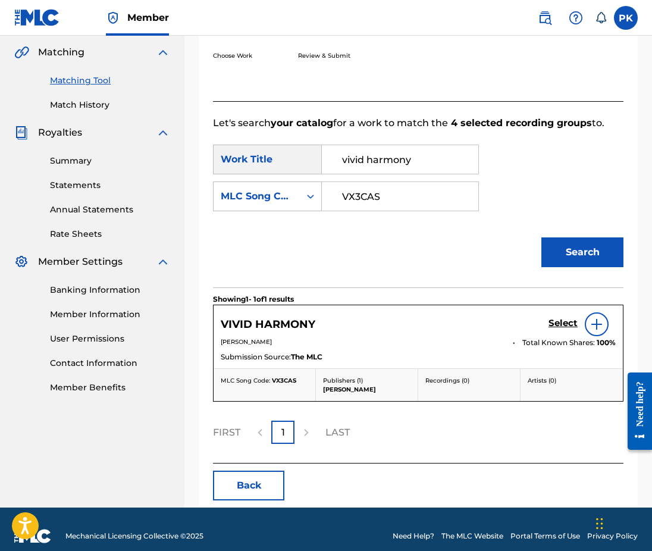
scroll to position [272, 0]
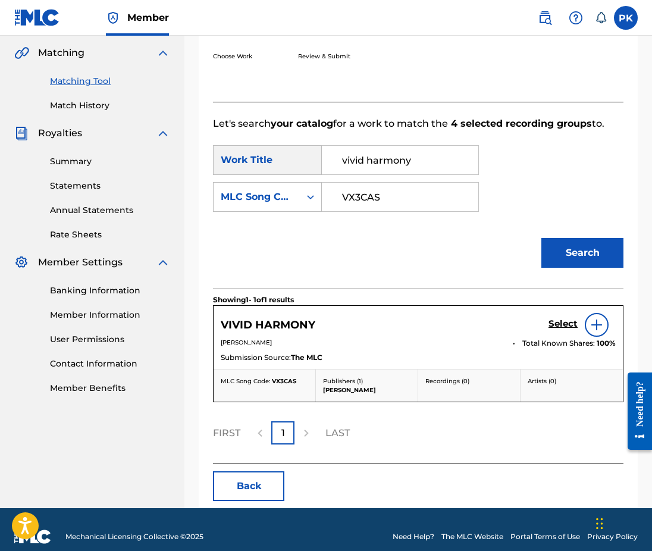
click at [557, 318] on h5 "Select" at bounding box center [562, 323] width 29 height 11
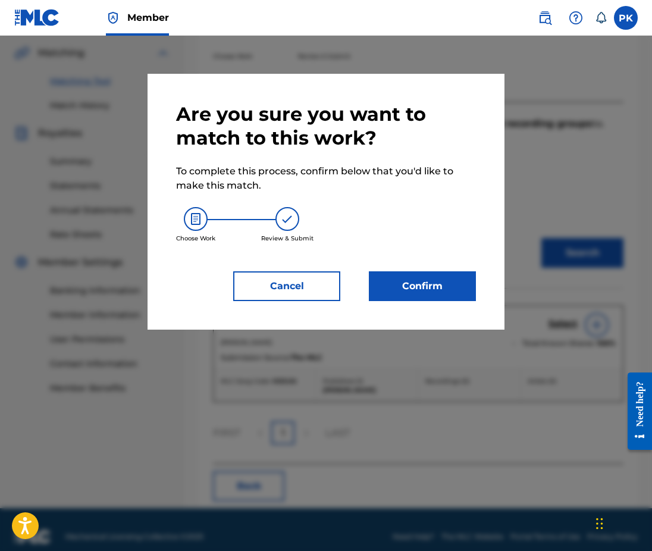
click at [422, 287] on button "Confirm" at bounding box center [422, 286] width 107 height 30
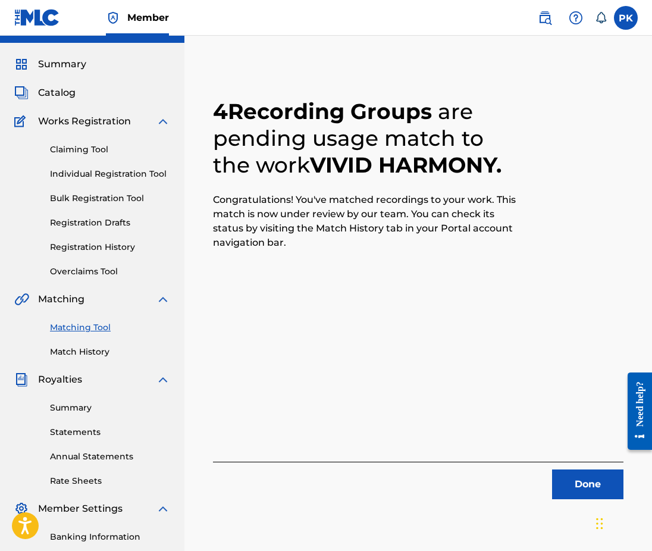
scroll to position [0, 0]
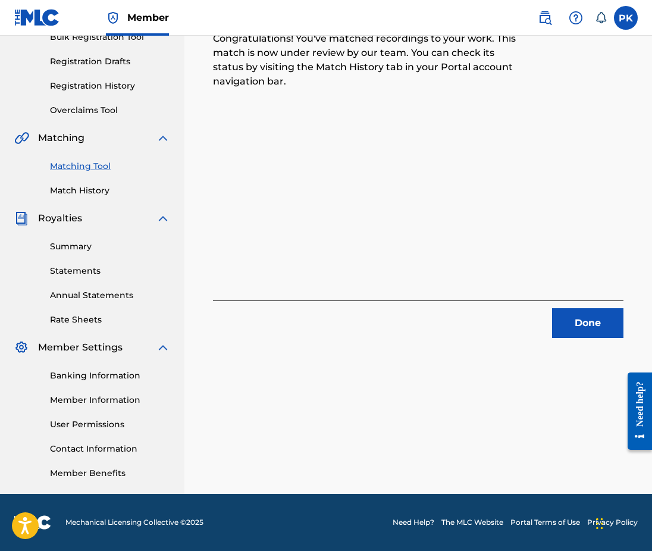
click at [578, 327] on button "Done" at bounding box center [587, 323] width 71 height 30
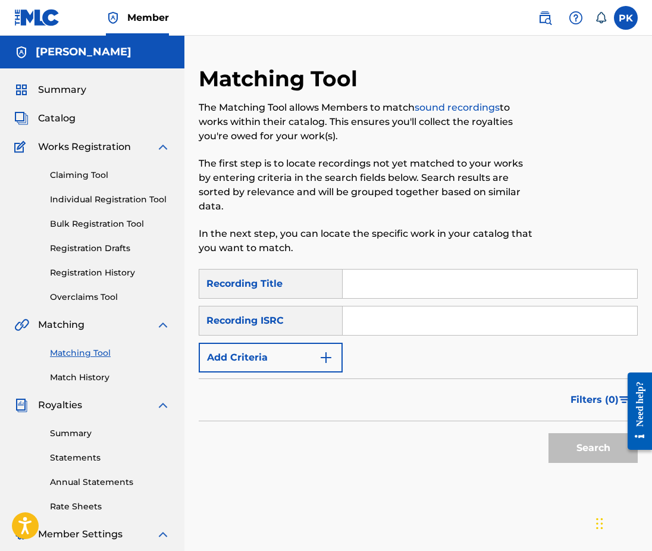
click at [389, 277] on input "Search Form" at bounding box center [490, 283] width 294 height 29
paste input "nocturnal phenomenon"
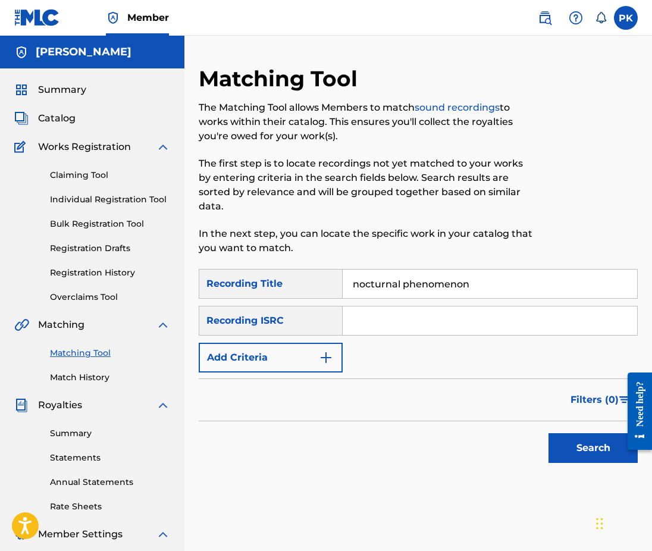
type input "nocturnal phenomenon"
click at [452, 312] on input "Search Form" at bounding box center [490, 320] width 294 height 29
paste input "GX89G2285166"
type input "GX89G2285166"
click at [557, 433] on button "Search" at bounding box center [592, 448] width 89 height 30
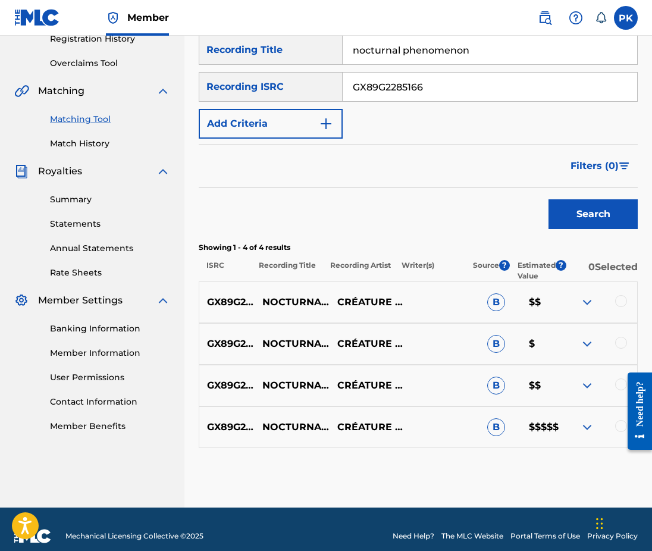
scroll to position [233, 0]
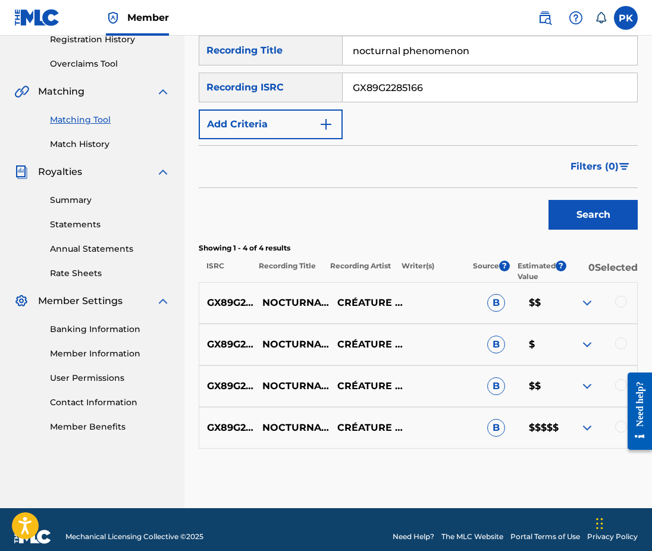
click at [620, 296] on div at bounding box center [621, 302] width 12 height 12
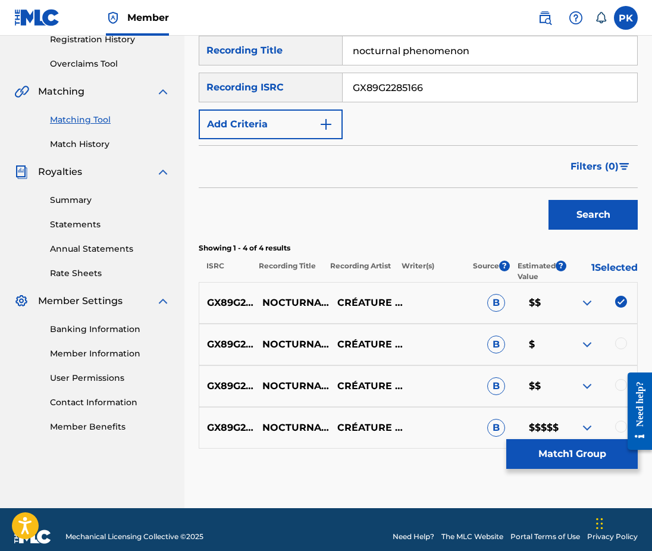
click at [622, 337] on div at bounding box center [621, 343] width 12 height 12
click at [621, 371] on div at bounding box center [635, 411] width 33 height 98
click at [617, 379] on div at bounding box center [621, 385] width 12 height 12
click at [619, 414] on div at bounding box center [635, 411] width 33 height 98
click at [615, 421] on div at bounding box center [599, 428] width 75 height 14
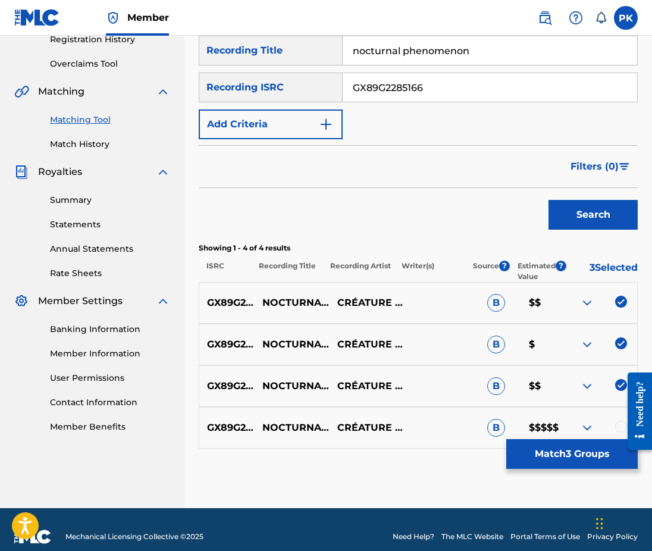
click at [616, 421] on div at bounding box center [621, 427] width 12 height 12
click at [587, 447] on button "Match 4 Groups" at bounding box center [571, 454] width 131 height 30
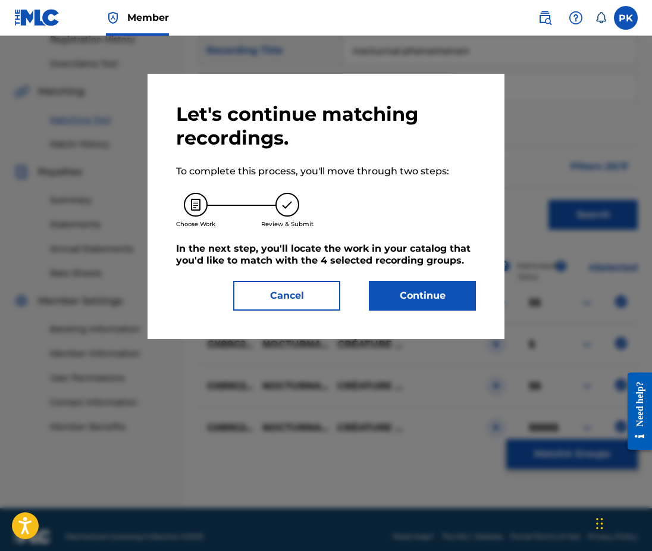
click at [418, 289] on button "Continue" at bounding box center [422, 296] width 107 height 30
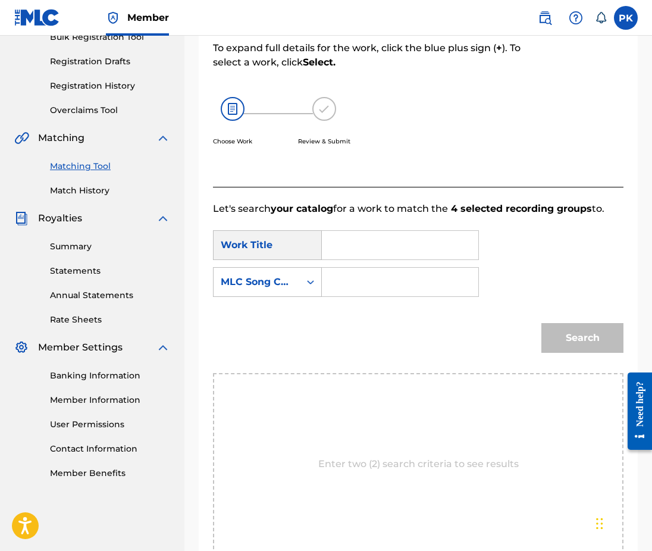
click at [360, 231] on input "Search Form" at bounding box center [400, 245] width 136 height 29
paste input "nocturnal phenomenon"
type input "nocturnal phenomenon"
click at [410, 268] on input "Search Form" at bounding box center [400, 282] width 136 height 29
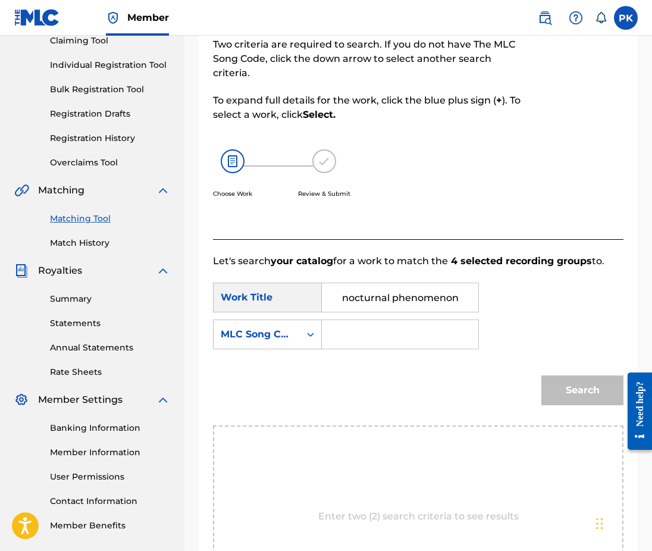
scroll to position [133, 0]
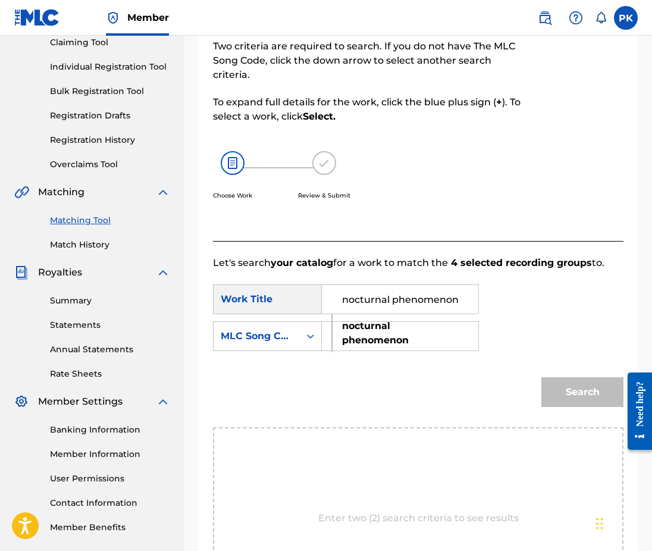
drag, startPoint x: 344, startPoint y: 286, endPoint x: 300, endPoint y: 283, distance: 44.2
click at [298, 284] on div "SearchWithCriteriab4ffd8b4-c498-410b-92f8-f9b0d6d6a561 Work Title nocturnal phe…" at bounding box center [346, 299] width 266 height 30
click at [383, 337] on div "SearchWithCriteriab4ffd8b4-c498-410b-92f8-f9b0d6d6a561 Work Title nocturnal phe…" at bounding box center [418, 321] width 410 height 74
click at [415, 324] on input "Search Form" at bounding box center [400, 336] width 136 height 29
paste input "N95FEU"
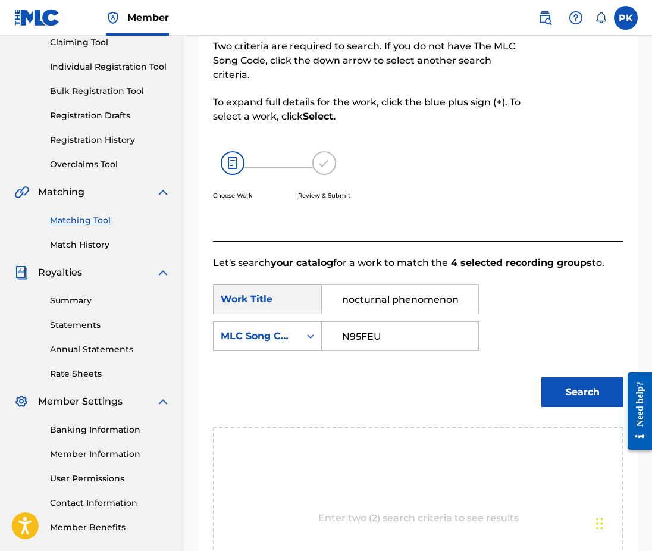
type input "N95FEU"
click at [569, 377] on button "Search" at bounding box center [582, 392] width 82 height 30
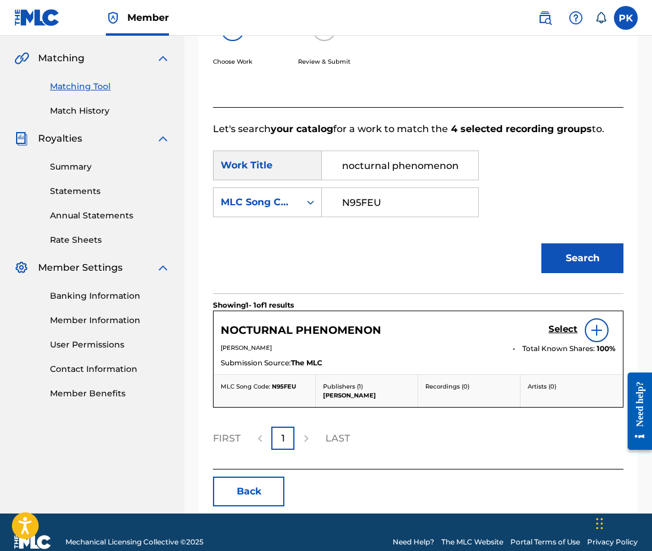
scroll to position [272, 0]
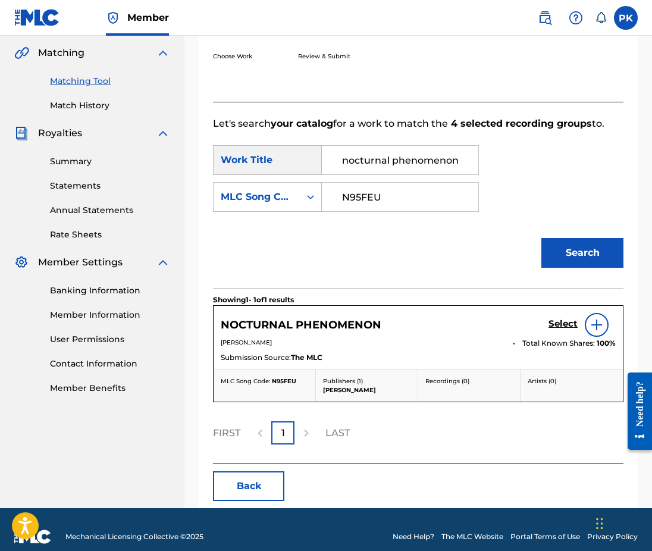
click at [565, 318] on h5 "Select" at bounding box center [562, 323] width 29 height 11
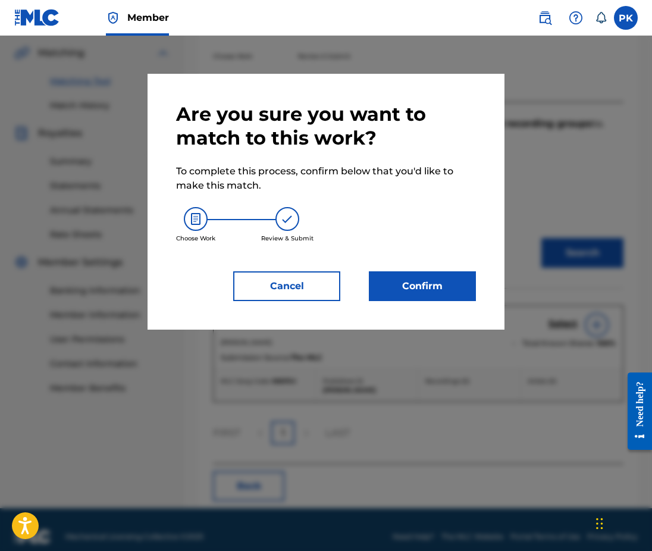
click at [408, 291] on button "Confirm" at bounding box center [422, 286] width 107 height 30
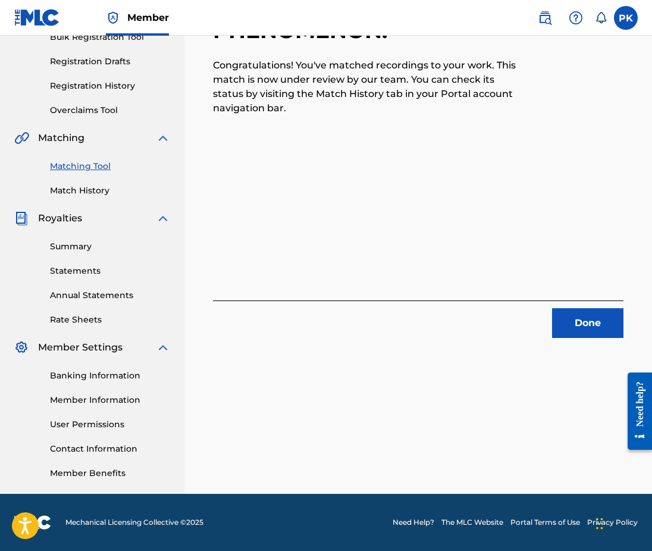
scroll to position [187, 0]
click at [560, 316] on button "Done" at bounding box center [587, 323] width 71 height 30
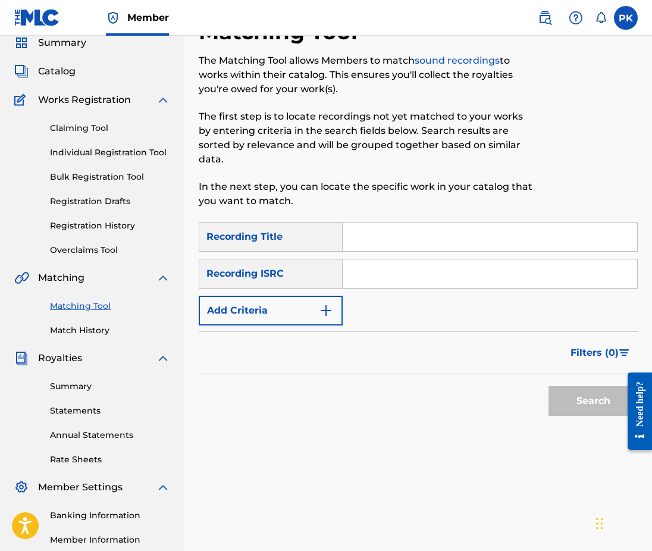
scroll to position [24, 0]
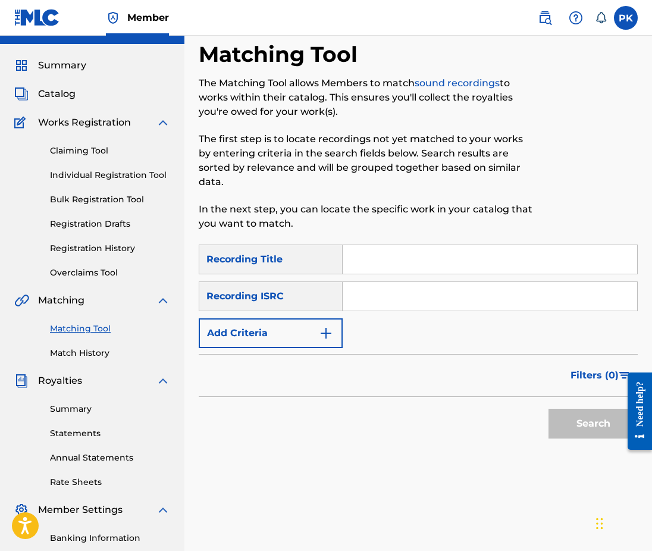
click at [544, 246] on input "Search Form" at bounding box center [490, 259] width 294 height 29
paste input "lettre à la lune"
type input "lettre à la lune"
click at [386, 284] on input "Search Form" at bounding box center [490, 296] width 294 height 29
paste input "GX5MX2207861"
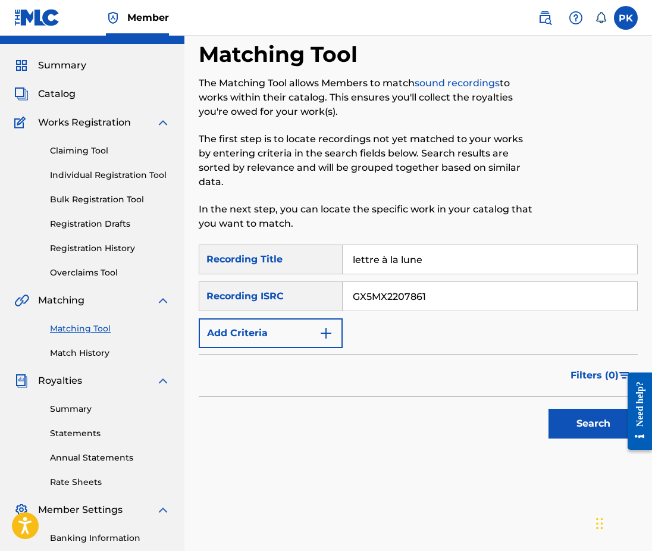
type input "GX5MX2207861"
click at [586, 409] on button "Search" at bounding box center [592, 424] width 89 height 30
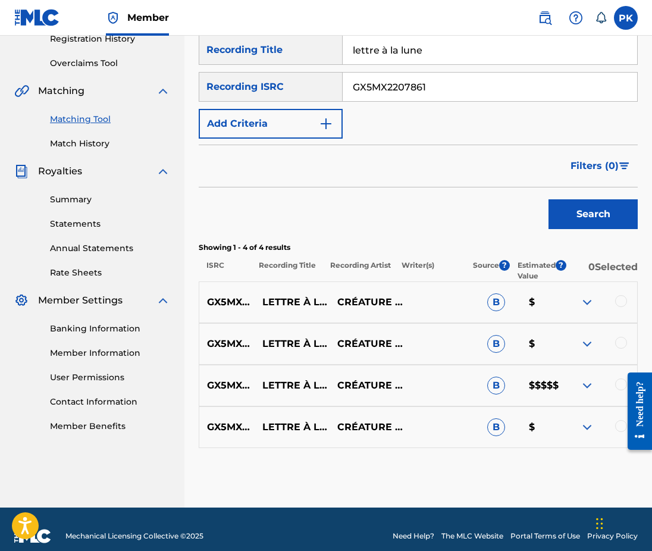
scroll to position [233, 0]
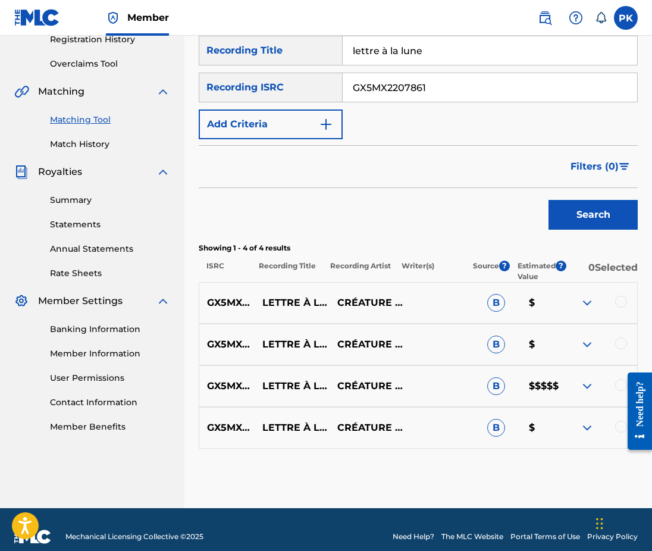
click at [618, 296] on div at bounding box center [621, 302] width 12 height 12
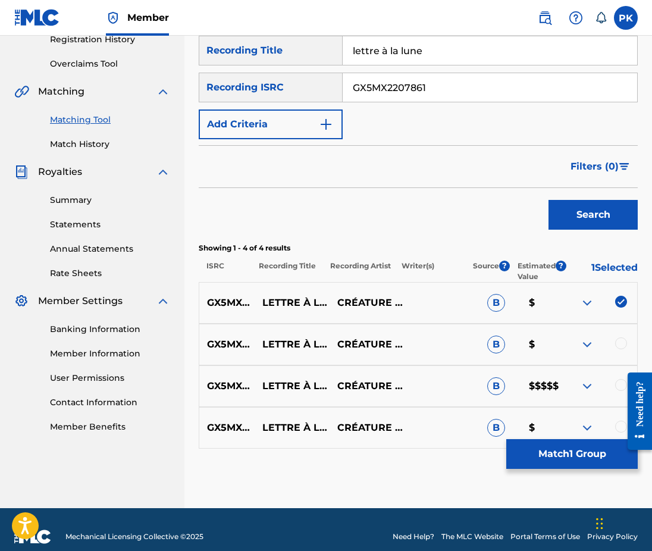
click at [615, 337] on div at bounding box center [621, 343] width 12 height 12
click at [617, 379] on div at bounding box center [621, 385] width 12 height 12
click at [617, 421] on div at bounding box center [621, 427] width 12 height 12
click at [582, 460] on button "Match 4 Groups" at bounding box center [571, 454] width 131 height 30
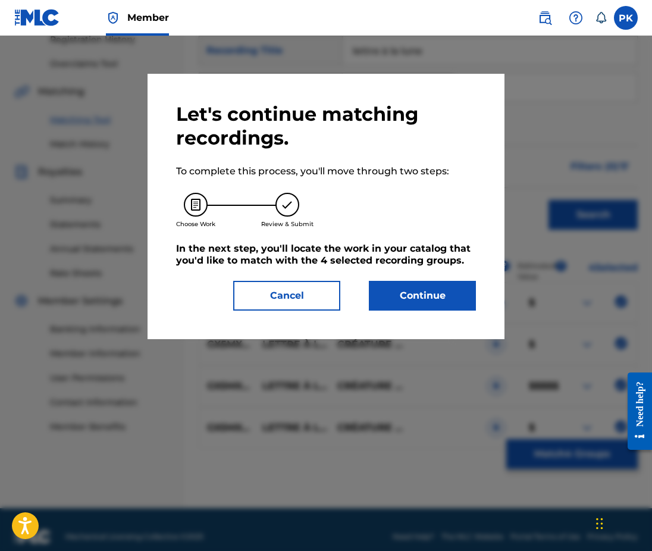
click at [432, 291] on button "Continue" at bounding box center [422, 296] width 107 height 30
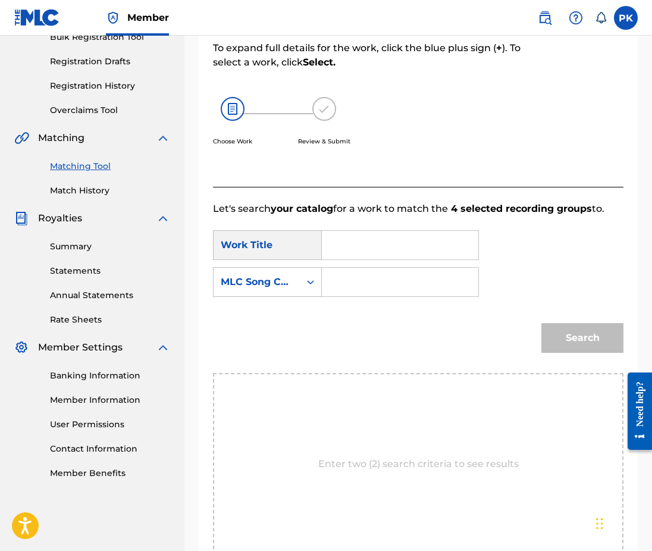
click at [339, 235] on input "Search Form" at bounding box center [400, 245] width 136 height 29
paste input "lettre à la lune"
type input "lettre à la lune"
click at [373, 272] on input "Search Form" at bounding box center [400, 282] width 136 height 29
click at [394, 268] on input "Search Form" at bounding box center [400, 282] width 136 height 29
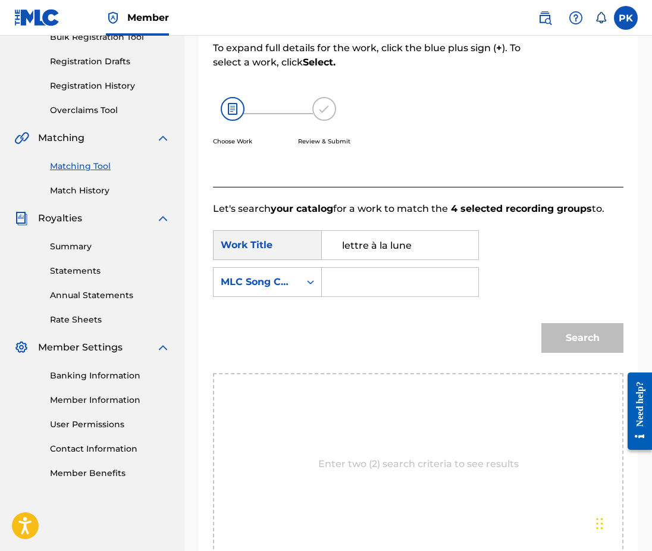
paste input "LS8WJ1"
type input "LS8WJ1"
click at [584, 323] on button "Search" at bounding box center [582, 338] width 82 height 30
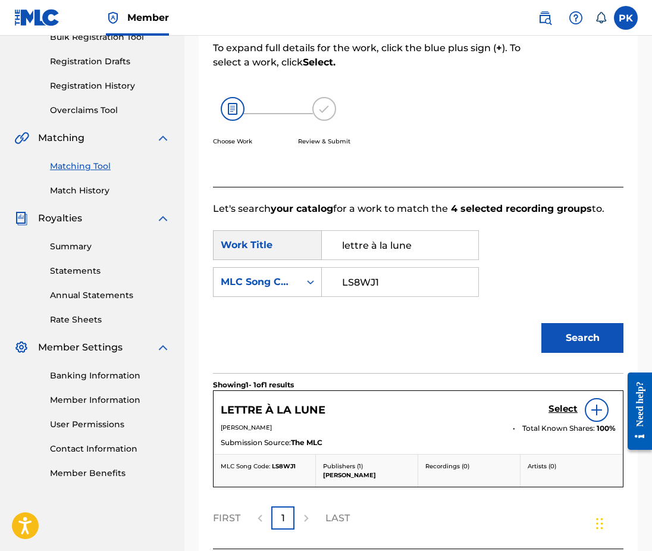
click at [557, 403] on h5 "Select" at bounding box center [562, 408] width 29 height 11
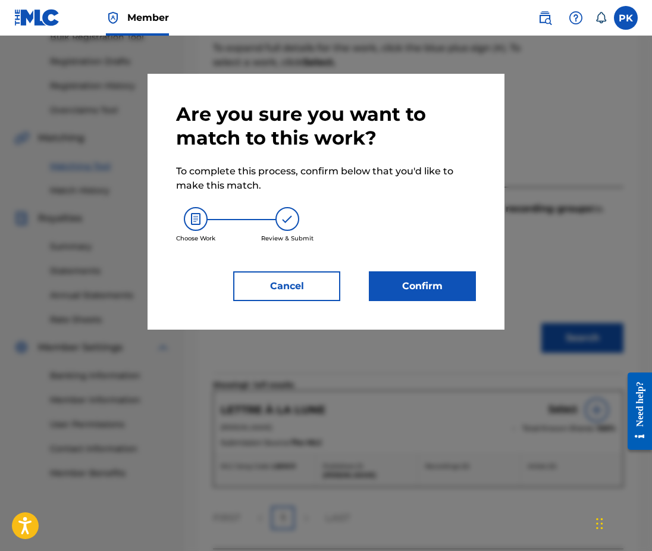
click at [410, 287] on button "Confirm" at bounding box center [422, 286] width 107 height 30
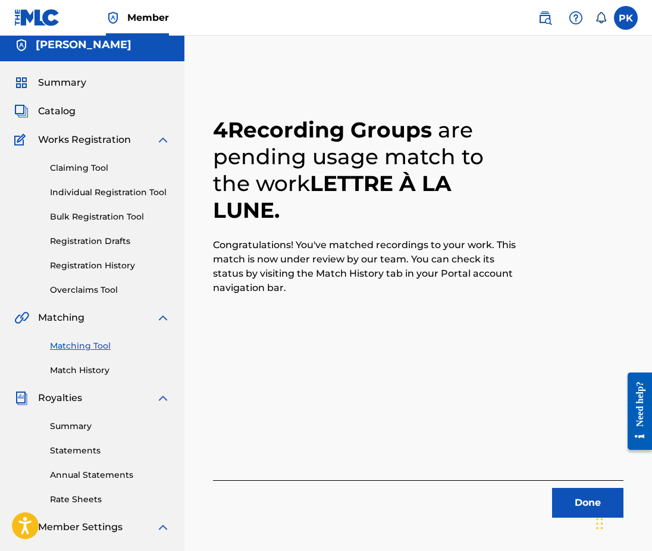
scroll to position [0, 0]
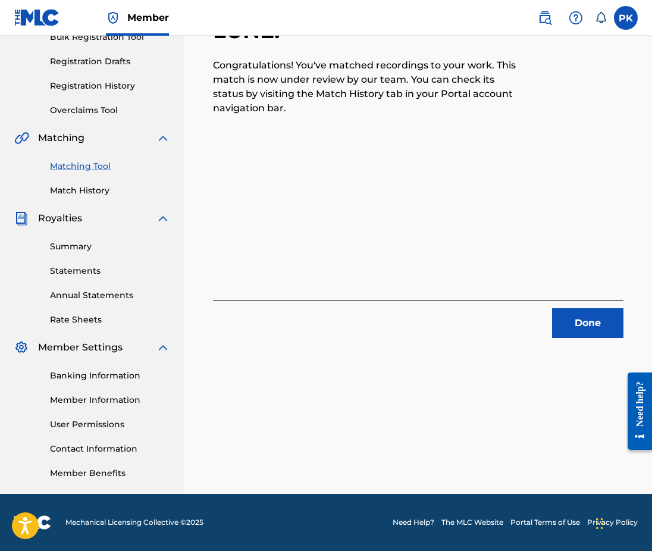
click at [566, 321] on button "Done" at bounding box center [587, 323] width 71 height 30
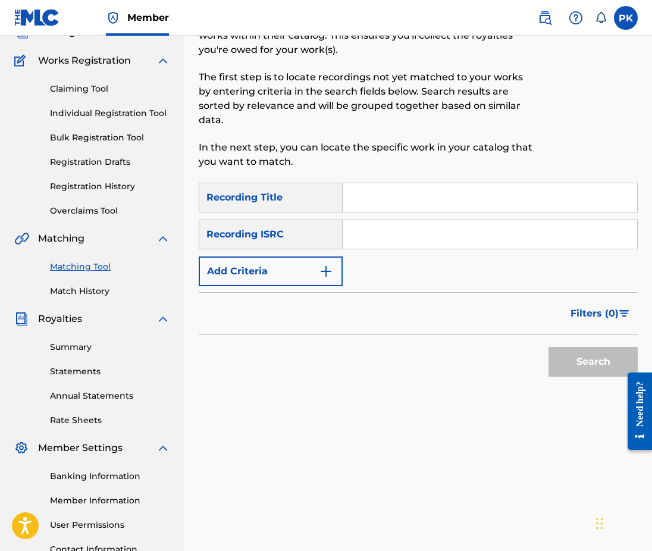
scroll to position [52, 0]
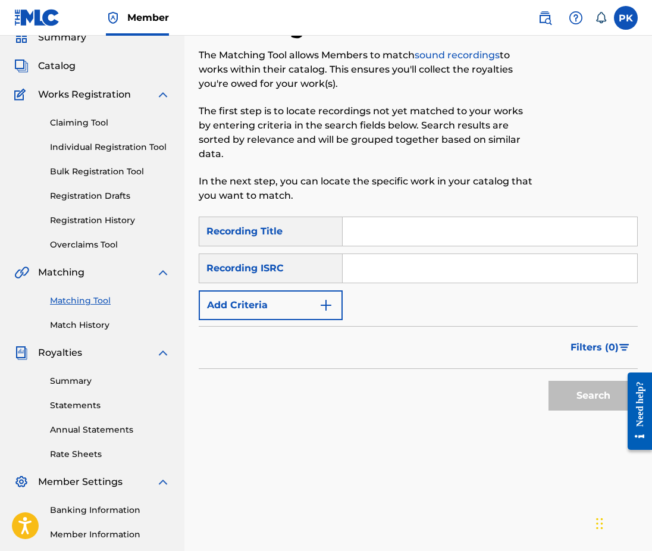
click at [417, 222] on input "Search Form" at bounding box center [490, 231] width 294 height 29
paste input "the embers trying to touch the moon"
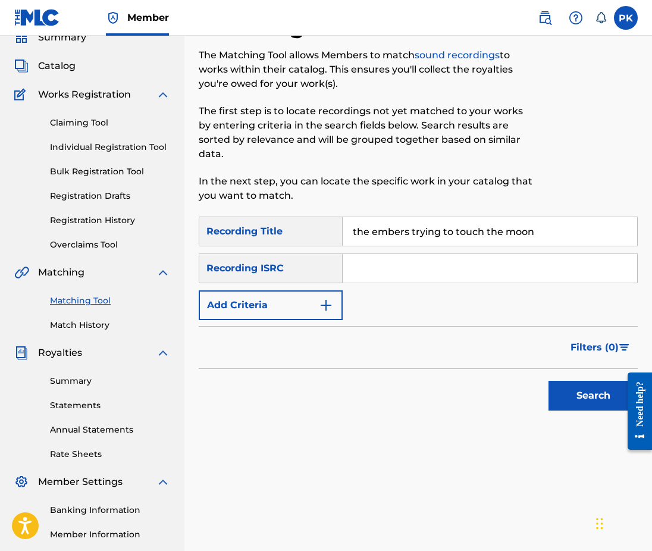
type input "the embers trying to touch the moon"
click at [374, 254] on input "Search Form" at bounding box center [490, 268] width 294 height 29
paste input "GX5MX2207864"
type input "GX5MX2207864"
click at [557, 381] on button "Search" at bounding box center [592, 396] width 89 height 30
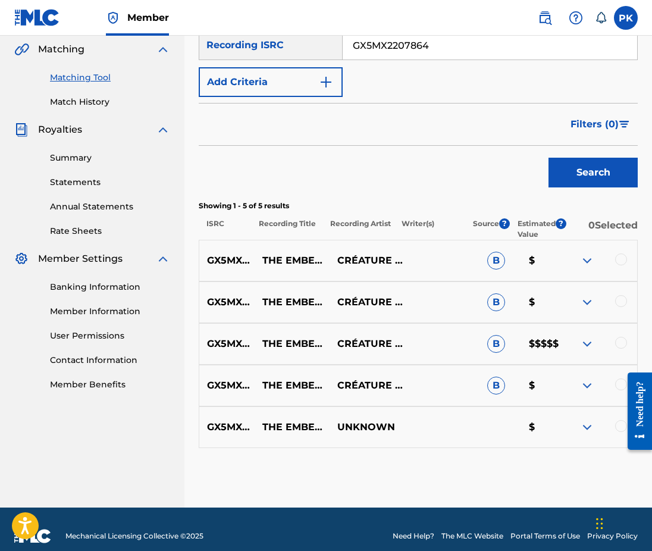
scroll to position [275, 0]
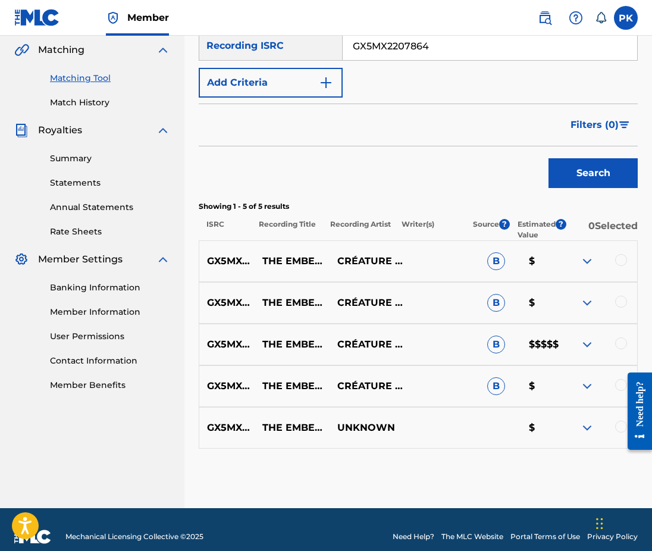
click at [616, 254] on div at bounding box center [621, 260] width 12 height 12
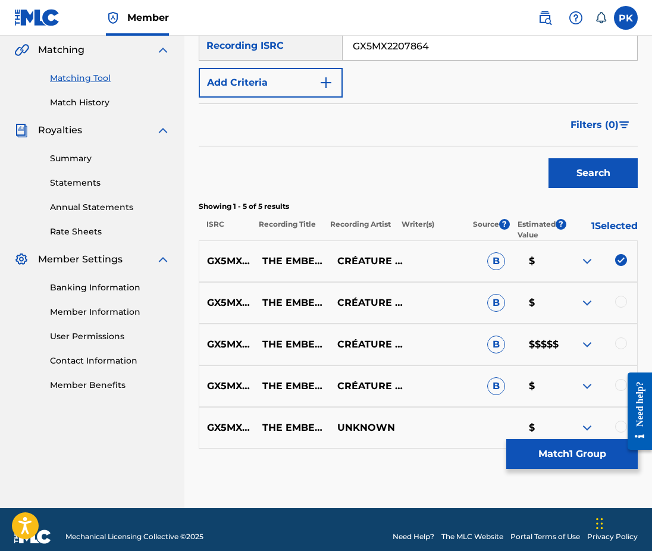
click at [616, 296] on div at bounding box center [599, 303] width 75 height 14
click at [617, 296] on div at bounding box center [621, 302] width 12 height 12
click at [619, 337] on div at bounding box center [621, 343] width 12 height 12
click at [618, 379] on div at bounding box center [621, 385] width 12 height 12
click at [622, 413] on div at bounding box center [635, 411] width 33 height 98
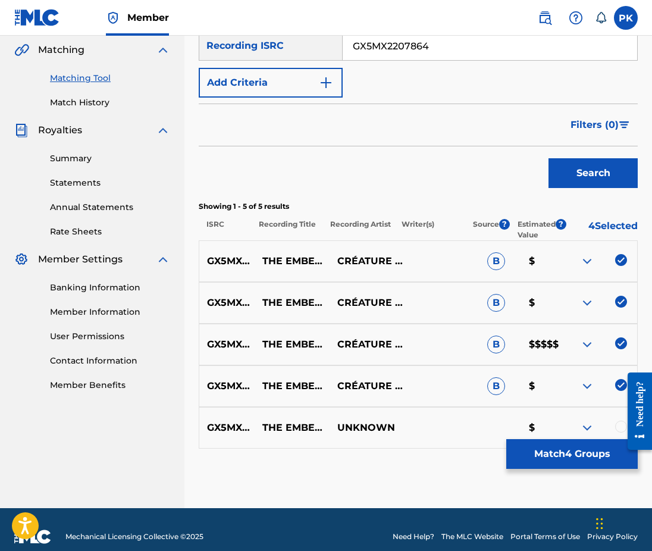
click at [619, 413] on div at bounding box center [635, 411] width 33 height 98
click at [617, 421] on div at bounding box center [621, 427] width 12 height 12
click at [549, 454] on button "Match 5 Groups" at bounding box center [571, 454] width 131 height 30
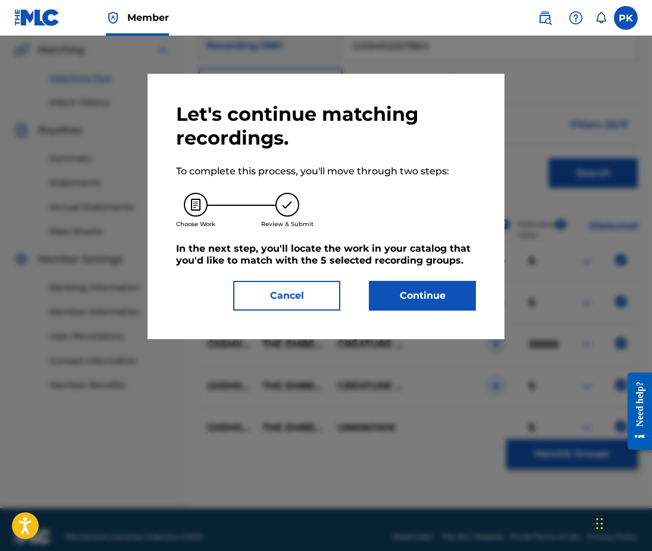
click at [445, 287] on button "Continue" at bounding box center [422, 296] width 107 height 30
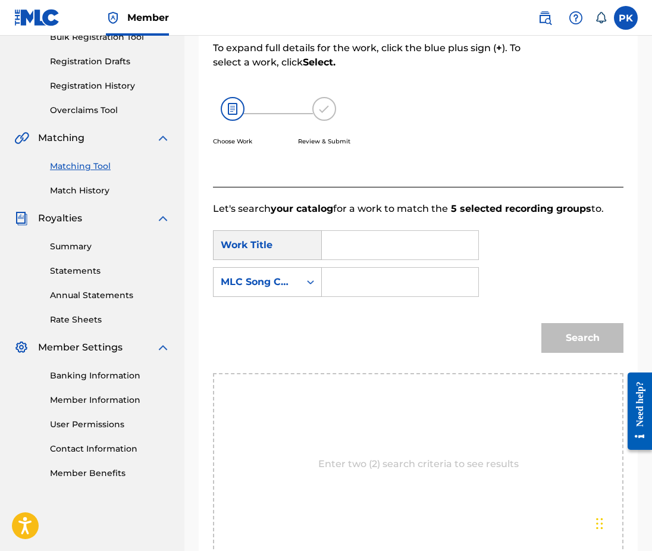
click at [422, 236] on input "Search Form" at bounding box center [400, 245] width 136 height 29
paste input "the embers trying to touch the moon"
type input "the embers trying to touch the moon"
click at [355, 280] on strong "embers" at bounding box center [361, 285] width 38 height 11
click at [372, 268] on input "Search Form" at bounding box center [400, 282] width 136 height 29
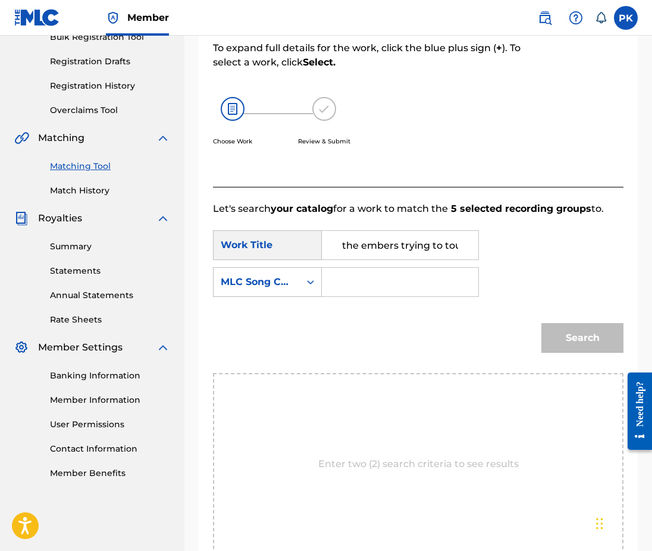
paste input "T52V9E"
type input "T52V9E"
click at [575, 323] on button "Search" at bounding box center [582, 338] width 82 height 30
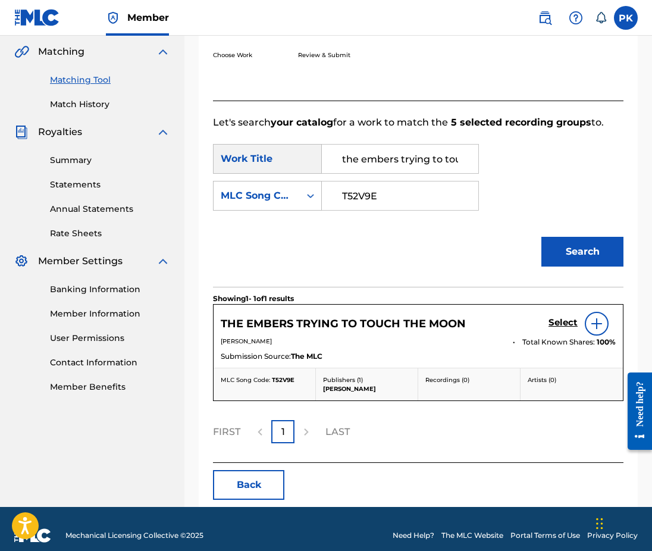
scroll to position [272, 0]
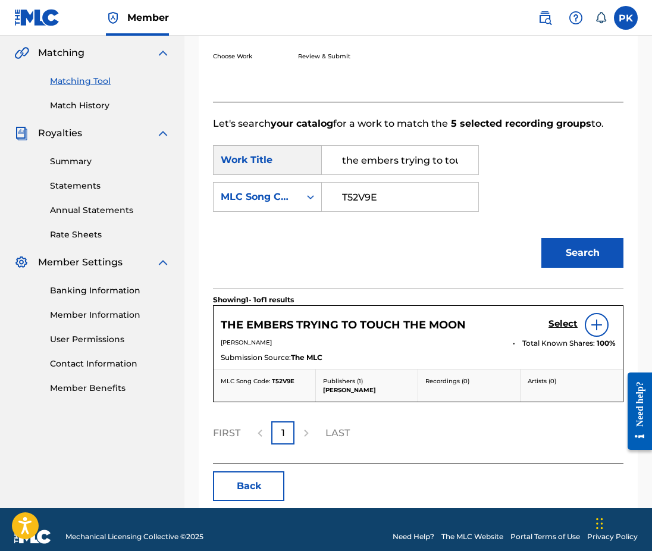
click at [560, 318] on h5 "Select" at bounding box center [562, 323] width 29 height 11
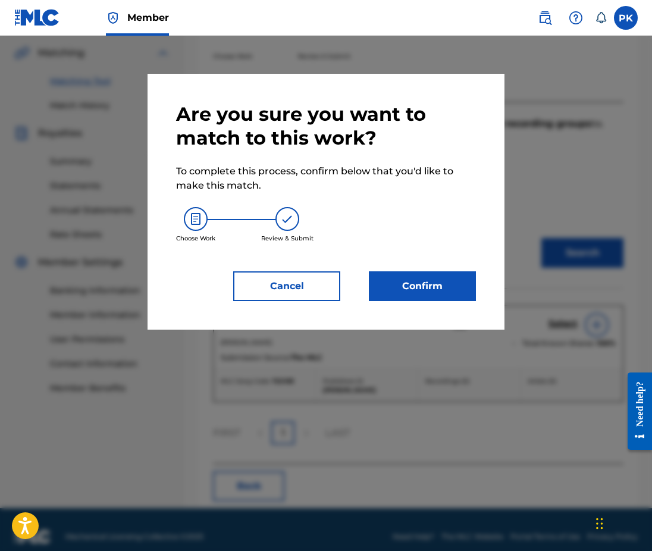
click at [428, 287] on button "Confirm" at bounding box center [422, 286] width 107 height 30
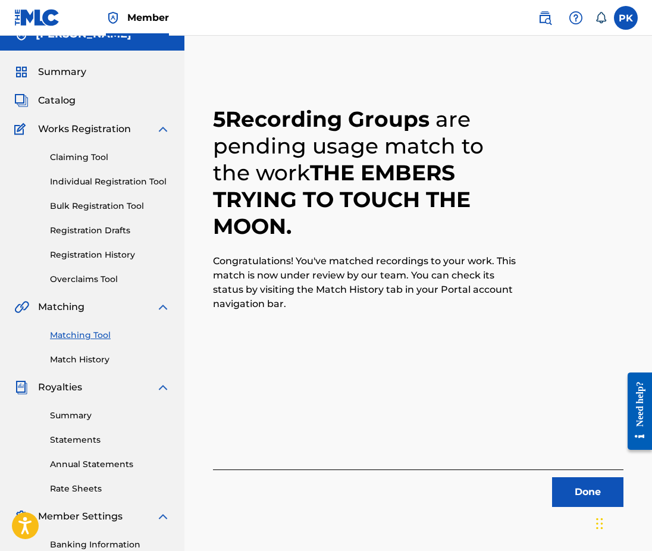
scroll to position [0, 0]
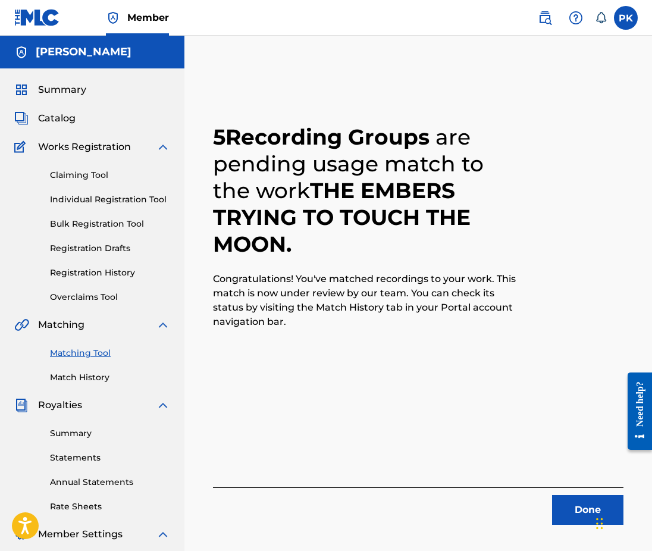
click at [80, 371] on link "Match History" at bounding box center [110, 377] width 120 height 12
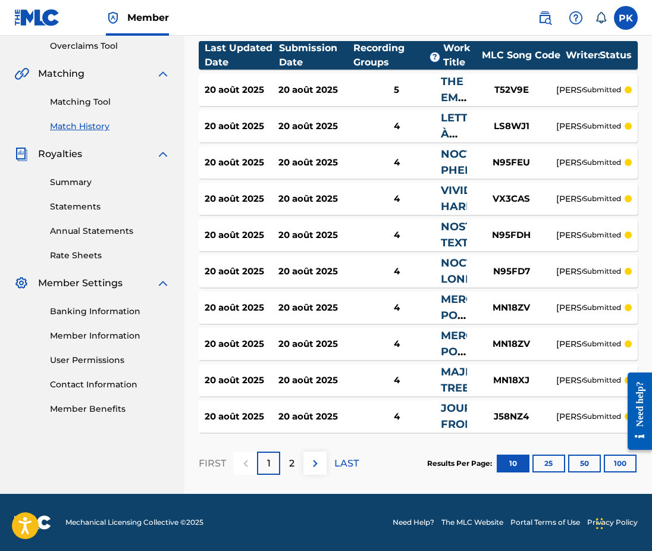
scroll to position [251, 0]
click at [450, 416] on div "JOUR FROID" at bounding box center [454, 416] width 26 height 32
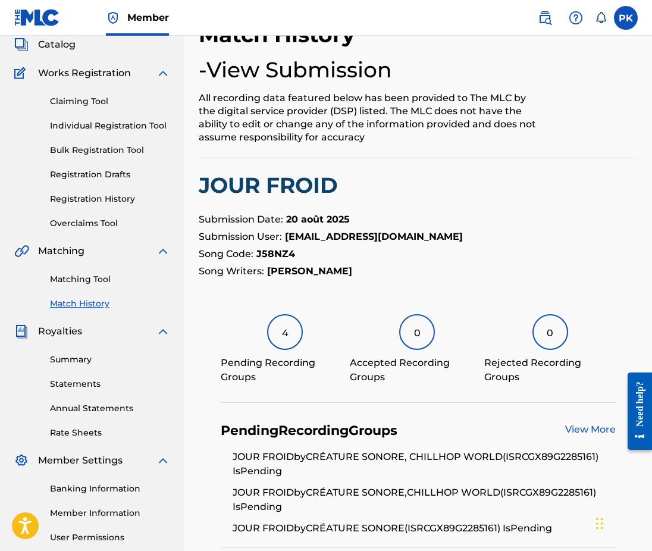
scroll to position [70, 0]
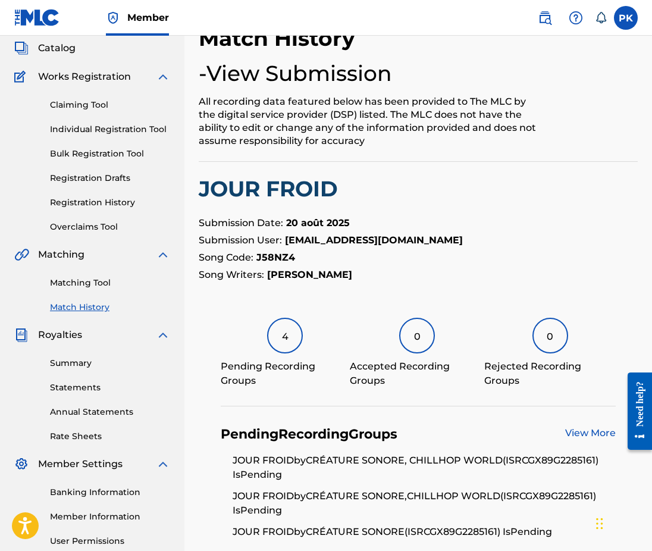
click at [85, 283] on link "Matching Tool" at bounding box center [110, 283] width 120 height 12
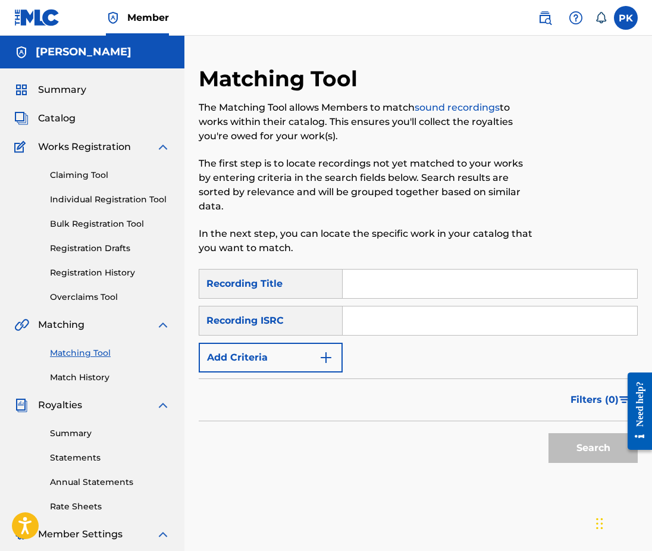
click at [349, 269] on input "Search Form" at bounding box center [490, 283] width 294 height 29
paste input "drowsiness"
type input "drowsiness"
click at [500, 309] on input "Search Form" at bounding box center [490, 320] width 294 height 29
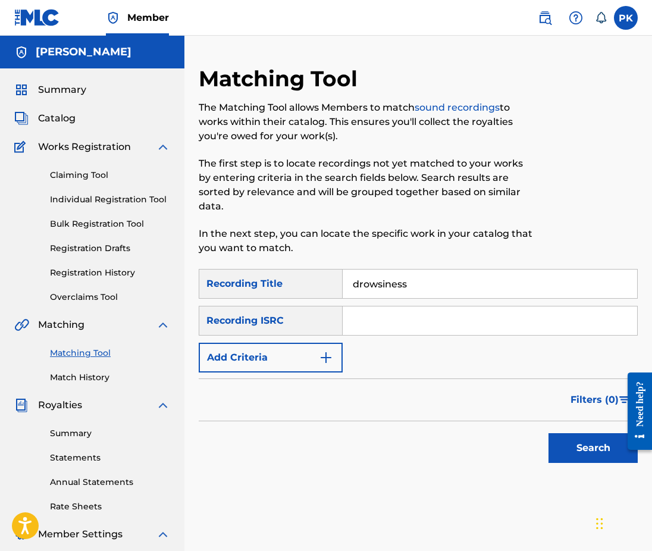
paste input "GX5MX2207867"
type input "GX5MX2207867"
click at [565, 433] on button "Search" at bounding box center [592, 448] width 89 height 30
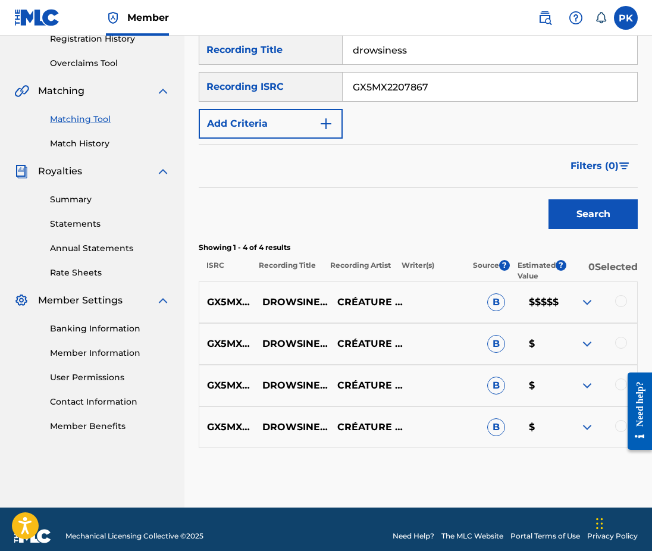
scroll to position [233, 0]
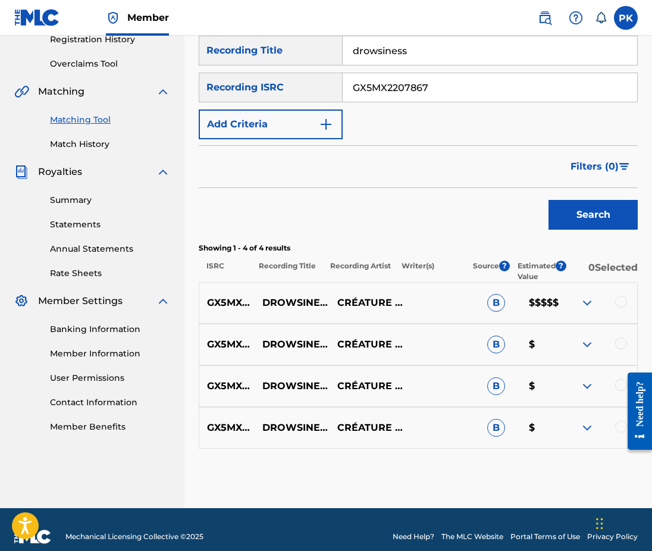
click at [617, 296] on div at bounding box center [621, 302] width 12 height 12
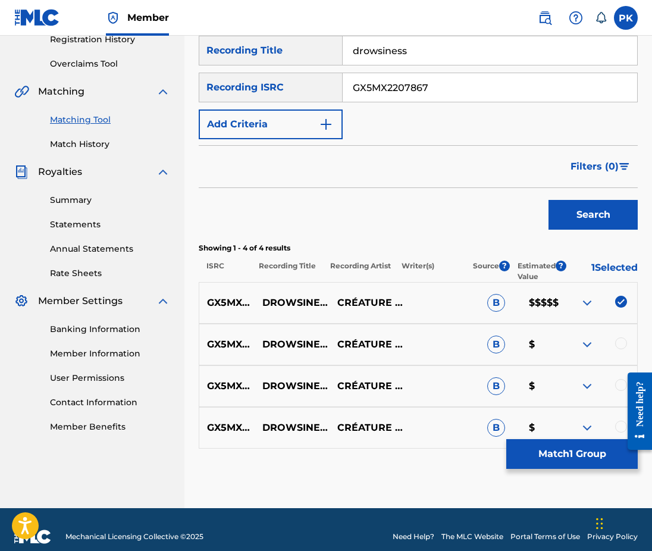
click at [619, 337] on div at bounding box center [621, 343] width 12 height 12
click at [619, 371] on div at bounding box center [635, 411] width 33 height 98
click at [618, 379] on div at bounding box center [621, 385] width 12 height 12
click at [618, 421] on div at bounding box center [621, 427] width 12 height 12
click at [537, 455] on button "Match 4 Groups" at bounding box center [571, 454] width 131 height 30
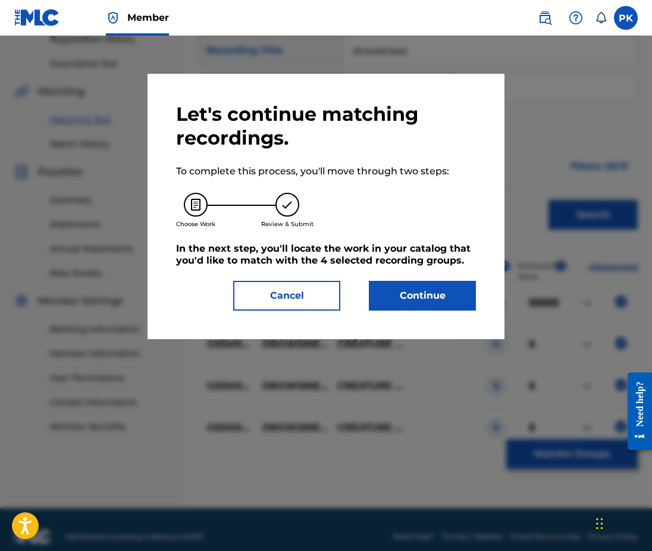
click at [409, 299] on button "Continue" at bounding box center [422, 296] width 107 height 30
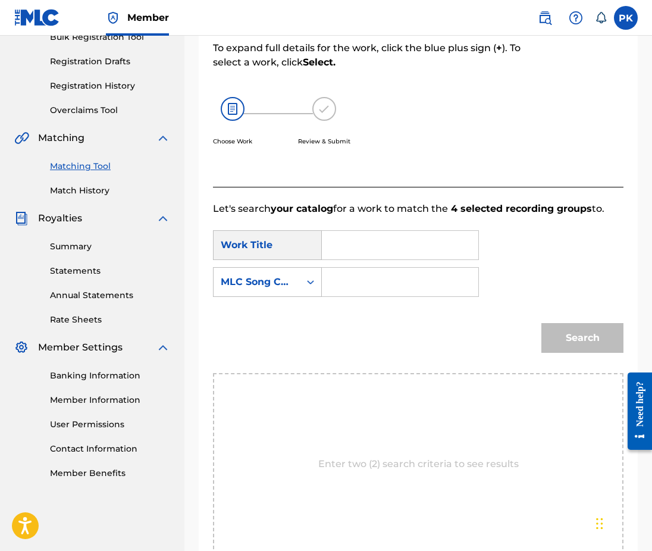
click at [380, 268] on input "Search Form" at bounding box center [400, 282] width 136 height 29
paste input "DS3AKR"
type input "DS3AKR"
click at [369, 238] on input "Search Form" at bounding box center [400, 245] width 136 height 29
paste input "DROWSINESS"
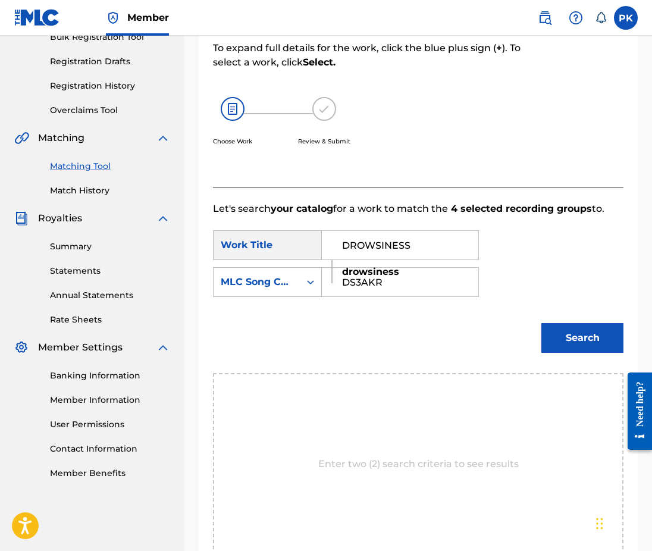
type input "DROWSINESS"
click at [559, 323] on button "Search" at bounding box center [582, 338] width 82 height 30
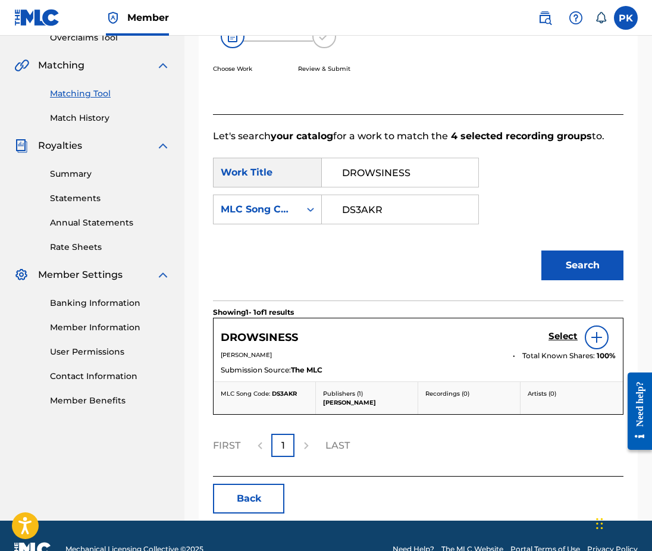
scroll to position [272, 0]
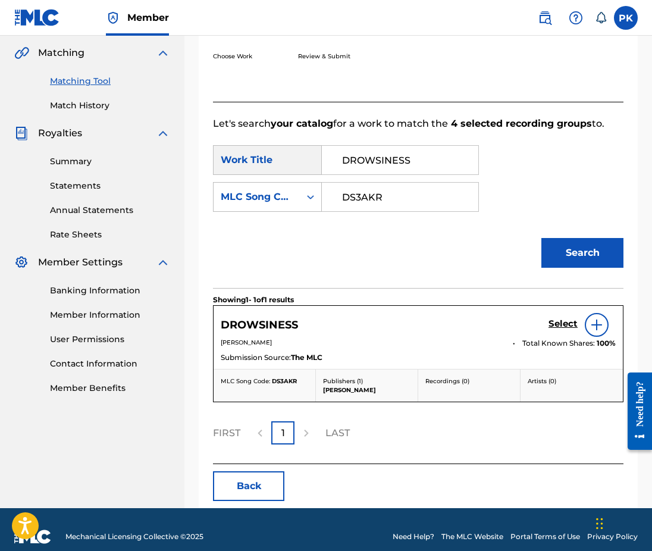
click at [566, 318] on h5 "Select" at bounding box center [562, 323] width 29 height 11
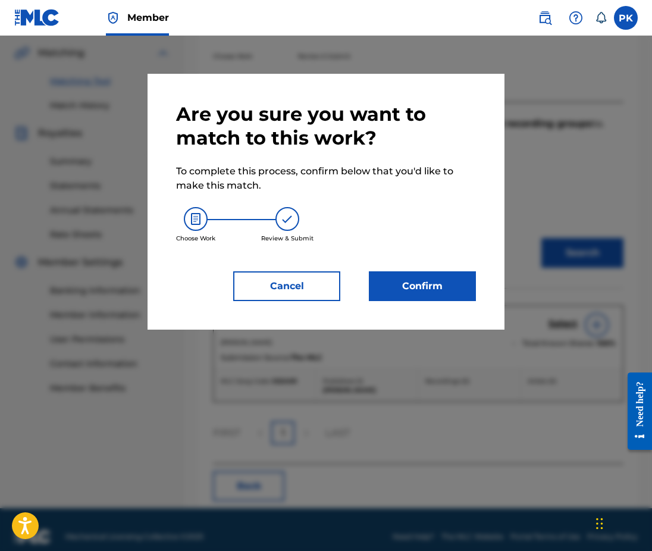
click at [407, 294] on button "Confirm" at bounding box center [422, 286] width 107 height 30
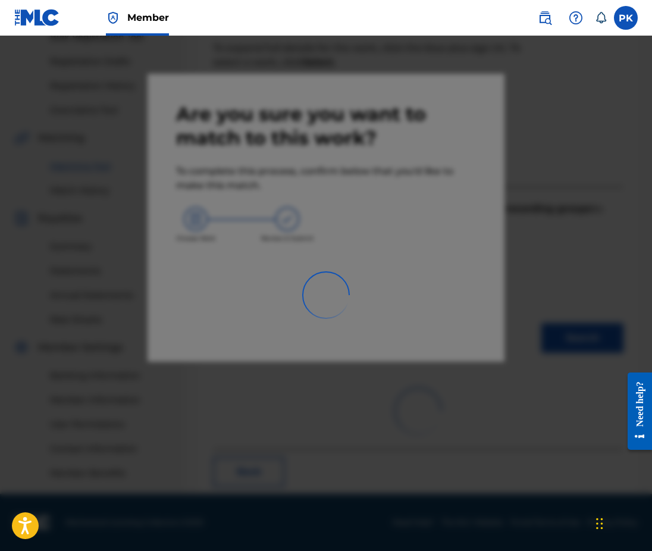
scroll to position [187, 0]
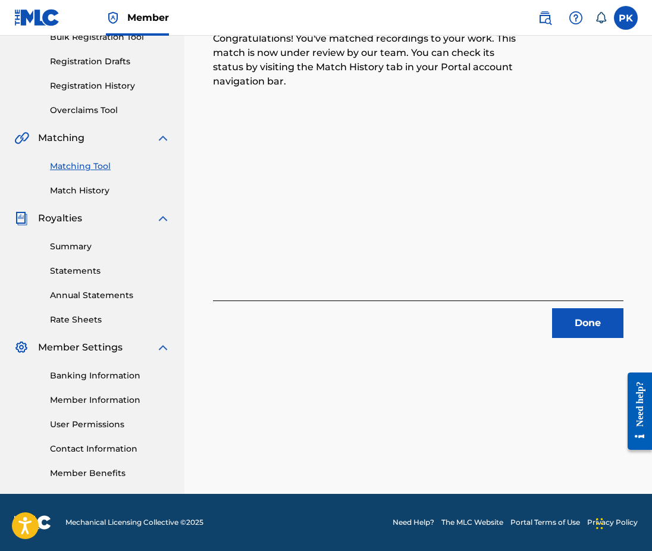
click at [613, 328] on button "Done" at bounding box center [587, 323] width 71 height 30
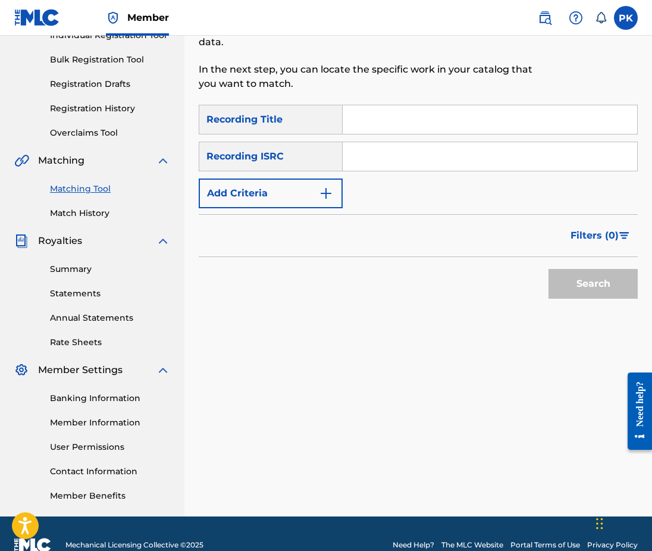
scroll to position [163, 0]
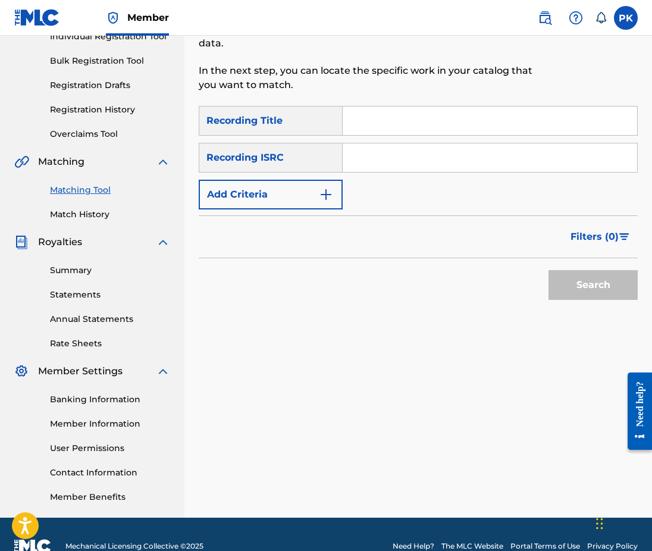
click at [377, 106] on input "Search Form" at bounding box center [490, 120] width 294 height 29
paste input "gravity"
type input "gravity"
click at [518, 143] on input "Search Form" at bounding box center [490, 157] width 294 height 29
paste input "GX5MX2207865"
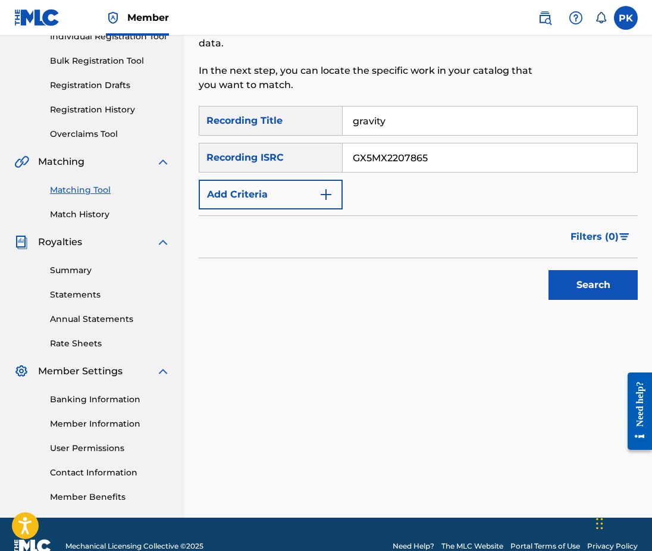
type input "GX5MX2207865"
click at [573, 270] on button "Search" at bounding box center [592, 285] width 89 height 30
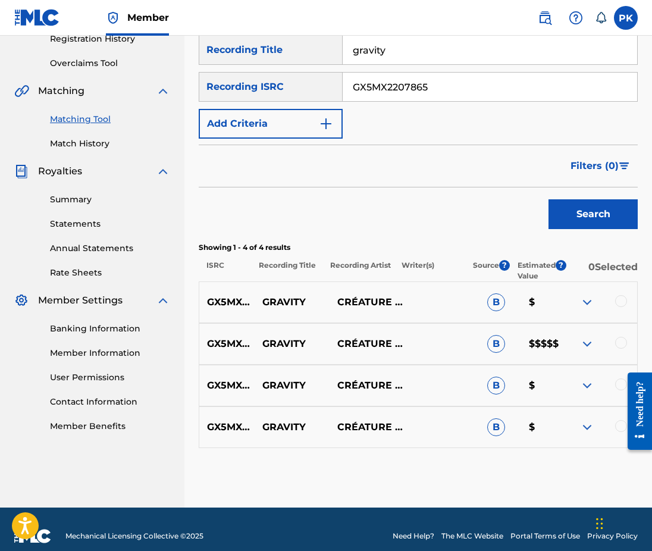
scroll to position [233, 0]
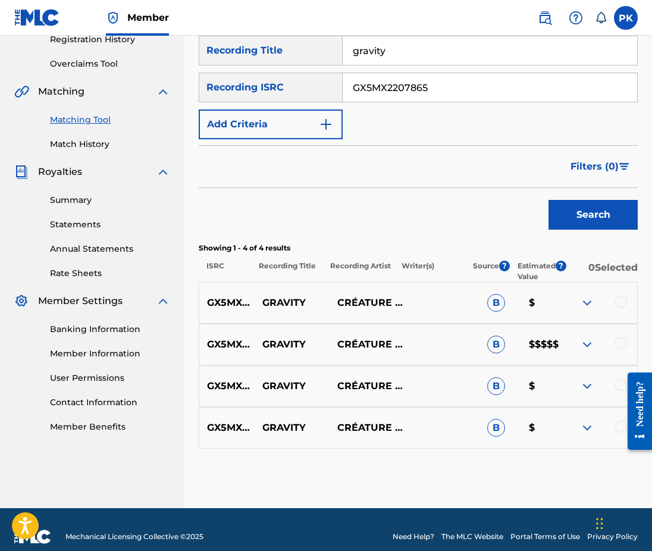
click at [624, 296] on div at bounding box center [621, 302] width 12 height 12
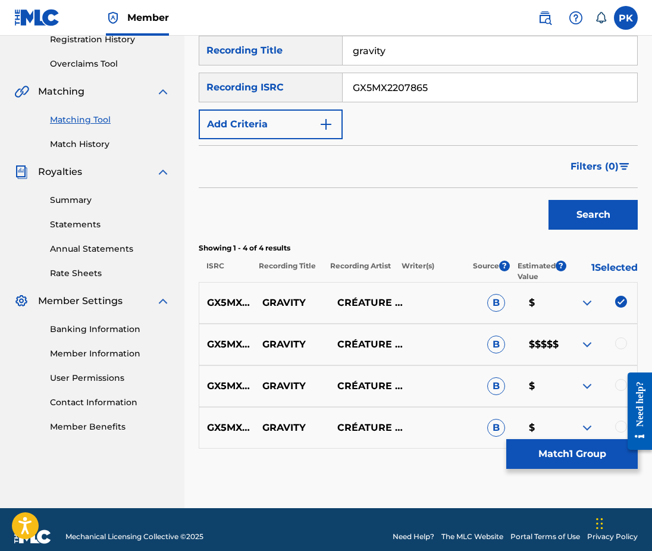
click at [618, 337] on div at bounding box center [621, 343] width 12 height 12
click at [617, 379] on div at bounding box center [621, 385] width 12 height 12
click at [620, 410] on div at bounding box center [635, 411] width 33 height 98
click at [616, 421] on div at bounding box center [621, 427] width 12 height 12
click at [595, 443] on button "Match 4 Groups" at bounding box center [571, 454] width 131 height 30
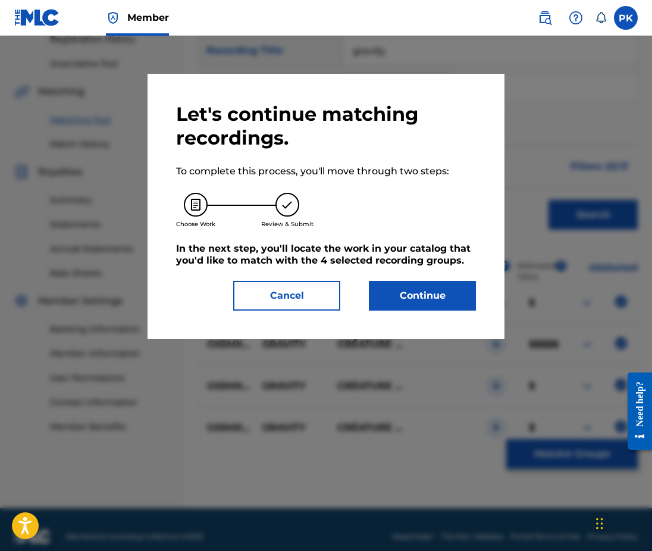
click at [400, 297] on button "Continue" at bounding box center [422, 296] width 107 height 30
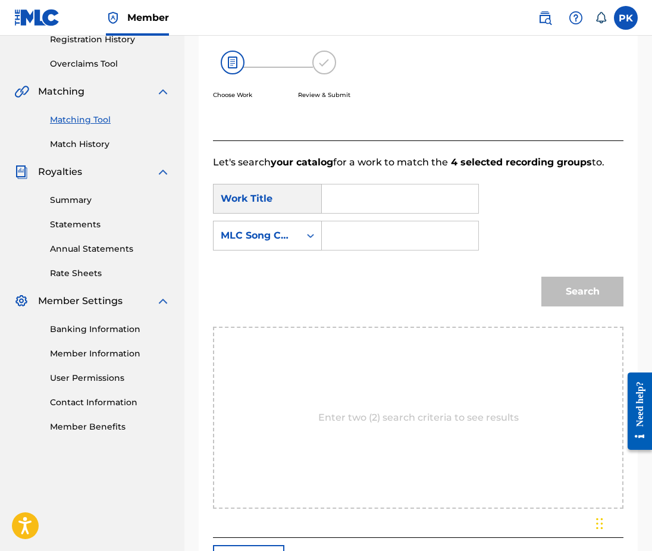
scroll to position [187, 0]
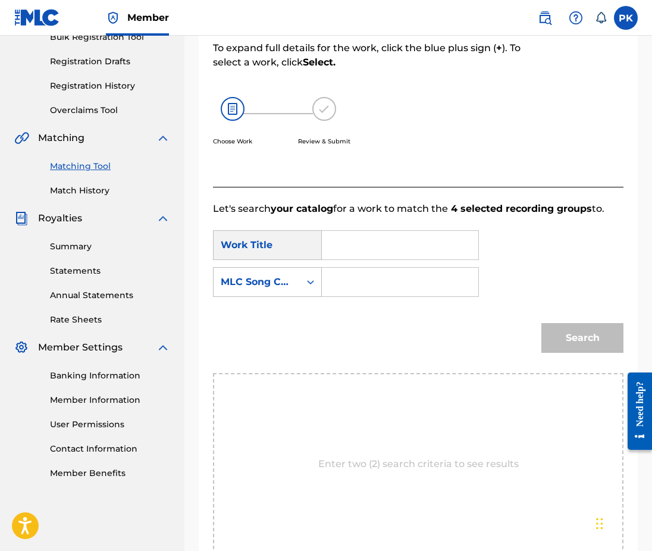
click at [358, 231] on input "Search Form" at bounding box center [400, 245] width 136 height 29
paste input "gravity"
type input "gravity"
click at [423, 271] on input "Search Form" at bounding box center [400, 282] width 136 height 29
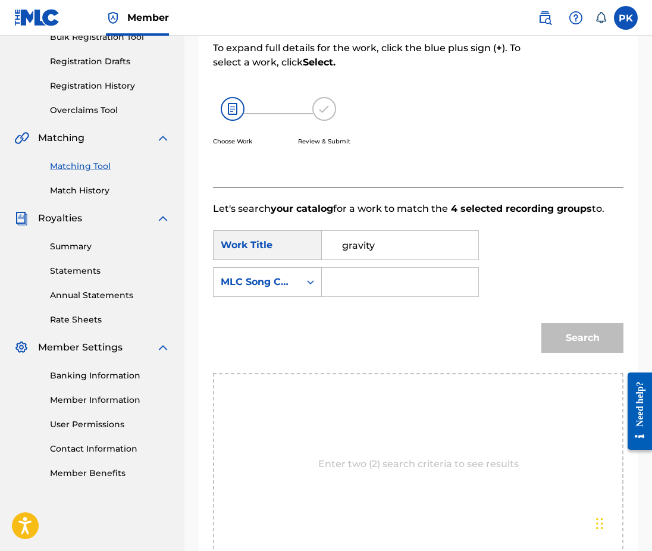
paste input "GB8SNE"
type input "GB8SNE"
click at [575, 344] on div "Search" at bounding box center [418, 342] width 410 height 62
click at [575, 334] on button "Search" at bounding box center [582, 338] width 82 height 30
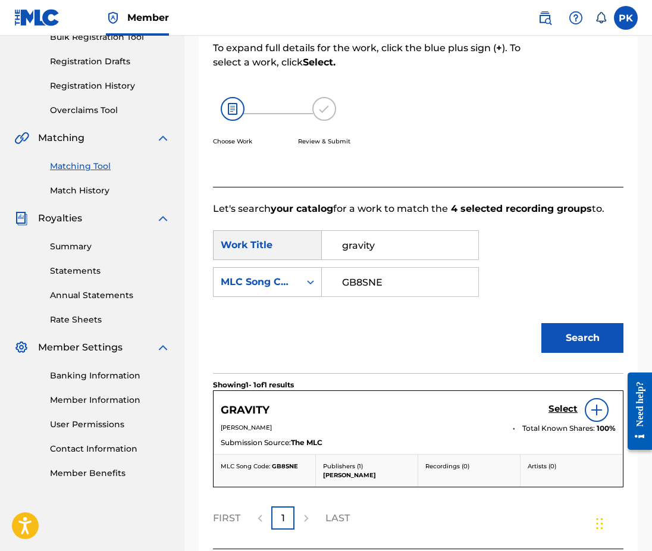
click at [568, 403] on h5 "Select" at bounding box center [562, 408] width 29 height 11
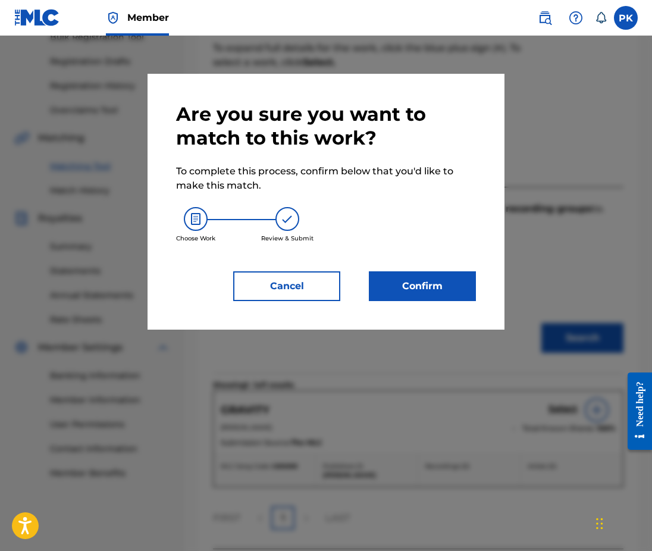
click at [410, 293] on button "Confirm" at bounding box center [422, 286] width 107 height 30
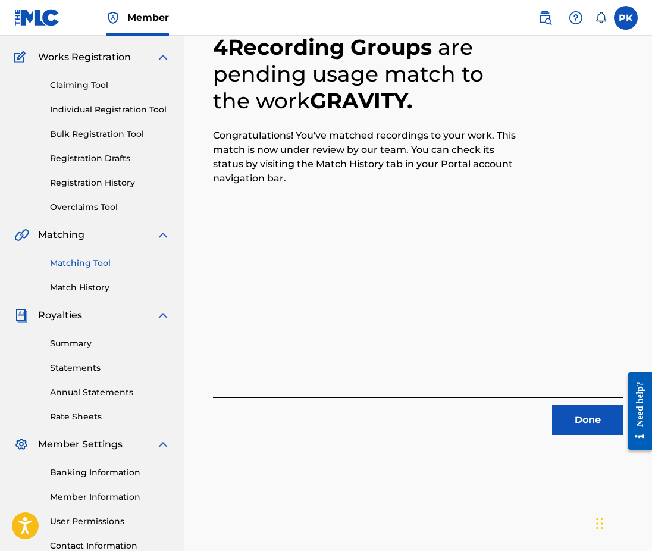
scroll to position [79, 0]
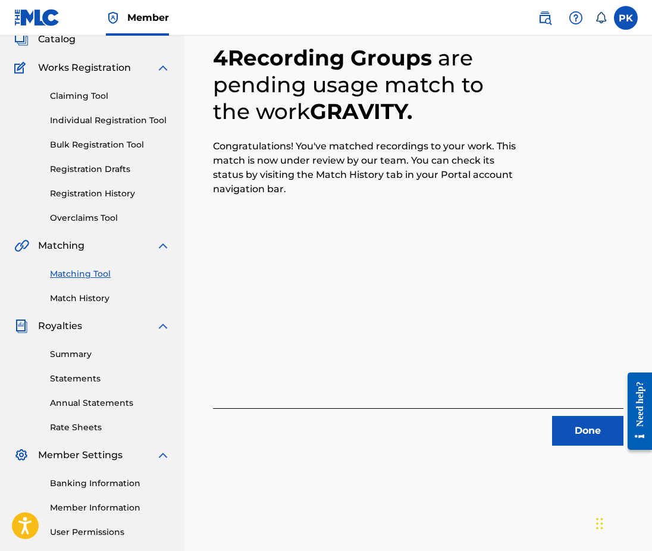
click at [557, 437] on button "Done" at bounding box center [587, 431] width 71 height 30
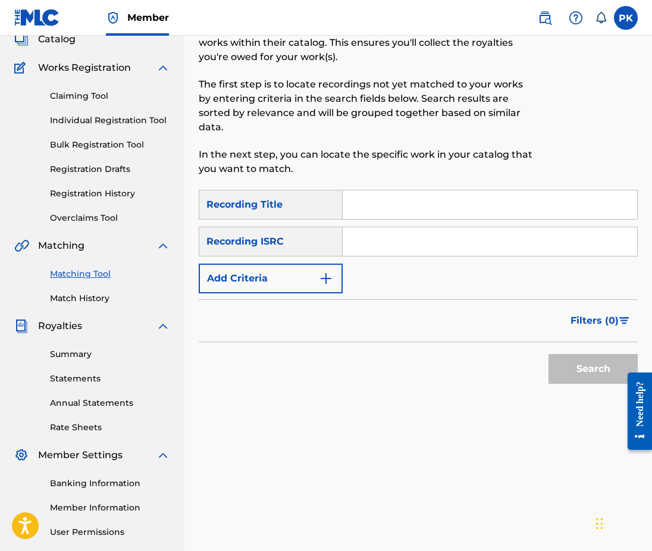
click at [390, 190] on input "Search Form" at bounding box center [490, 204] width 294 height 29
paste input "nocturnal wandering"
type input "nocturnal wandering"
click at [509, 227] on input "Search Form" at bounding box center [490, 241] width 294 height 29
paste input "GX5MX2207859"
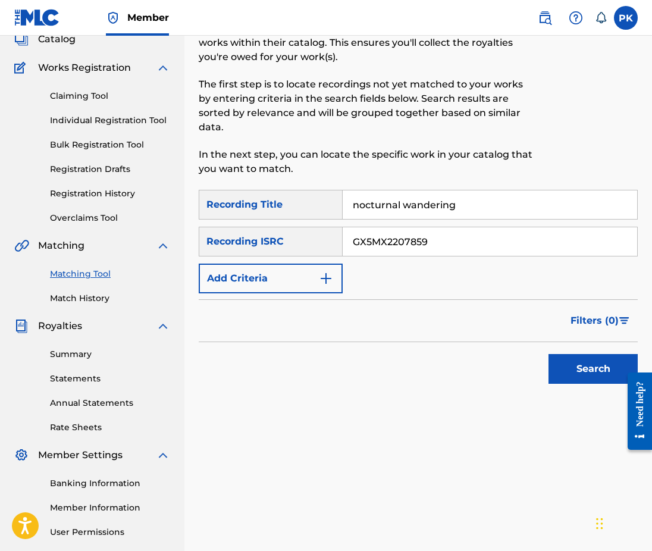
type input "GX5MX2207859"
click at [578, 367] on button "Search" at bounding box center [592, 369] width 89 height 30
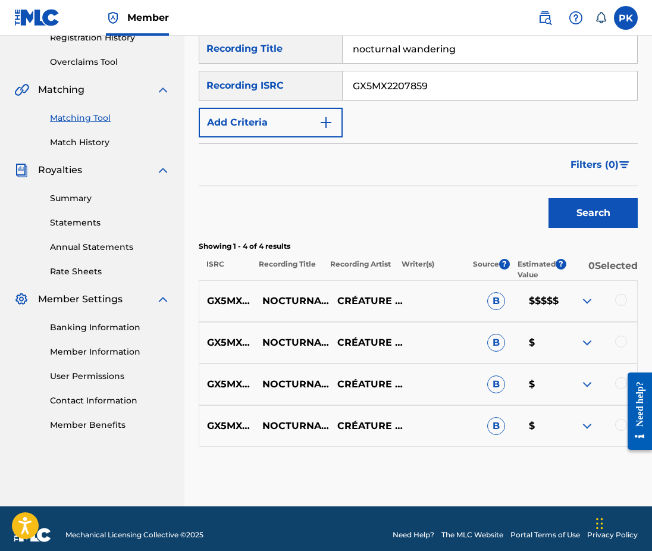
scroll to position [233, 0]
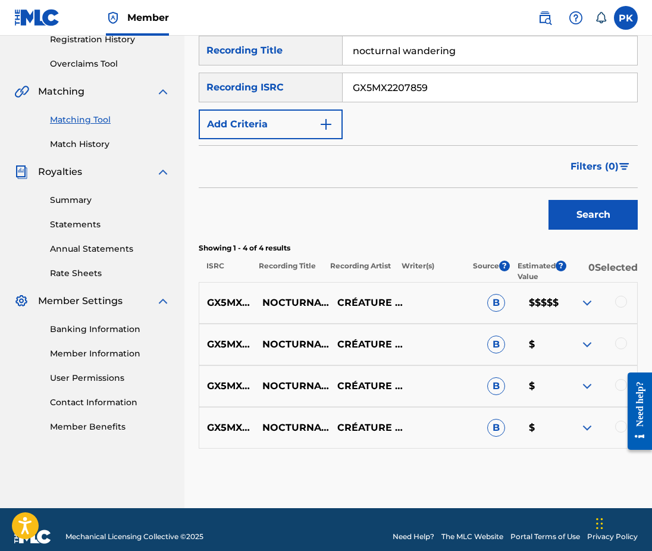
click at [616, 296] on div at bounding box center [621, 302] width 12 height 12
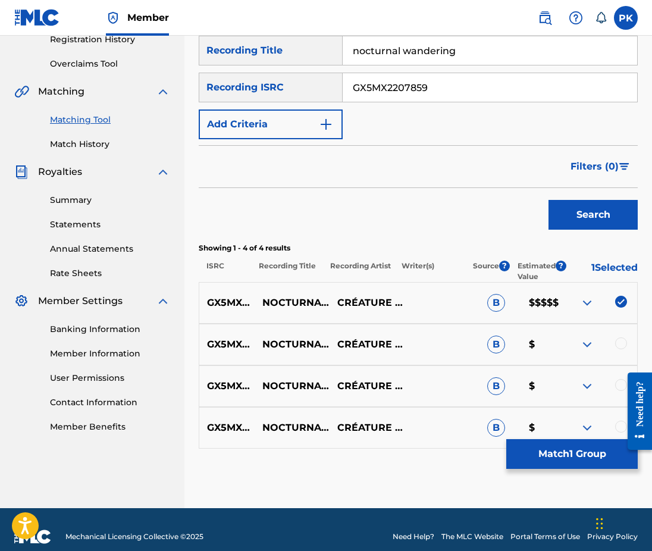
click at [617, 337] on div at bounding box center [621, 343] width 12 height 12
click at [584, 296] on img at bounding box center [587, 303] width 14 height 14
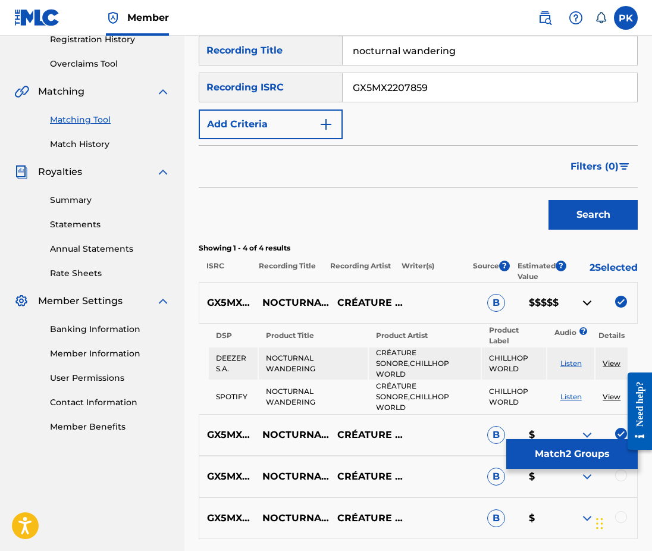
click at [584, 296] on img at bounding box center [587, 303] width 14 height 14
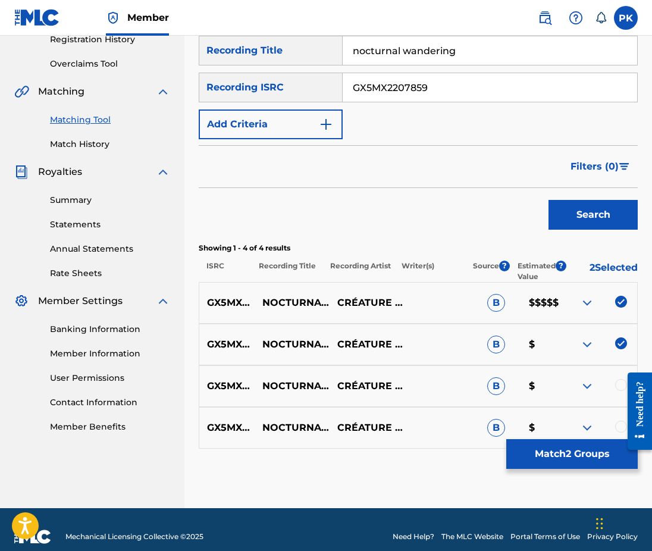
click at [618, 379] on div at bounding box center [621, 385] width 12 height 12
click at [619, 413] on div at bounding box center [635, 411] width 33 height 98
click at [616, 421] on div at bounding box center [621, 427] width 12 height 12
click at [555, 454] on button "Match 4 Groups" at bounding box center [571, 454] width 131 height 30
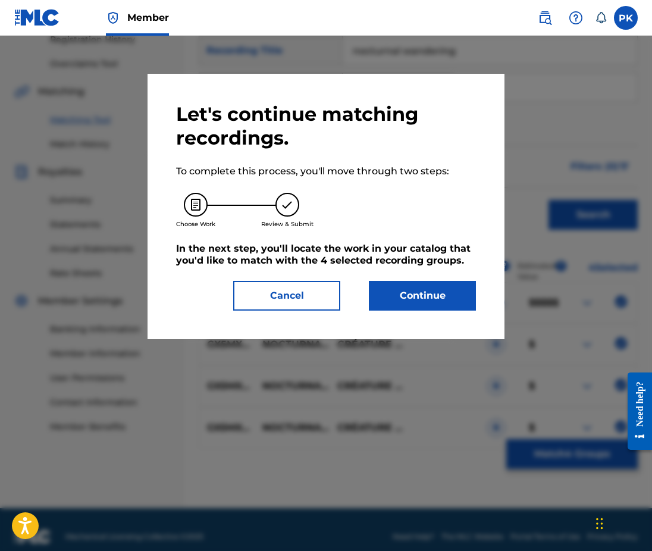
click at [405, 290] on button "Continue" at bounding box center [422, 296] width 107 height 30
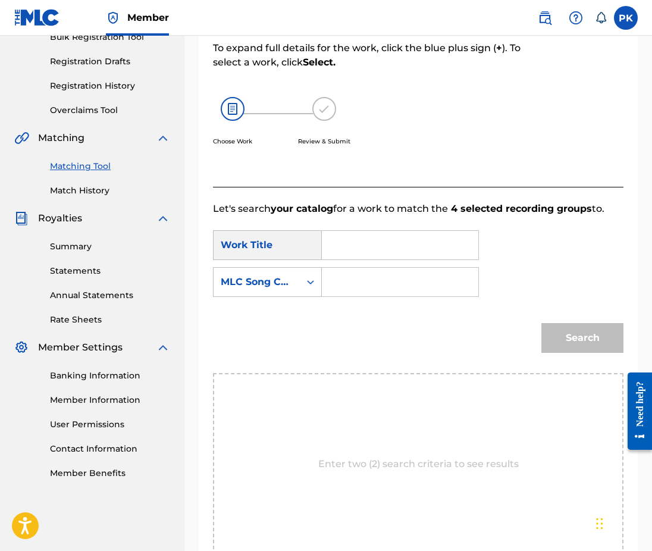
click at [340, 233] on input "Search Form" at bounding box center [400, 245] width 136 height 29
paste input "nocturnal wandering"
type input "nocturnal wandering"
click at [363, 280] on strong "wandering" at bounding box center [369, 285] width 54 height 11
click at [396, 268] on input "Search Form" at bounding box center [400, 282] width 136 height 29
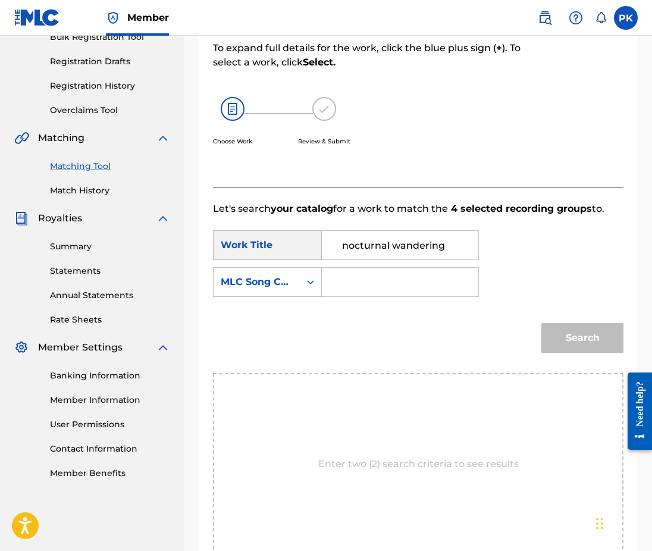
click at [396, 268] on input "Search Form" at bounding box center [400, 282] width 136 height 29
paste input "GX5MX2207859"
click at [424, 271] on input "GX5MX2207859" at bounding box center [400, 282] width 136 height 29
paste input "N95FDI"
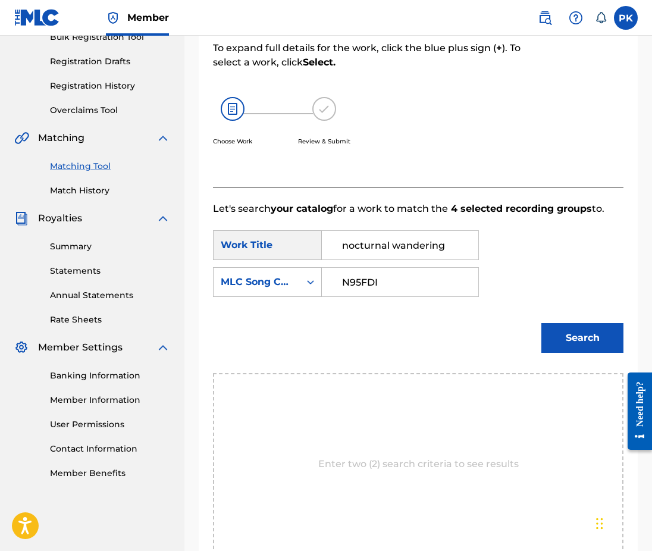
type input "N95FDI"
click at [549, 325] on button "Search" at bounding box center [582, 338] width 82 height 30
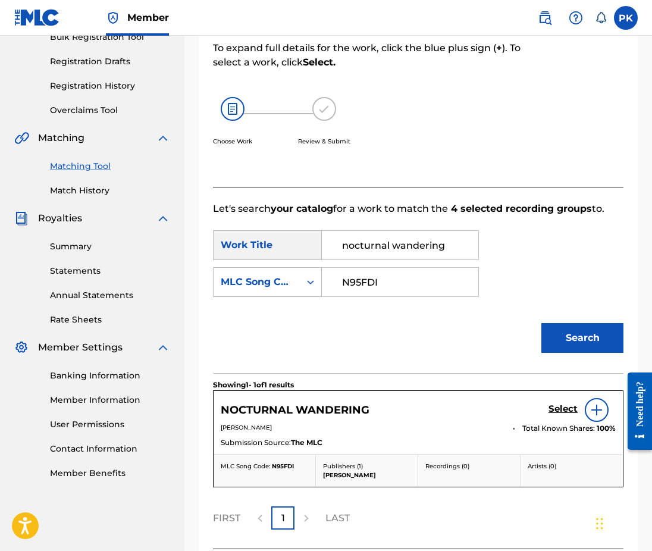
click at [554, 403] on h5 "Select" at bounding box center [562, 408] width 29 height 11
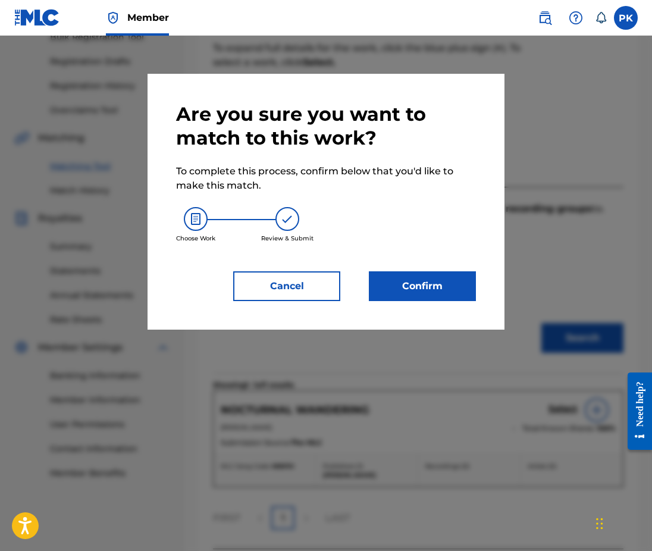
click at [397, 285] on button "Confirm" at bounding box center [422, 286] width 107 height 30
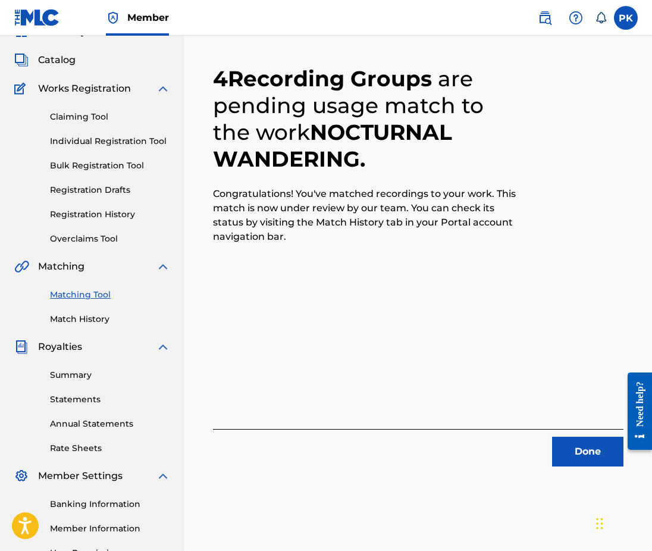
scroll to position [147, 0]
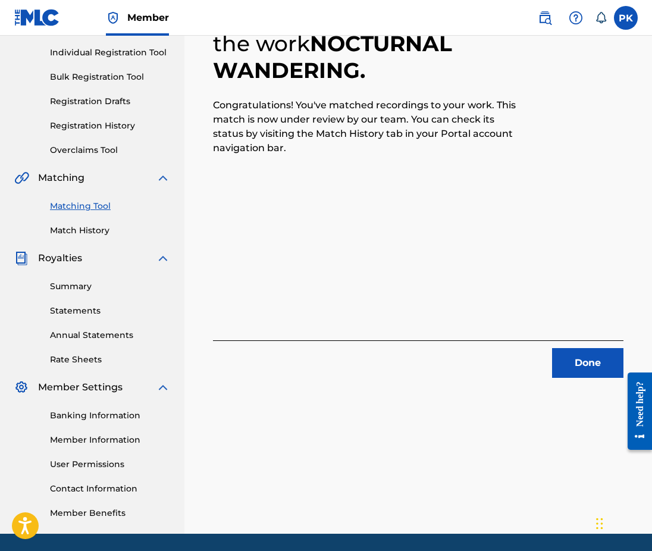
click at [566, 356] on button "Done" at bounding box center [587, 363] width 71 height 30
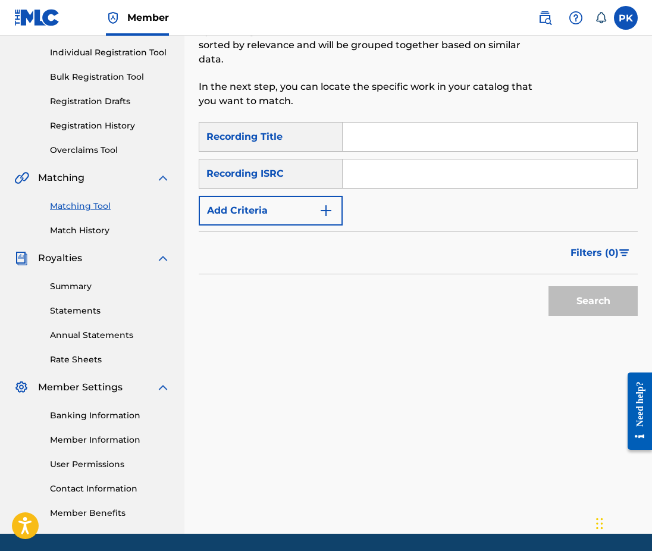
click at [422, 123] on input "Search Form" at bounding box center [490, 137] width 294 height 29
paste input "soothing moonview"
type input "soothing moonview"
click at [399, 167] on input "Search Form" at bounding box center [490, 173] width 294 height 29
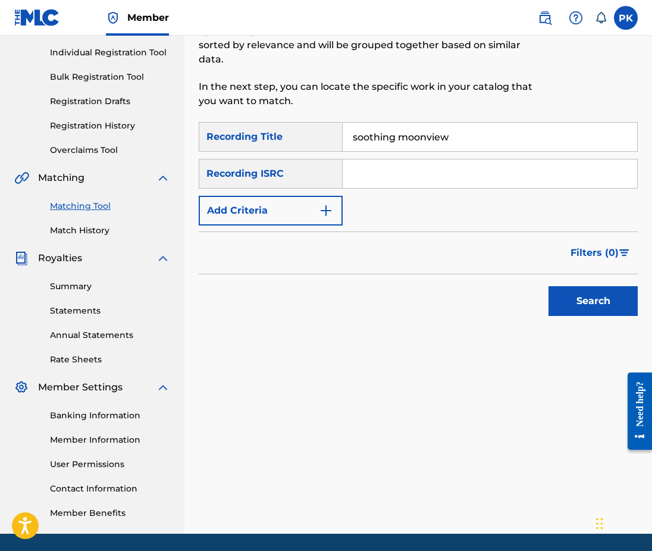
paste input "GX5MX2207862"
type input "GX5MX2207862"
click at [575, 293] on button "Search" at bounding box center [592, 301] width 89 height 30
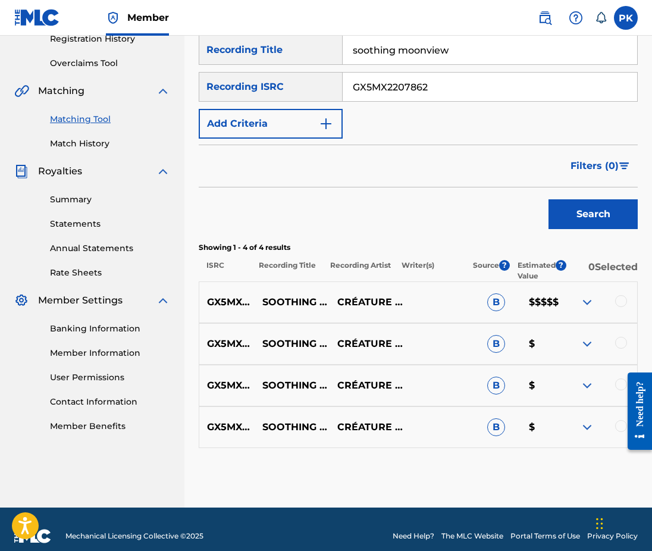
scroll to position [233, 0]
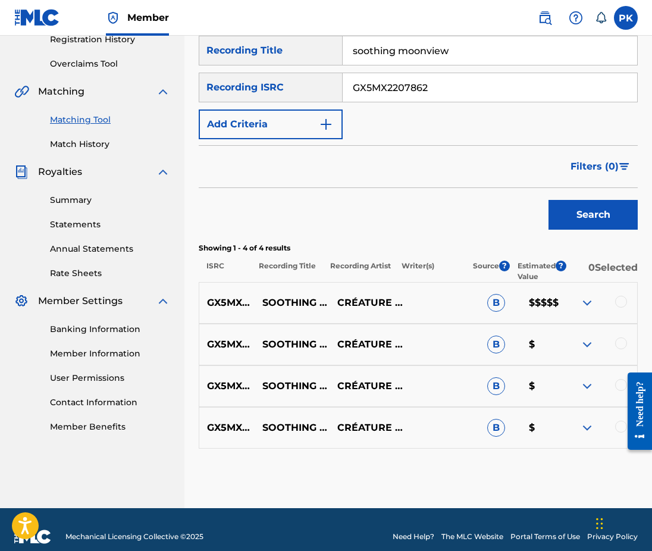
click at [620, 296] on div at bounding box center [621, 302] width 12 height 12
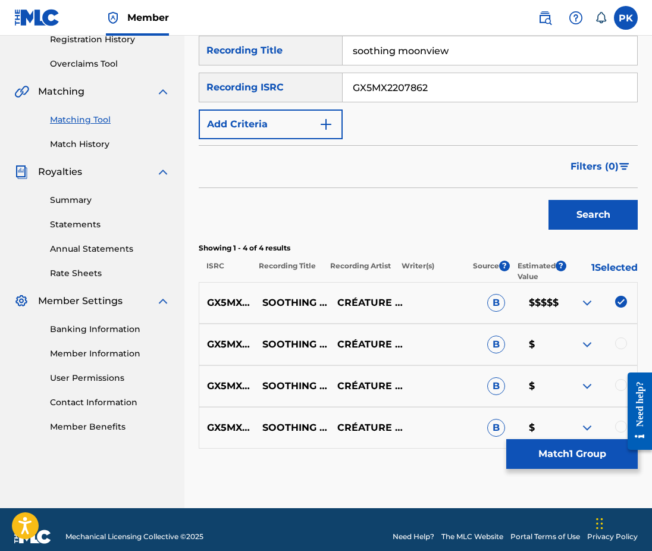
click at [620, 337] on div at bounding box center [621, 343] width 12 height 12
click at [618, 379] on div at bounding box center [621, 385] width 12 height 12
click at [620, 414] on div at bounding box center [635, 411] width 33 height 98
click at [617, 421] on div at bounding box center [621, 427] width 12 height 12
click at [574, 450] on button "Match 4 Groups" at bounding box center [571, 454] width 131 height 30
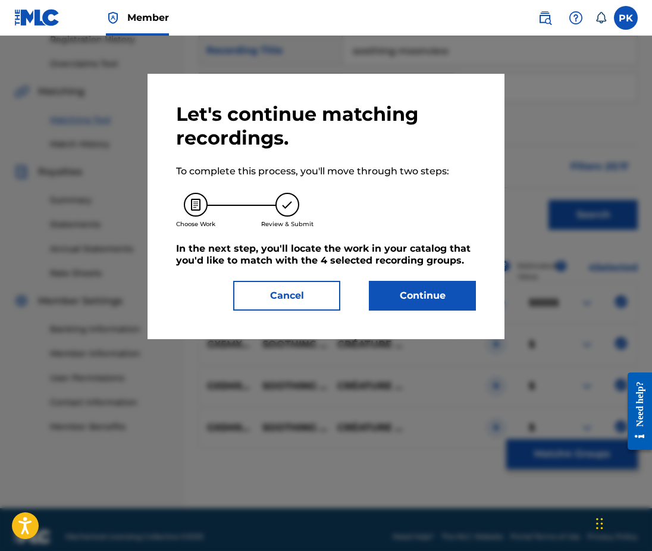
click at [419, 292] on button "Continue" at bounding box center [422, 296] width 107 height 30
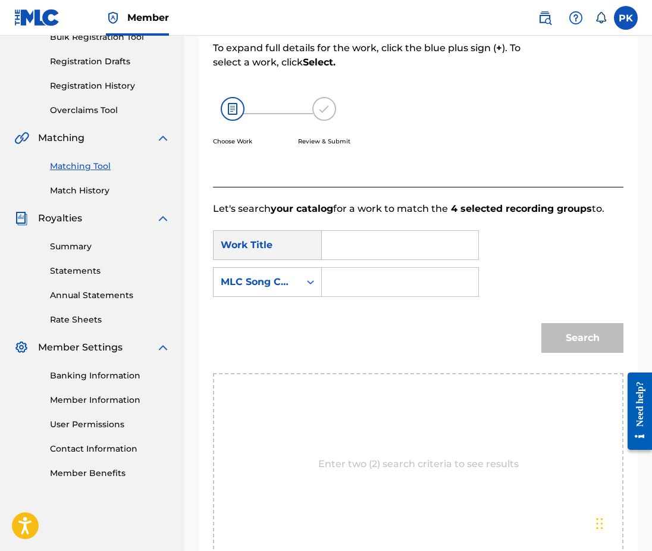
click at [401, 269] on input "Search Form" at bounding box center [400, 282] width 136 height 29
paste input "S59MYH"
type input "S59MYH"
click at [397, 231] on input "Search Form" at bounding box center [400, 245] width 136 height 29
paste input "SOOTHING MOONVIEW"
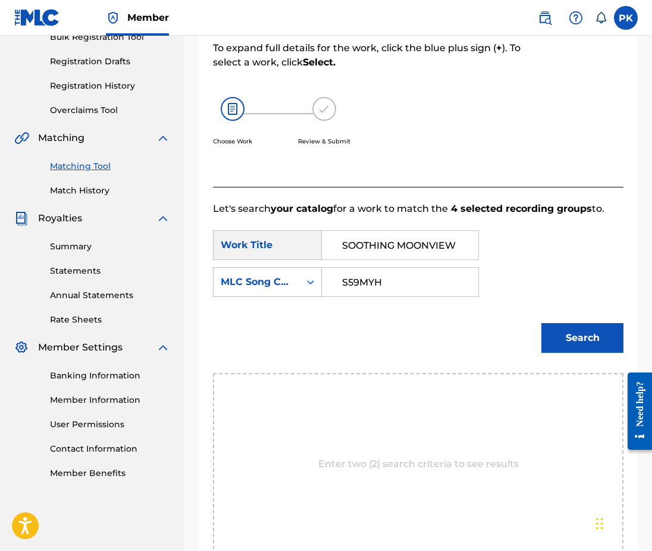
type input "SOOTHING MOONVIEW"
click at [560, 323] on button "Search" at bounding box center [582, 338] width 82 height 30
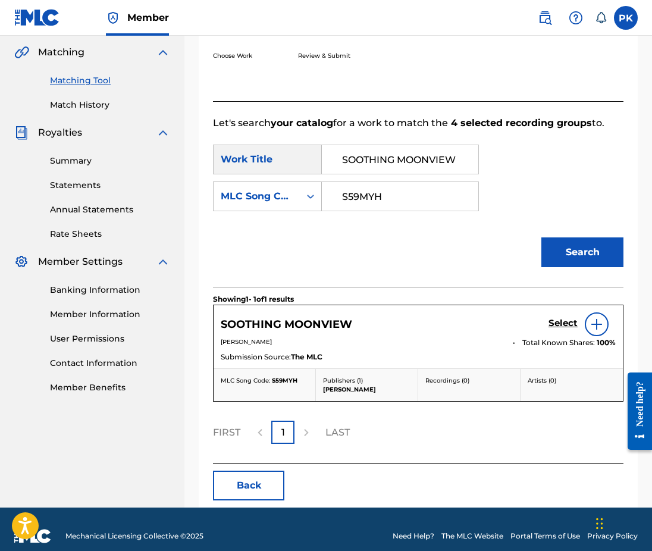
scroll to position [272, 0]
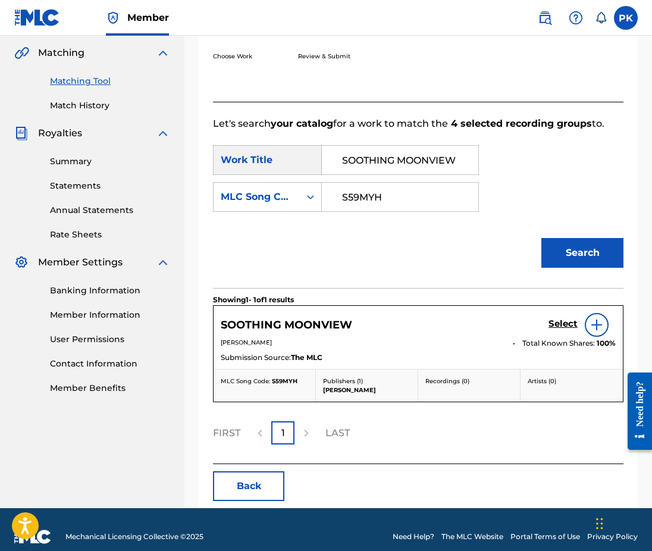
click at [557, 318] on h5 "Select" at bounding box center [562, 323] width 29 height 11
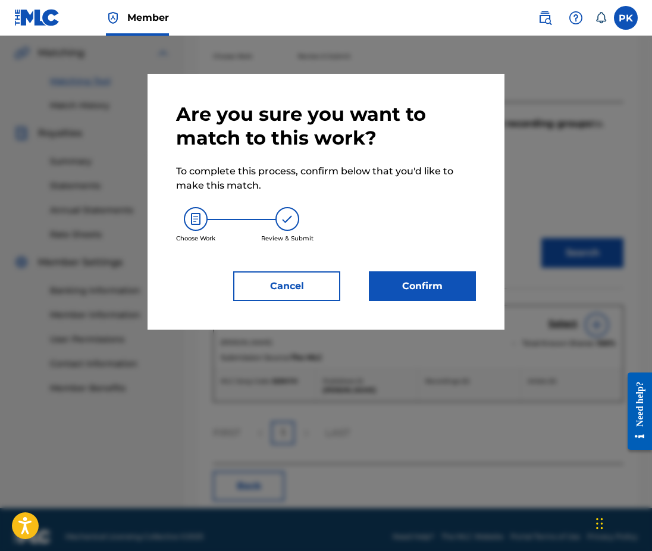
click at [430, 300] on div "Are you sure you want to match to this work? To complete this process, confirm …" at bounding box center [326, 202] width 357 height 256
click at [430, 293] on button "Confirm" at bounding box center [422, 286] width 107 height 30
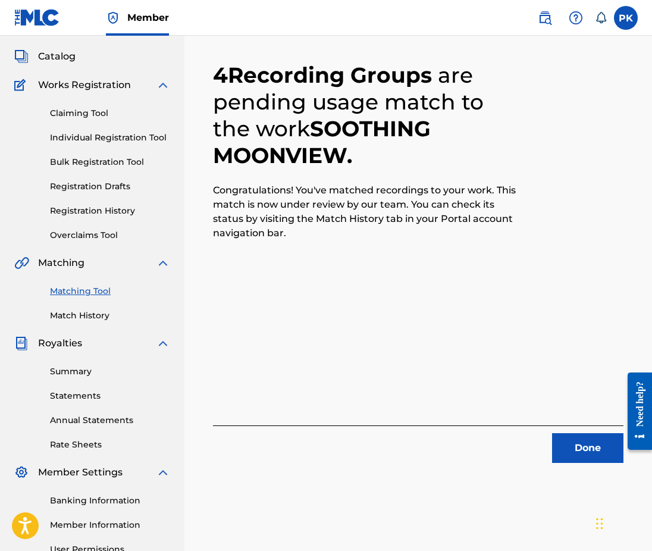
scroll to position [62, 0]
click at [562, 457] on button "Done" at bounding box center [587, 448] width 71 height 30
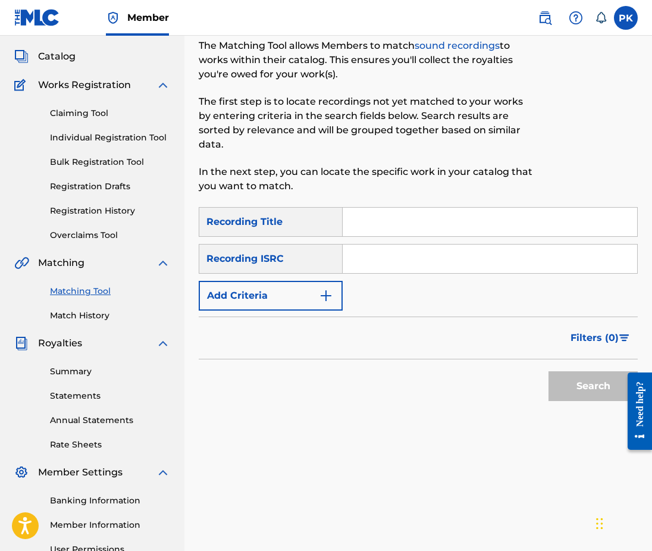
click at [417, 210] on input "Search Form" at bounding box center [490, 222] width 294 height 29
paste input "stardust"
type input "stardust"
click at [521, 248] on input "Search Form" at bounding box center [490, 258] width 294 height 29
paste input "GX5MX2207860"
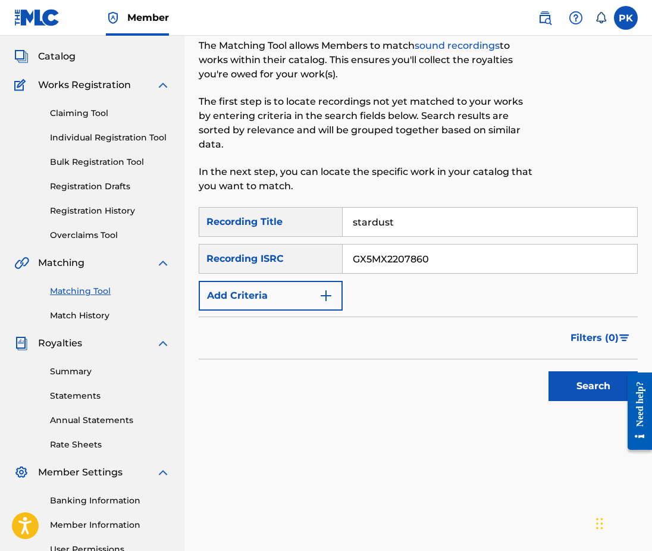
type input "GX5MX2207860"
click at [582, 392] on div "Search" at bounding box center [590, 383] width 95 height 48
click at [580, 382] on button "Search" at bounding box center [592, 386] width 89 height 30
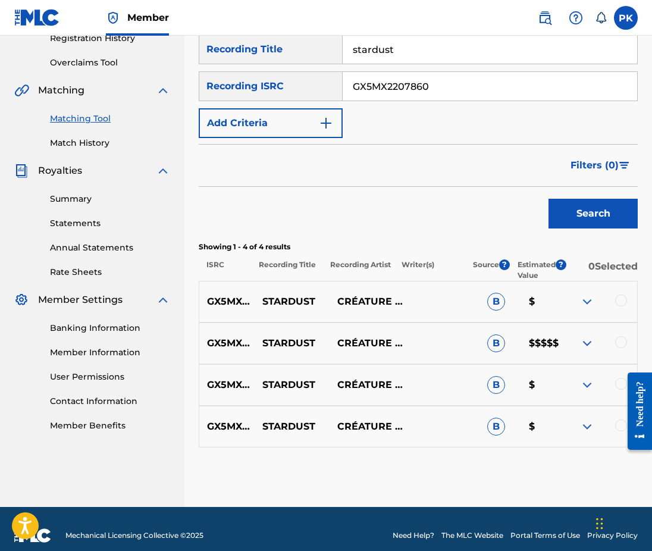
scroll to position [233, 0]
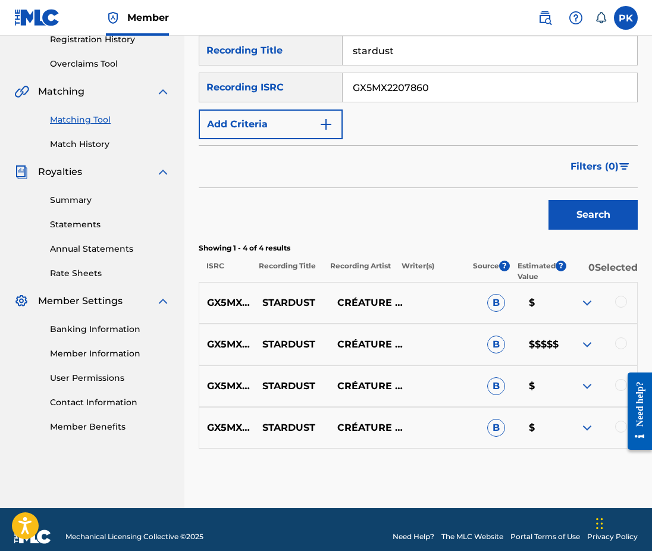
click at [620, 296] on div at bounding box center [621, 302] width 12 height 12
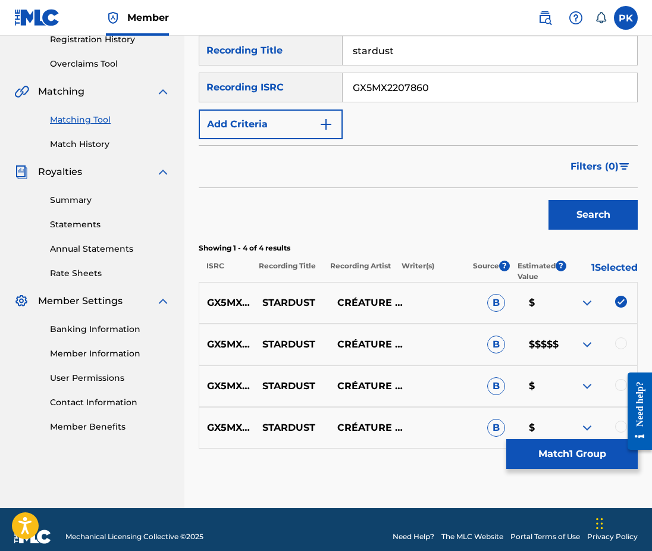
click at [620, 337] on div at bounding box center [621, 343] width 12 height 12
click at [617, 379] on div at bounding box center [621, 385] width 12 height 12
click at [615, 421] on div at bounding box center [621, 427] width 12 height 12
click at [587, 454] on button "Match 4 Groups" at bounding box center [571, 454] width 131 height 30
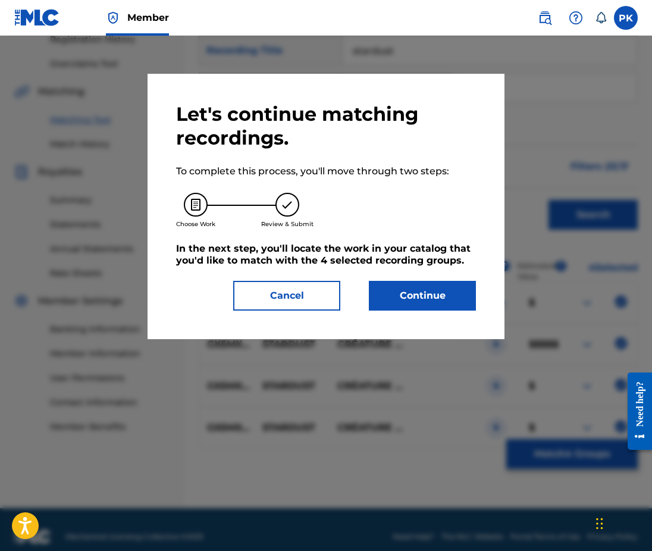
click at [423, 289] on button "Continue" at bounding box center [422, 296] width 107 height 30
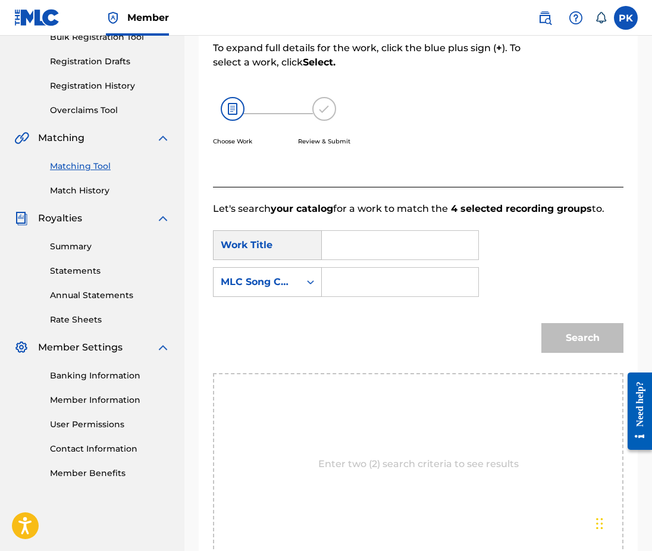
click at [384, 231] on input "Search Form" at bounding box center [400, 245] width 136 height 29
paste input "TEARS FROM THE SKY"
type input "TEARS FROM THE SKY"
click at [468, 280] on input "Search Form" at bounding box center [400, 282] width 136 height 29
paste input "T52V4E"
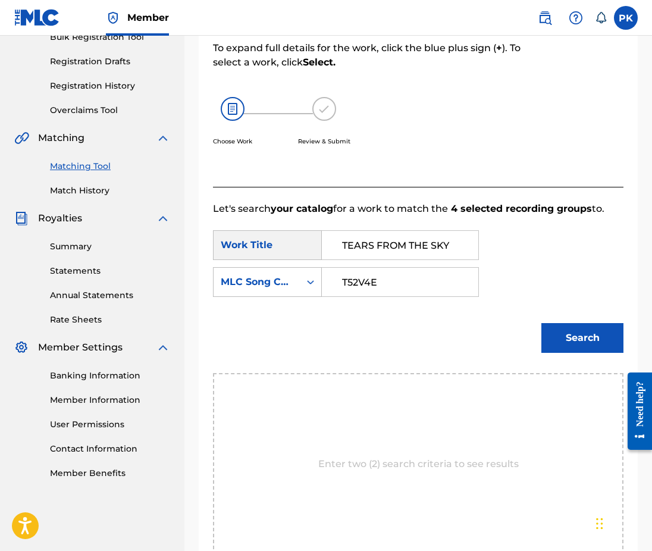
type input "T52V4E"
click at [580, 331] on button "Search" at bounding box center [582, 338] width 82 height 30
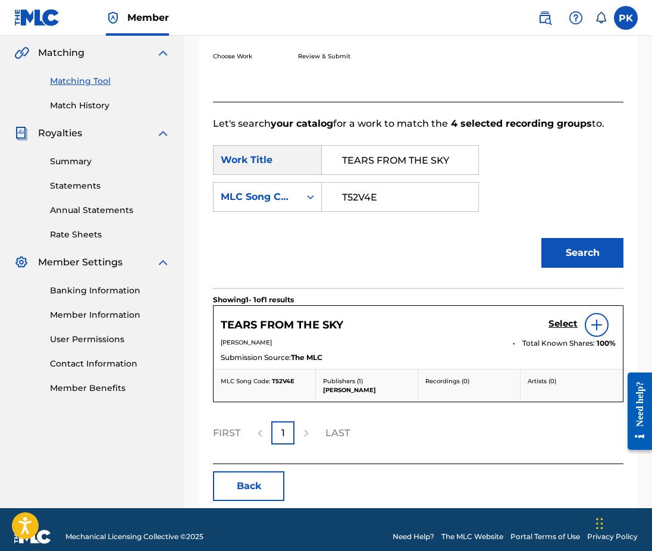
click at [236, 479] on button "Back" at bounding box center [248, 486] width 71 height 30
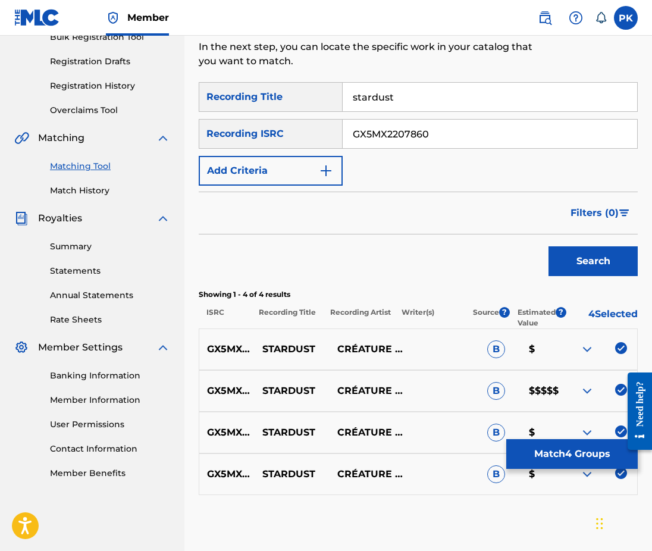
scroll to position [84, 0]
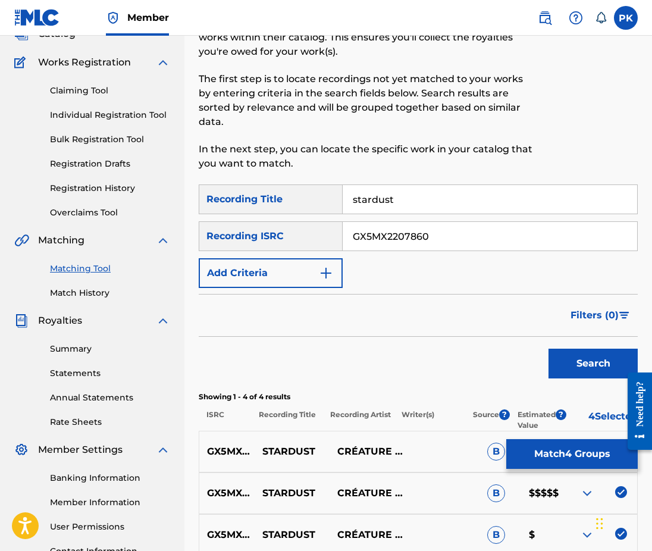
click at [451, 190] on input "stardust" at bounding box center [490, 199] width 294 height 29
paste input "TEARS FROM THE SKY"
paste input "the time has come again for stars"
type input "the time has come again for stars"
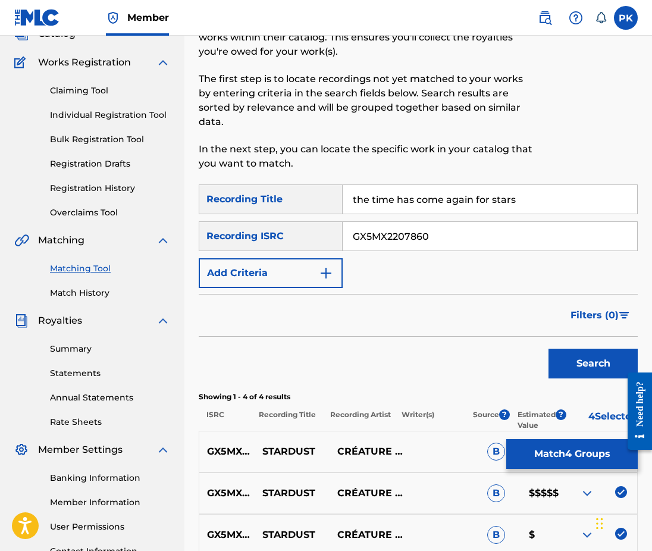
click at [413, 222] on input "GX5MX2207860" at bounding box center [490, 236] width 294 height 29
paste input "GX5MX2207866"
drag, startPoint x: 491, startPoint y: 225, endPoint x: 359, endPoint y: 215, distance: 133.1
click at [359, 222] on input "GX5MX2207866 GX5MX2207860" at bounding box center [490, 236] width 294 height 29
paste input "Search Form"
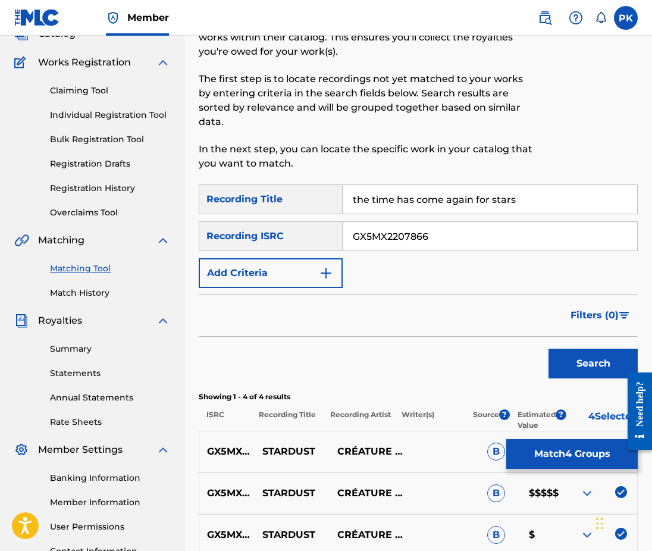
type input "GX5MX2207866"
click at [570, 349] on button "Search" at bounding box center [592, 364] width 89 height 30
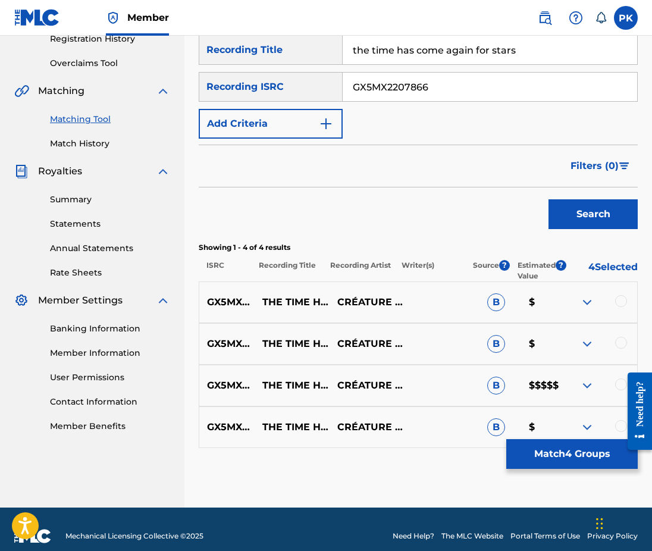
scroll to position [233, 0]
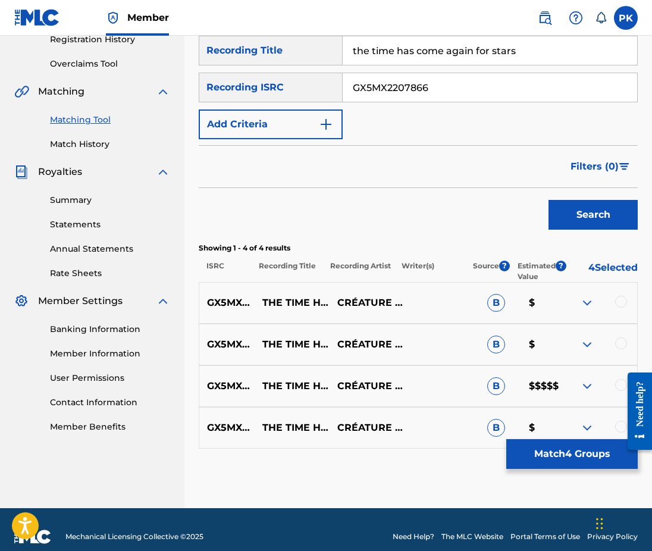
click at [619, 296] on div at bounding box center [621, 302] width 12 height 12
click at [619, 337] on div at bounding box center [621, 343] width 12 height 12
click at [619, 296] on img at bounding box center [621, 302] width 12 height 12
click at [619, 337] on img at bounding box center [621, 343] width 12 height 12
click at [604, 211] on button "Search" at bounding box center [592, 215] width 89 height 30
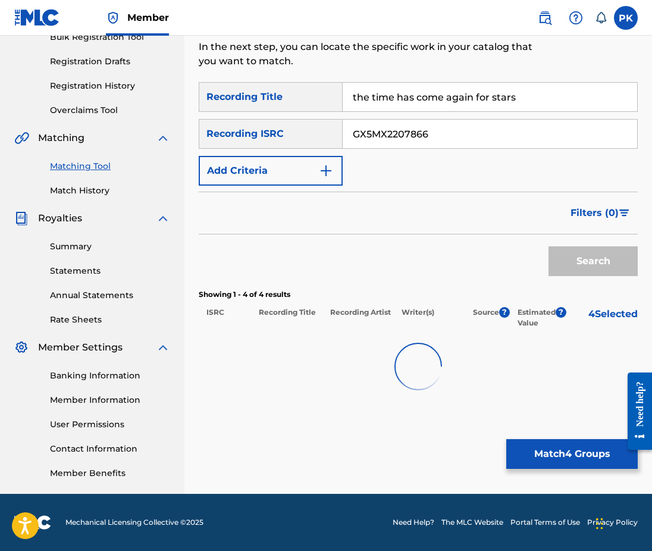
scroll to position [187, 0]
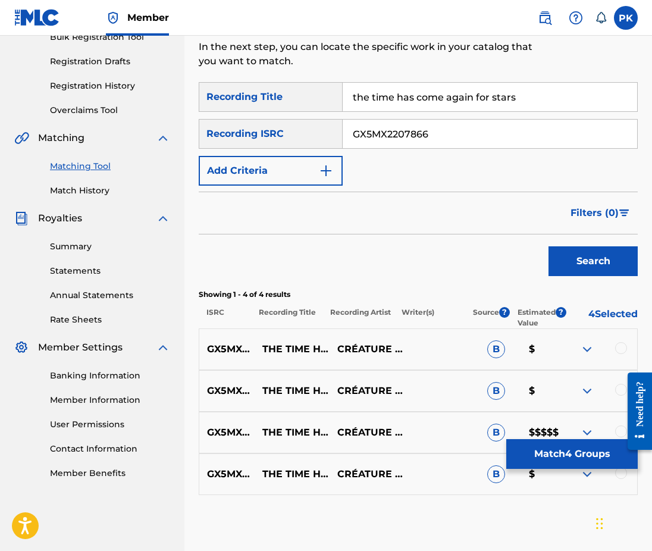
click at [594, 307] on p "4 Selected" at bounding box center [601, 317] width 71 height 21
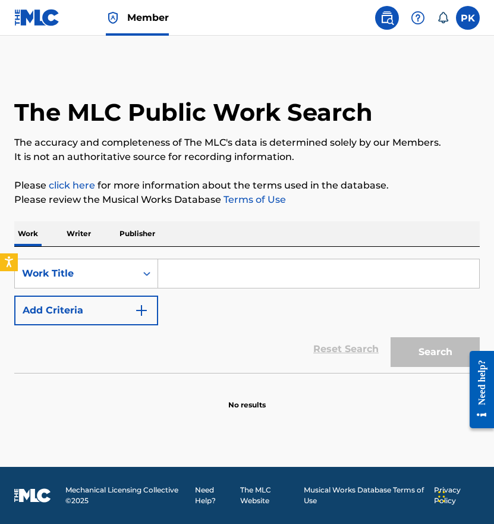
click at [186, 271] on input "Search Form" at bounding box center [318, 273] width 321 height 29
click at [183, 269] on input "Search Form" at bounding box center [318, 273] width 321 height 29
paste input "stardust"
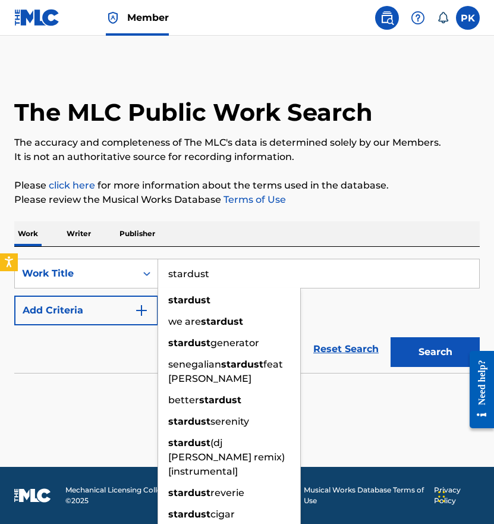
type input "stardust"
click at [115, 307] on button "Add Criteria" at bounding box center [86, 311] width 144 height 30
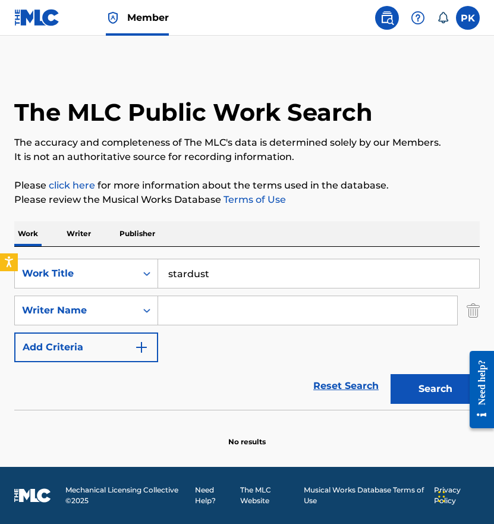
click at [176, 316] on input "Search Form" at bounding box center [307, 310] width 299 height 29
click at [128, 316] on div "Writer Name" at bounding box center [75, 310] width 107 height 14
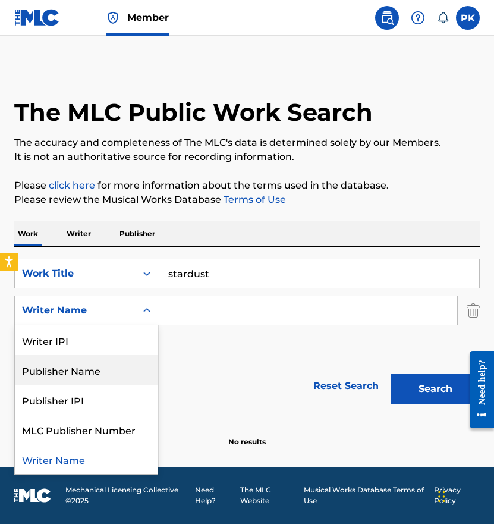
click at [99, 370] on div "Publisher Name" at bounding box center [86, 370] width 143 height 30
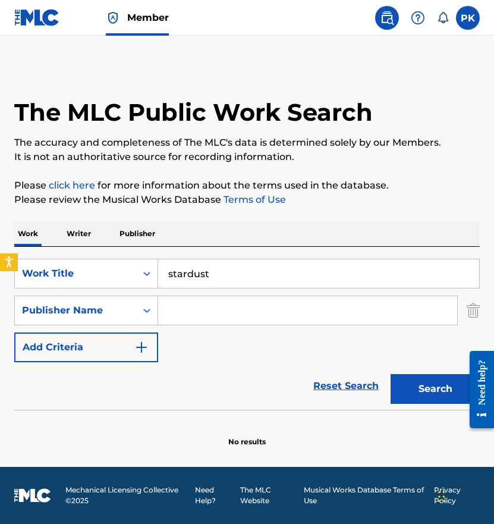
click at [200, 315] on input "Search Form" at bounding box center [307, 310] width 299 height 29
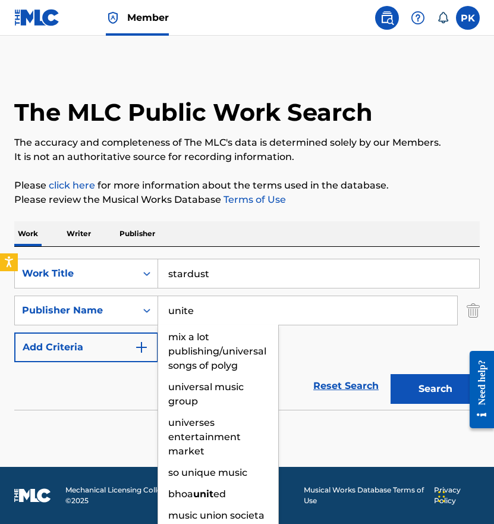
type input "unite"
click at [435, 389] on button "Search" at bounding box center [435, 389] width 89 height 30
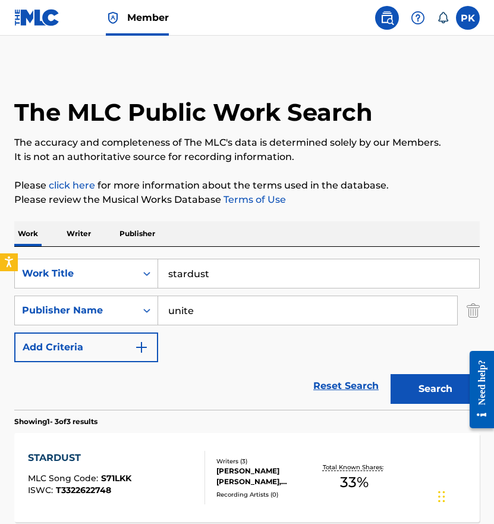
click at [294, 333] on div "SearchWithCriteria474d465c-6eda-4228-bbb4-d811e8f0b6ba Work Title stardust Sear…" at bounding box center [247, 311] width 466 height 104
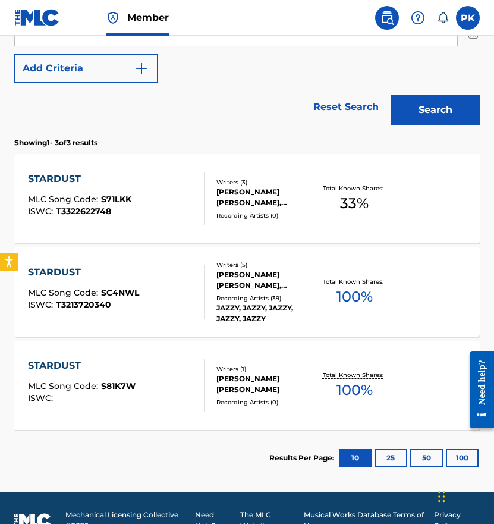
scroll to position [280, 0]
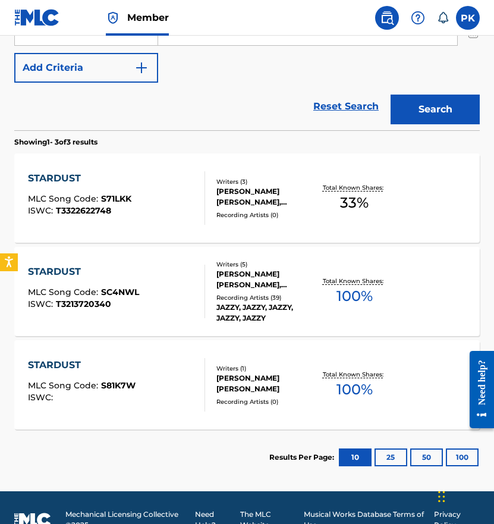
click at [244, 397] on div "Recording Artists ( 0 )" at bounding box center [266, 401] width 99 height 9
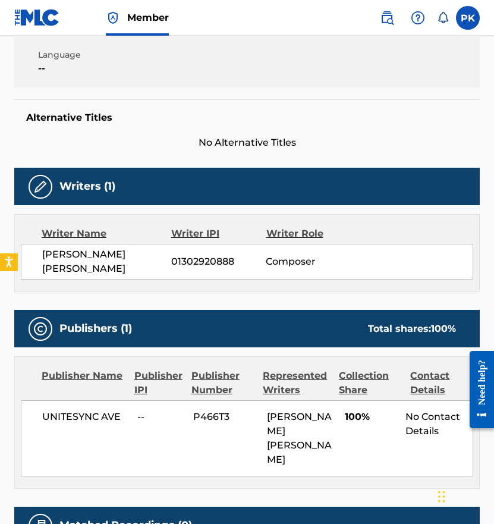
scroll to position [250, 0]
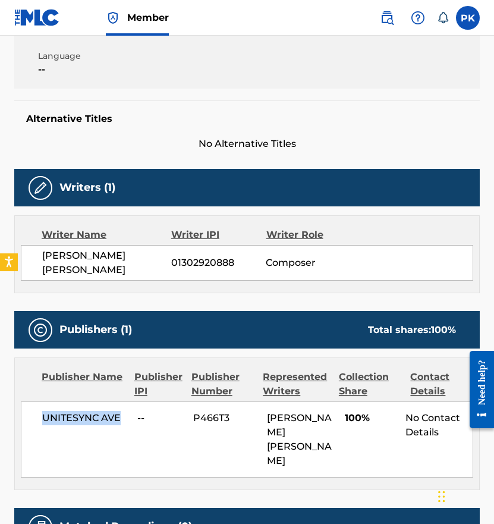
drag, startPoint x: 118, startPoint y: 414, endPoint x: 43, endPoint y: 410, distance: 75.1
click at [43, 411] on span "UNITESYNC AVE" at bounding box center [85, 418] width 86 height 14
click at [200, 413] on span "P466T3" at bounding box center [225, 418] width 65 height 14
copy span "P466T3"
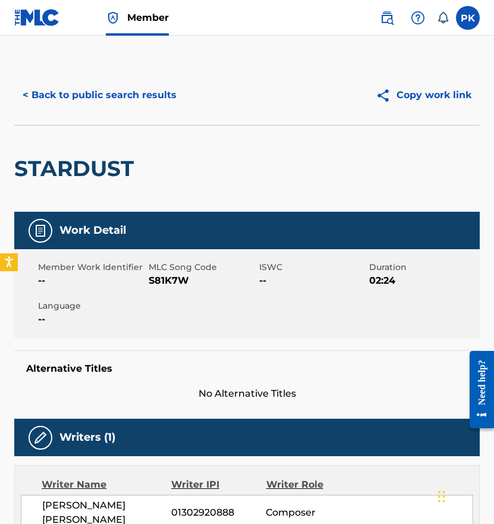
scroll to position [0, 0]
click at [73, 96] on button "< Back to public search results" at bounding box center [99, 95] width 171 height 30
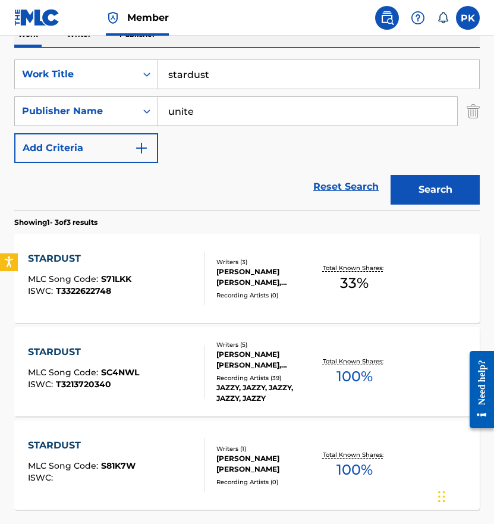
scroll to position [176, 0]
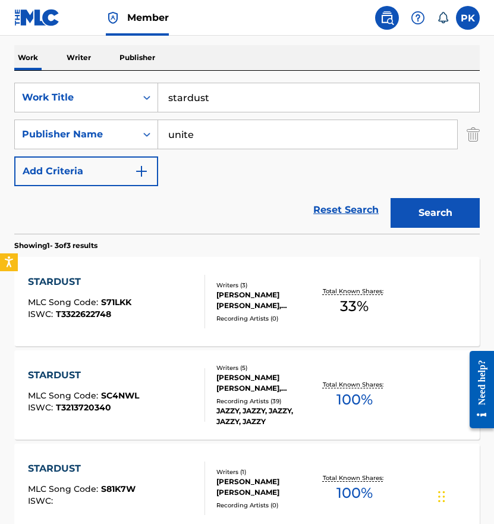
click at [219, 108] on input "stardust" at bounding box center [318, 97] width 321 height 29
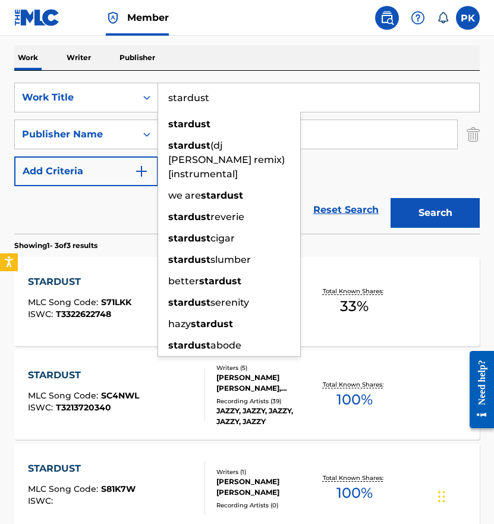
click at [435, 213] on button "Search" at bounding box center [435, 213] width 89 height 30
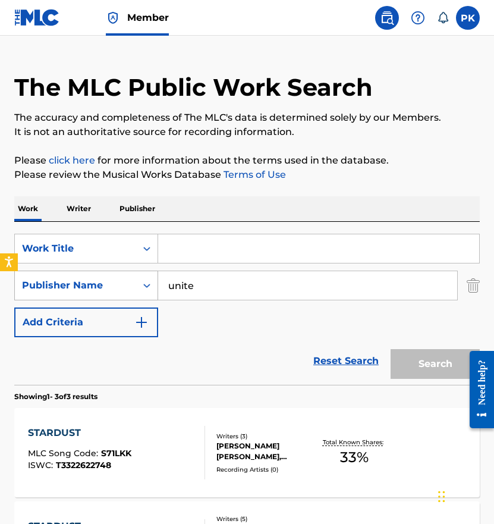
click at [79, 279] on div "Publisher Name" at bounding box center [75, 285] width 107 height 14
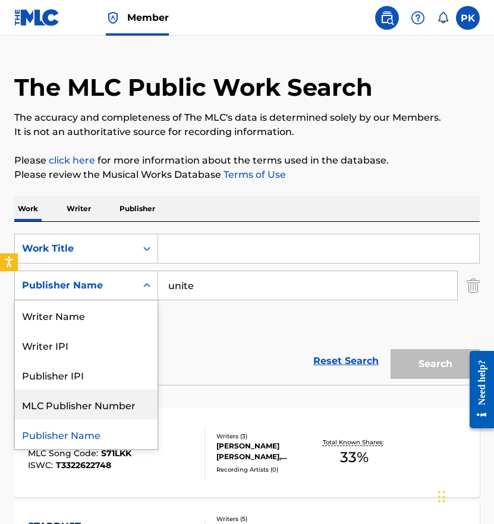
click at [100, 404] on div "MLC Publisher Number" at bounding box center [86, 405] width 143 height 30
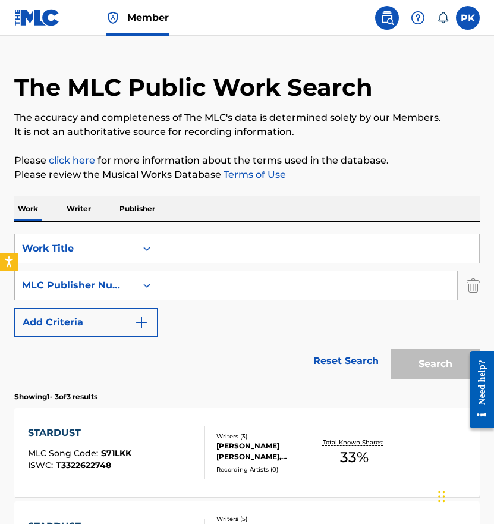
click at [131, 292] on div "MLC Publisher Number" at bounding box center [75, 285] width 121 height 23
click at [178, 290] on input "Search Form" at bounding box center [307, 285] width 299 height 29
paste input "P466T3"
type input "P466T3"
click at [120, 320] on button "Add Criteria" at bounding box center [86, 323] width 144 height 30
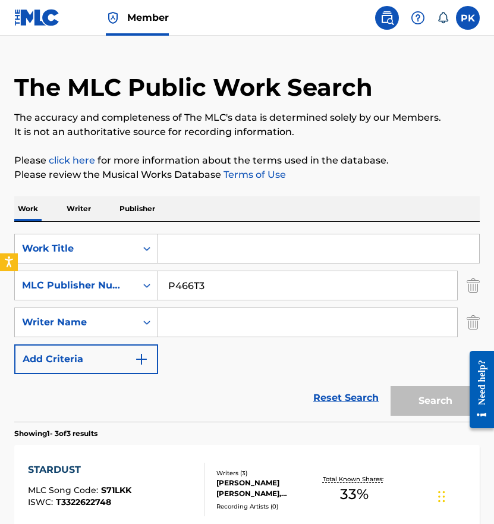
click at [188, 322] on input "Search Form" at bounding box center [307, 322] width 299 height 29
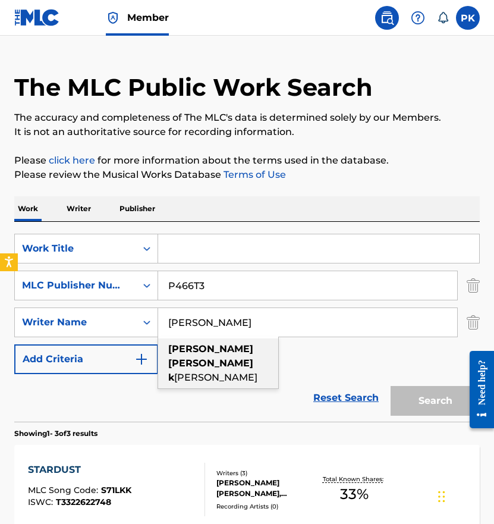
click at [203, 358] on strong "hervé" at bounding box center [210, 363] width 85 height 11
type input "paul hervé konate"
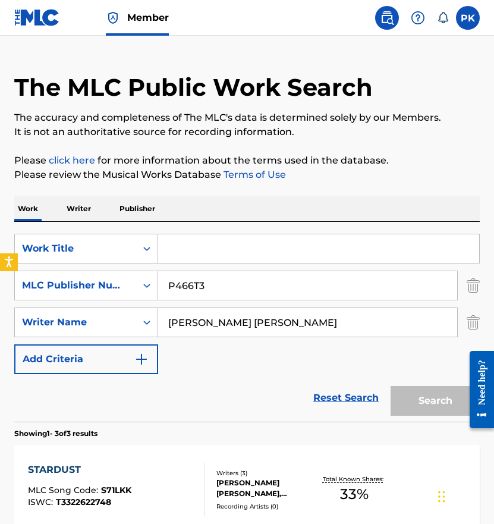
click at [177, 387] on div "Reset Search Search" at bounding box center [247, 398] width 466 height 48
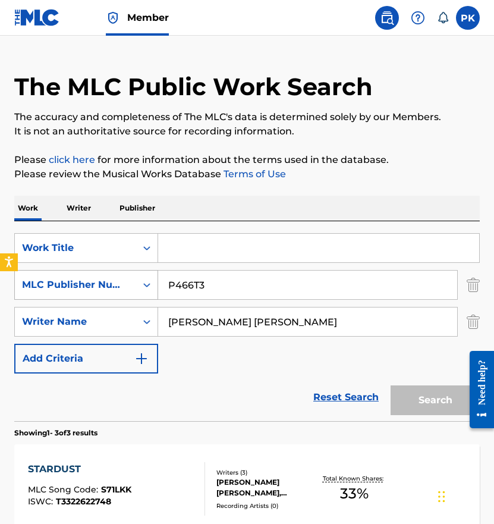
click at [110, 281] on div "MLC Publisher Number" at bounding box center [75, 285] width 107 height 14
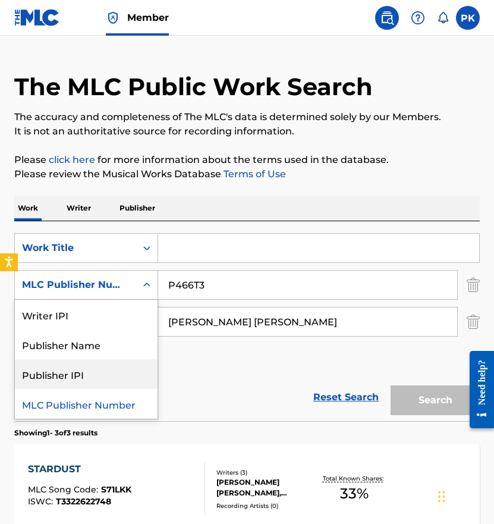
click at [86, 375] on div "Publisher IPI" at bounding box center [86, 374] width 143 height 30
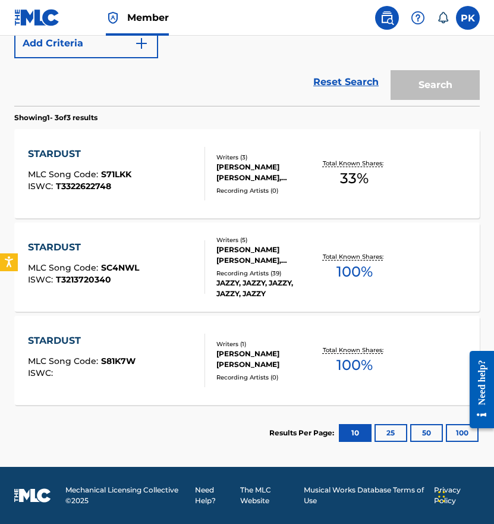
scroll to position [341, 0]
click at [145, 365] on div "STARDUST MLC Song Code : S81K7W ISWC :" at bounding box center [116, 361] width 177 height 54
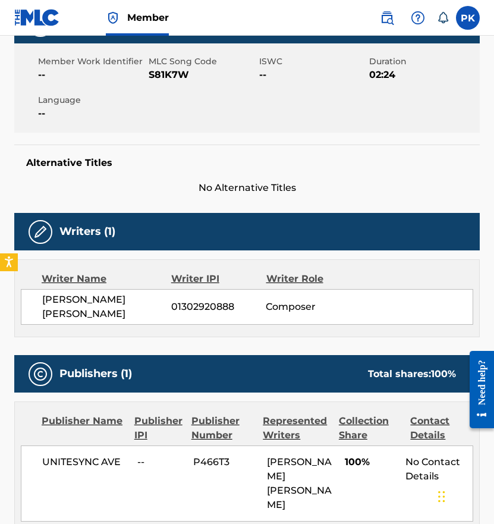
scroll to position [225, 0]
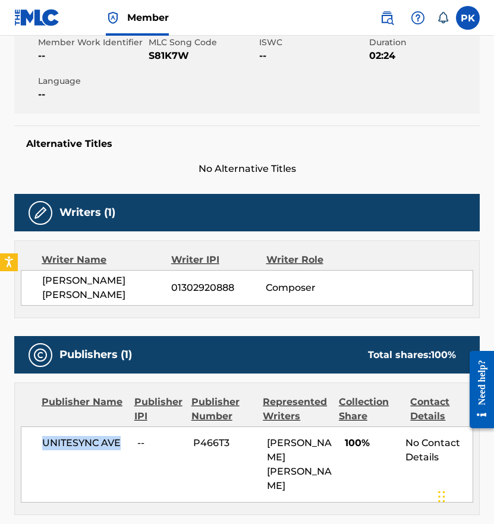
drag, startPoint x: 120, startPoint y: 440, endPoint x: 41, endPoint y: 437, distance: 78.6
click at [41, 437] on div "UNITESYNC AVE -- P466T3 PAUL HERVE KONATE 100% No Contact Details" at bounding box center [247, 465] width 453 height 76
copy span "UNITESYNC AVE"
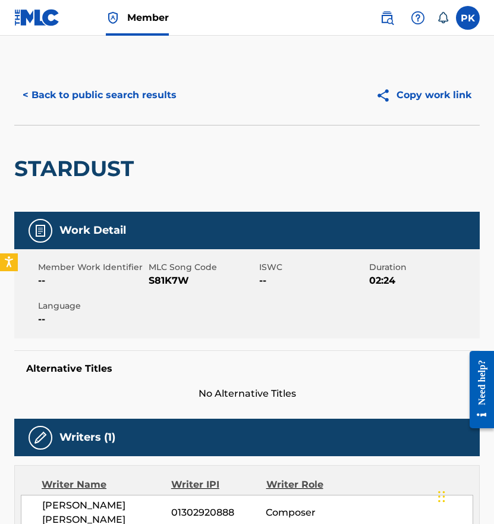
scroll to position [0, 0]
click at [92, 84] on button "< Back to public search results" at bounding box center [99, 95] width 171 height 30
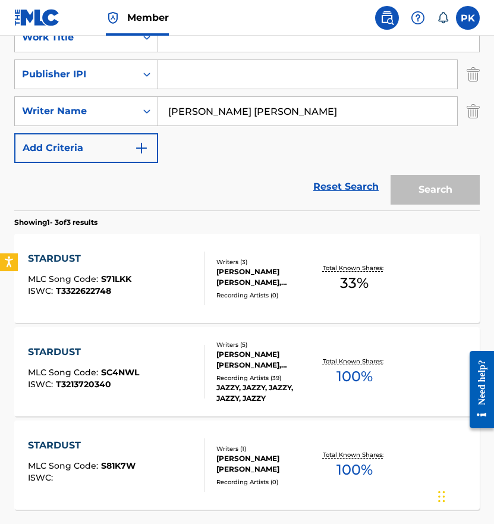
scroll to position [178, 0]
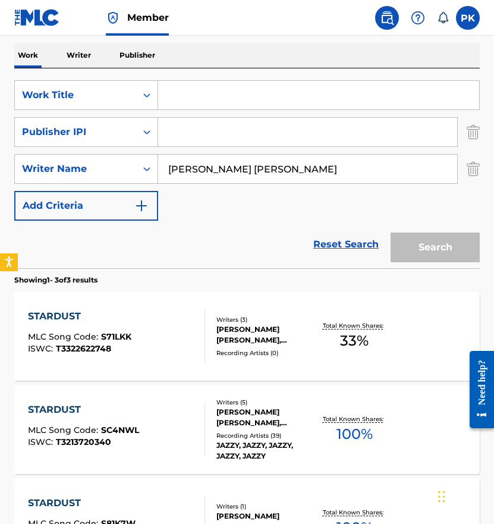
click at [196, 127] on input "Search Form" at bounding box center [307, 132] width 299 height 29
paste input "UNITESYNC AVE"
click at [321, 143] on input "UNITESYNC AVE" at bounding box center [307, 132] width 299 height 29
type input "UNITESYNC AVE"
click at [224, 97] on input "Search Form" at bounding box center [318, 95] width 321 height 29
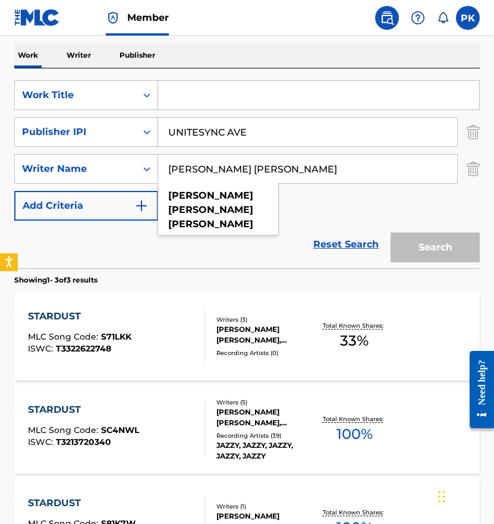
click at [215, 170] on input "paul hervé konate" at bounding box center [307, 169] width 299 height 29
click at [218, 170] on input "paul hervé konate" at bounding box center [307, 169] width 299 height 29
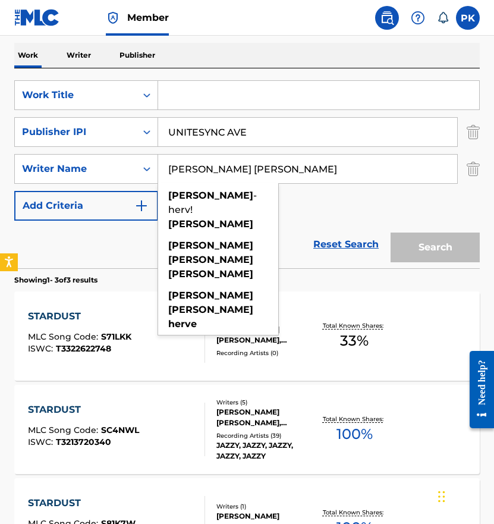
type input "paul herve konate"
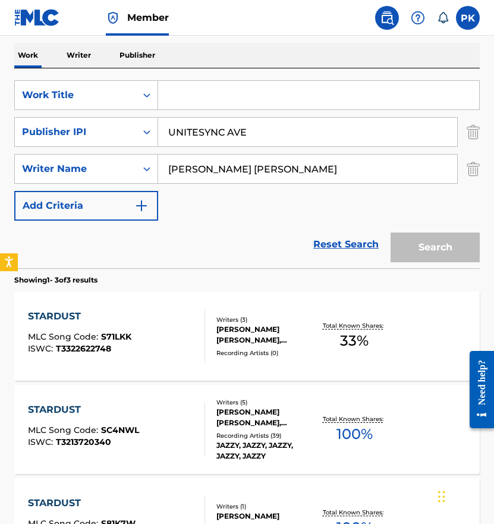
click at [139, 207] on img "Search Form" at bounding box center [141, 206] width 14 height 14
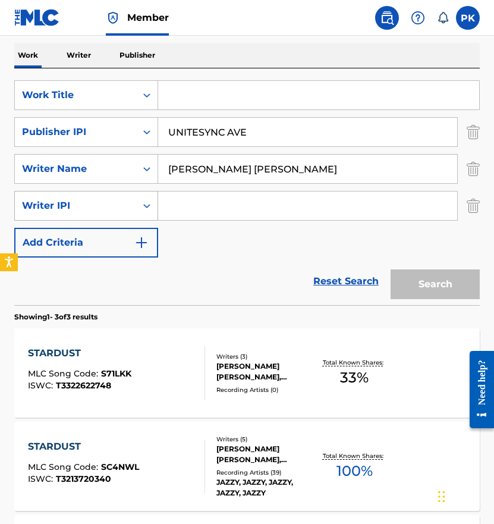
click at [144, 215] on div "Search Form" at bounding box center [146, 205] width 21 height 21
click at [144, 211] on icon "Search Form" at bounding box center [147, 206] width 12 height 12
click at [478, 200] on img "Search Form" at bounding box center [473, 206] width 13 height 30
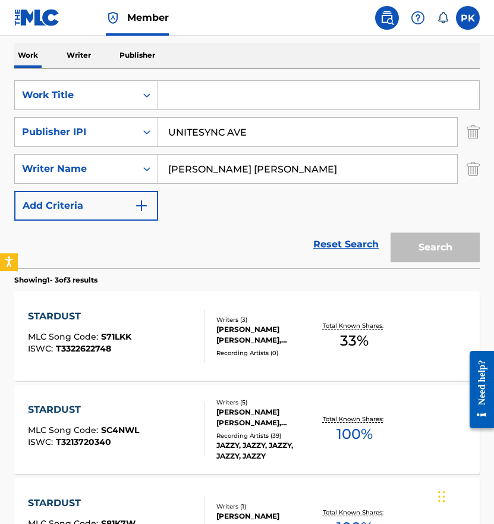
scroll to position [146, 0]
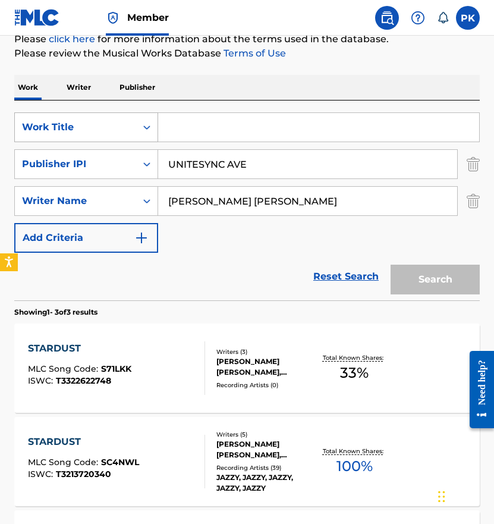
click at [142, 128] on icon "Search Form" at bounding box center [147, 127] width 12 height 12
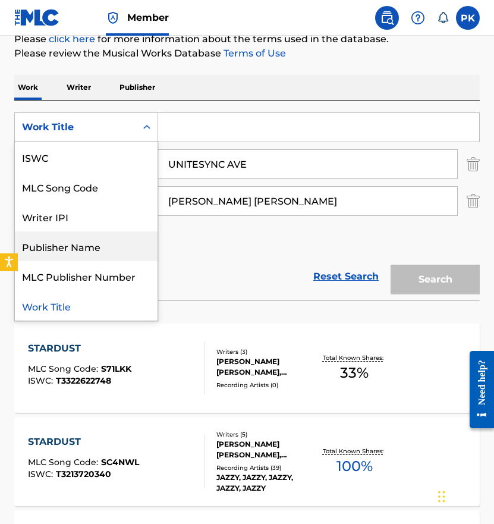
click at [120, 245] on div "Publisher Name" at bounding box center [86, 246] width 143 height 30
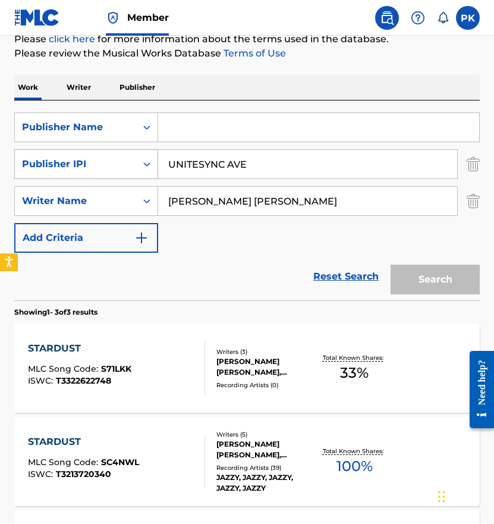
drag, startPoint x: 264, startPoint y: 170, endPoint x: 156, endPoint y: 167, distance: 107.1
click at [156, 167] on div "SearchWithCriteria5f422d60-f550-4f37-a0ec-0f8251786dc3 Publisher IPI UNITESYNC …" at bounding box center [247, 164] width 466 height 30
click at [196, 133] on input "Search Form" at bounding box center [318, 127] width 321 height 29
paste input "UNITESYNC AVE"
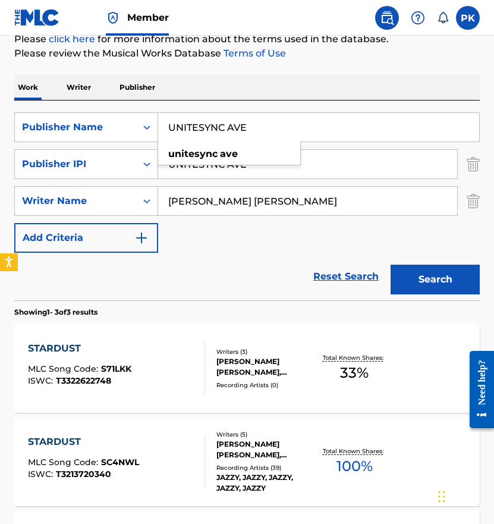
type input "UNITESYNC AVE"
click at [472, 165] on img "Search Form" at bounding box center [473, 164] width 13 height 30
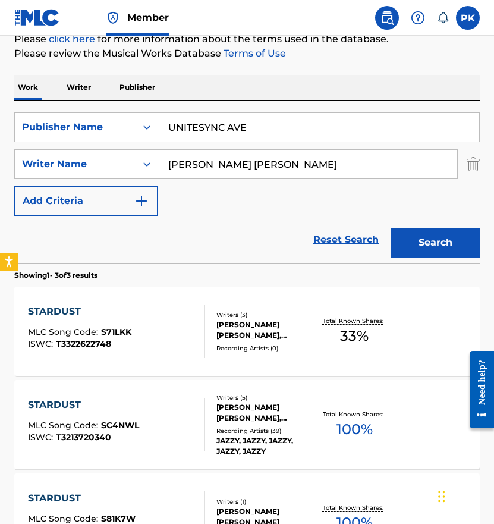
click at [421, 237] on button "Search" at bounding box center [435, 243] width 89 height 30
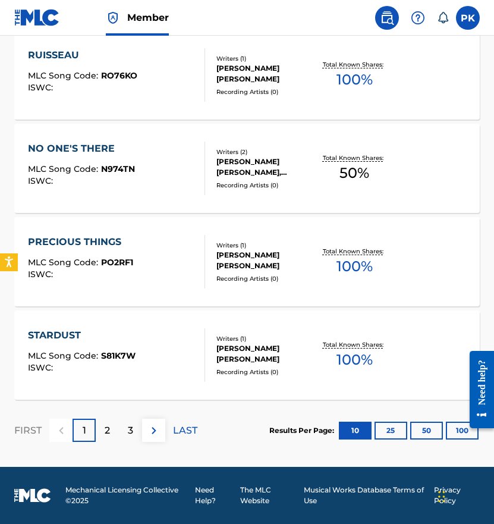
scroll to position [963, 0]
click at [452, 429] on button "100" at bounding box center [462, 431] width 33 height 18
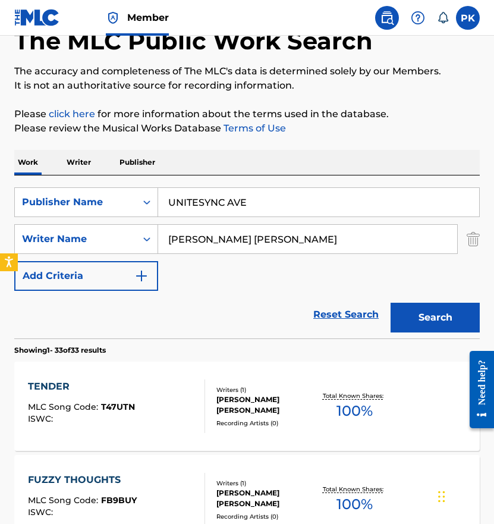
scroll to position [39, 0]
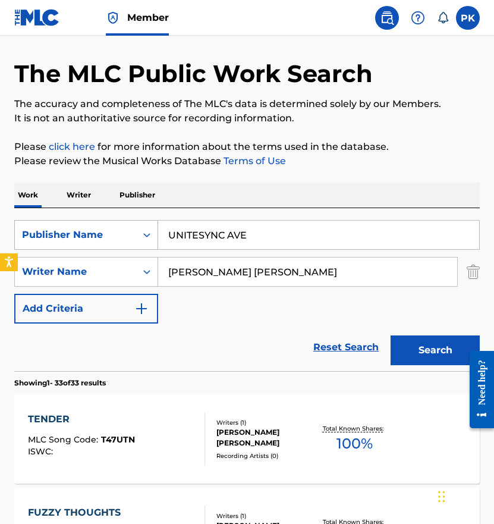
drag, startPoint x: 241, startPoint y: 242, endPoint x: 106, endPoint y: 227, distance: 135.9
click at [106, 227] on div "SearchWithCriteria4b442177-16bd-4e83-bc59-b718885bef56 Publisher Name UNITESYNC…" at bounding box center [247, 235] width 466 height 30
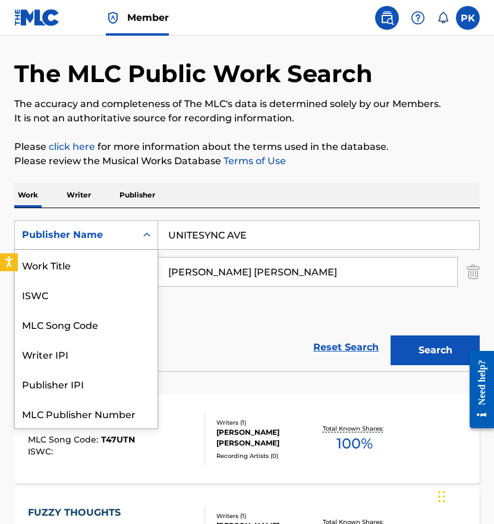
click at [106, 227] on div "Publisher Name" at bounding box center [75, 235] width 121 height 23
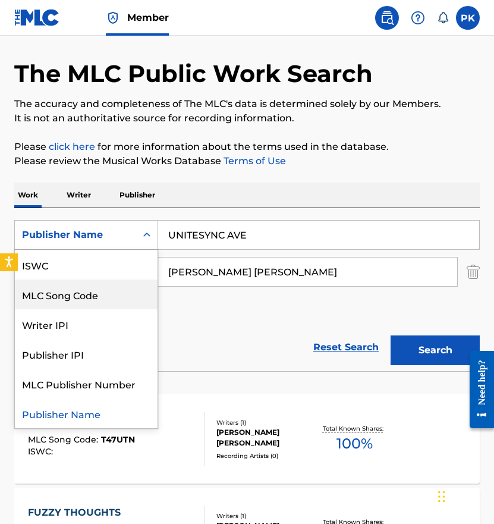
scroll to position [0, 0]
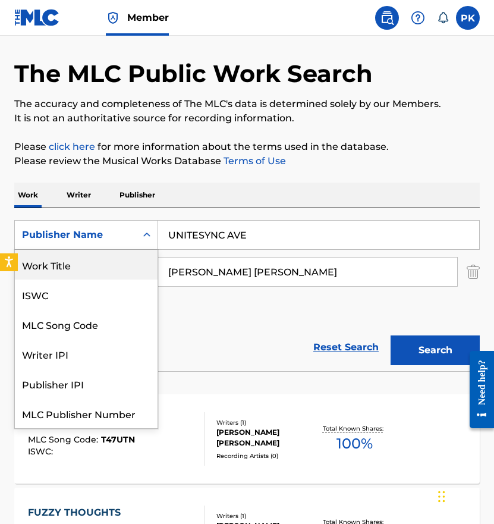
click at [83, 269] on div "Work Title" at bounding box center [86, 265] width 143 height 30
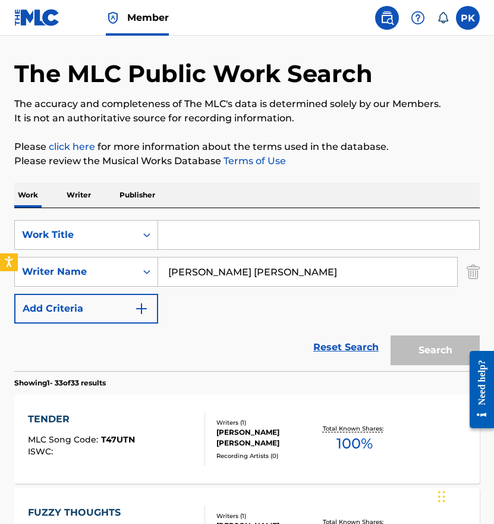
click at [220, 232] on input "Search Form" at bounding box center [318, 235] width 321 height 29
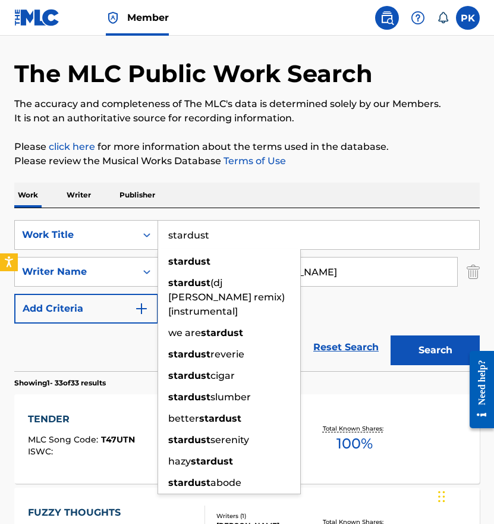
type input "stardust"
click at [435, 350] on button "Search" at bounding box center [435, 351] width 89 height 30
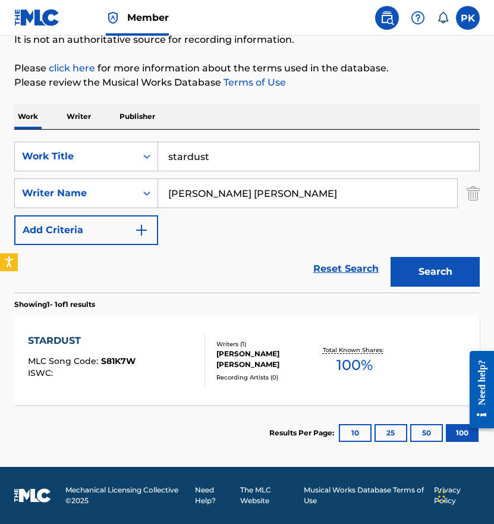
scroll to position [117, 0]
click at [187, 368] on div "STARDUST MLC Song Code : S81K7W ISWC :" at bounding box center [116, 361] width 177 height 54
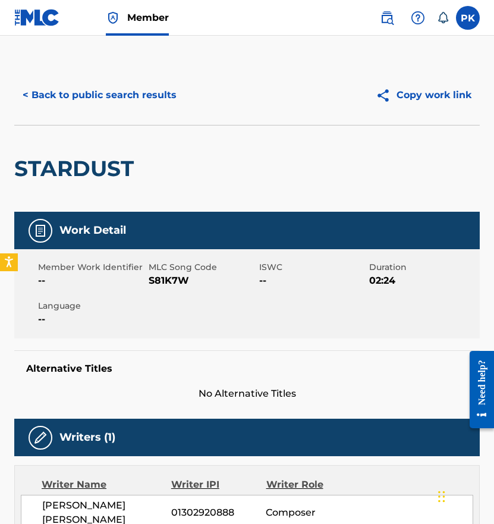
click at [91, 93] on button "< Back to public search results" at bounding box center [99, 95] width 171 height 30
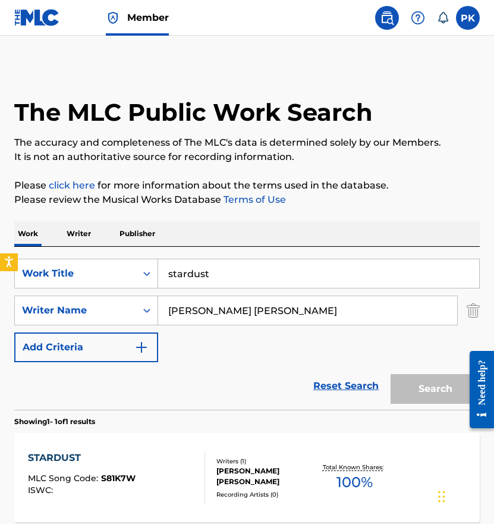
scroll to position [49, 0]
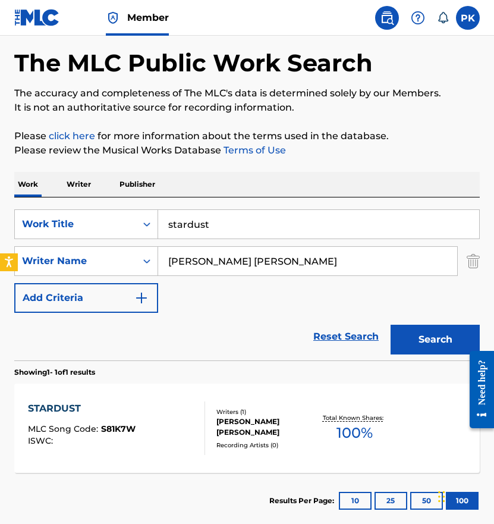
click at [237, 223] on input "stardust" at bounding box center [318, 224] width 321 height 29
paste input "Hyacinth"
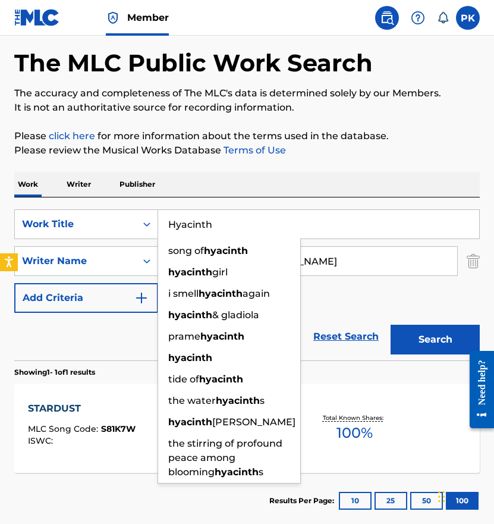
type input "Hyacinth"
click at [305, 186] on div "Work Writer Publisher" at bounding box center [247, 184] width 466 height 25
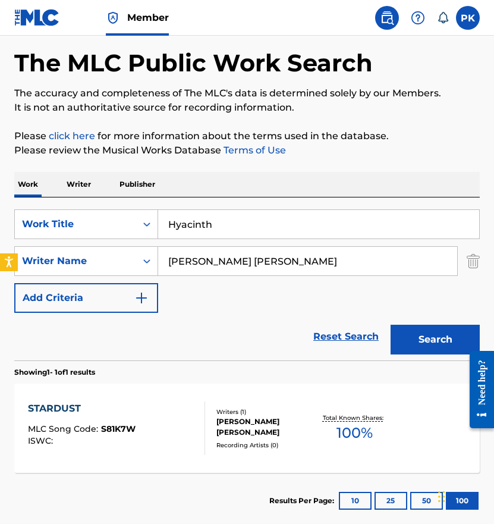
click at [405, 342] on button "Search" at bounding box center [435, 340] width 89 height 30
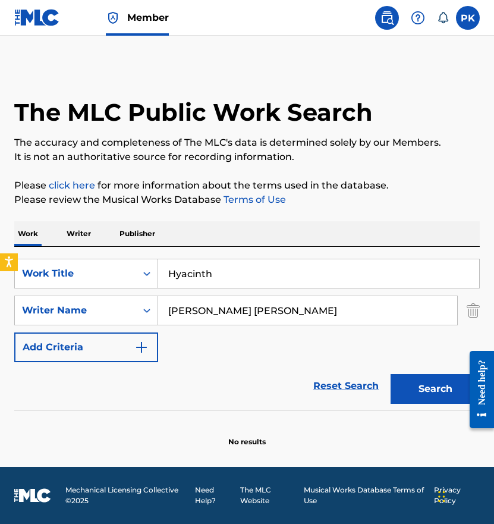
scroll to position [0, 0]
drag, startPoint x: 280, startPoint y: 316, endPoint x: 69, endPoint y: 297, distance: 212.0
click at [76, 297] on div "SearchWithCriteria13a23a5f-c61b-4c33-a744-0326f33e4378 Writer Name paul herve k…" at bounding box center [247, 311] width 466 height 30
click at [435, 389] on button "Search" at bounding box center [435, 389] width 89 height 30
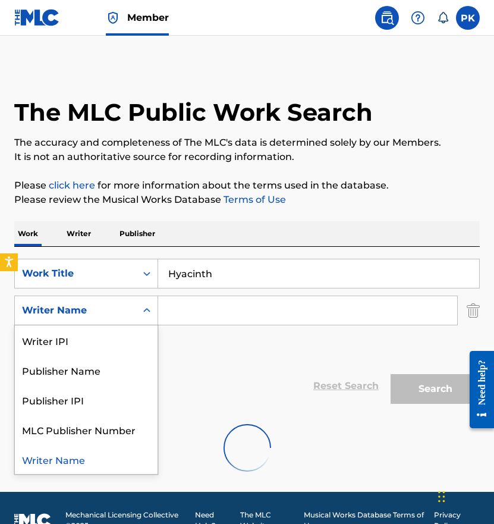
click at [111, 314] on div "Writer Name" at bounding box center [75, 310] width 107 height 14
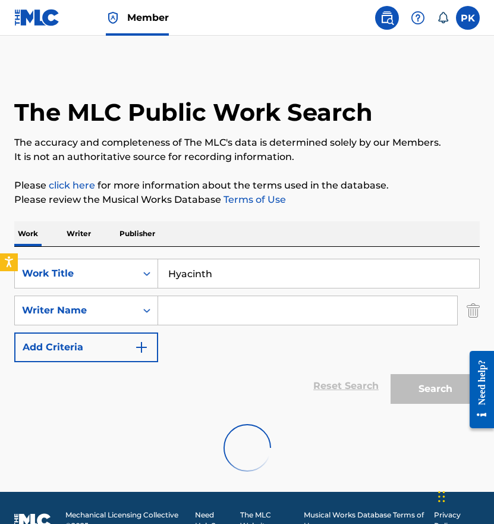
click at [202, 318] on input "Search Form" at bounding box center [307, 310] width 299 height 29
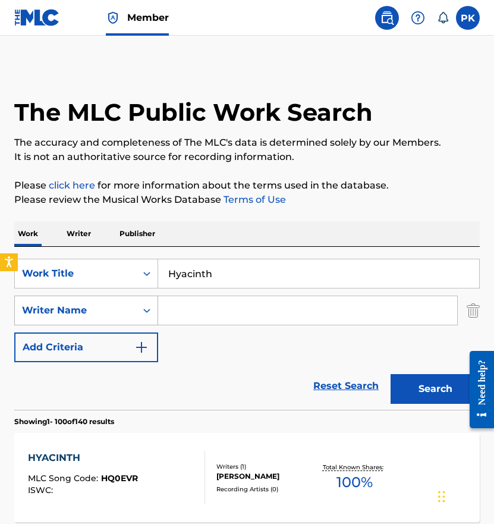
click at [109, 306] on div "Writer Name" at bounding box center [75, 310] width 107 height 14
click at [190, 347] on div "SearchWithCriteria0af1c0da-f9cb-46fb-b636-f4dda68c6938 Work Title Hyacinth Sear…" at bounding box center [247, 311] width 466 height 104
click at [145, 349] on img "Search Form" at bounding box center [141, 347] width 14 height 14
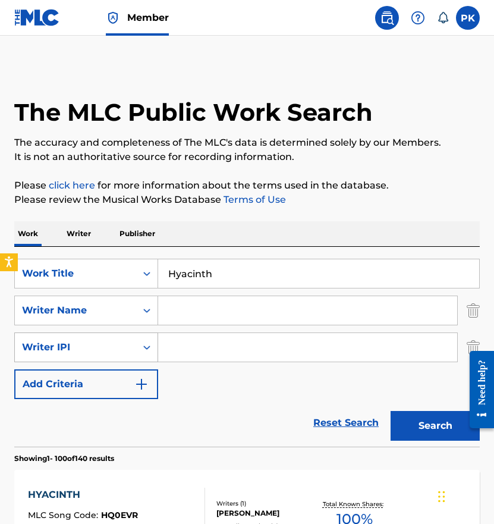
click at [112, 356] on div "Writer IPI" at bounding box center [75, 347] width 121 height 23
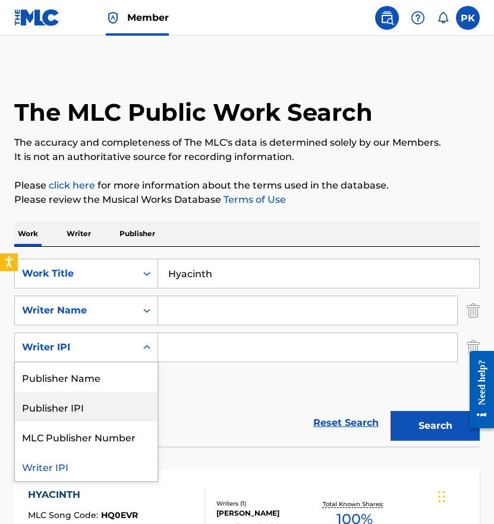
click at [257, 338] on input "Search Form" at bounding box center [307, 347] width 299 height 29
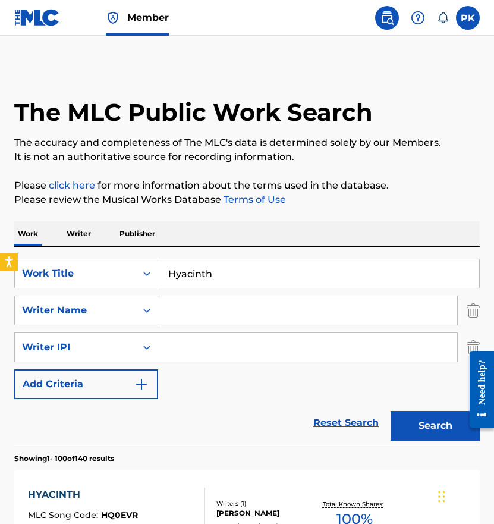
click at [468, 342] on div at bounding box center [477, 389] width 33 height 98
click at [476, 341] on div at bounding box center [477, 389] width 33 height 98
click at [468, 340] on img "Search Form" at bounding box center [473, 348] width 13 height 30
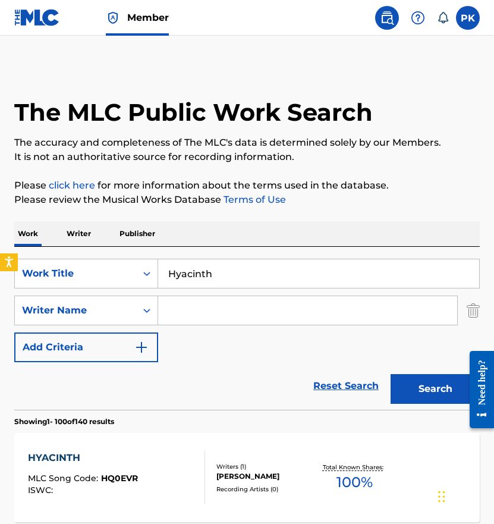
click at [203, 265] on input "Hyacinth" at bounding box center [318, 273] width 321 height 29
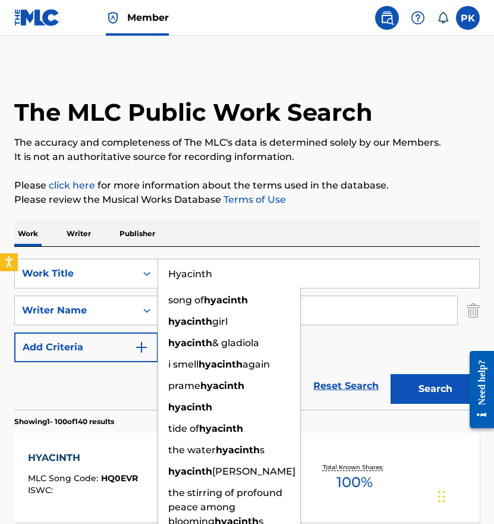
paste input "Gratitude"
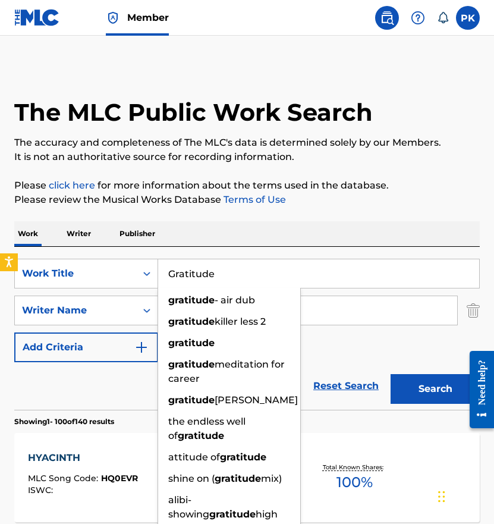
click at [323, 281] on input "Gratitude" at bounding box center [318, 273] width 321 height 29
type input "Gratitude"
click at [322, 318] on input "Search Form" at bounding box center [307, 310] width 299 height 29
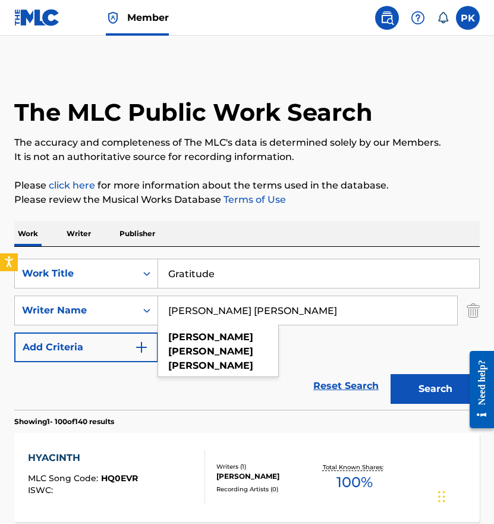
click at [435, 389] on button "Search" at bounding box center [435, 389] width 89 height 30
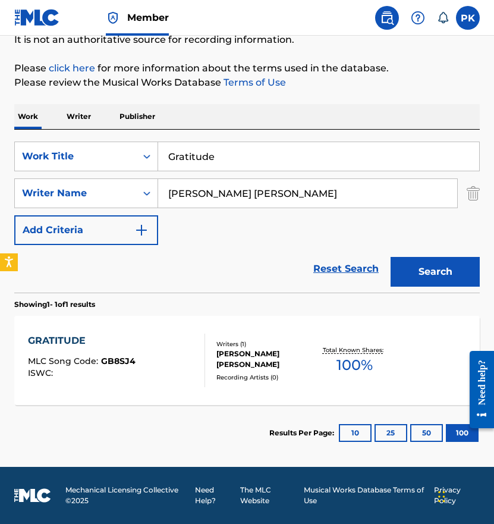
scroll to position [117, 0]
type input "Paul Hervé Konaté"
click at [261, 400] on div "GRATITUDE MLC Song Code : GB8SJ4 ISWC : Writers ( 1 ) PAUL HERVE KONATE Recordi…" at bounding box center [247, 360] width 466 height 89
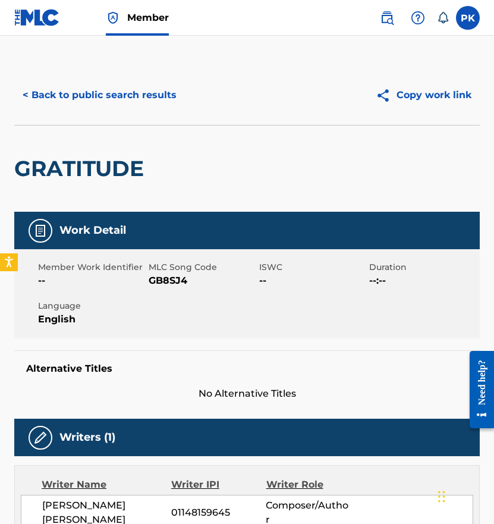
click at [120, 173] on h2 "GRATITUDE" at bounding box center [82, 168] width 136 height 27
click at [99, 169] on h2 "GRATITUDE" at bounding box center [82, 168] width 136 height 27
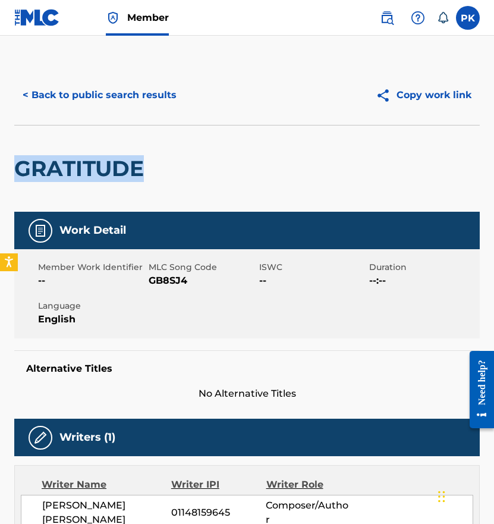
click at [99, 169] on h2 "GRATITUDE" at bounding box center [82, 168] width 136 height 27
copy h2 "GRATITUDE"
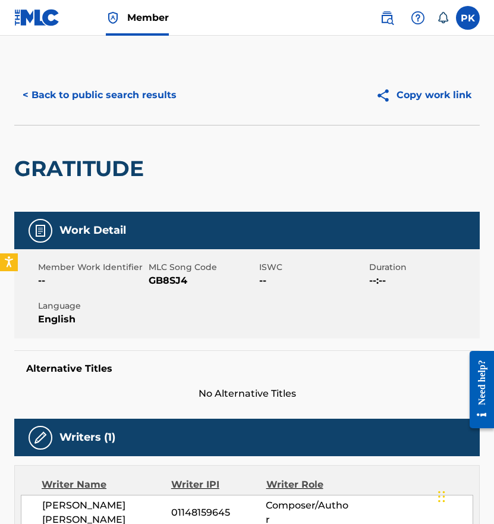
click at [171, 276] on span "GB8SJ4" at bounding box center [203, 281] width 108 height 14
copy span "GB8SJ4"
click at [162, 101] on button "< Back to public search results" at bounding box center [99, 95] width 171 height 30
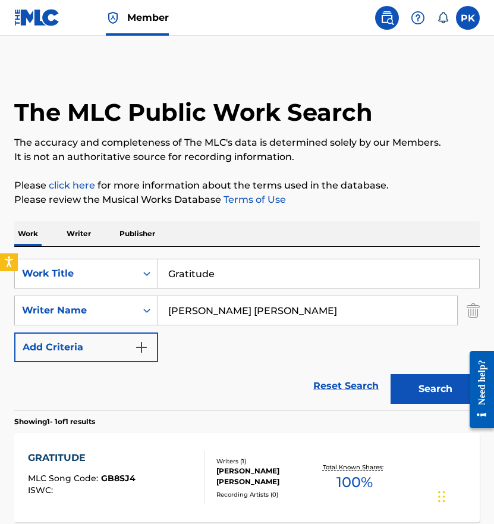
scroll to position [49, 0]
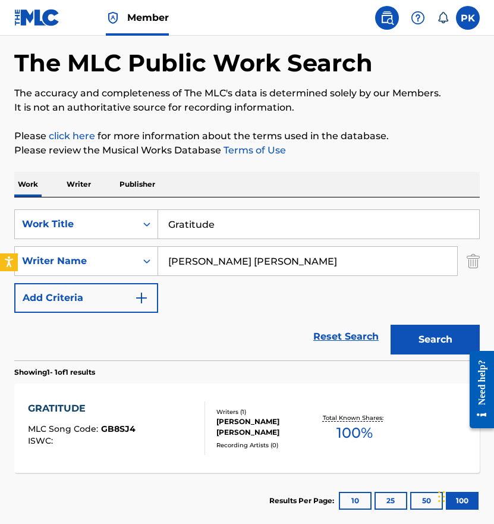
click at [240, 231] on input "Gratitude" at bounding box center [318, 224] width 321 height 29
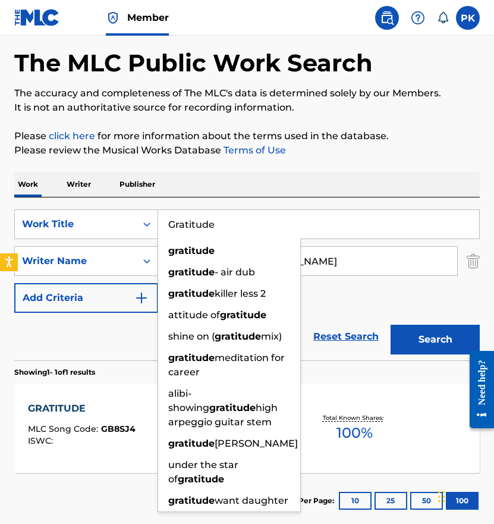
click at [240, 232] on input "Gratitude" at bounding box center [318, 224] width 321 height 29
paste input "shining dream"
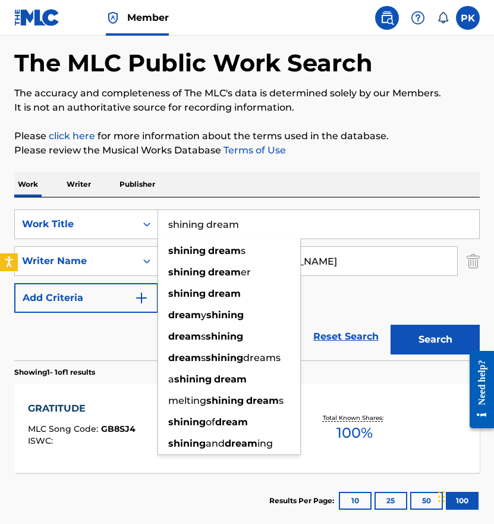
type input "shining dream"
click at [328, 264] on input "Paul Hervé Konaté" at bounding box center [307, 261] width 299 height 29
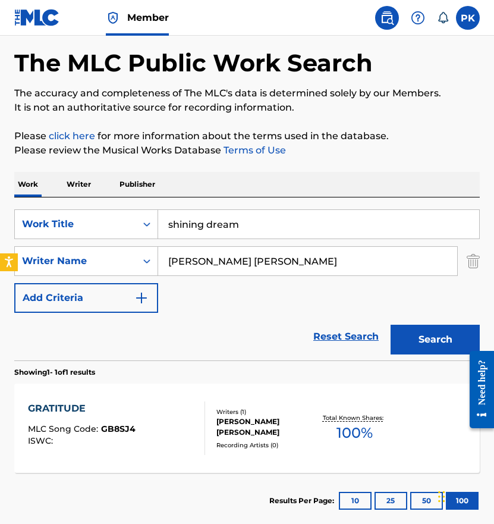
click at [401, 342] on button "Search" at bounding box center [435, 340] width 89 height 30
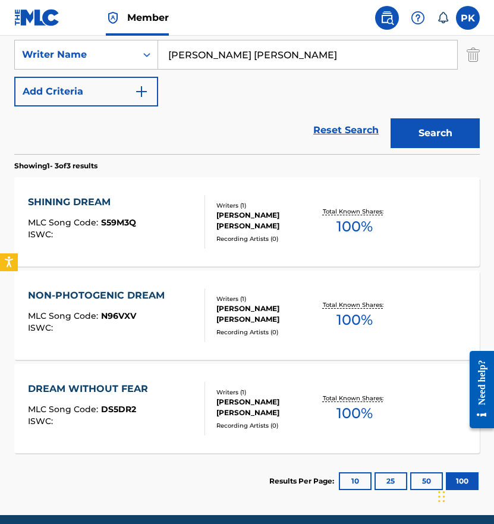
scroll to position [262, 0]
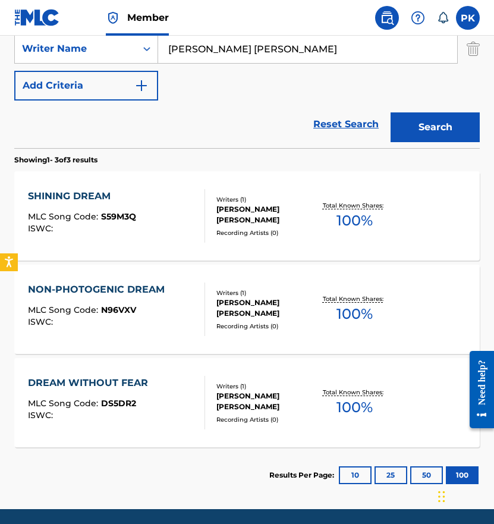
click at [251, 231] on div "Recording Artists ( 0 )" at bounding box center [266, 232] width 99 height 9
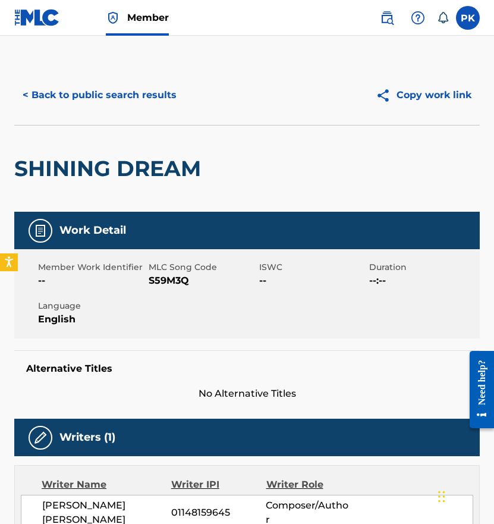
click at [168, 284] on span "S59M3Q" at bounding box center [203, 281] width 108 height 14
click at [167, 282] on span "S59M3Q" at bounding box center [203, 281] width 108 height 14
copy span "S59M3Q"
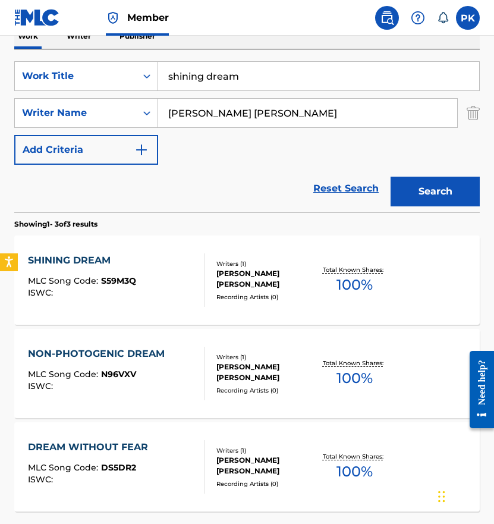
scroll to position [199, 0]
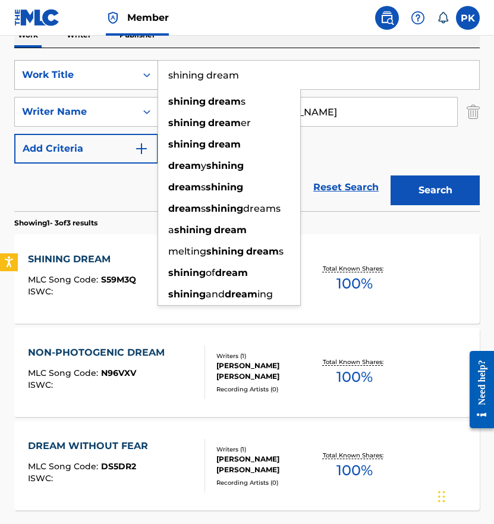
drag, startPoint x: 268, startPoint y: 83, endPoint x: 141, endPoint y: 81, distance: 127.3
click at [141, 81] on div "SearchWithCriteria0af1c0da-f9cb-46fb-b636-f4dda68c6938 Work Title shining dream…" at bounding box center [247, 75] width 466 height 30
drag, startPoint x: 248, startPoint y: 75, endPoint x: 144, endPoint y: 61, distance: 105.1
click at [144, 61] on div "SearchWithCriteria0af1c0da-f9cb-46fb-b636-f4dda68c6938 Work Title shining dream…" at bounding box center [247, 75] width 466 height 30
paste input "Well being"
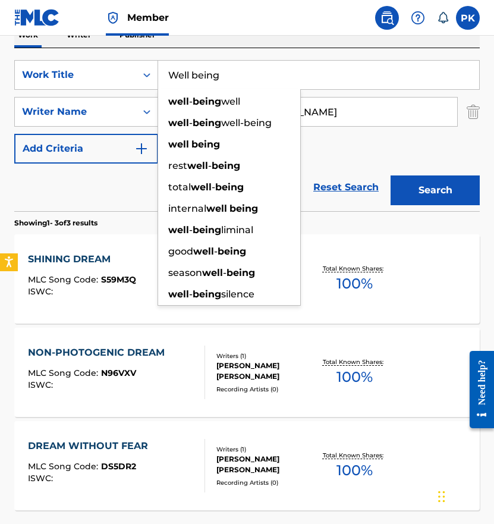
type input "Well being"
click at [445, 193] on button "Search" at bounding box center [435, 190] width 89 height 30
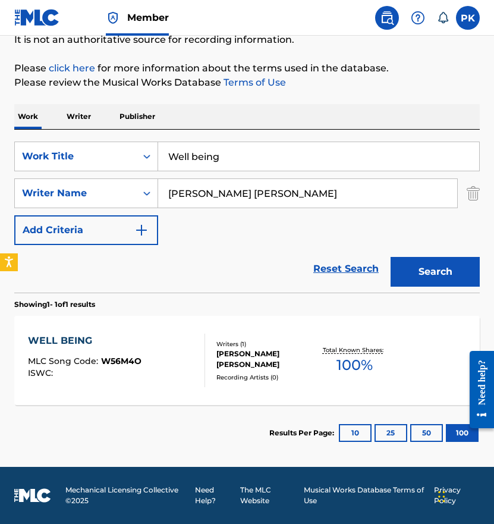
scroll to position [117, 0]
click at [275, 354] on div "PAUL HERVE KONATE" at bounding box center [266, 359] width 99 height 21
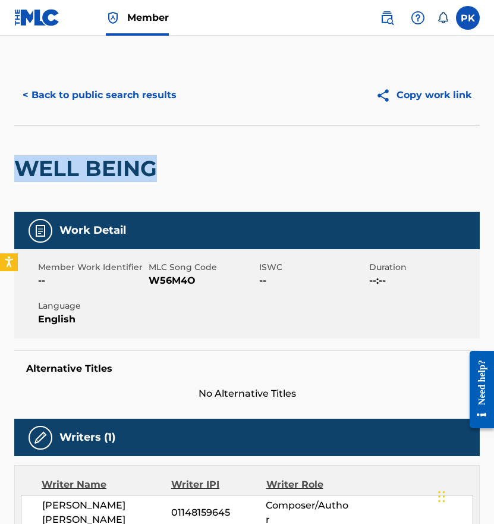
drag, startPoint x: 153, startPoint y: 168, endPoint x: 23, endPoint y: 165, distance: 129.7
click at [23, 165] on h2 "WELL BEING" at bounding box center [88, 168] width 149 height 27
copy h2 "WELL BEING"
click at [160, 278] on span "W56M4O" at bounding box center [203, 281] width 108 height 14
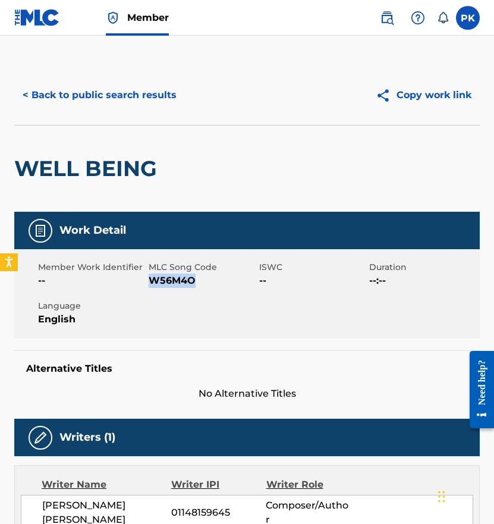
click at [160, 278] on span "W56M4O" at bounding box center [203, 281] width 108 height 14
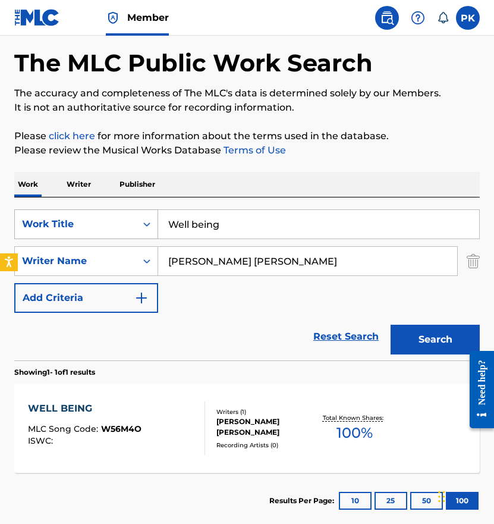
drag, startPoint x: 239, startPoint y: 226, endPoint x: 119, endPoint y: 217, distance: 119.9
click at [119, 217] on div "SearchWithCriteria0af1c0da-f9cb-46fb-b636-f4dda68c6938 Work Title Well being" at bounding box center [247, 224] width 466 height 30
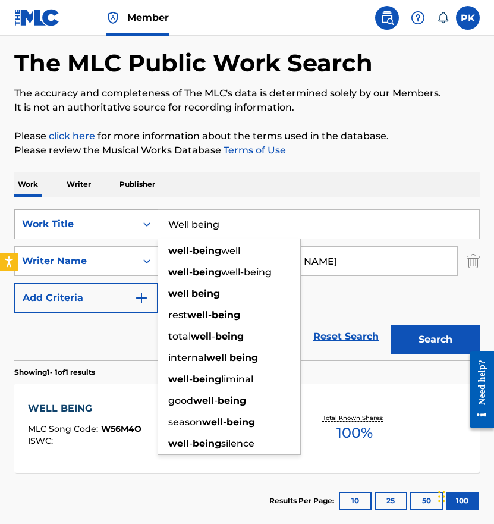
paste input "I love you madly"
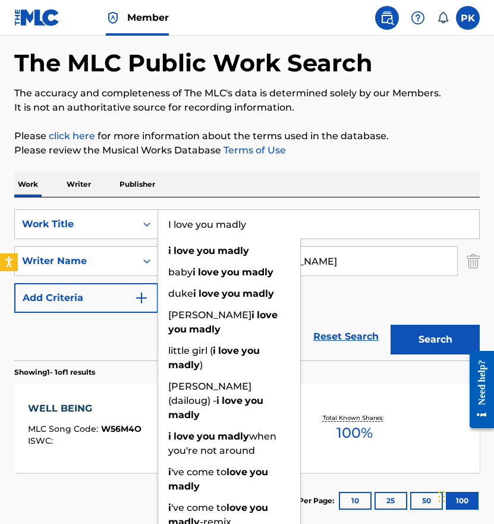
type input "I love you madly"
click at [415, 337] on button "Search" at bounding box center [435, 340] width 89 height 30
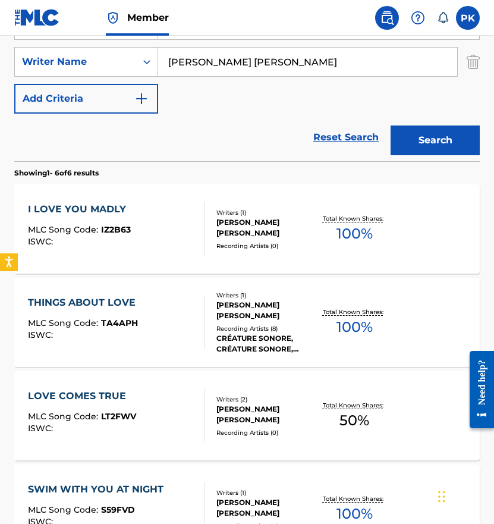
scroll to position [264, 0]
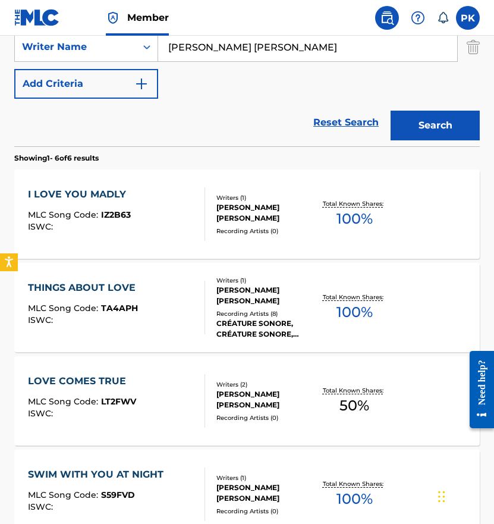
click at [211, 231] on div "I LOVE YOU MADLY MLC Song Code : IZ2B63 ISWC : Writers ( 1 ) PAUL HERVE KONATE …" at bounding box center [247, 214] width 466 height 89
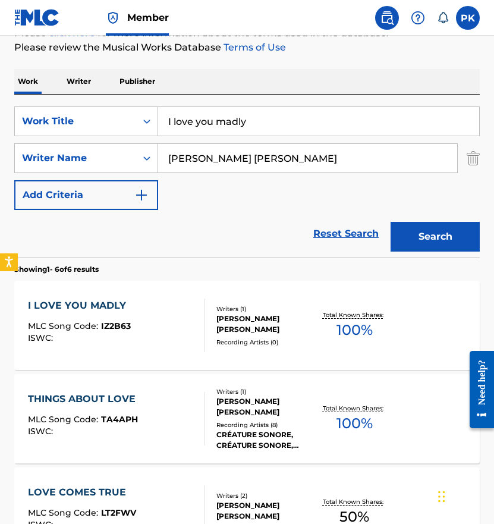
scroll to position [93, 0]
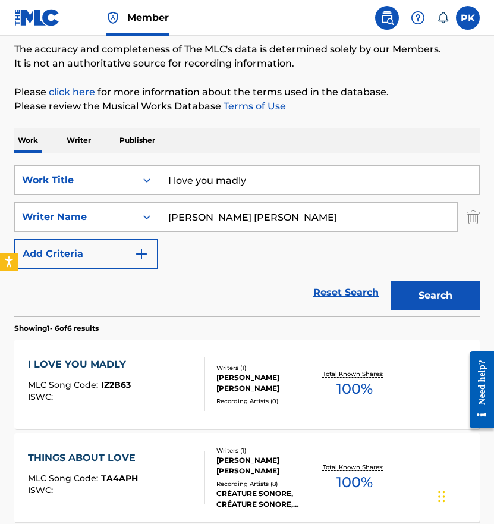
drag, startPoint x: 282, startPoint y: 181, endPoint x: 174, endPoint y: 147, distance: 113.5
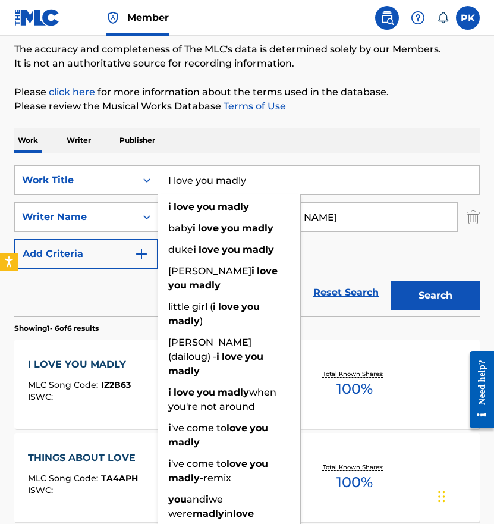
paste input "Memories Painted in Love's Hue"
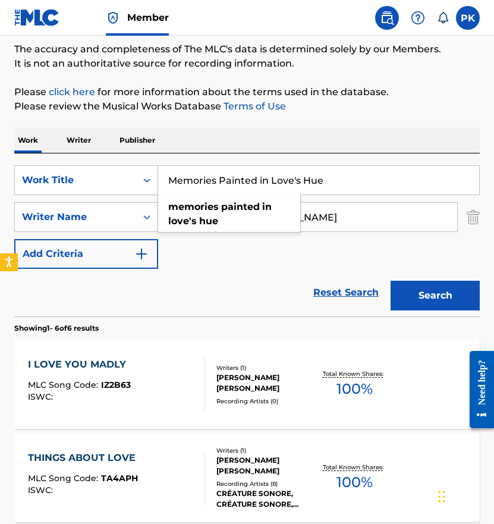
type input "Memories Painted in Love's Hue"
click at [424, 299] on button "Search" at bounding box center [435, 296] width 89 height 30
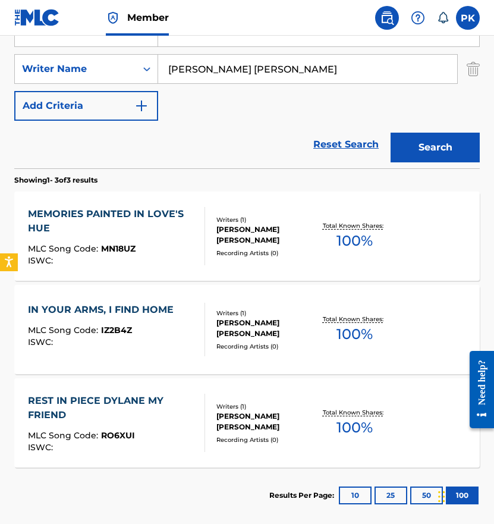
scroll to position [304, 0]
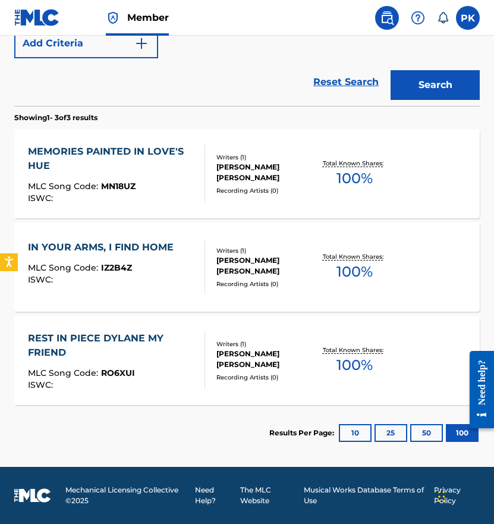
click at [187, 183] on div "MLC Song Code : MN18UZ" at bounding box center [111, 188] width 167 height 12
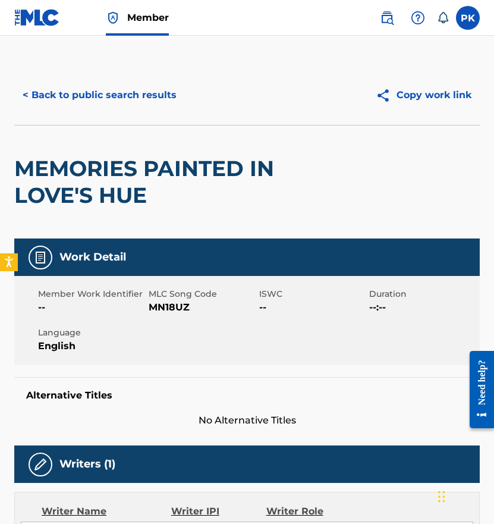
click at [104, 92] on button "< Back to public search results" at bounding box center [99, 95] width 171 height 30
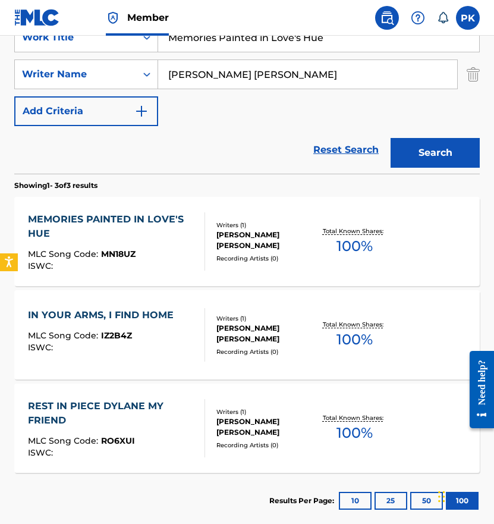
scroll to position [217, 0]
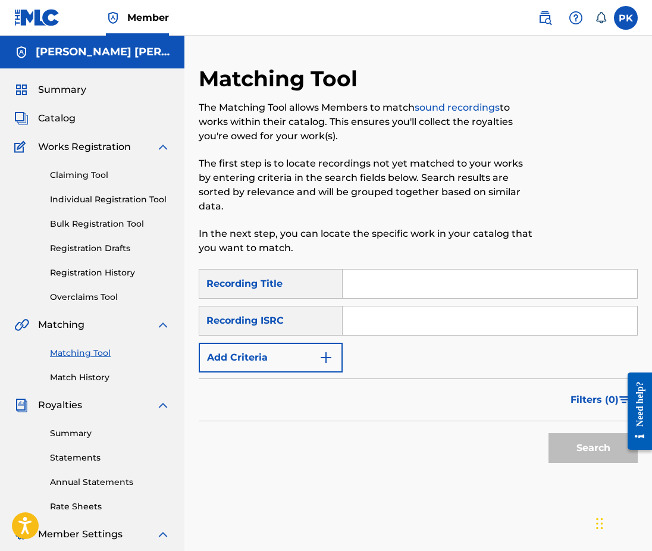
click at [399, 273] on input "Search Form" at bounding box center [490, 283] width 294 height 29
paste input "the time has come again for stars"
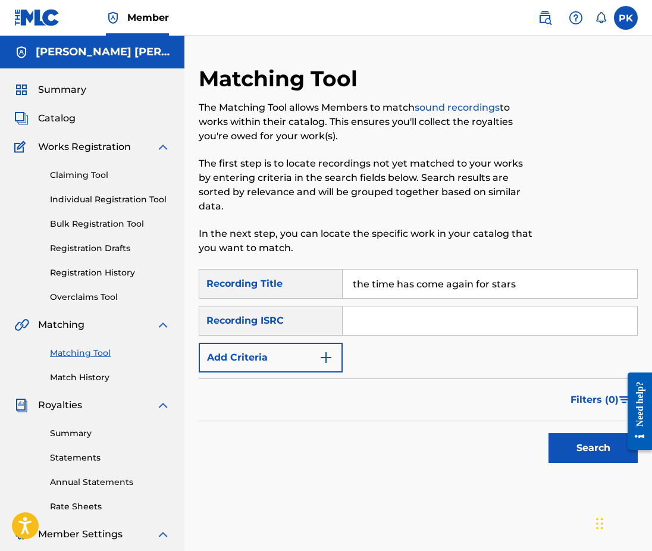
type input "the time has come again for stars"
click at [511, 319] on input "Search Form" at bounding box center [490, 320] width 294 height 29
paste input "GX5MX2207866"
type input "GX5MX2207866"
click at [568, 433] on button "Search" at bounding box center [592, 448] width 89 height 30
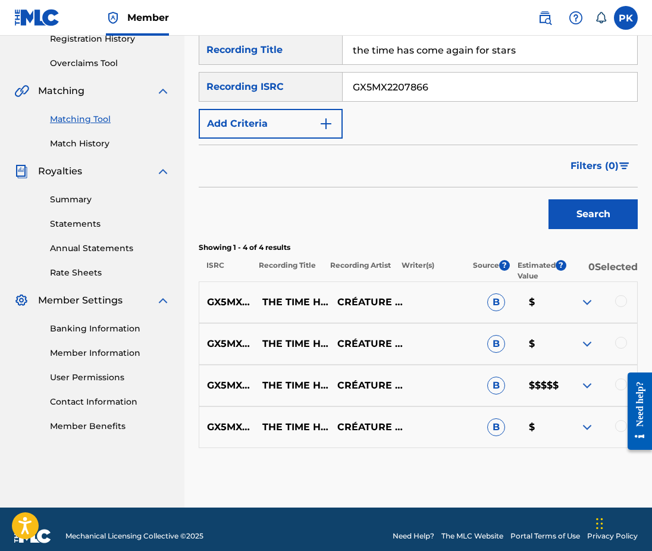
scroll to position [233, 0]
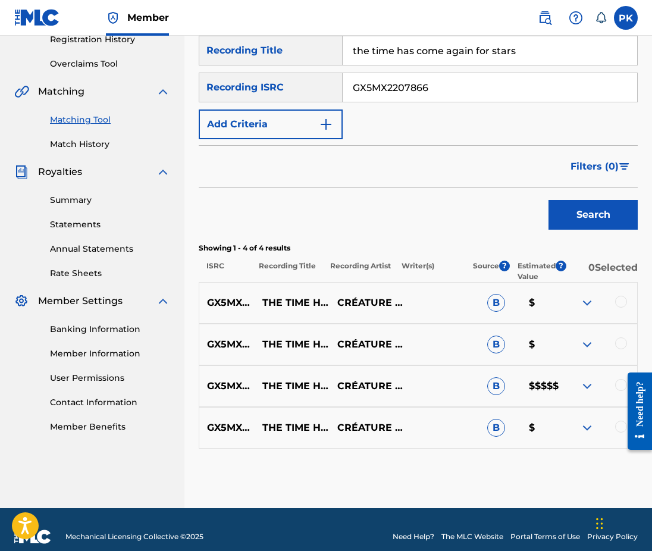
click at [618, 421] on div at bounding box center [621, 427] width 12 height 12
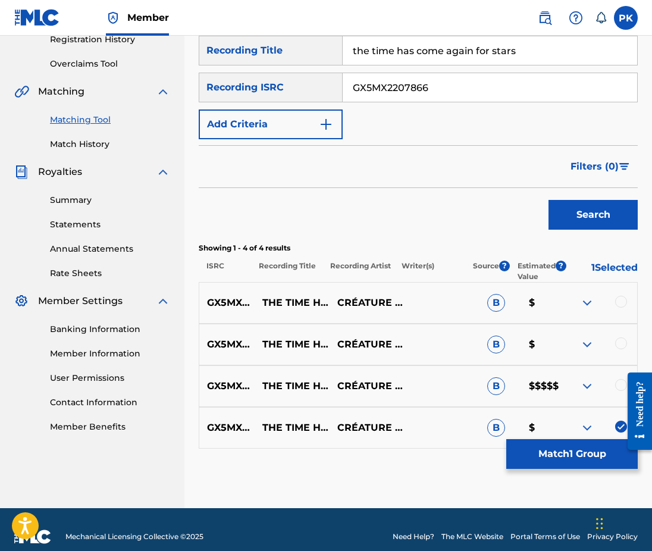
click at [618, 379] on div at bounding box center [621, 385] width 12 height 12
click at [618, 337] on div at bounding box center [621, 343] width 12 height 12
click at [618, 296] on div at bounding box center [621, 302] width 12 height 12
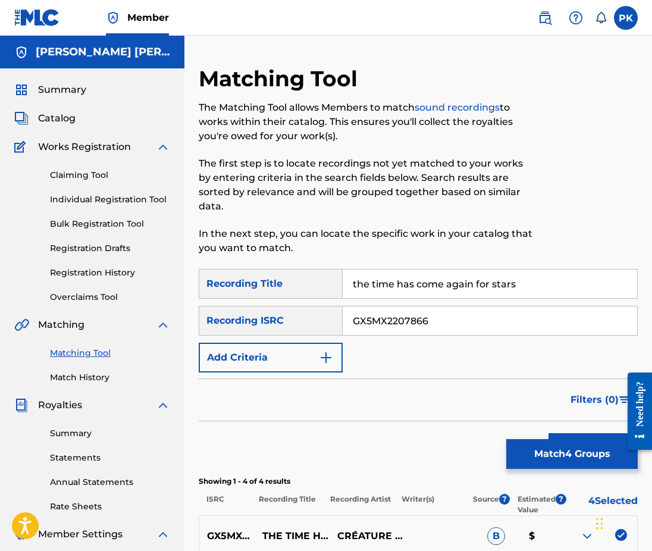
scroll to position [0, 0]
click at [526, 306] on input "GX5MX2207866" at bounding box center [490, 320] width 294 height 29
drag, startPoint x: 526, startPoint y: 267, endPoint x: 317, endPoint y: 241, distance: 211.0
click at [317, 241] on div "Matching Tool The Matching Tool allows Members to match sound recordings to wor…" at bounding box center [418, 403] width 439 height 676
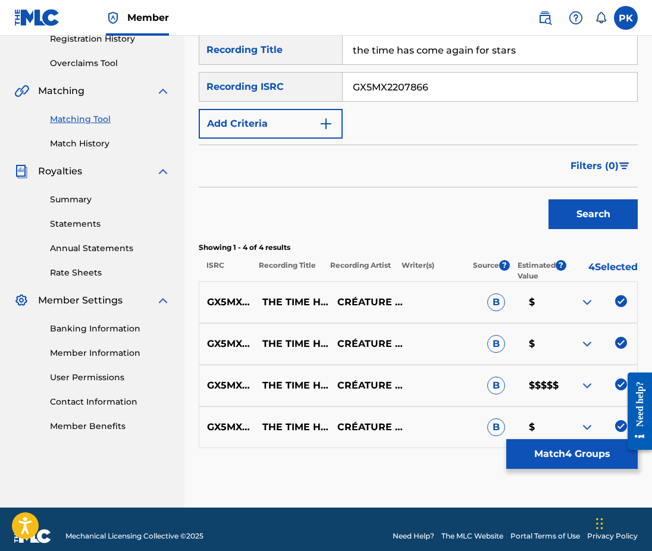
scroll to position [233, 0]
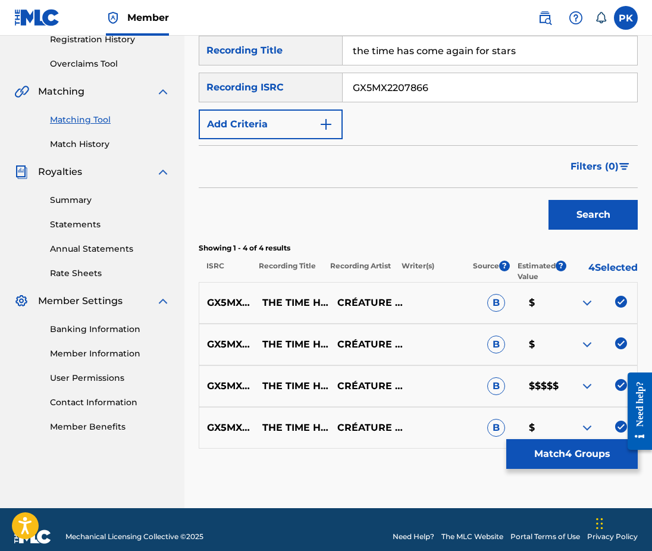
click at [587, 379] on img at bounding box center [587, 386] width 14 height 14
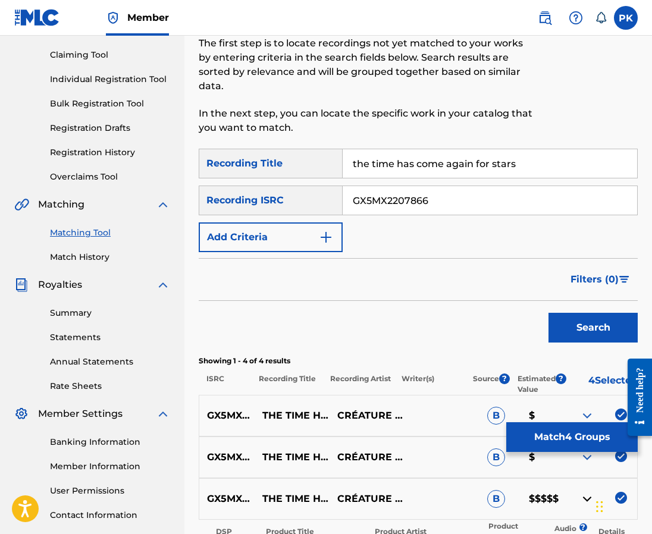
scroll to position [119, 0]
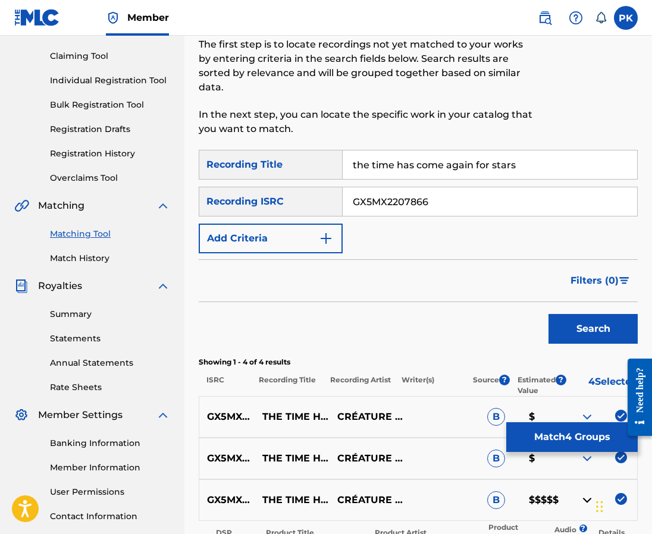
click at [471, 263] on div "Filters ( 0 )" at bounding box center [418, 280] width 439 height 43
click at [584, 227] on div "SearchWithCriteria8a3a5493-c996-4782-a61d-5efe4914a078 Recording Title the time…" at bounding box center [418, 202] width 439 height 104
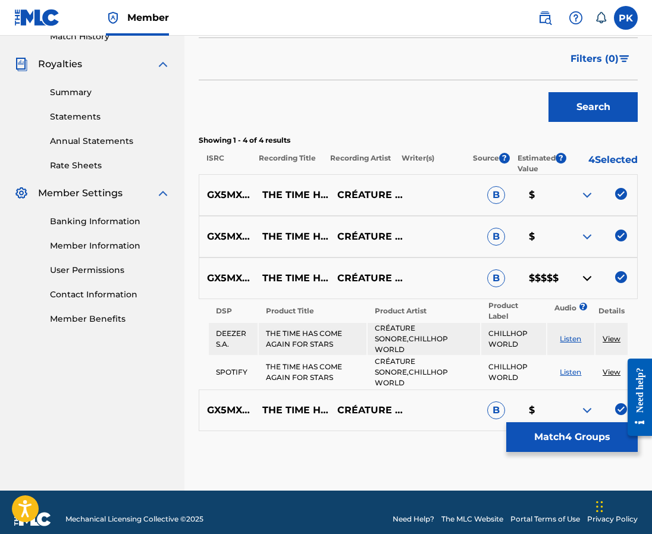
scroll to position [340, 0]
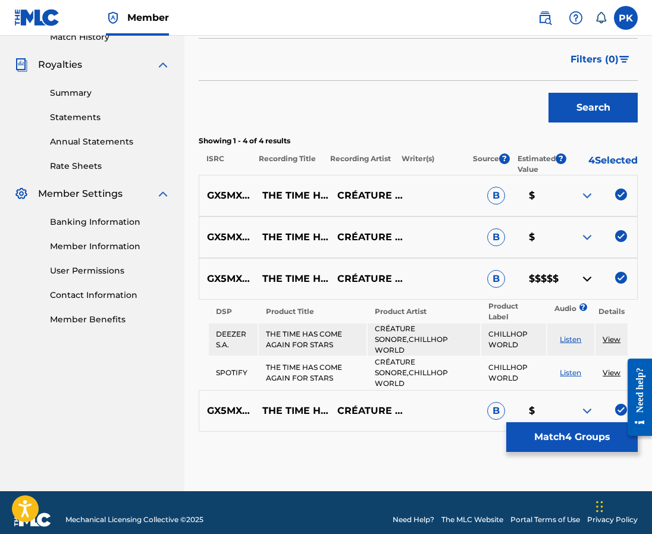
click at [562, 441] on button "Match 4 Groups" at bounding box center [571, 437] width 131 height 30
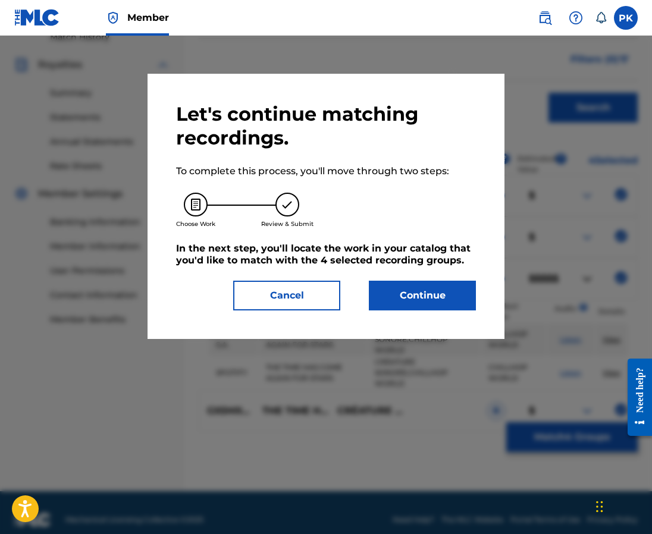
click at [449, 296] on button "Continue" at bounding box center [422, 296] width 107 height 30
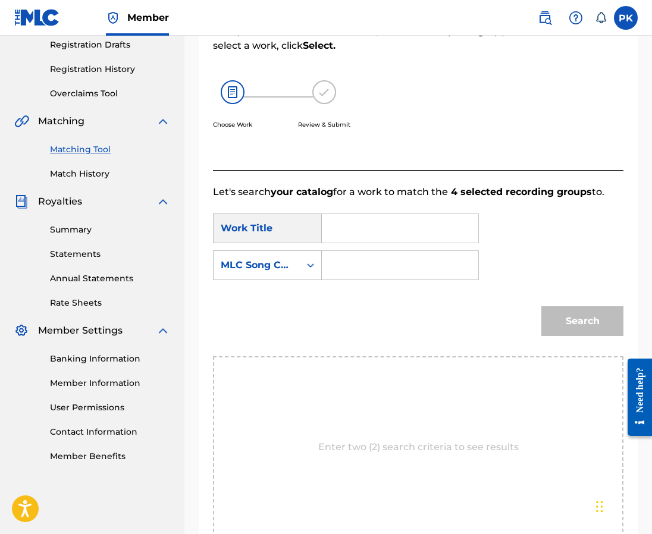
paste input "T52V65"
type input "T52V65"
click at [467, 214] on input "Search Form" at bounding box center [400, 228] width 136 height 29
paste input "THE TIME HAS COME AGAIN FOR STARS"
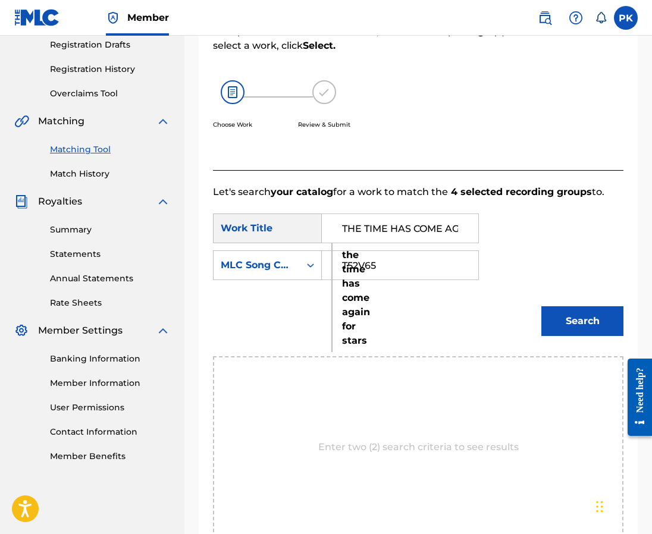
type input "THE TIME HAS COME AGAIN FOR STARS"
click at [565, 306] on button "Search" at bounding box center [582, 321] width 82 height 30
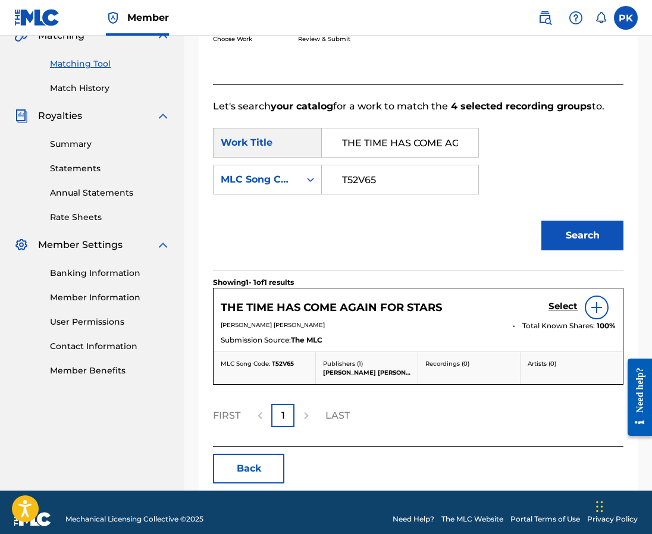
scroll to position [289, 0]
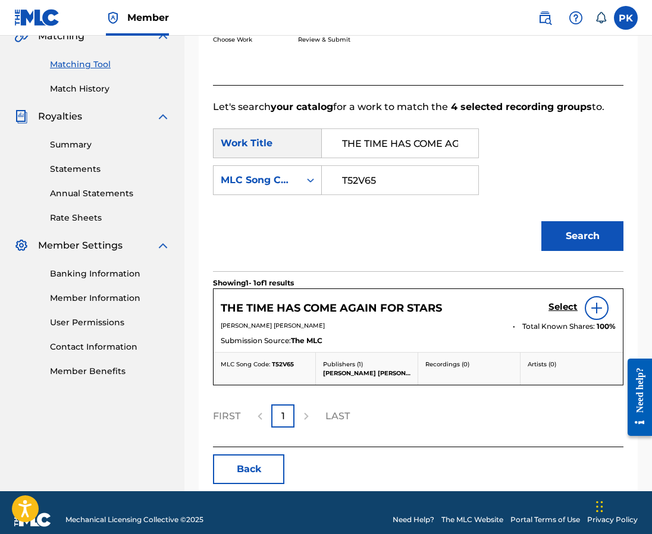
click at [557, 302] on h5 "Select" at bounding box center [562, 307] width 29 height 11
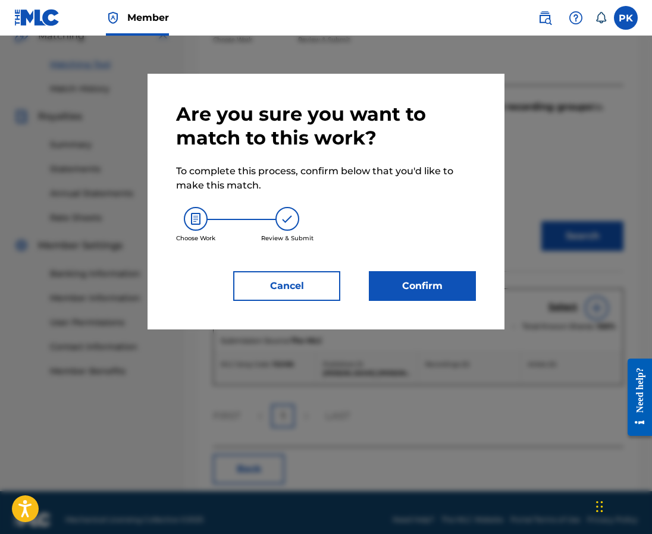
click at [389, 292] on button "Confirm" at bounding box center [422, 286] width 107 height 30
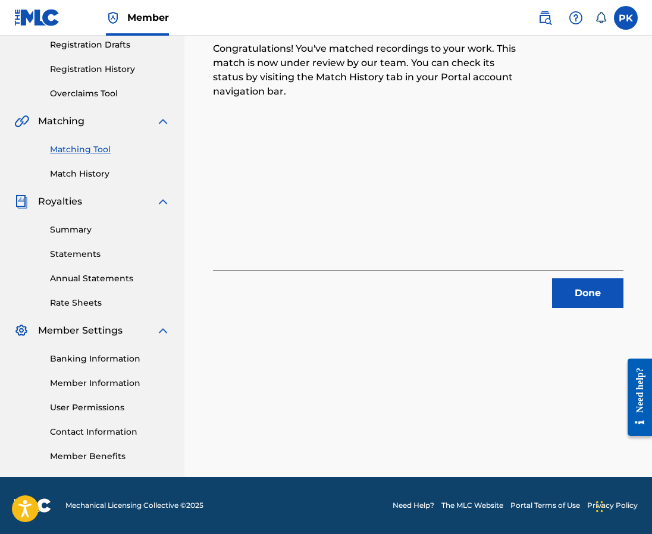
scroll to position [203, 0]
click at [581, 294] on button "Done" at bounding box center [587, 293] width 71 height 30
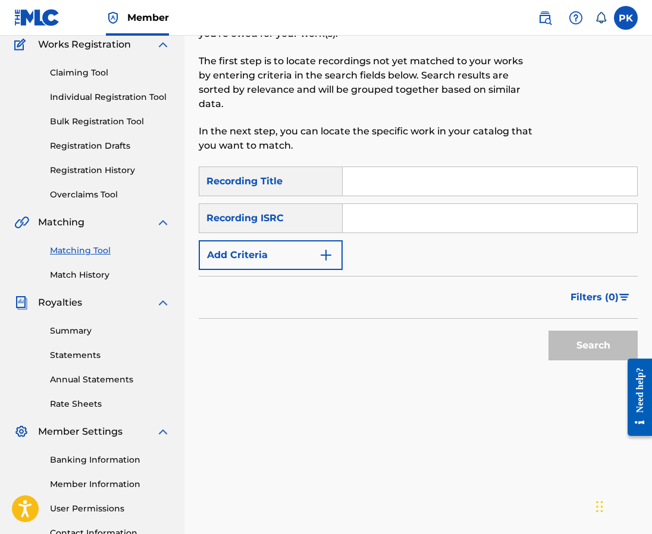
scroll to position [81, 0]
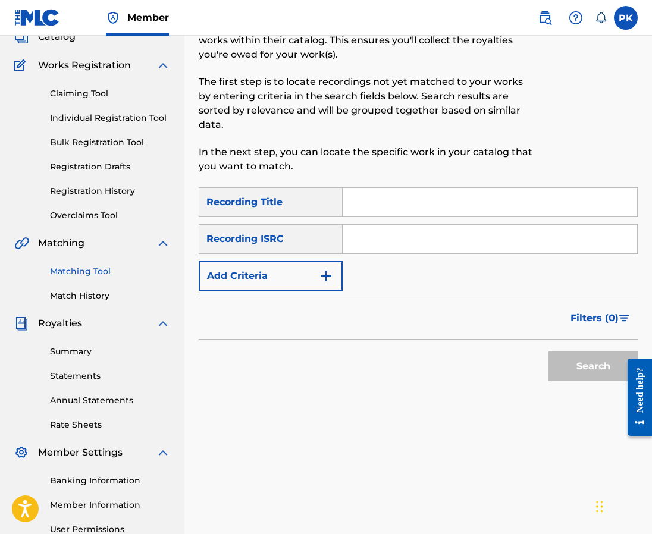
click at [496, 189] on input "Search Form" at bounding box center [490, 202] width 294 height 29
paste input "decompressing environnement"
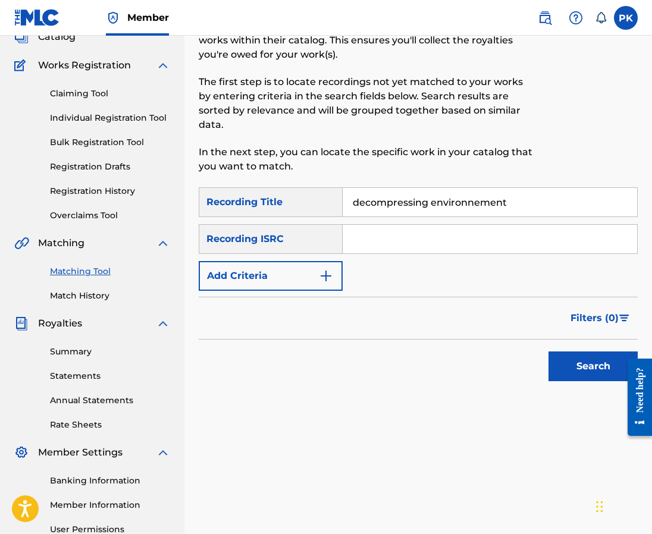
type input "decompressing environnement"
click at [453, 225] on input "Search Form" at bounding box center [490, 239] width 294 height 29
paste input "QM3DF2169024"
type input "QM3DF2169024"
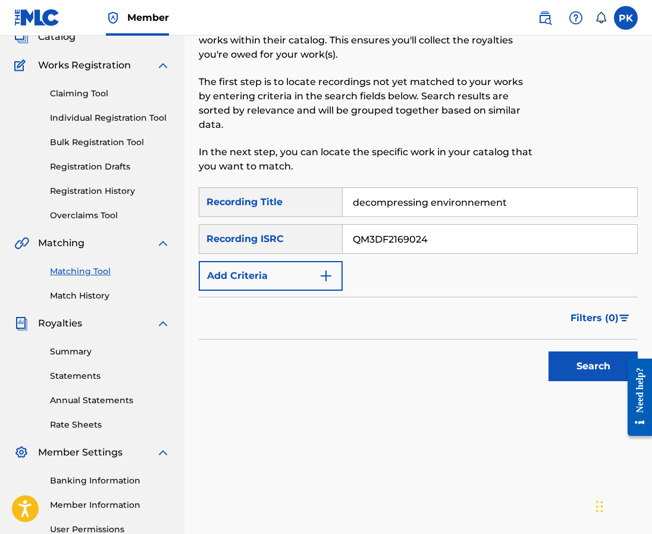
click at [557, 352] on button "Search" at bounding box center [592, 367] width 89 height 30
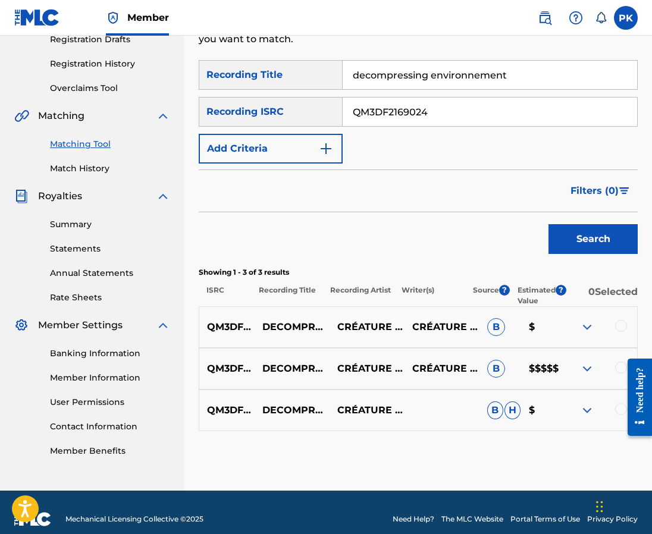
scroll to position [208, 0]
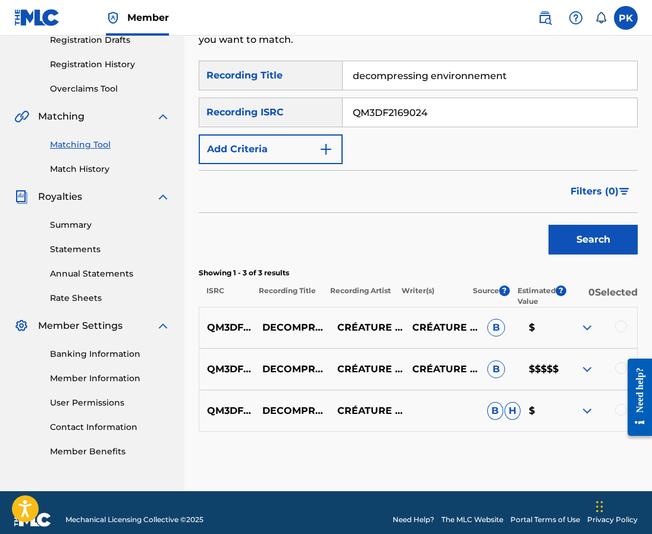
click at [619, 321] on div at bounding box center [621, 327] width 12 height 12
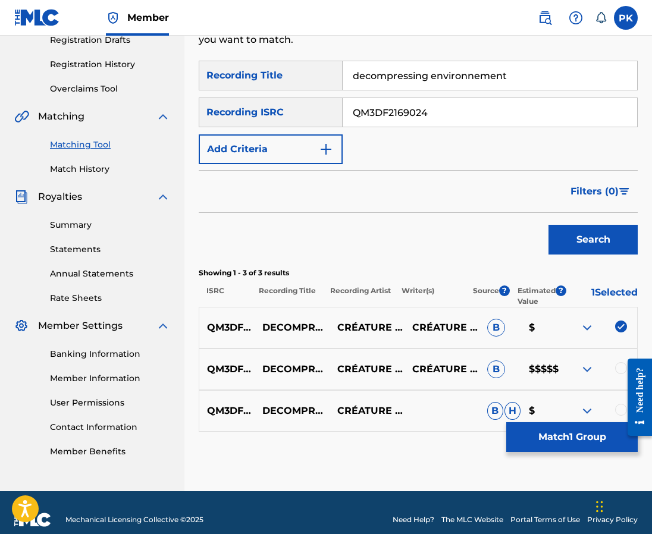
click at [619, 350] on div at bounding box center [635, 397] width 33 height 98
click at [620, 355] on div at bounding box center [635, 397] width 33 height 98
click at [616, 362] on div at bounding box center [621, 368] width 12 height 12
click at [617, 404] on div at bounding box center [621, 410] width 12 height 12
click at [556, 434] on button "Match 3 Groups" at bounding box center [571, 437] width 131 height 30
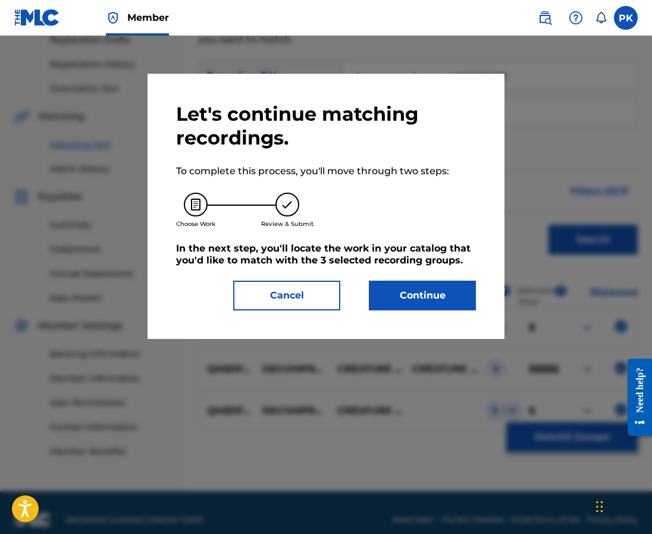
click at [441, 296] on button "Continue" at bounding box center [422, 296] width 107 height 30
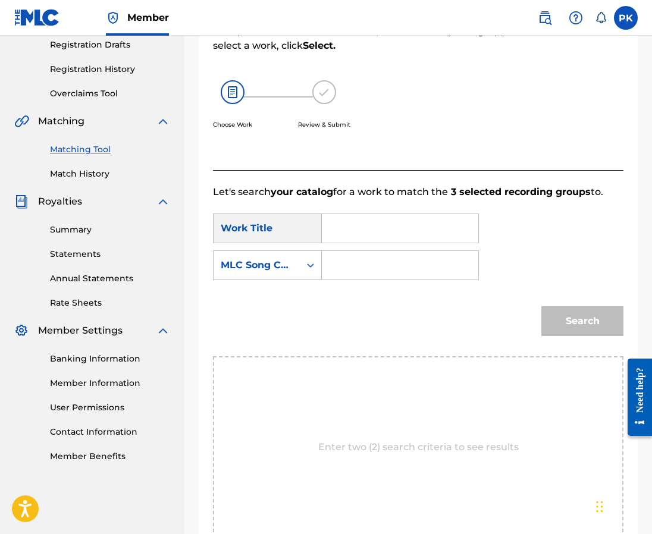
click at [416, 251] on input "Search Form" at bounding box center [400, 265] width 136 height 29
paste input "DS3ALY"
type input "DS3ALY"
click at [377, 221] on input "Search Form" at bounding box center [400, 228] width 136 height 29
paste input "DECOMPRESSING ENVIRONNEMENT"
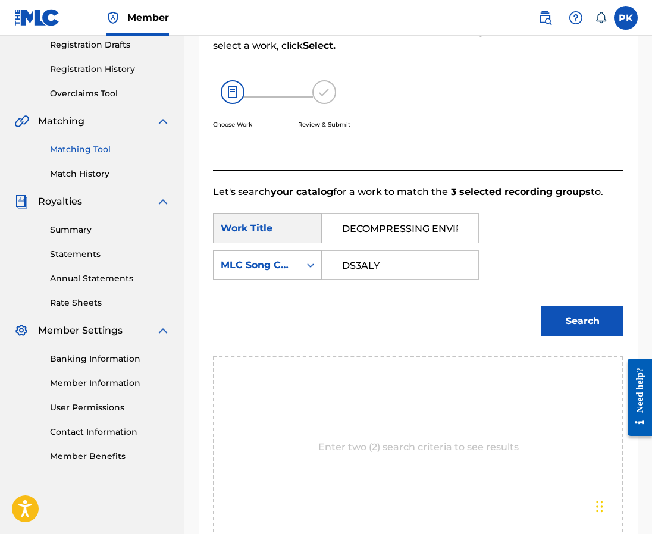
type input "DECOMPRESSING ENVIRONNEMENT"
click at [551, 306] on button "Search" at bounding box center [582, 321] width 82 height 30
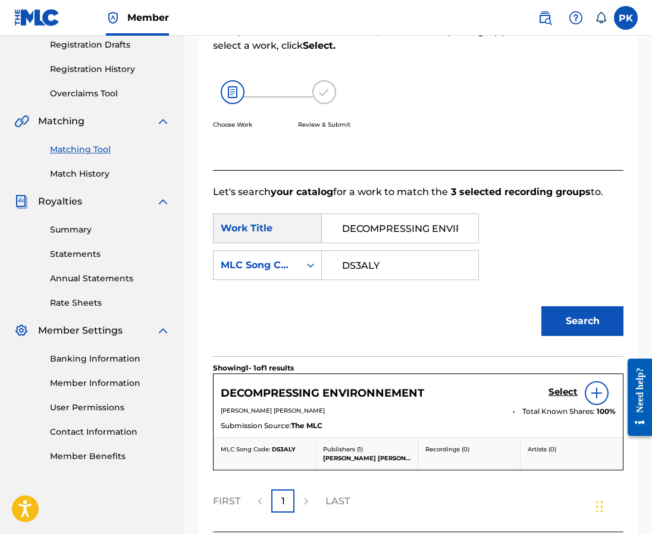
click at [558, 387] on h5 "Select" at bounding box center [562, 392] width 29 height 11
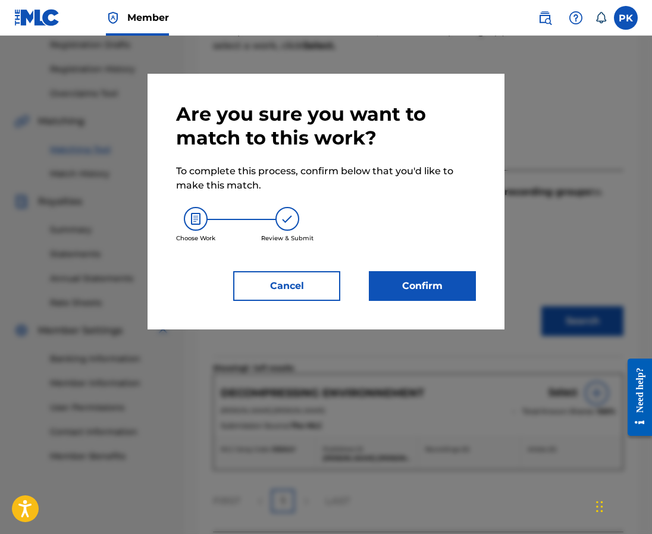
click at [447, 289] on button "Confirm" at bounding box center [422, 286] width 107 height 30
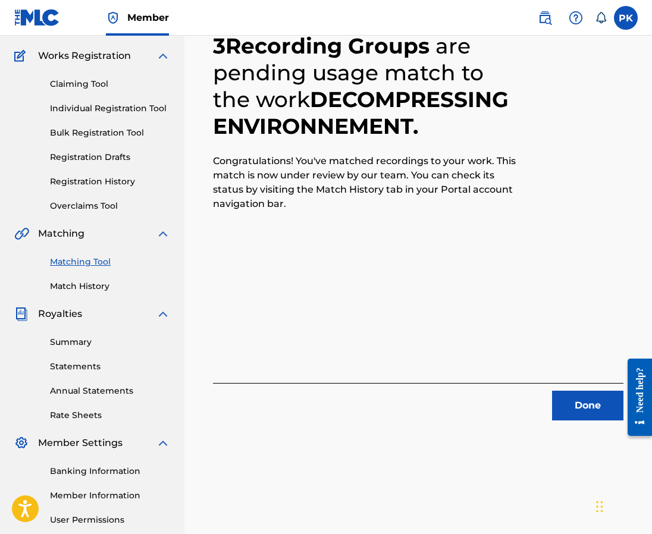
scroll to position [103, 0]
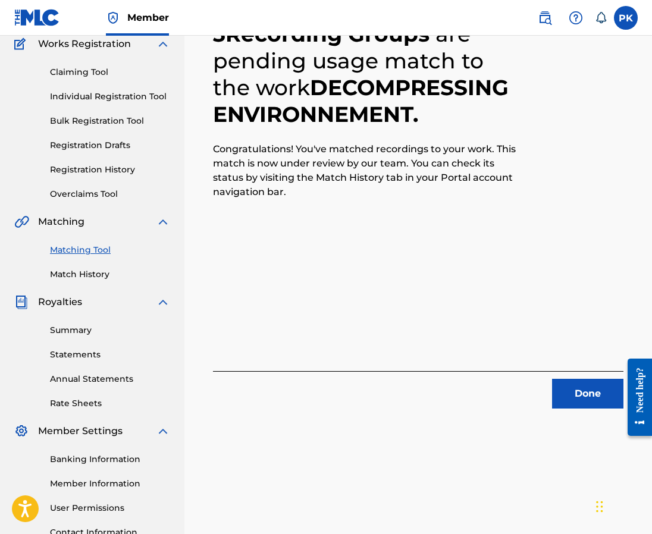
click at [568, 390] on button "Done" at bounding box center [587, 394] width 71 height 30
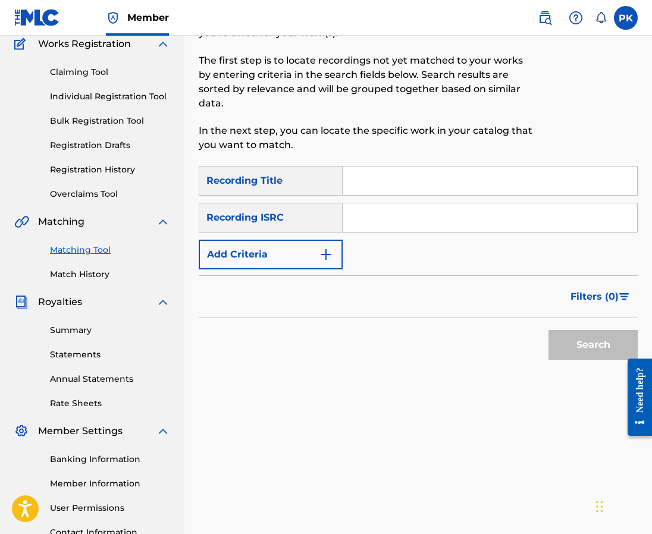
click at [90, 271] on link "Match History" at bounding box center [110, 274] width 120 height 12
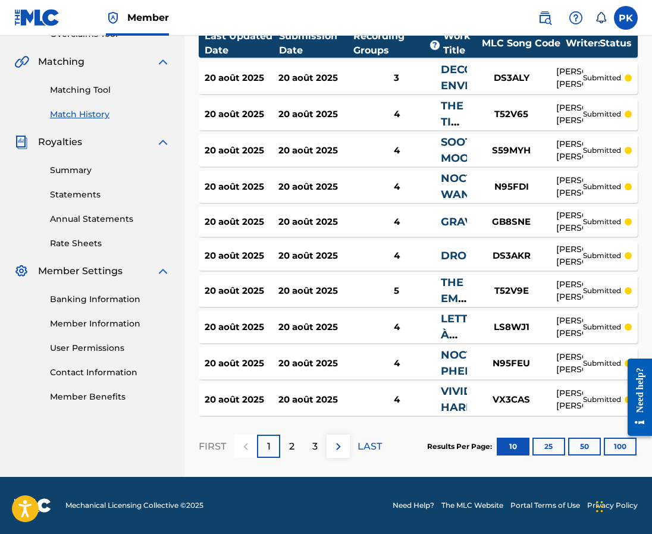
scroll to position [263, 0]
click at [610, 451] on button "100" at bounding box center [620, 447] width 33 height 18
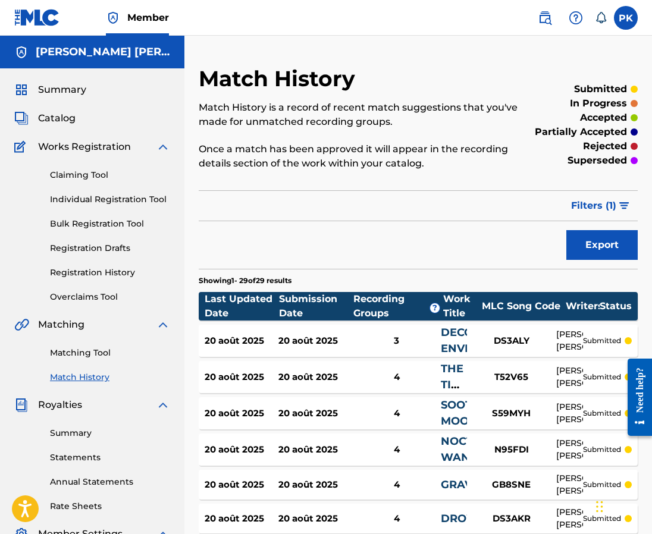
scroll to position [0, 0]
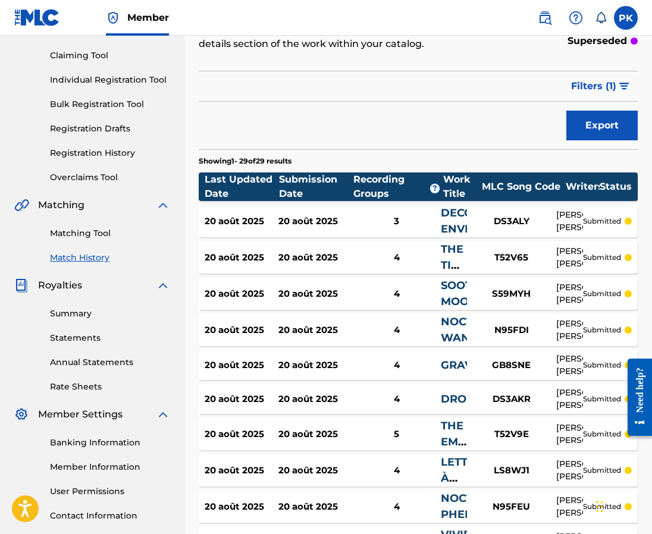
scroll to position [118, 0]
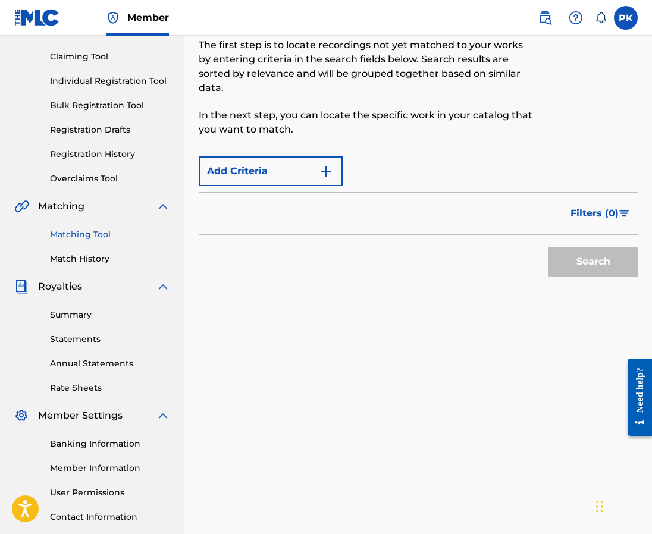
scroll to position [103, 0]
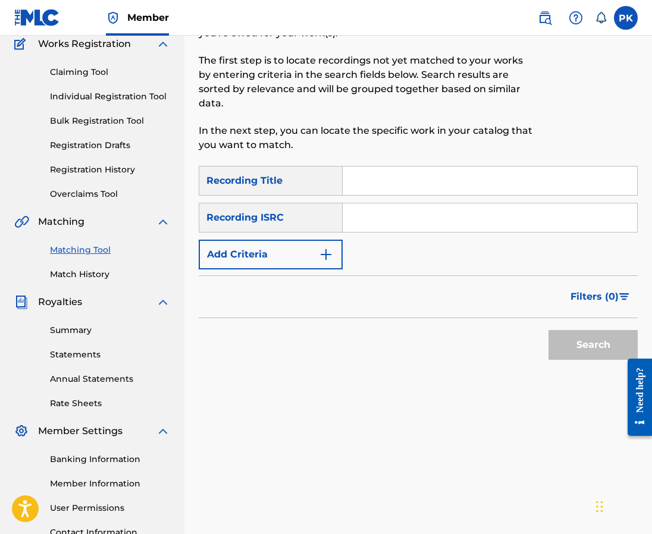
click at [393, 167] on input "Search Form" at bounding box center [490, 181] width 294 height 29
paste input "DECOMPRESSING ENVIRONNEMENT"
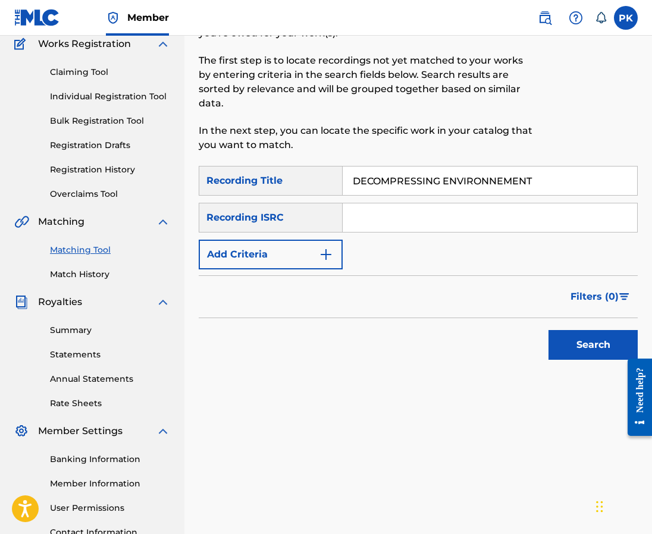
type input "DECOMPRESSING ENVIRONNEMENT"
click at [510, 208] on input "Search Form" at bounding box center [490, 217] width 294 height 29
click at [581, 203] on input "Search Form" at bounding box center [490, 217] width 294 height 29
click at [575, 203] on input "Search Form" at bounding box center [490, 217] width 294 height 29
paste input "QM3DF2169024"
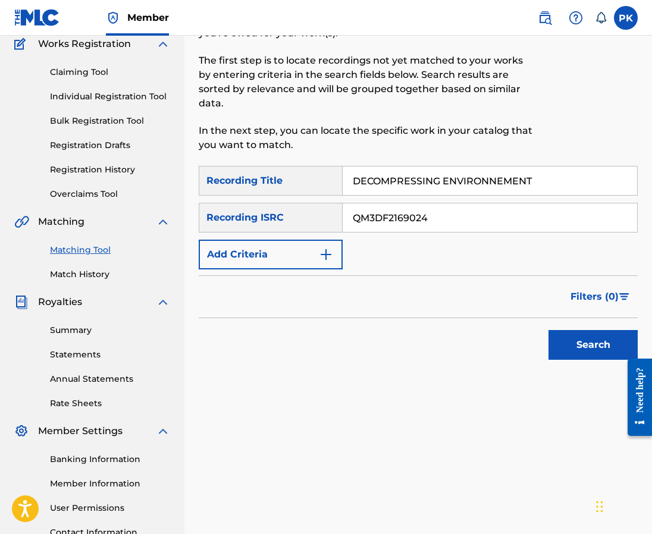
type input "QM3DF2169024"
click at [591, 338] on button "Search" at bounding box center [592, 345] width 89 height 30
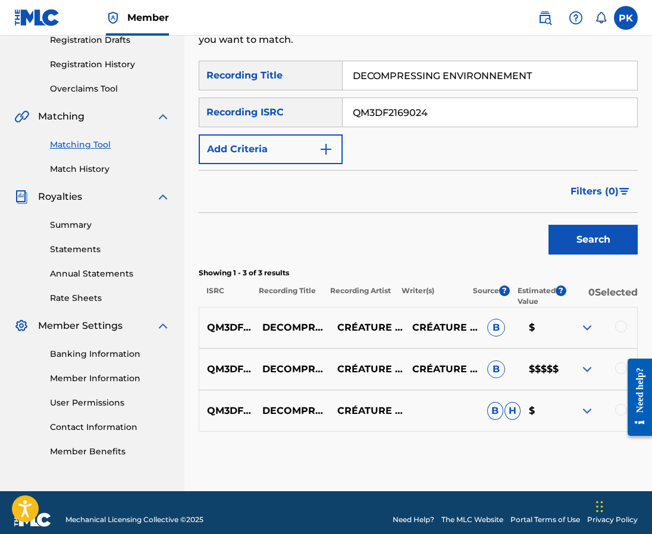
scroll to position [199, 0]
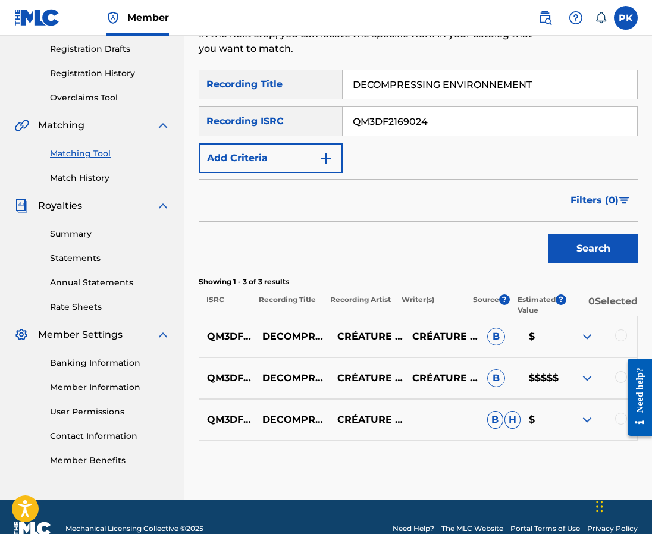
click at [583, 371] on img at bounding box center [587, 378] width 14 height 14
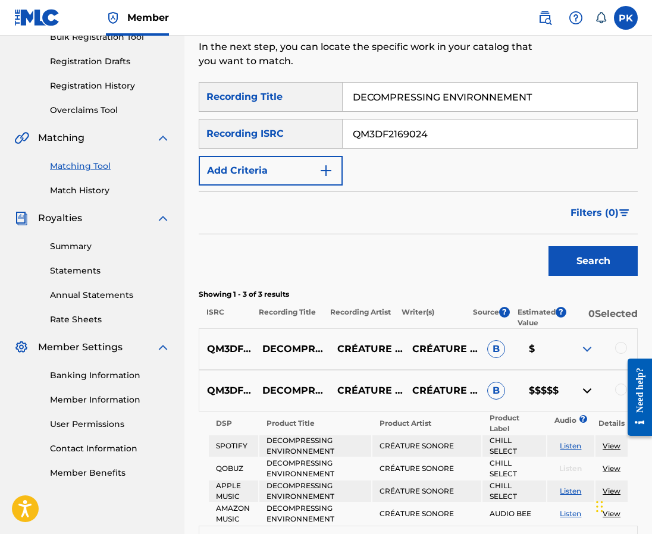
scroll to position [151, 0]
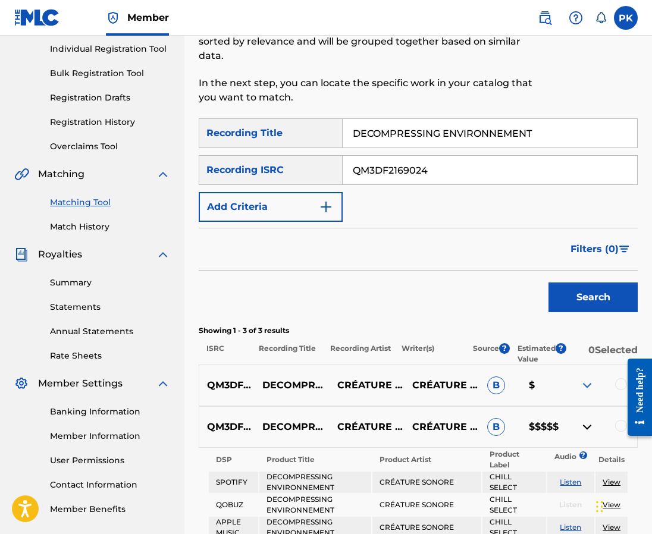
click at [509, 119] on input "DECOMPRESSING ENVIRONNEMENT" at bounding box center [490, 133] width 294 height 29
click at [529, 119] on input "DECOMPRESSING ENVIRONNEMENT" at bounding box center [490, 133] width 294 height 29
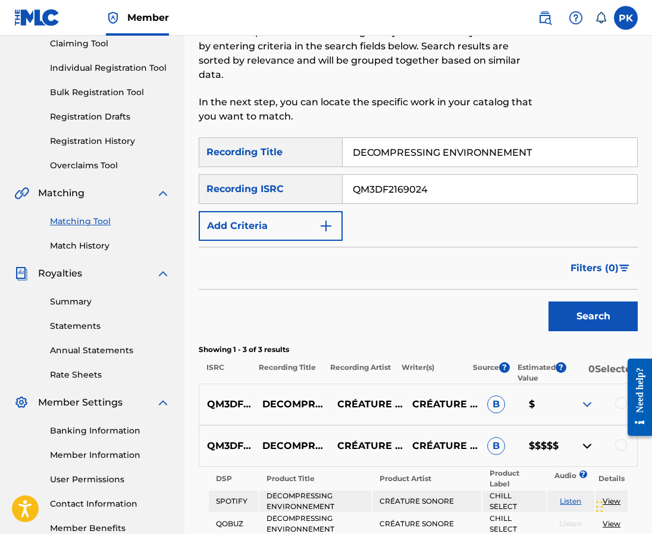
scroll to position [120, 0]
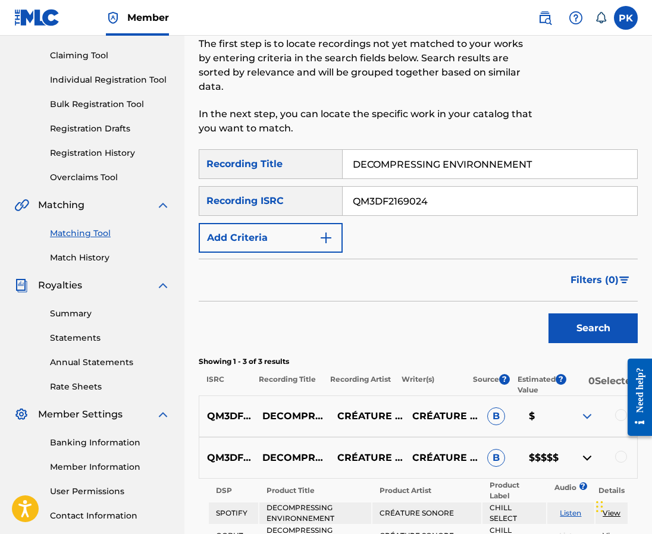
click at [527, 158] on input "DECOMPRESSING ENVIRONNEMENT" at bounding box center [490, 164] width 294 height 29
click at [535, 157] on input "DECOMPRESSING ENVIRONNEMENT" at bounding box center [490, 164] width 294 height 29
drag, startPoint x: 536, startPoint y: 150, endPoint x: 302, endPoint y: 136, distance: 234.8
click at [302, 149] on div "SearchWithCriteria8a3a5493-c996-4782-a61d-5efe4914a078 Recording Title DECOMPRE…" at bounding box center [418, 164] width 439 height 30
paste input "Hyacinth"
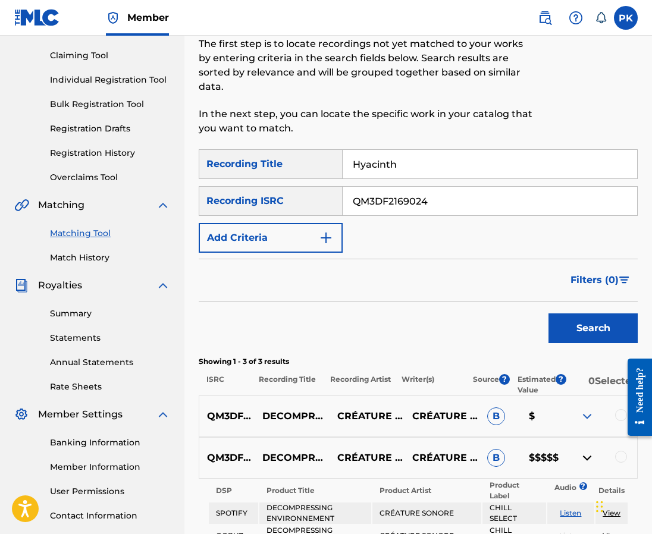
type input "Hyacinth"
click at [551, 314] on button "Search" at bounding box center [592, 329] width 89 height 30
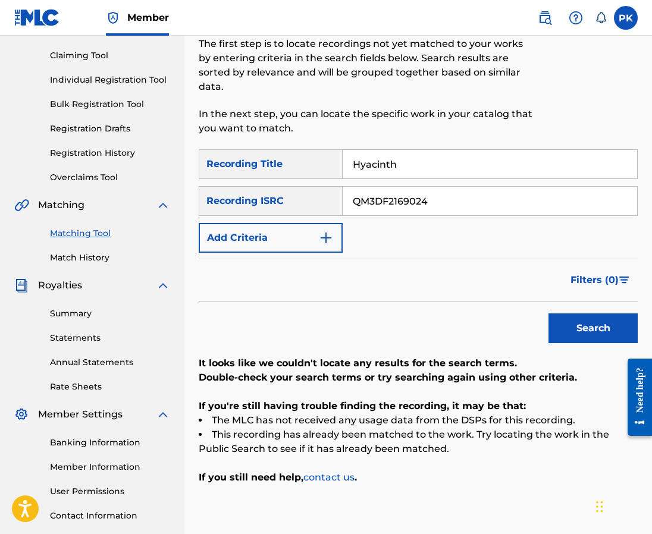
click at [471, 187] on input "QM3DF2169024" at bounding box center [490, 201] width 294 height 29
paste input "6P422238"
type input "QM6P42223824"
click at [561, 314] on button "Search" at bounding box center [592, 329] width 89 height 30
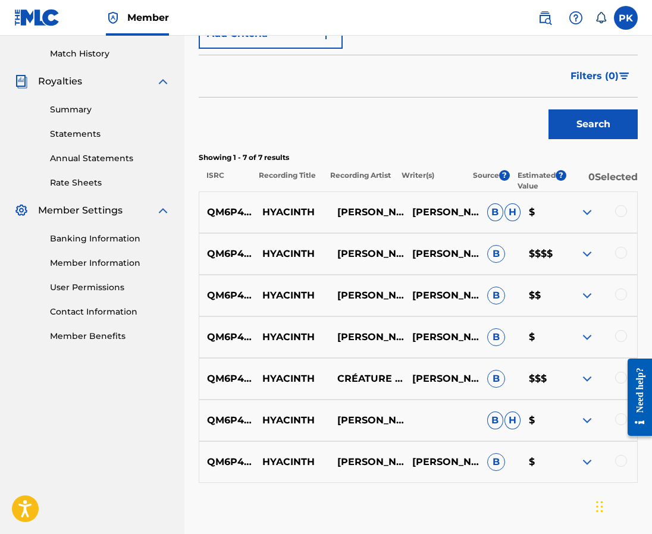
scroll to position [328, 0]
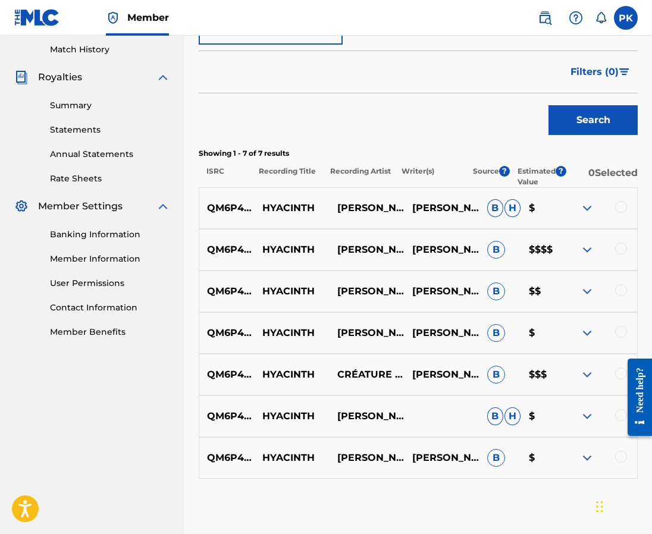
click at [585, 243] on img at bounding box center [587, 250] width 14 height 14
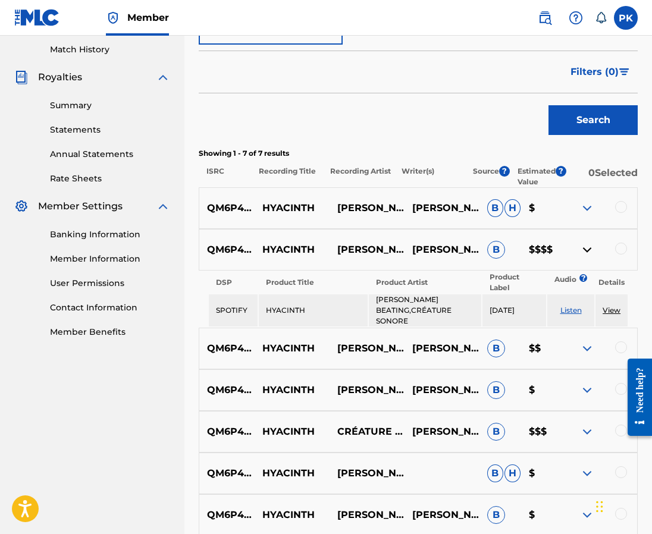
click at [585, 243] on img at bounding box center [587, 250] width 14 height 14
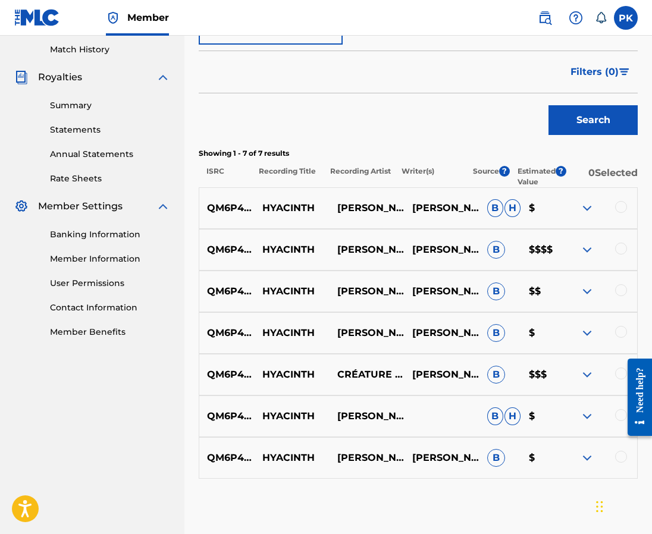
click at [627, 201] on div at bounding box center [599, 208] width 75 height 14
click at [625, 201] on div at bounding box center [621, 207] width 12 height 12
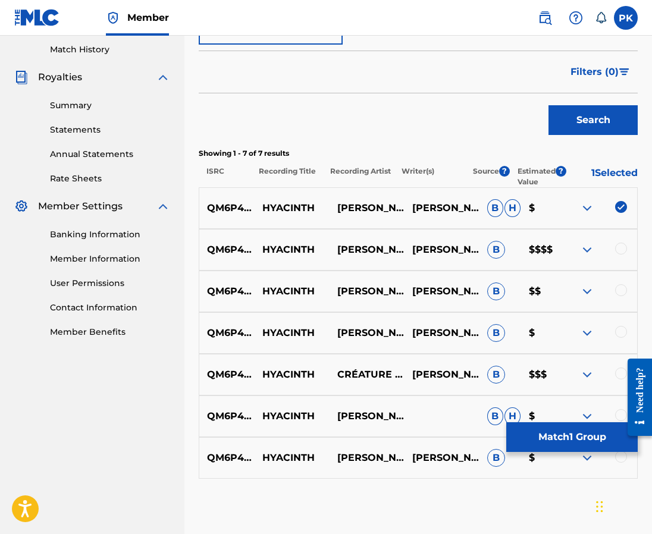
click at [622, 229] on div "QM6P42223824 HYACINTH MIKE BEATING,CRÉATURE SONORE MICKAËL PARENTEAU B $$$$" at bounding box center [418, 250] width 439 height 42
click at [619, 243] on div at bounding box center [621, 249] width 12 height 12
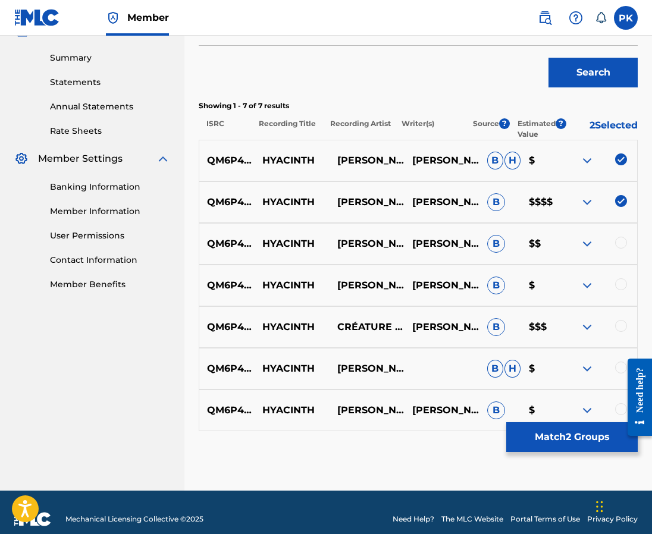
scroll to position [375, 0]
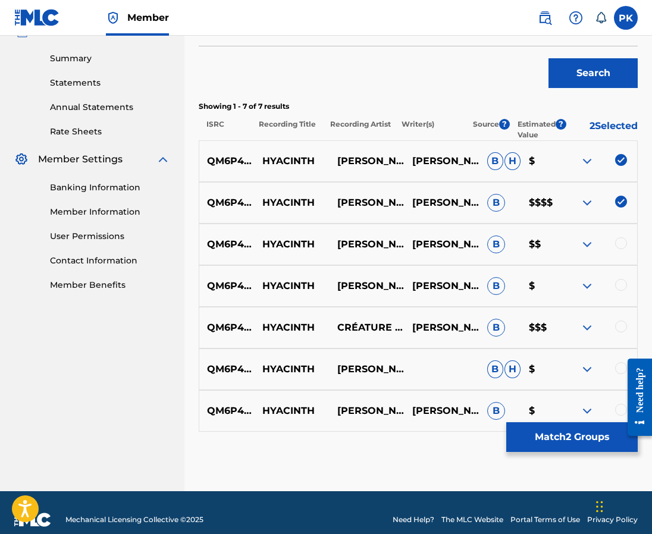
click at [619, 237] on div at bounding box center [621, 243] width 12 height 12
click at [623, 279] on div at bounding box center [621, 285] width 12 height 12
click at [621, 321] on div at bounding box center [621, 327] width 12 height 12
click at [618, 362] on div at bounding box center [599, 369] width 75 height 14
click at [618, 362] on div at bounding box center [621, 368] width 12 height 12
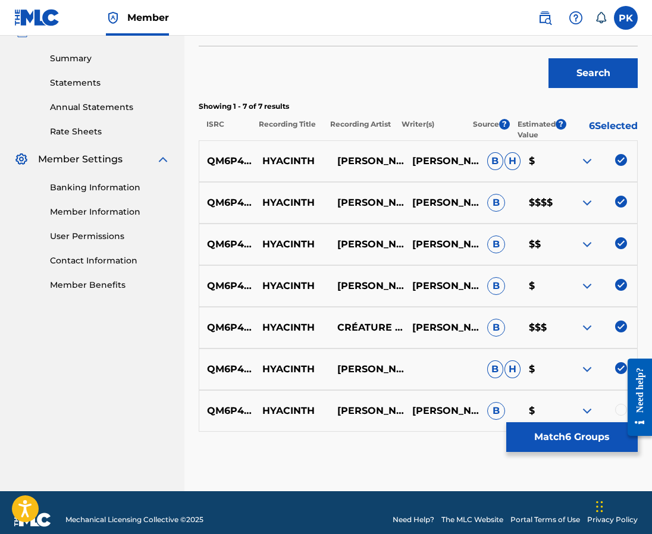
click at [618, 404] on div at bounding box center [621, 410] width 12 height 12
click at [600, 425] on button "Match 7 Groups" at bounding box center [571, 437] width 131 height 30
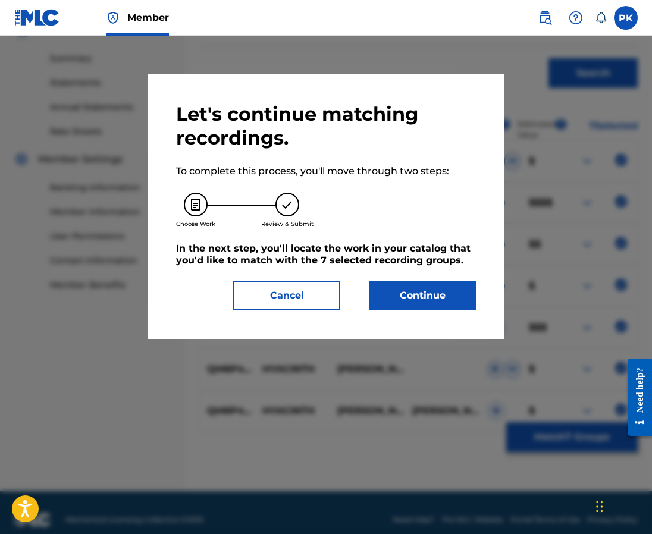
click at [405, 285] on button "Continue" at bounding box center [422, 296] width 107 height 30
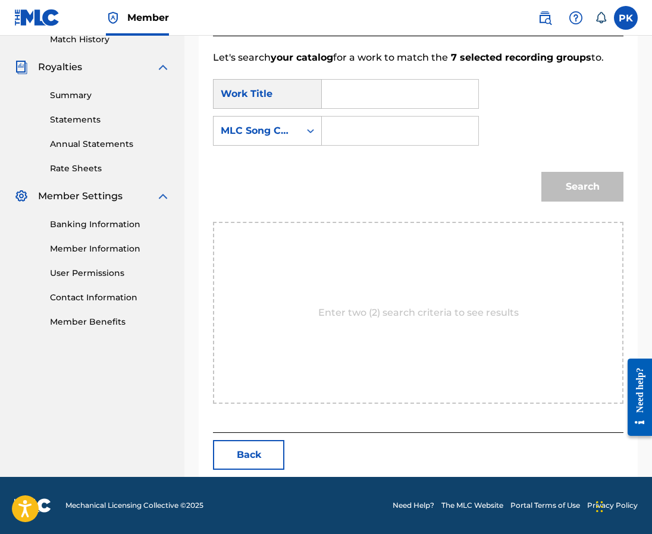
scroll to position [203, 0]
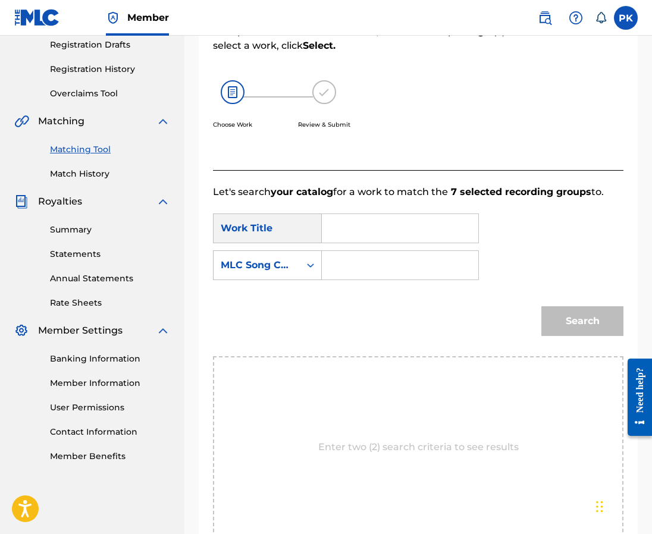
click at [337, 215] on input "Search Form" at bounding box center [400, 228] width 136 height 29
paste input "Hyacinth"
click at [439, 215] on input "Hyacinth" at bounding box center [400, 228] width 136 height 29
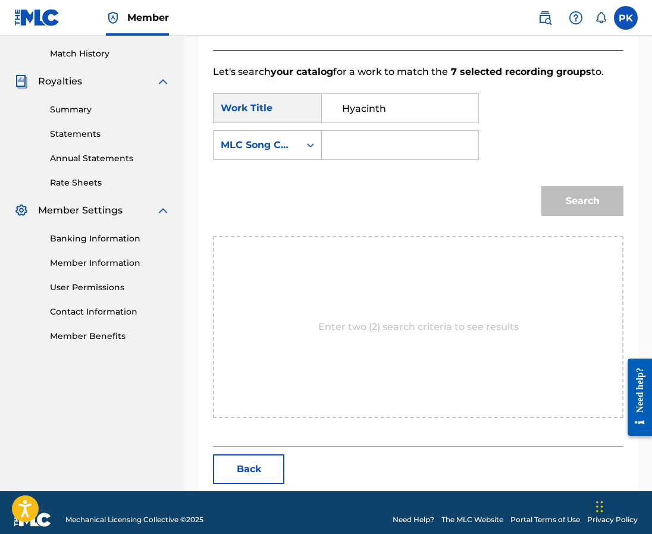
type input "Hyacinth"
click at [227, 454] on button "Back" at bounding box center [248, 469] width 71 height 30
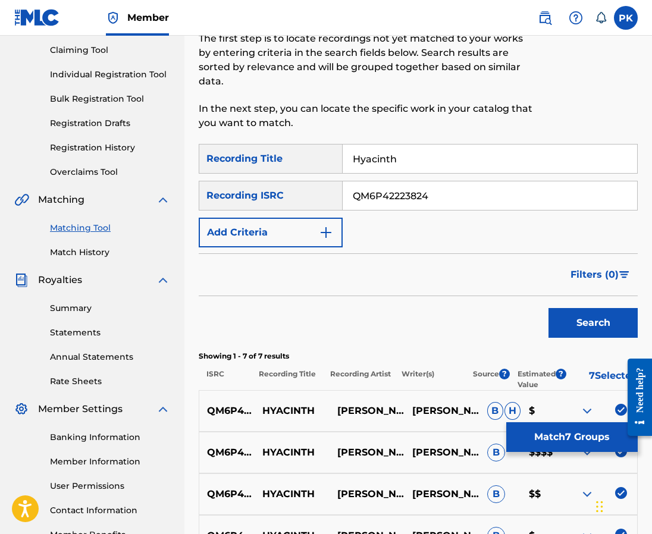
scroll to position [118, 0]
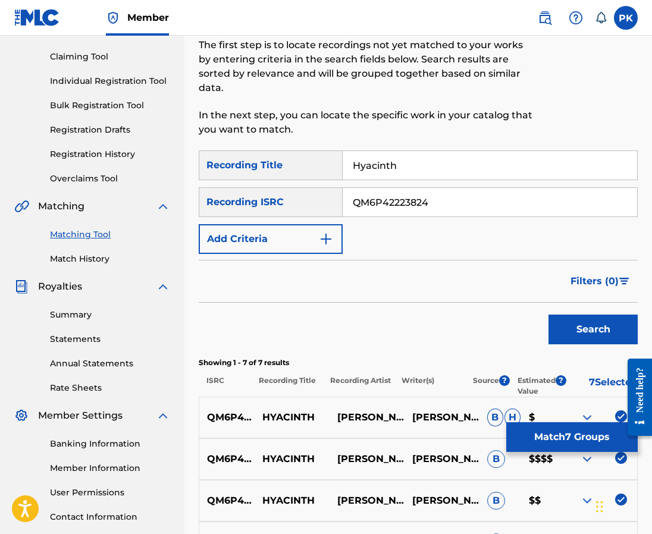
click at [394, 151] on input "Hyacinth" at bounding box center [490, 165] width 294 height 29
paste input "GRATITUDE"
type input "GRATITUDE"
click at [448, 192] on input "QM6P42223824" at bounding box center [490, 202] width 294 height 29
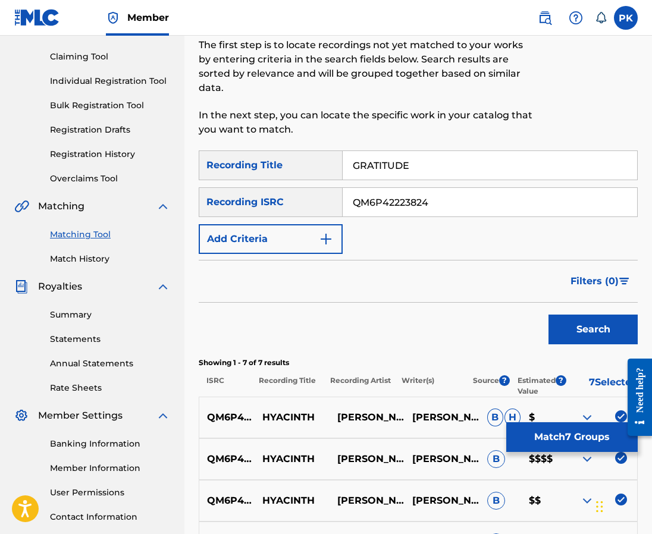
click at [448, 192] on input "QM6P42223824" at bounding box center [490, 202] width 294 height 29
paste input "GB8SJ"
click at [390, 189] on input "GB8SJ4" at bounding box center [490, 202] width 294 height 29
paste input "USANG2210178"
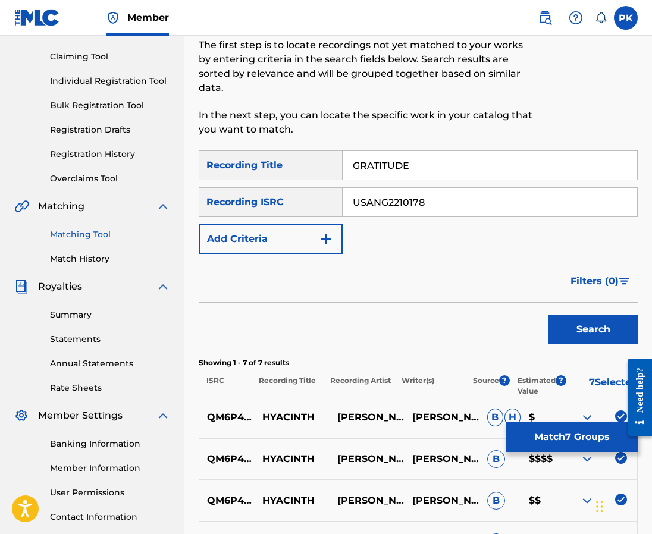
type input "USANG2210178"
click at [569, 315] on button "Search" at bounding box center [592, 330] width 89 height 30
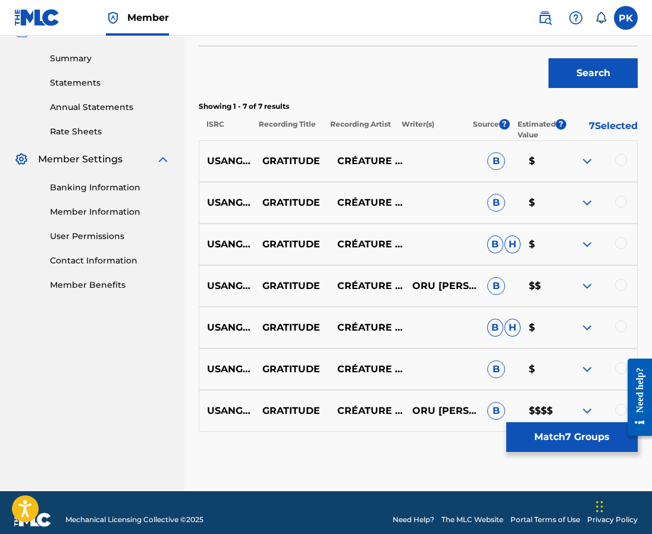
click at [586, 404] on img at bounding box center [587, 411] width 14 height 14
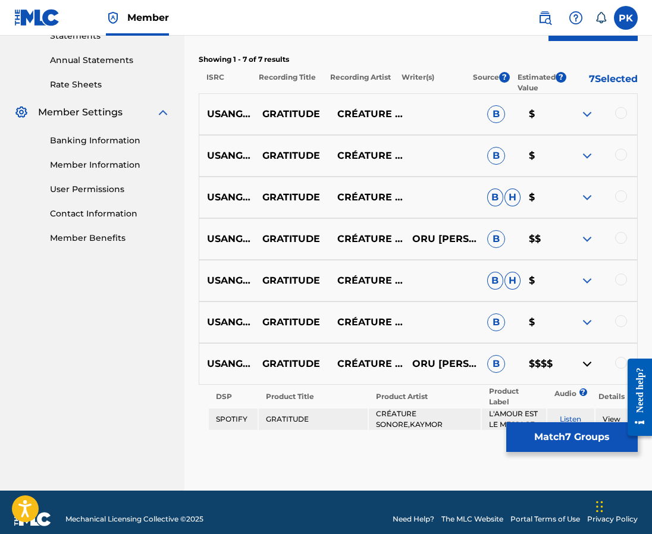
scroll to position [421, 0]
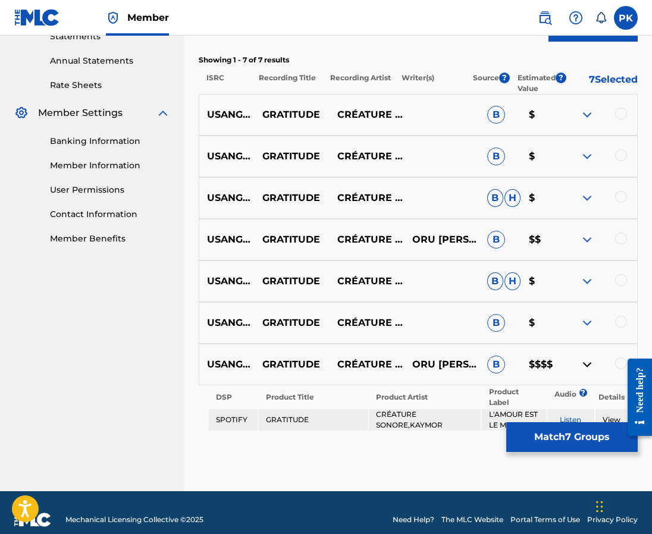
click at [615, 358] on div at bounding box center [599, 365] width 75 height 14
click at [619, 358] on div at bounding box center [621, 364] width 12 height 12
click at [619, 318] on div "USANG2210178 GRATITUDE CRÉATURE SONORE KAYMOR B $" at bounding box center [418, 323] width 439 height 42
click at [620, 316] on div at bounding box center [621, 322] width 12 height 12
click at [620, 274] on div at bounding box center [621, 280] width 12 height 12
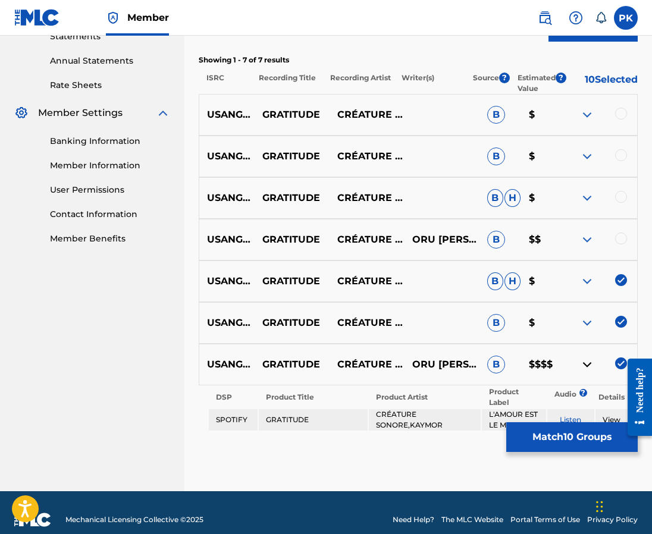
click at [621, 219] on div "USANG2210178 GRATITUDE CRÉATURE SONORE|KAYMOR ORU KAYMOR AUGUSTINE, PAUL-HERVÉ …" at bounding box center [418, 240] width 439 height 42
click at [622, 233] on div at bounding box center [621, 239] width 12 height 12
click at [622, 191] on div at bounding box center [621, 197] width 12 height 12
click at [622, 149] on div at bounding box center [599, 156] width 75 height 14
click at [622, 149] on div at bounding box center [621, 155] width 12 height 12
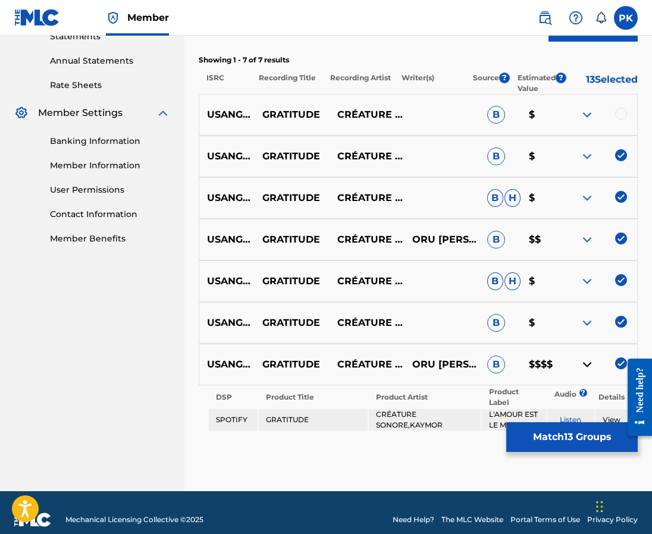
click at [621, 108] on div at bounding box center [621, 114] width 12 height 12
click at [546, 433] on button "Match 14 Groups" at bounding box center [571, 437] width 131 height 30
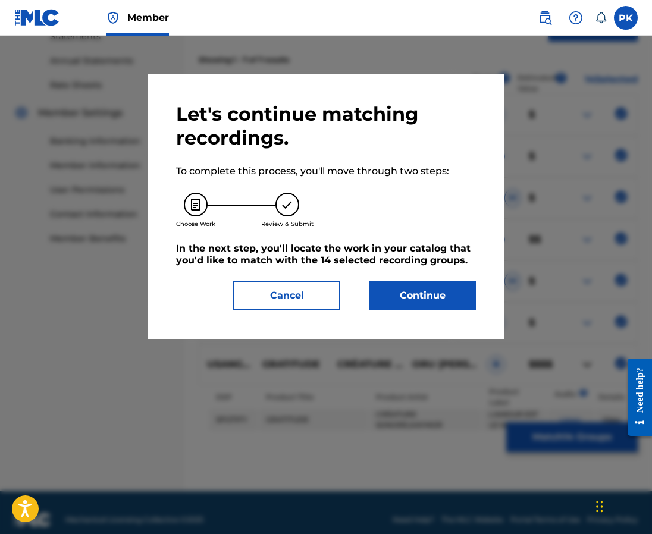
click at [391, 297] on button "Continue" at bounding box center [422, 296] width 107 height 30
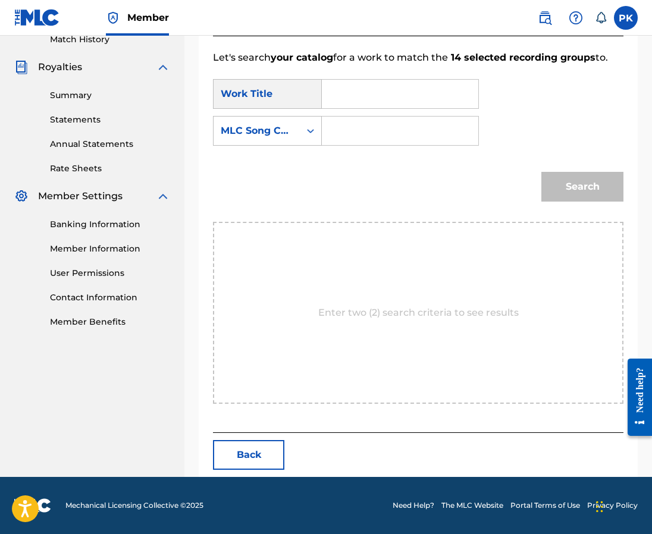
scroll to position [203, 0]
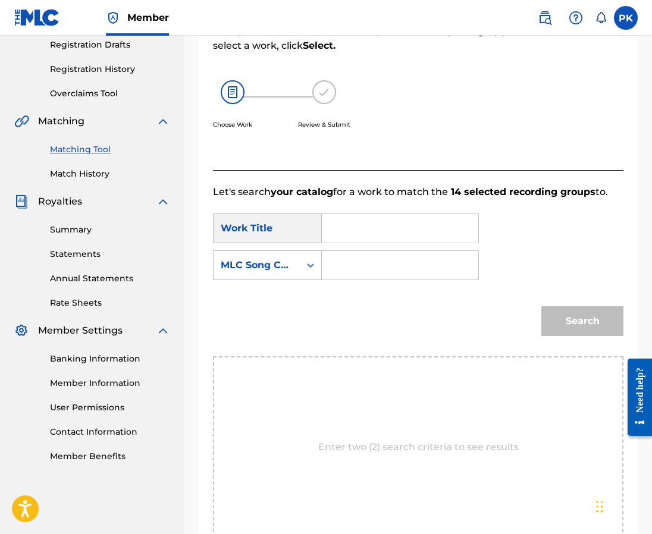
click at [418, 219] on input "Search Form" at bounding box center [400, 228] width 136 height 29
click at [349, 214] on input "Search Form" at bounding box center [400, 228] width 136 height 29
paste input "Gratitude"
type input "Gratitude"
click at [392, 253] on input "Search Form" at bounding box center [400, 265] width 136 height 29
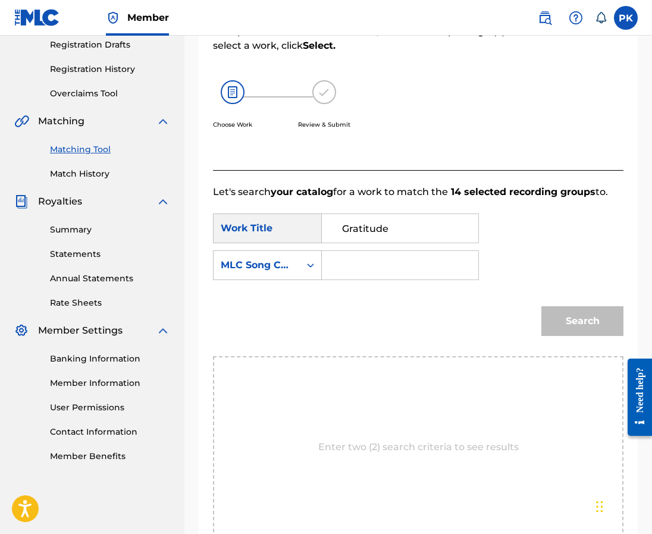
paste input "GB8SJ4"
type input "GB8SJ4"
click at [590, 309] on button "Search" at bounding box center [582, 321] width 82 height 30
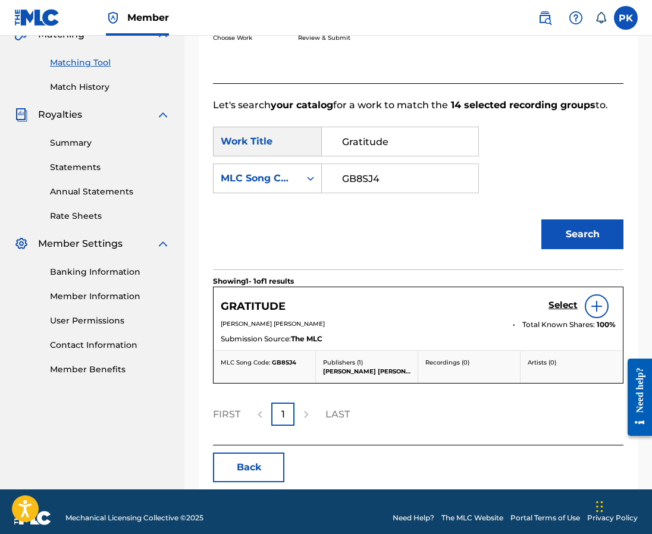
scroll to position [289, 0]
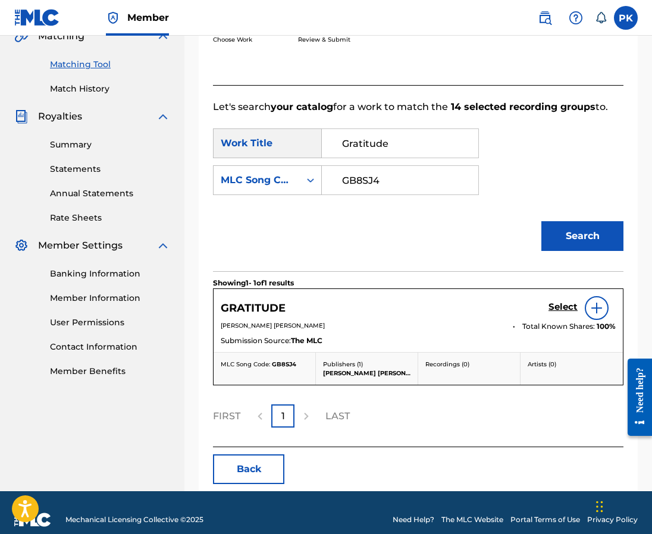
click at [561, 302] on h5 "Select" at bounding box center [562, 307] width 29 height 11
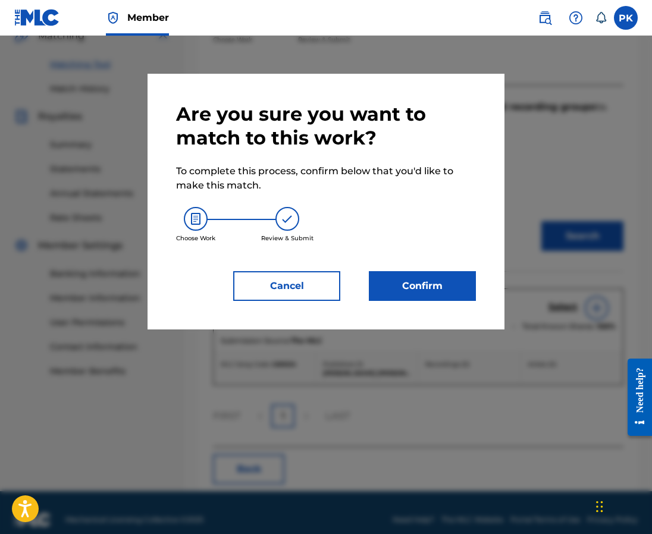
click at [385, 283] on button "Confirm" at bounding box center [422, 286] width 107 height 30
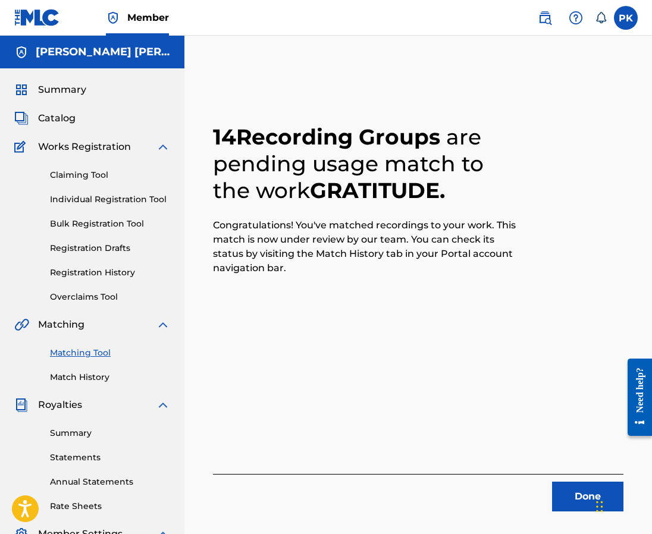
scroll to position [0, 0]
click at [90, 352] on link "Matching Tool" at bounding box center [110, 353] width 120 height 12
click at [566, 493] on button "Done" at bounding box center [587, 497] width 71 height 30
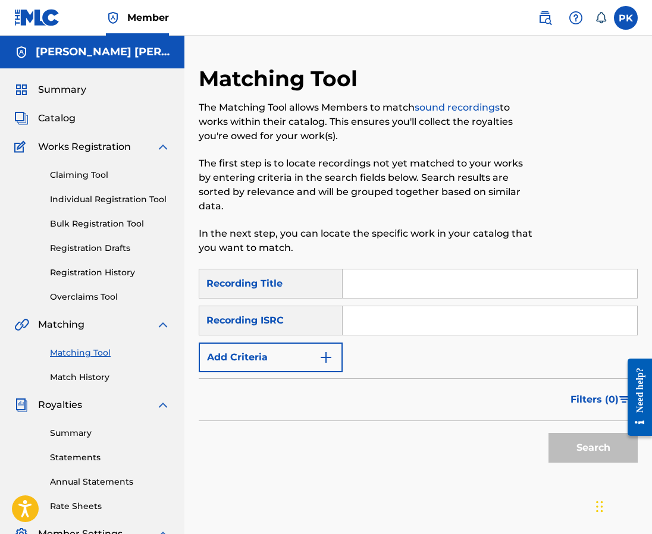
click at [525, 274] on input "Search Form" at bounding box center [490, 283] width 294 height 29
paste input "shining dream"
type input "shining dream"
click at [397, 310] on input "Search Form" at bounding box center [490, 320] width 294 height 29
paste input "QZDA52218114"
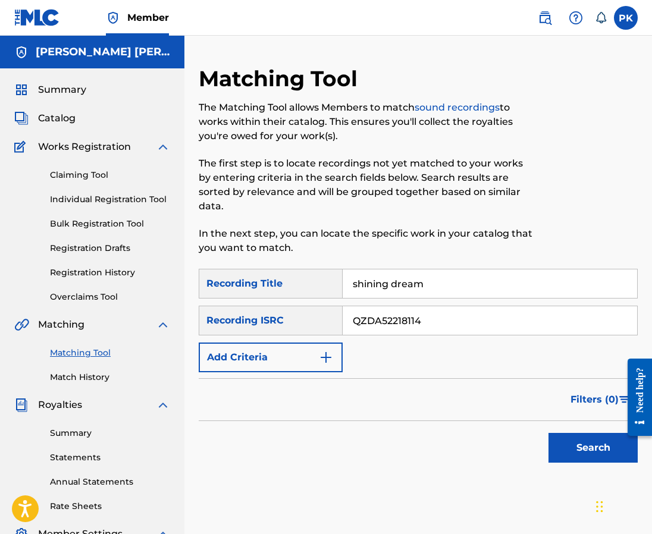
type input "QZDA52218114"
click at [580, 433] on button "Search" at bounding box center [592, 448] width 89 height 30
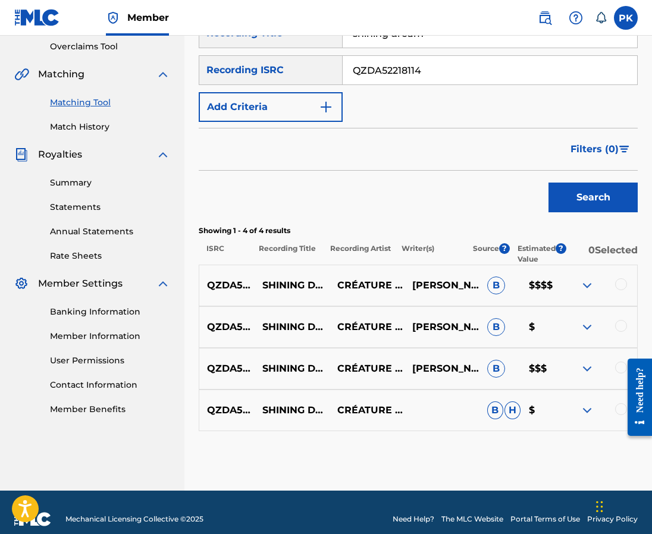
scroll to position [250, 0]
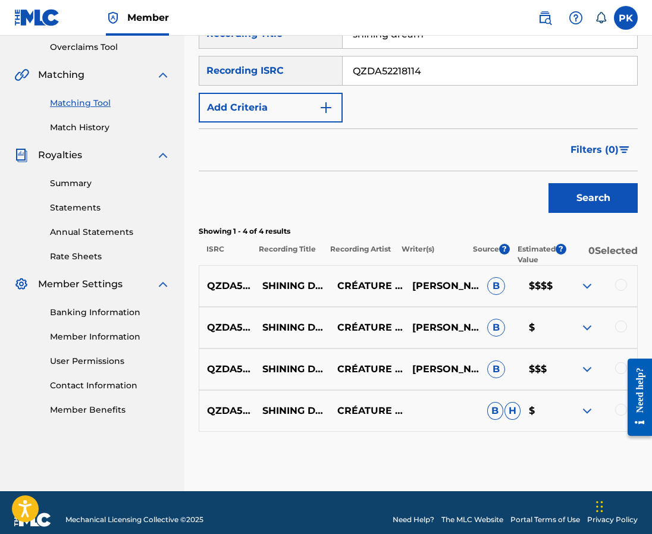
click at [617, 279] on div at bounding box center [621, 285] width 12 height 12
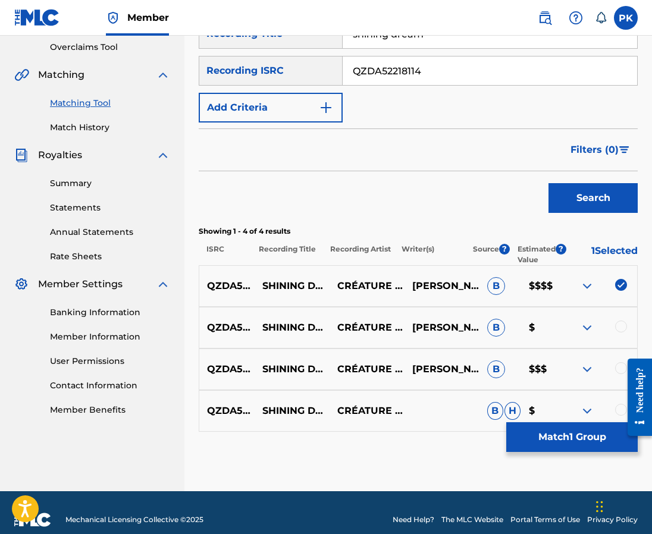
click at [620, 321] on div at bounding box center [621, 327] width 12 height 12
click at [620, 351] on div at bounding box center [635, 397] width 33 height 98
click at [619, 351] on div at bounding box center [635, 397] width 33 height 98
click at [616, 362] on div at bounding box center [621, 368] width 12 height 12
click at [616, 404] on div at bounding box center [621, 410] width 12 height 12
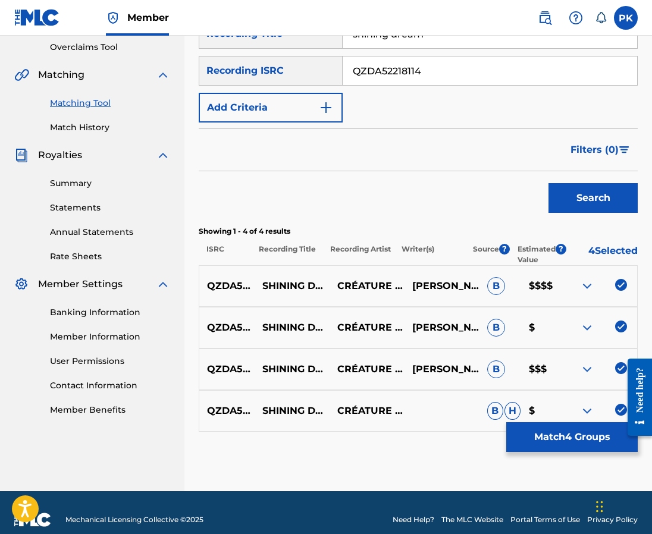
click at [580, 440] on button "Match 4 Groups" at bounding box center [571, 437] width 131 height 30
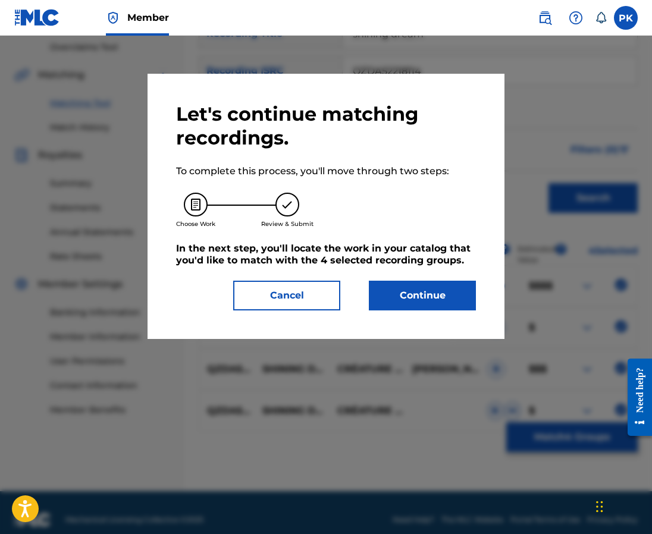
click at [419, 296] on button "Continue" at bounding box center [422, 296] width 107 height 30
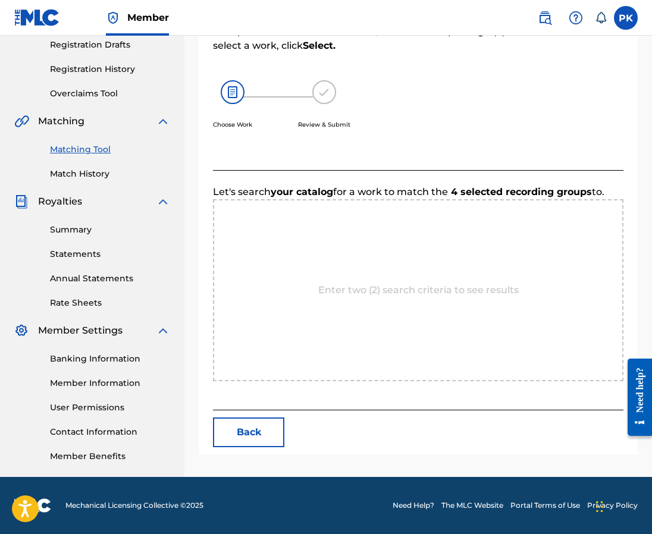
scroll to position [203, 0]
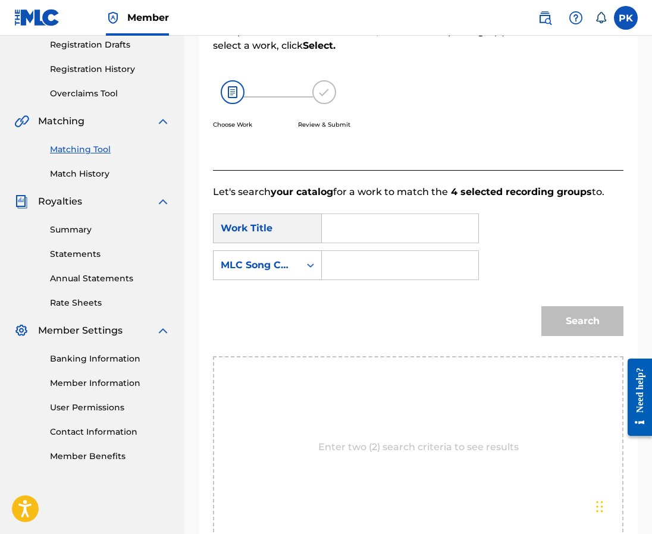
click at [363, 215] on input "Search Form" at bounding box center [400, 228] width 136 height 29
paste input "shining dream"
type input "shining dream"
click at [377, 251] on input "Search Form" at bounding box center [400, 265] width 136 height 29
click at [368, 251] on input "Search Form" at bounding box center [400, 265] width 136 height 29
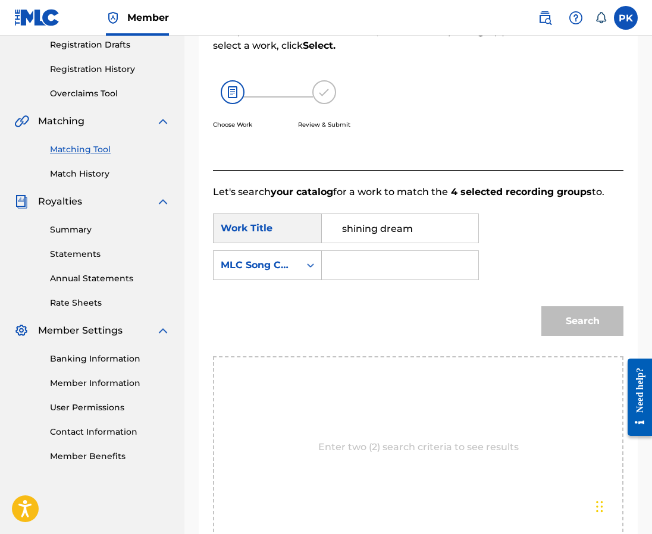
paste input "S59M3Q"
type input "S59M3Q"
click at [597, 306] on button "Search" at bounding box center [582, 321] width 82 height 30
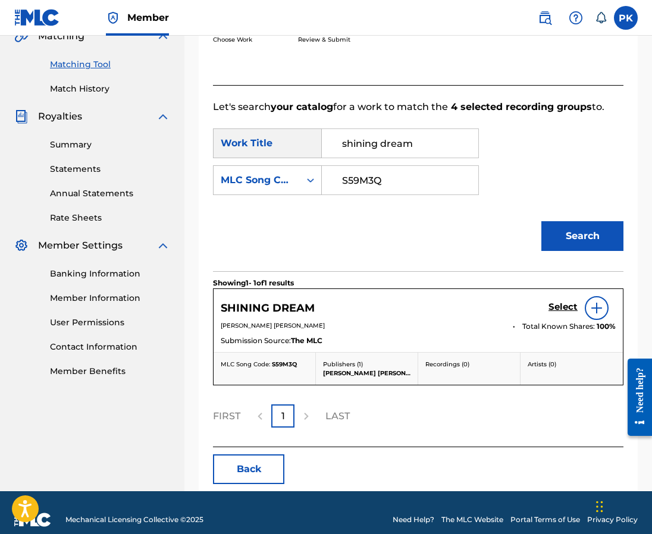
click at [559, 302] on h5 "Select" at bounding box center [562, 307] width 29 height 11
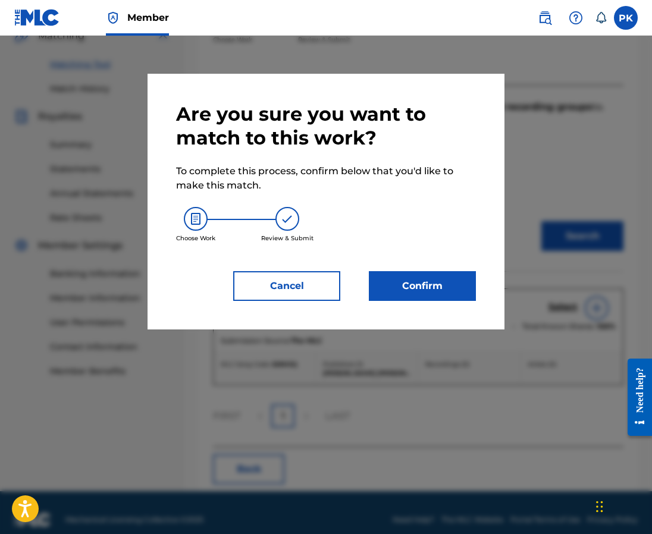
click at [375, 291] on button "Confirm" at bounding box center [422, 286] width 107 height 30
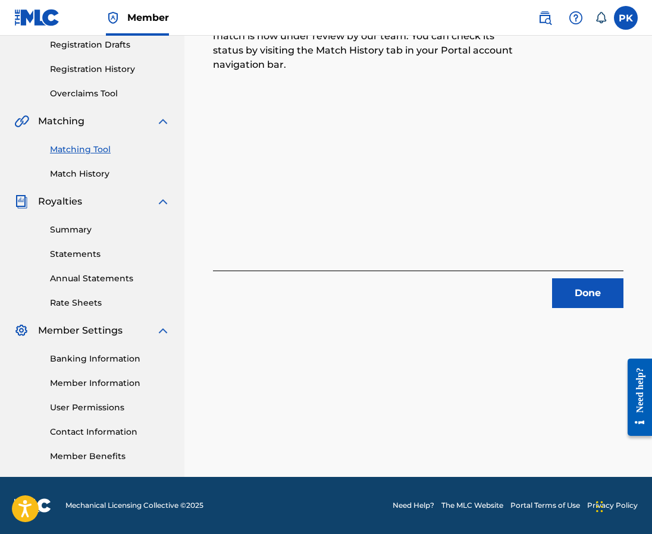
click at [569, 281] on button "Done" at bounding box center [587, 293] width 71 height 30
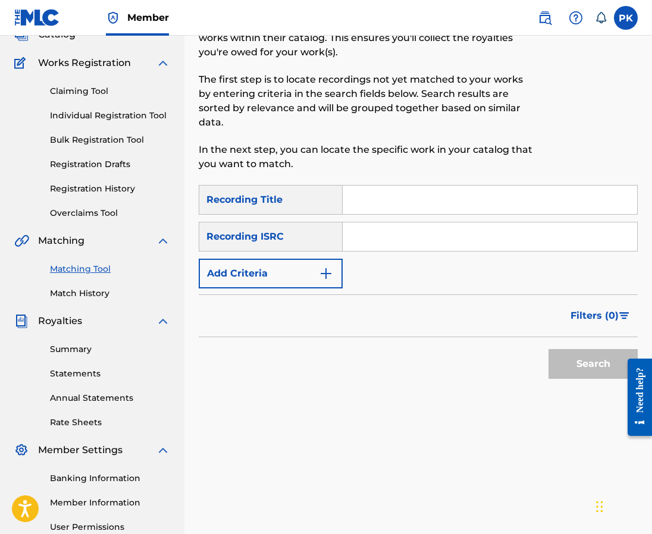
scroll to position [74, 0]
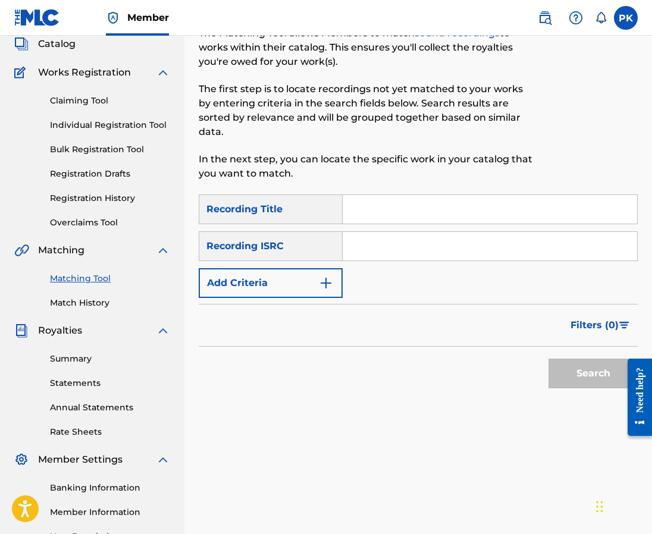
click at [465, 195] on input "Search Form" at bounding box center [490, 209] width 294 height 29
paste input "WELL BEING"
type input "WELL BEING"
click at [392, 234] on input "Search Form" at bounding box center [490, 246] width 294 height 29
paste input "GX5MY2182050"
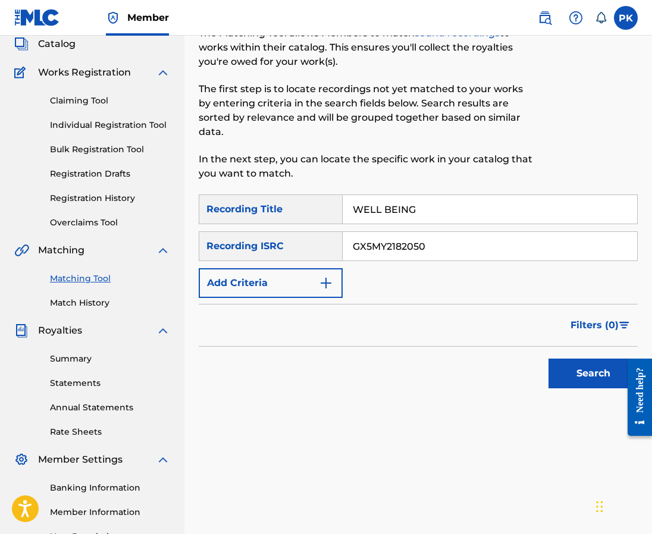
type input "GX5MY2182050"
click at [559, 359] on button "Search" at bounding box center [592, 374] width 89 height 30
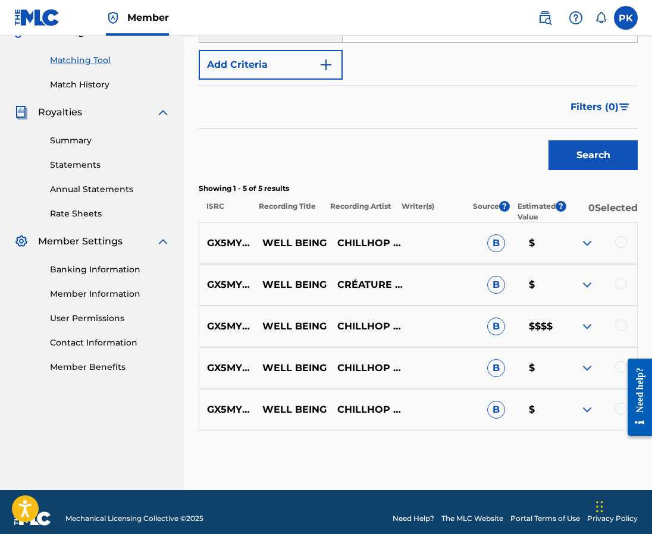
scroll to position [291, 0]
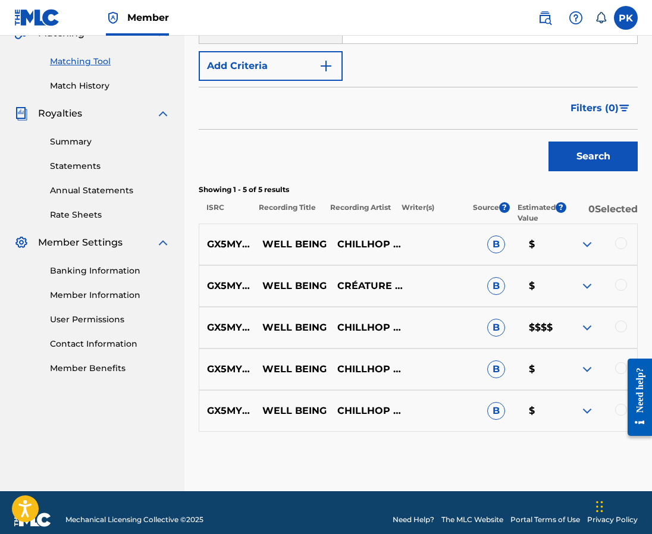
click at [617, 237] on div at bounding box center [621, 243] width 12 height 12
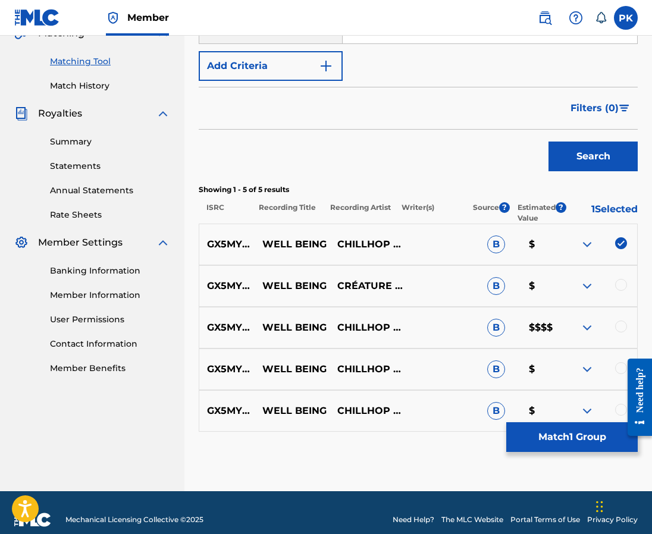
click at [620, 279] on div at bounding box center [621, 285] width 12 height 12
click at [622, 321] on div at bounding box center [621, 327] width 12 height 12
click at [618, 362] on div at bounding box center [621, 368] width 12 height 12
click at [618, 404] on div at bounding box center [621, 410] width 12 height 12
click at [559, 449] on button "Match 5 Groups" at bounding box center [571, 437] width 131 height 30
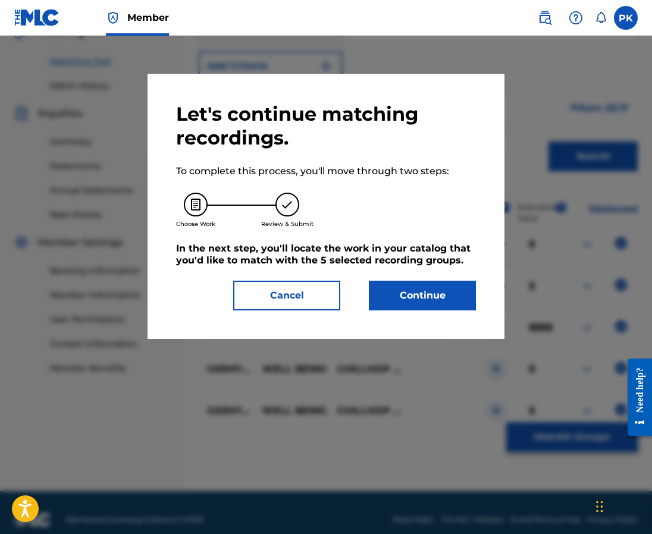
click at [440, 293] on button "Continue" at bounding box center [422, 296] width 107 height 30
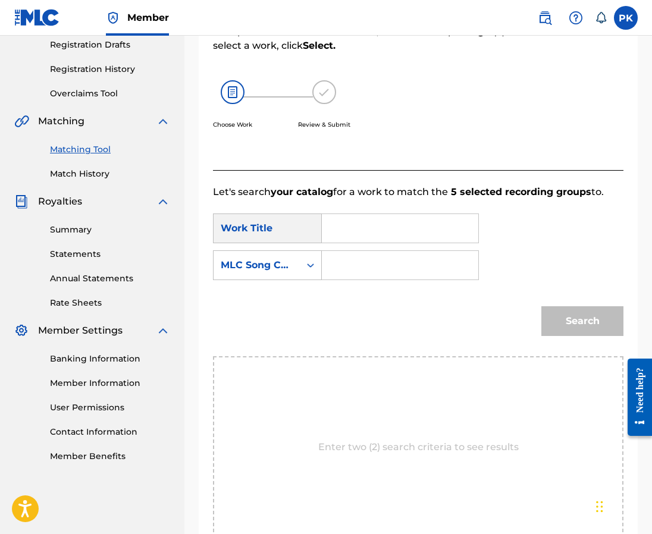
click at [375, 214] on input "Search Form" at bounding box center [400, 228] width 136 height 29
paste input "WELL BEING"
type input "WELL BEING"
click at [391, 251] on input "Search Form" at bounding box center [400, 265] width 136 height 29
paste input "W56M4O"
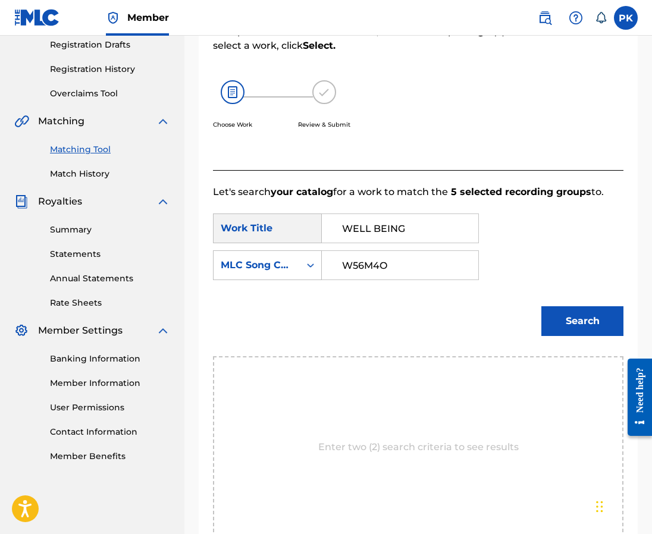
type input "W56M4O"
click at [569, 311] on button "Search" at bounding box center [582, 321] width 82 height 30
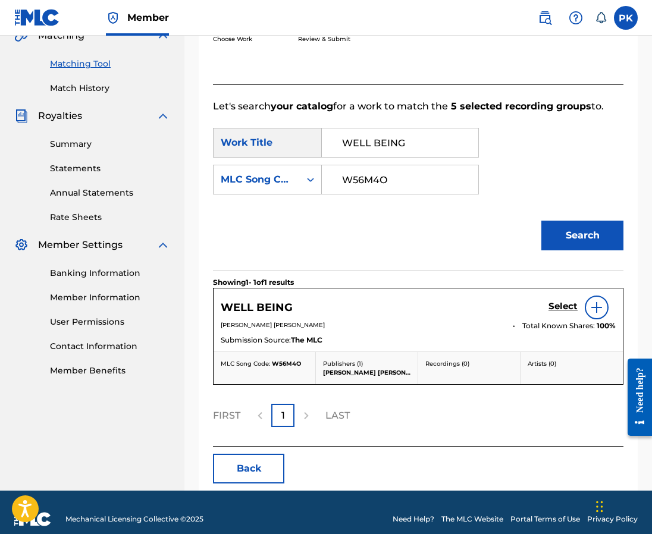
scroll to position [289, 0]
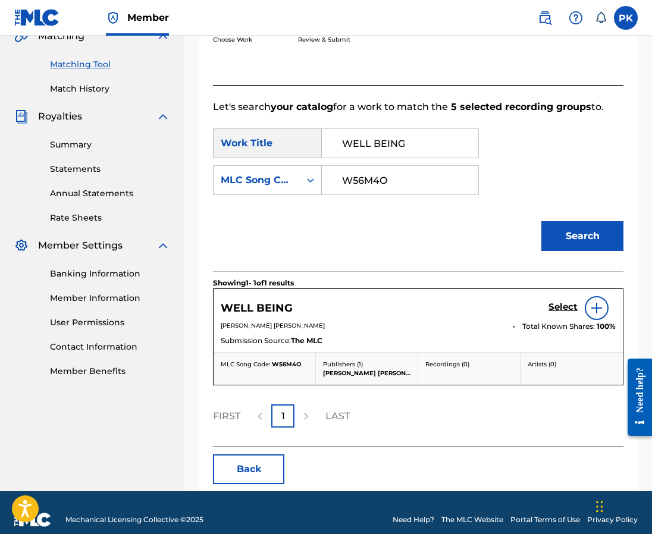
click at [563, 302] on h5 "Select" at bounding box center [562, 307] width 29 height 11
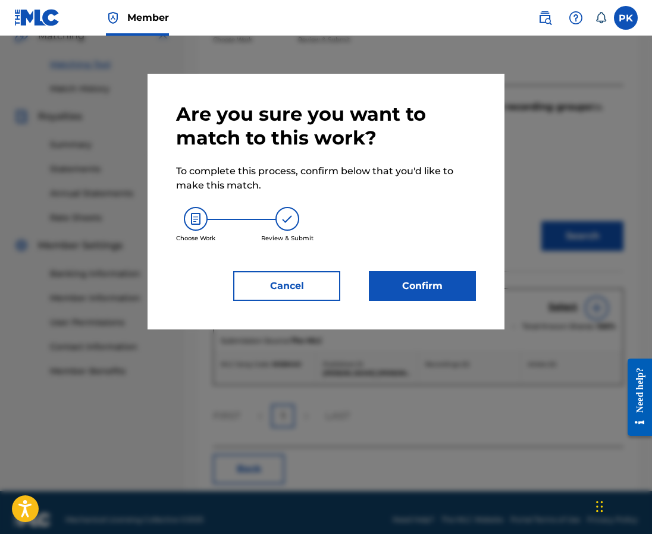
click at [439, 294] on button "Confirm" at bounding box center [422, 286] width 107 height 30
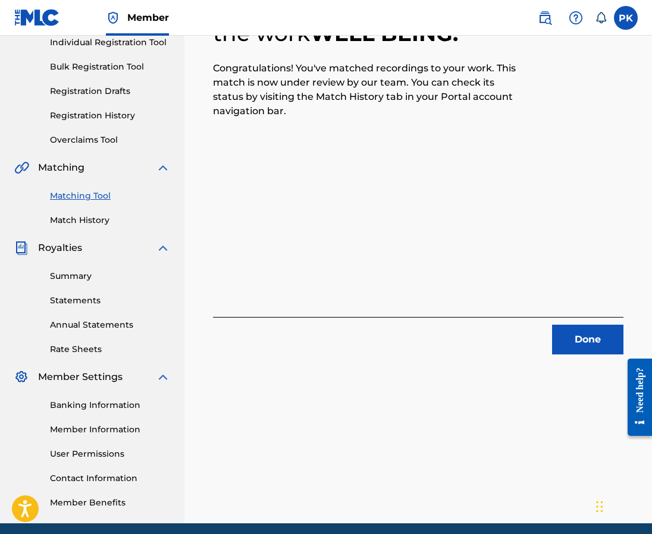
scroll to position [192, 0]
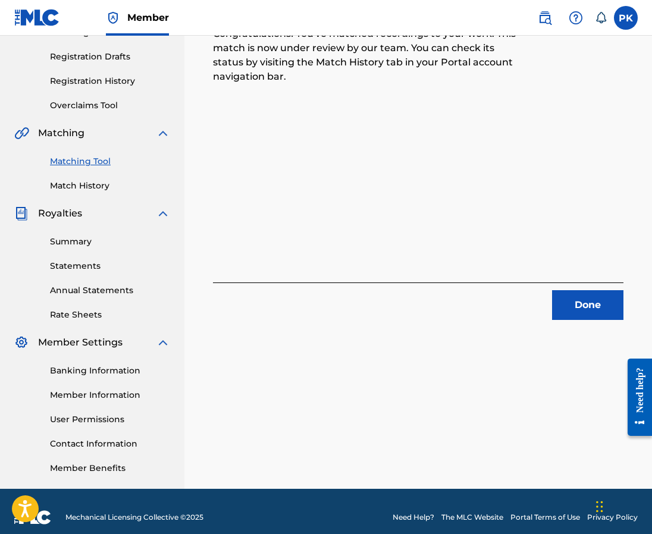
click at [565, 302] on button "Done" at bounding box center [587, 305] width 71 height 30
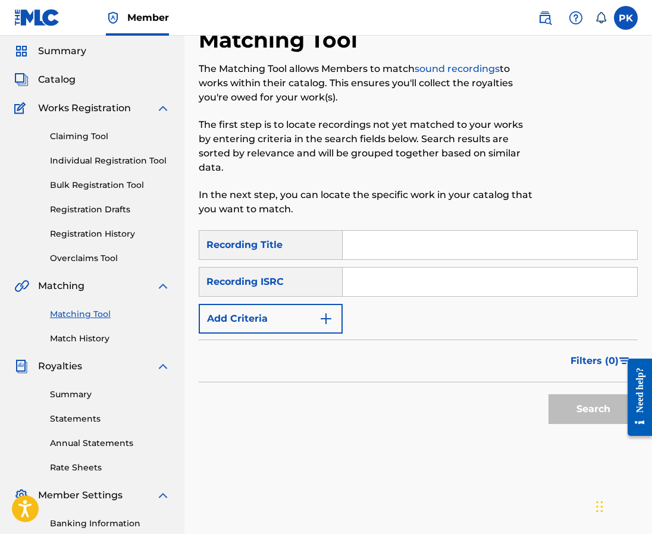
scroll to position [30, 0]
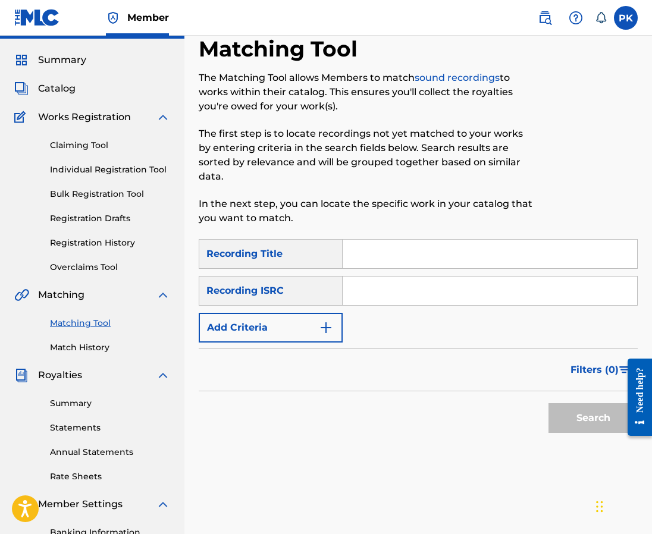
click at [396, 241] on input "Search Form" at bounding box center [490, 254] width 294 height 29
paste input "I love you madly"
type input "I love you madly"
click at [516, 277] on input "Search Form" at bounding box center [490, 291] width 294 height 29
paste input "GX8KD2412769"
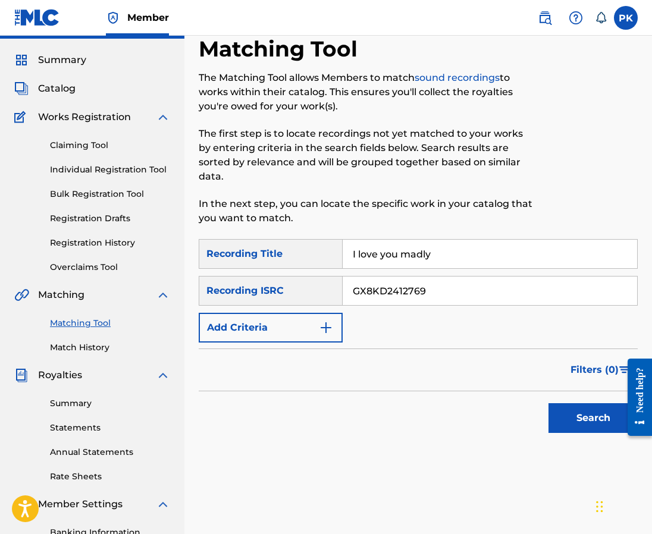
type input "GX8KD2412769"
click at [575, 403] on button "Search" at bounding box center [592, 418] width 89 height 30
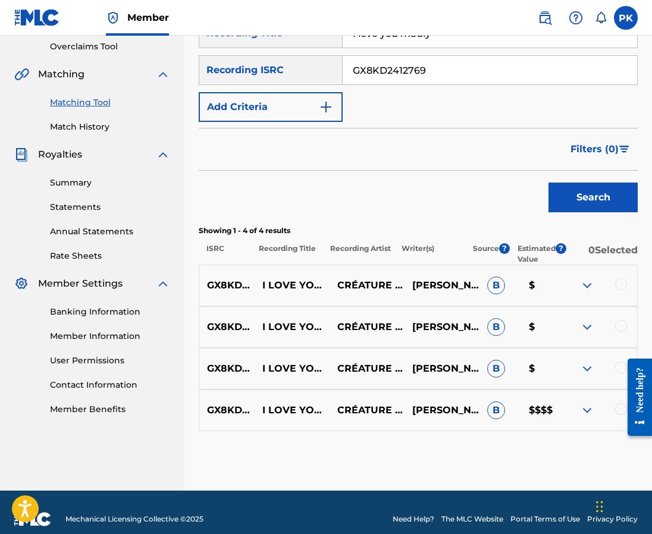
scroll to position [250, 0]
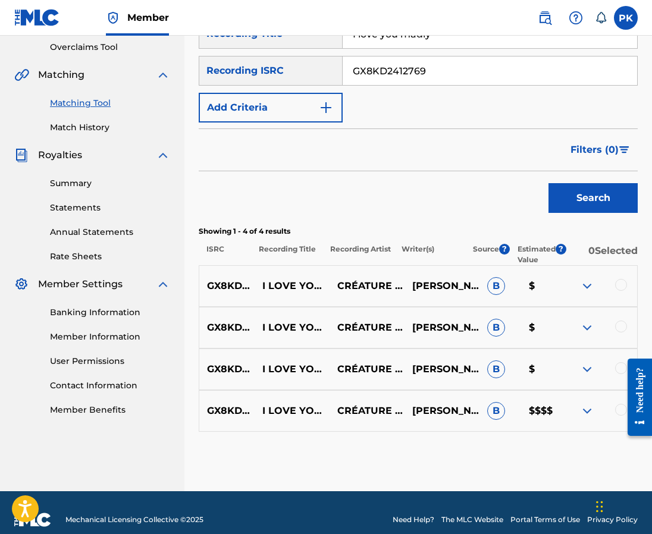
click at [584, 279] on img at bounding box center [587, 286] width 14 height 14
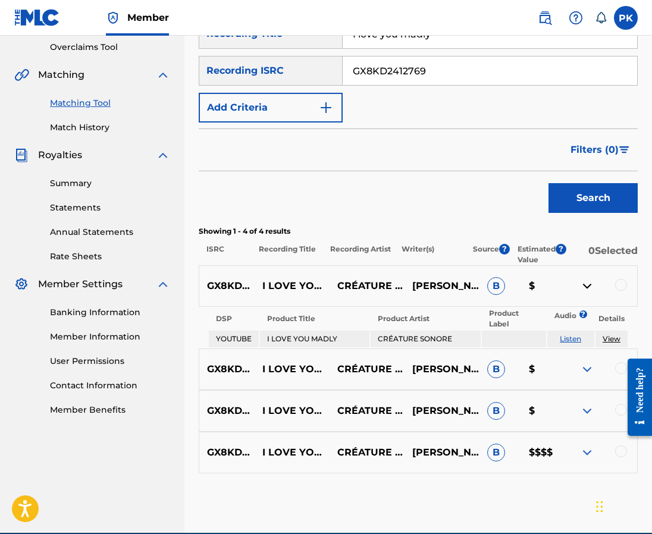
click at [586, 279] on img at bounding box center [587, 286] width 14 height 14
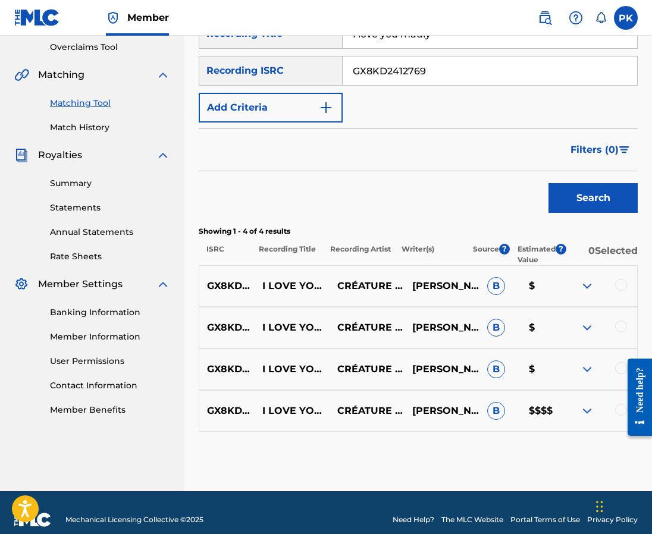
click at [622, 279] on div at bounding box center [621, 285] width 12 height 12
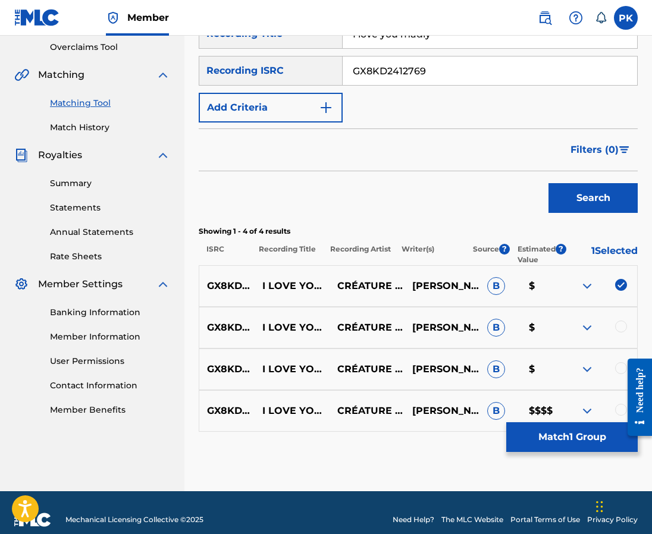
click at [620, 321] on div at bounding box center [621, 327] width 12 height 12
click at [619, 350] on div at bounding box center [635, 397] width 33 height 98
drag, startPoint x: 619, startPoint y: 353, endPoint x: 1234, endPoint y: 702, distance: 707.5
click at [619, 353] on div at bounding box center [635, 397] width 33 height 98
click at [616, 362] on div at bounding box center [621, 368] width 12 height 12
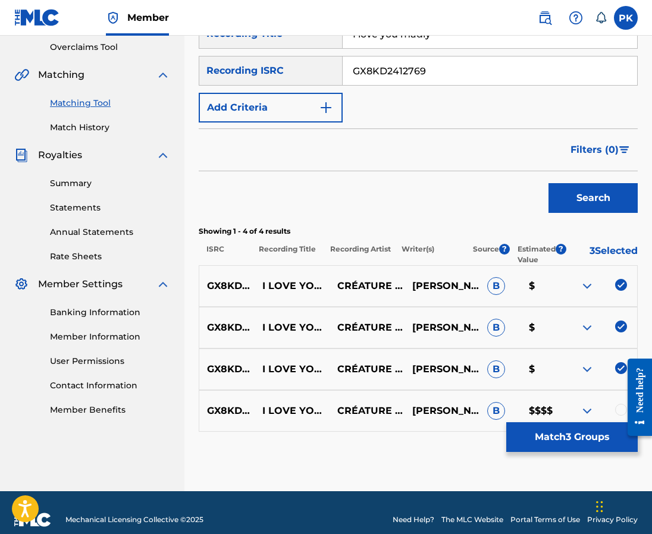
click at [617, 404] on div at bounding box center [621, 410] width 12 height 12
click at [570, 443] on button "Match 4 Groups" at bounding box center [571, 437] width 131 height 30
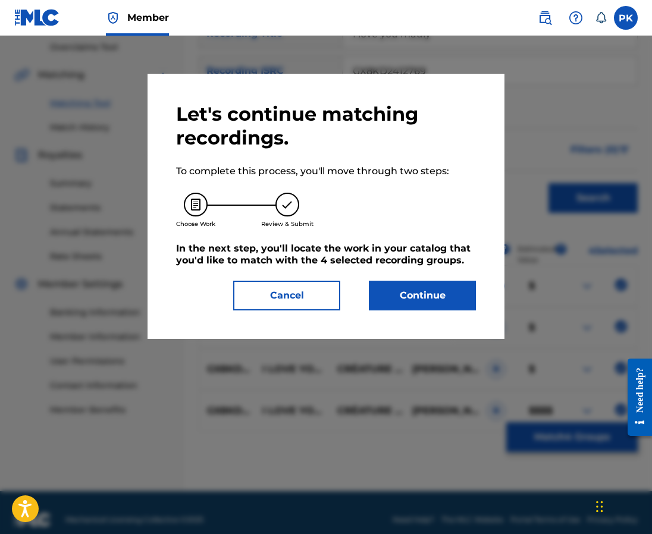
click at [440, 293] on button "Continue" at bounding box center [422, 296] width 107 height 30
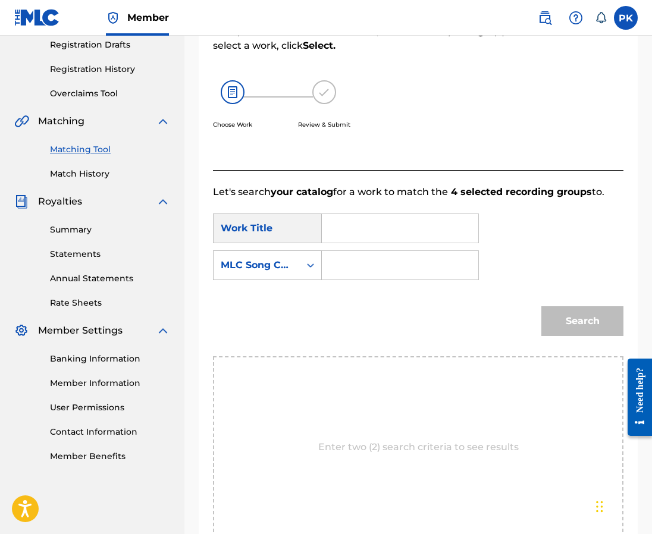
click at [389, 214] on input "Search Form" at bounding box center [400, 228] width 136 height 29
paste input "I love you madly"
type input "I love you madly"
click at [443, 258] on input "Search Form" at bounding box center [400, 265] width 136 height 29
paste input "IZ2B63"
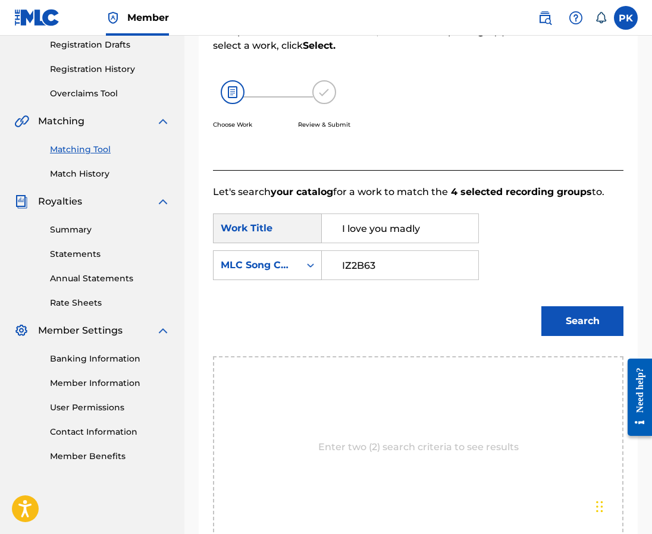
type input "IZ2B63"
click at [574, 309] on button "Search" at bounding box center [582, 321] width 82 height 30
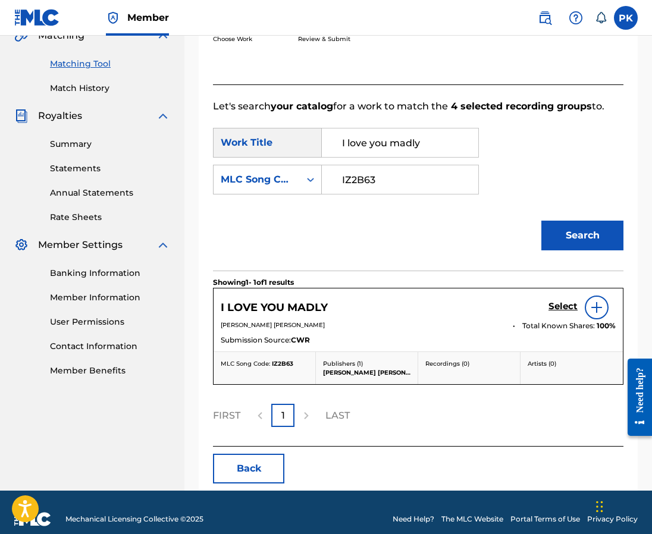
scroll to position [289, 0]
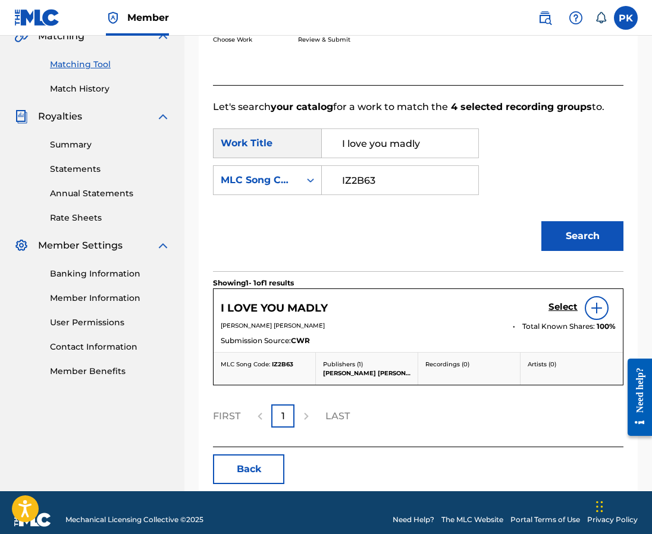
click at [554, 302] on h5 "Select" at bounding box center [562, 307] width 29 height 11
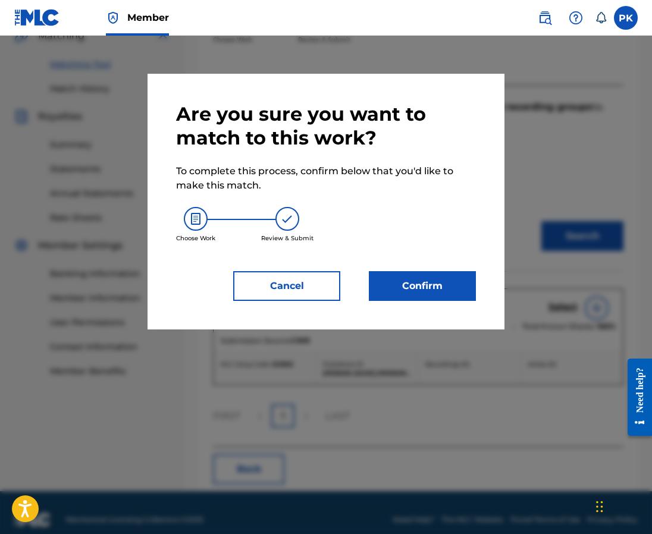
click at [441, 291] on button "Confirm" at bounding box center [422, 286] width 107 height 30
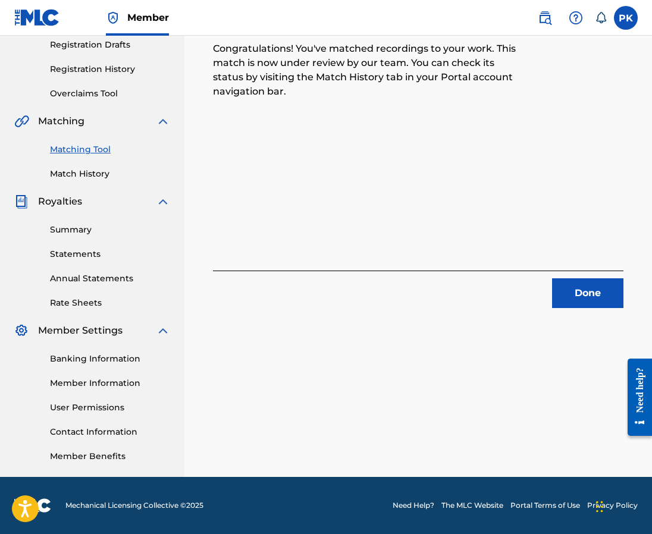
click at [605, 302] on button "Done" at bounding box center [587, 293] width 71 height 30
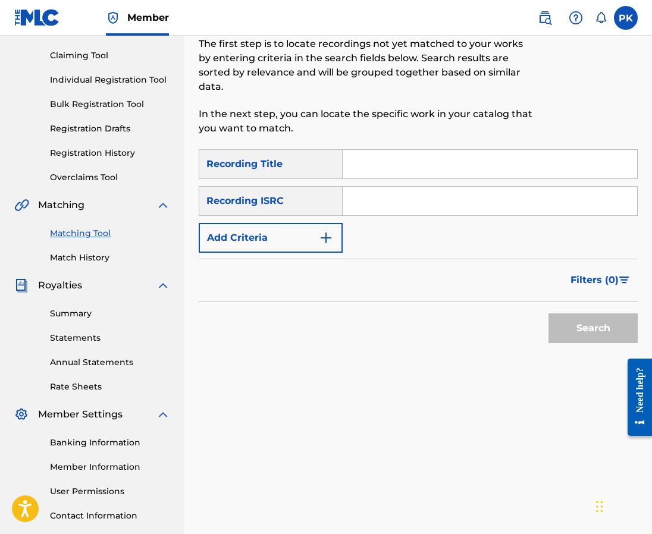
scroll to position [115, 0]
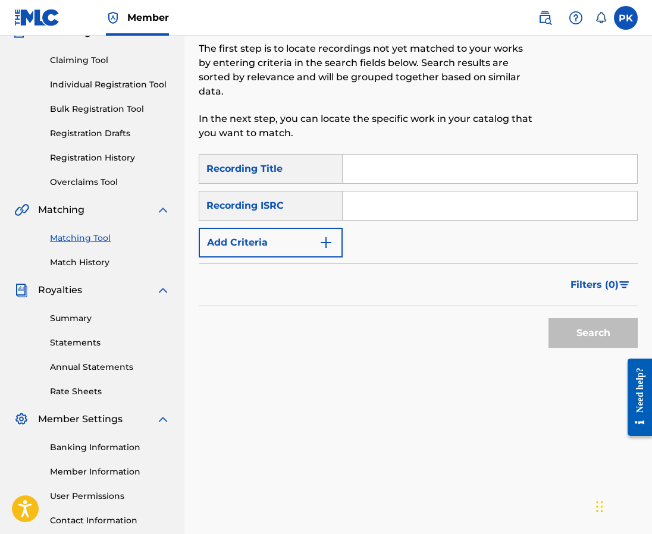
click at [400, 155] on input "Search Form" at bounding box center [490, 169] width 294 height 29
paste input "In Your Arms, I Find Home"
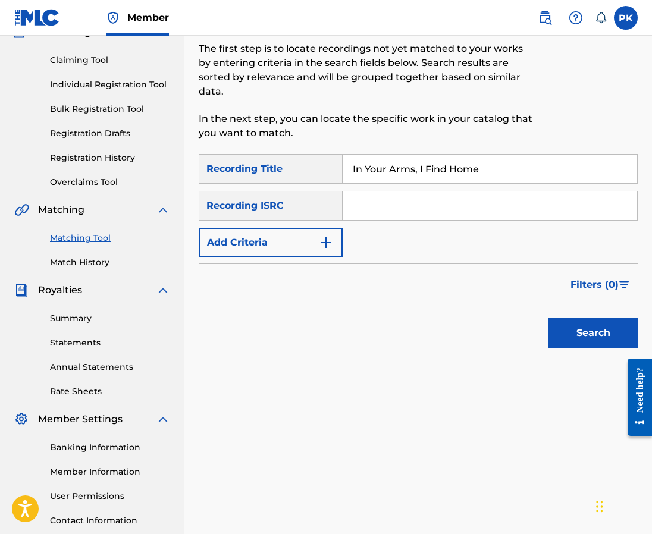
type input "In Your Arms, I Find Home"
click at [533, 196] on input "Search Form" at bounding box center [490, 206] width 294 height 29
paste input "GX8KD2439003"
type input "GX8KD2439003"
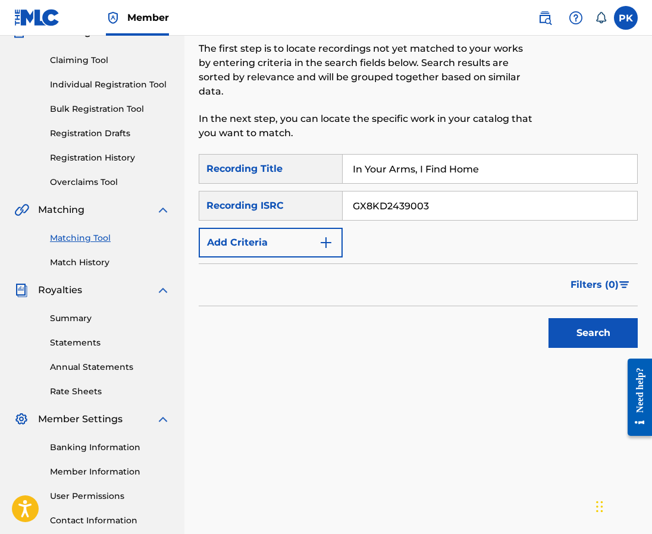
click at [596, 318] on button "Search" at bounding box center [592, 333] width 89 height 30
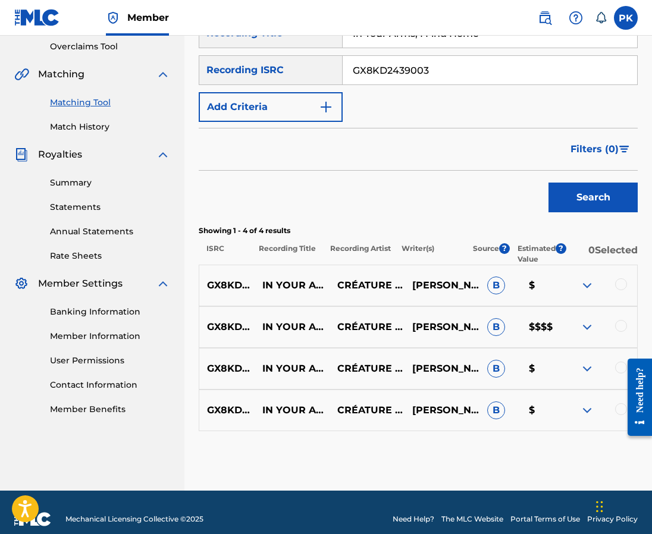
scroll to position [250, 0]
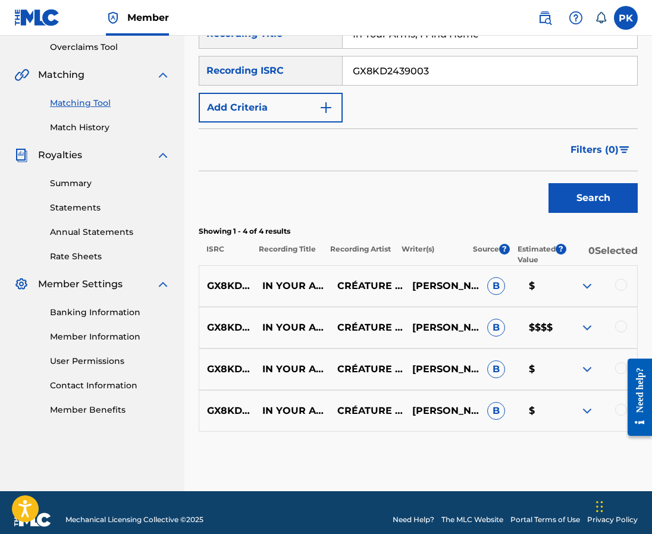
click at [622, 279] on div at bounding box center [621, 285] width 12 height 12
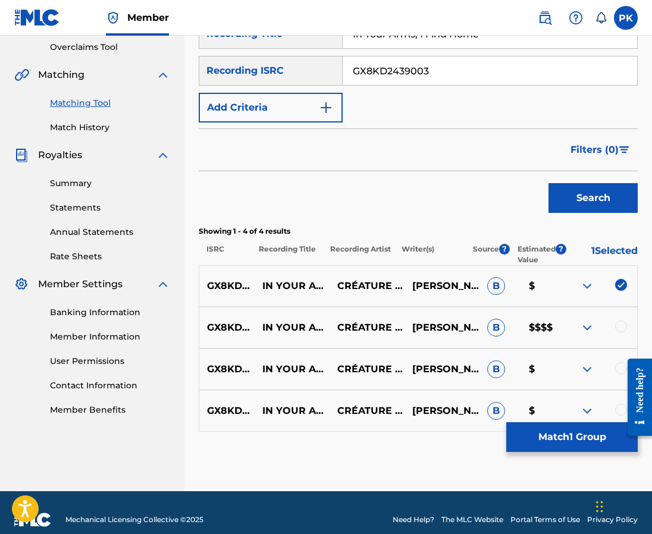
click at [622, 307] on div "GX8KD2439003 IN YOUR ARMS, I FIND HOME CRÉATURE SONORE,CHILLHOP WORLD PAUL HERV…" at bounding box center [418, 328] width 439 height 42
click at [622, 321] on div at bounding box center [621, 327] width 12 height 12
click at [617, 362] on div at bounding box center [621, 368] width 12 height 12
click at [617, 404] on div at bounding box center [621, 410] width 12 height 12
click at [572, 443] on button "Match 4 Groups" at bounding box center [571, 437] width 131 height 30
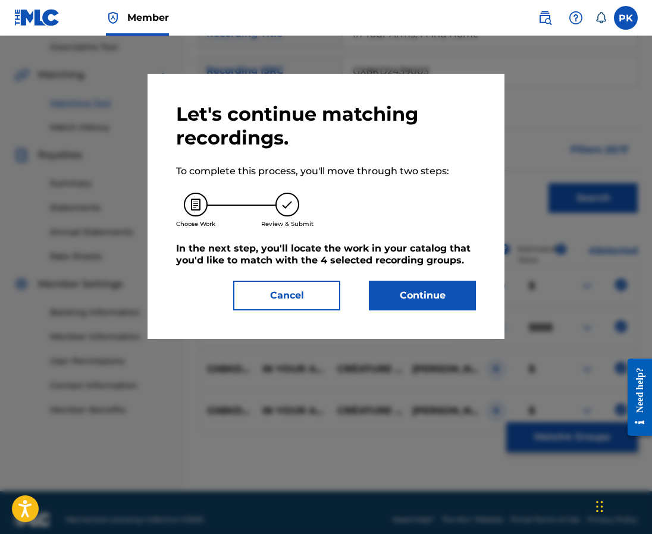
click at [422, 295] on button "Continue" at bounding box center [422, 296] width 107 height 30
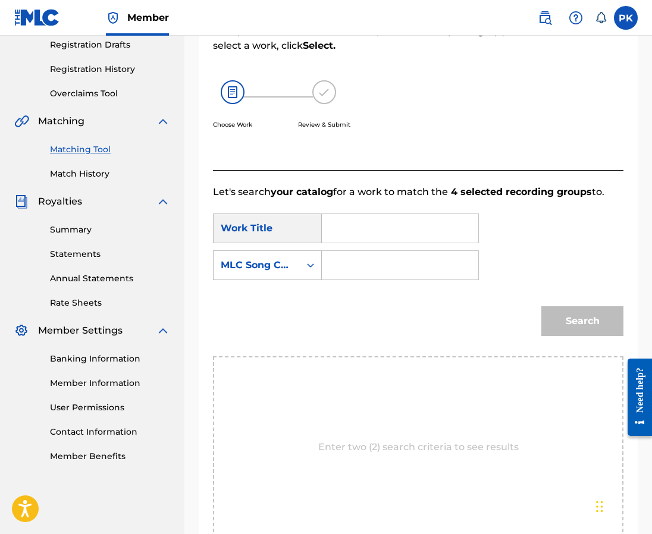
click at [404, 214] on input "Search Form" at bounding box center [400, 228] width 136 height 29
paste input "IZ2B4Z"
type input "IZ2B4Z"
click at [383, 251] on input "Search Form" at bounding box center [400, 265] width 136 height 29
paste input "IZ2B4Z"
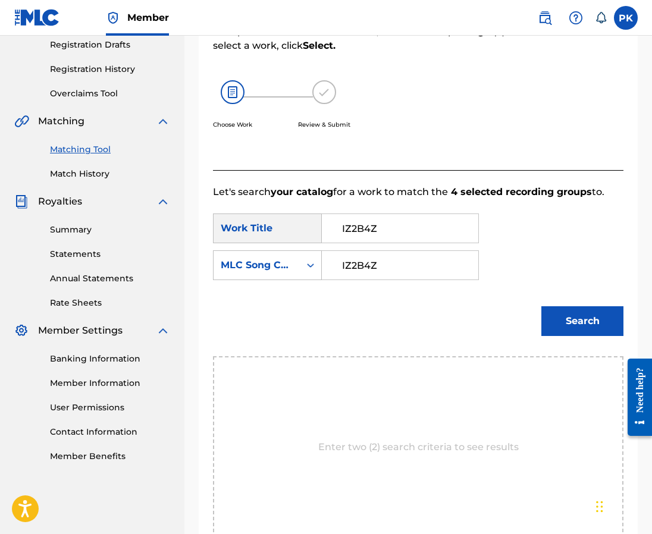
type input "IZ2B4Z"
click at [378, 214] on input "IZ2B4Z" at bounding box center [400, 228] width 136 height 29
paste input "N YOUR ARMS, I FIND HOME"
type input "IN YOUR ARMS, I FIND HOME"
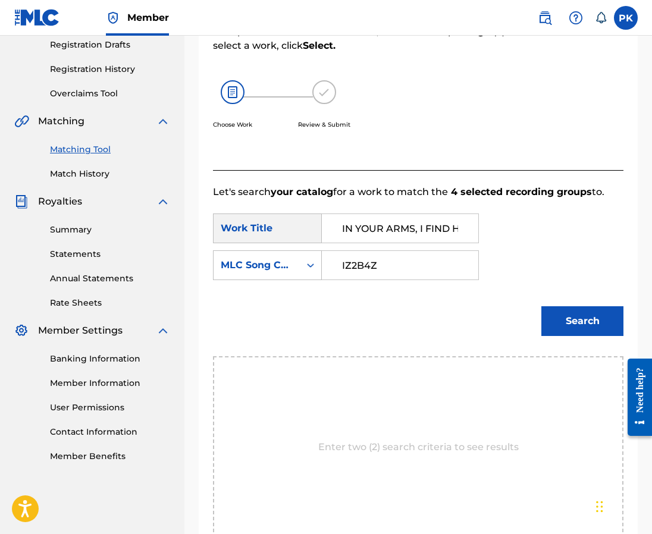
click at [560, 306] on button "Search" at bounding box center [582, 321] width 82 height 30
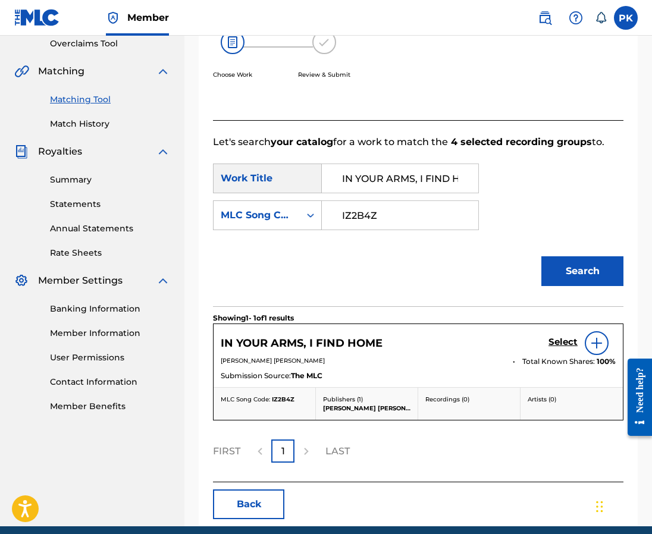
scroll to position [261, 0]
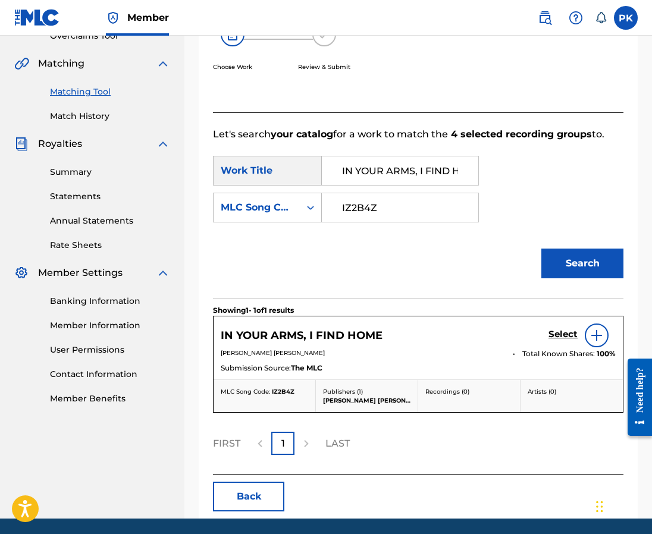
click at [562, 329] on h5 "Select" at bounding box center [562, 334] width 29 height 11
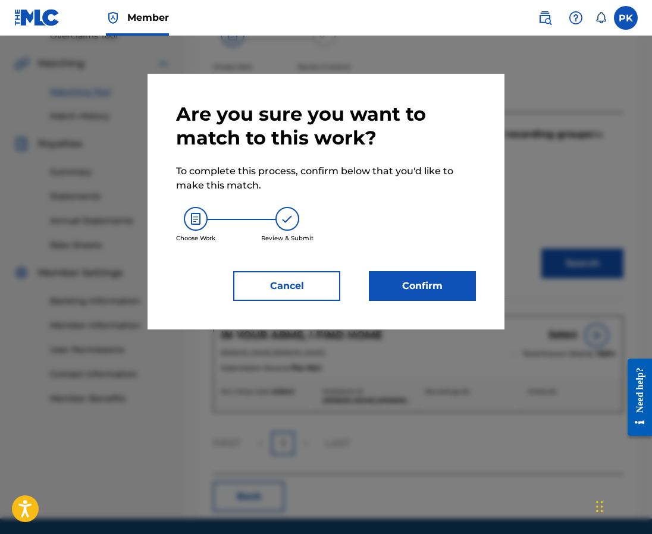
click at [417, 297] on button "Confirm" at bounding box center [422, 286] width 107 height 30
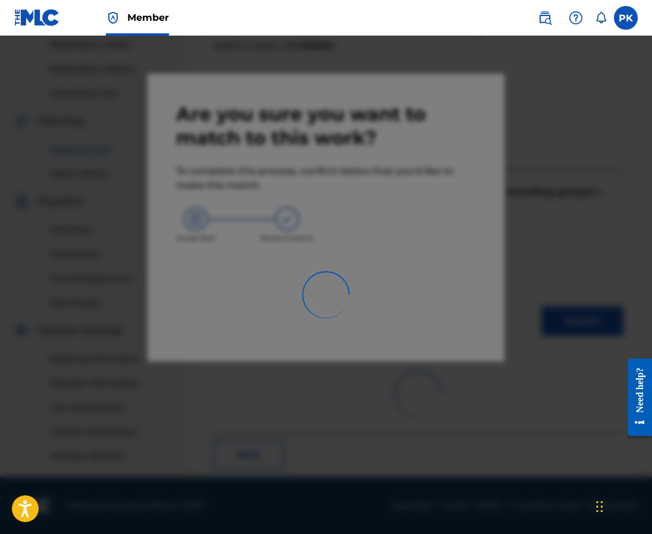
scroll to position [203, 0]
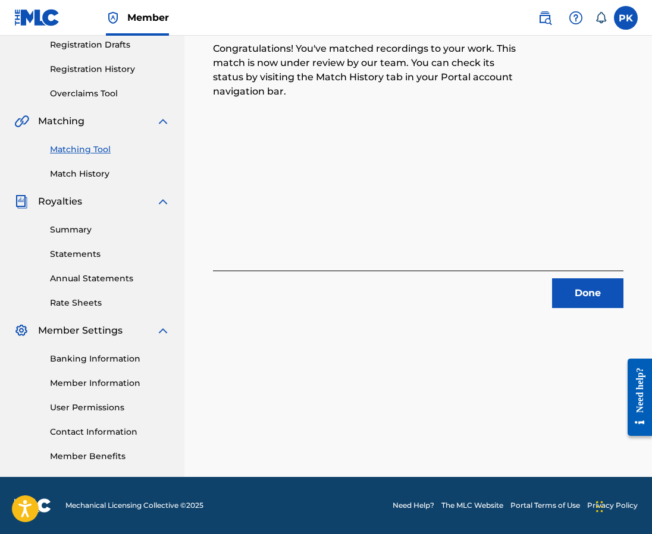
click at [572, 304] on button "Done" at bounding box center [587, 293] width 71 height 30
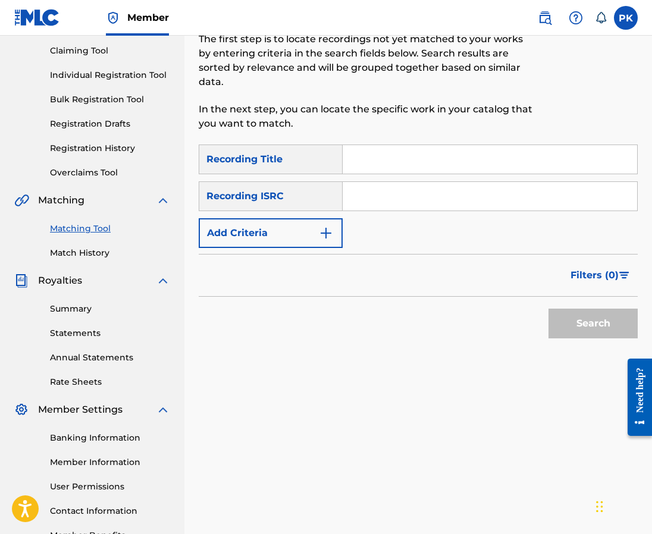
scroll to position [127, 0]
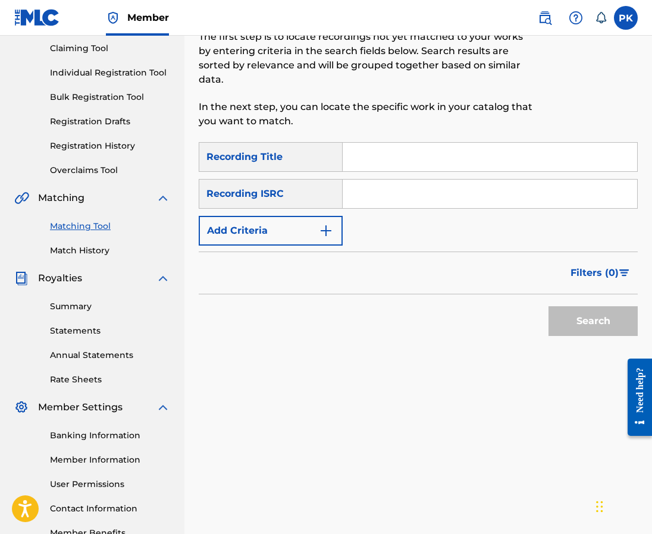
click at [422, 147] on input "Search Form" at bounding box center [490, 157] width 294 height 29
paste input "Memories Painted in Love's Hue"
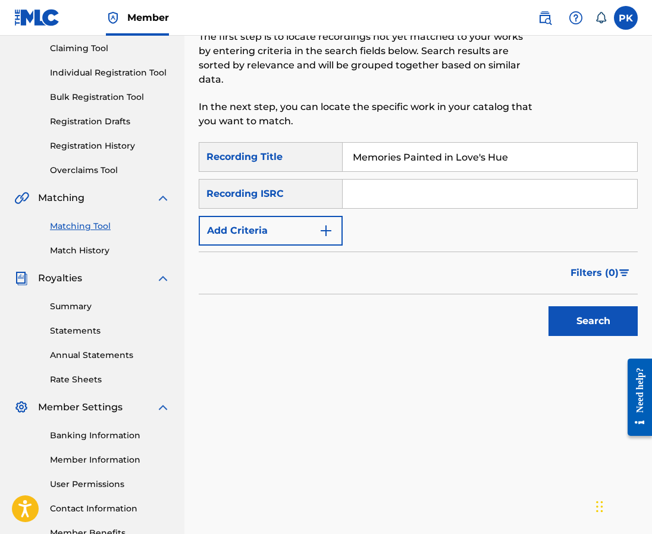
type input "Memories Painted in Love's Hue"
click at [439, 180] on input "Search Form" at bounding box center [490, 194] width 294 height 29
paste input "GX8KD2461816"
type input "GX8KD2461816"
click at [560, 306] on button "Search" at bounding box center [592, 321] width 89 height 30
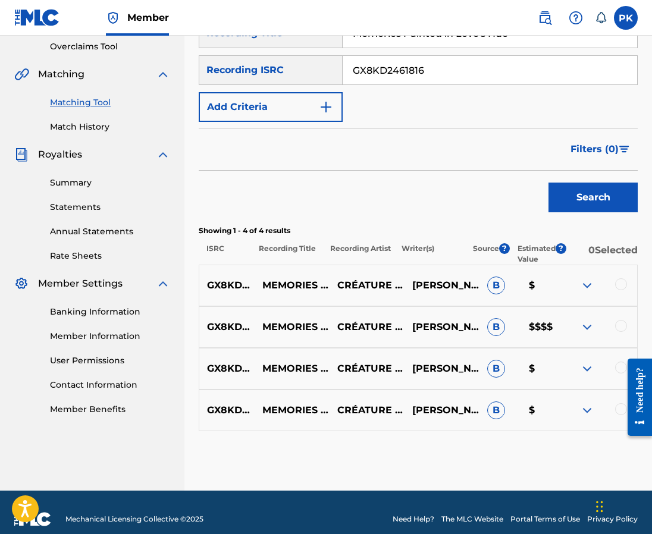
scroll to position [250, 0]
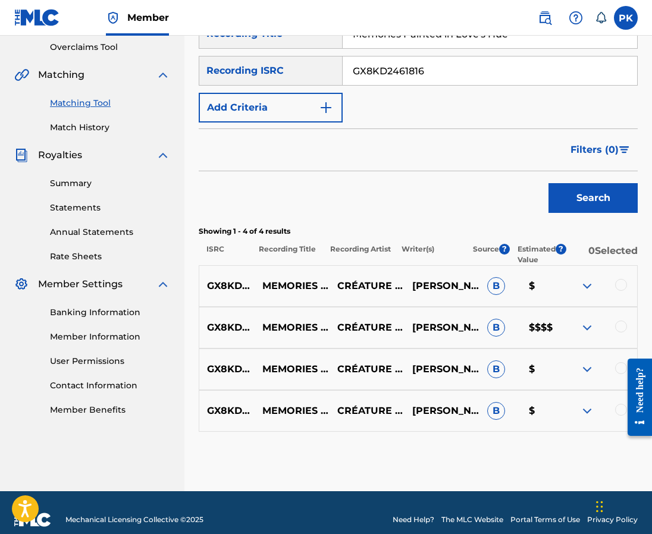
click at [624, 279] on div at bounding box center [621, 285] width 12 height 12
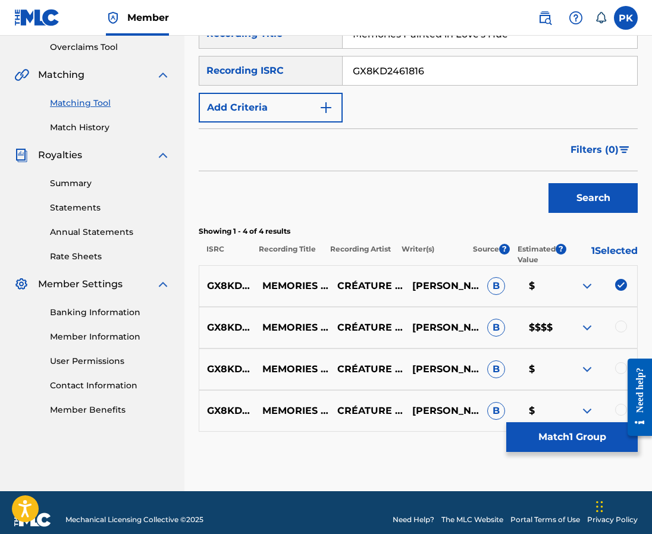
click at [619, 321] on div at bounding box center [621, 327] width 12 height 12
click at [617, 362] on div at bounding box center [621, 368] width 12 height 12
click at [617, 404] on div at bounding box center [621, 410] width 12 height 12
click at [579, 431] on button "Match 4 Groups" at bounding box center [571, 437] width 131 height 30
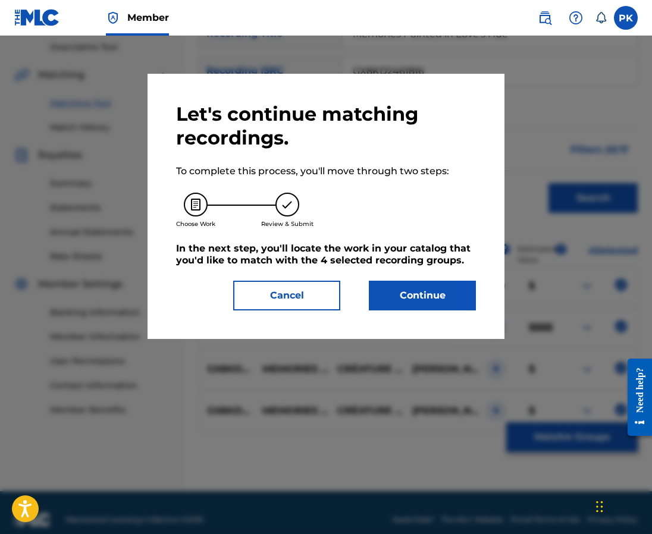
click at [432, 293] on button "Continue" at bounding box center [422, 296] width 107 height 30
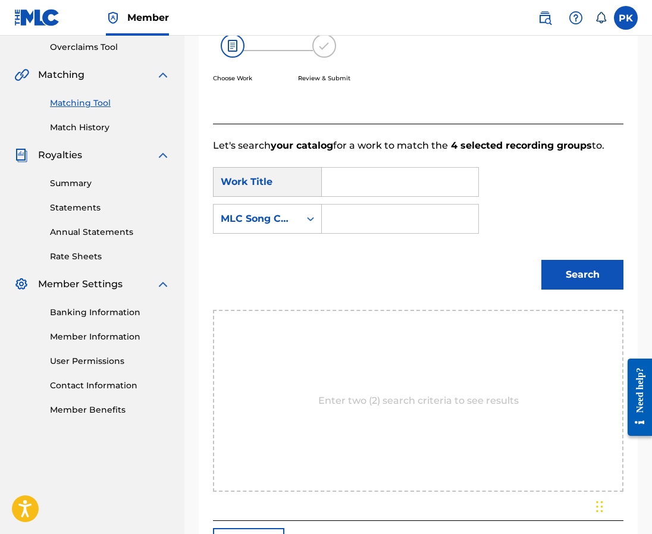
scroll to position [203, 0]
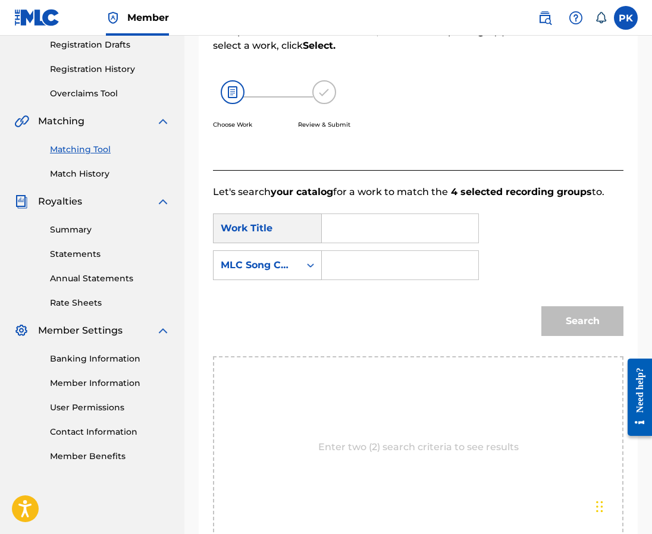
click at [377, 220] on input "Search Form" at bounding box center [400, 228] width 136 height 29
paste input "Memories Painted in Love's Hue"
click at [366, 264] on strong "painted" at bounding box center [361, 269] width 39 height 11
type input "memories painted in love's hue"
click at [444, 214] on input "memories painted in love's hue" at bounding box center [400, 228] width 136 height 29
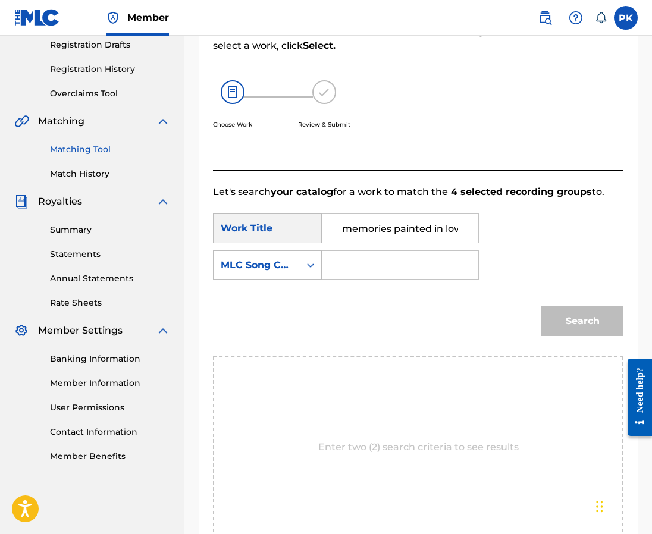
click at [450, 256] on input "Search Form" at bounding box center [400, 265] width 136 height 29
paste input "MN18UZ"
type input "MN18UZ"
click at [559, 294] on div "Search" at bounding box center [579, 318] width 88 height 48
click at [559, 306] on button "Search" at bounding box center [582, 321] width 82 height 30
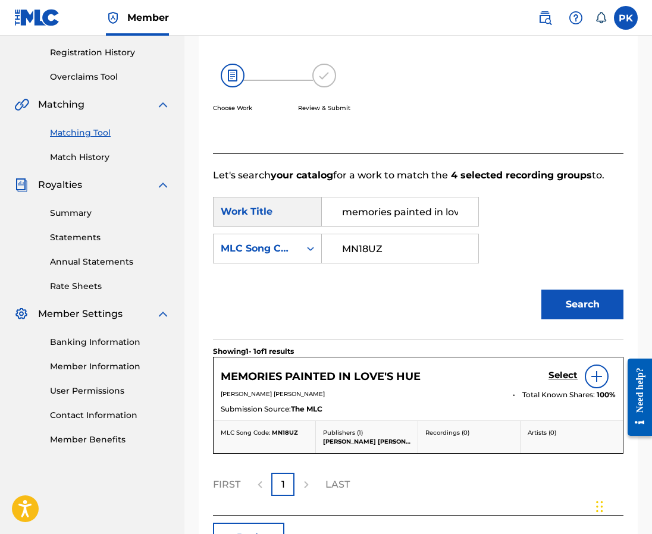
scroll to position [221, 0]
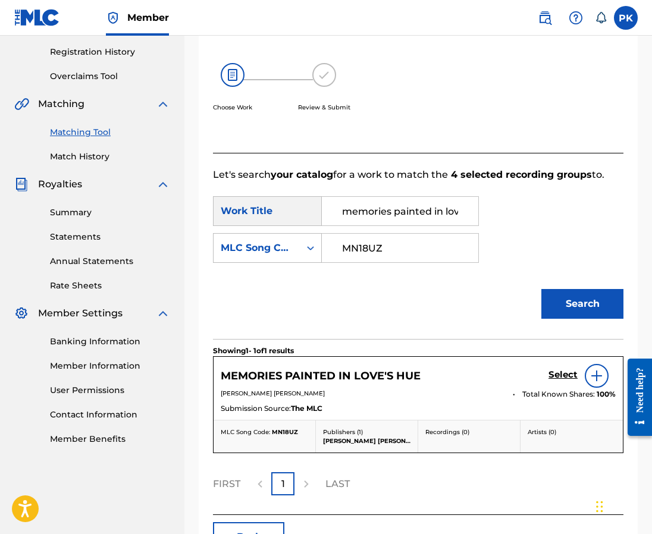
click at [561, 369] on link "Select" at bounding box center [562, 375] width 29 height 13
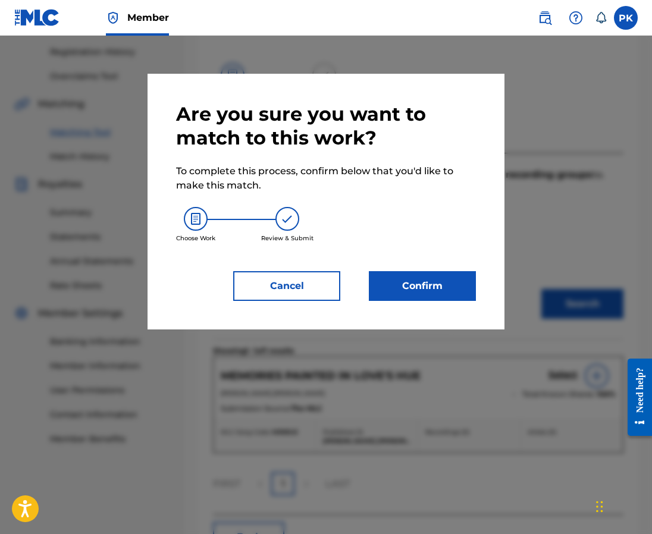
click at [388, 289] on button "Confirm" at bounding box center [422, 286] width 107 height 30
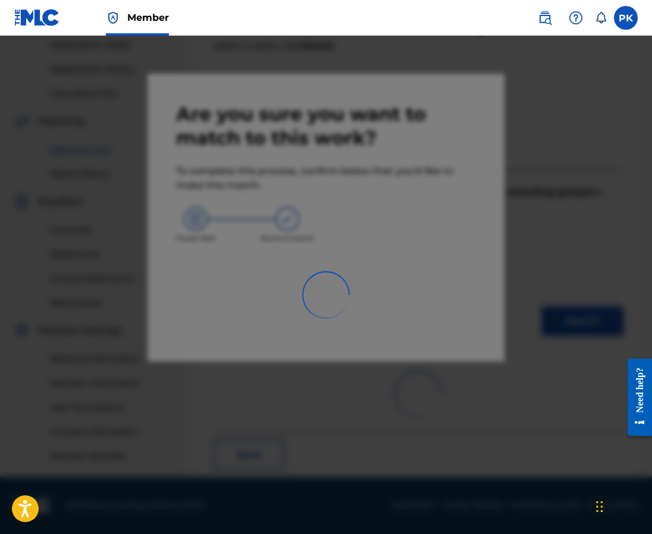
scroll to position [203, 0]
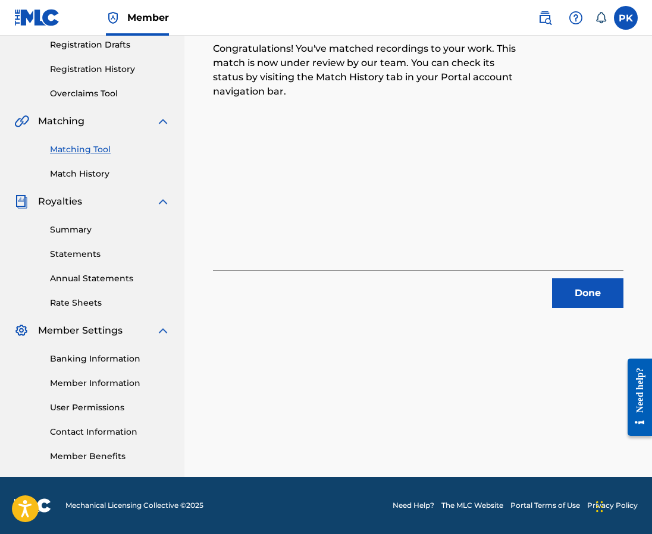
click at [579, 291] on button "Done" at bounding box center [587, 293] width 71 height 30
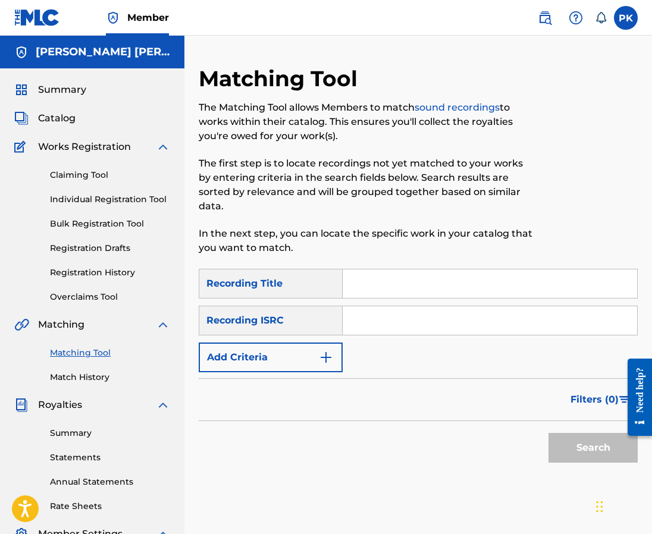
scroll to position [0, 0]
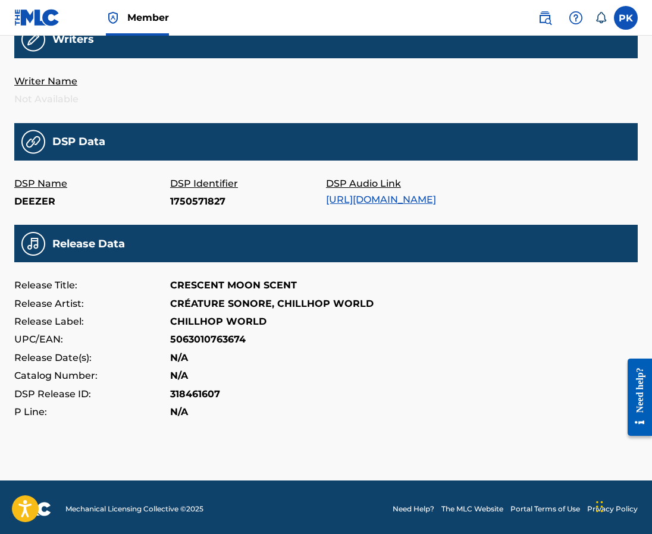
scroll to position [300, 0]
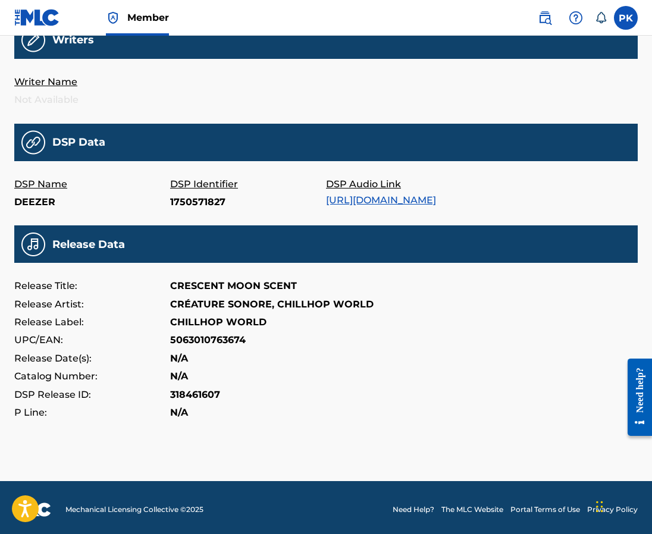
click at [372, 198] on link "[URL][DOMAIN_NAME]" at bounding box center [381, 200] width 110 height 11
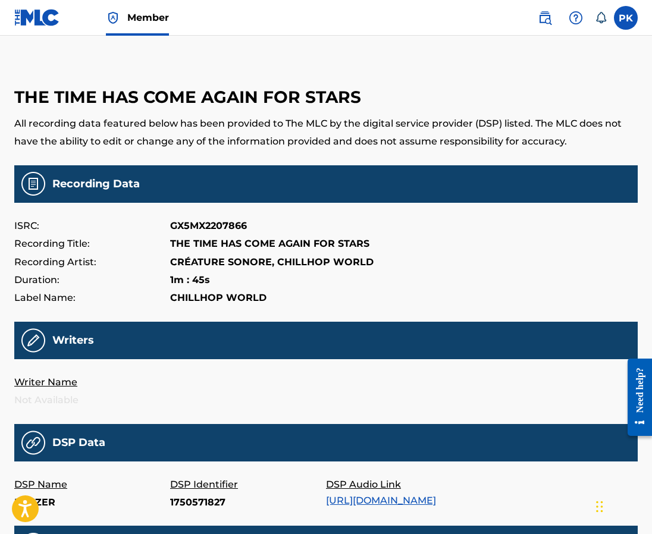
scroll to position [0, 0]
